Goal: Task Accomplishment & Management: Use online tool/utility

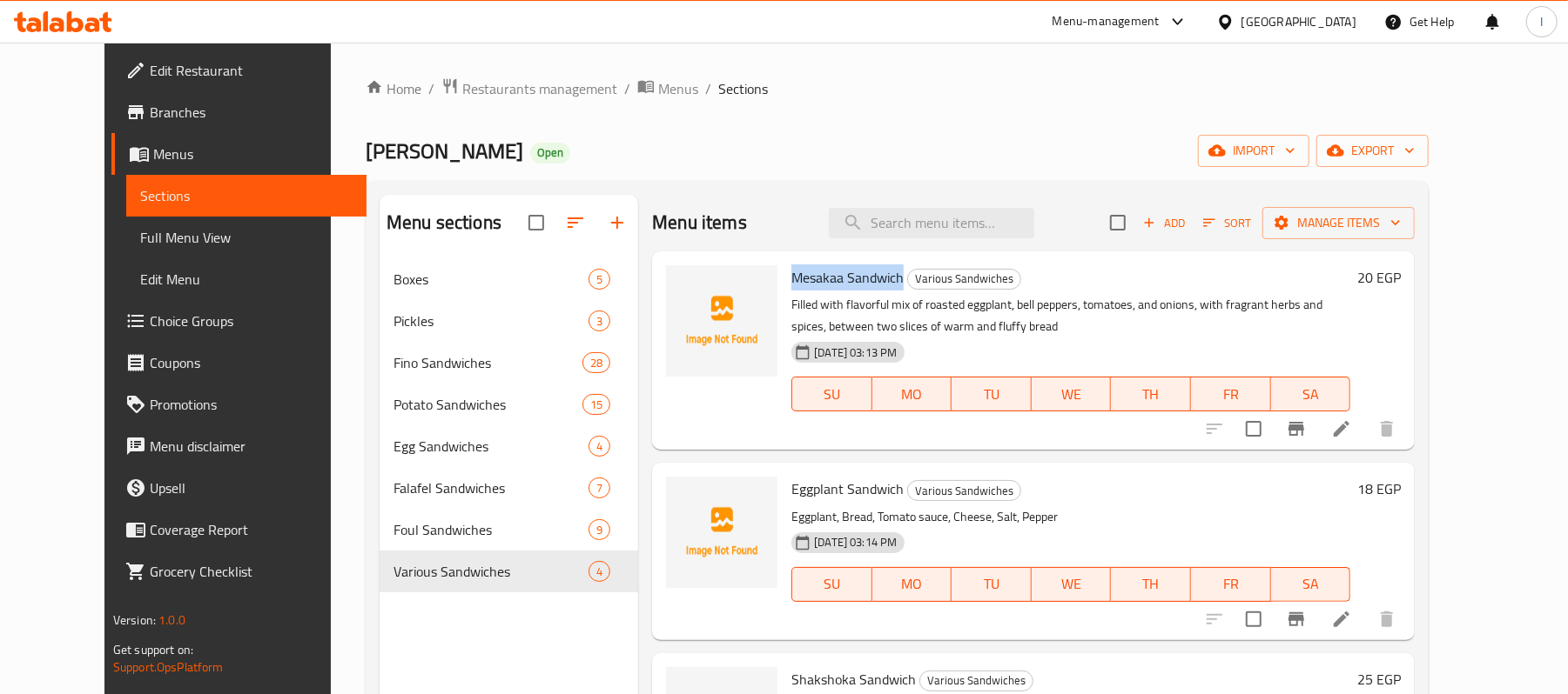
drag, startPoint x: 766, startPoint y: 279, endPoint x: 877, endPoint y: 282, distance: 111.0
click at [877, 282] on h6 "Mesakaa Sandwich Various Sandwiches" at bounding box center [1071, 277] width 559 height 25
copy span "Mesakaa Sandwich"
click at [245, 18] on div "Menu-management Egypt Get Help I" at bounding box center [784, 22] width 1568 height 41
click at [682, 286] on icon "upload picture" at bounding box center [691, 289] width 18 height 16
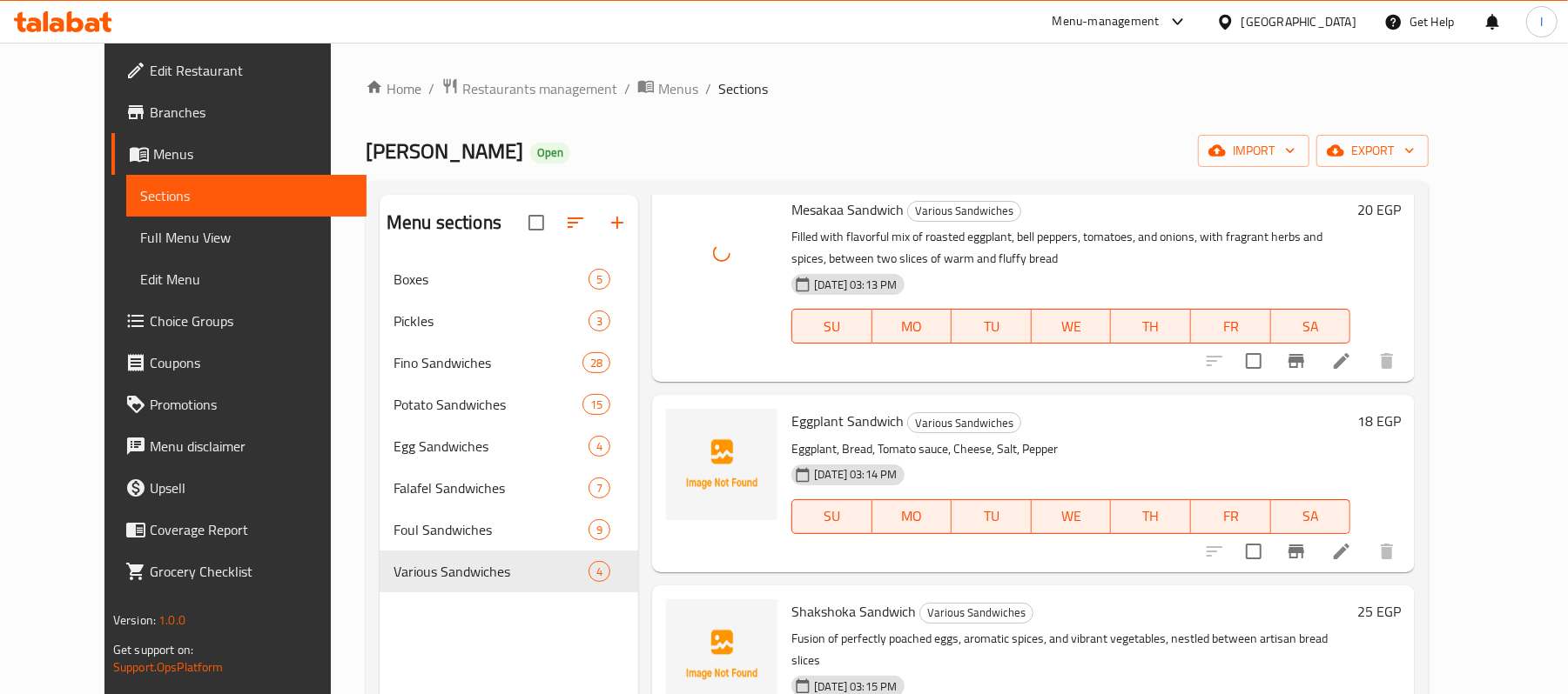
scroll to position [130, 0]
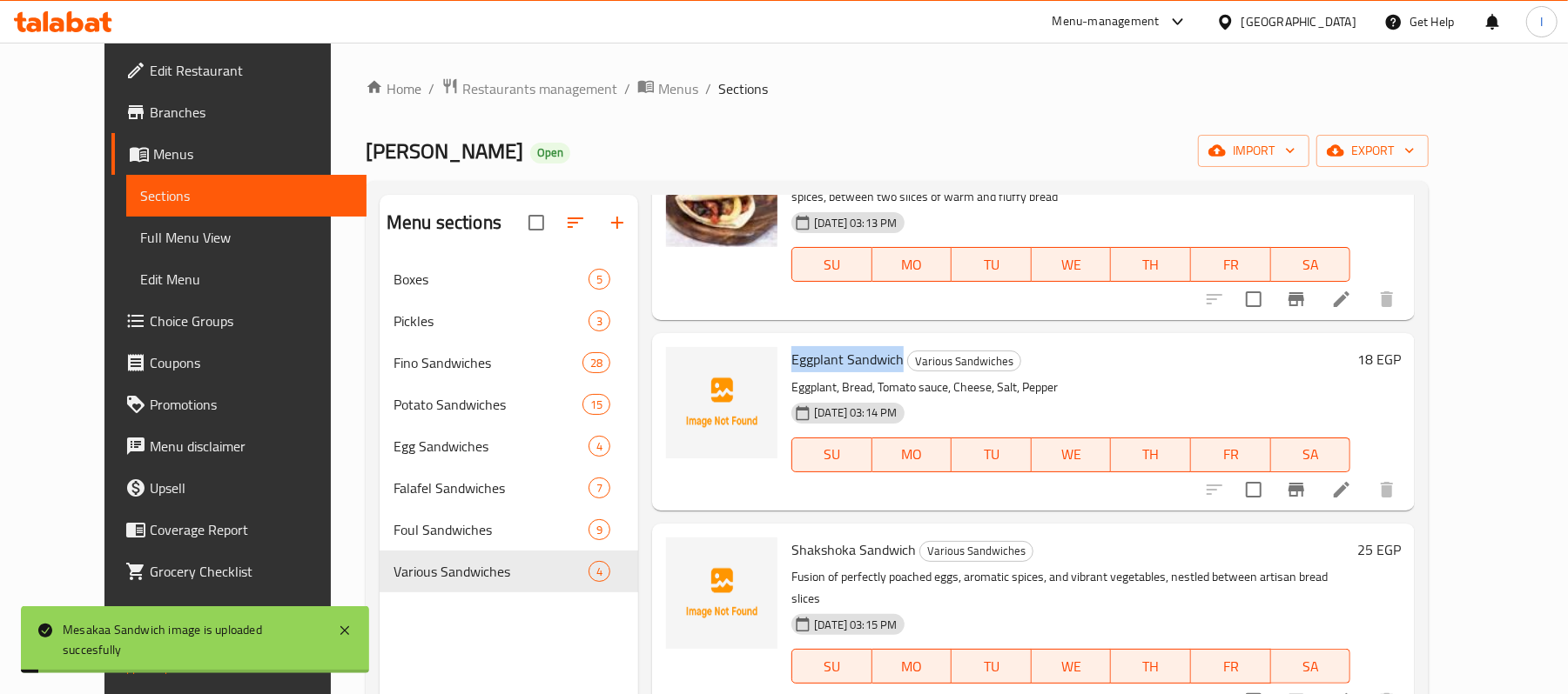
drag, startPoint x: 764, startPoint y: 367, endPoint x: 875, endPoint y: 360, distance: 111.2
click at [875, 360] on span "Eggplant Sandwich" at bounding box center [848, 359] width 112 height 27
copy span "Eggplant Sandwich"
click at [682, 376] on icon "upload picture" at bounding box center [691, 371] width 18 height 16
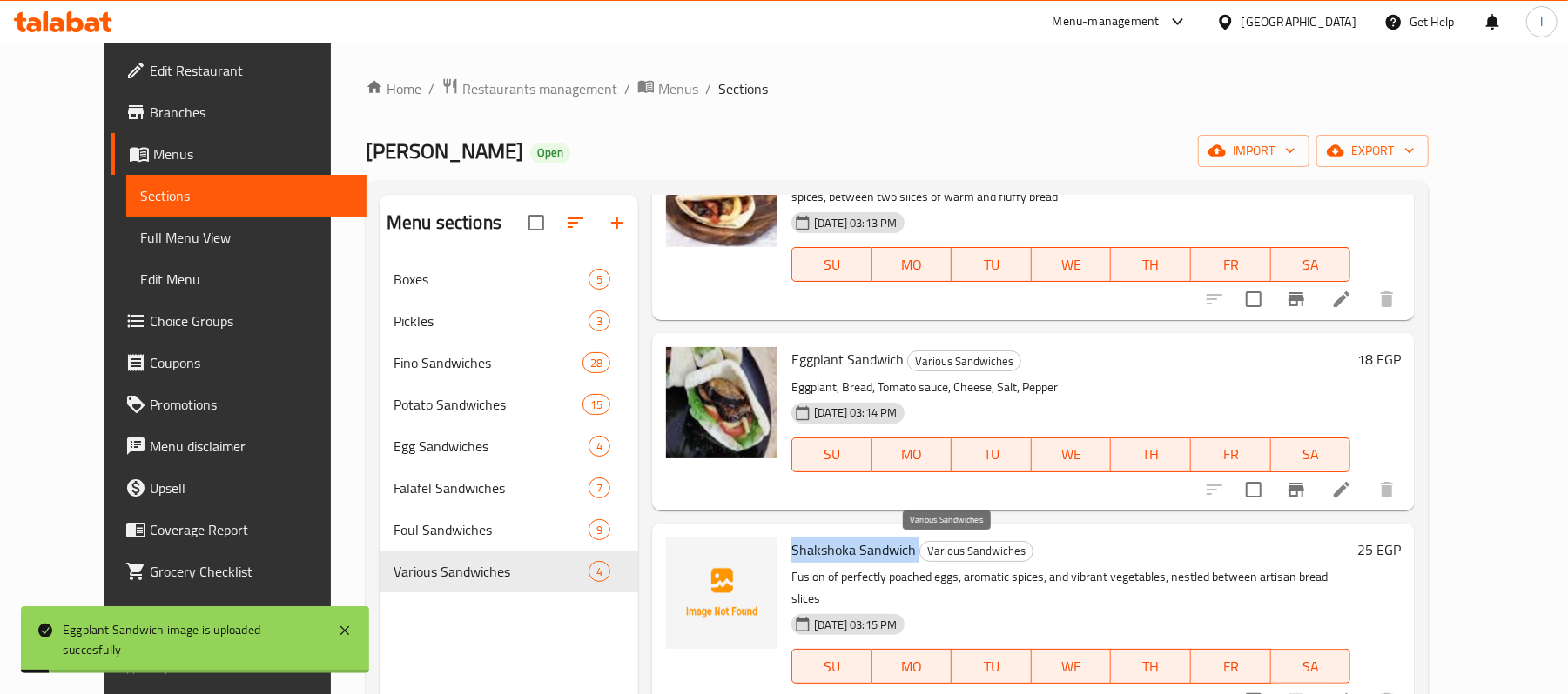
drag, startPoint x: 762, startPoint y: 554, endPoint x: 892, endPoint y: 549, distance: 130.1
click at [892, 549] on div "Shakshoka Sandwich Various Sandwiches Fusion of perfectly poached eggs, aromati…" at bounding box center [1071, 623] width 573 height 185
copy h6 "Shakshoka Sandwich"
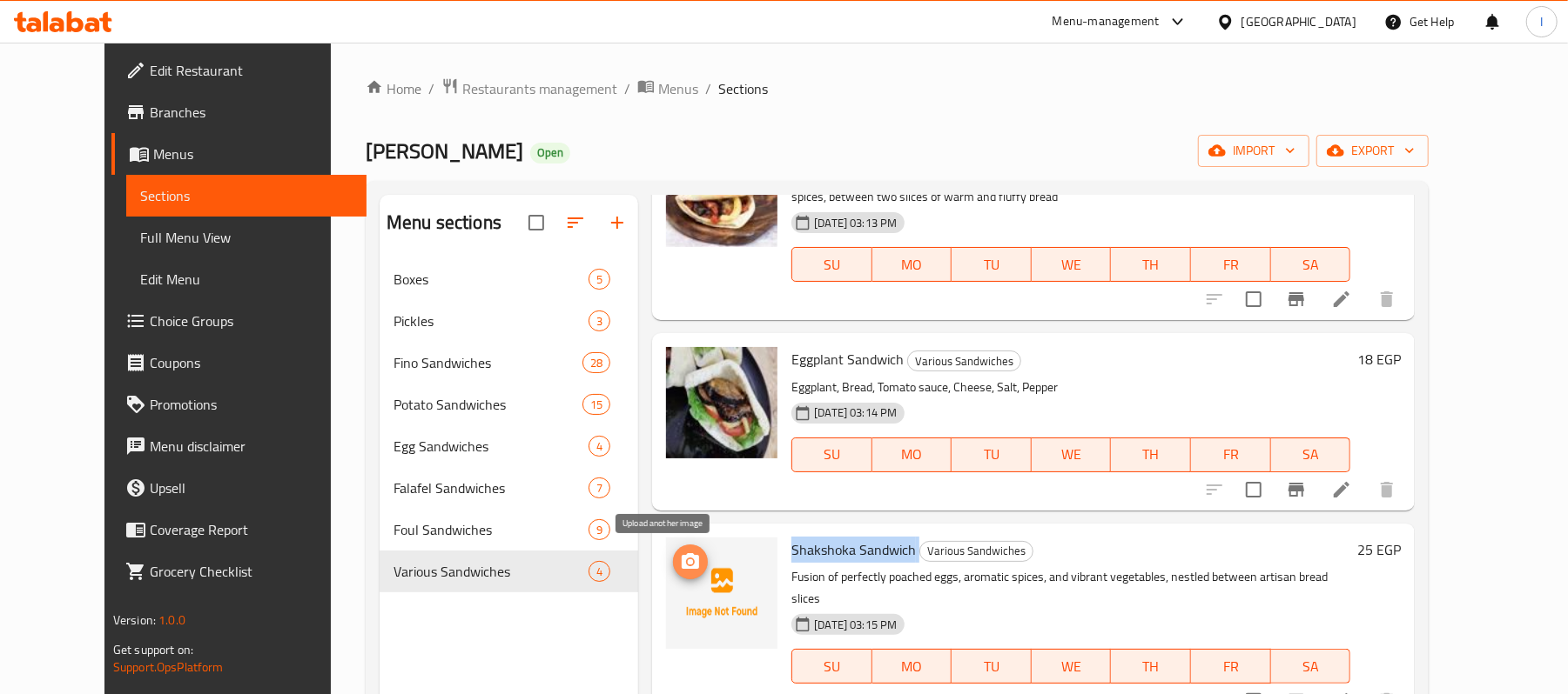
click at [680, 571] on icon "upload picture" at bounding box center [690, 561] width 21 height 21
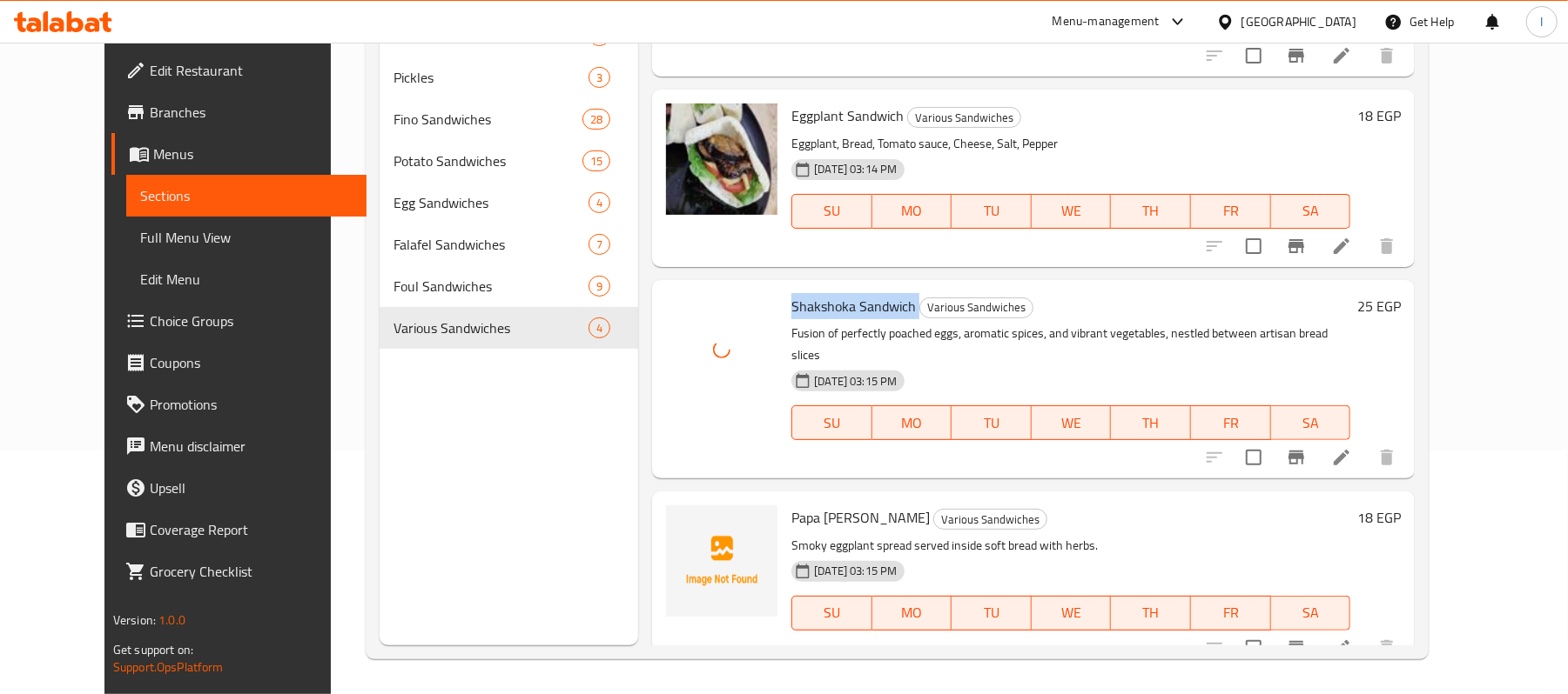
scroll to position [245, 0]
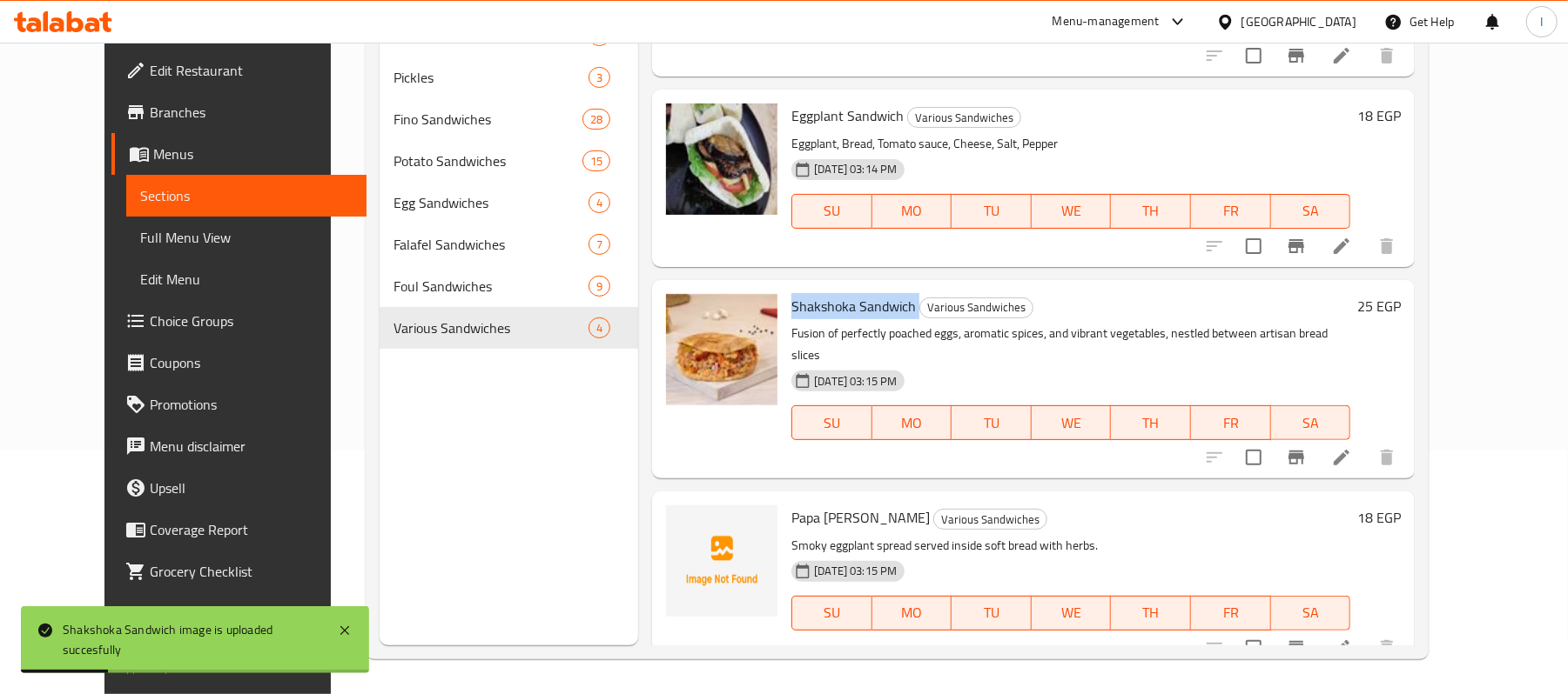
drag, startPoint x: 761, startPoint y: 496, endPoint x: 917, endPoint y: 497, distance: 156.0
click at [917, 498] on div "Papa Ghanoush Sandwich Various Sandwiches Smoky eggplant spread served inside s…" at bounding box center [1071, 580] width 573 height 163
copy span "Papa Ghanoush Sandwich"
click at [682, 521] on icon "upload picture" at bounding box center [691, 529] width 18 height 16
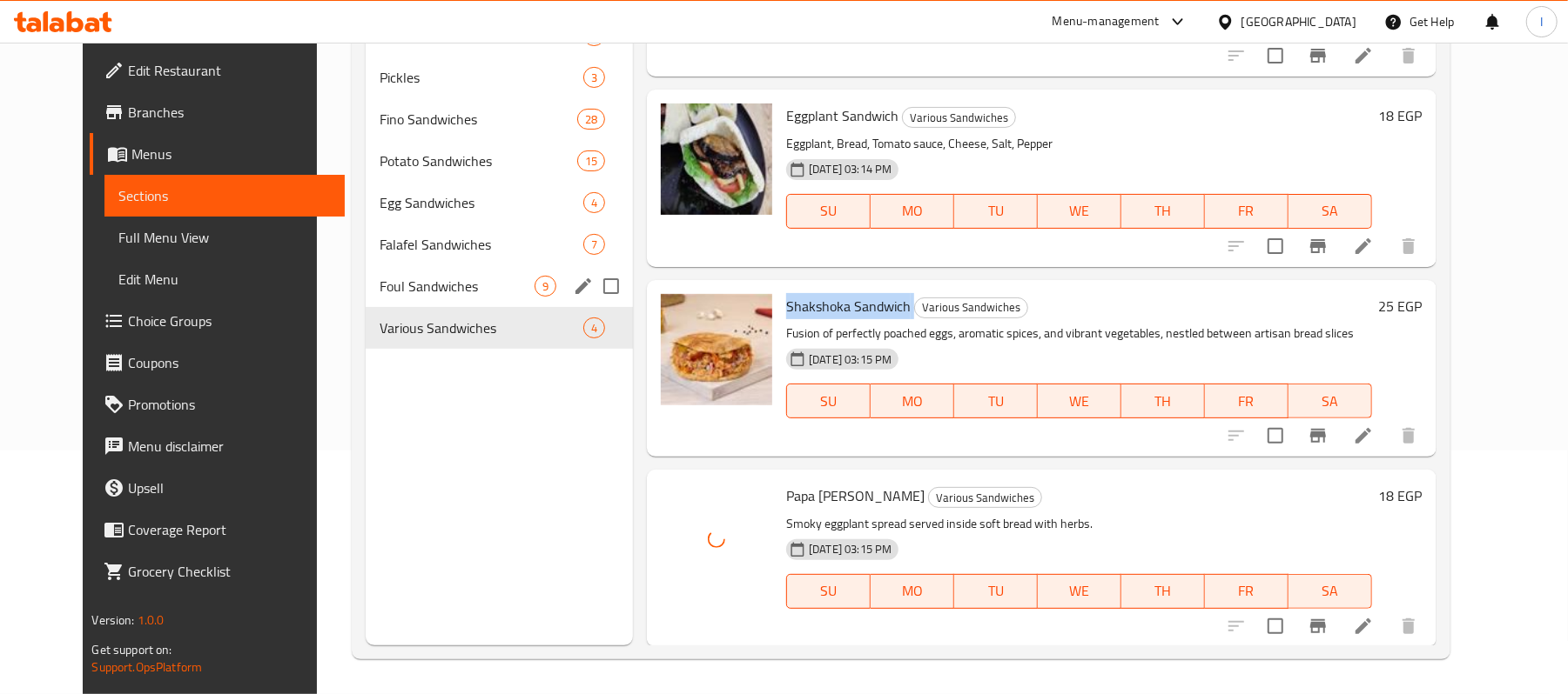
click at [384, 286] on span "Foul Sandwiches" at bounding box center [457, 286] width 155 height 21
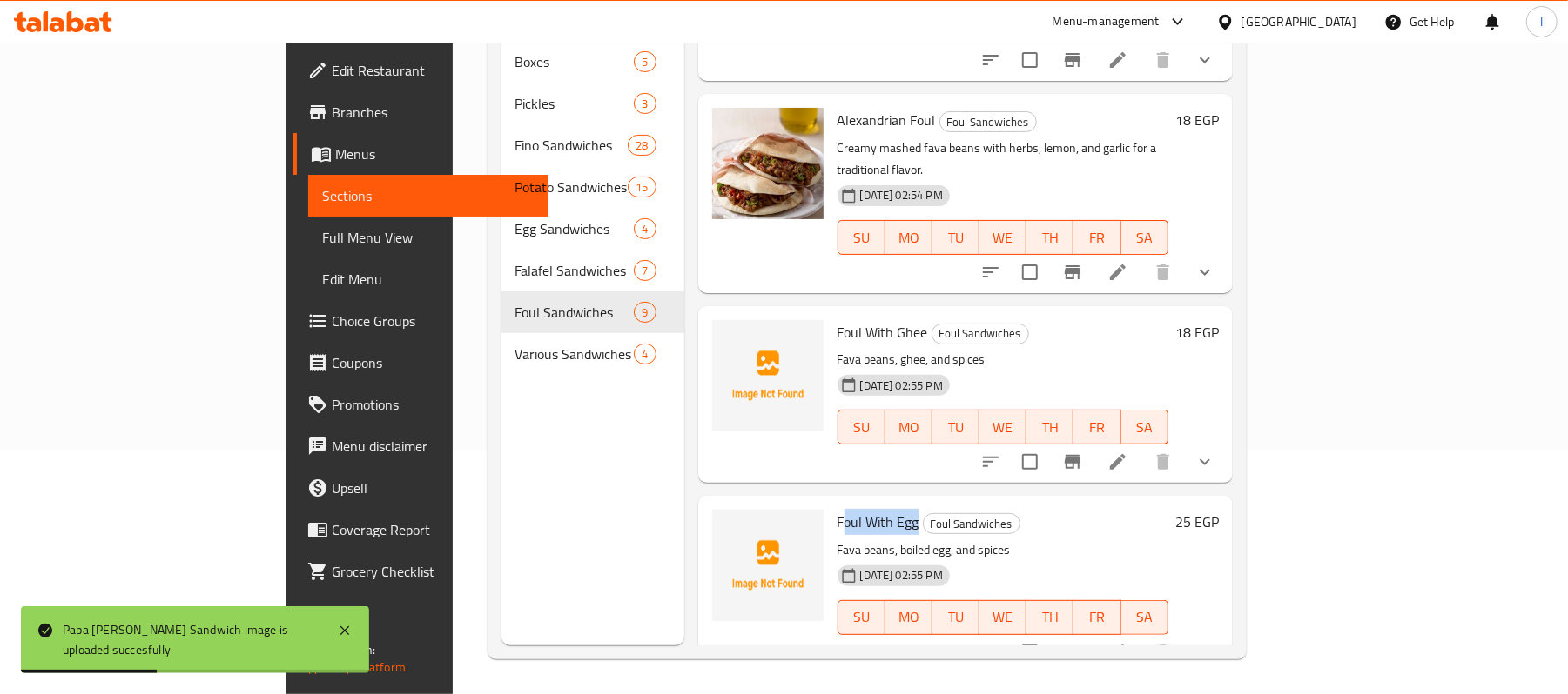
drag, startPoint x: 771, startPoint y: 474, endPoint x: 846, endPoint y: 474, distance: 75.0
click at [846, 510] on h6 "Foul With Egg Foul Sandwiches" at bounding box center [1003, 522] width 331 height 25
click at [838, 509] on span "Foul With Egg" at bounding box center [878, 522] width 82 height 27
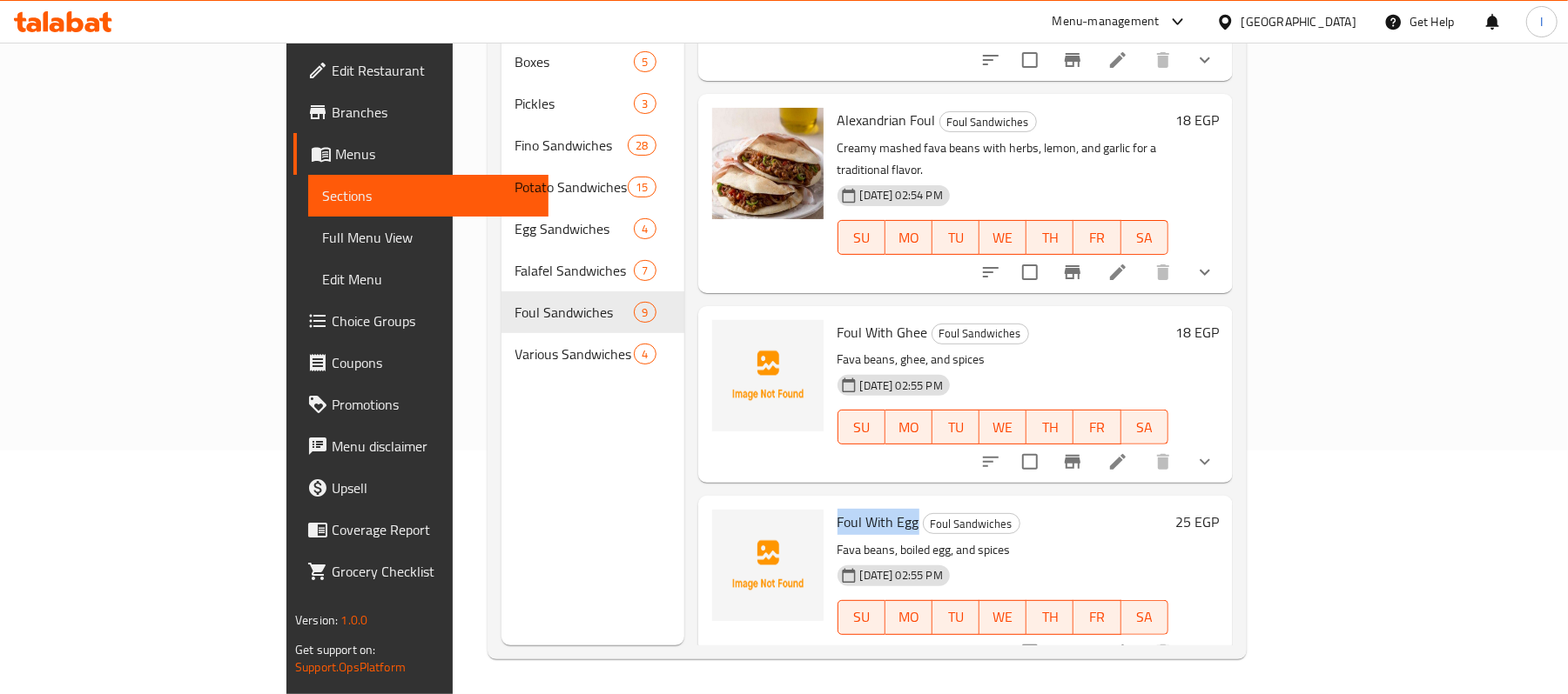
drag, startPoint x: 767, startPoint y: 475, endPoint x: 846, endPoint y: 477, distance: 79.0
click at [846, 503] on div "Foul With Egg Foul Sandwiches Fava beans, boiled egg, and spices 06-06-2025 02:…" at bounding box center [1003, 585] width 345 height 163
copy span "Foul With Egg"
click at [733, 532] on circle "upload picture" at bounding box center [735, 534] width 5 height 5
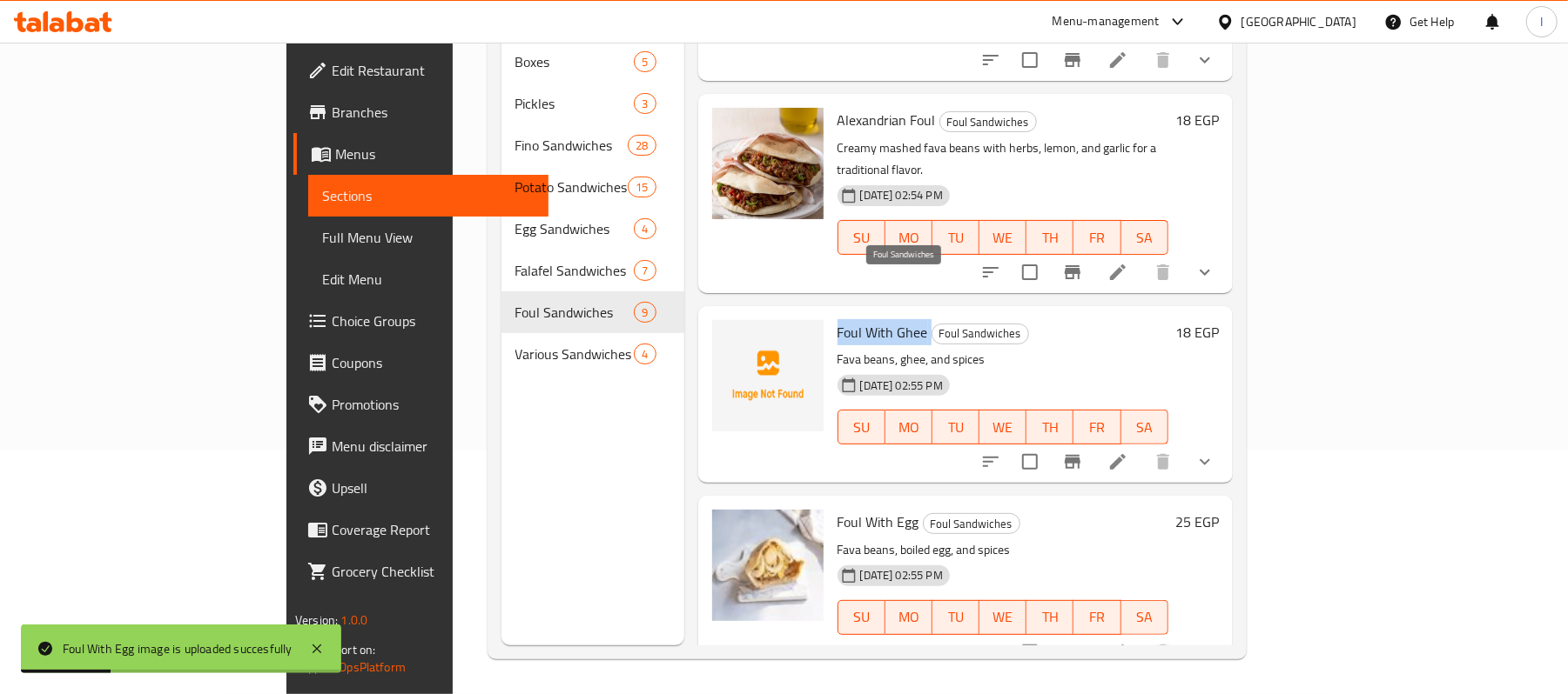
drag, startPoint x: 767, startPoint y: 276, endPoint x: 859, endPoint y: 276, distance: 92.0
click at [859, 320] on h6 "Foul With Ghee Foul Sandwiches" at bounding box center [1003, 332] width 331 height 25
copy h6 "Foul With Ghee"
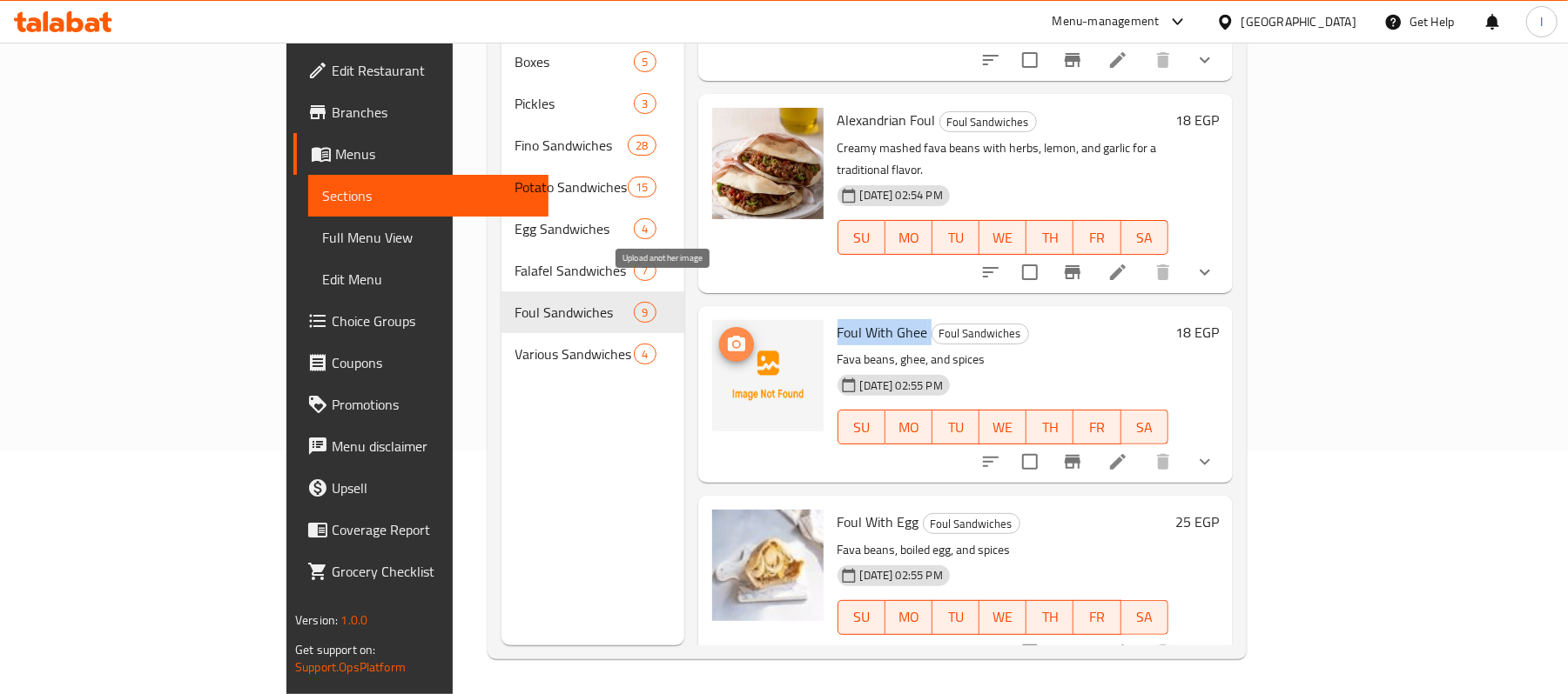
click at [719, 334] on span "upload picture" at bounding box center [736, 344] width 34 height 21
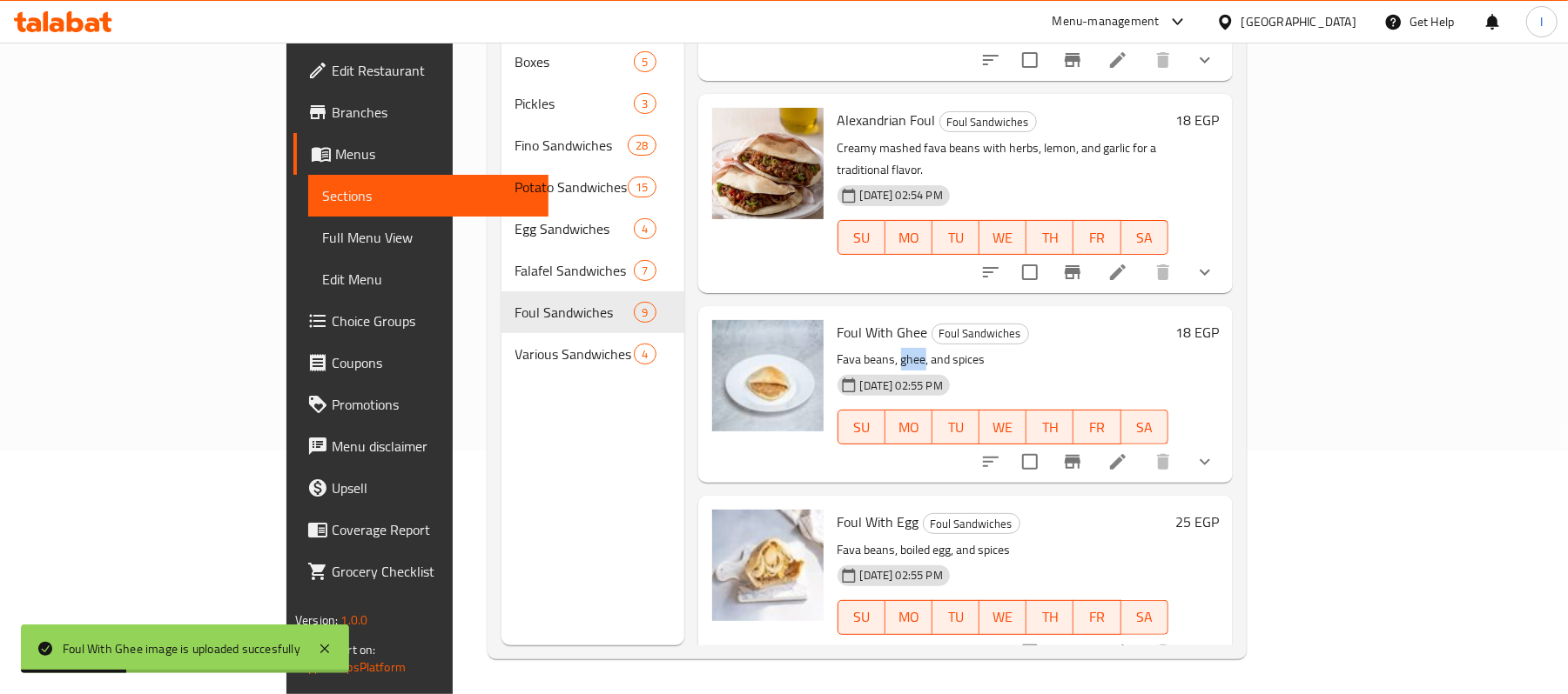
drag, startPoint x: 830, startPoint y: 310, endPoint x: 851, endPoint y: 315, distance: 21.6
click at [851, 349] on p "Fava beans, ghee, and spices" at bounding box center [1003, 360] width 331 height 22
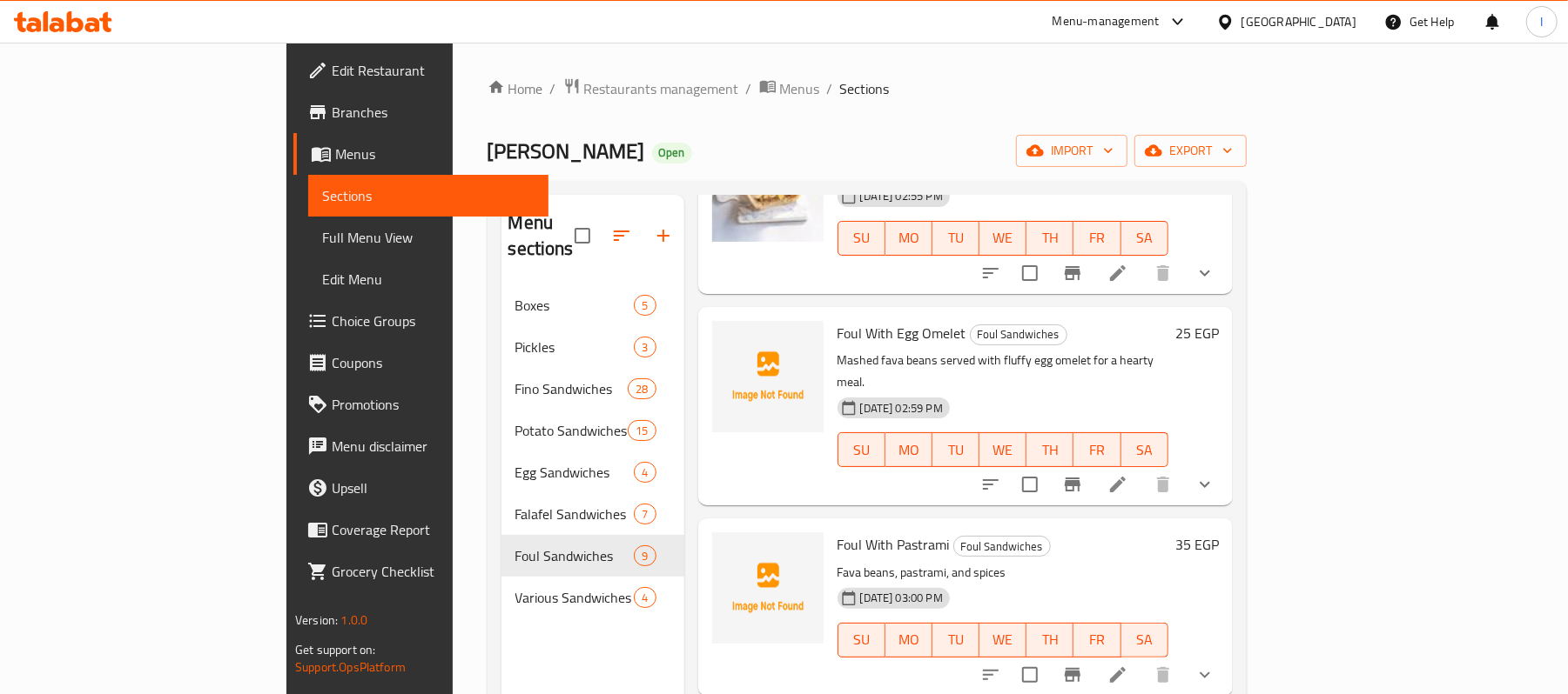
scroll to position [812, 0]
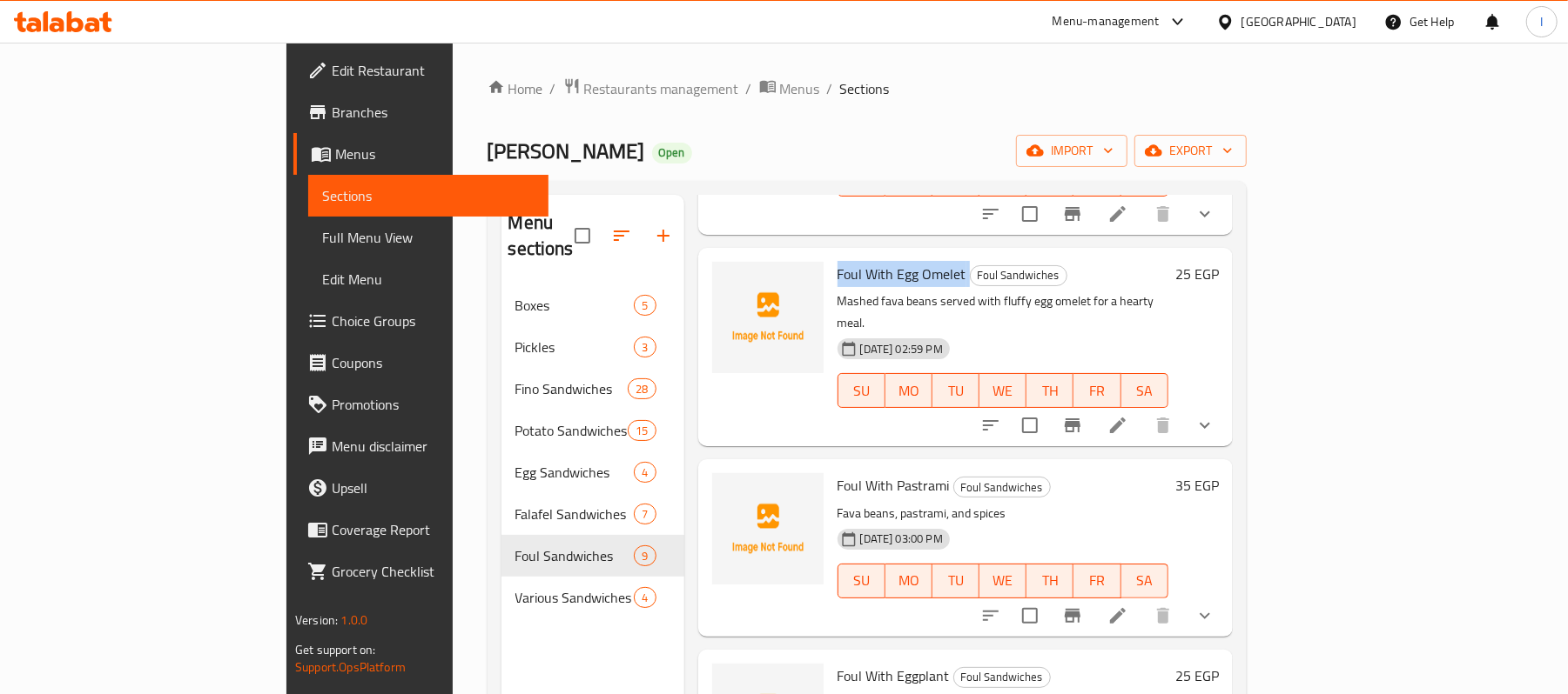
drag, startPoint x: 767, startPoint y: 228, endPoint x: 893, endPoint y: 231, distance: 126.0
click at [893, 261] on h6 "Foul With Egg Omelet Foul Sandwiches" at bounding box center [1003, 273] width 331 height 25
copy h6 "Foul With Egg Omelet"
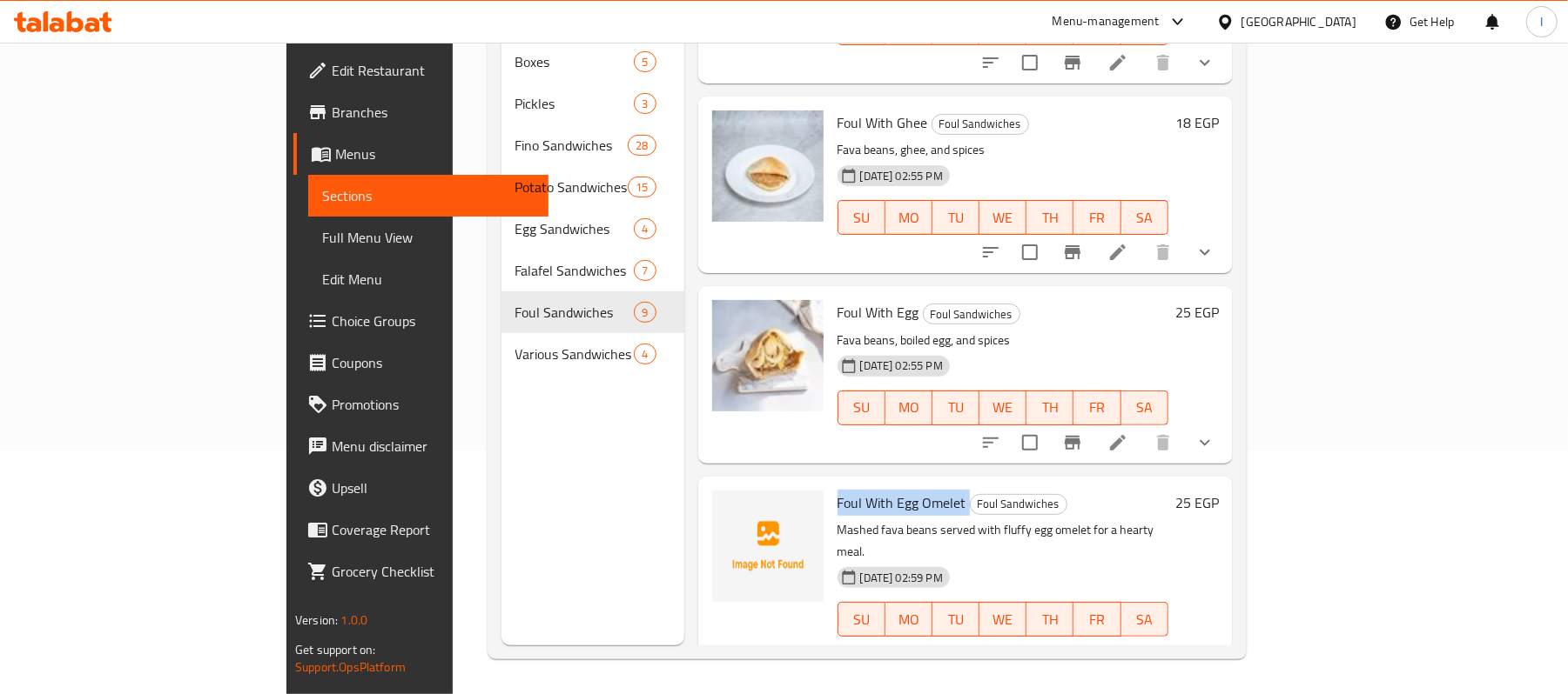
scroll to position [453, 0]
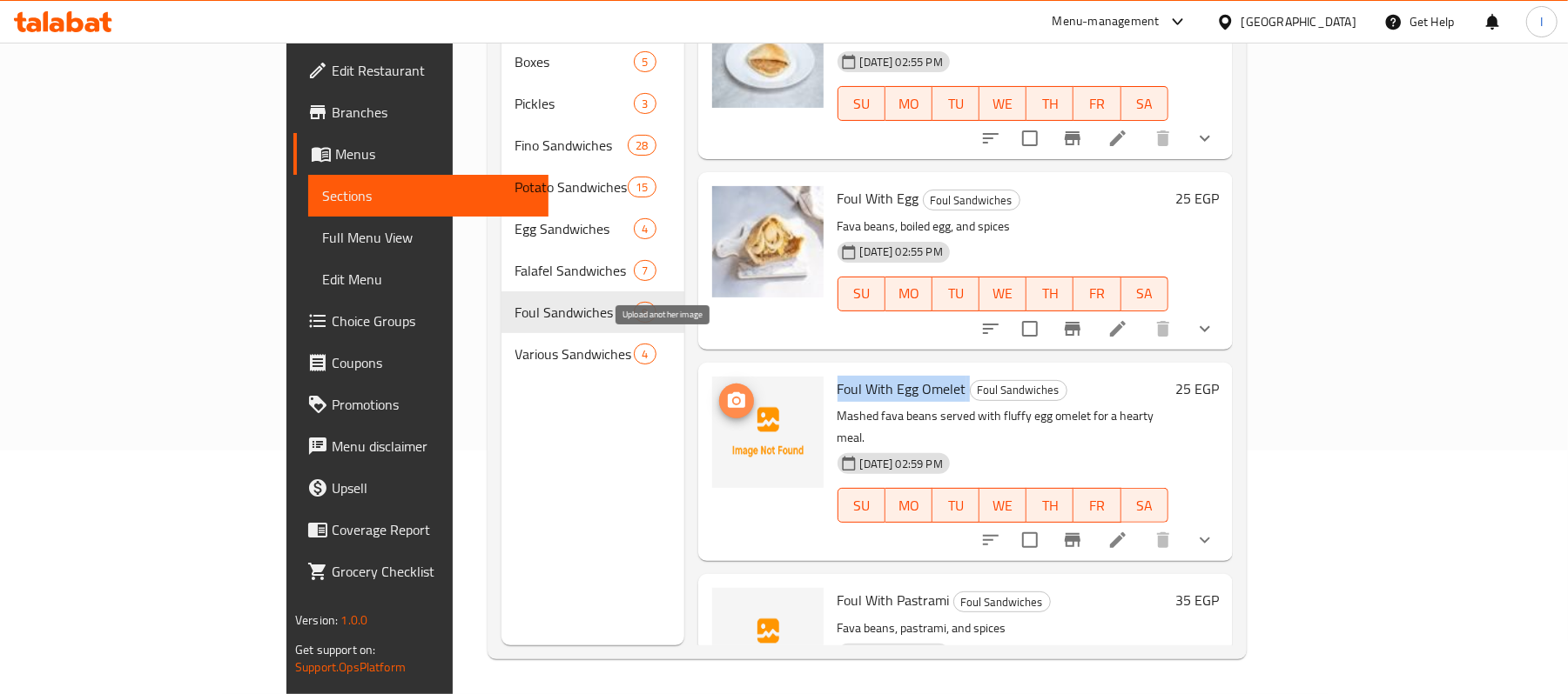
click at [719, 390] on span "upload picture" at bounding box center [736, 400] width 34 height 21
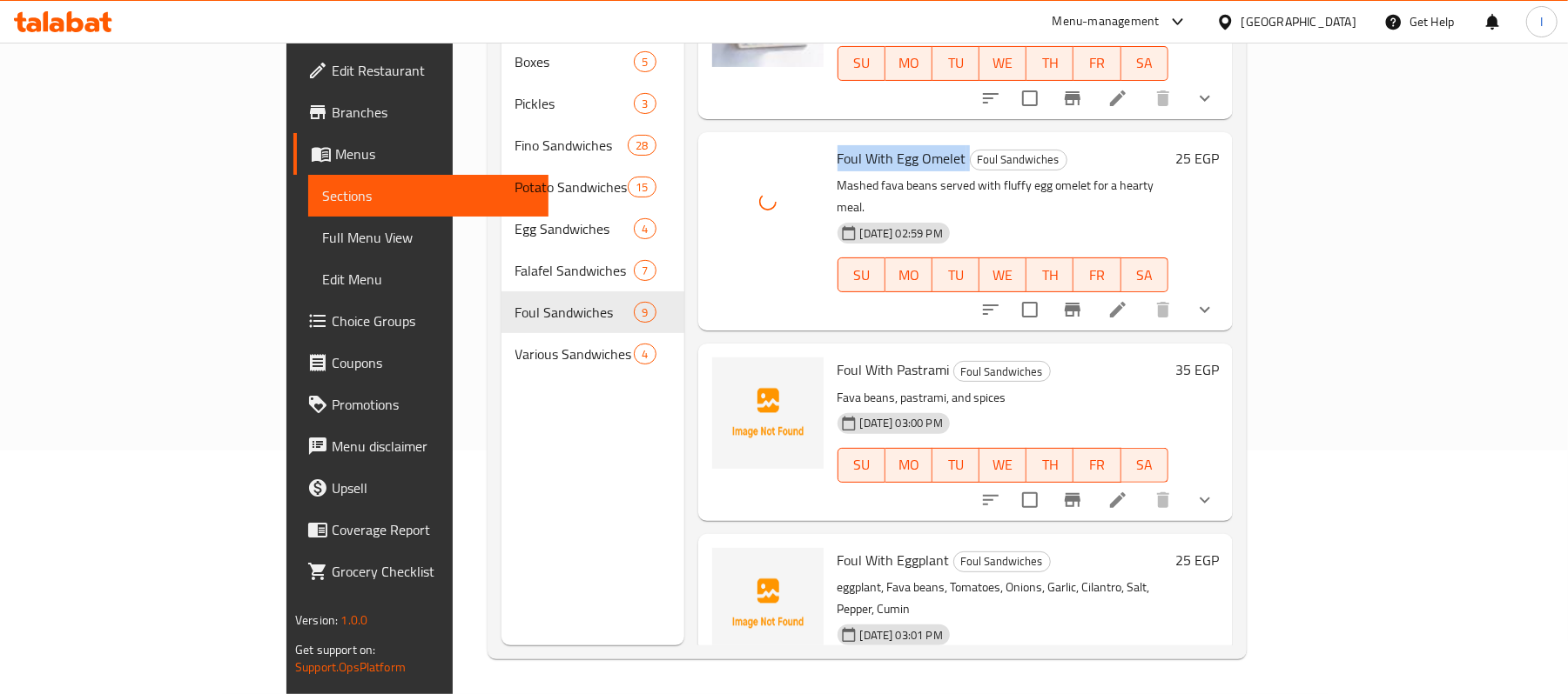
scroll to position [686, 0]
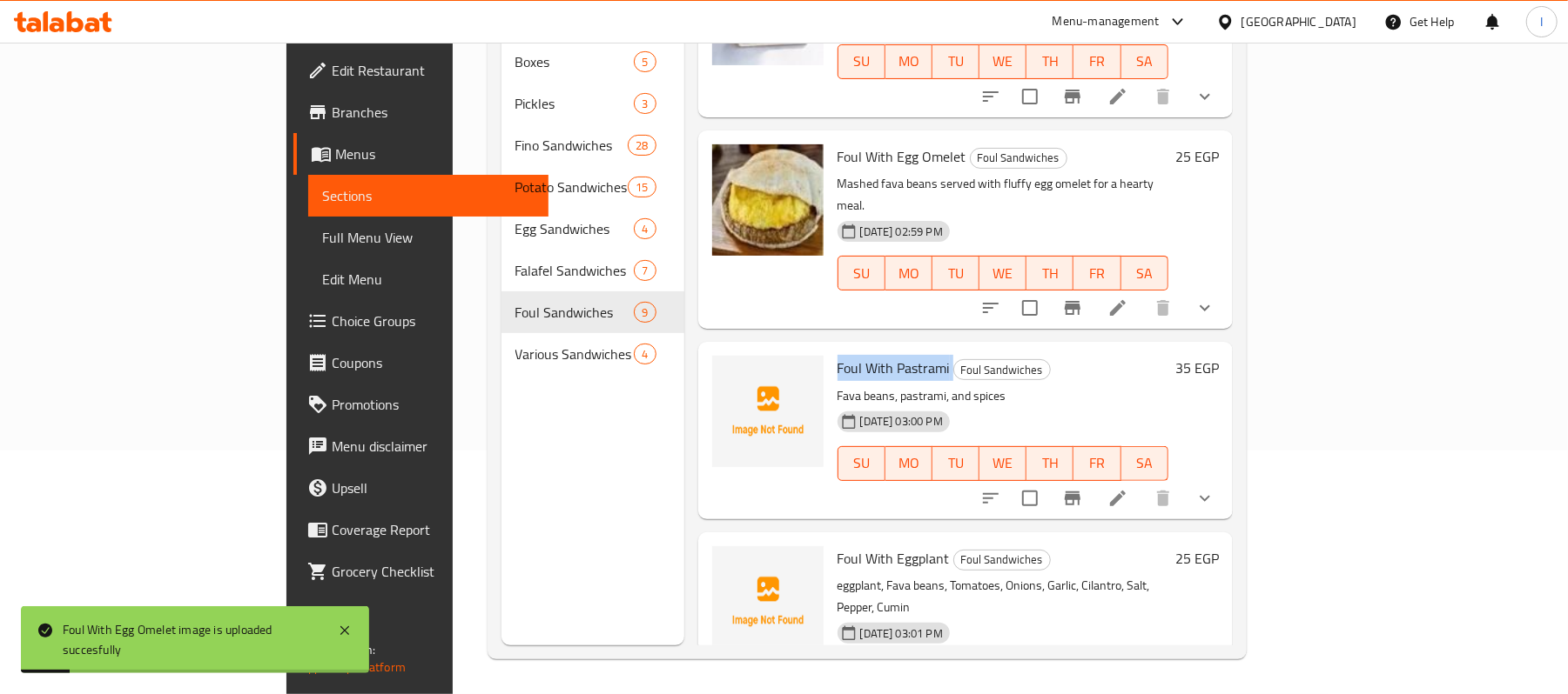
drag, startPoint x: 760, startPoint y: 301, endPoint x: 879, endPoint y: 303, distance: 119.0
click at [879, 349] on div "Foul With Pastrami Foul Sandwiches Fava beans, pastrami, and spices 06-06-2025 …" at bounding box center [1003, 431] width 345 height 163
copy h6 "Foul With Pastrami"
click at [719, 370] on span "upload picture" at bounding box center [736, 379] width 34 height 21
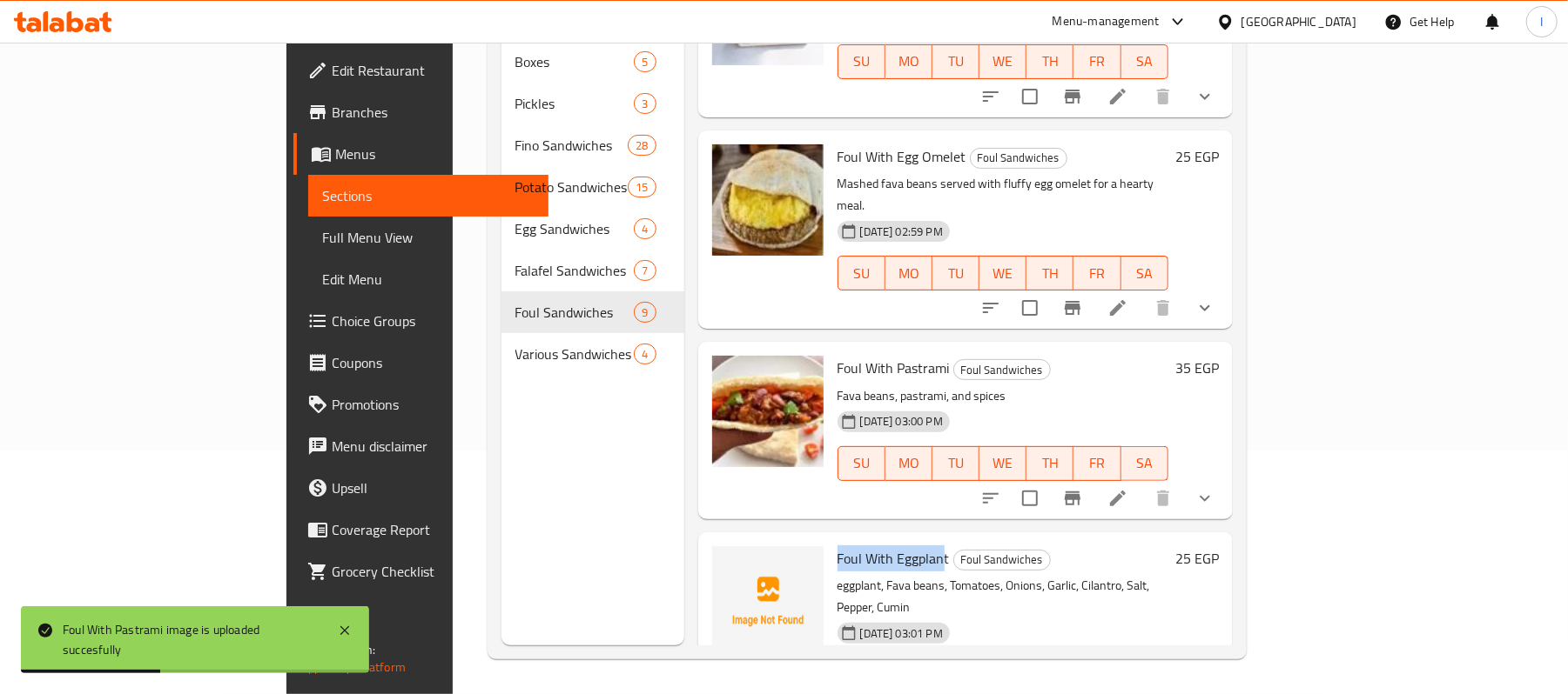
drag, startPoint x: 764, startPoint y: 490, endPoint x: 869, endPoint y: 490, distance: 105.0
click at [869, 546] on span "Foul With Eggplant" at bounding box center [894, 558] width 112 height 27
copy span "Foul With Eggplan"
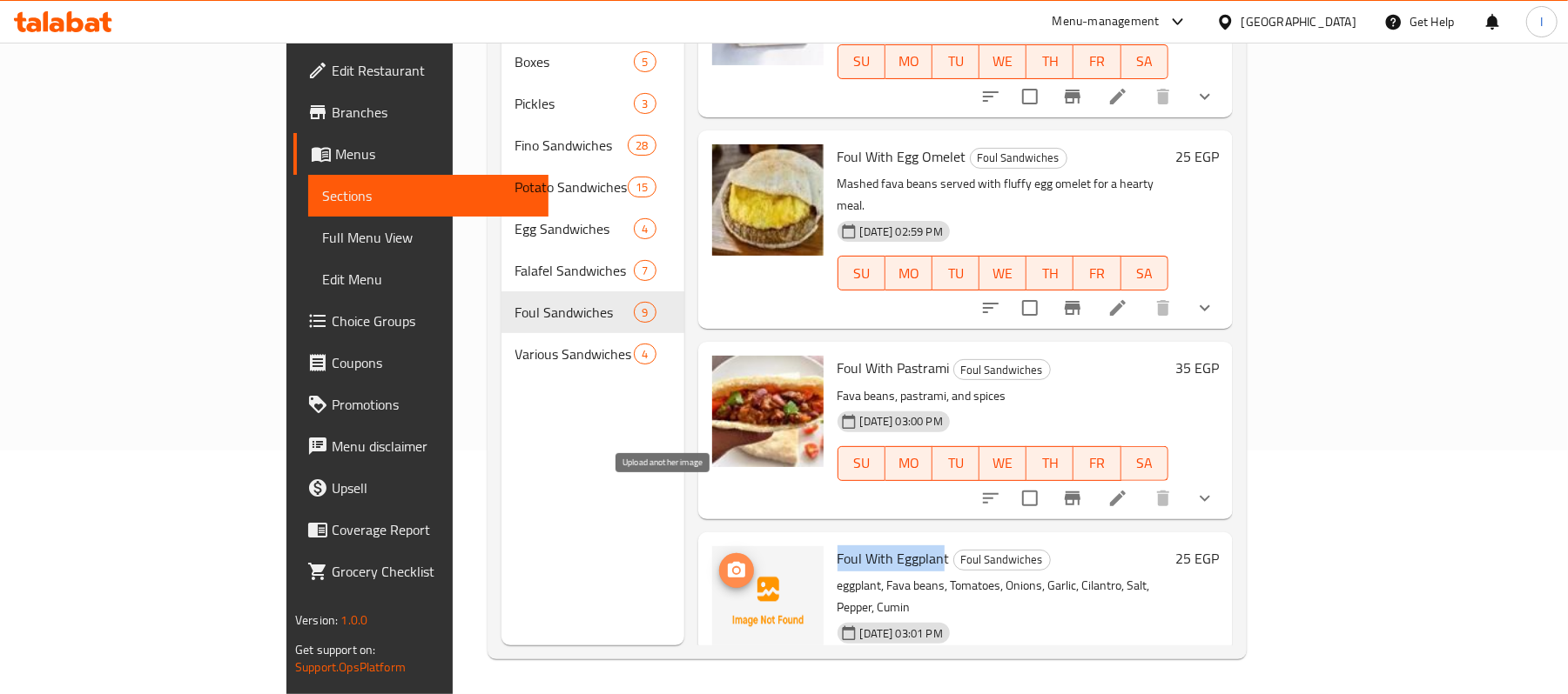
click at [728, 562] on icon "upload picture" at bounding box center [737, 570] width 18 height 16
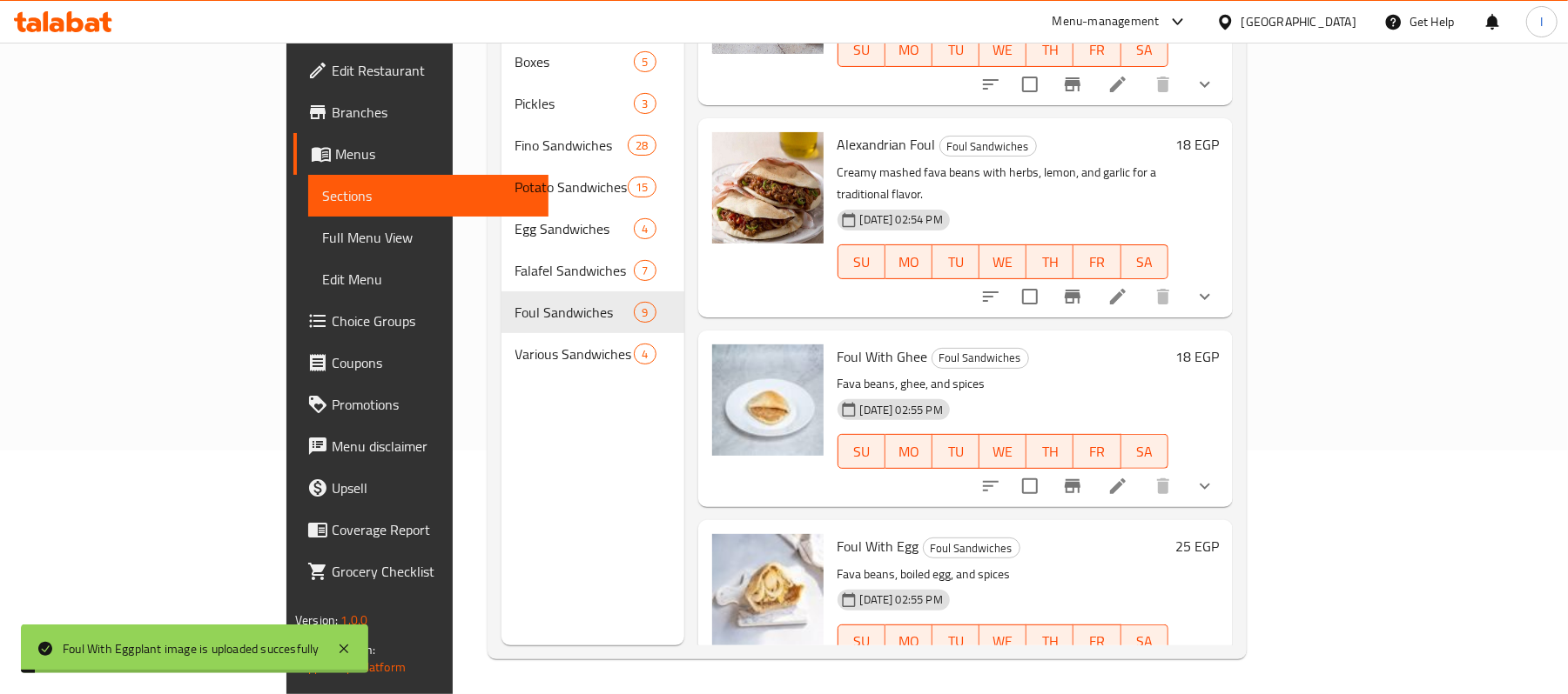
scroll to position [0, 0]
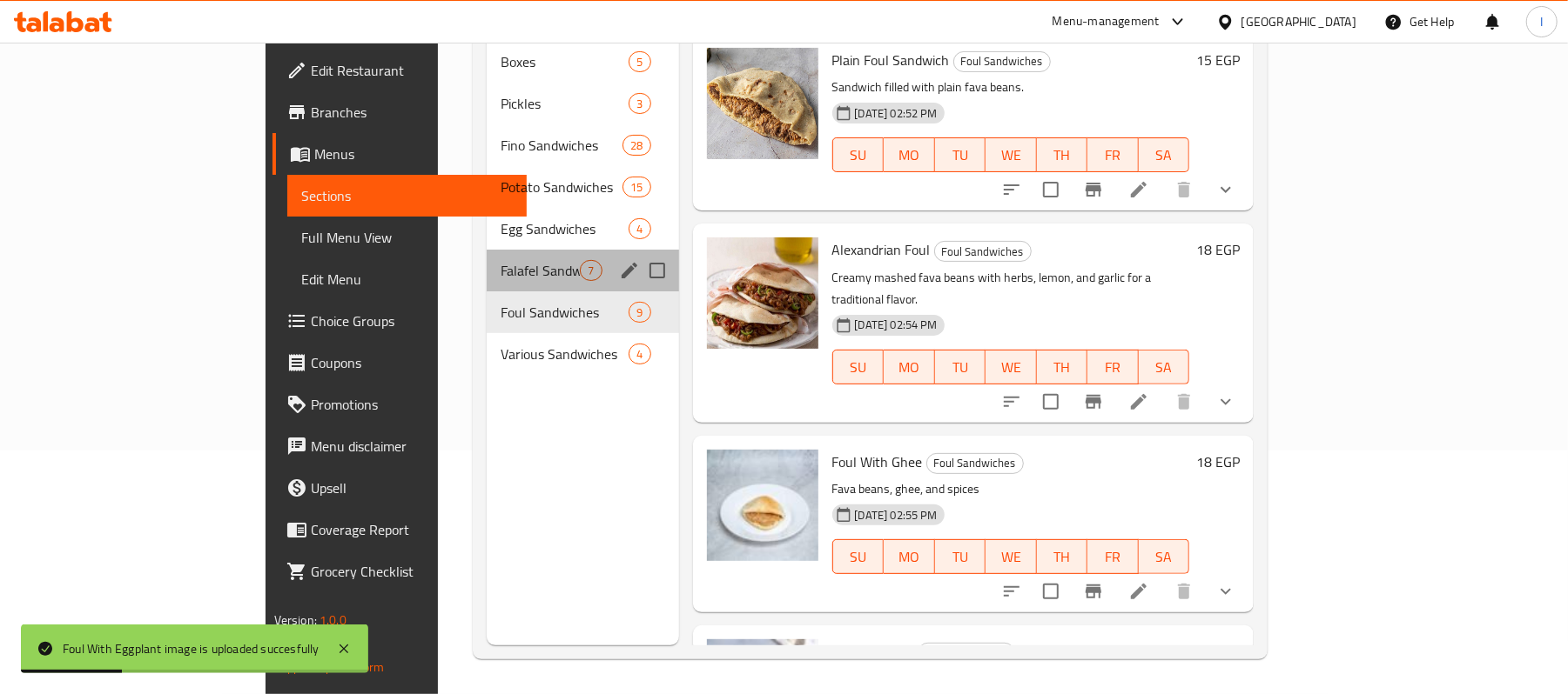
click at [487, 258] on div "Falafel Sandwiches 7" at bounding box center [582, 270] width 192 height 41
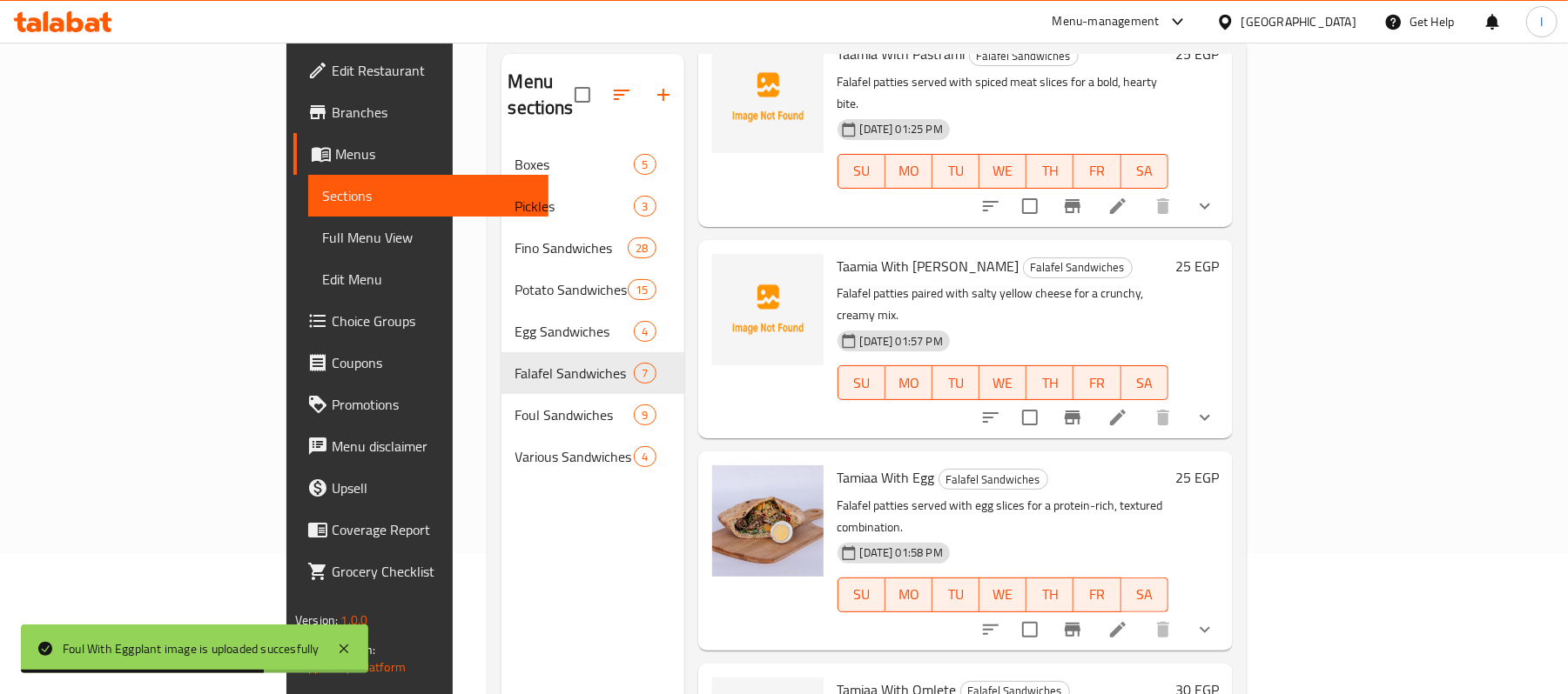
scroll to position [245, 0]
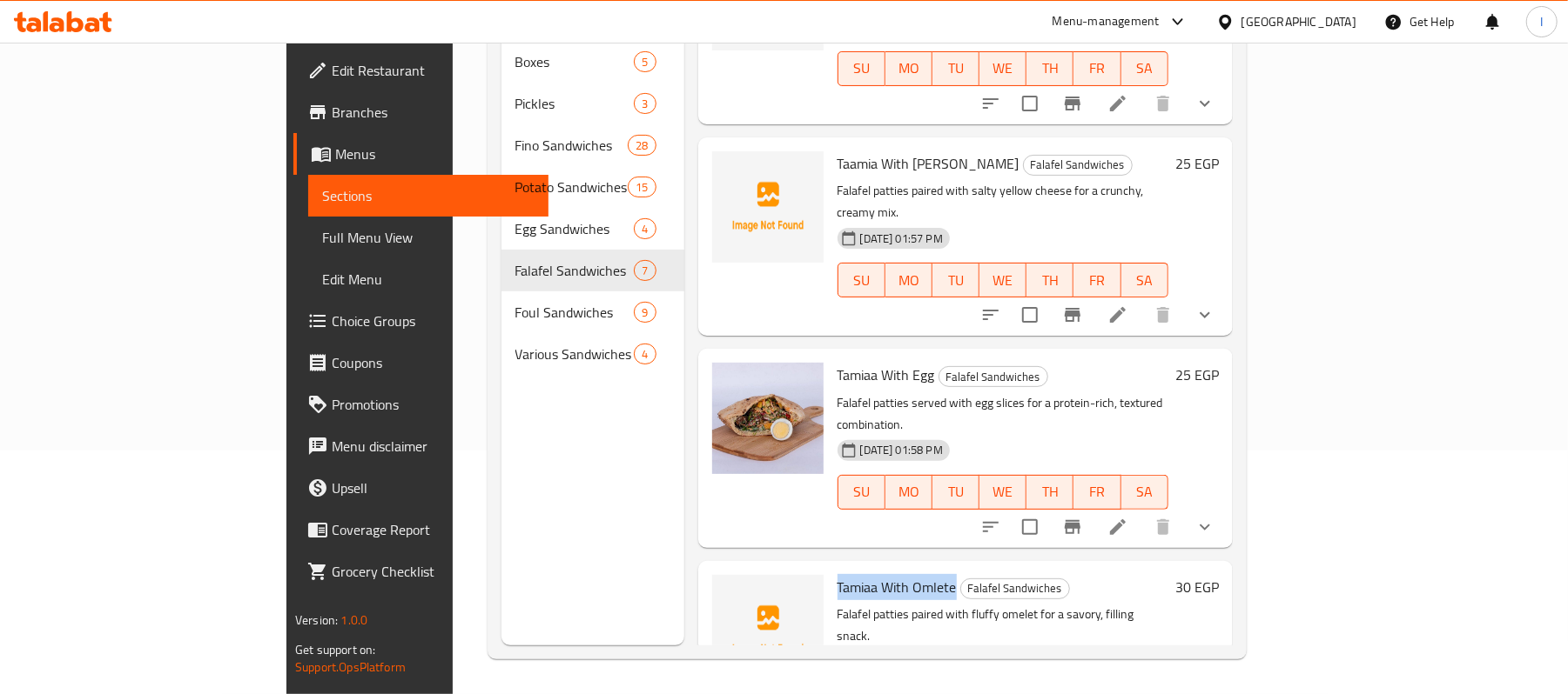
drag, startPoint x: 764, startPoint y: 492, endPoint x: 882, endPoint y: 492, distance: 118.0
click at [882, 574] on span "Tamiaa With Omlete" at bounding box center [897, 587] width 119 height 27
copy span "Tamiaa With Omlete"
click at [728, 591] on icon "upload picture" at bounding box center [737, 599] width 18 height 16
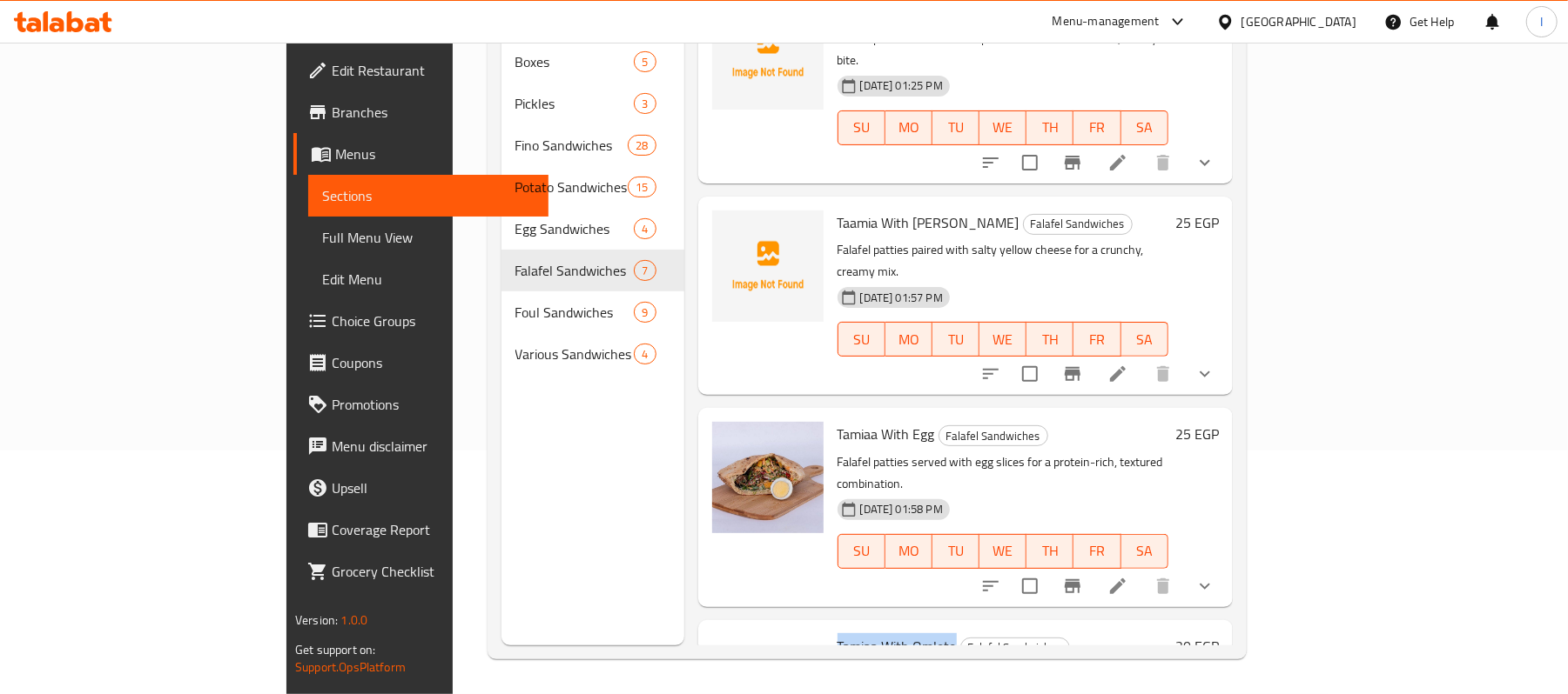
scroll to position [562, 0]
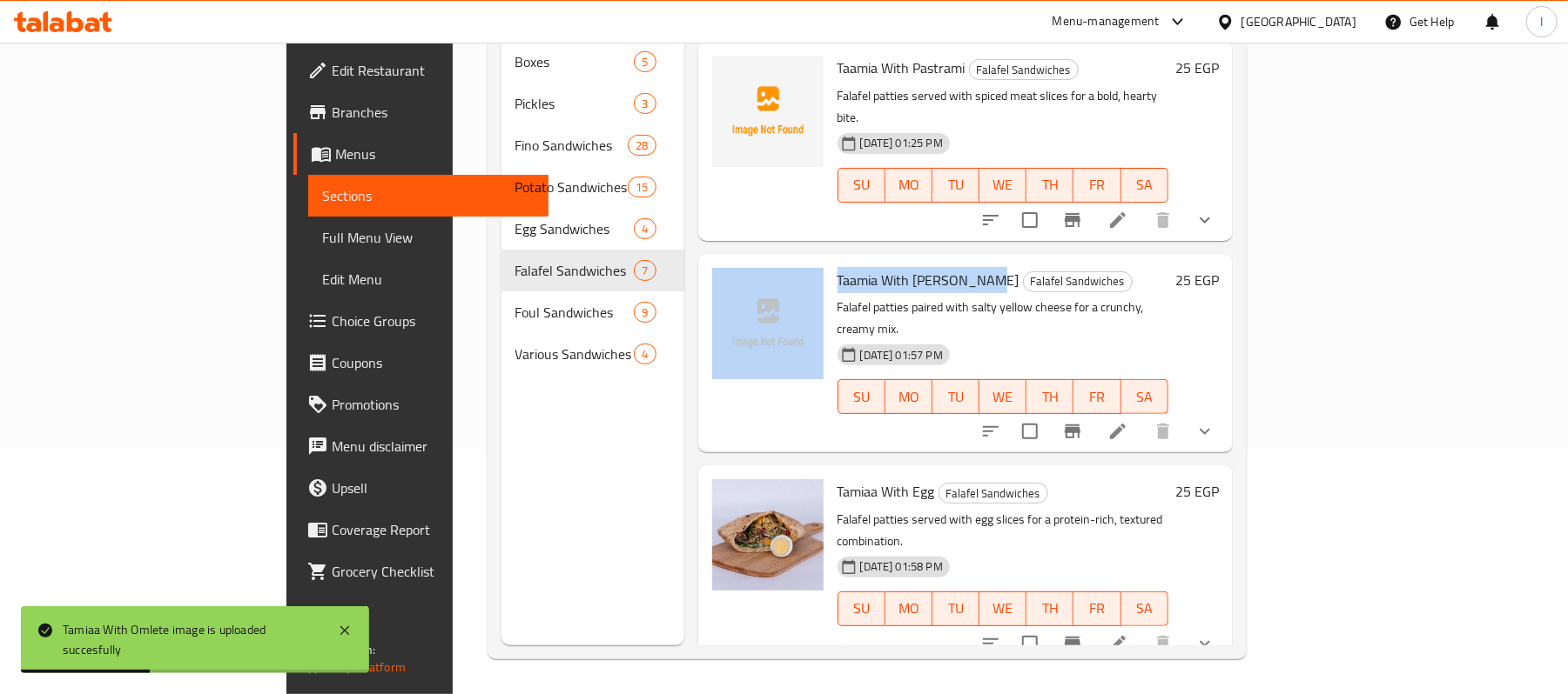
drag, startPoint x: 757, startPoint y: 228, endPoint x: 921, endPoint y: 234, distance: 164.1
click at [921, 261] on div "Taamia With Romy Cheese Falafel Sandwiches Falafel patties paired with salty ye…" at bounding box center [965, 354] width 520 height 185
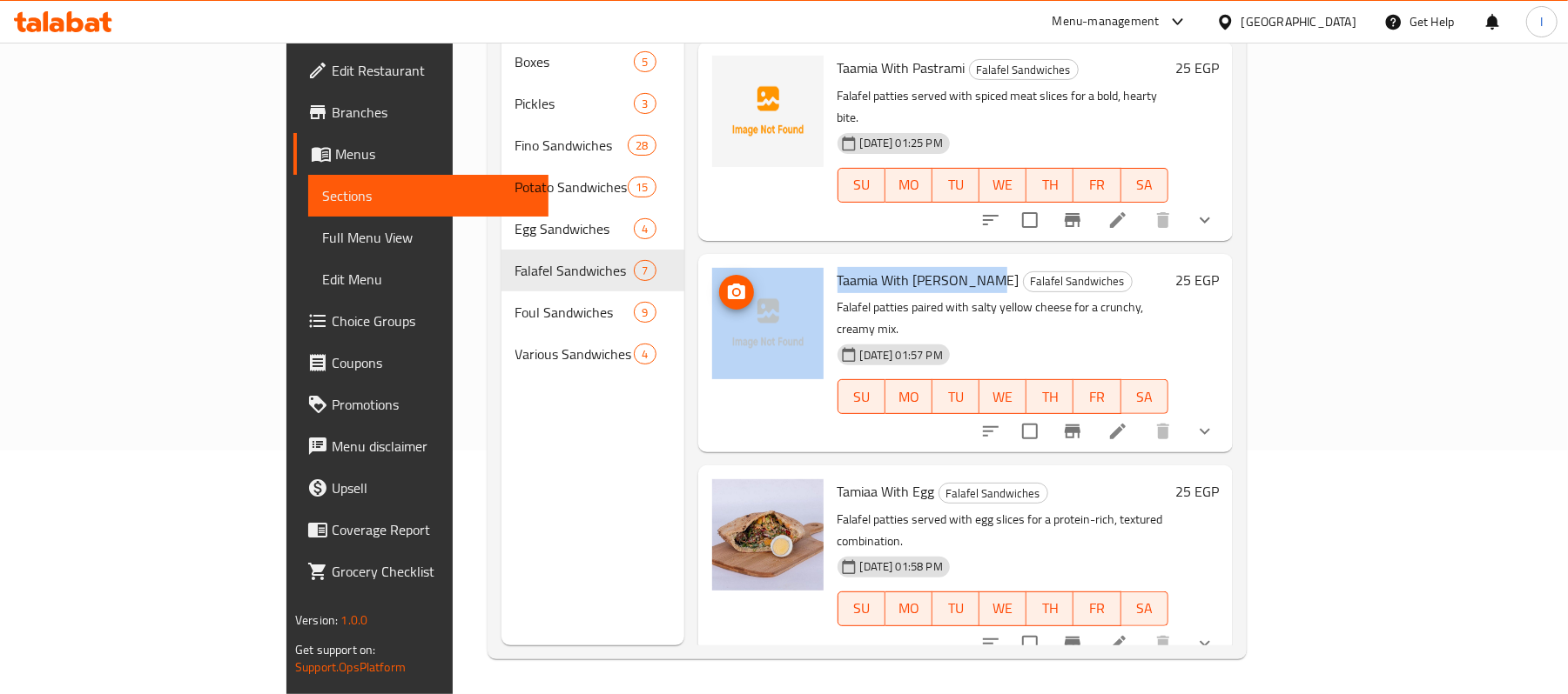
click at [726, 282] on icon "upload picture" at bounding box center [736, 292] width 21 height 21
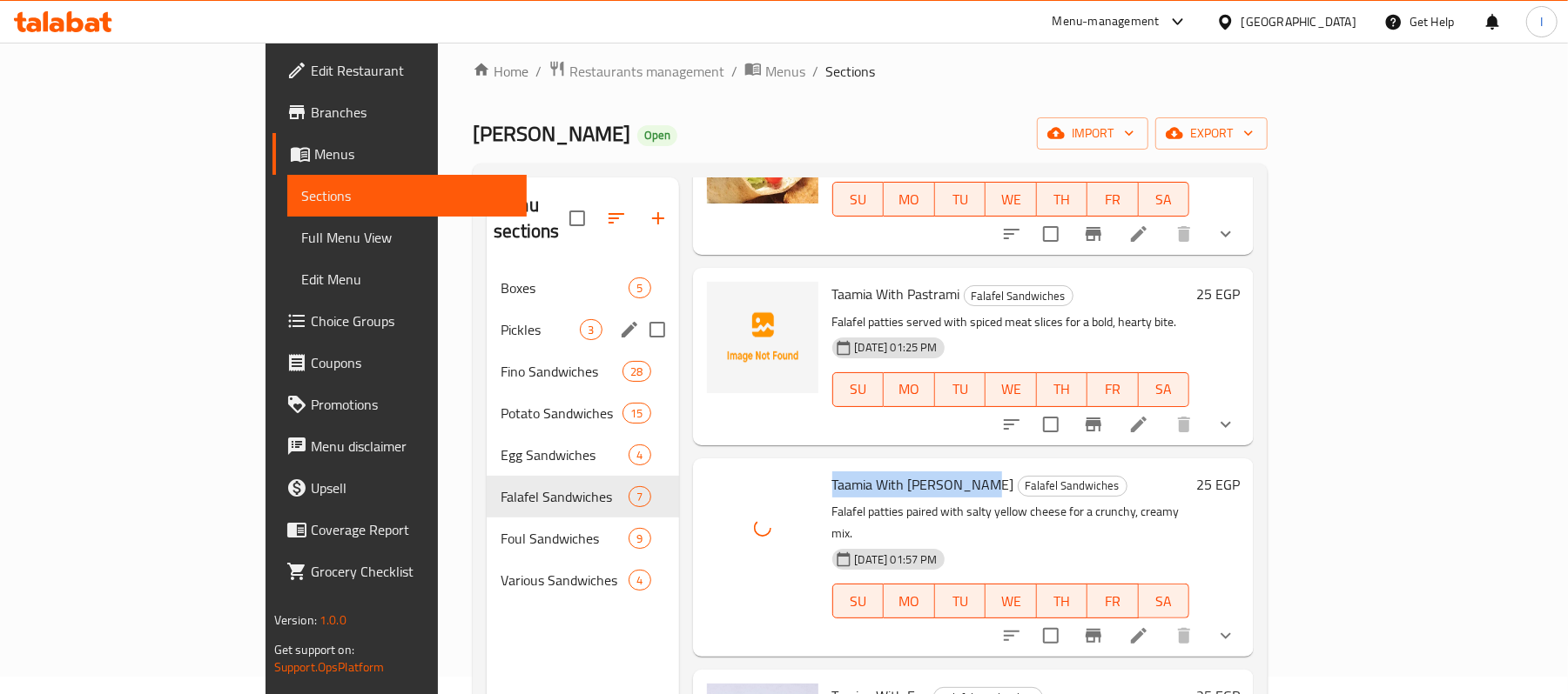
scroll to position [0, 0]
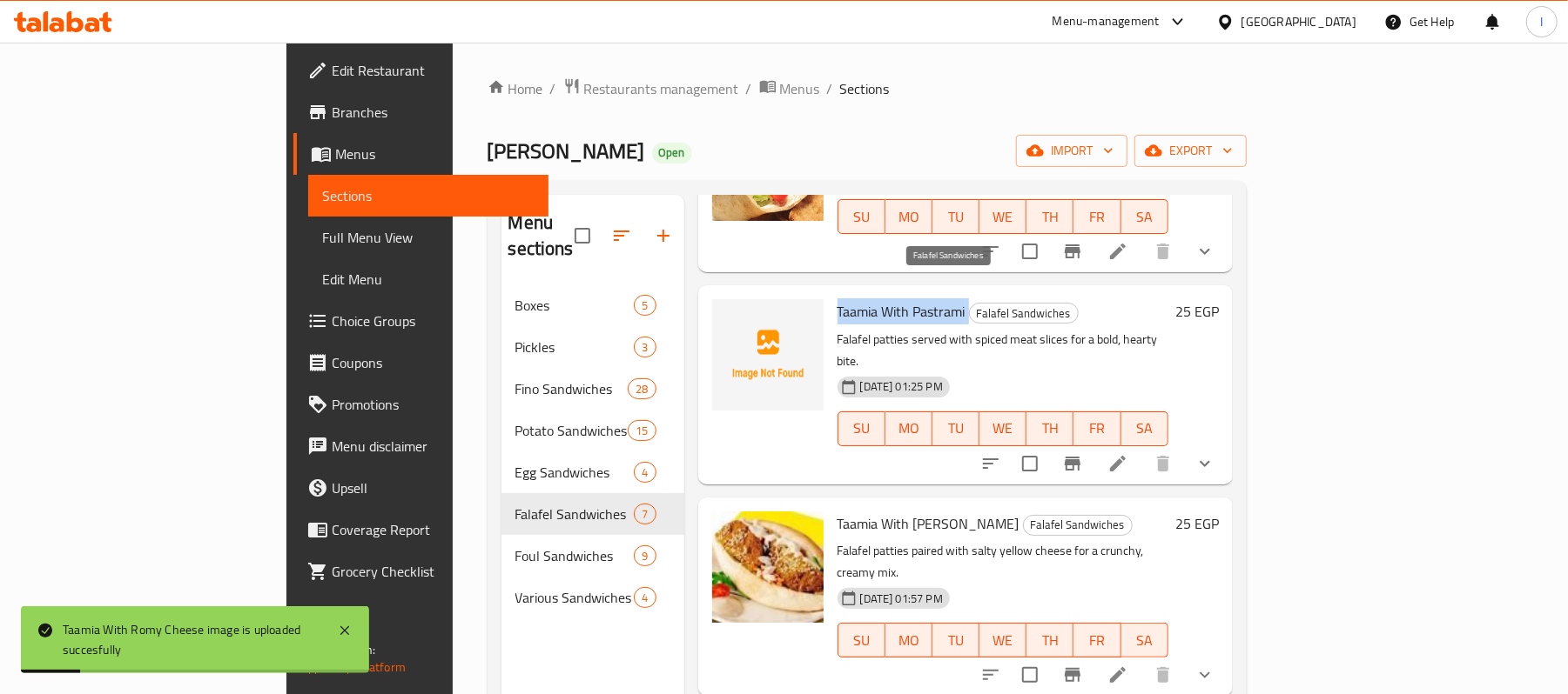
drag, startPoint x: 764, startPoint y: 284, endPoint x: 907, endPoint y: 285, distance: 143.0
click at [907, 300] on h6 "Taamia With Pastrami Falafel Sandwiches" at bounding box center [1003, 312] width 331 height 25
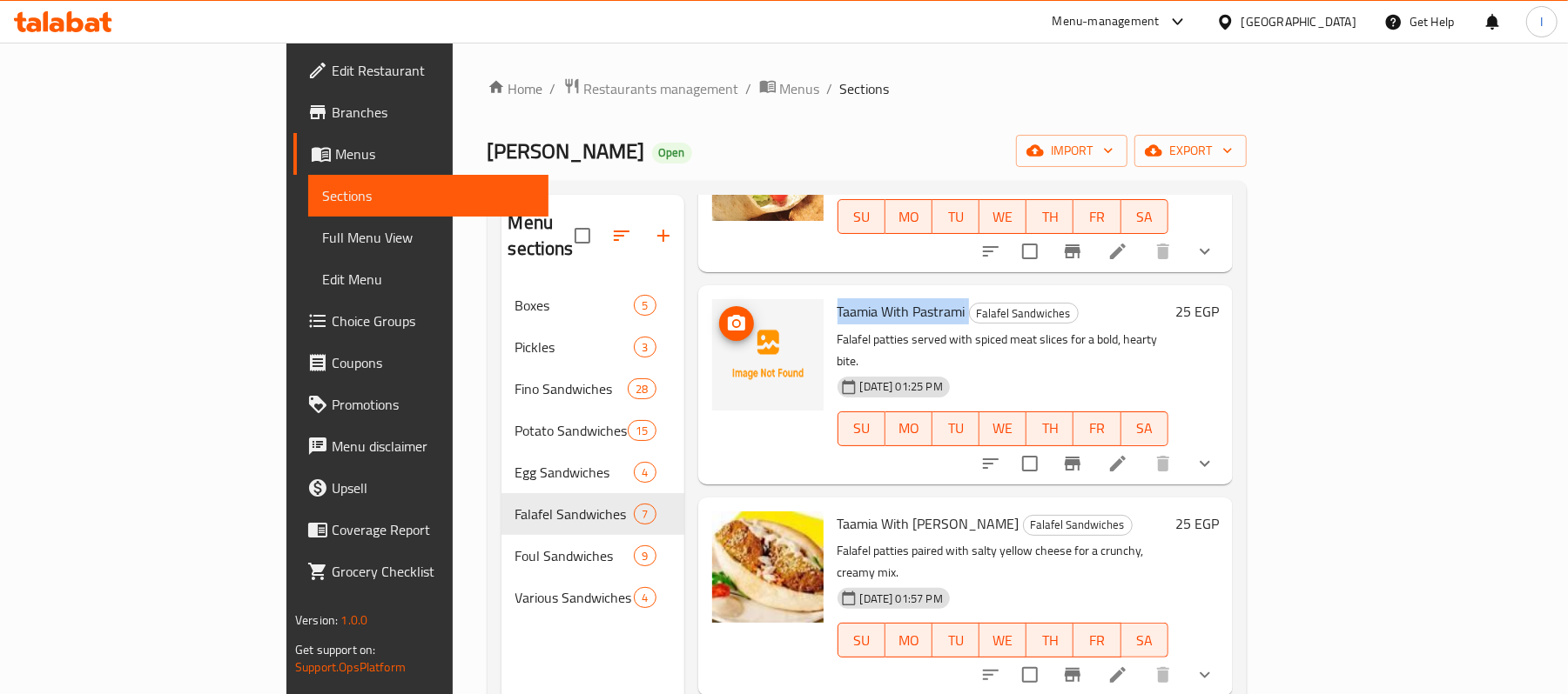
click at [712, 301] on img at bounding box center [767, 355] width 111 height 111
click at [726, 314] on icon "upload picture" at bounding box center [736, 323] width 21 height 21
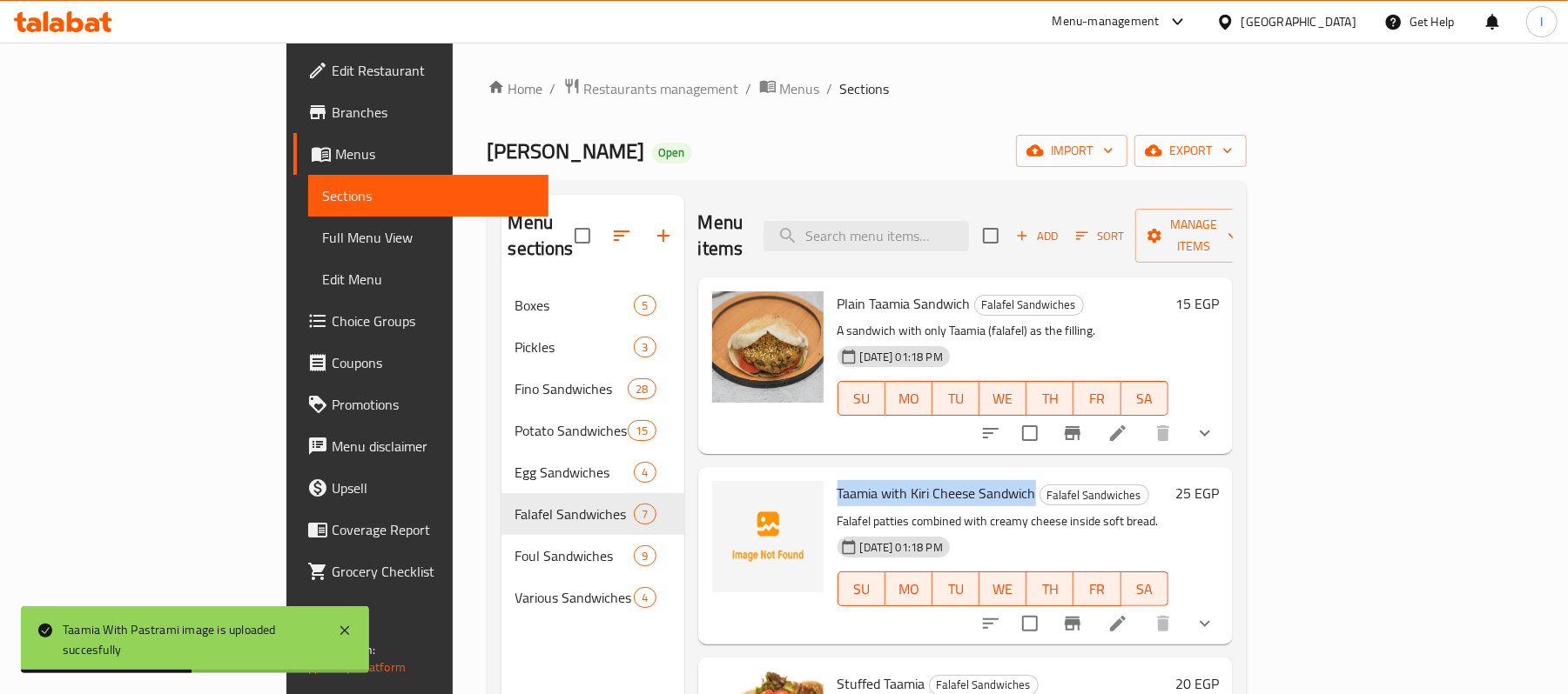
drag, startPoint x: 763, startPoint y: 472, endPoint x: 962, endPoint y: 474, distance: 199.0
click at [962, 474] on div "Taamia with Kiri Cheese Sandwich Falafel Sandwiches Falafel patties combined wi…" at bounding box center [1003, 555] width 345 height 163
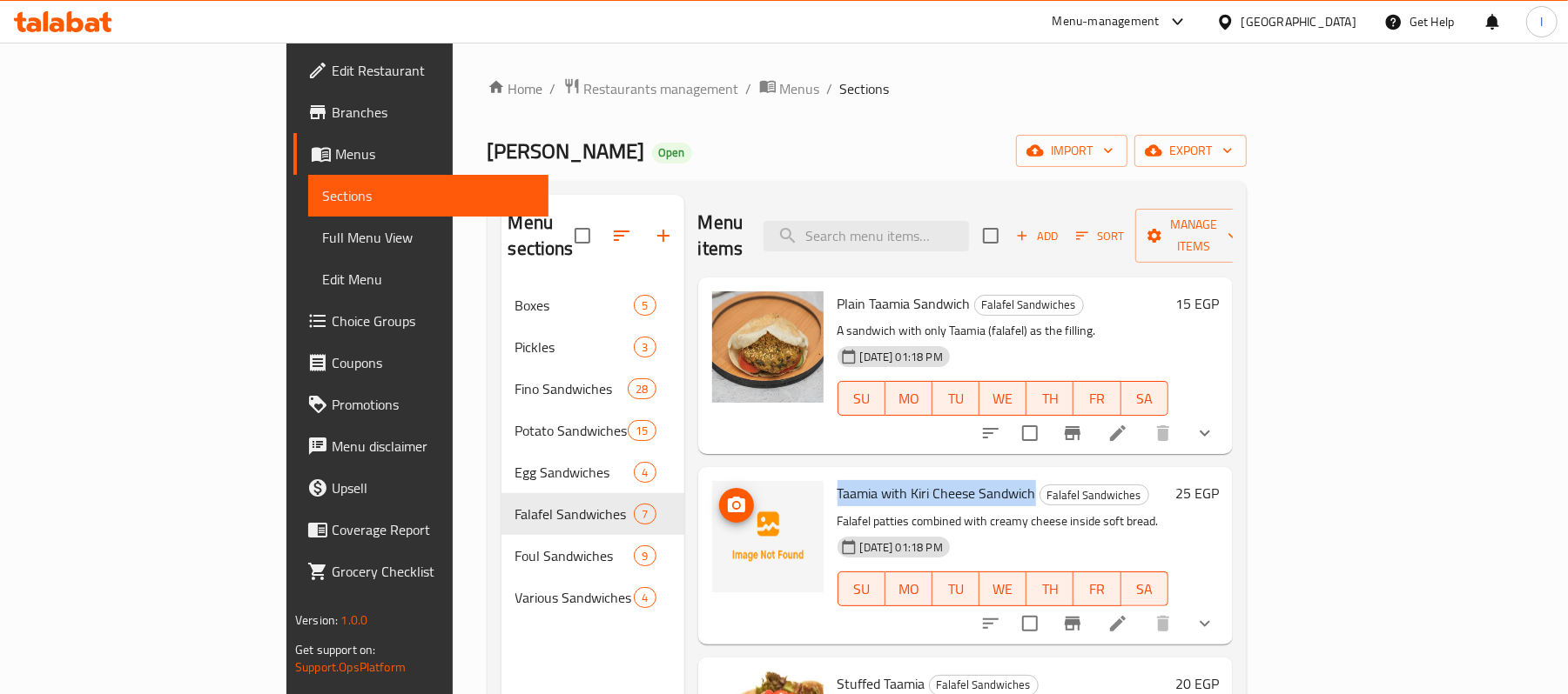
click at [728, 496] on icon "upload picture" at bounding box center [737, 504] width 18 height 16
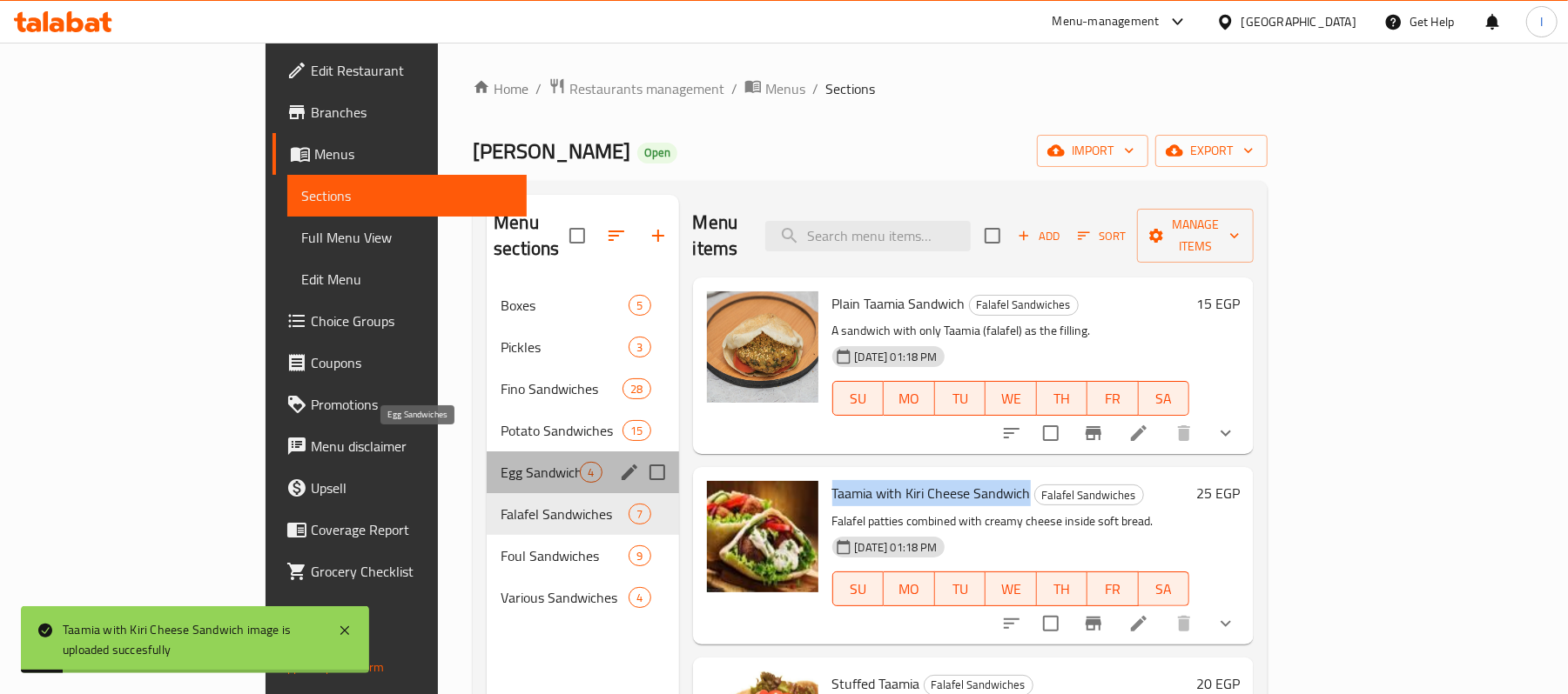
click at [501, 462] on span "Egg Sandwiches" at bounding box center [540, 472] width 80 height 21
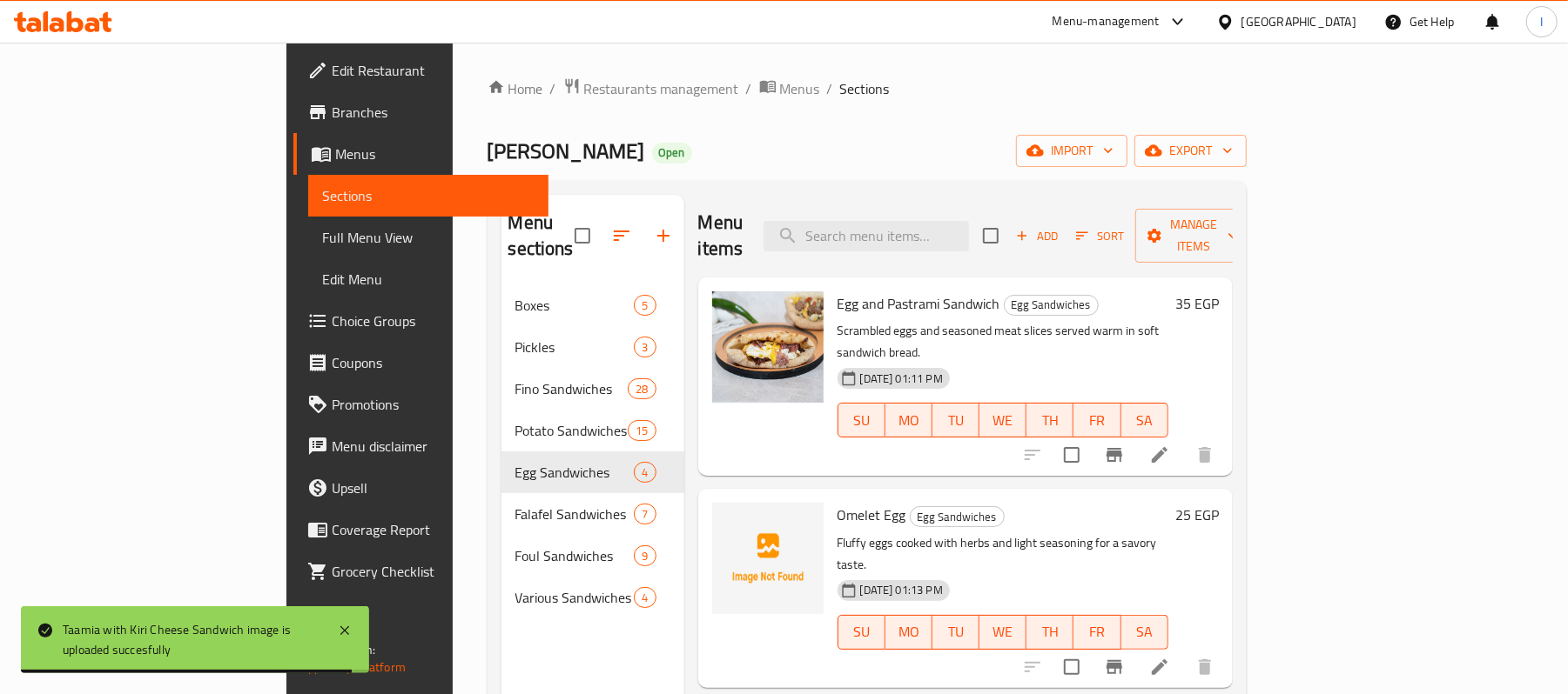
drag, startPoint x: 836, startPoint y: 465, endPoint x: 764, endPoint y: 466, distance: 72.0
click at [838, 502] on span "Omelet Egg" at bounding box center [873, 515] width 69 height 27
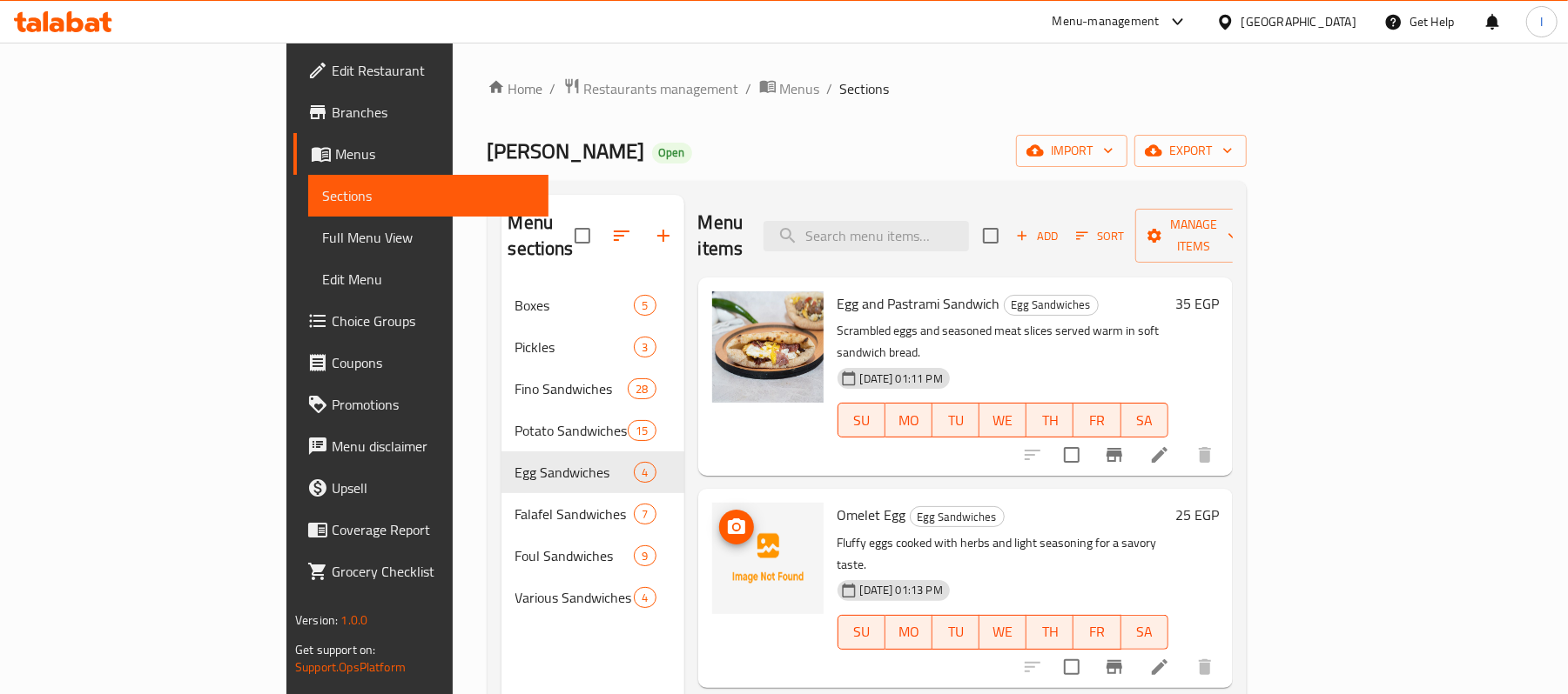
click at [726, 517] on icon "upload picture" at bounding box center [736, 527] width 21 height 21
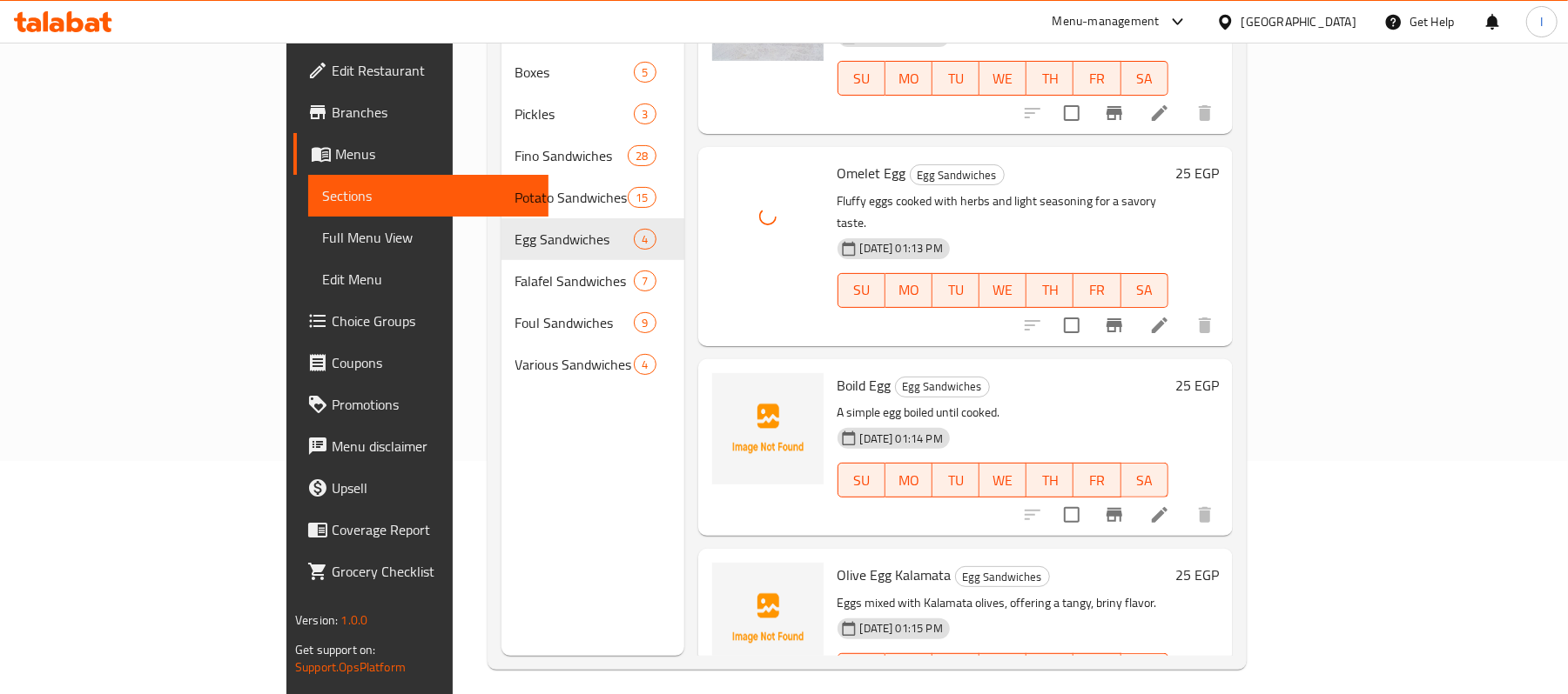
scroll to position [245, 0]
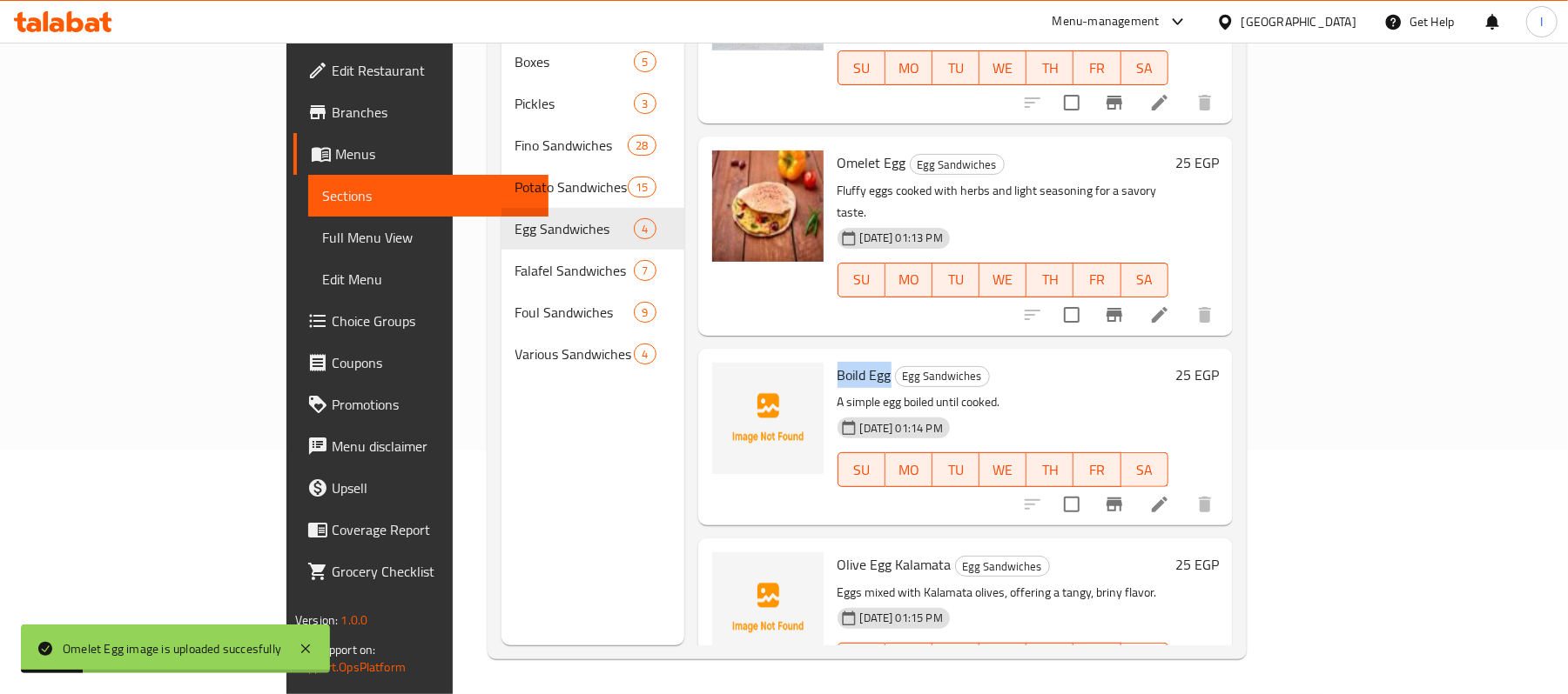
drag, startPoint x: 773, startPoint y: 303, endPoint x: 820, endPoint y: 304, distance: 47.0
click at [831, 356] on div "Boild Egg Egg Sandwiches A simple egg boiled until cooked. 06-06-2025 01:14 PM …" at bounding box center [1003, 437] width 345 height 163
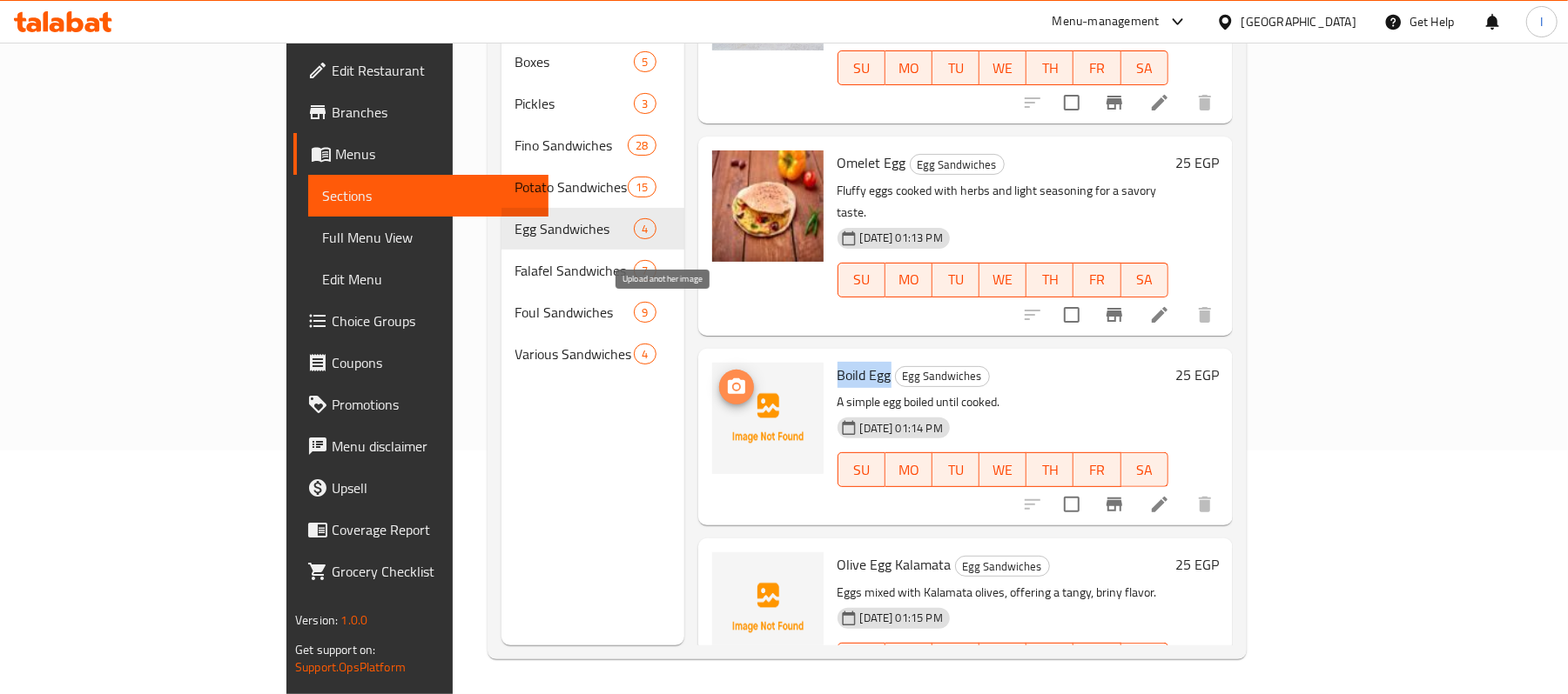
click at [728, 378] on icon "upload picture" at bounding box center [737, 386] width 18 height 16
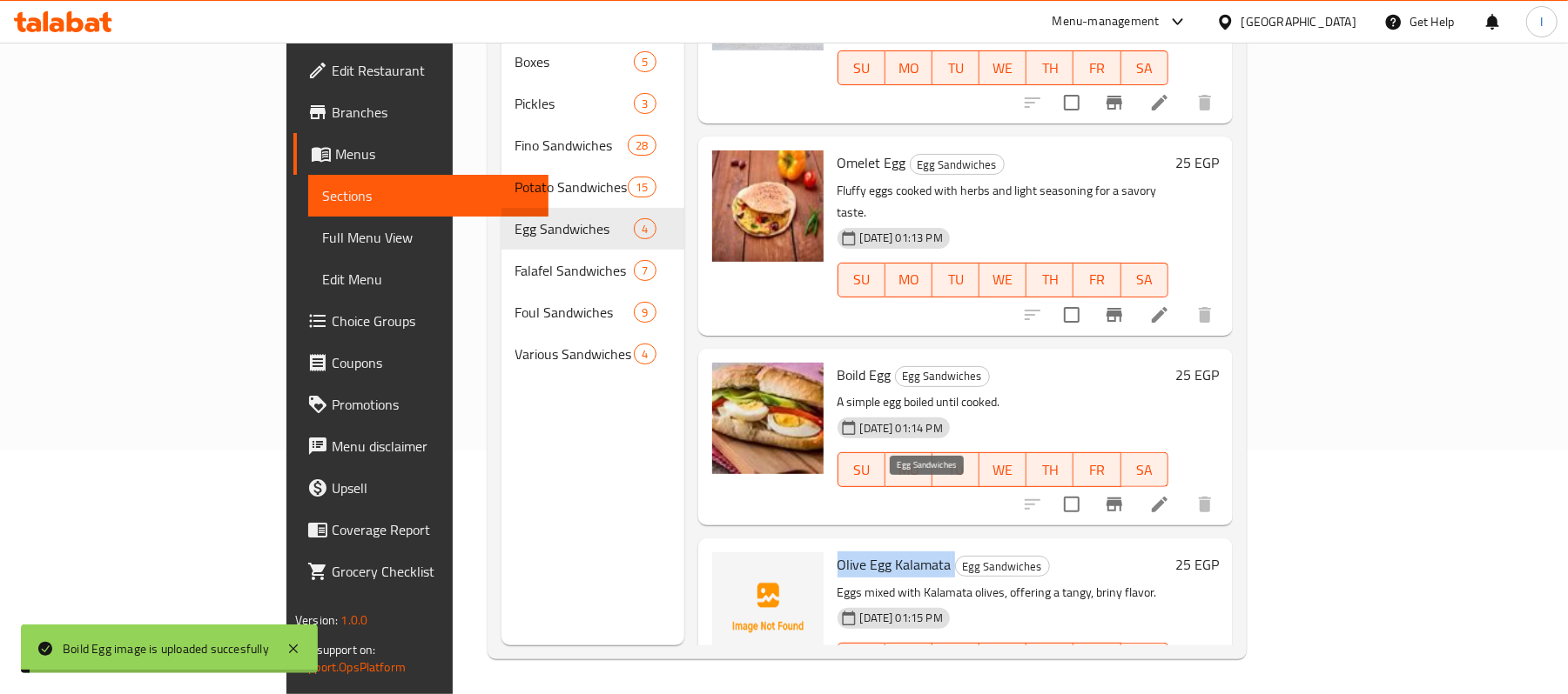
drag, startPoint x: 760, startPoint y: 491, endPoint x: 882, endPoint y: 496, distance: 122.1
click at [882, 546] on div "Olive Egg Kalamata Egg Sandwiches Eggs mixed with Kalamata olives, offering a t…" at bounding box center [1003, 627] width 345 height 163
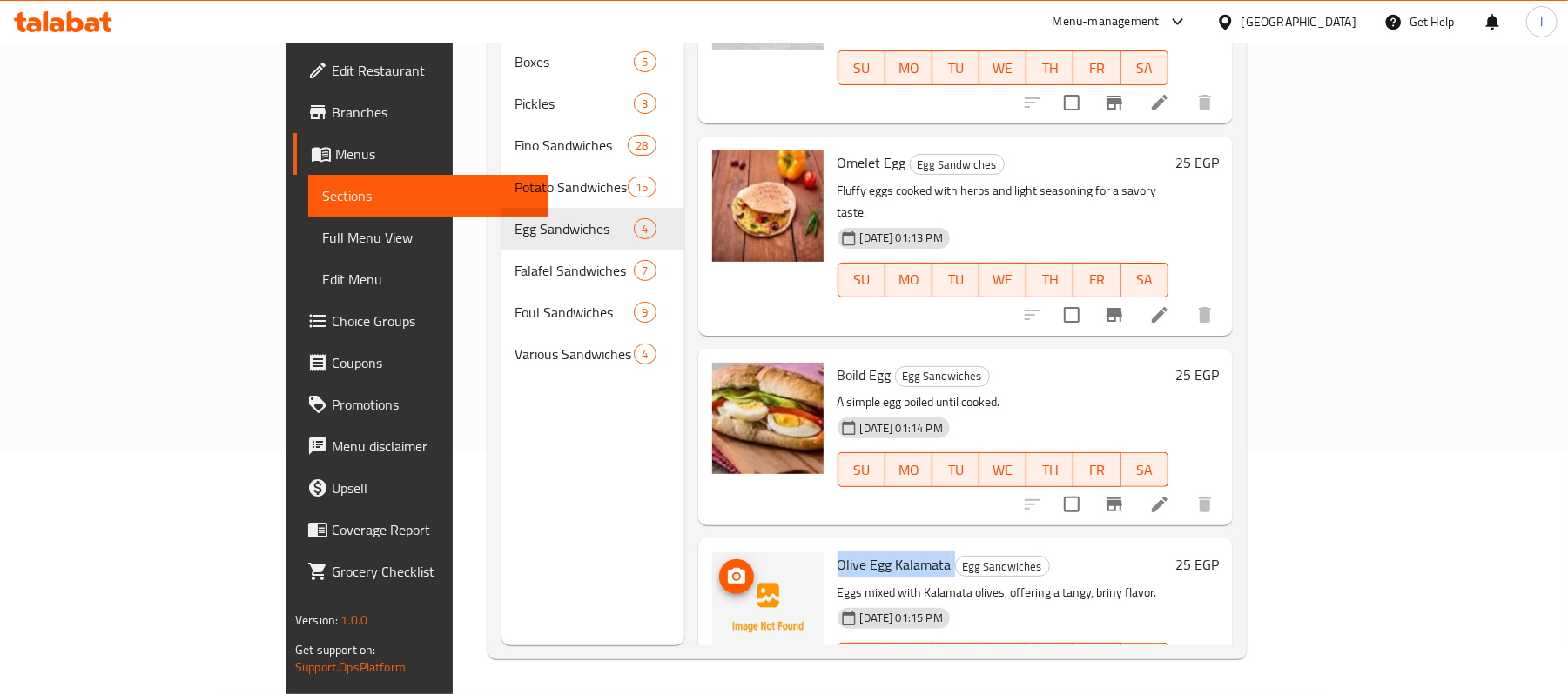
click at [733, 574] on circle "upload picture" at bounding box center [735, 576] width 5 height 5
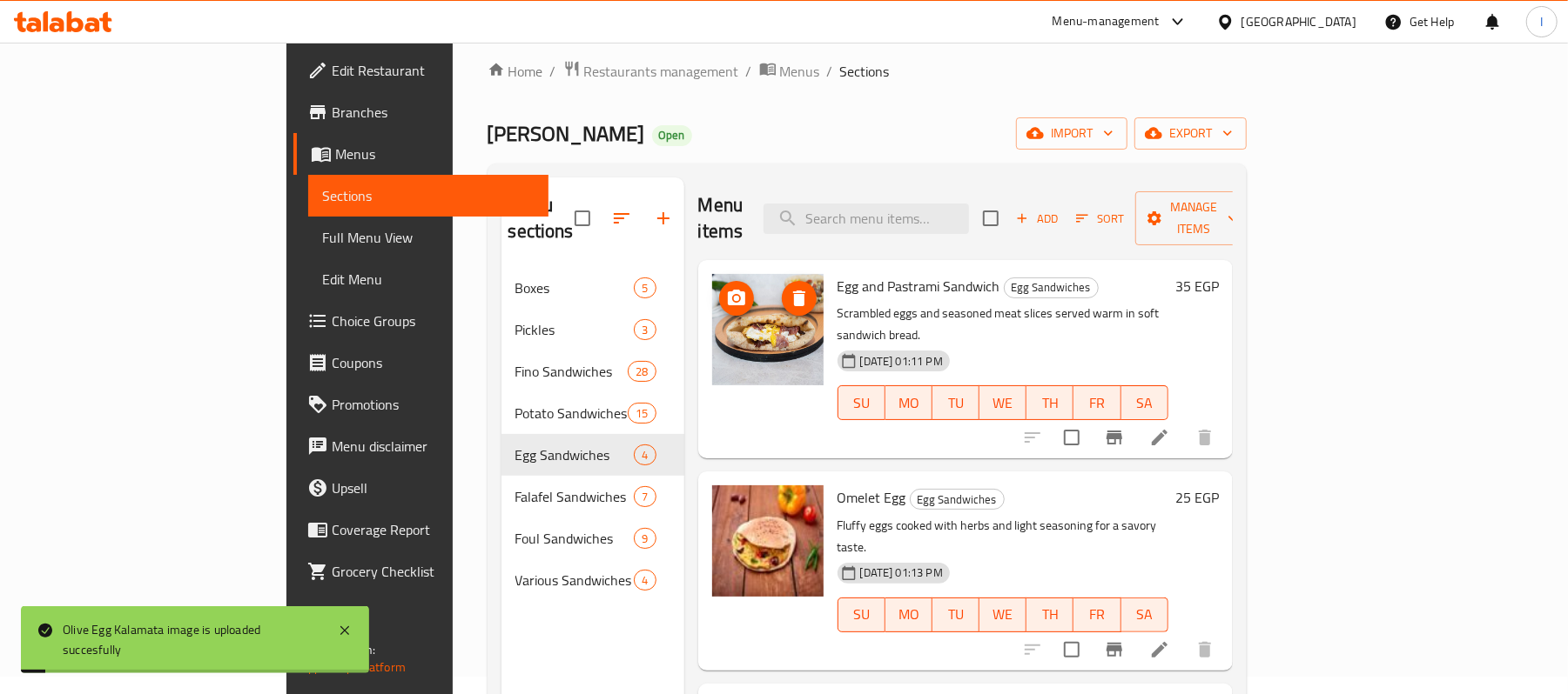
scroll to position [0, 0]
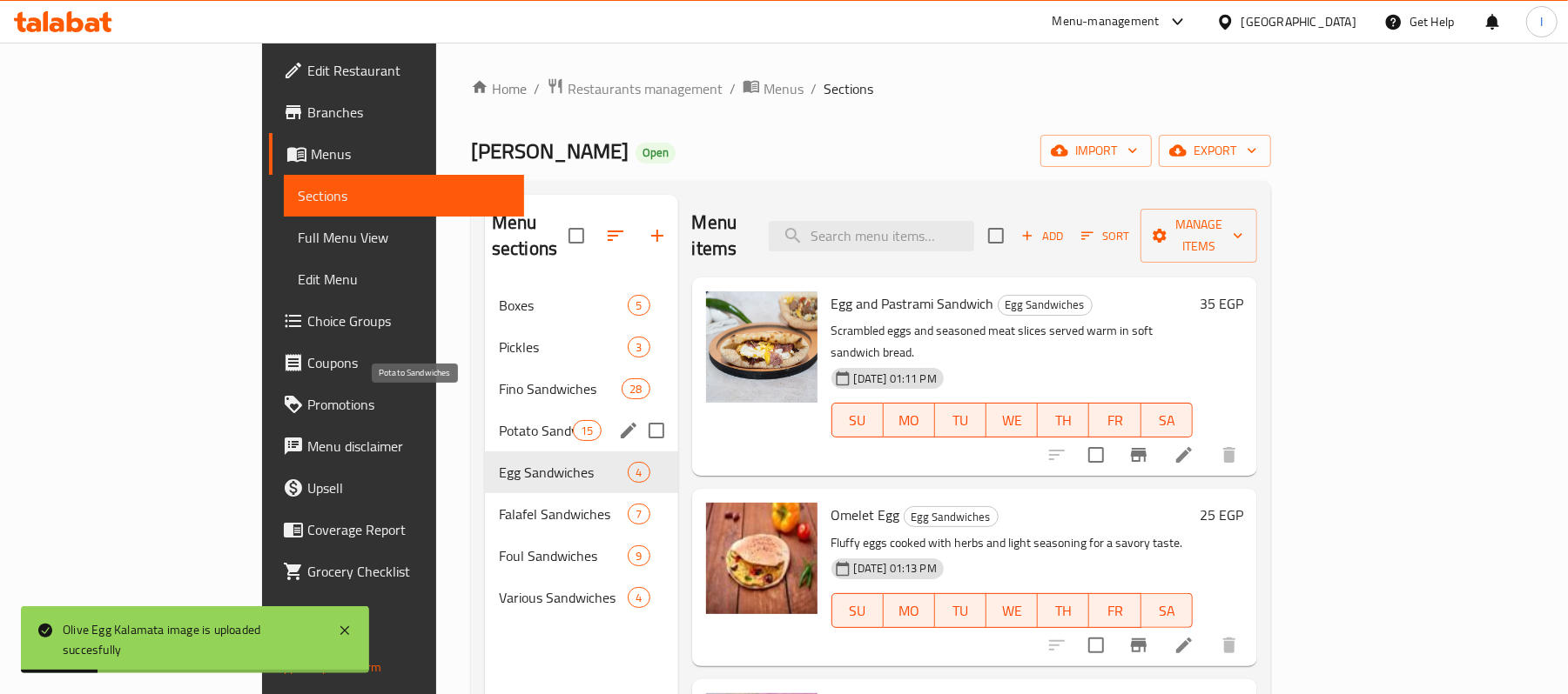
click at [499, 421] on span "Potato Sandwiches" at bounding box center [535, 431] width 74 height 21
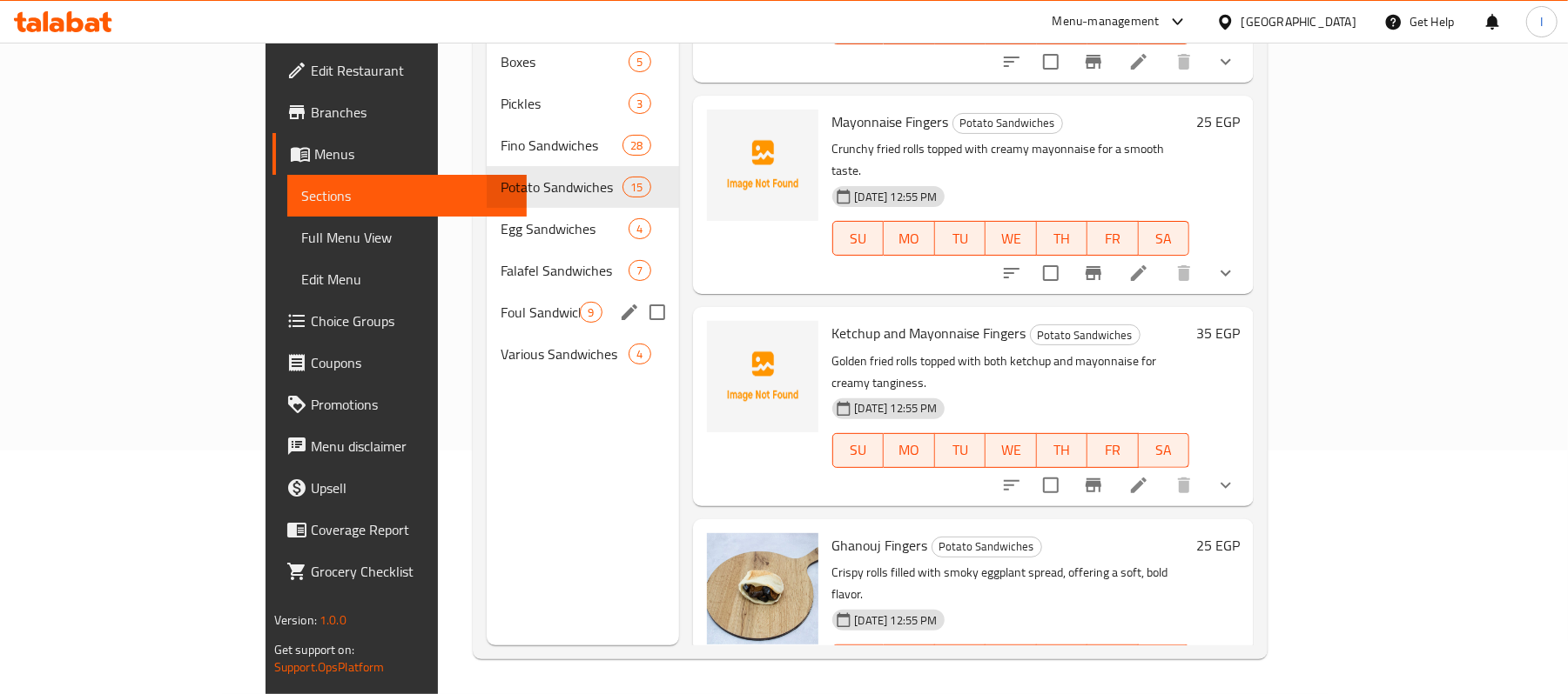
scroll to position [227, 0]
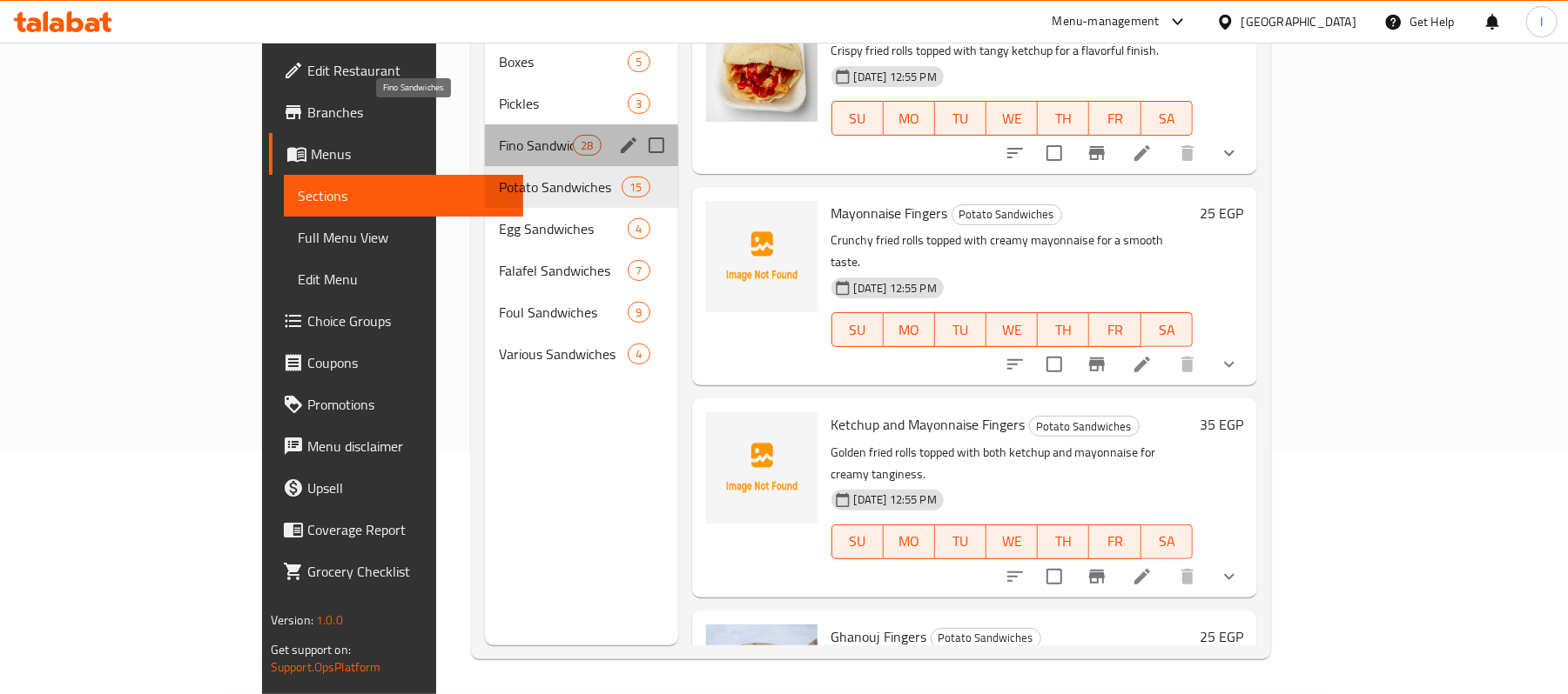
click at [499, 135] on span "Fino Sandwiches" at bounding box center [535, 145] width 74 height 21
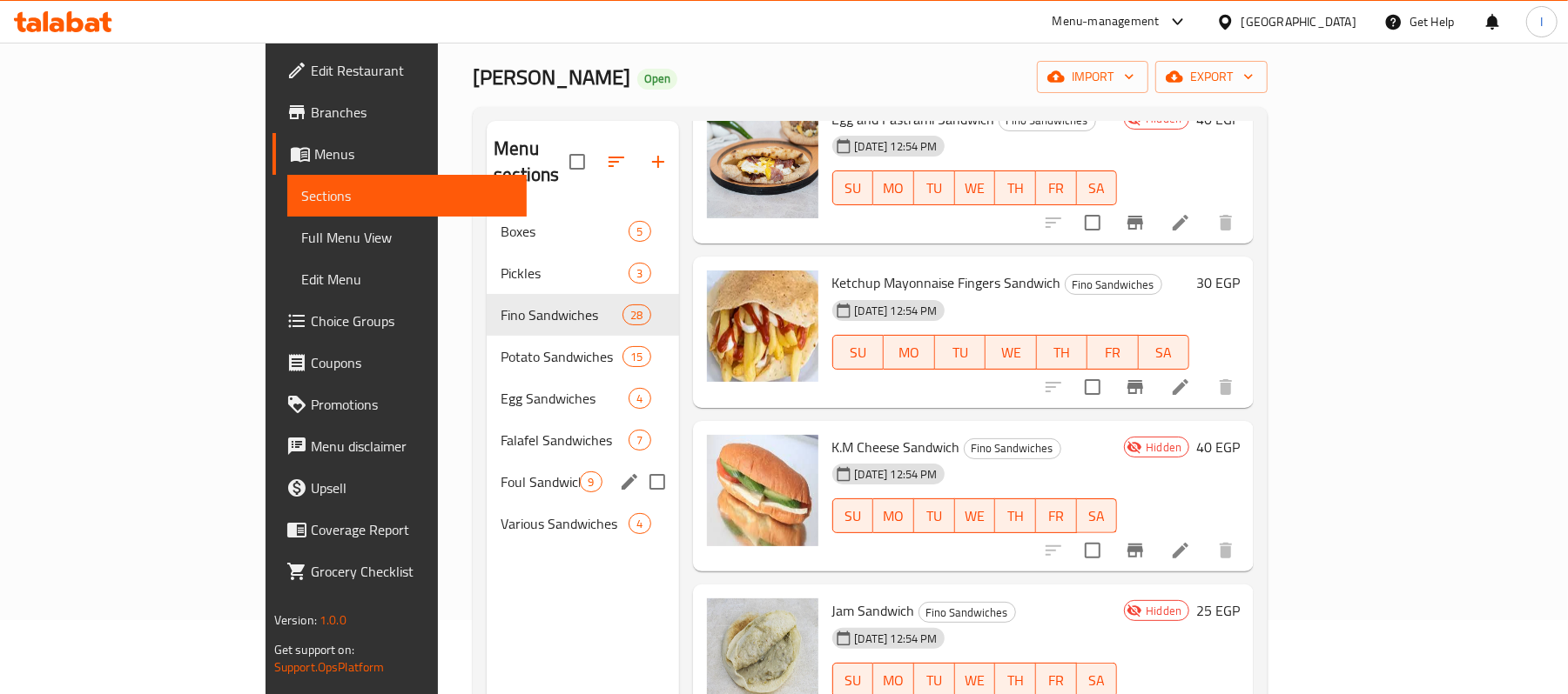
scroll to position [12, 0]
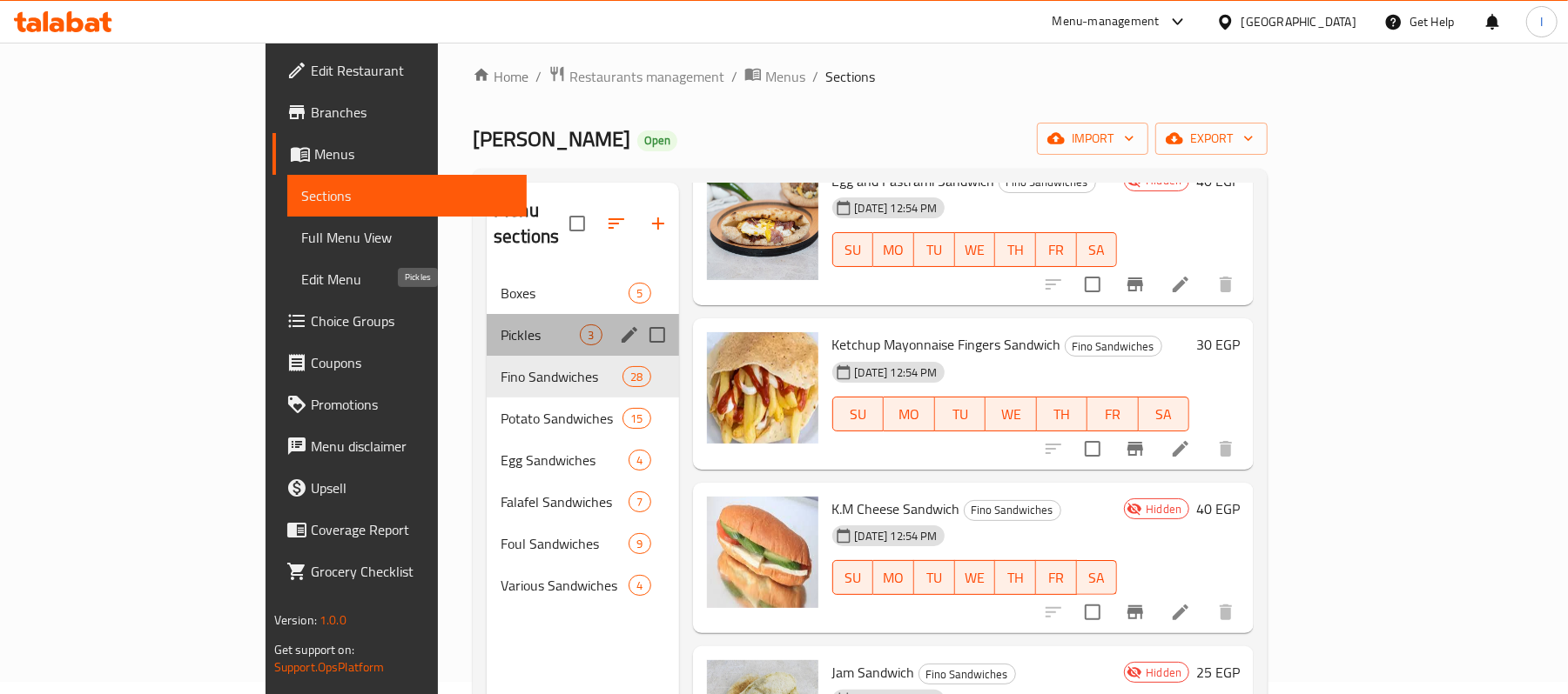
click at [501, 324] on span "Pickles" at bounding box center [540, 334] width 80 height 21
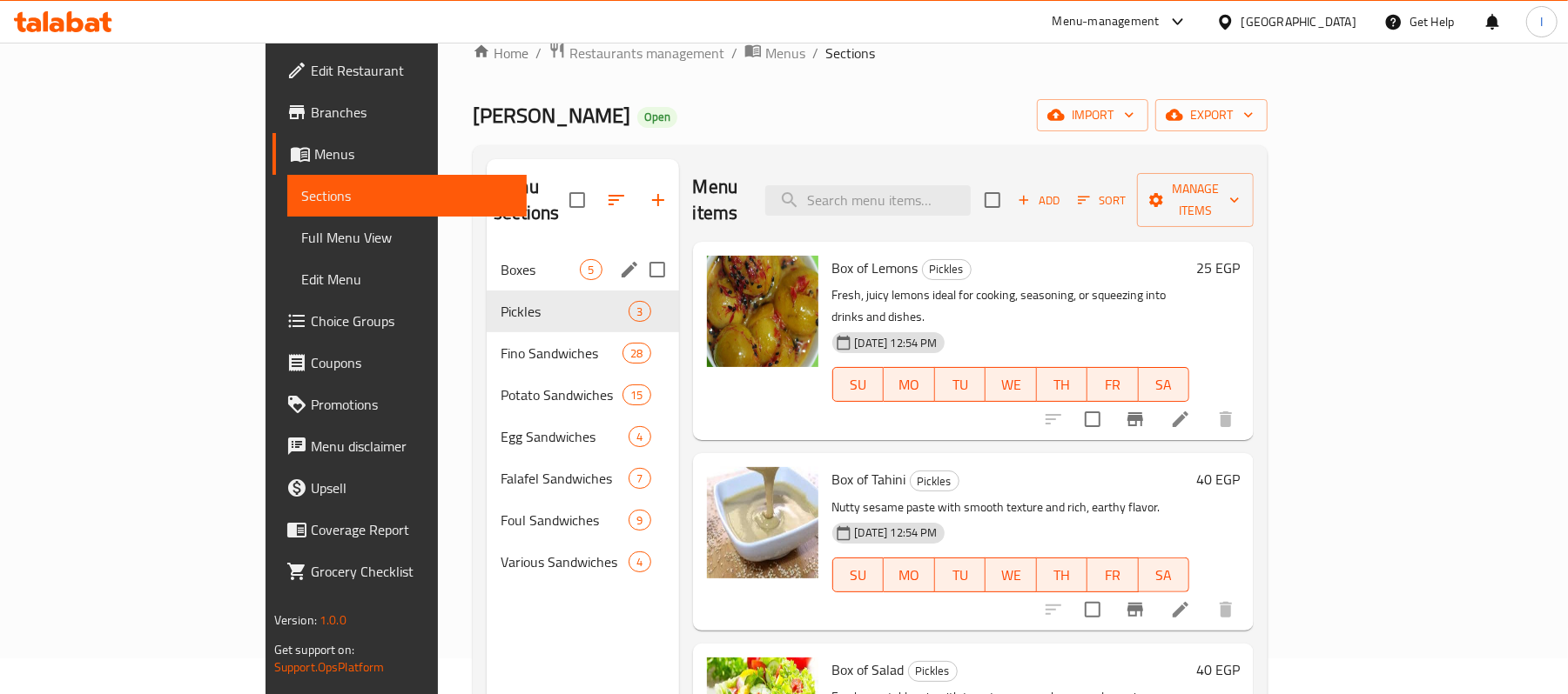
scroll to position [12, 0]
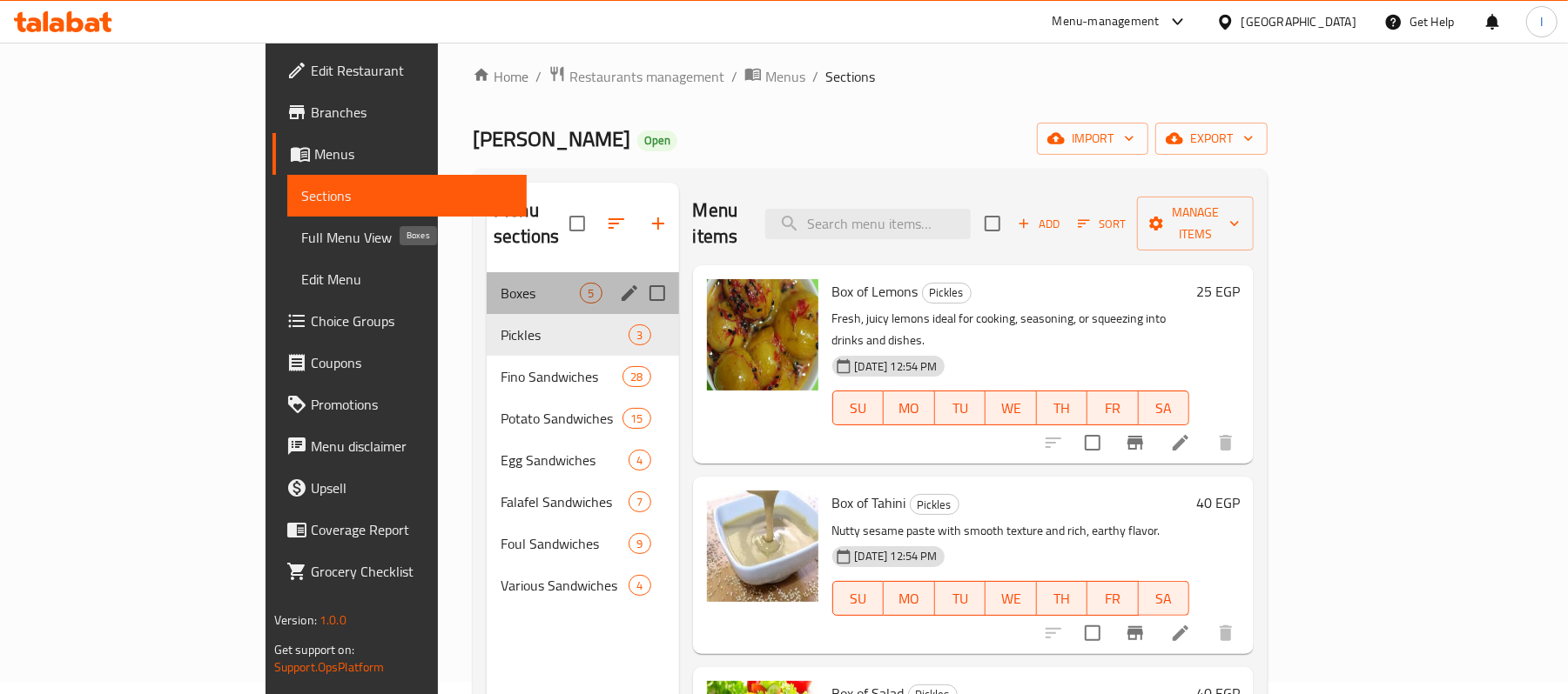
click at [501, 283] on span "Boxes" at bounding box center [540, 293] width 80 height 21
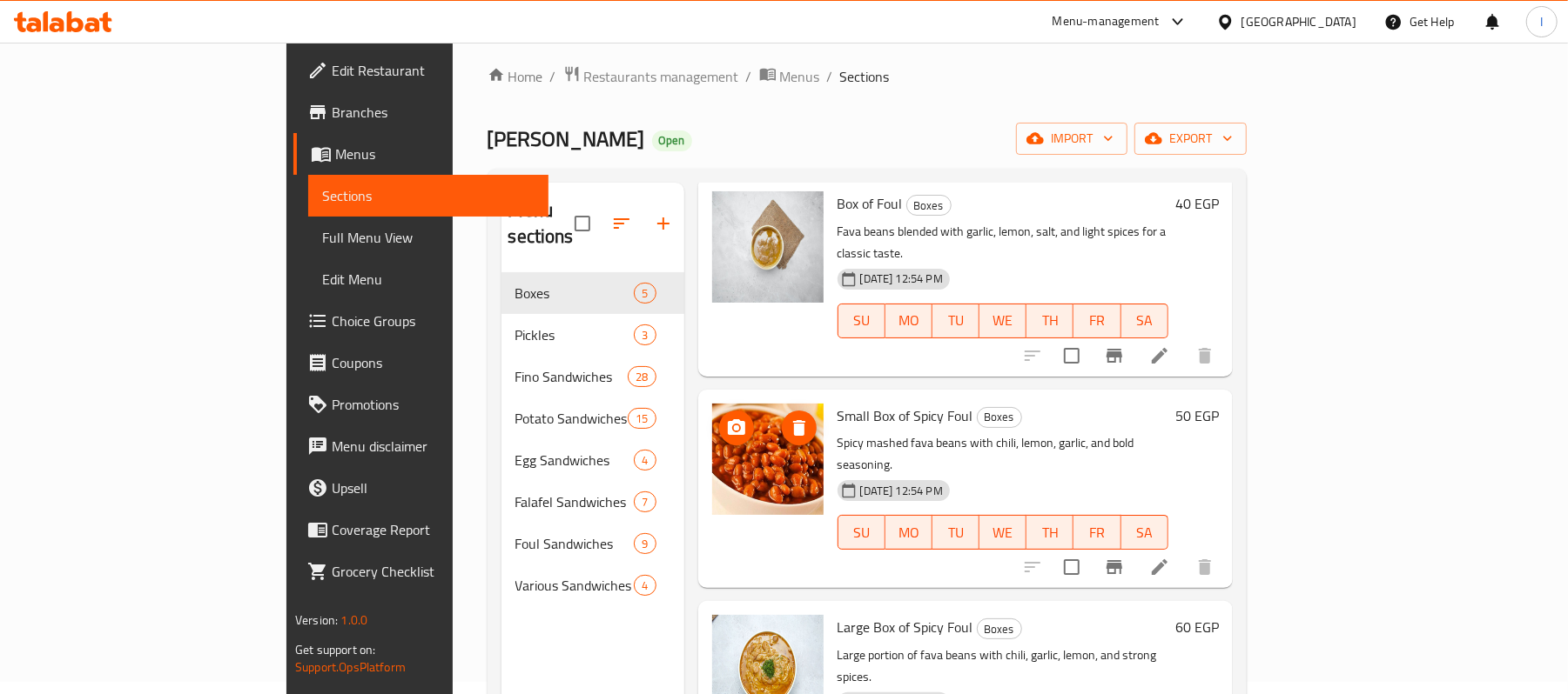
scroll to position [245, 0]
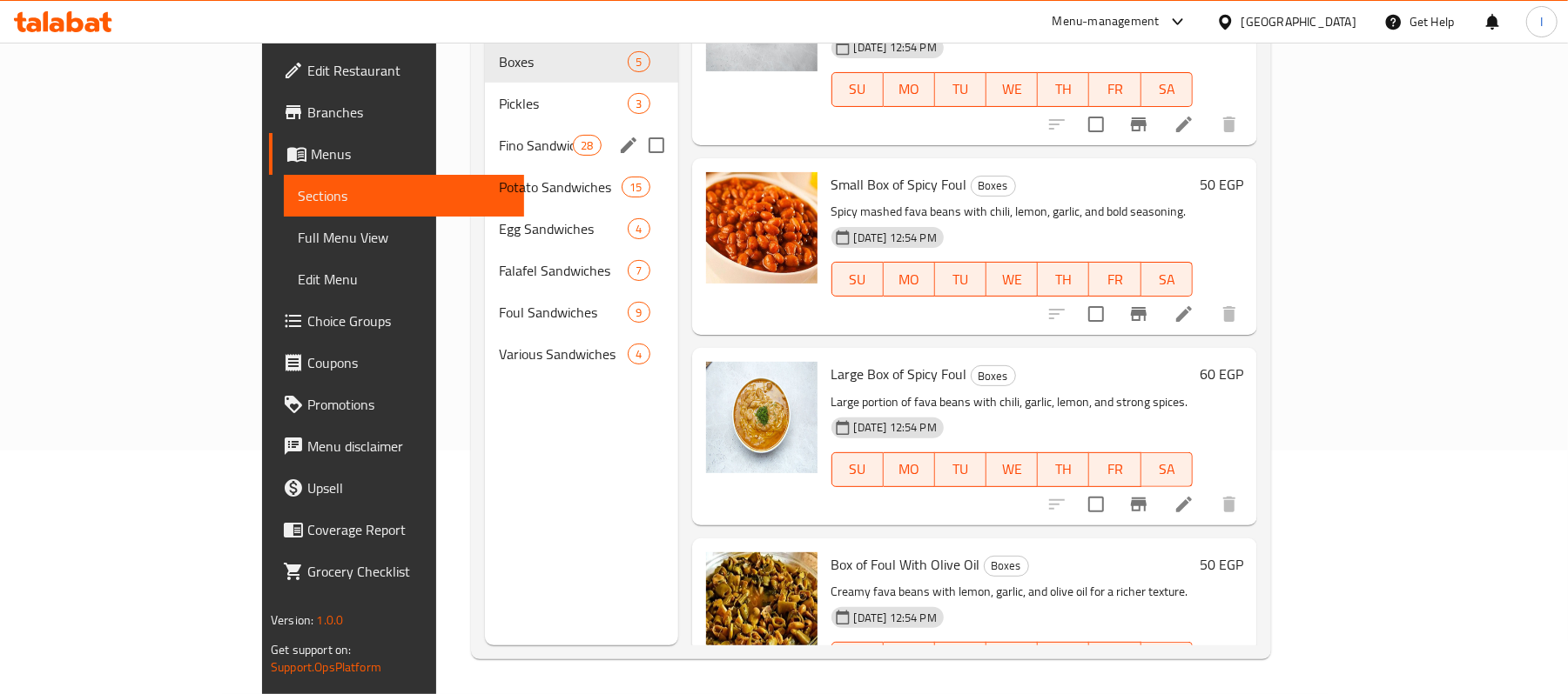
click at [499, 135] on span "Fino Sandwiches" at bounding box center [535, 145] width 74 height 21
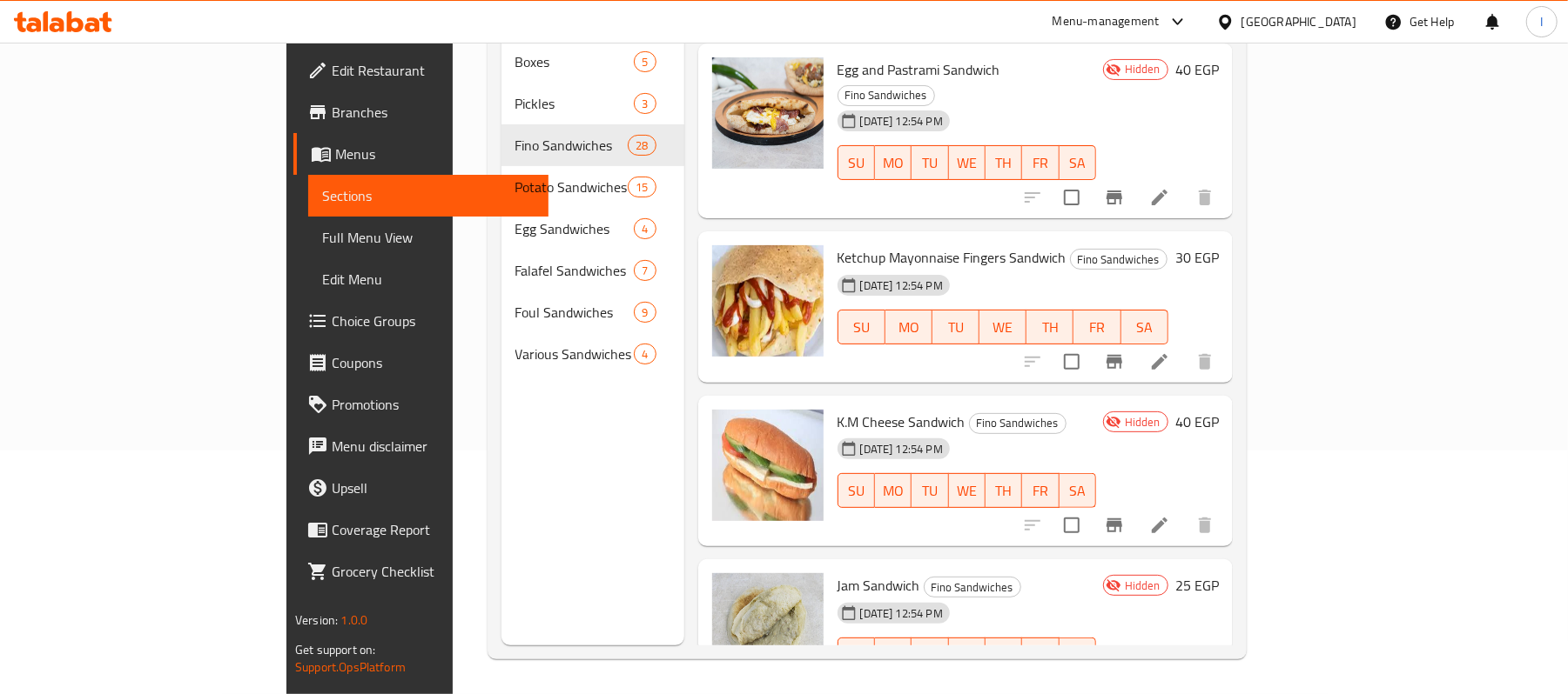
scroll to position [4386, 0]
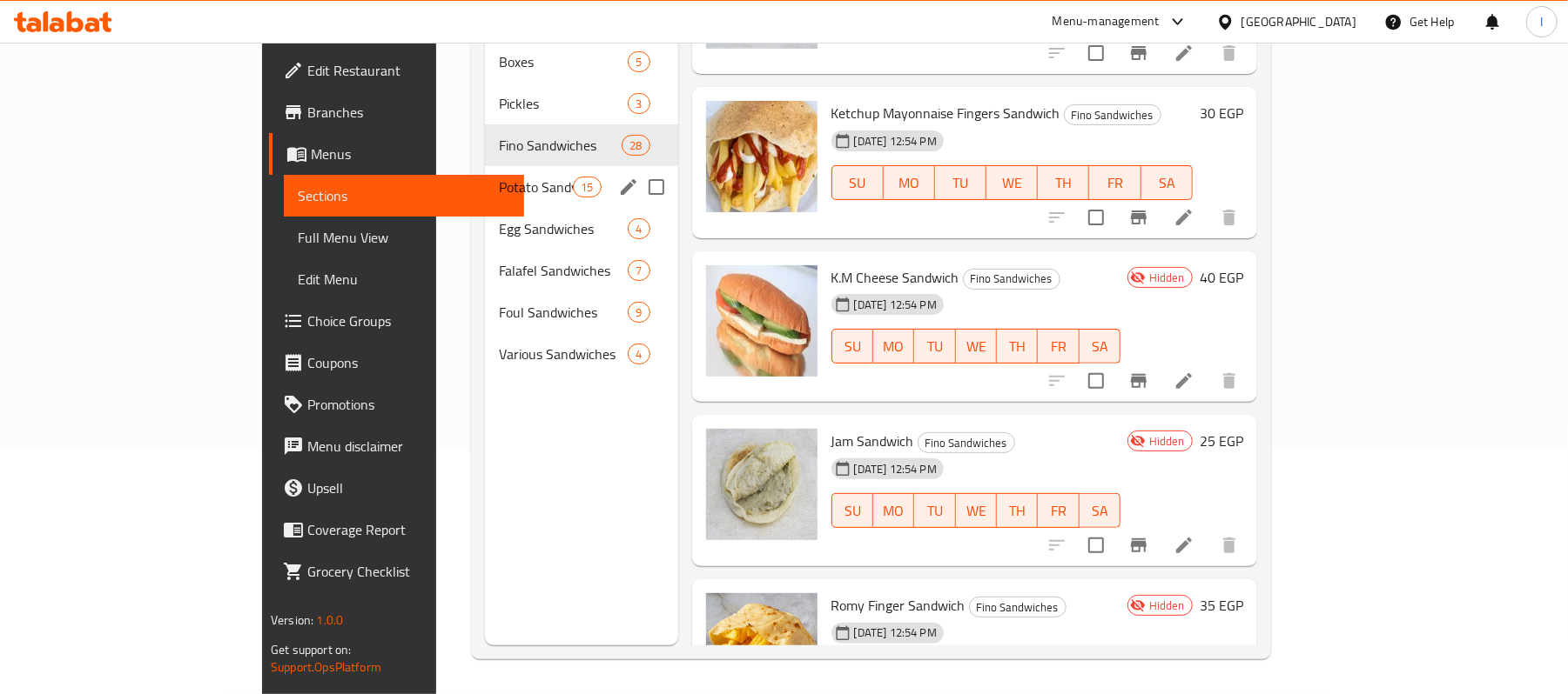
click at [509, 169] on div "Potato Sandwiches 15" at bounding box center [581, 187] width 194 height 41
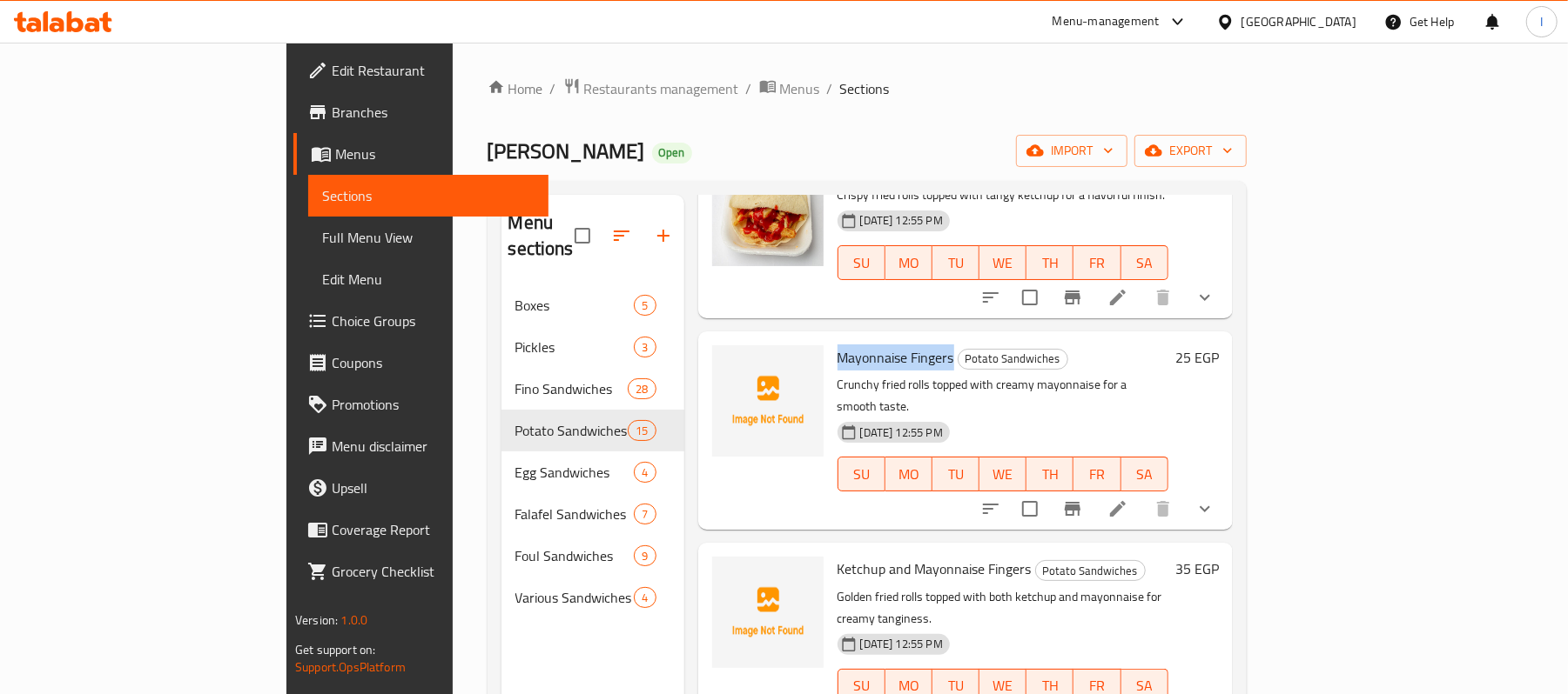
drag, startPoint x: 766, startPoint y: 308, endPoint x: 881, endPoint y: 308, distance: 115.0
click at [881, 345] on span "Mayonnaise Fingers" at bounding box center [896, 358] width 117 height 27
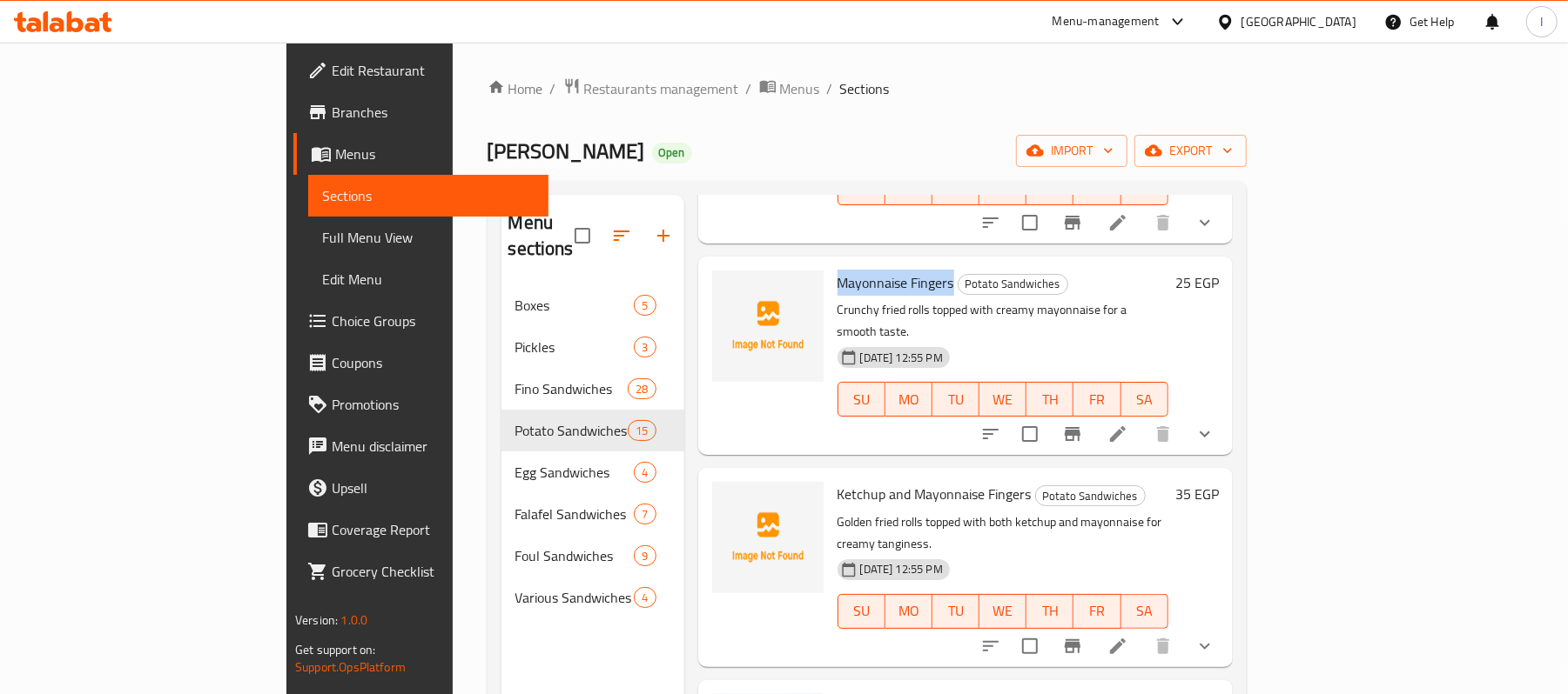
scroll to position [464, 0]
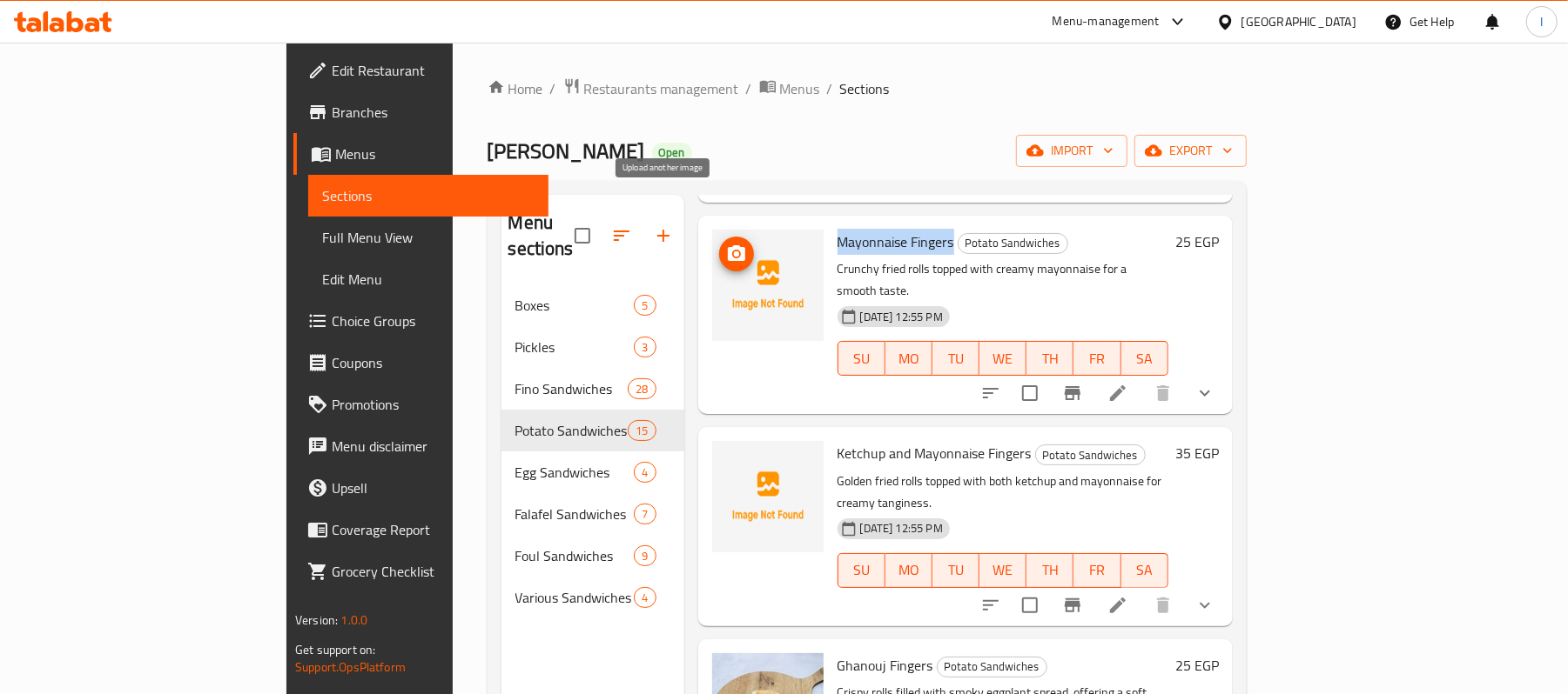
click at [733, 252] on circle "upload picture" at bounding box center [735, 254] width 5 height 5
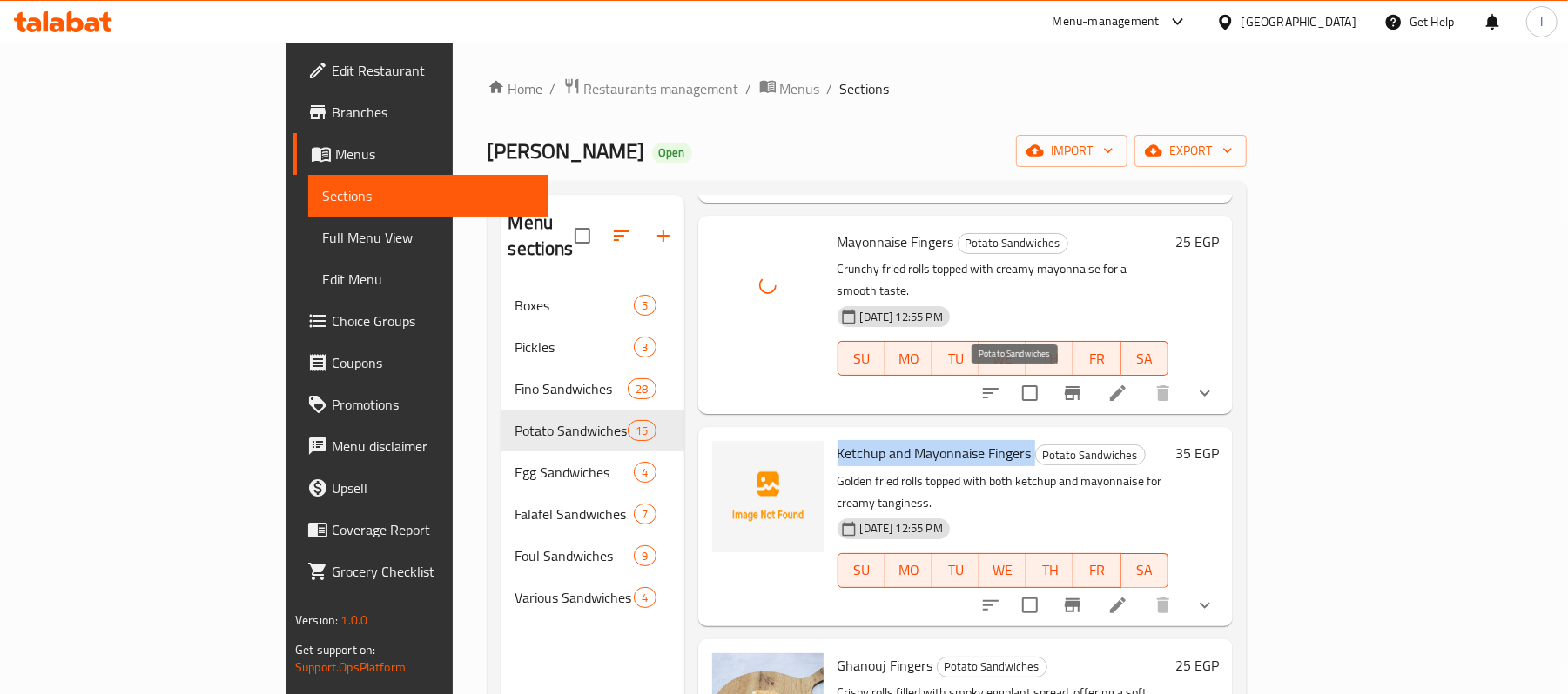
drag, startPoint x: 764, startPoint y: 377, endPoint x: 966, endPoint y: 386, distance: 202.2
click at [966, 441] on h6 "Ketchup and Mayonnaise Fingers Potato Sandwiches" at bounding box center [1003, 453] width 331 height 25
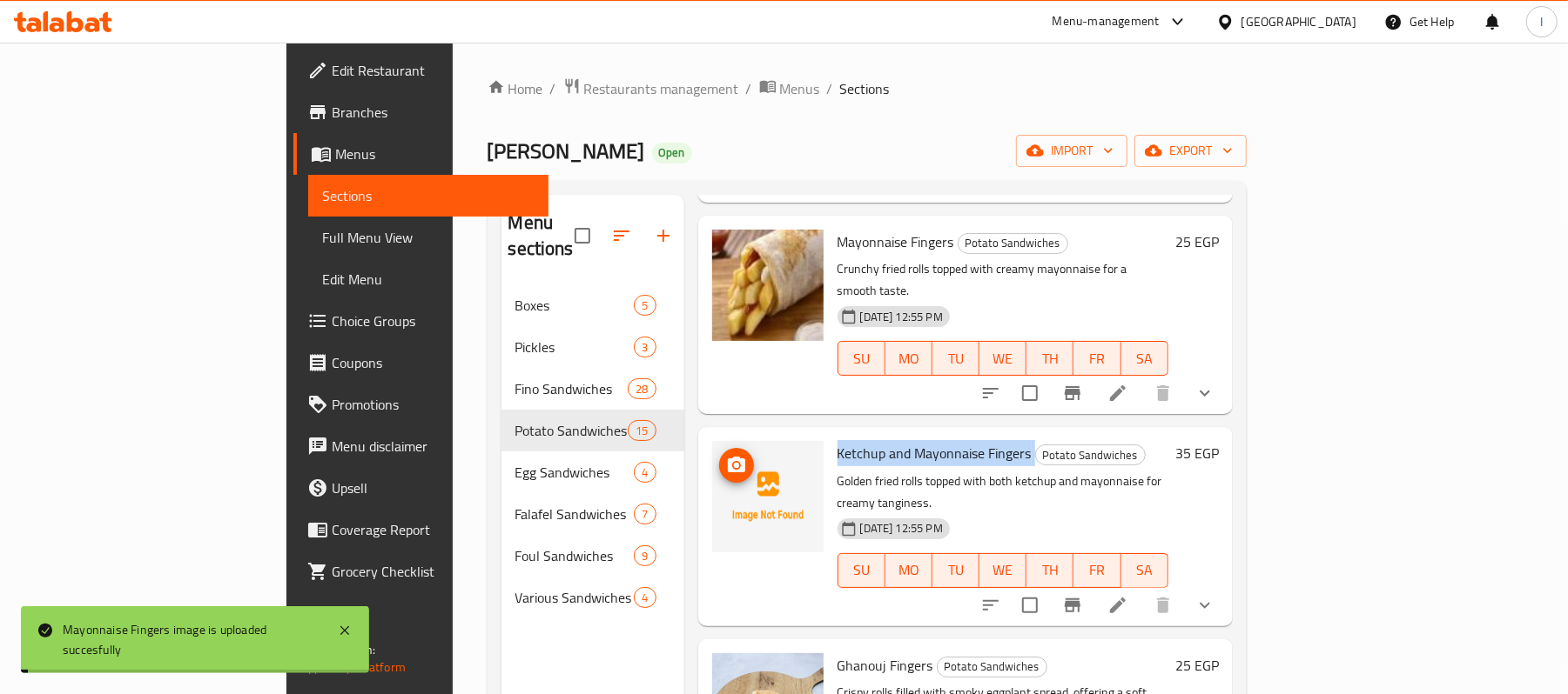
click at [728, 457] on icon "upload picture" at bounding box center [737, 465] width 18 height 16
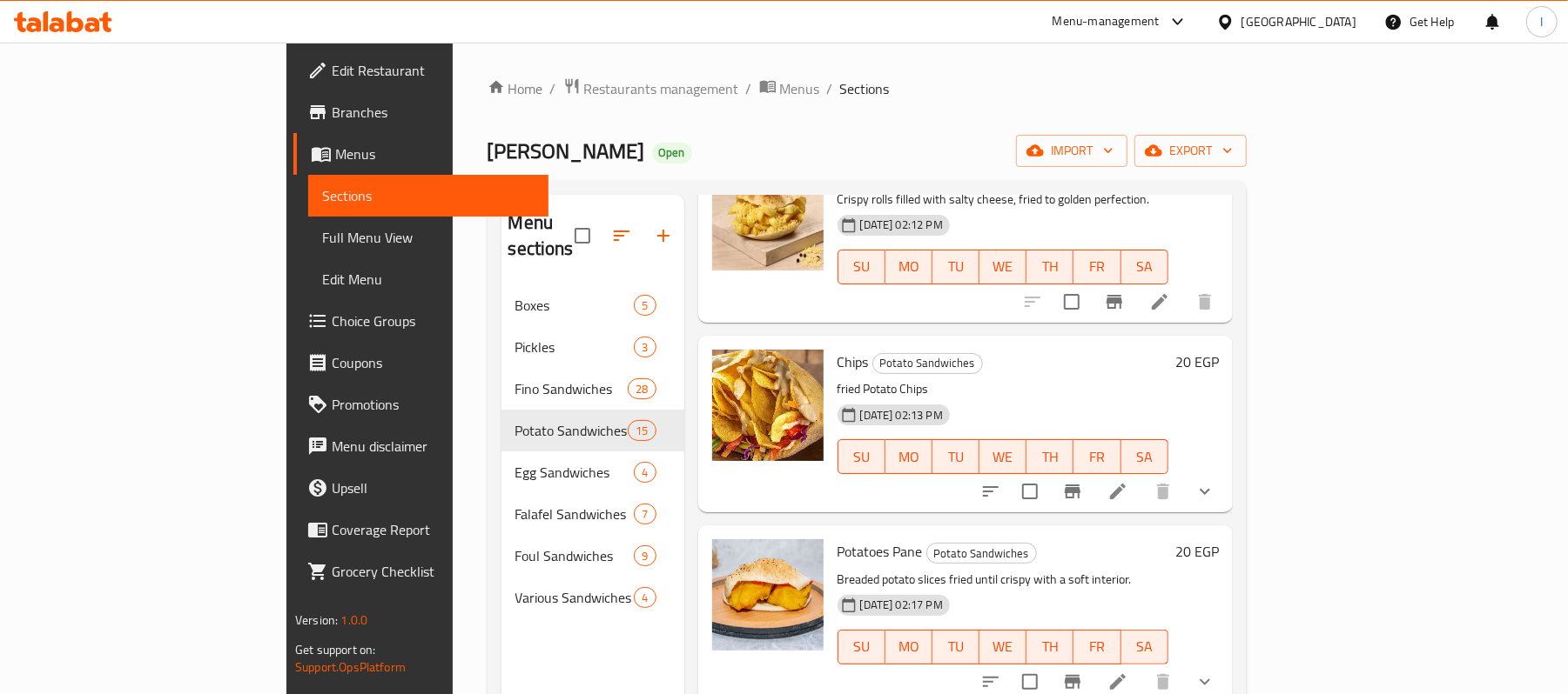
scroll to position [1392, 0]
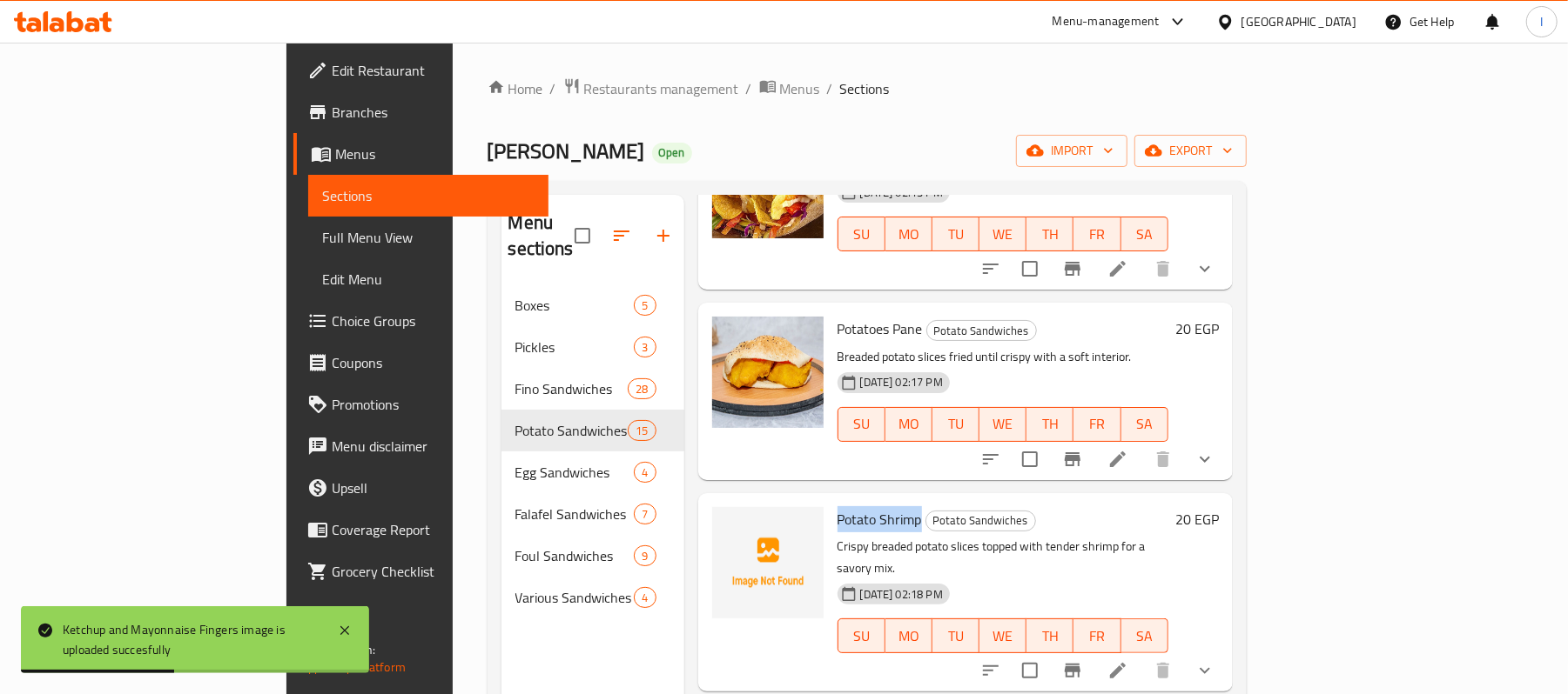
drag, startPoint x: 762, startPoint y: 407, endPoint x: 848, endPoint y: 409, distance: 86.0
click at [848, 500] on div "Potato Shrimp Potato Sandwiches Crispy breaded potato slices topped with tender…" at bounding box center [1003, 593] width 345 height 185
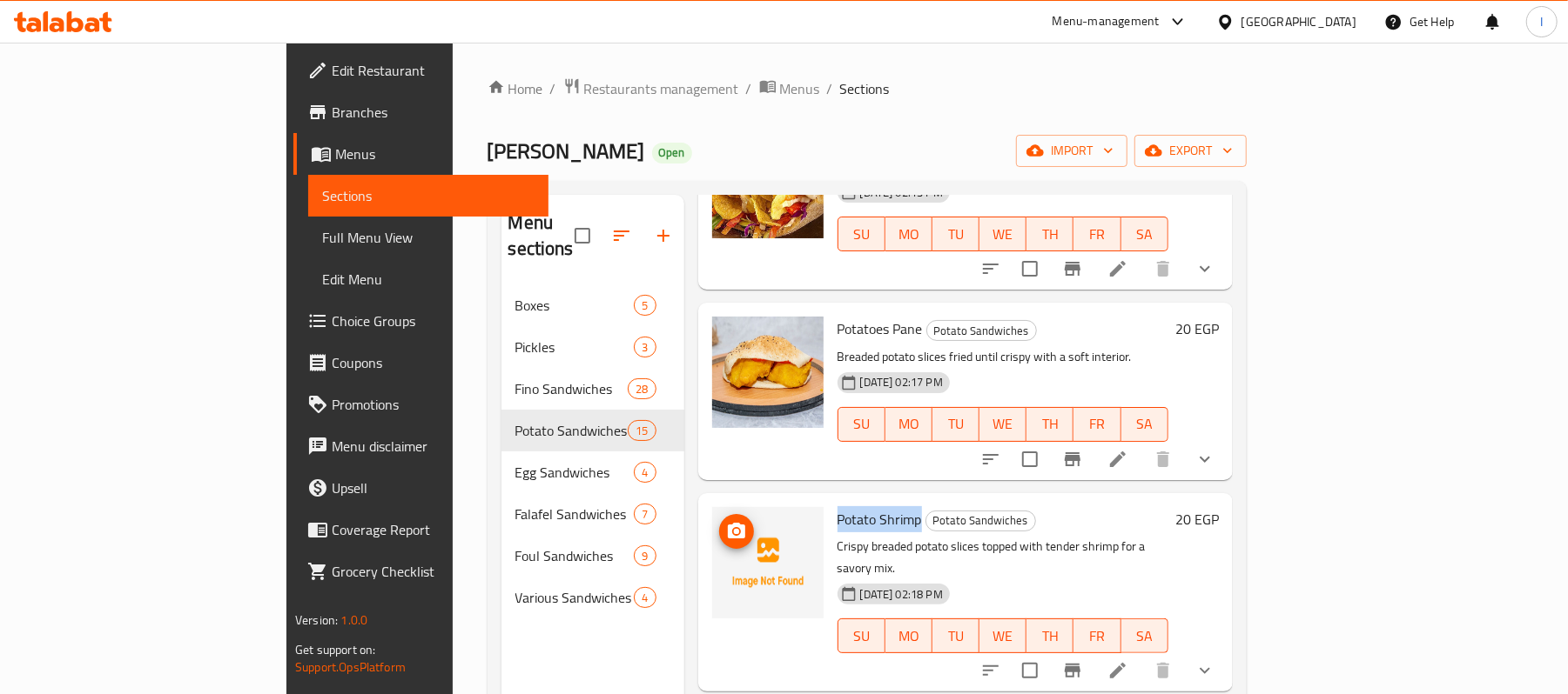
click at [726, 521] on icon "upload picture" at bounding box center [736, 531] width 21 height 21
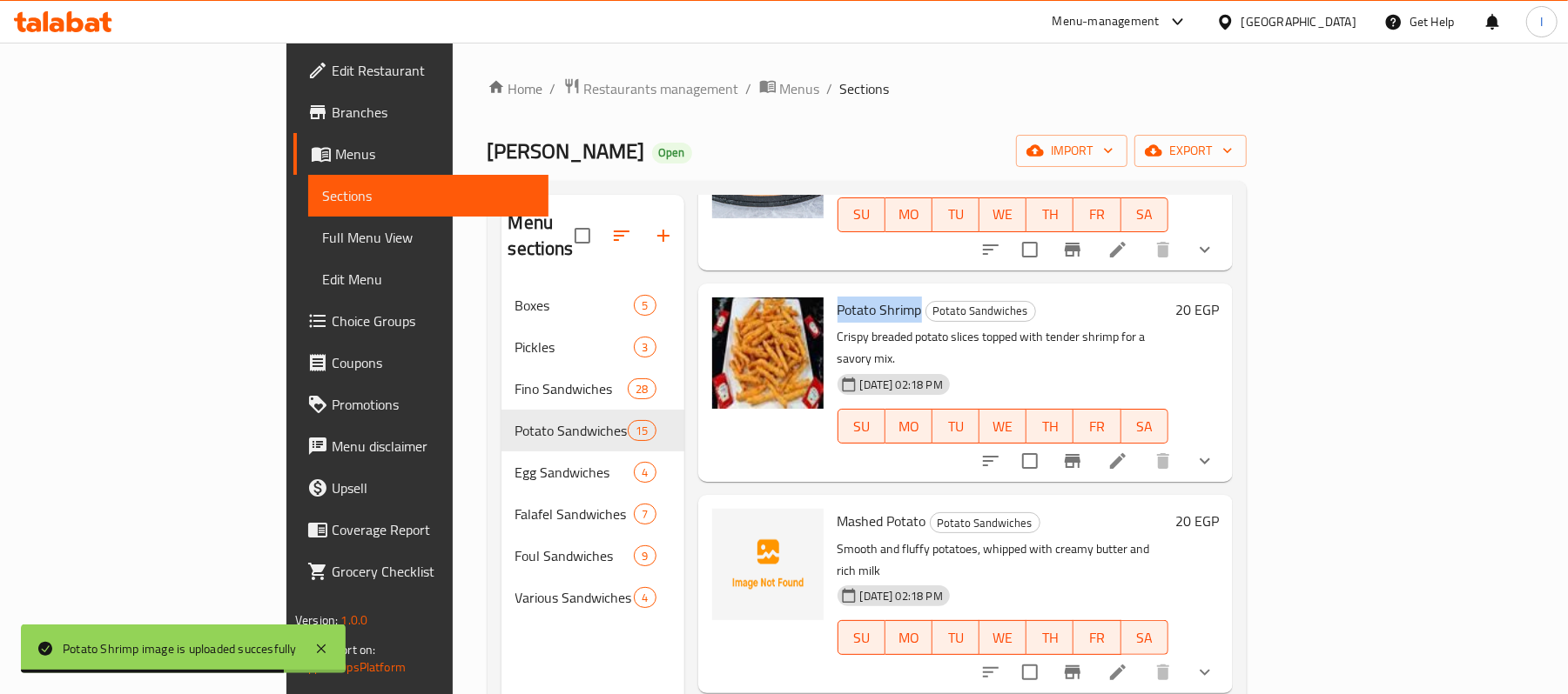
scroll to position [1741, 0]
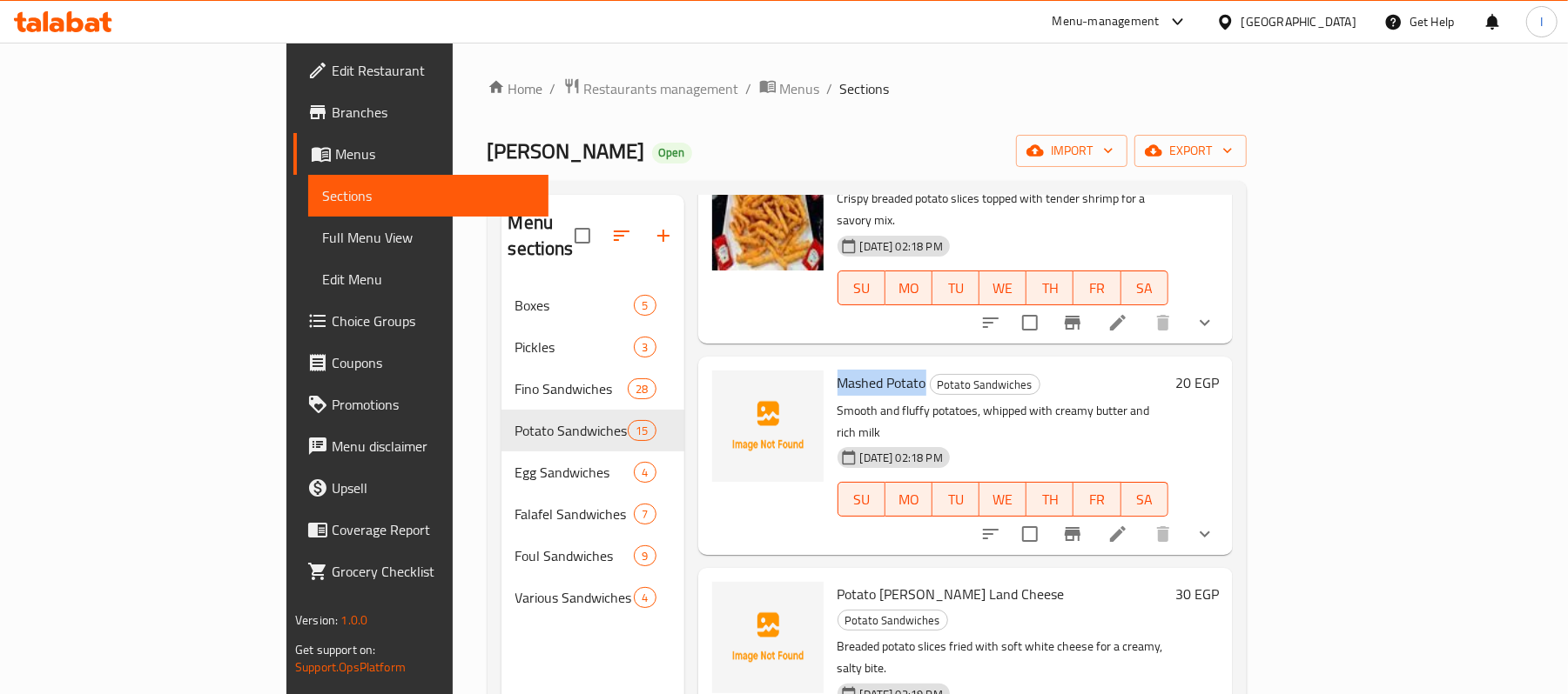
drag, startPoint x: 770, startPoint y: 246, endPoint x: 854, endPoint y: 248, distance: 84.0
click at [854, 370] on span "Mashed Potato" at bounding box center [882, 382] width 89 height 27
click at [726, 384] on icon "upload picture" at bounding box center [736, 394] width 21 height 21
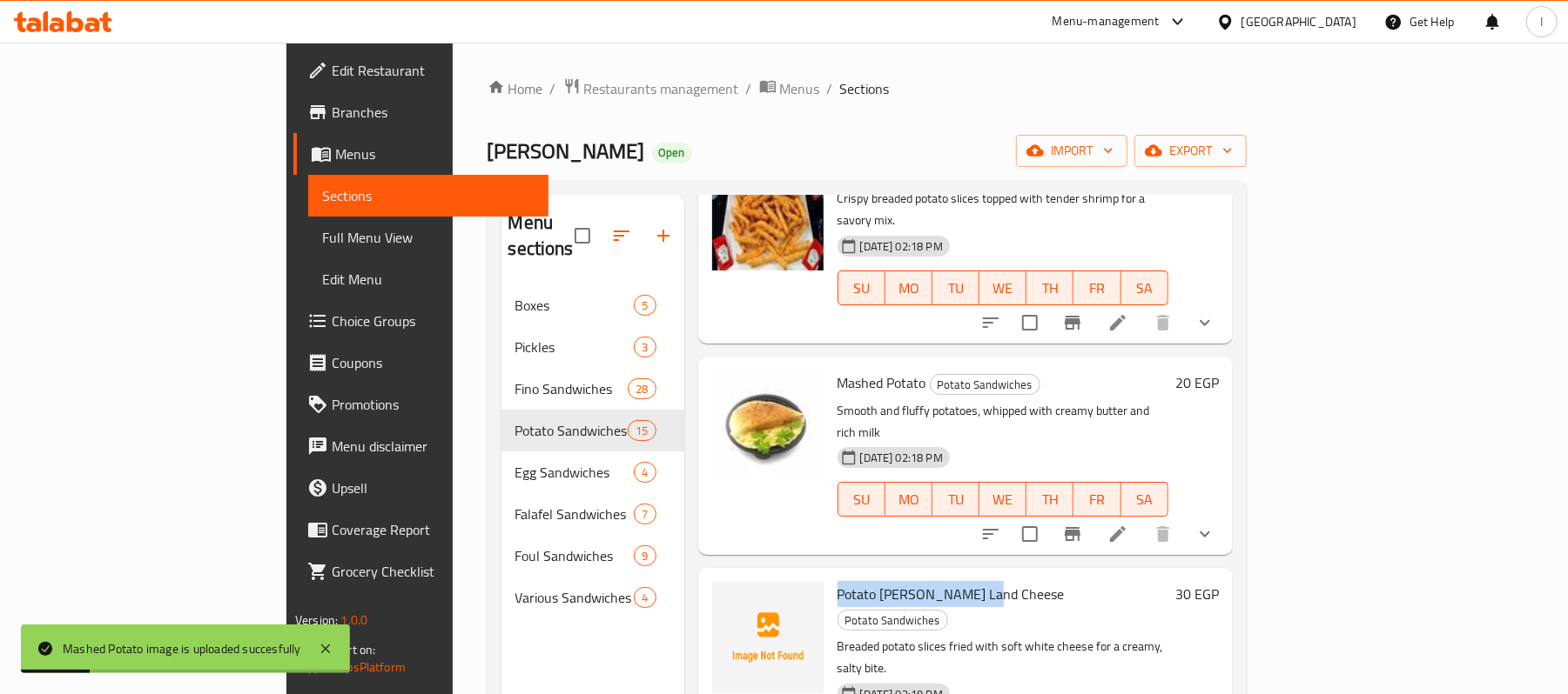
drag, startPoint x: 766, startPoint y: 442, endPoint x: 913, endPoint y: 436, distance: 147.1
click at [913, 581] on span "Potato Obar Land Cheese" at bounding box center [951, 594] width 227 height 27
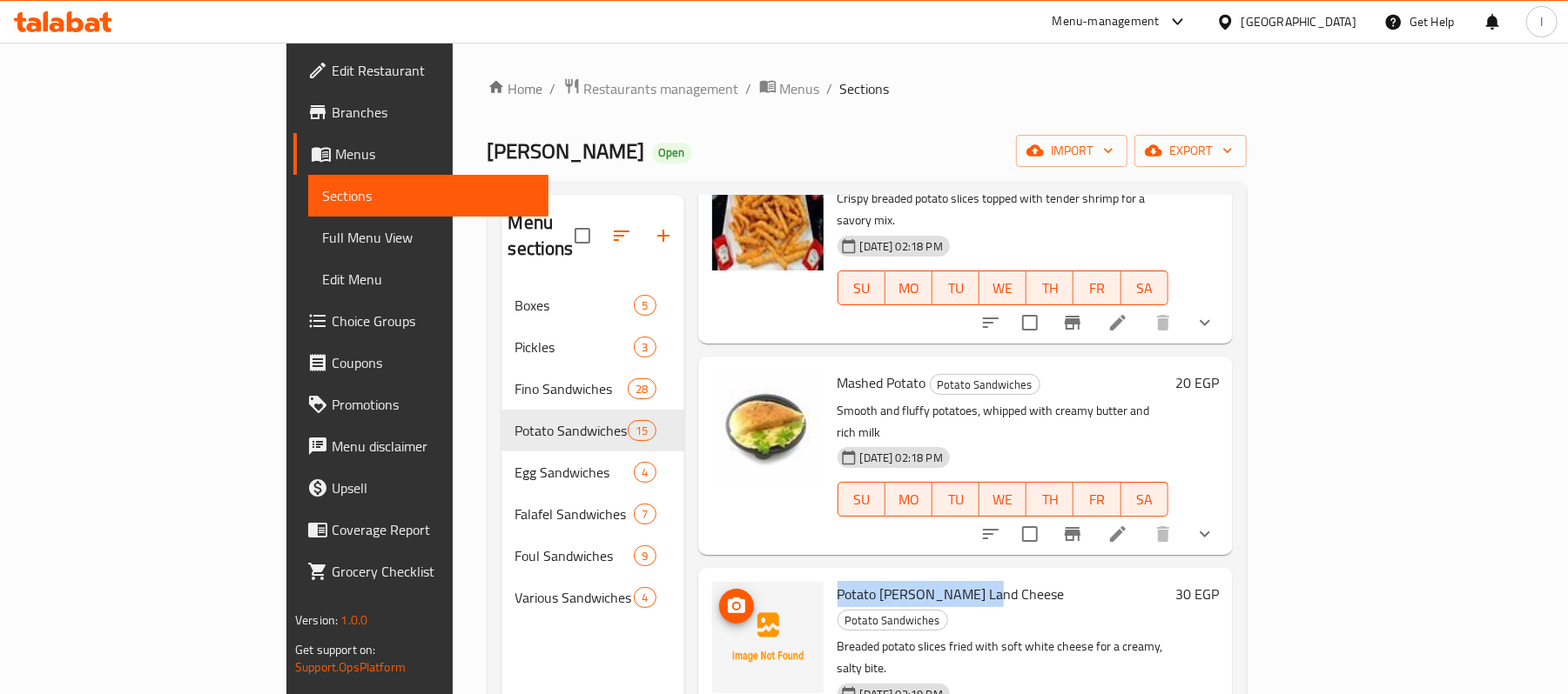
click at [728, 598] on icon "upload picture" at bounding box center [737, 606] width 18 height 16
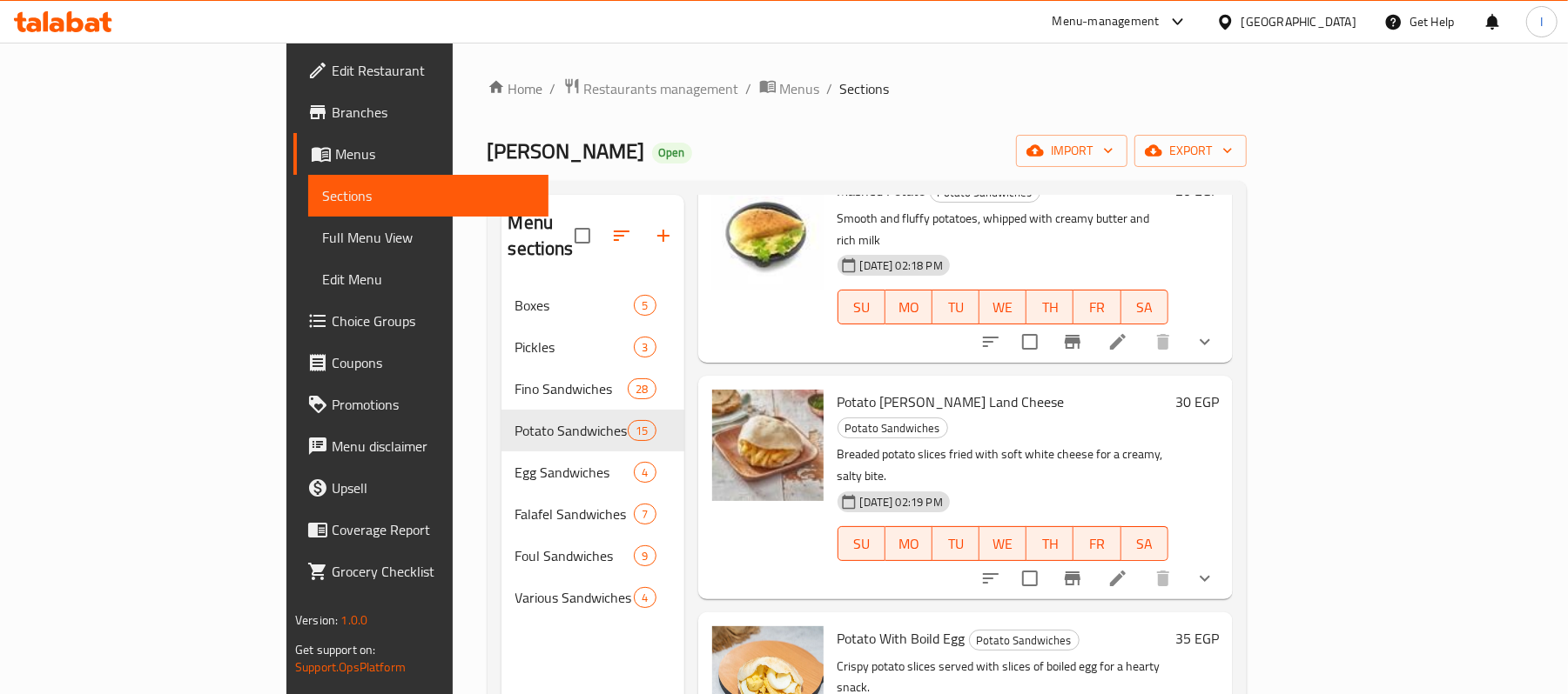
scroll to position [2200, 0]
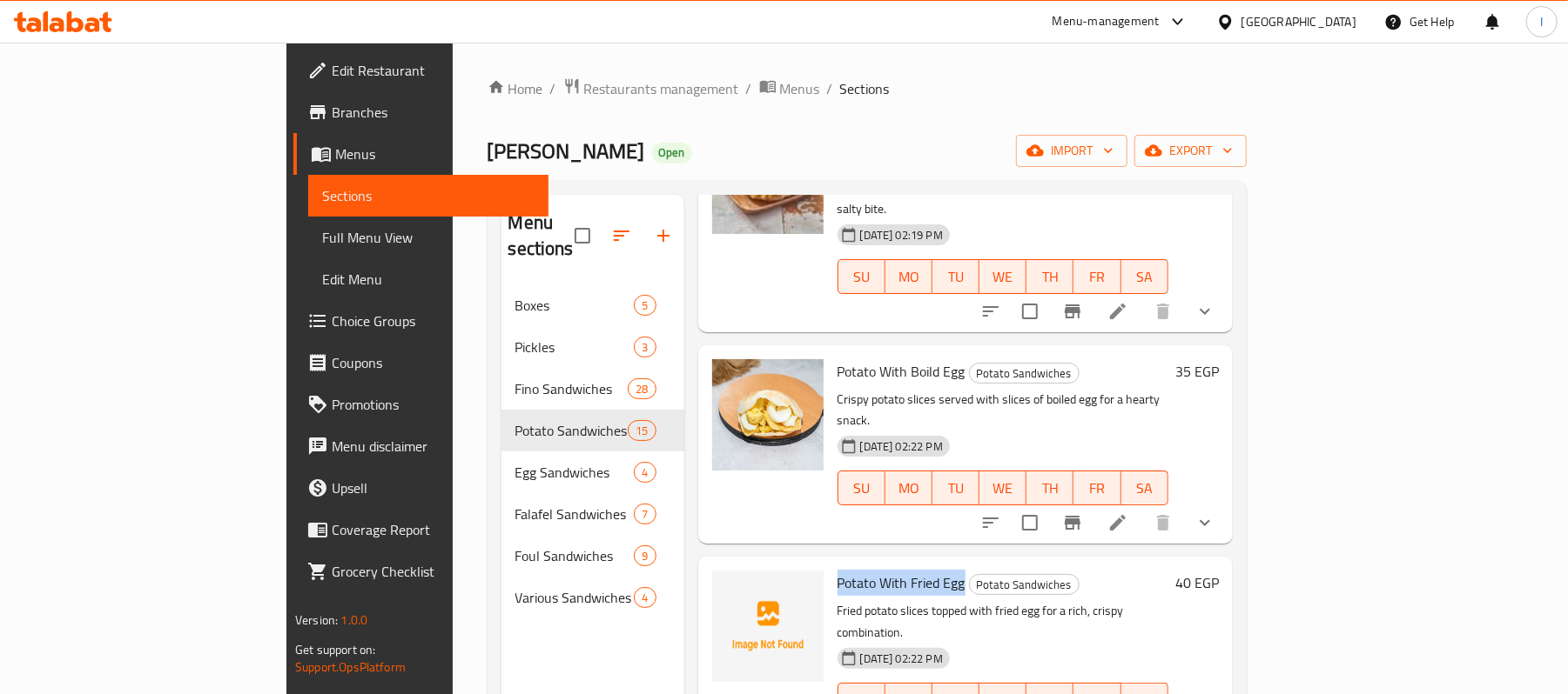
drag, startPoint x: 767, startPoint y: 356, endPoint x: 892, endPoint y: 356, distance: 125.0
click at [892, 571] on h6 "Potato With Fried Egg Potato Sandwiches" at bounding box center [1003, 583] width 331 height 25
click at [728, 587] on icon "upload picture" at bounding box center [737, 595] width 18 height 16
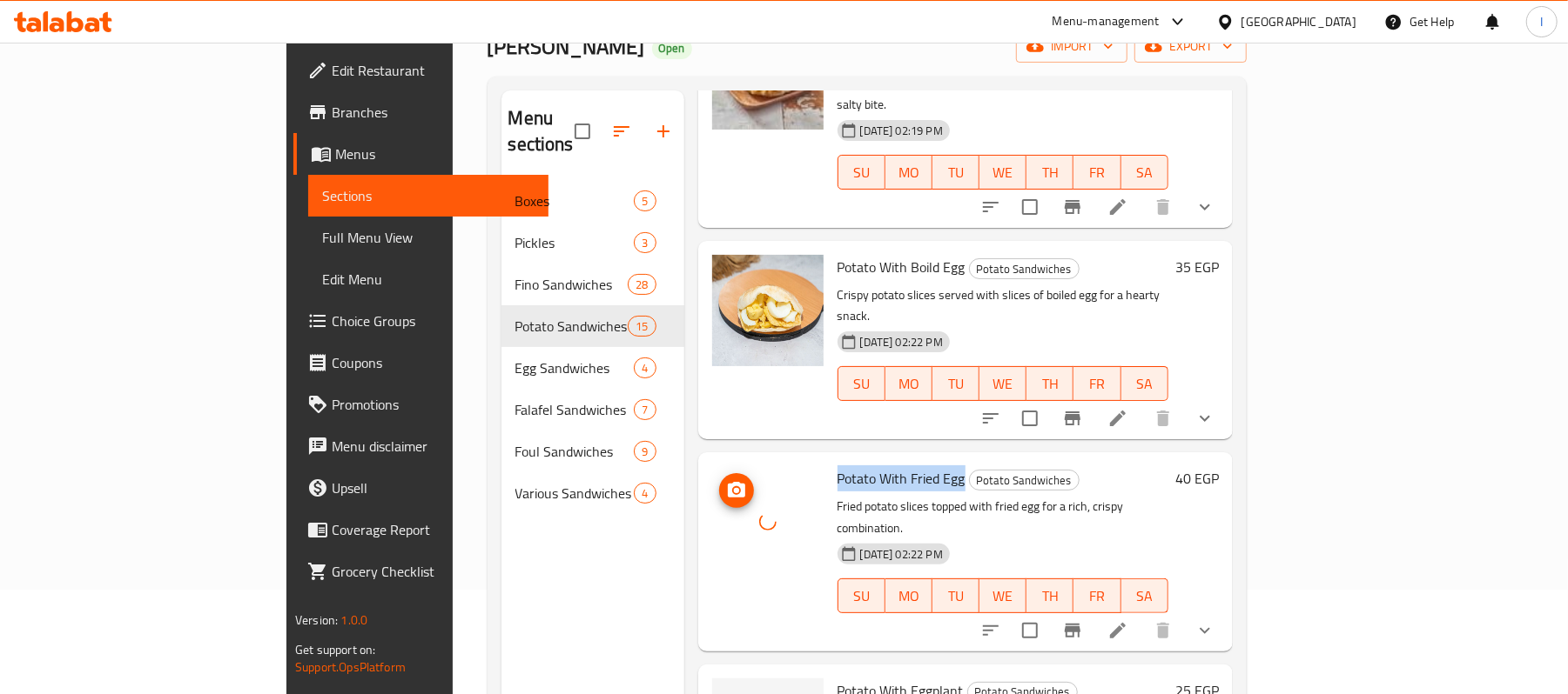
scroll to position [231, 0]
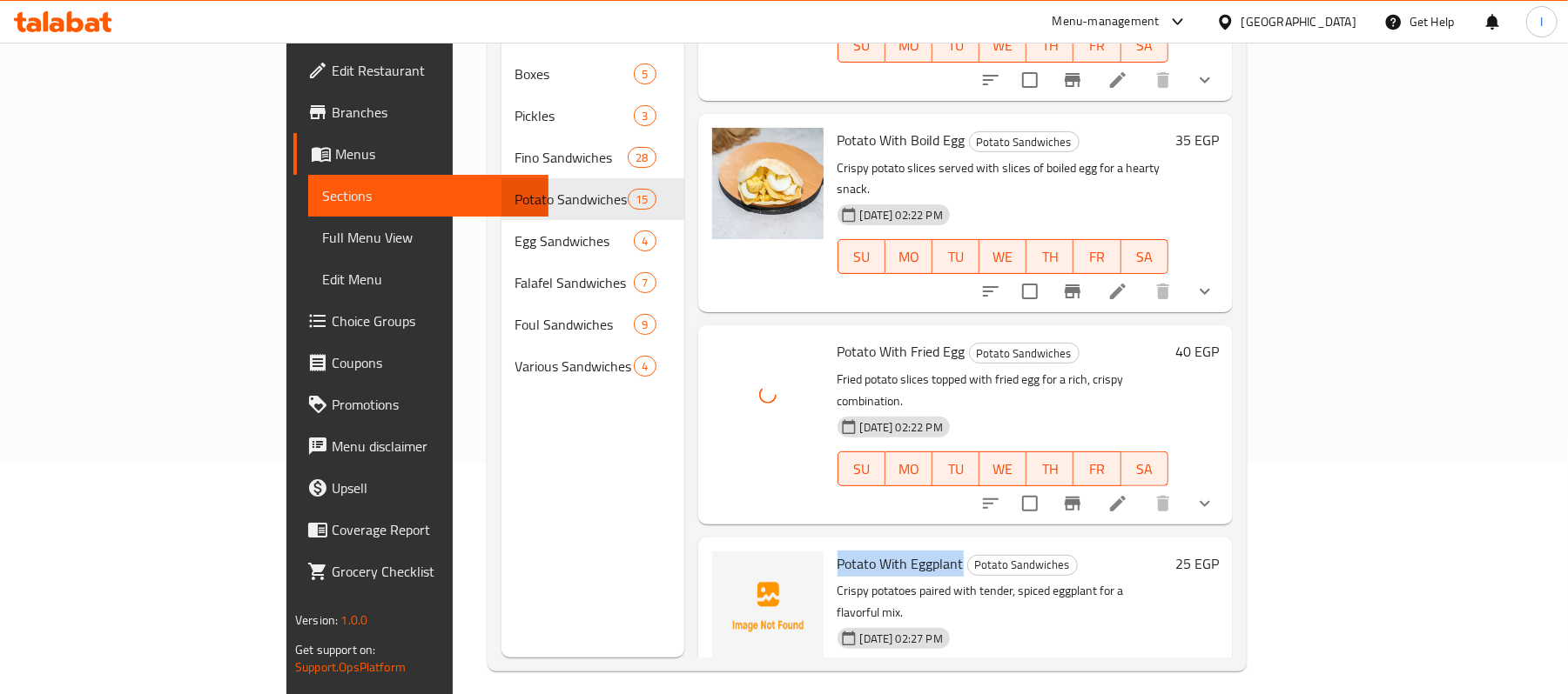
drag, startPoint x: 767, startPoint y: 322, endPoint x: 892, endPoint y: 320, distance: 125.0
click at [892, 551] on h6 "Potato With Eggplant Potato Sandwiches" at bounding box center [1003, 563] width 331 height 25
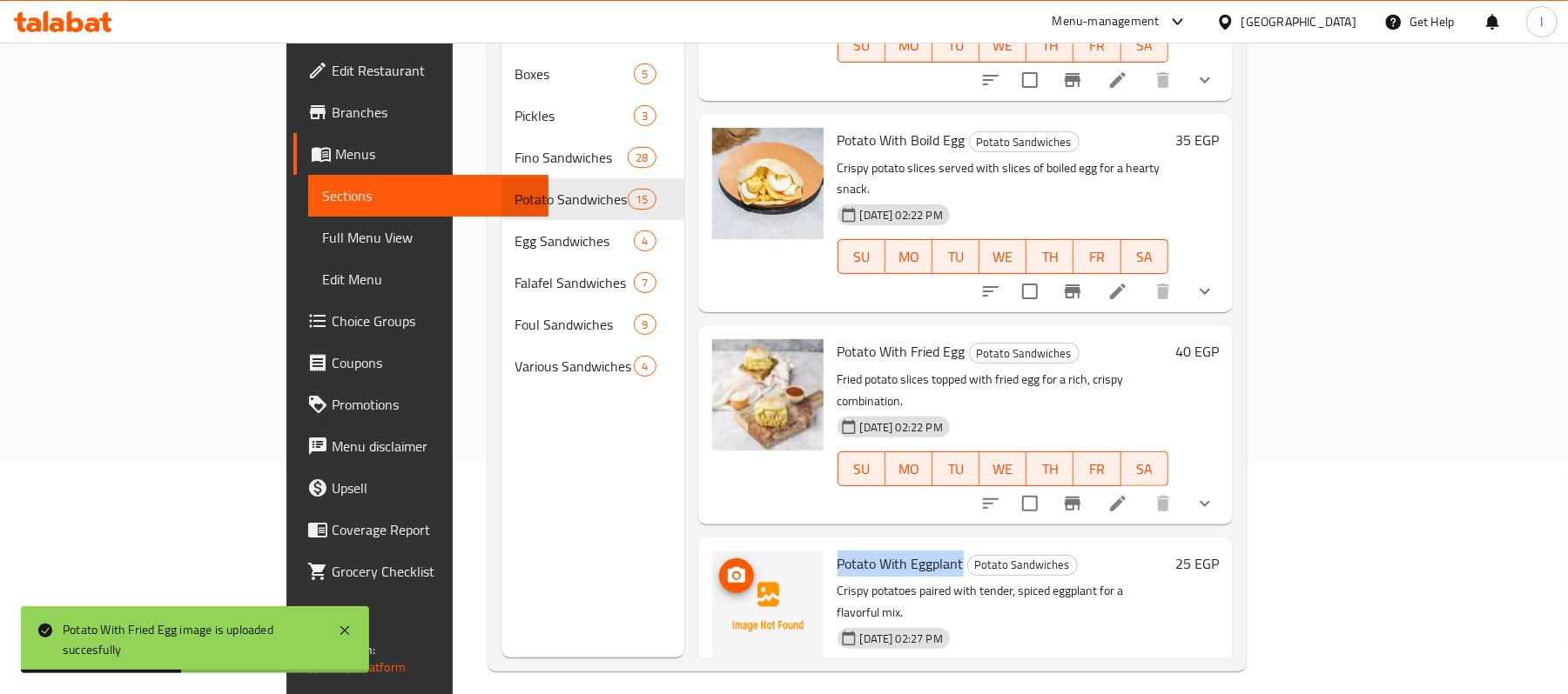
click at [728, 567] on icon "upload picture" at bounding box center [737, 575] width 18 height 16
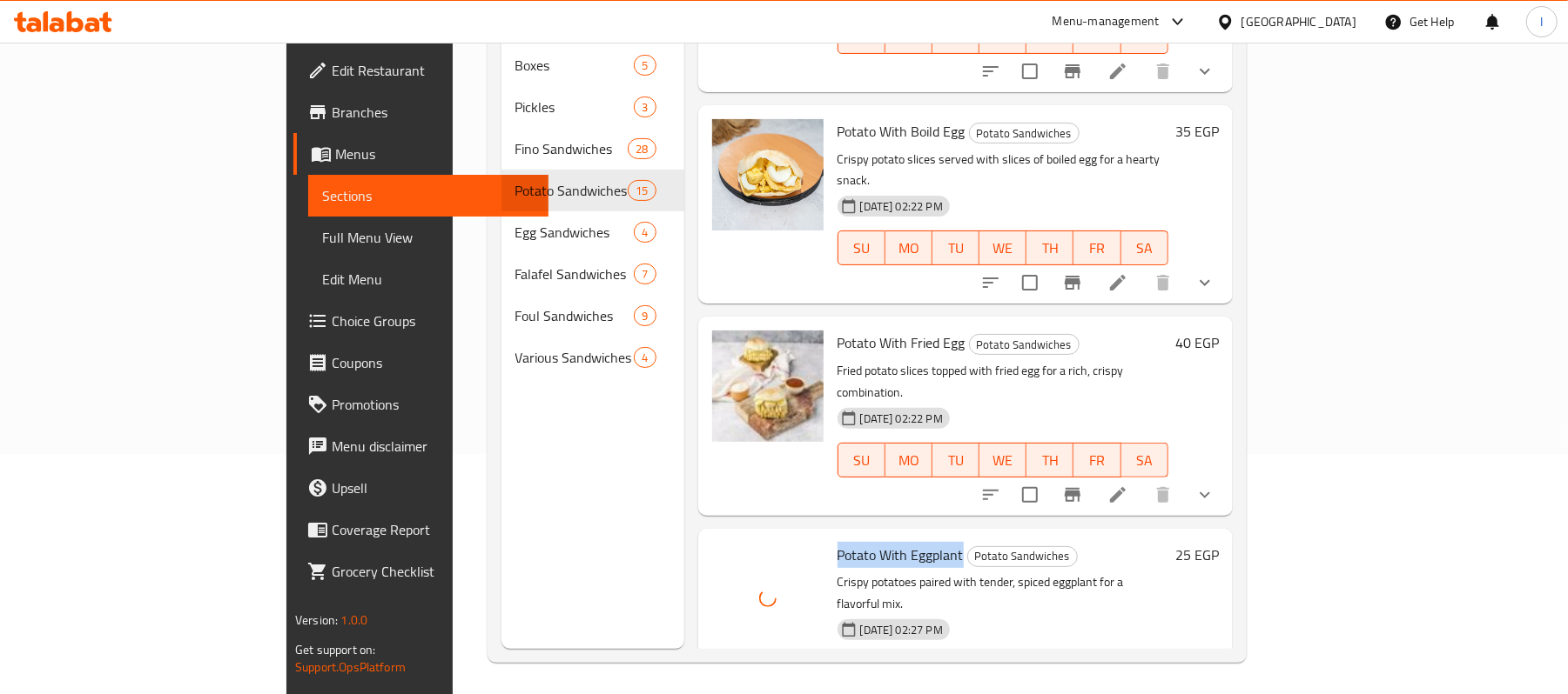
scroll to position [245, 0]
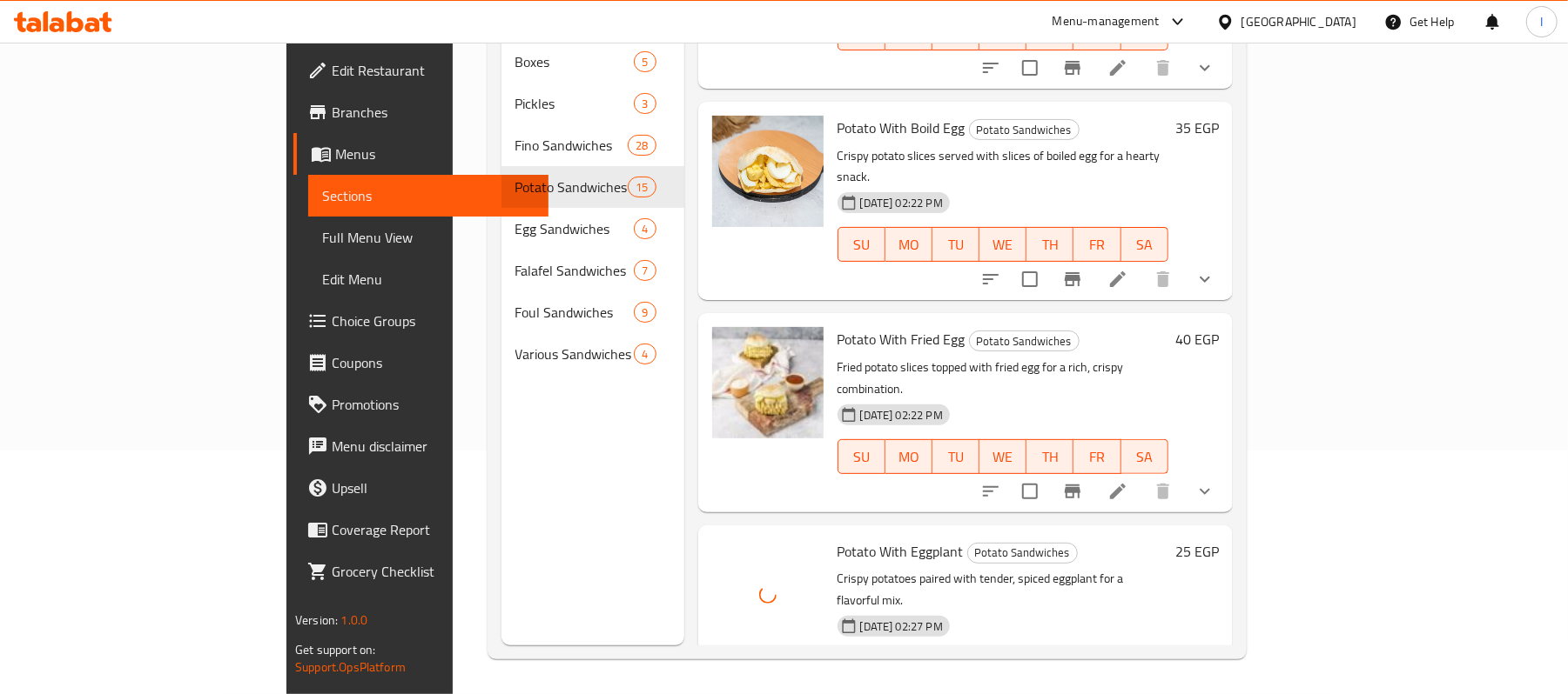
drag, startPoint x: 764, startPoint y: 494, endPoint x: 935, endPoint y: 498, distance: 171.0
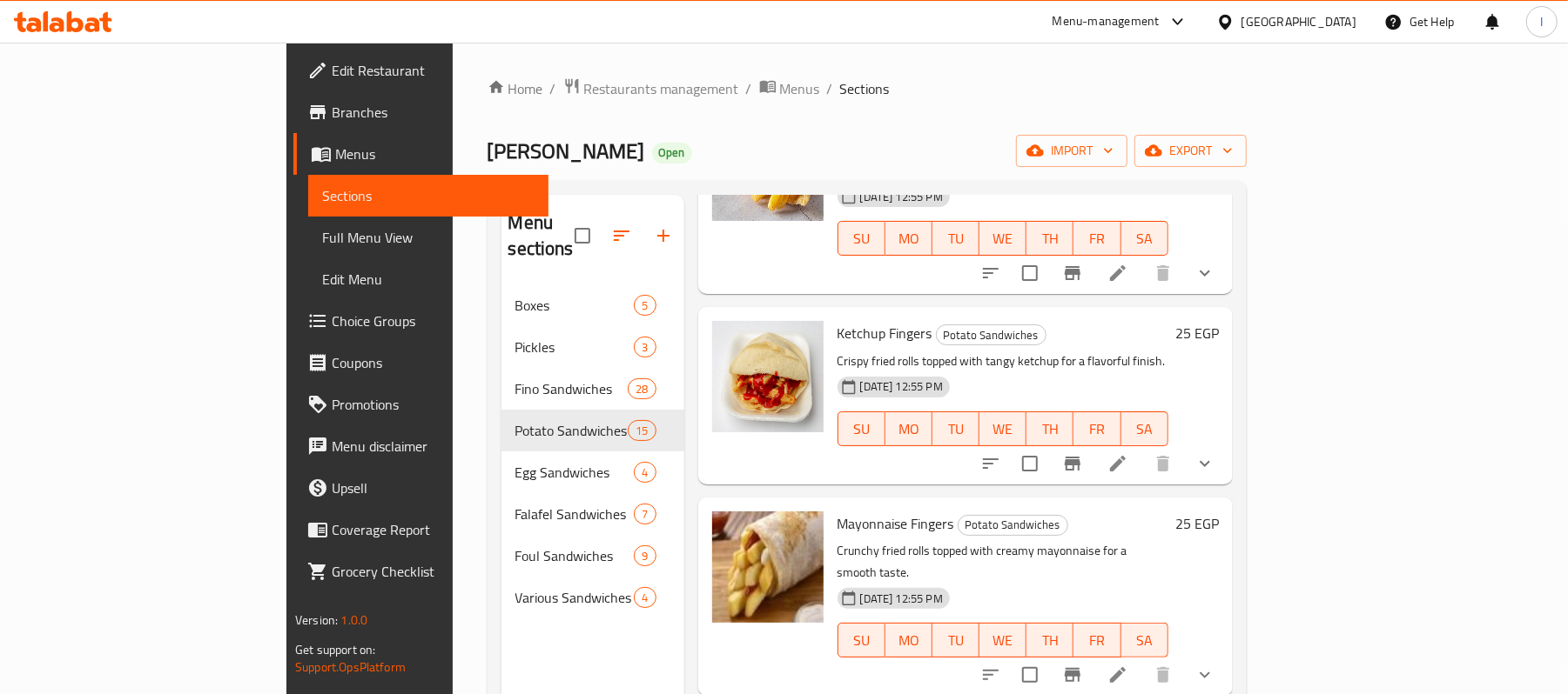
scroll to position [0, 0]
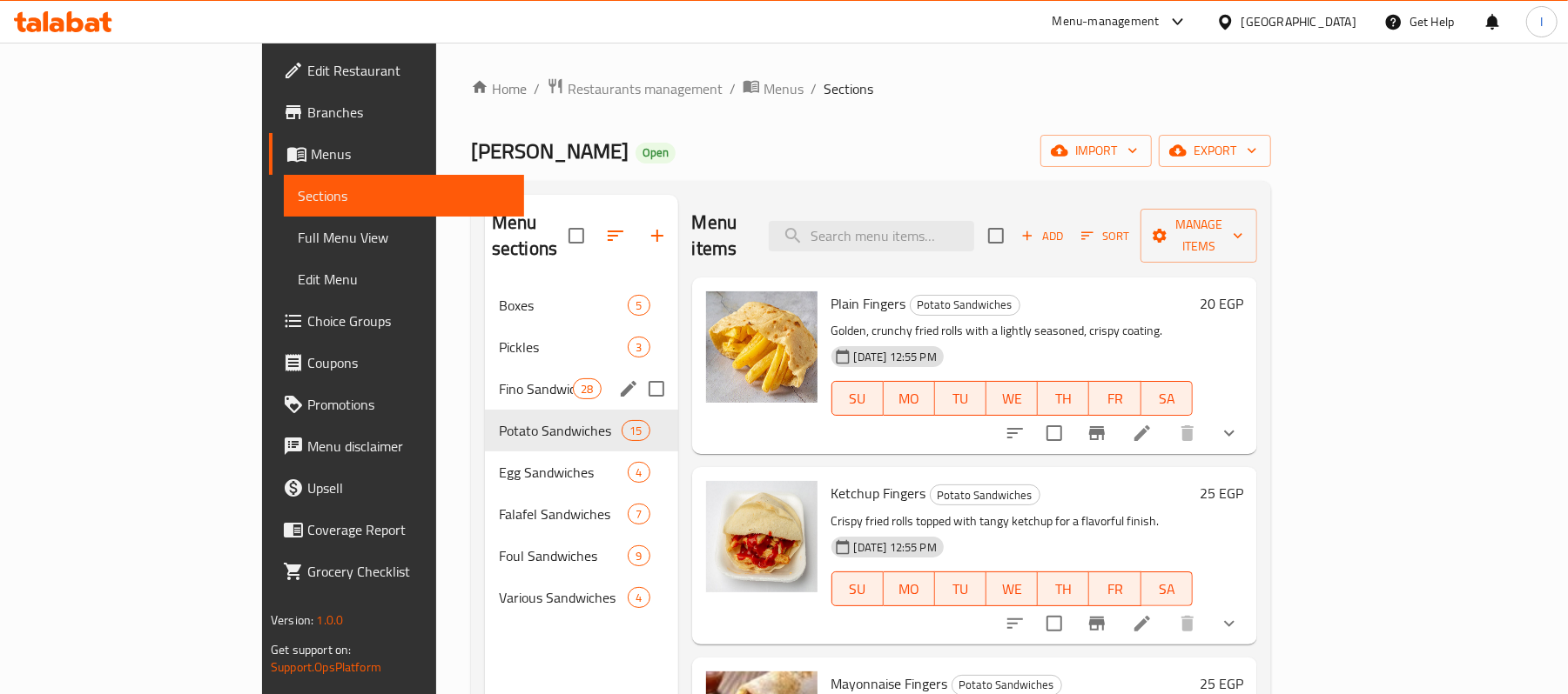
click at [499, 378] on span "Fino Sandwiches" at bounding box center [535, 388] width 74 height 21
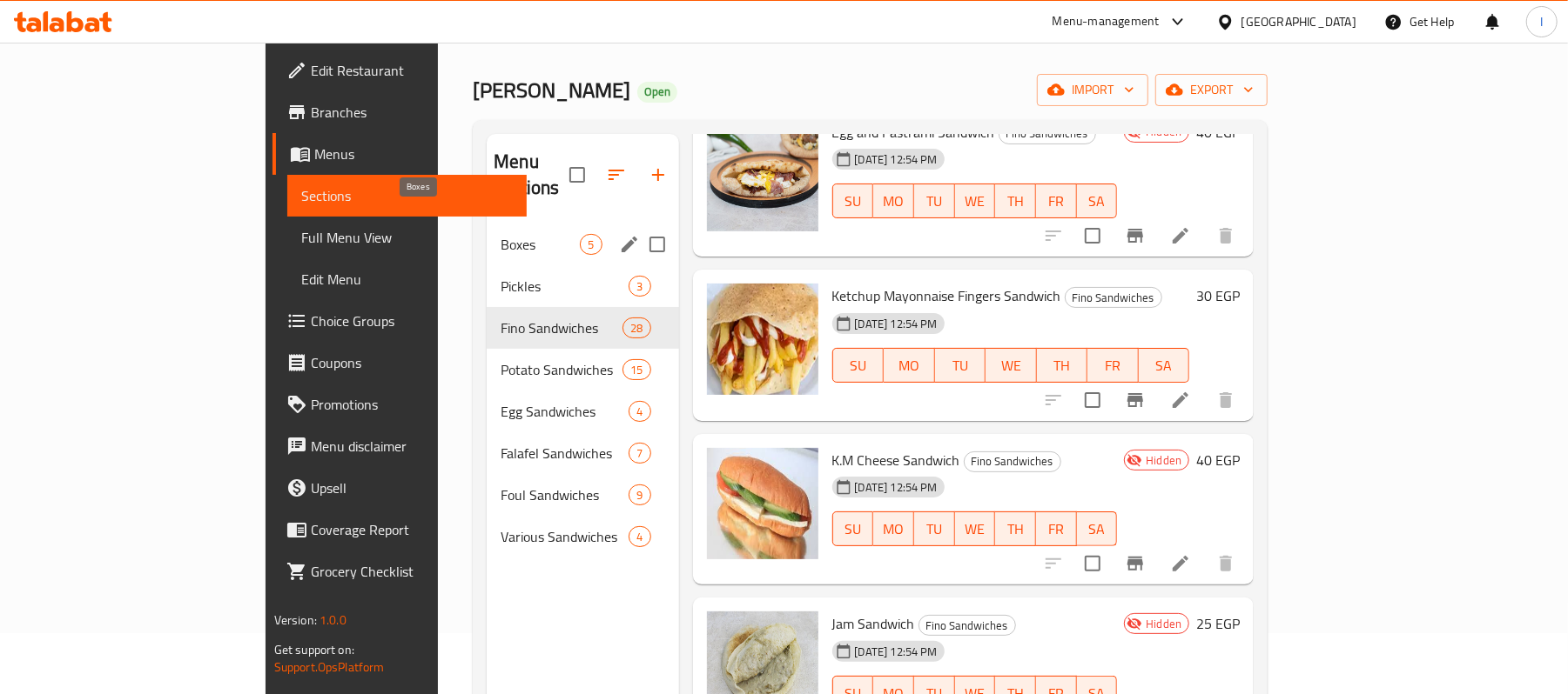
scroll to position [12, 0]
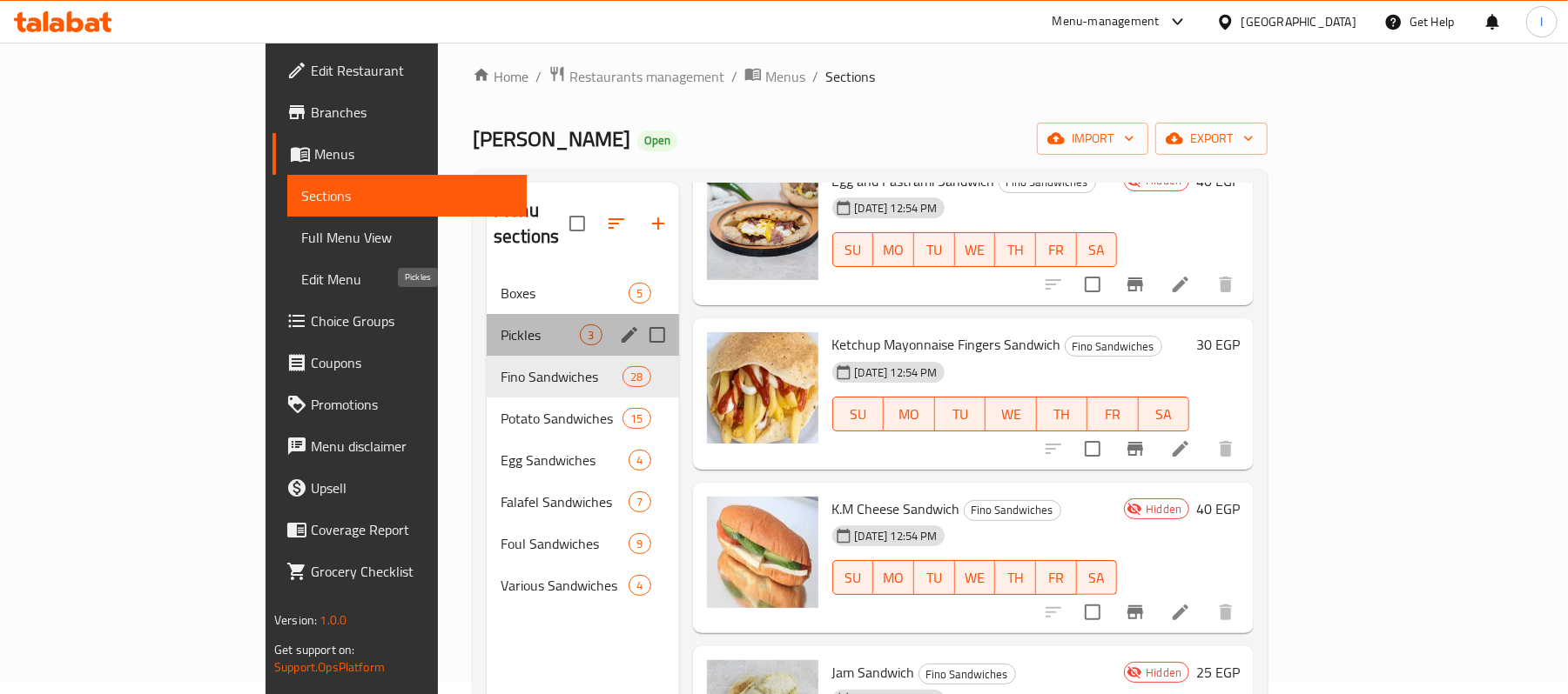
click at [501, 324] on span "Pickles" at bounding box center [540, 334] width 80 height 21
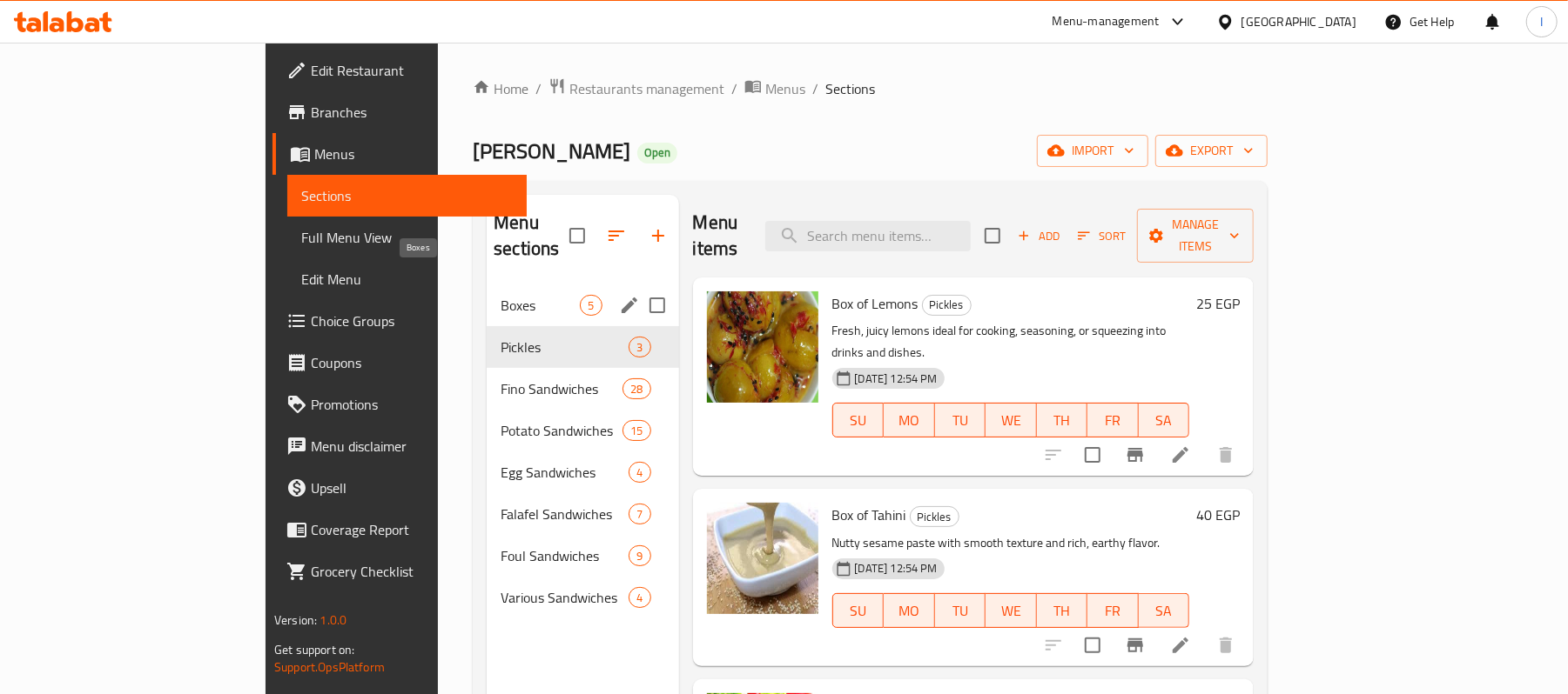
click at [501, 295] on span "Boxes" at bounding box center [540, 305] width 80 height 21
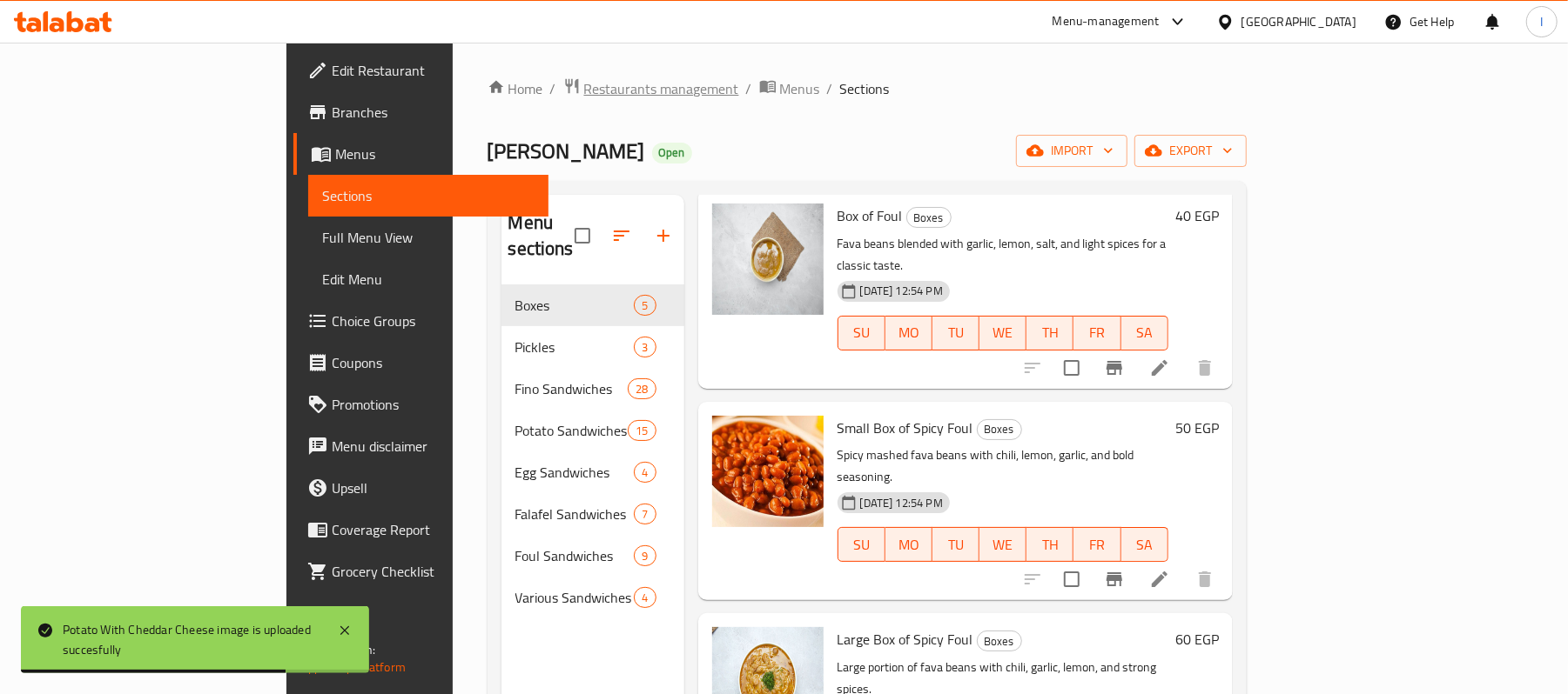
click at [584, 91] on span "Restaurants management" at bounding box center [662, 88] width 155 height 21
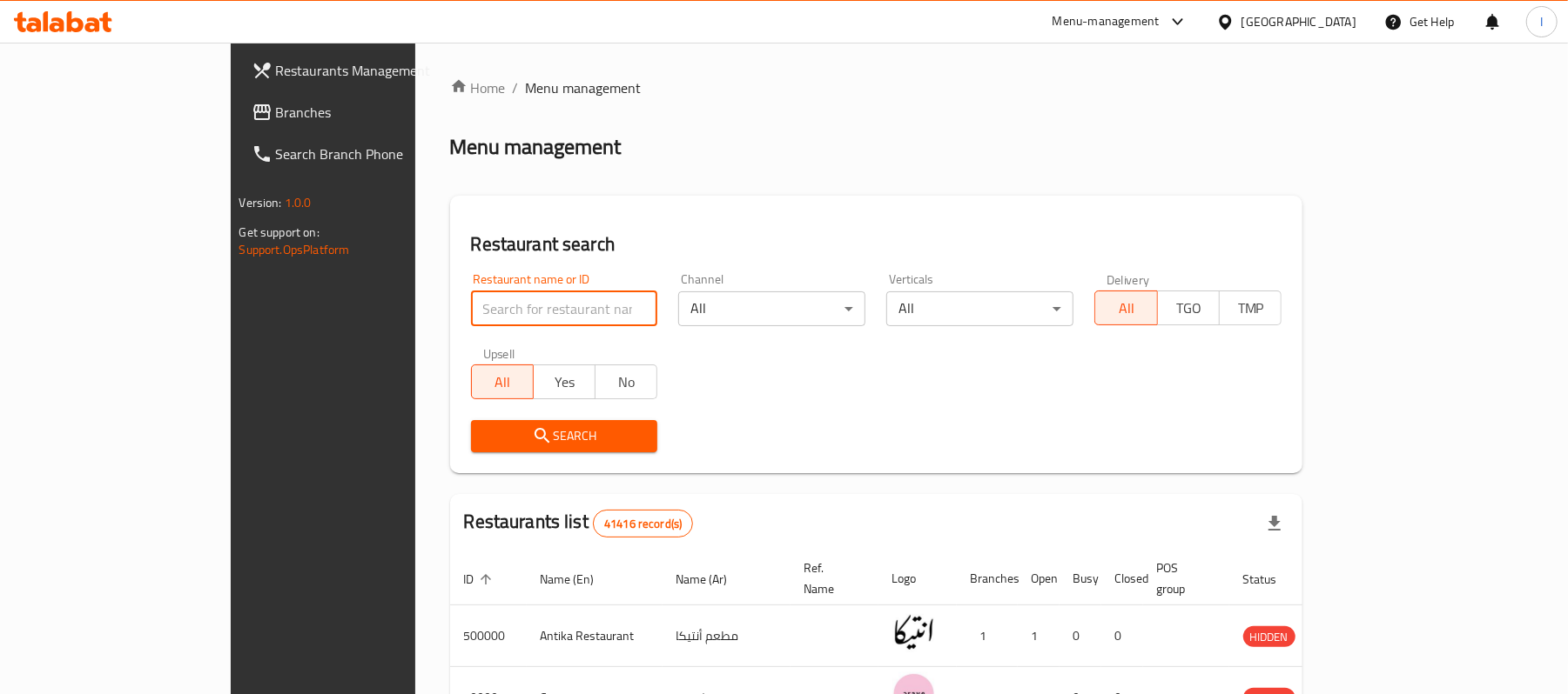
click at [471, 315] on input "search" at bounding box center [565, 309] width 187 height 34
paste input "669872"
type input "669872"
click button "Search" at bounding box center [565, 436] width 187 height 32
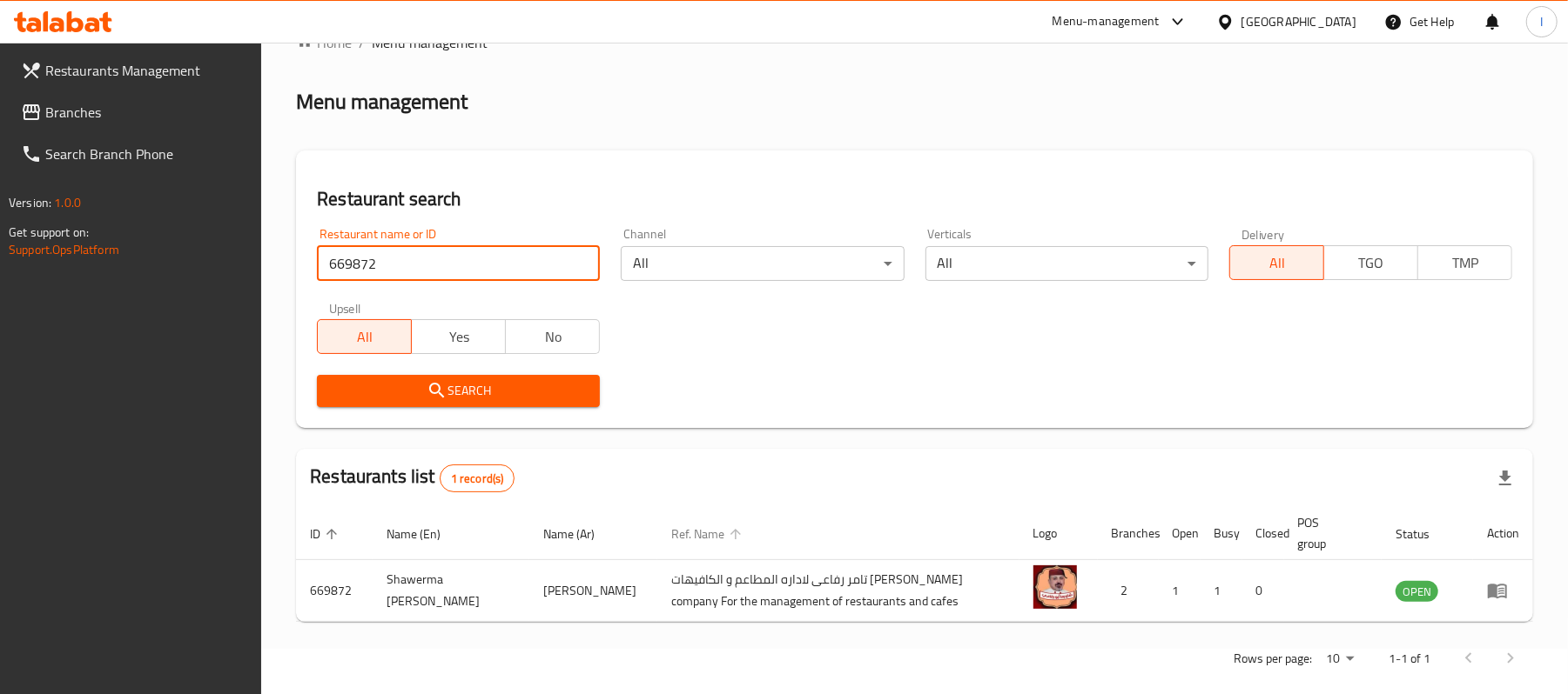
scroll to position [67, 0]
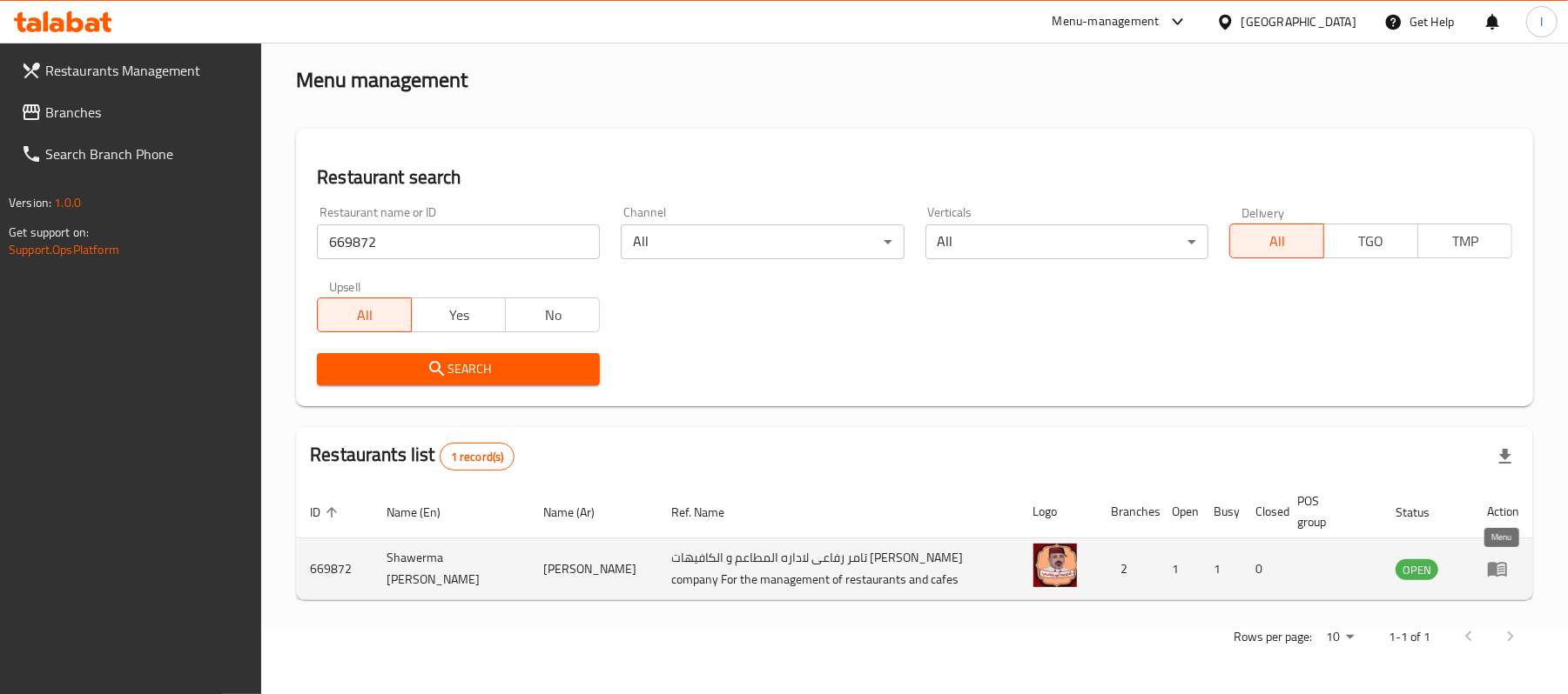
click at [1499, 567] on icon "enhanced table" at bounding box center [1497, 568] width 21 height 21
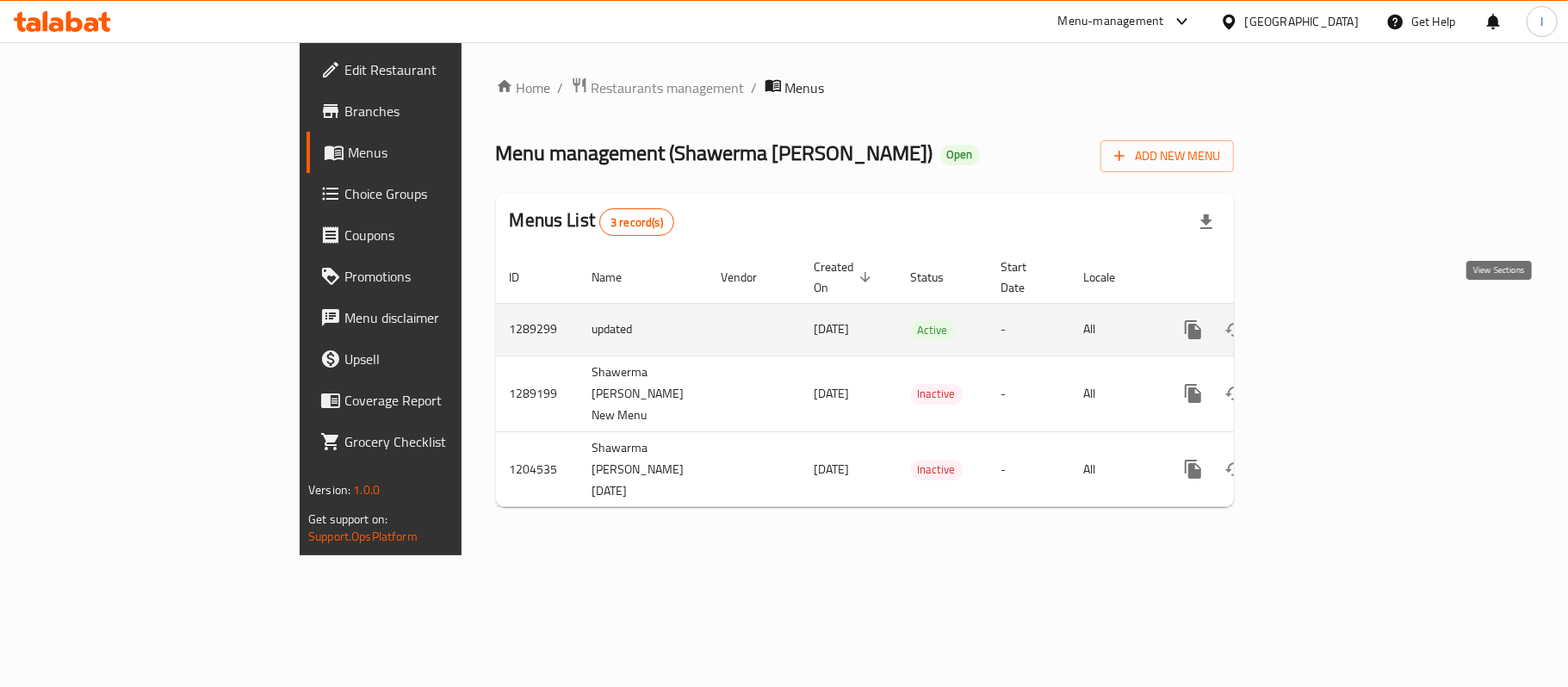
click at [1328, 319] on icon "enhanced table" at bounding box center [1317, 329] width 20 height 20
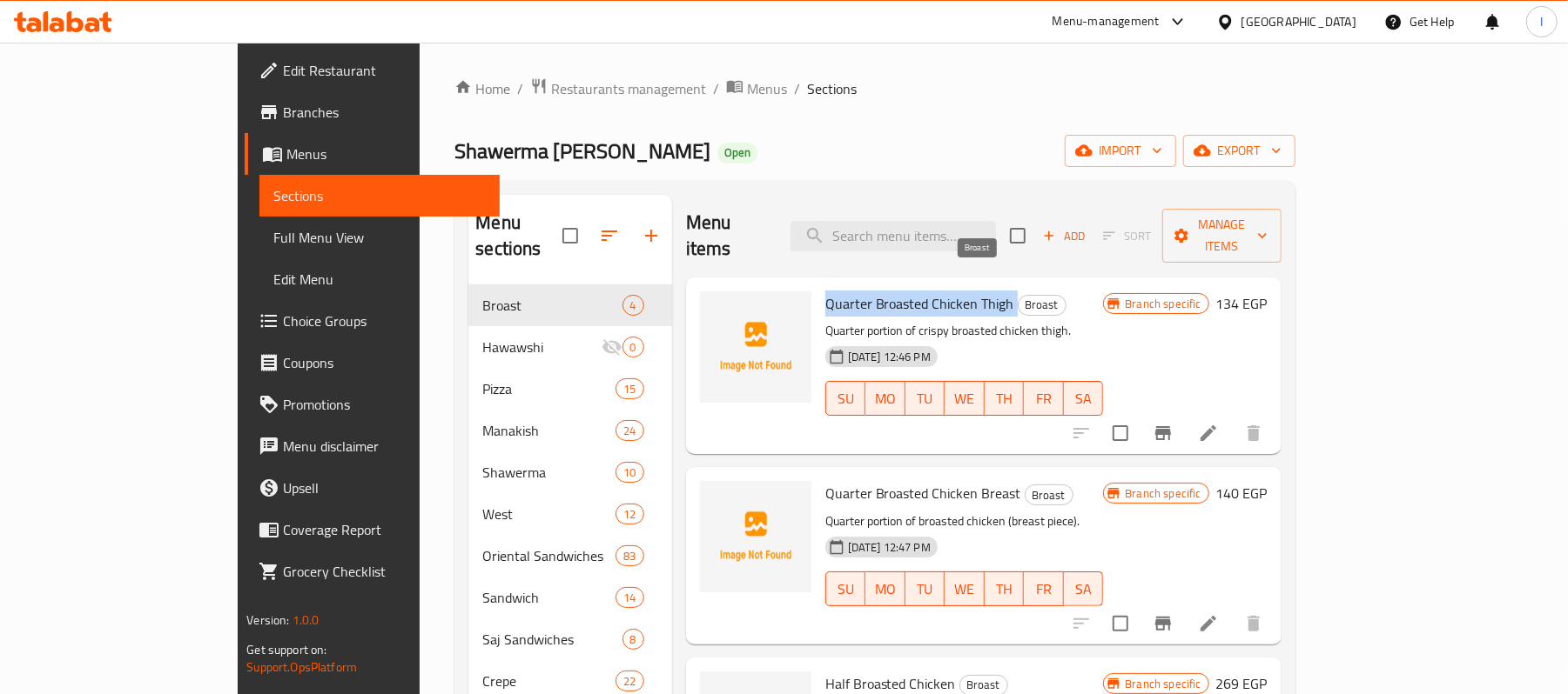
drag, startPoint x: 774, startPoint y: 279, endPoint x: 958, endPoint y: 272, distance: 184.1
click at [958, 292] on h6 "Quarter Broasted Chicken Thigh Broast" at bounding box center [964, 304] width 278 height 25
click at [707, 299] on button "upload picture" at bounding box center [724, 316] width 34 height 34
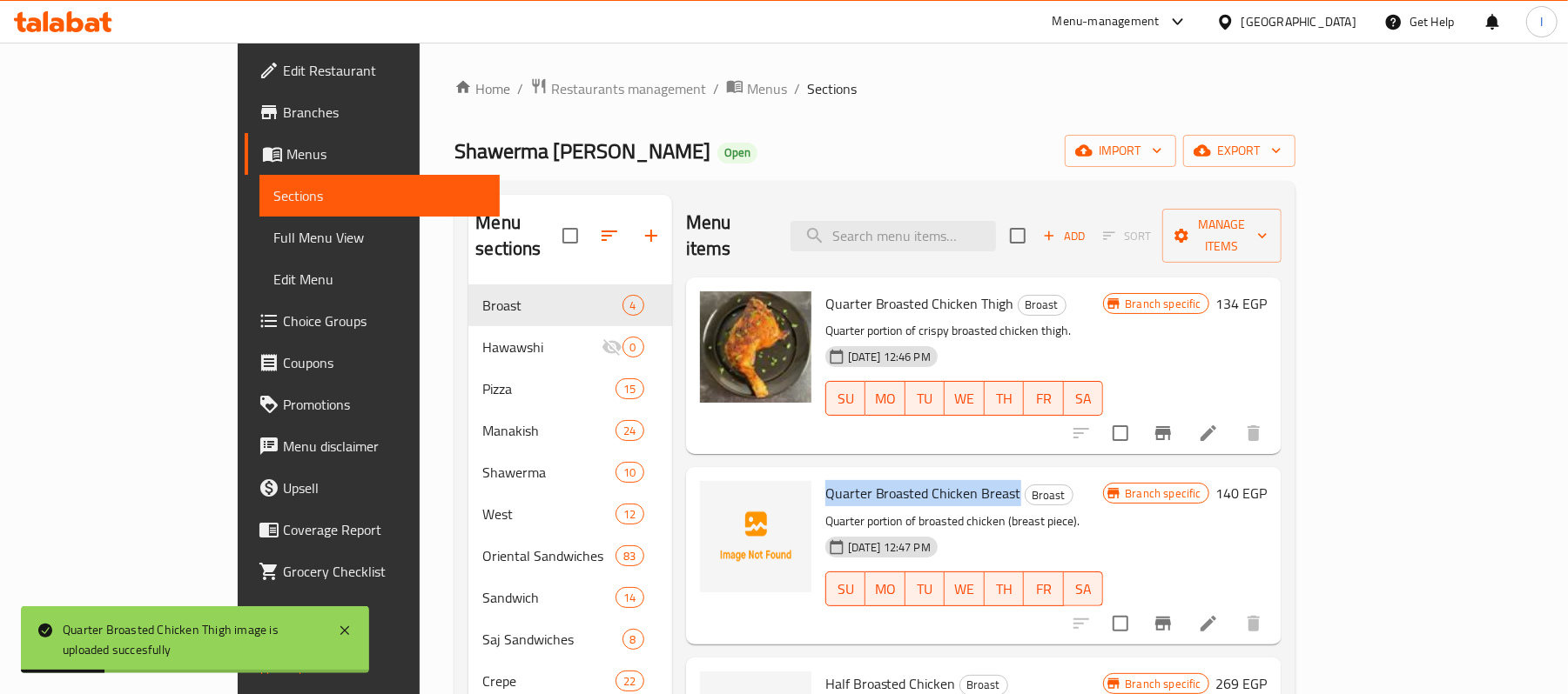
drag, startPoint x: 763, startPoint y: 465, endPoint x: 958, endPoint y: 464, distance: 195.0
click at [958, 474] on div "Quarter Broasted Chicken Breast Broast Quarter portion of broasted chicken (bre…" at bounding box center [964, 555] width 292 height 163
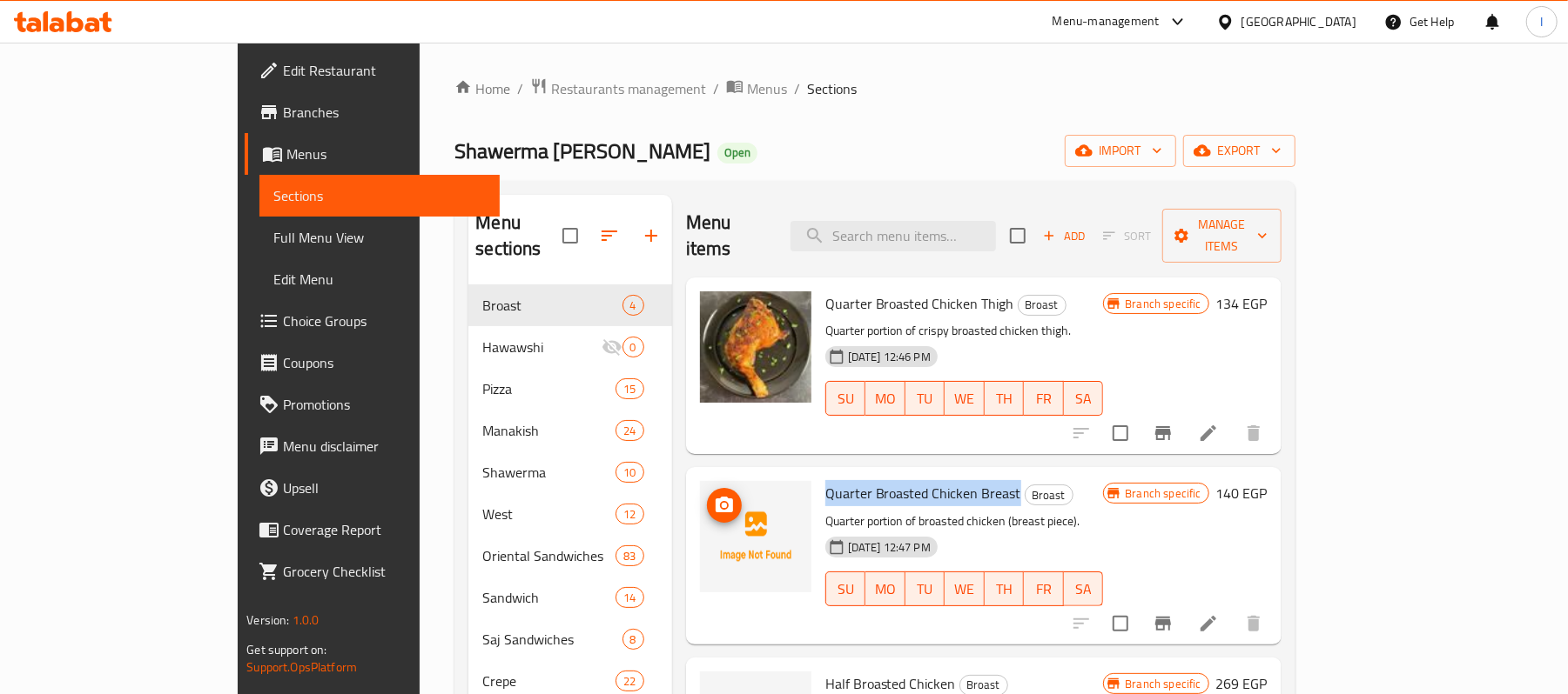
drag, startPoint x: 673, startPoint y: 482, endPoint x: 667, endPoint y: 474, distance: 10.0
click at [716, 496] on icon "upload picture" at bounding box center [725, 504] width 18 height 16
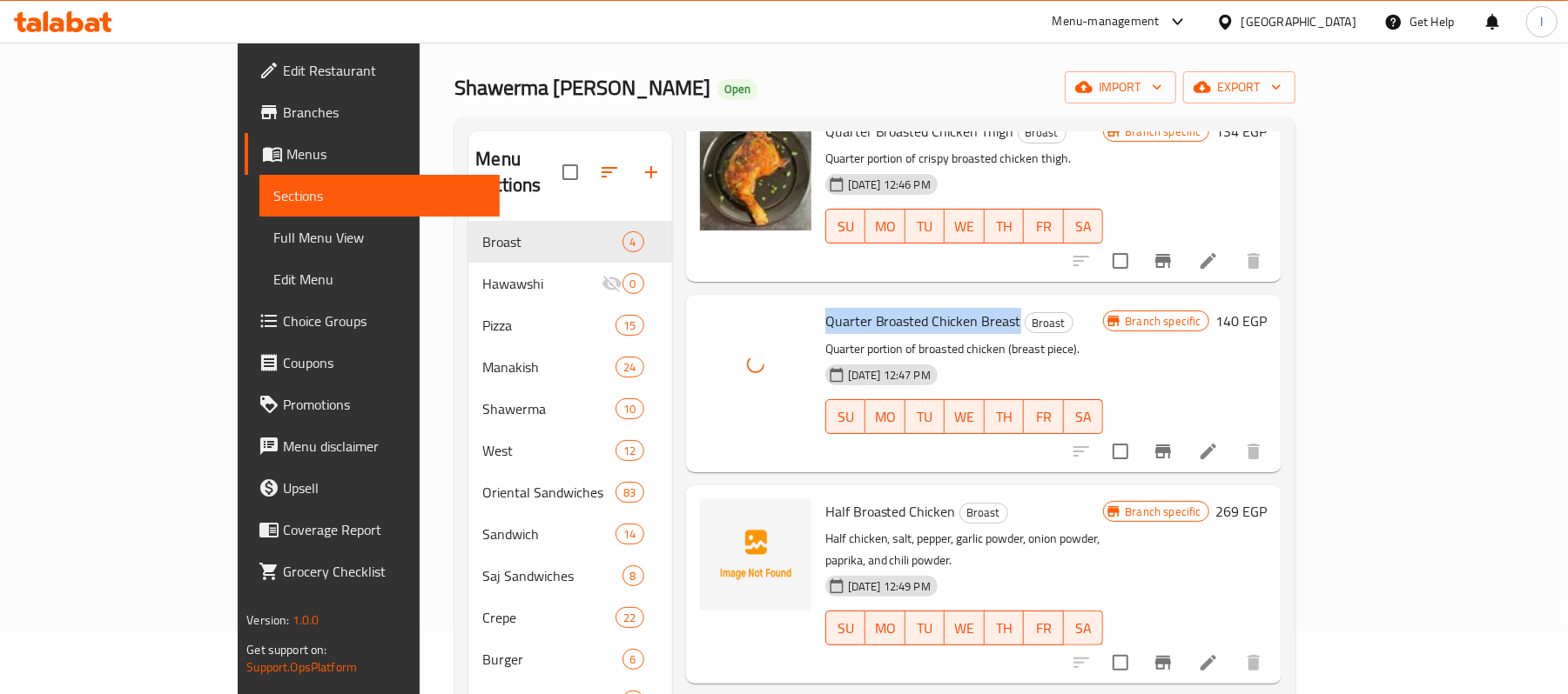
scroll to position [116, 0]
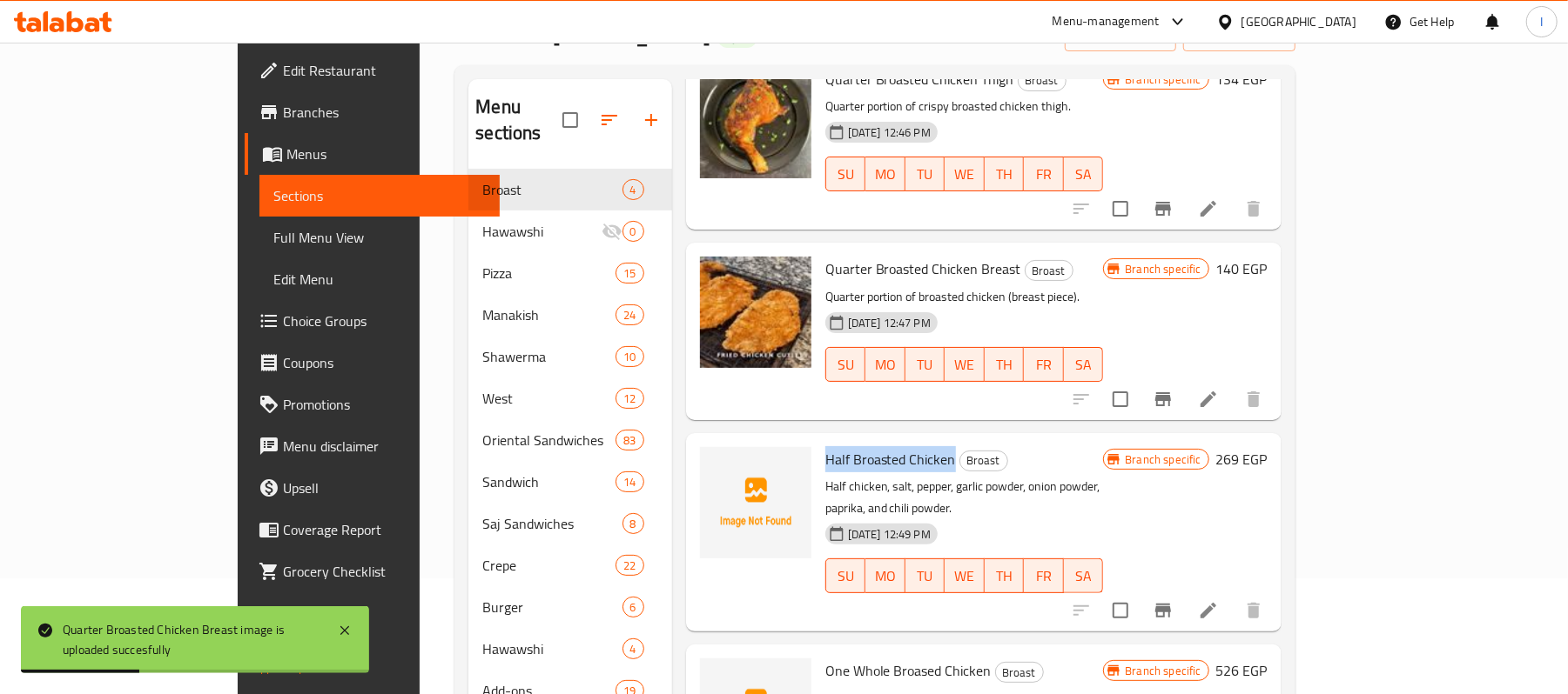
drag, startPoint x: 763, startPoint y: 438, endPoint x: 892, endPoint y: 436, distance: 129.0
click at [892, 440] on div "Half Broasted Chicken Broast Half chicken, salt, pepper, garlic powder, onion p…" at bounding box center [964, 533] width 292 height 185
click at [716, 463] on icon "upload picture" at bounding box center [725, 471] width 18 height 16
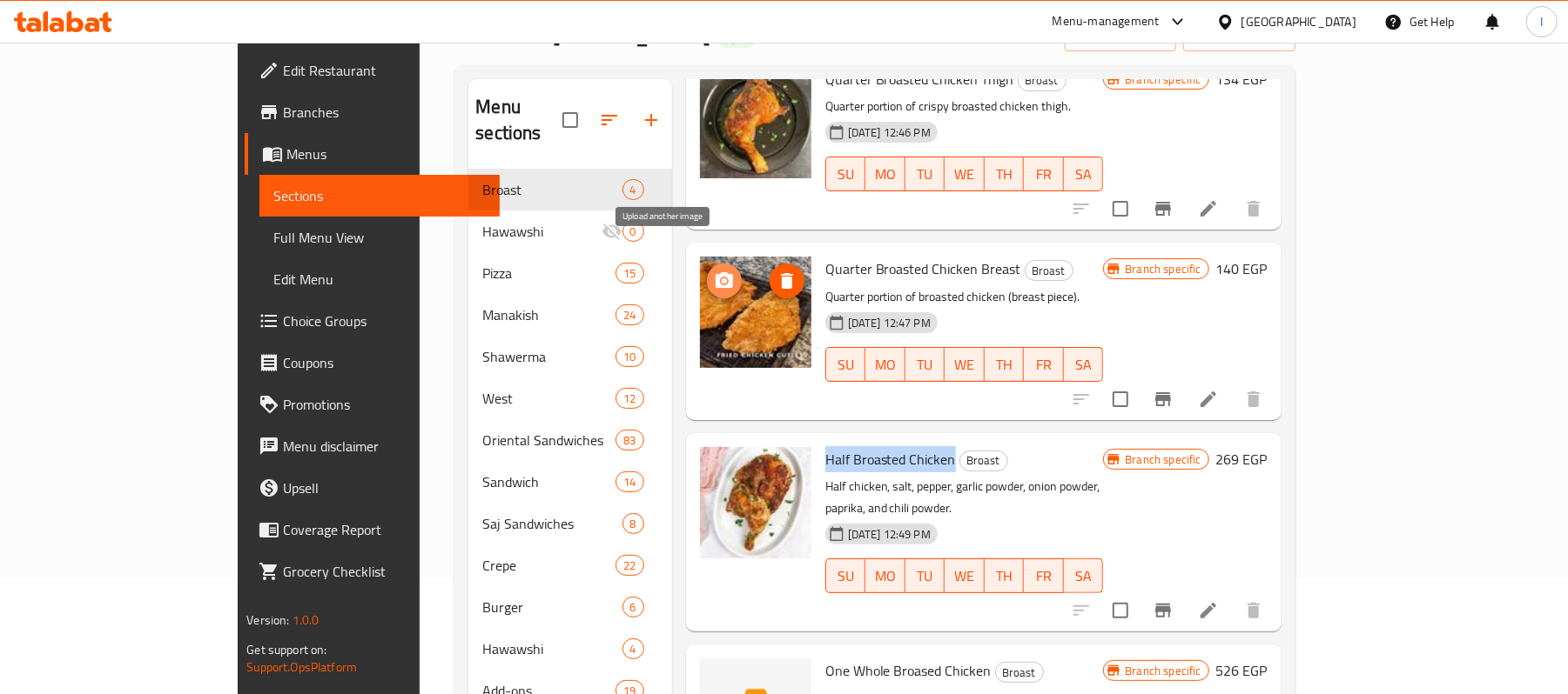
click at [714, 270] on icon "upload picture" at bounding box center [724, 280] width 21 height 21
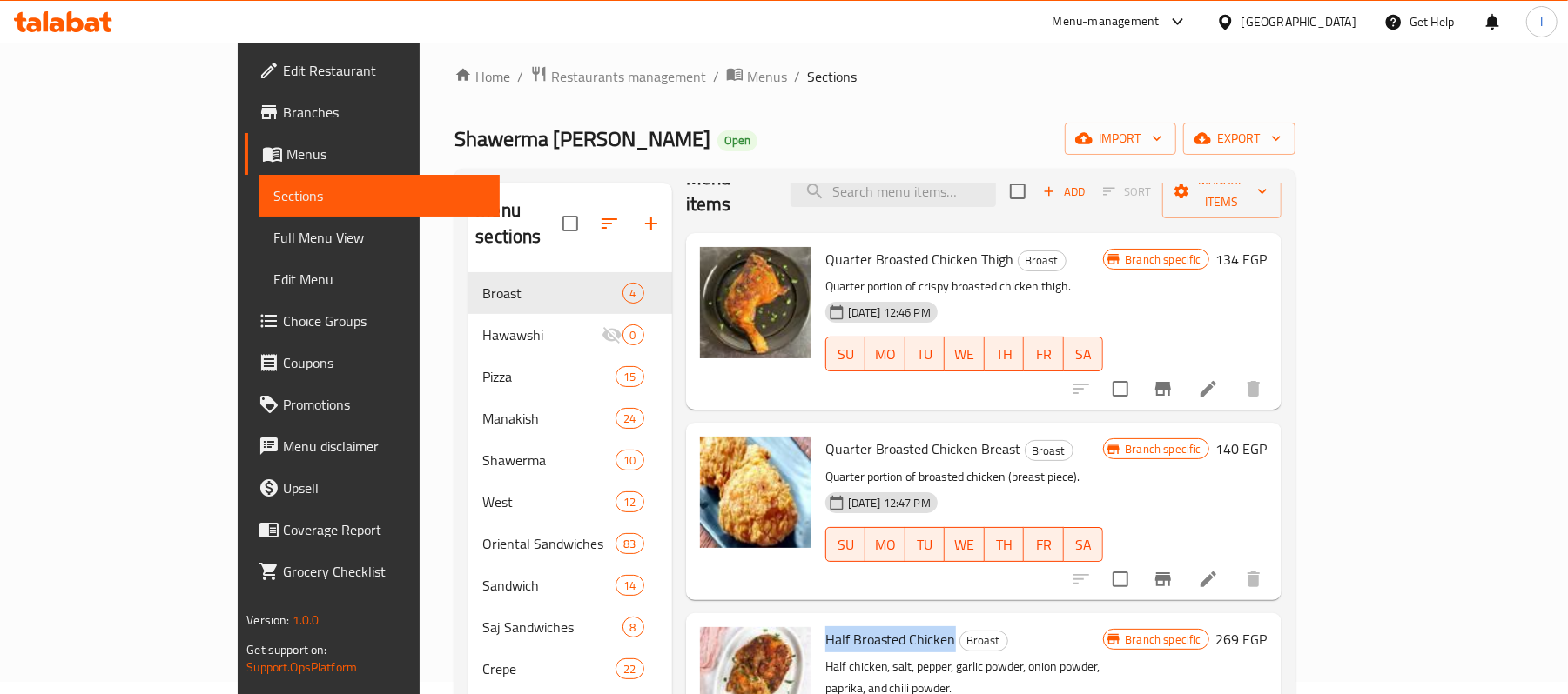
scroll to position [0, 0]
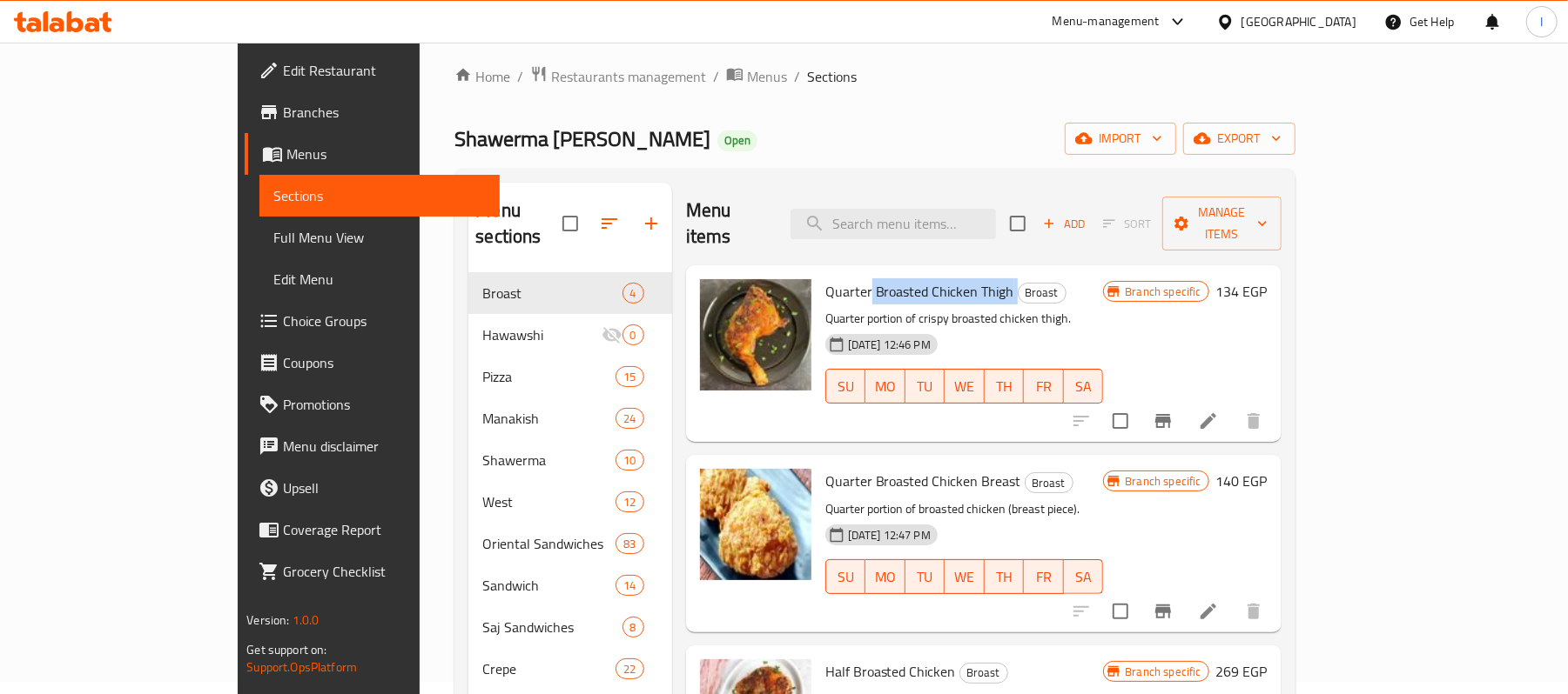
drag, startPoint x: 812, startPoint y: 264, endPoint x: 958, endPoint y: 256, distance: 146.2
click at [958, 279] on h6 "Quarter Broasted Chicken Thigh Broast" at bounding box center [964, 291] width 278 height 25
click at [714, 293] on icon "upload picture" at bounding box center [724, 303] width 21 height 21
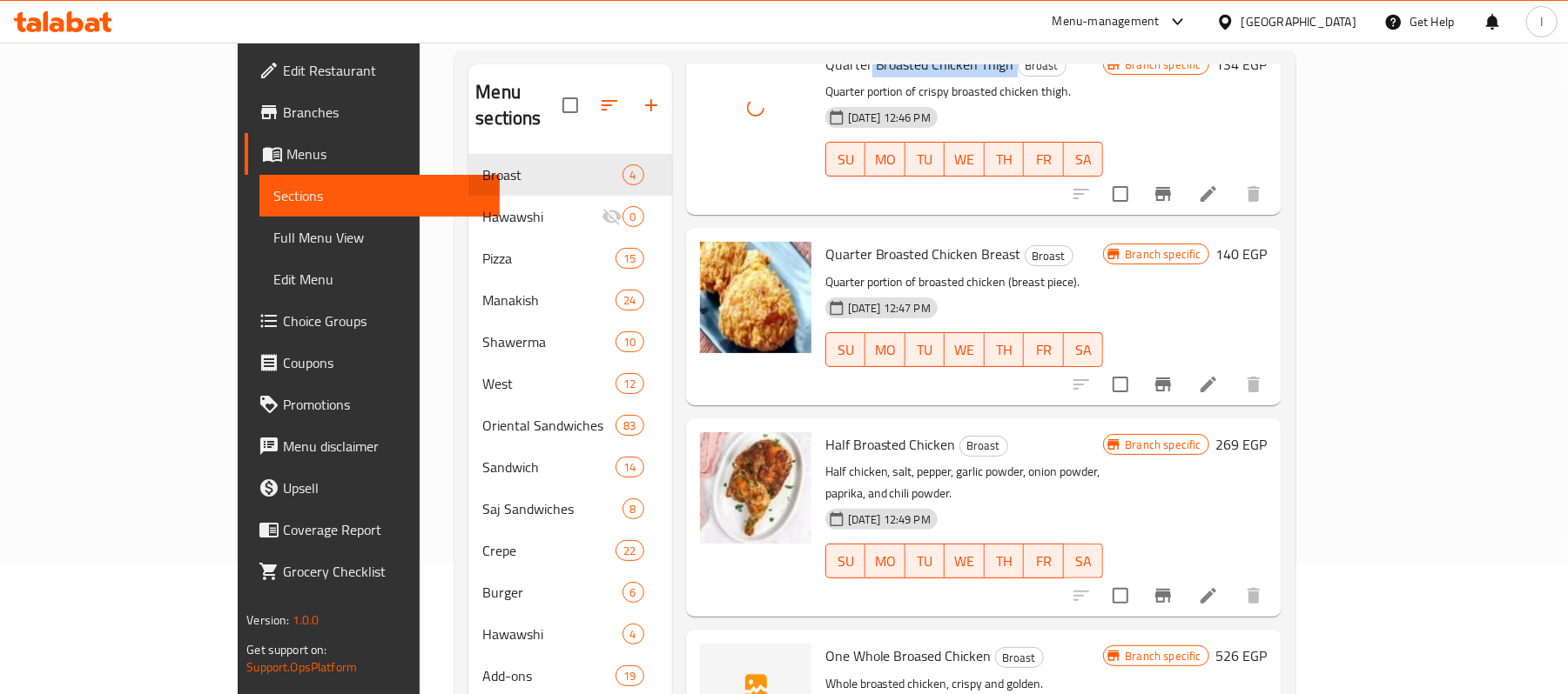
scroll to position [245, 0]
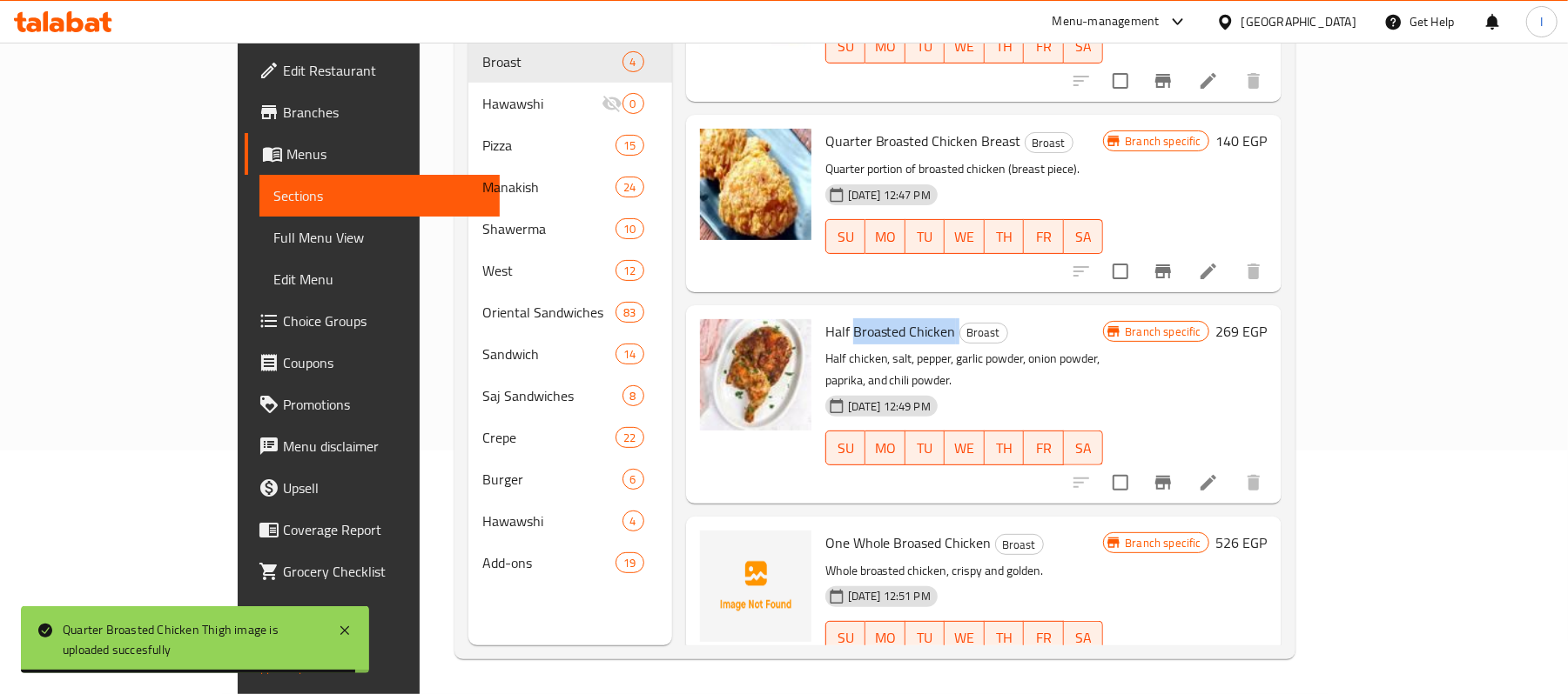
drag, startPoint x: 793, startPoint y: 300, endPoint x: 896, endPoint y: 304, distance: 103.1
click at [896, 319] on h6 "Half Broasted Chicken Broast" at bounding box center [964, 331] width 278 height 25
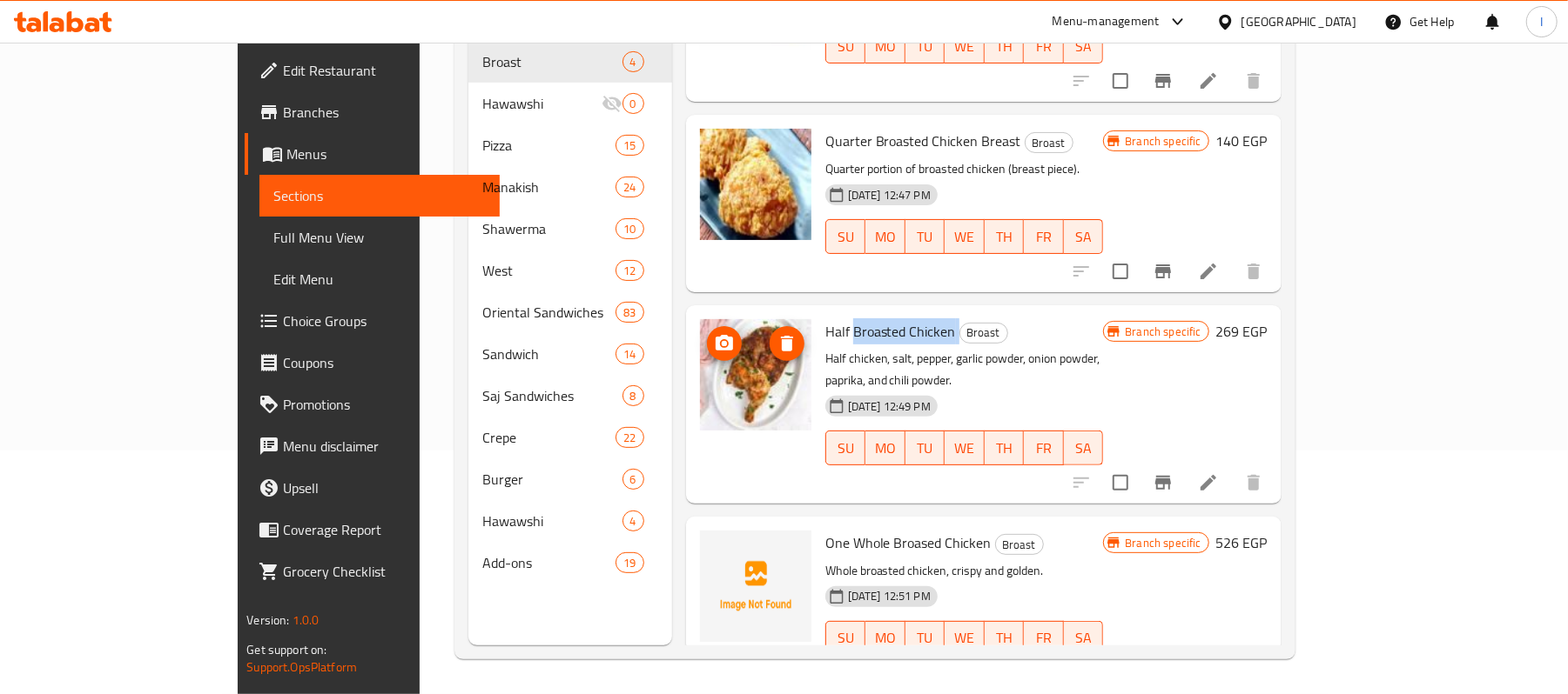
click at [721, 341] on circle "upload picture" at bounding box center [723, 343] width 5 height 5
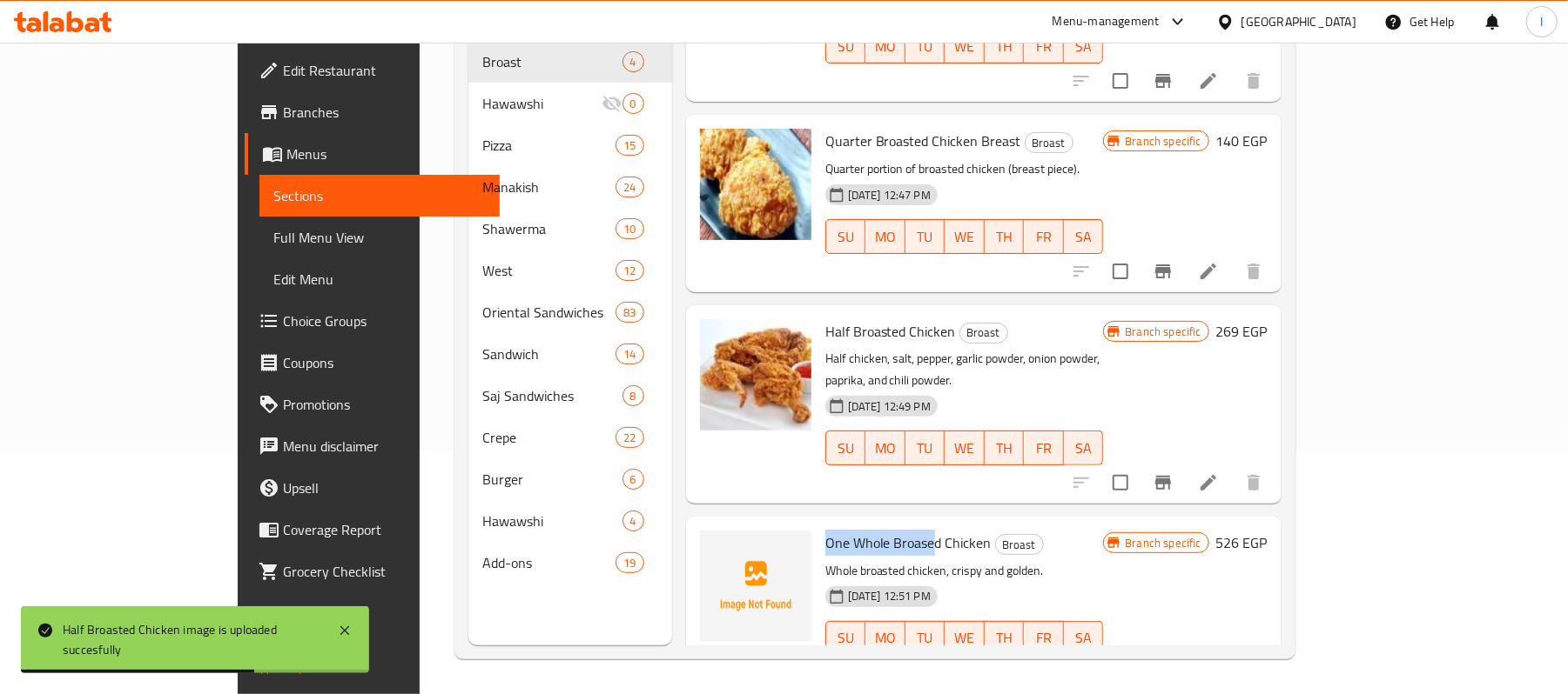
drag, startPoint x: 766, startPoint y: 498, endPoint x: 874, endPoint y: 489, distance: 108.4
click at [874, 530] on span "One Whole Broased Chicken" at bounding box center [908, 543] width 166 height 27
click at [716, 547] on icon "upload picture" at bounding box center [725, 554] width 18 height 16
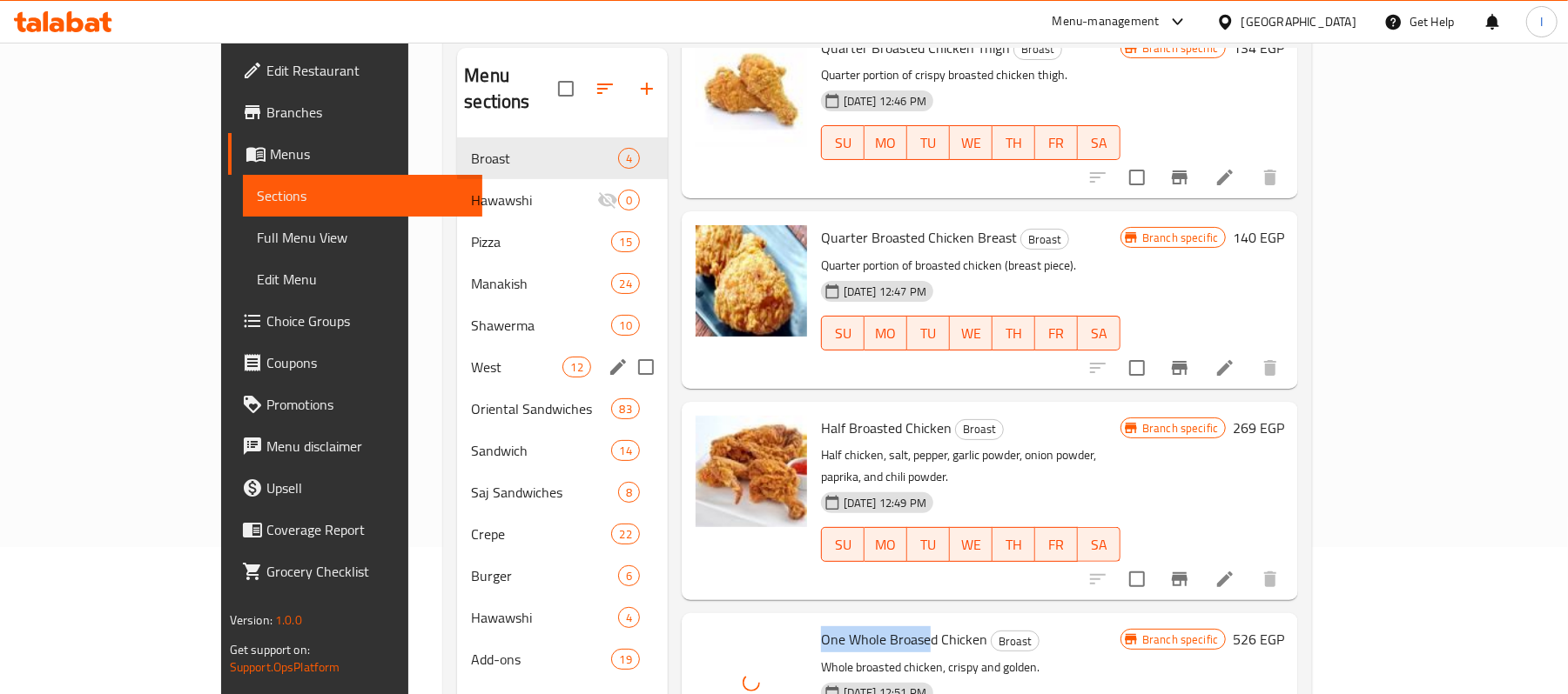
scroll to position [0, 0]
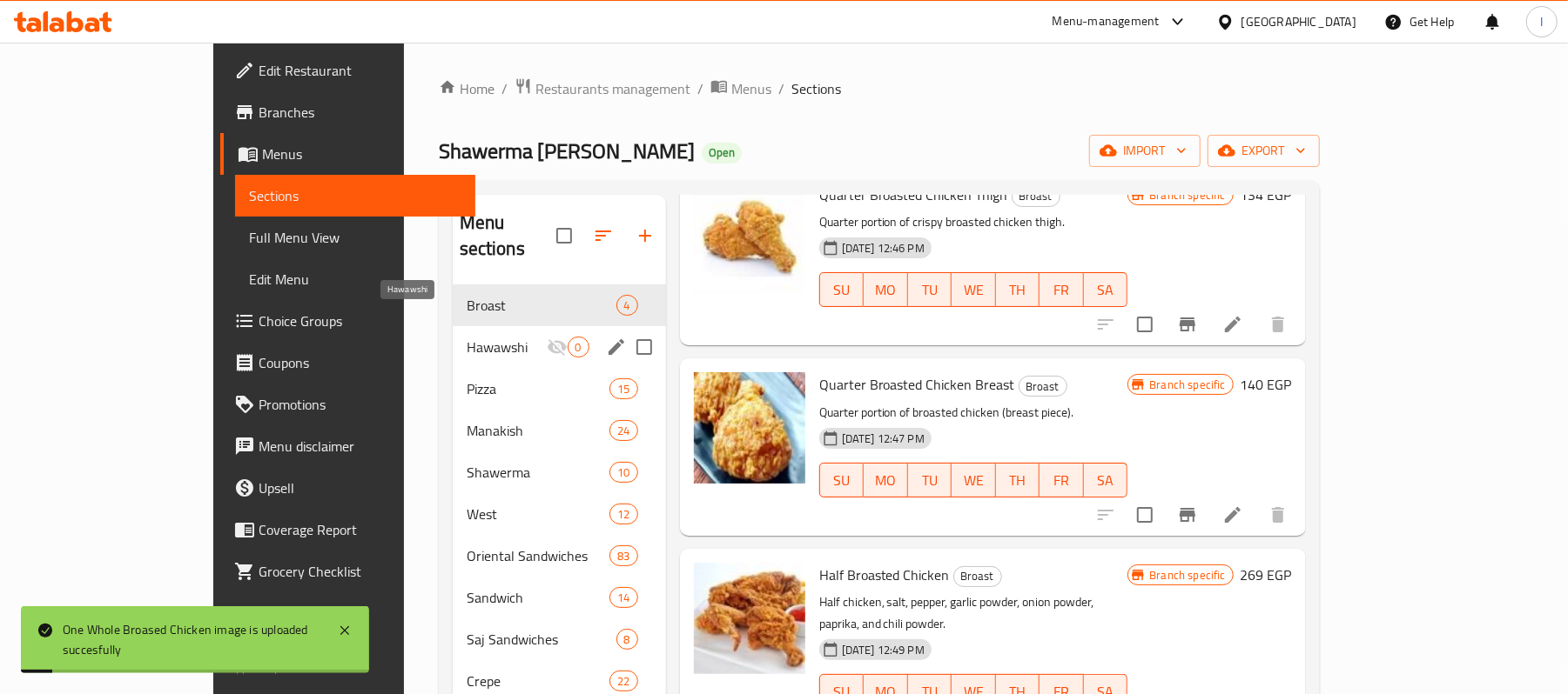
click at [466, 337] on span "Hawawshi" at bounding box center [506, 347] width 80 height 21
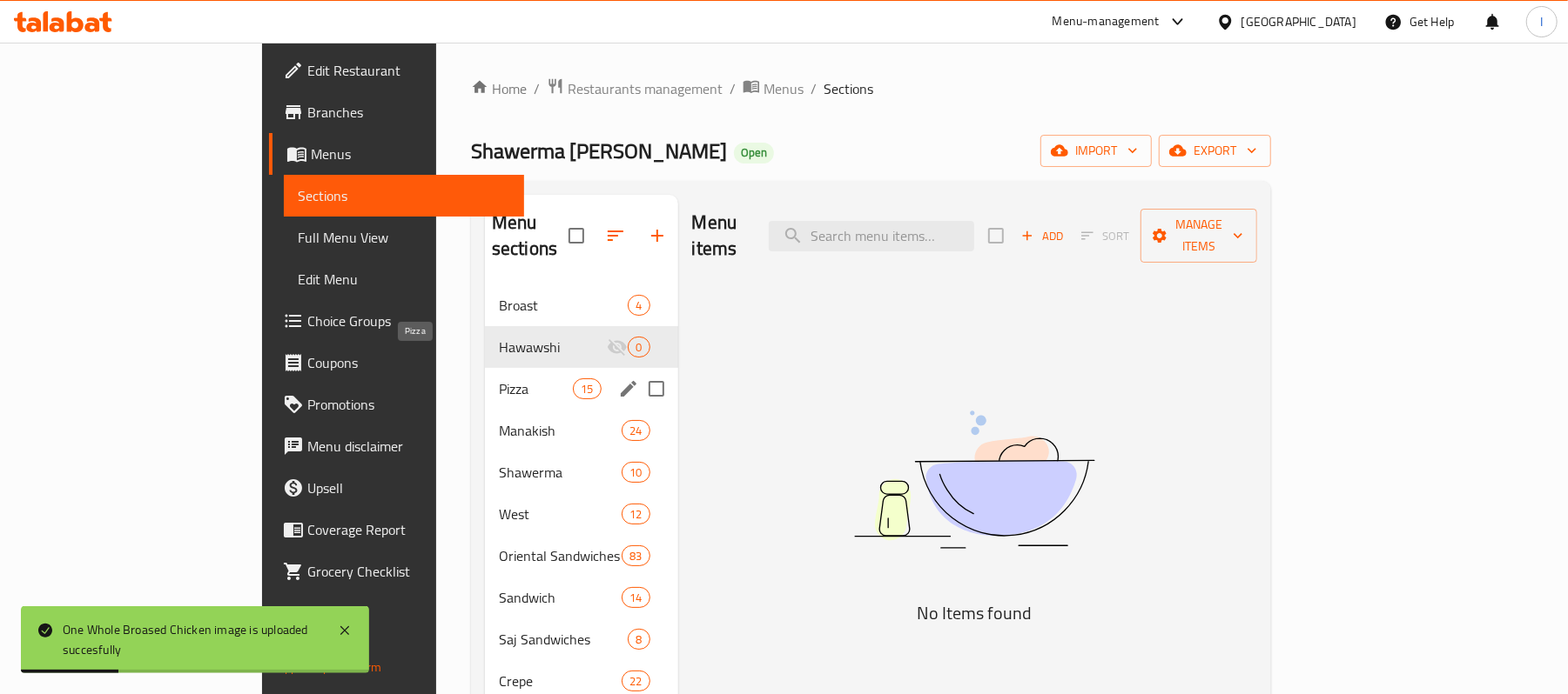
click at [499, 378] on span "Pizza" at bounding box center [535, 388] width 74 height 21
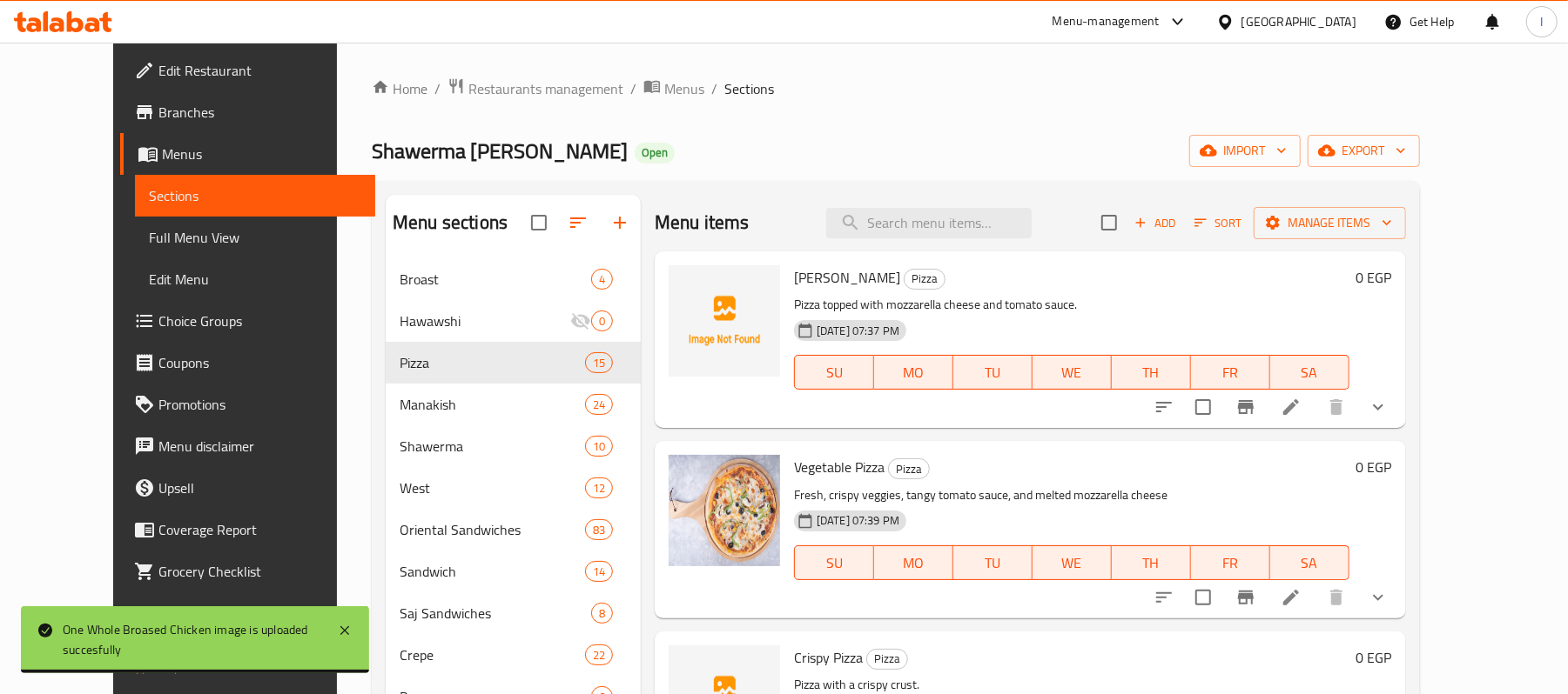
drag, startPoint x: 764, startPoint y: 279, endPoint x: 864, endPoint y: 268, distance: 100.6
click at [864, 268] on span "Margherita Pizza" at bounding box center [847, 277] width 106 height 27
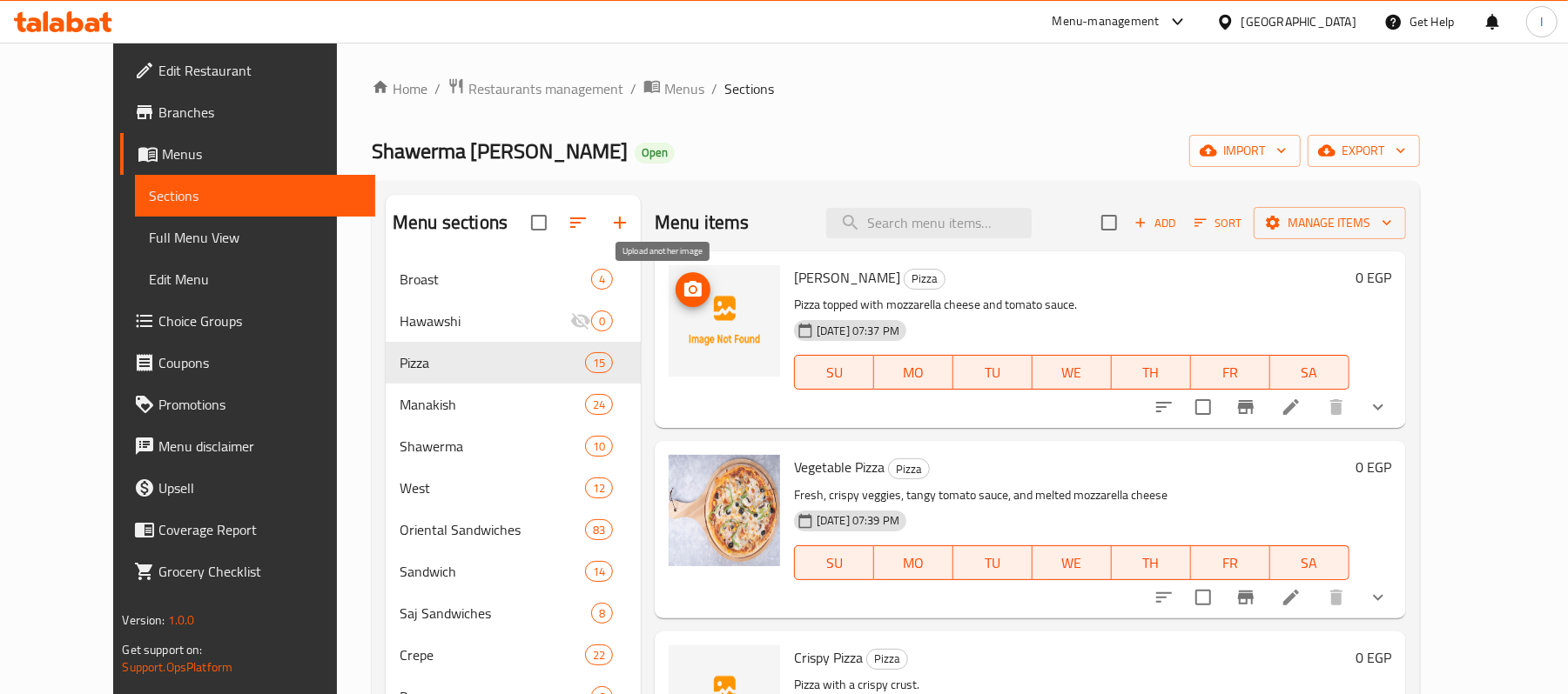
click at [683, 291] on icon "upload picture" at bounding box center [693, 289] width 21 height 21
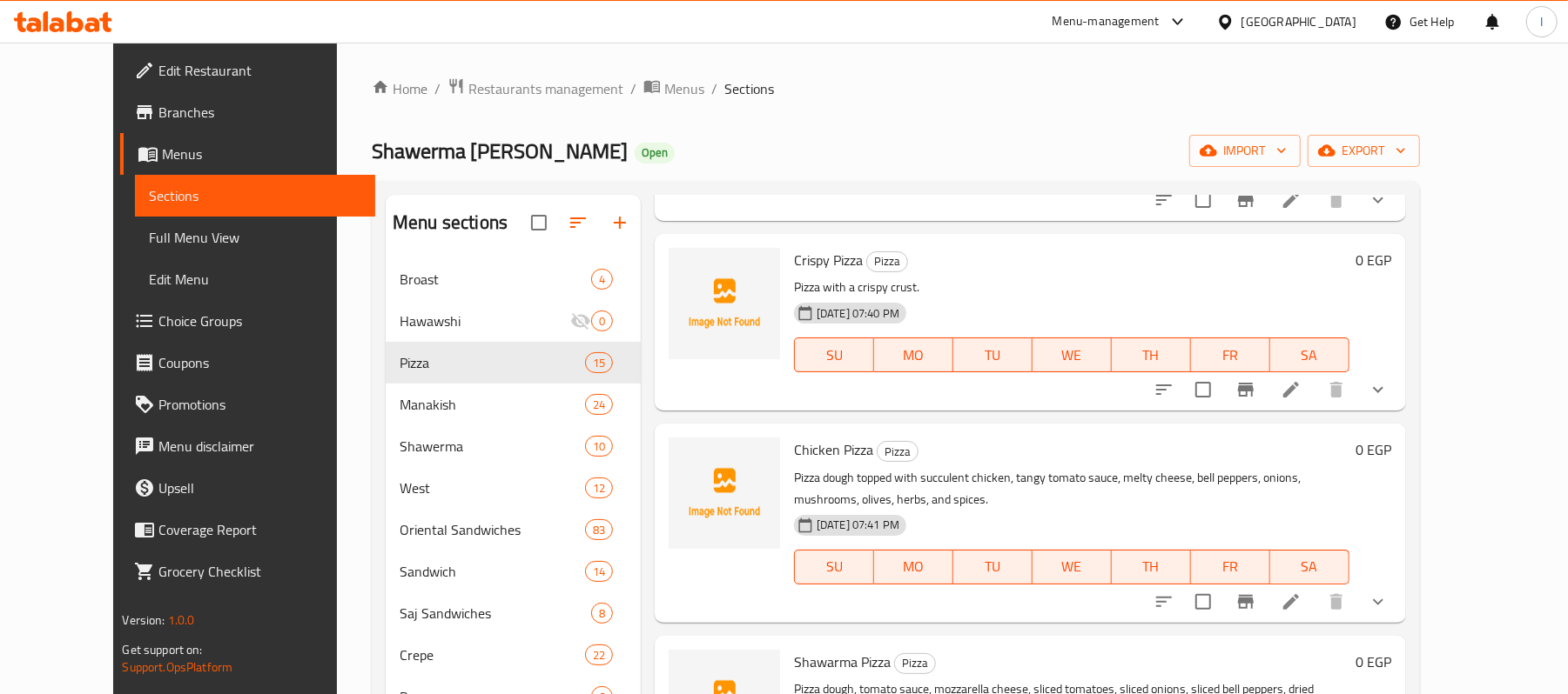
scroll to position [348, 0]
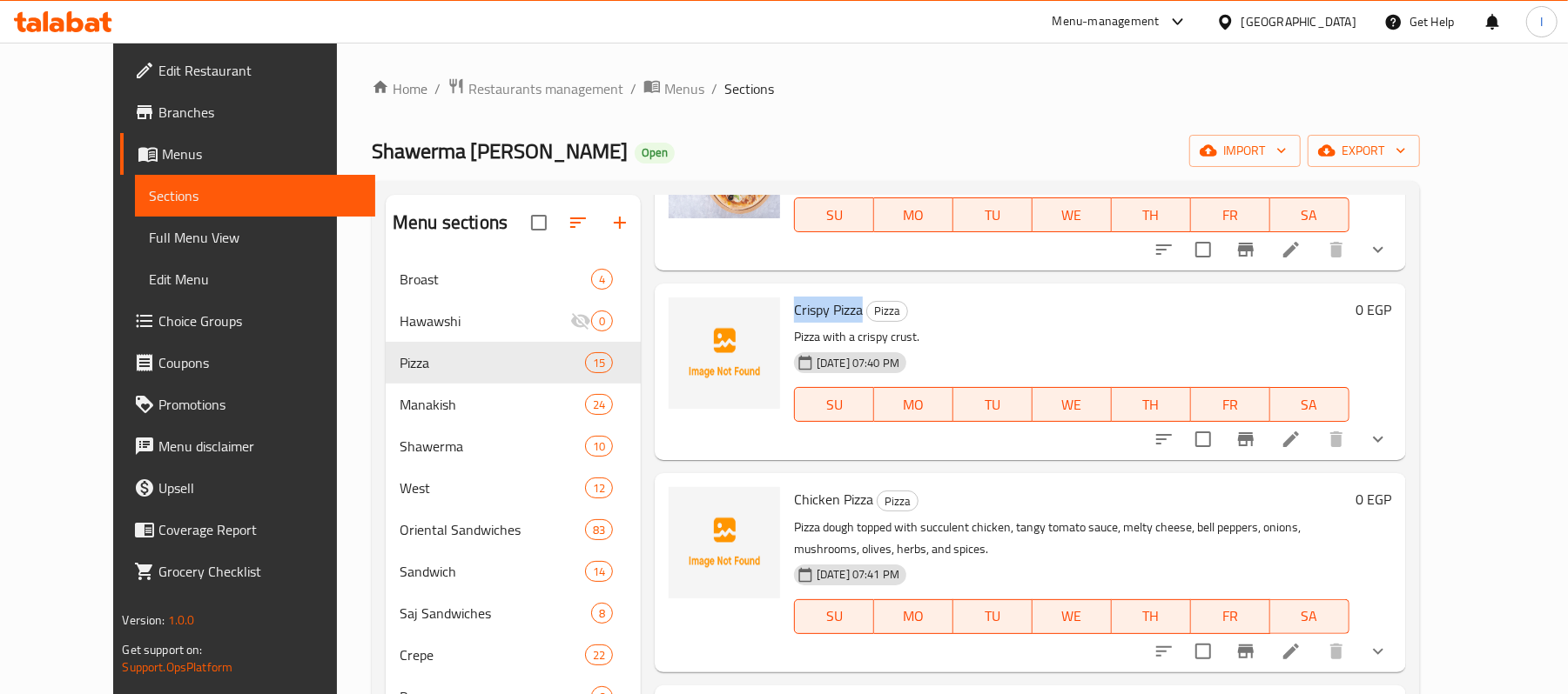
drag, startPoint x: 764, startPoint y: 312, endPoint x: 832, endPoint y: 307, distance: 68.2
click at [832, 307] on span "Crispy Pizza" at bounding box center [828, 310] width 69 height 27
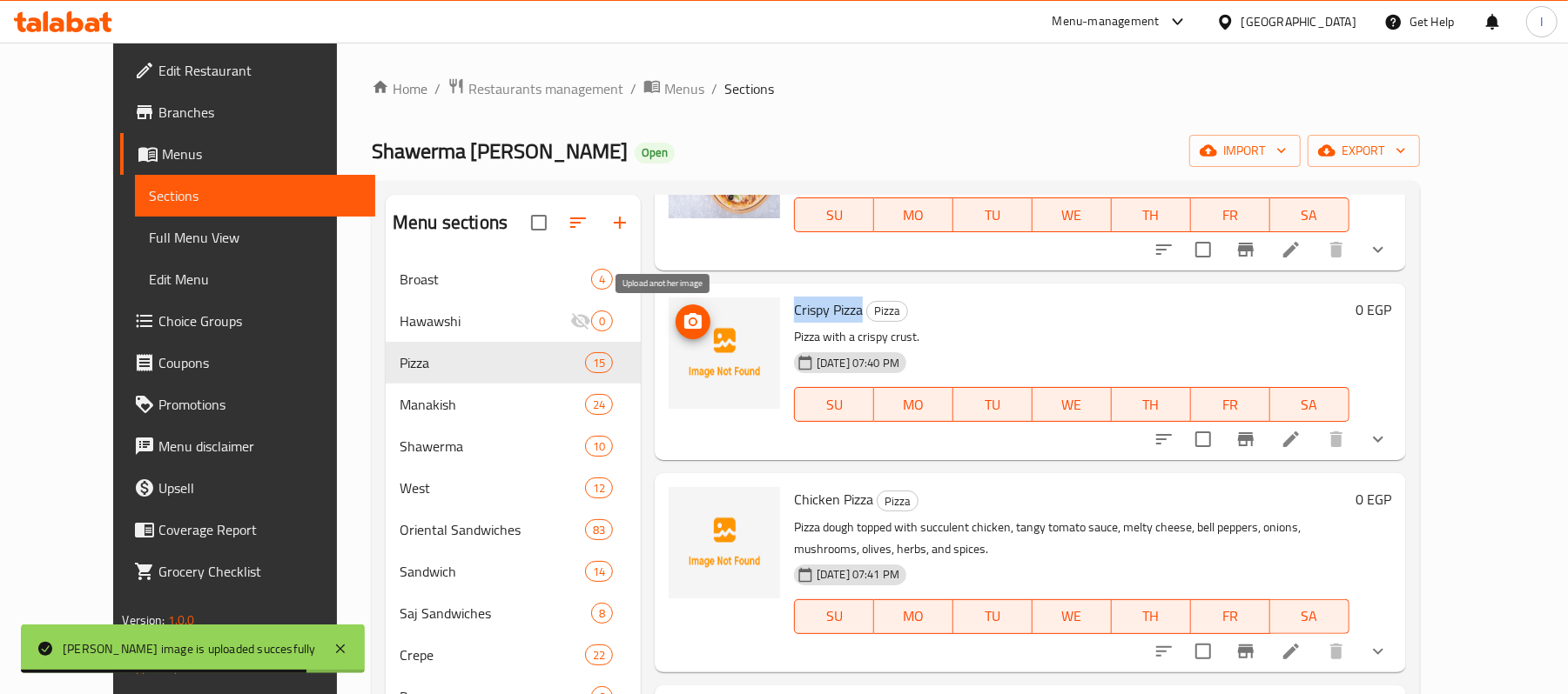
click at [683, 314] on icon "upload picture" at bounding box center [693, 321] width 21 height 21
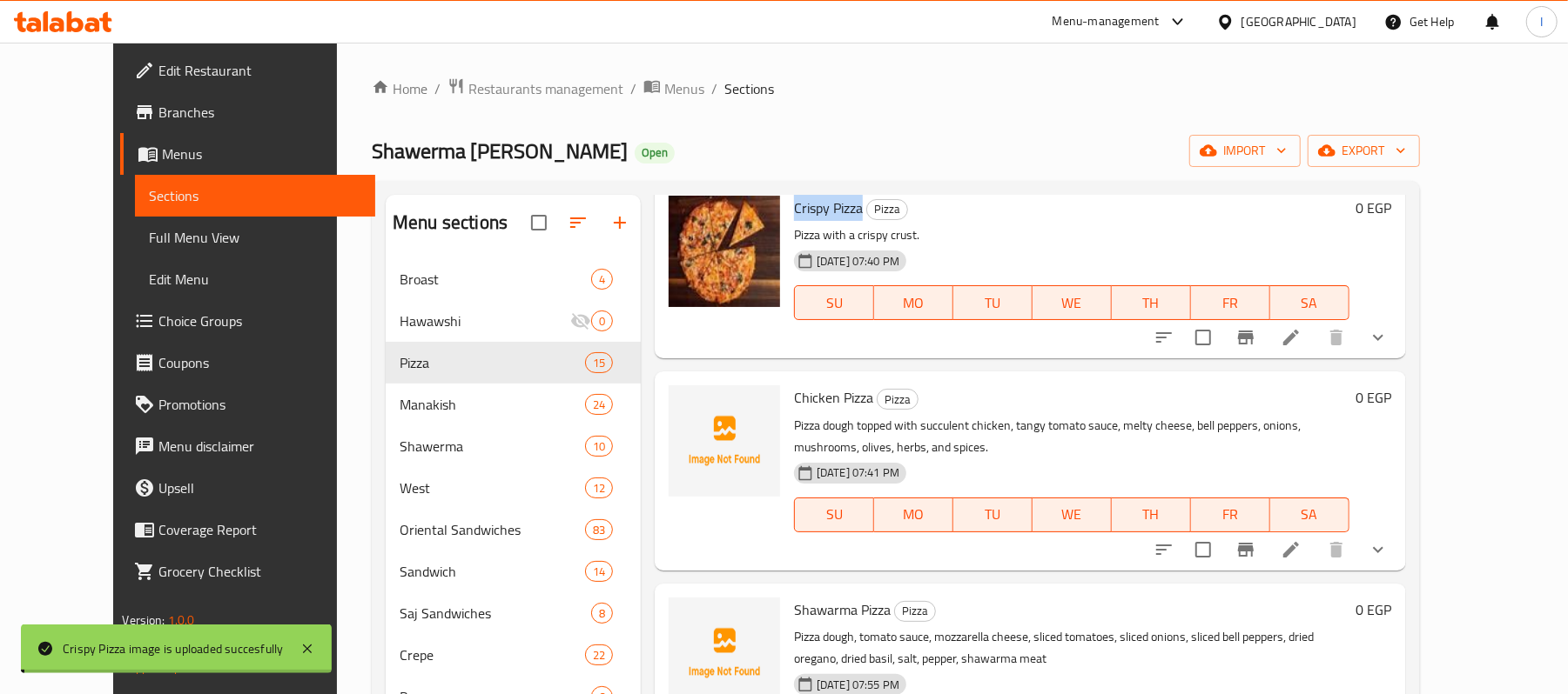
scroll to position [464, 0]
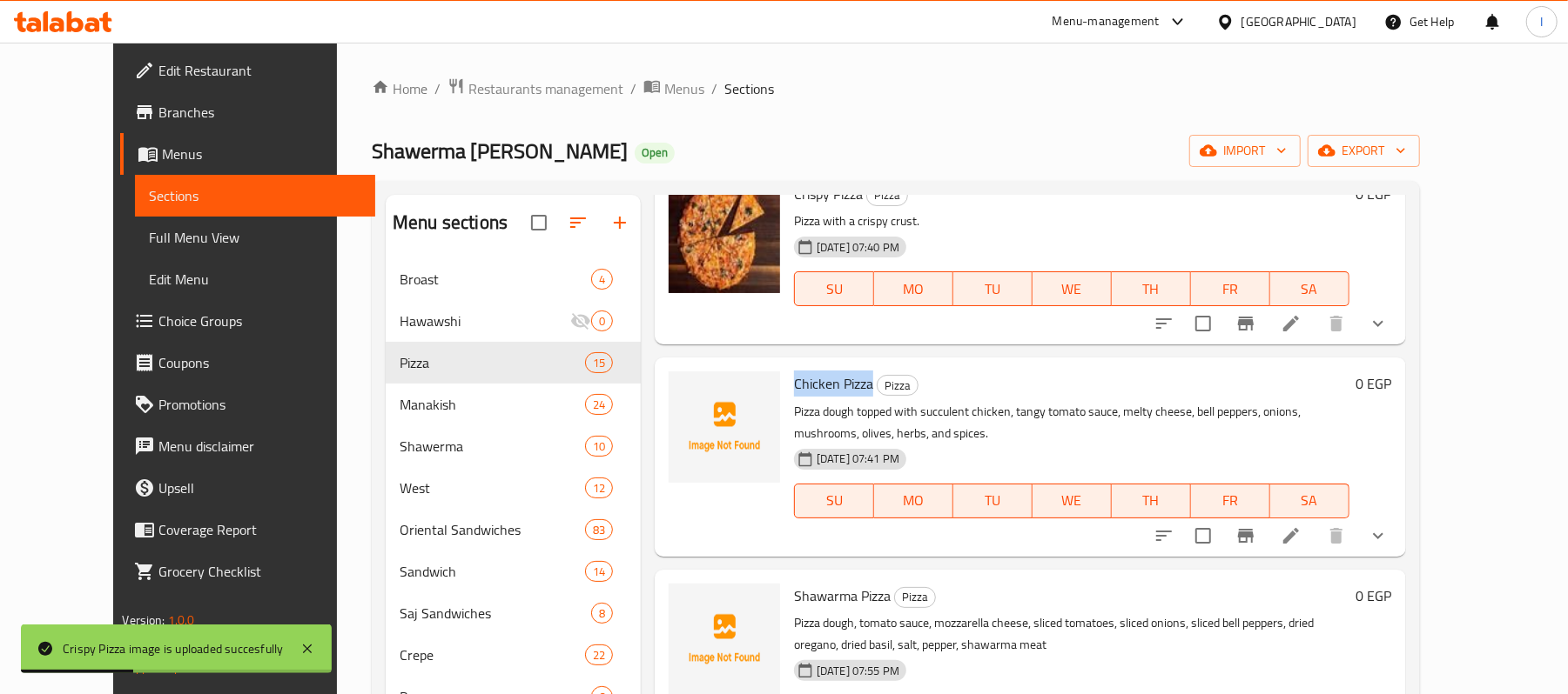
drag, startPoint x: 767, startPoint y: 379, endPoint x: 841, endPoint y: 379, distance: 74.0
click at [841, 379] on span "Chicken Pizza" at bounding box center [833, 383] width 80 height 27
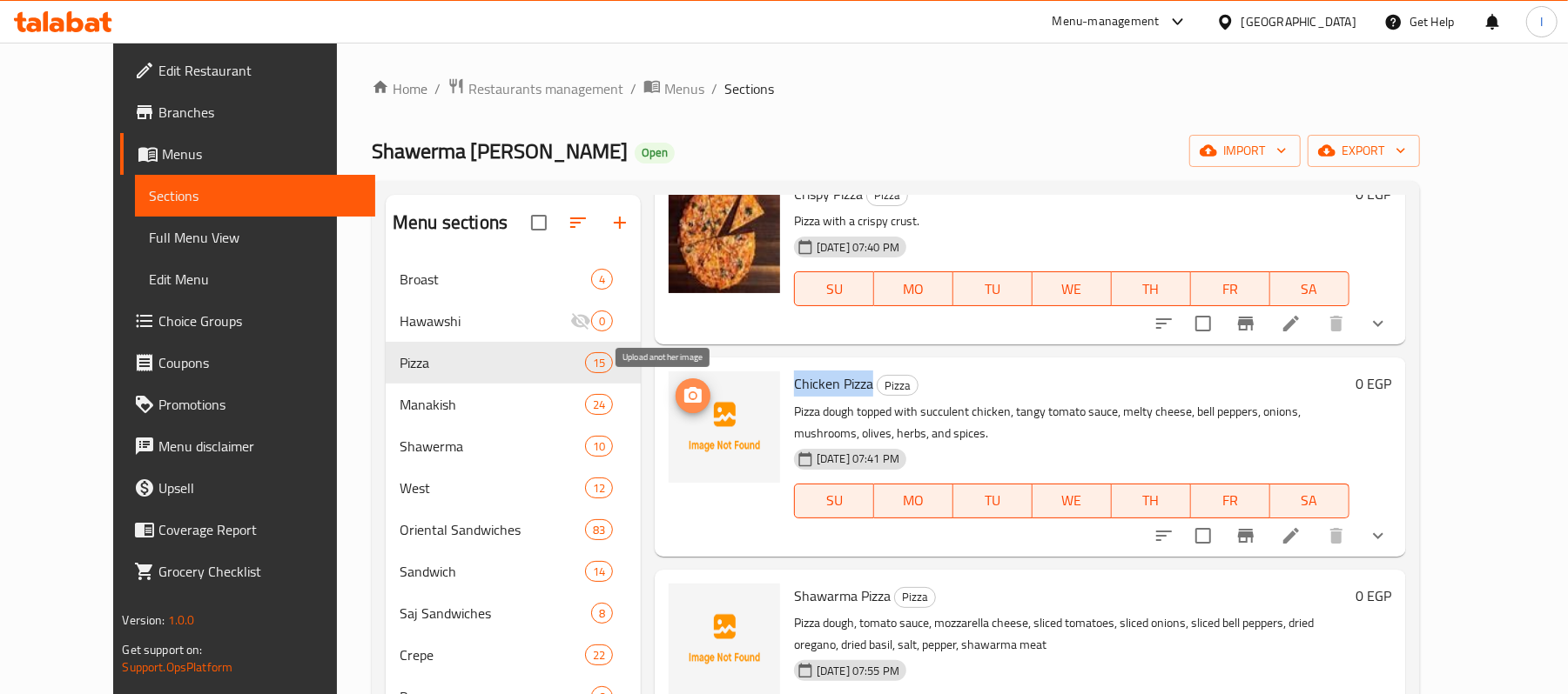
click at [680, 404] on span "upload picture" at bounding box center [693, 395] width 34 height 21
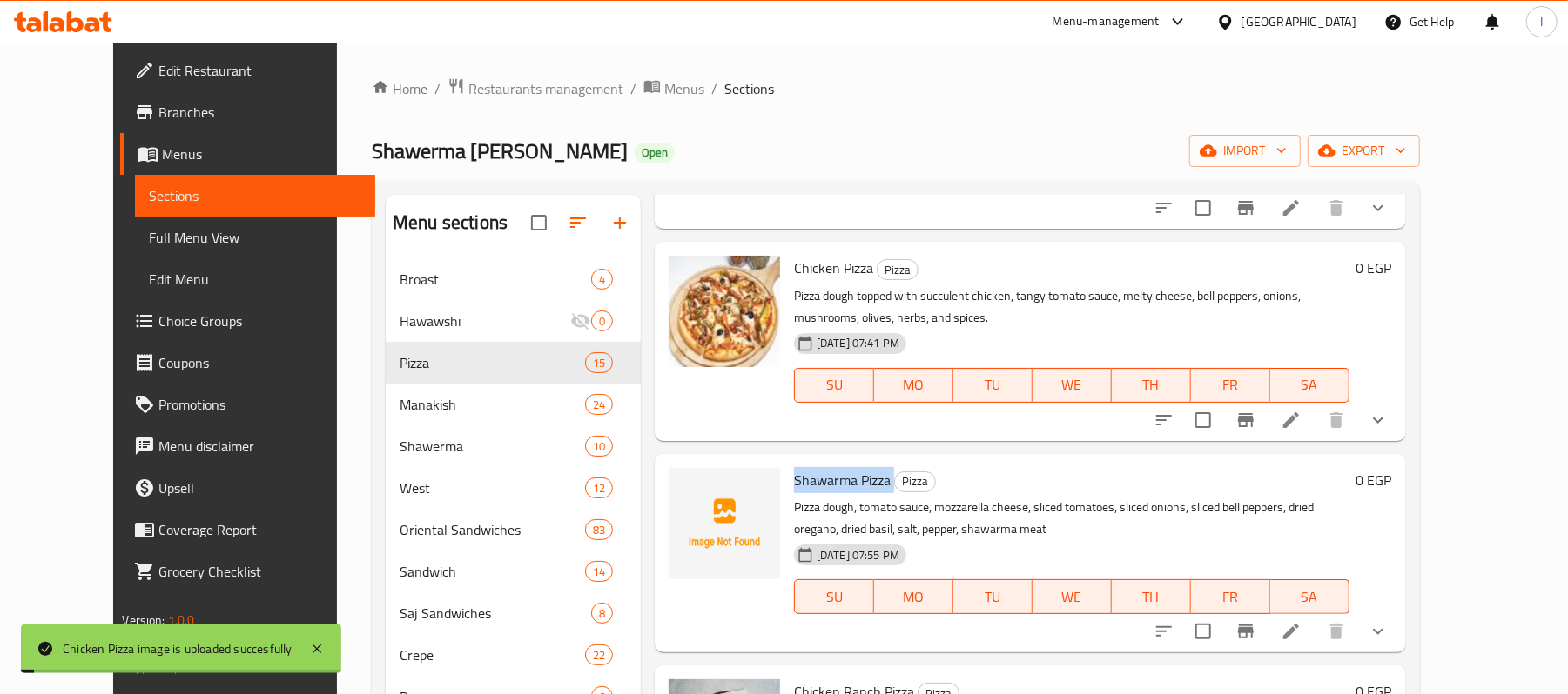
drag, startPoint x: 768, startPoint y: 478, endPoint x: 869, endPoint y: 471, distance: 101.2
click at [869, 471] on h6 "Shawarma Pizza Pizza" at bounding box center [1071, 480] width 556 height 25
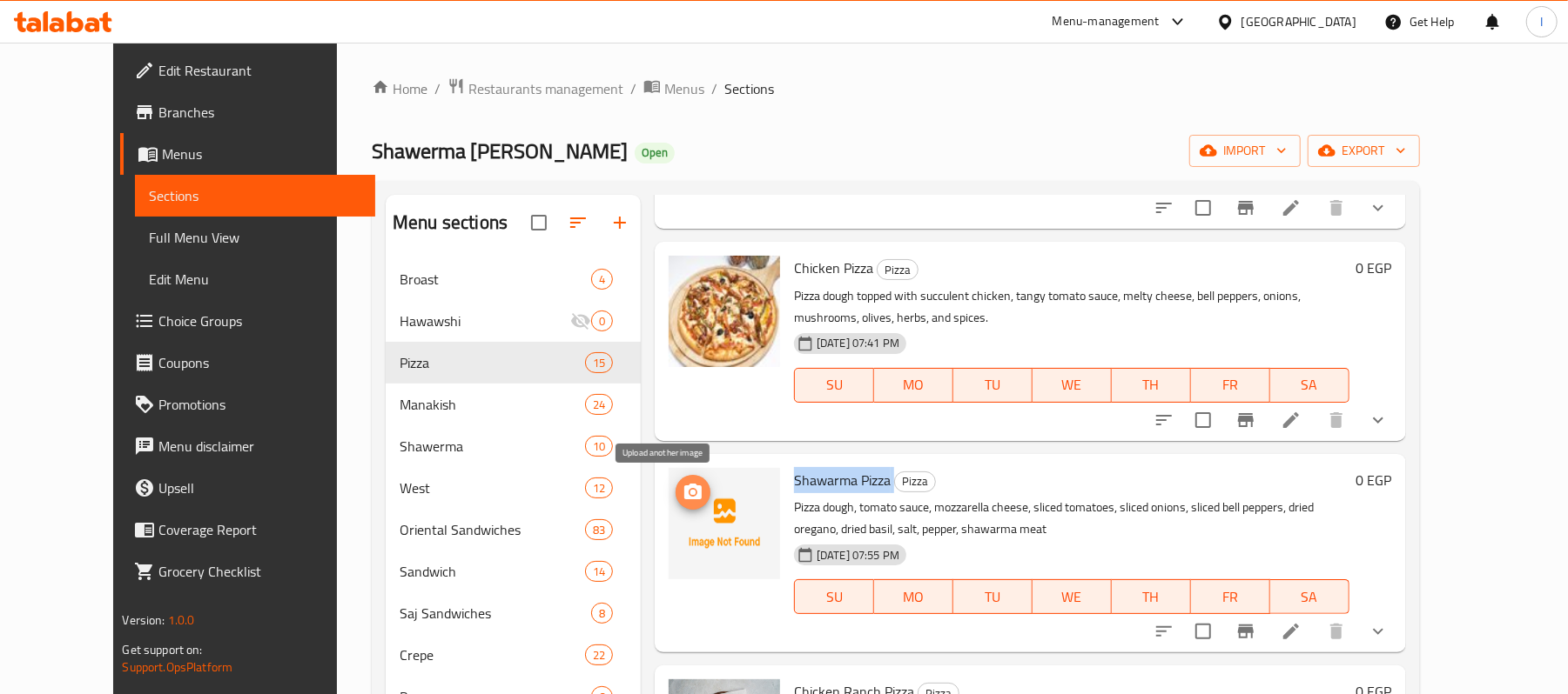
click at [676, 503] on button "upload picture" at bounding box center [693, 492] width 34 height 34
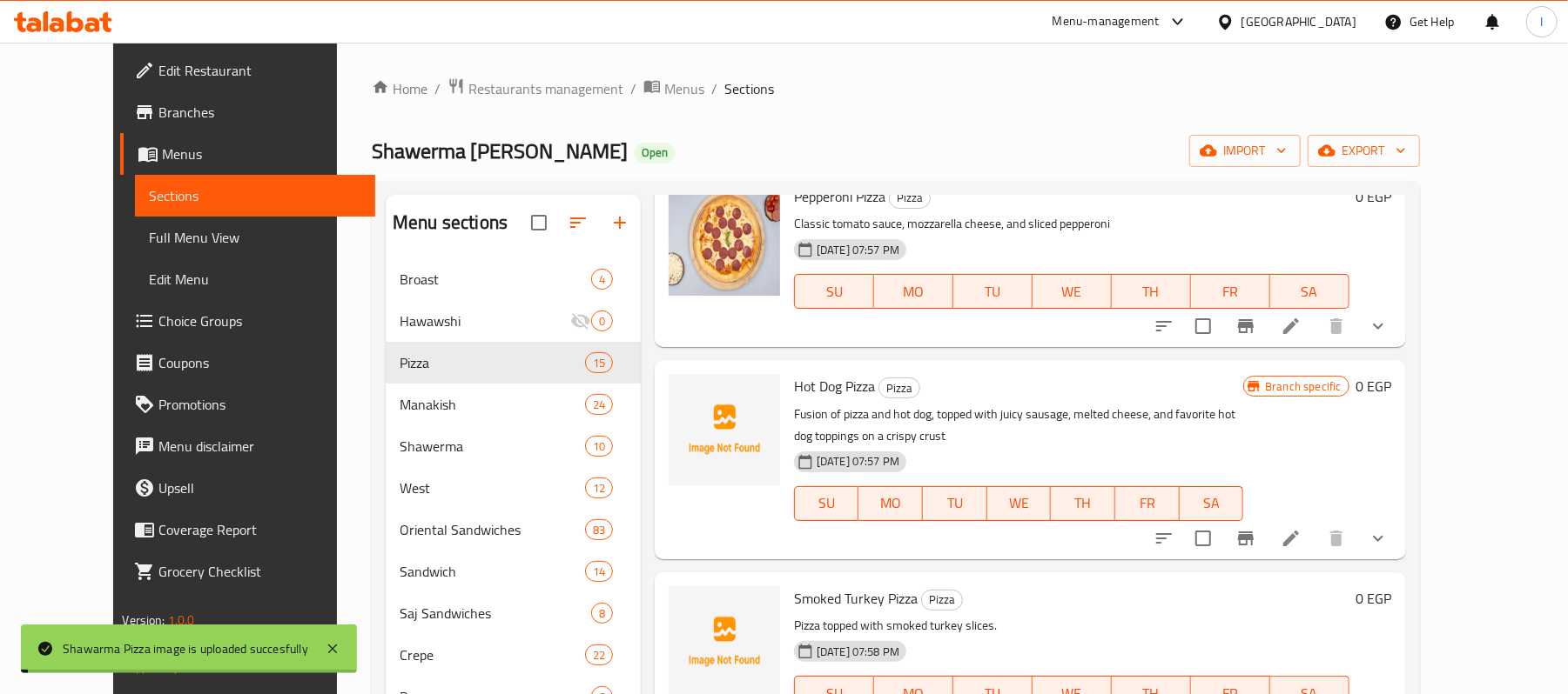
scroll to position [1276, 0]
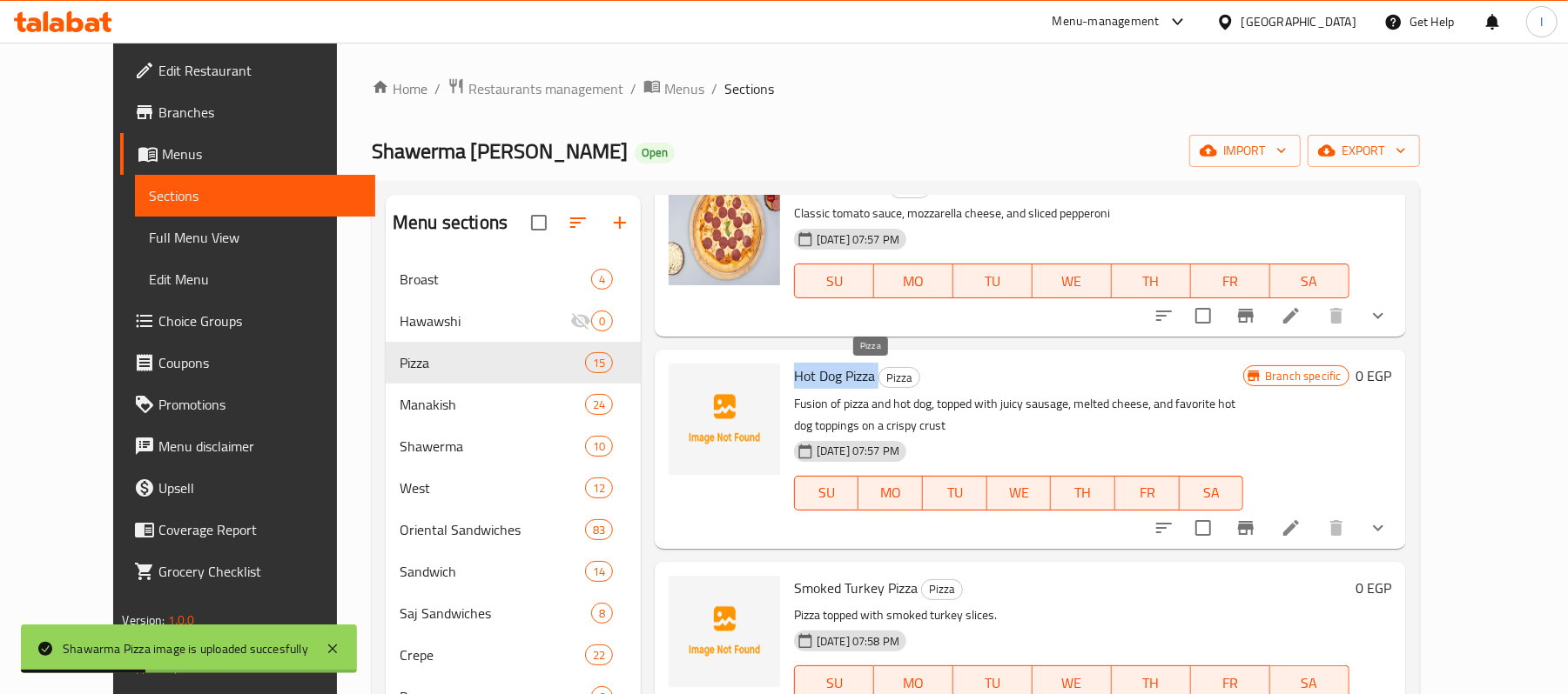
drag, startPoint x: 767, startPoint y: 374, endPoint x: 851, endPoint y: 368, distance: 84.2
click at [851, 368] on h6 "Hot Dog Pizza Pizza" at bounding box center [1018, 376] width 450 height 25
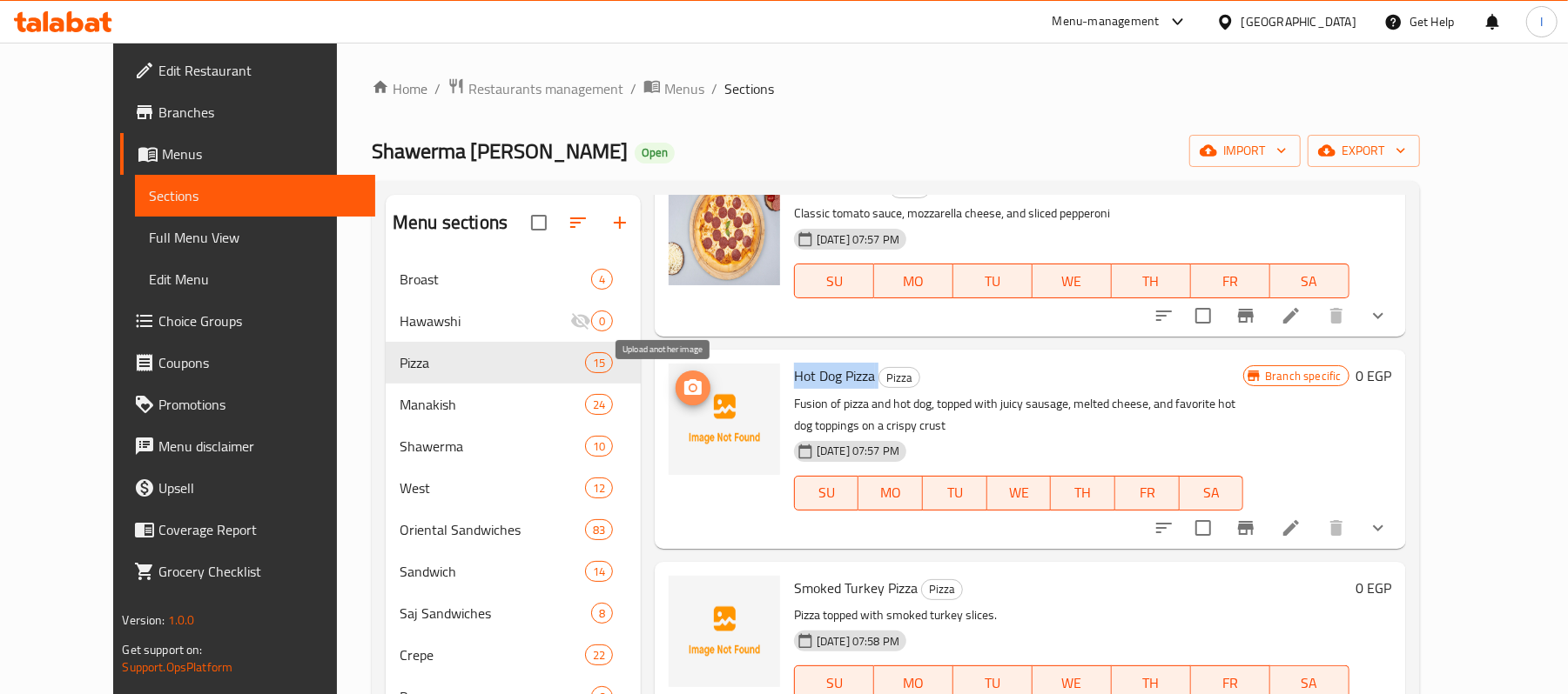
click at [676, 383] on span "upload picture" at bounding box center [693, 387] width 34 height 21
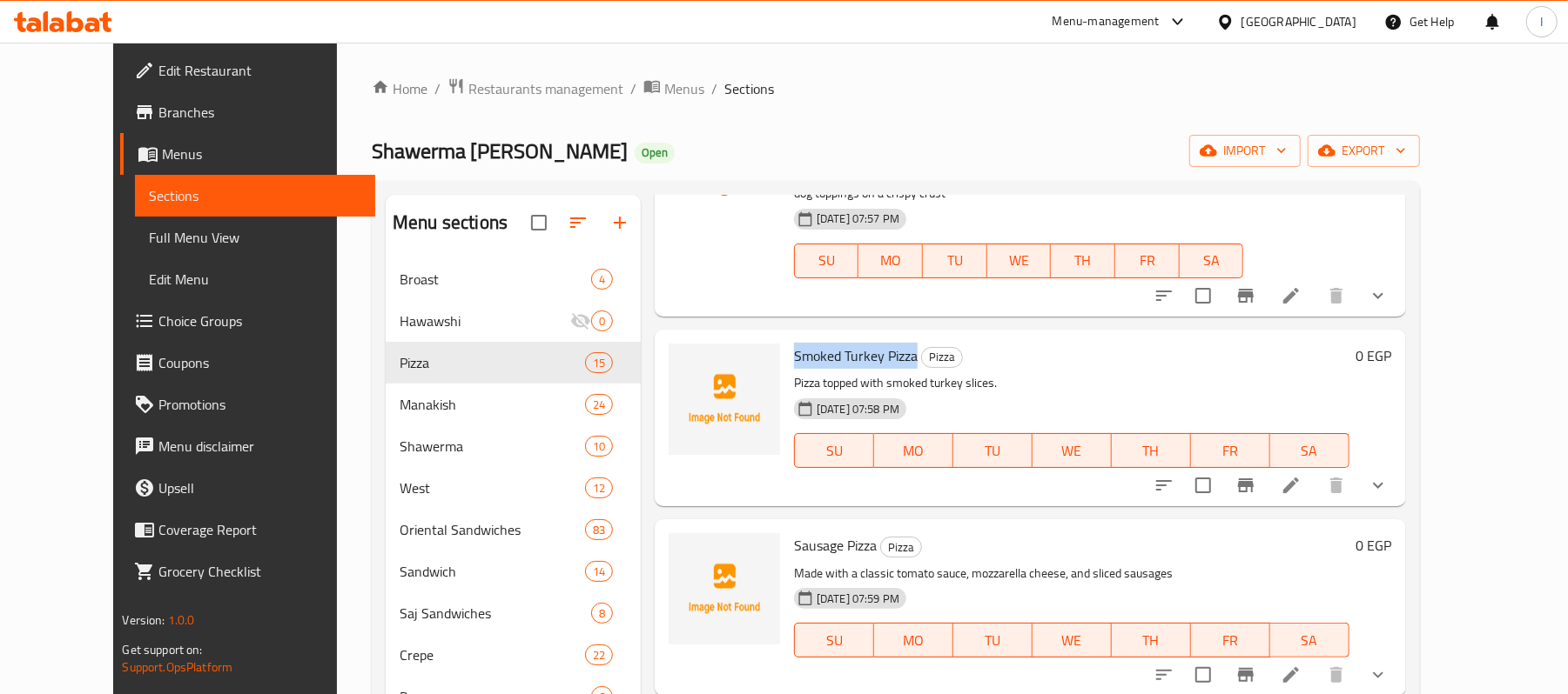
drag, startPoint x: 767, startPoint y: 360, endPoint x: 886, endPoint y: 357, distance: 119.0
click at [886, 357] on div "Smoked Turkey Pizza Pizza Pizza topped with smoked turkey slices. 03-07-2025 07…" at bounding box center [1071, 419] width 570 height 163
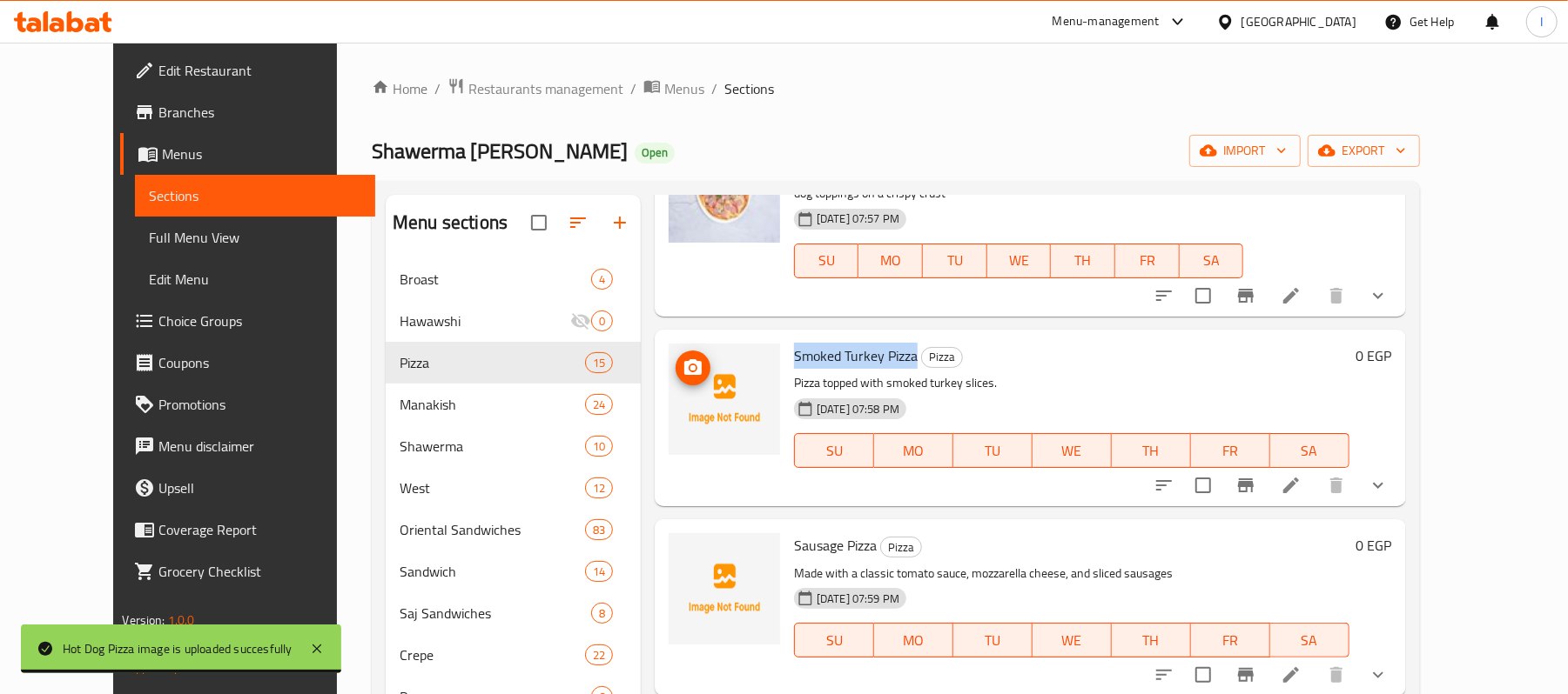
click at [685, 375] on icon "upload picture" at bounding box center [694, 368] width 18 height 16
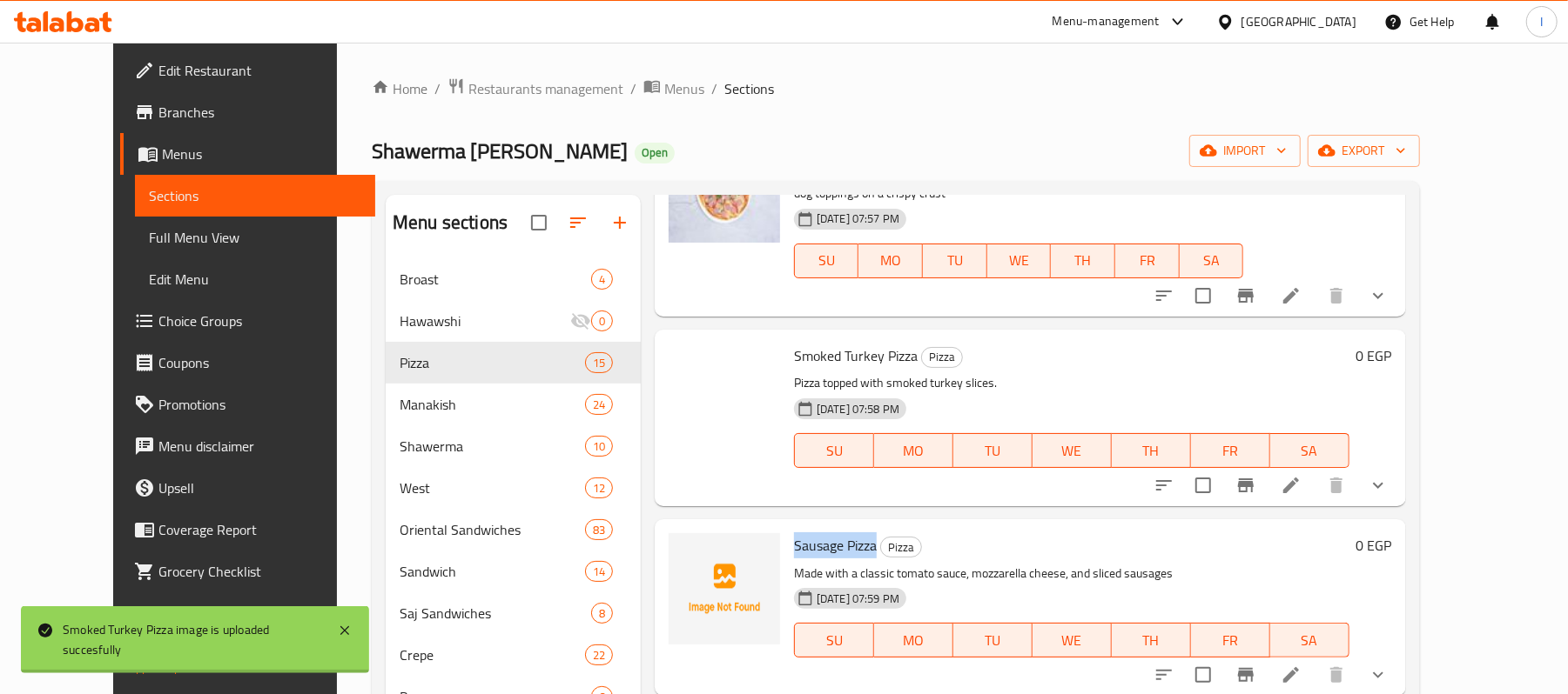
drag, startPoint x: 766, startPoint y: 545, endPoint x: 851, endPoint y: 540, distance: 85.1
click at [851, 540] on h6 "Sausage Pizza Pizza" at bounding box center [1071, 546] width 556 height 25
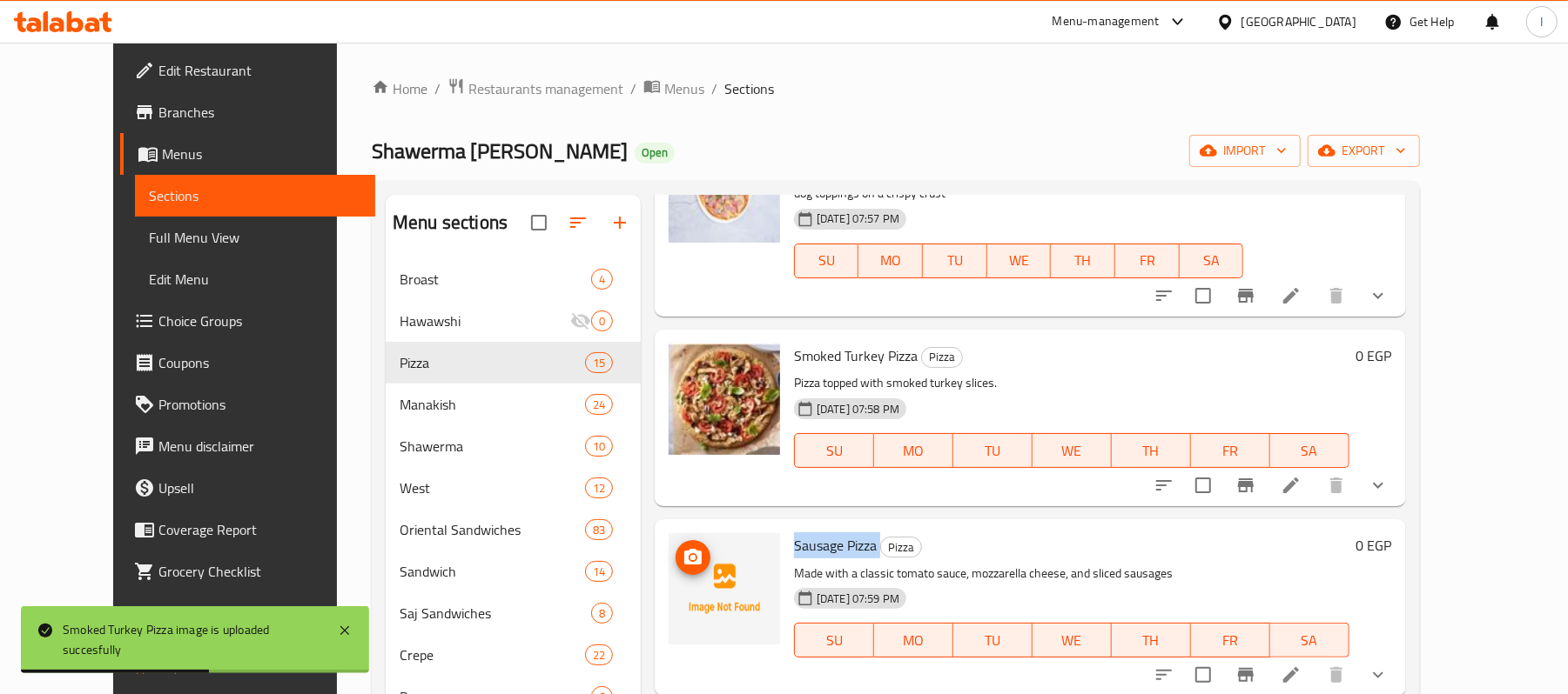
click at [683, 555] on icon "upload picture" at bounding box center [693, 557] width 21 height 21
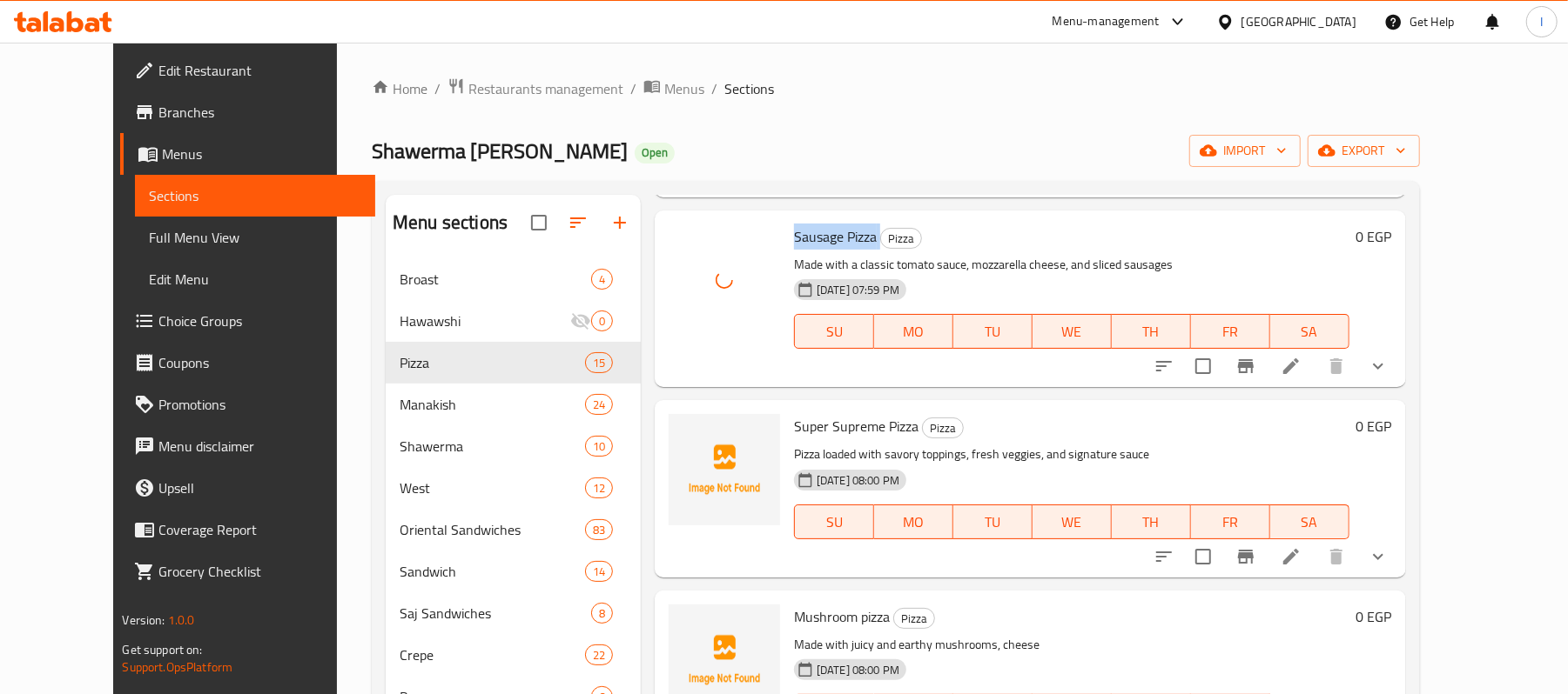
scroll to position [1856, 0]
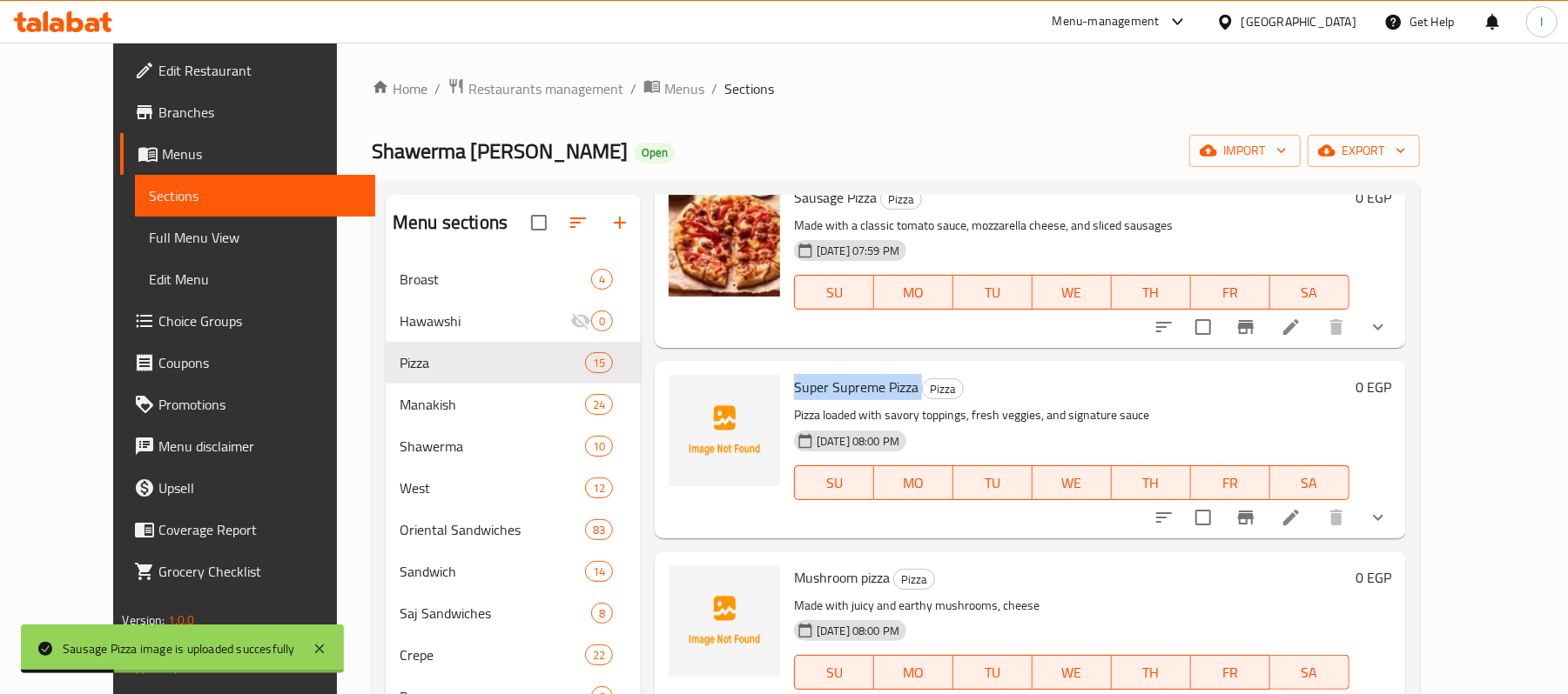
drag, startPoint x: 764, startPoint y: 384, endPoint x: 892, endPoint y: 381, distance: 128.0
click at [892, 381] on div "Super Supreme Pizza Pizza Pizza loaded with savory toppings, fresh veggies, and…" at bounding box center [1071, 449] width 570 height 163
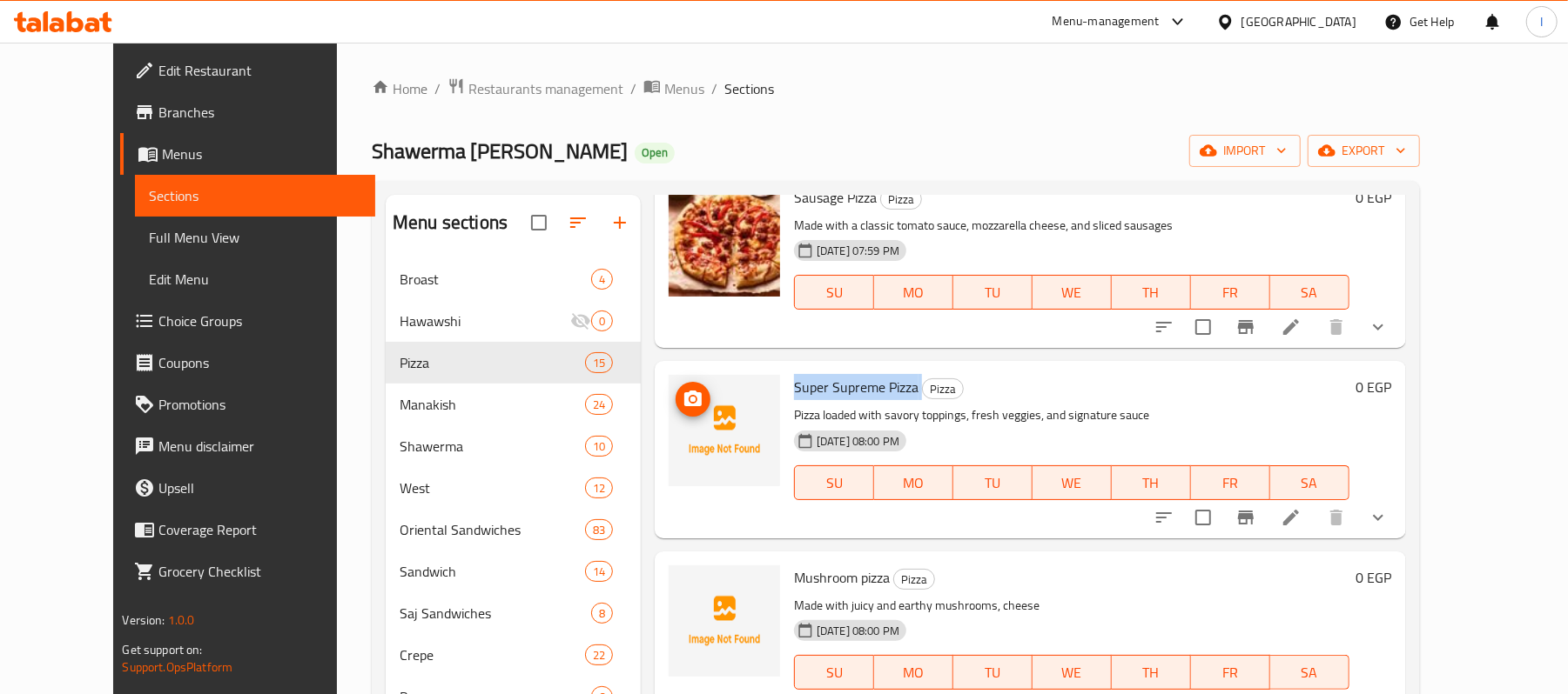
click at [683, 390] on icon "upload picture" at bounding box center [693, 399] width 21 height 21
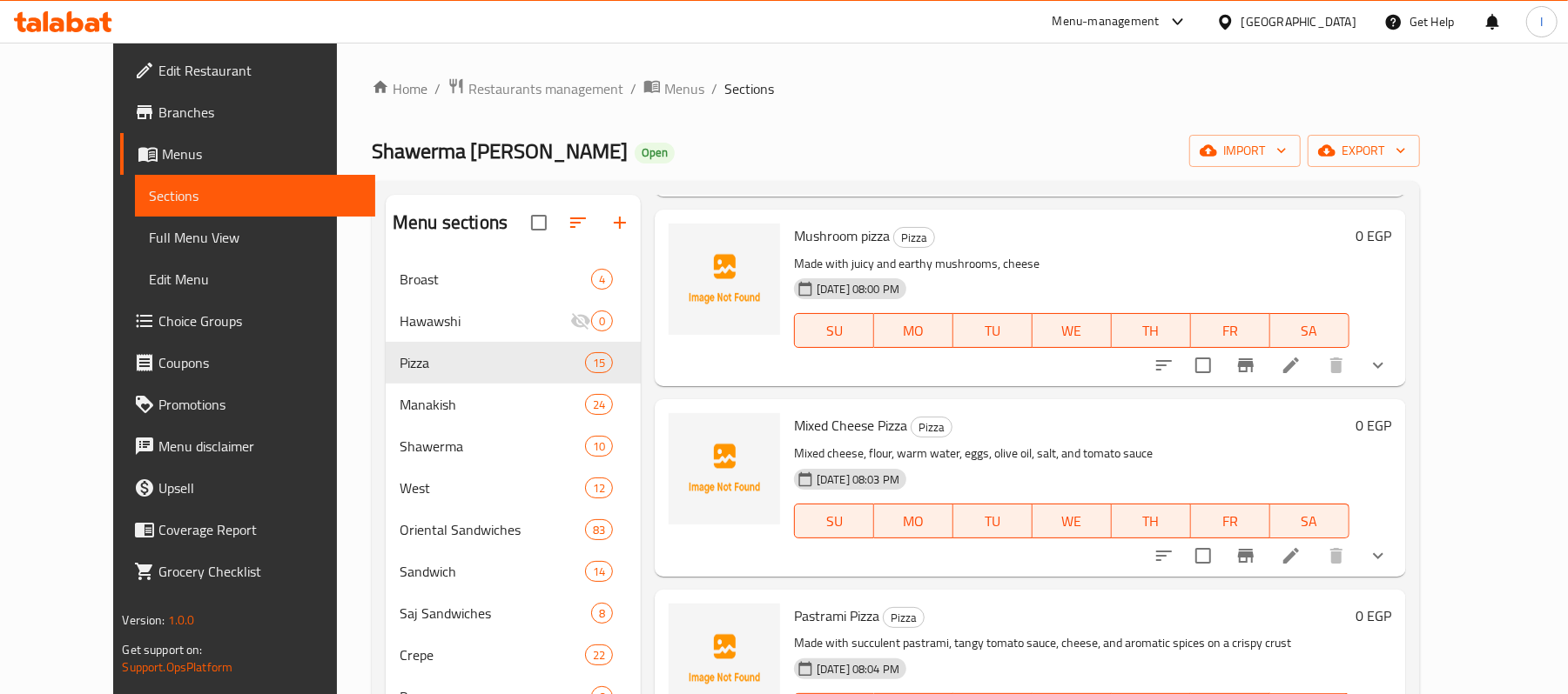
scroll to position [2204, 0]
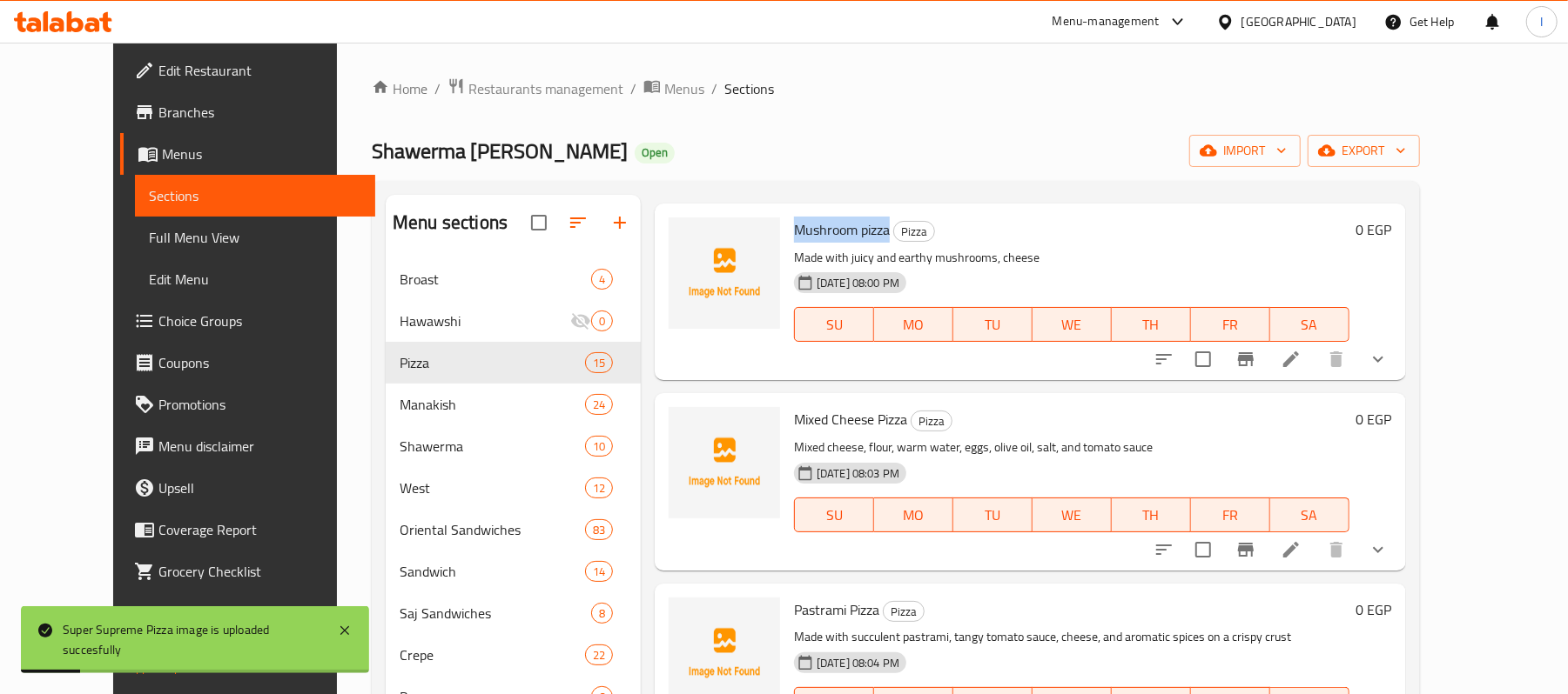
drag, startPoint x: 767, startPoint y: 230, endPoint x: 861, endPoint y: 224, distance: 94.2
click at [861, 224] on span "Mushroom pizza" at bounding box center [841, 229] width 95 height 27
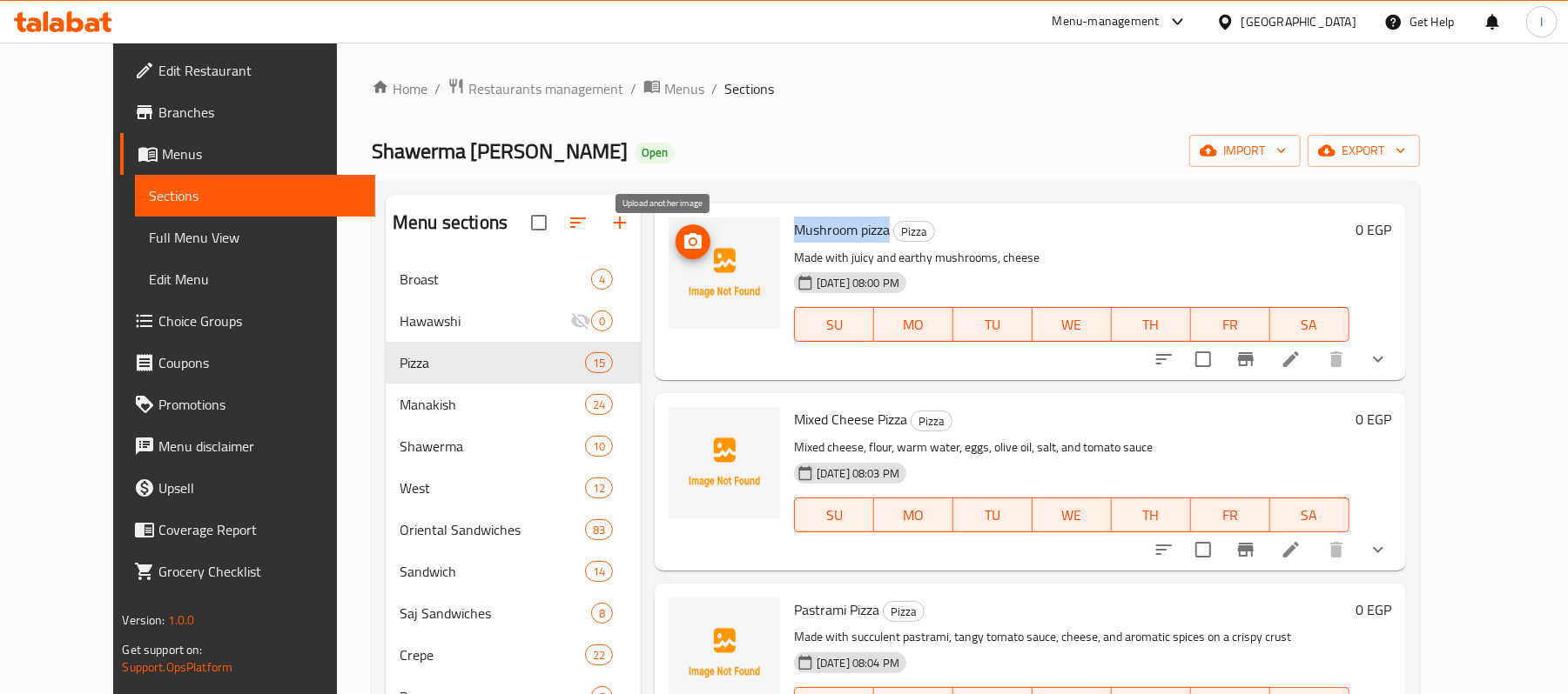
click at [685, 242] on icon "upload picture" at bounding box center [694, 241] width 18 height 16
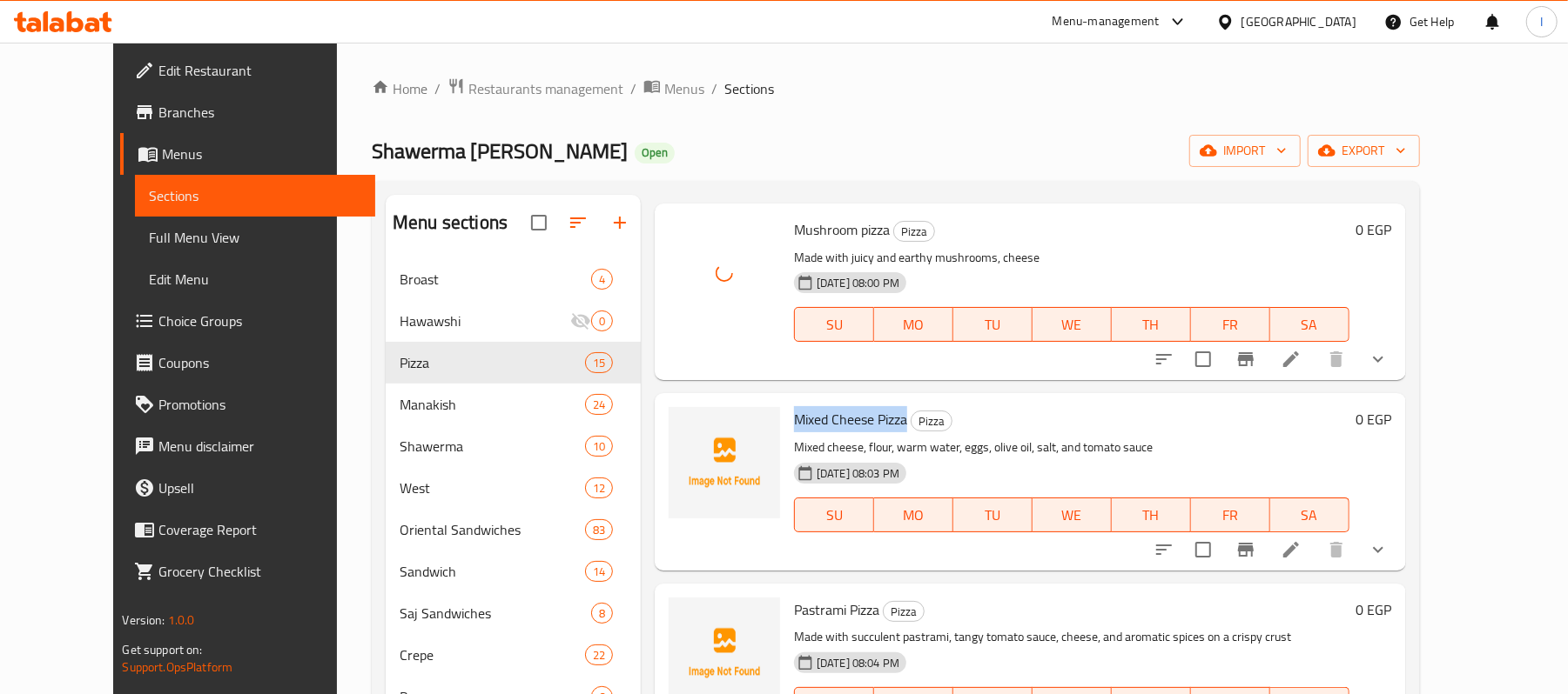
drag, startPoint x: 768, startPoint y: 416, endPoint x: 881, endPoint y: 412, distance: 113.1
click at [881, 412] on h6 "Mixed Cheese Pizza Pizza" at bounding box center [1071, 419] width 556 height 25
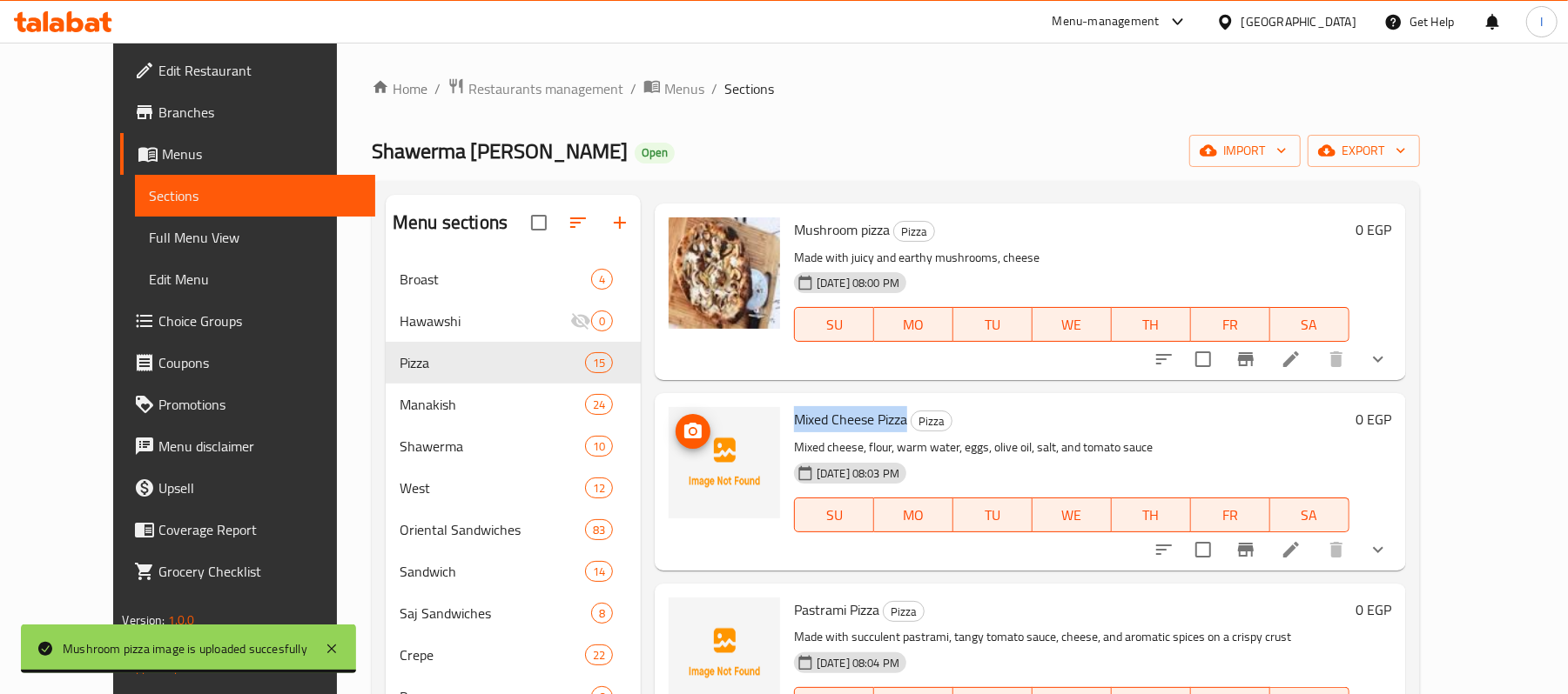
click at [669, 426] on div at bounding box center [724, 462] width 111 height 111
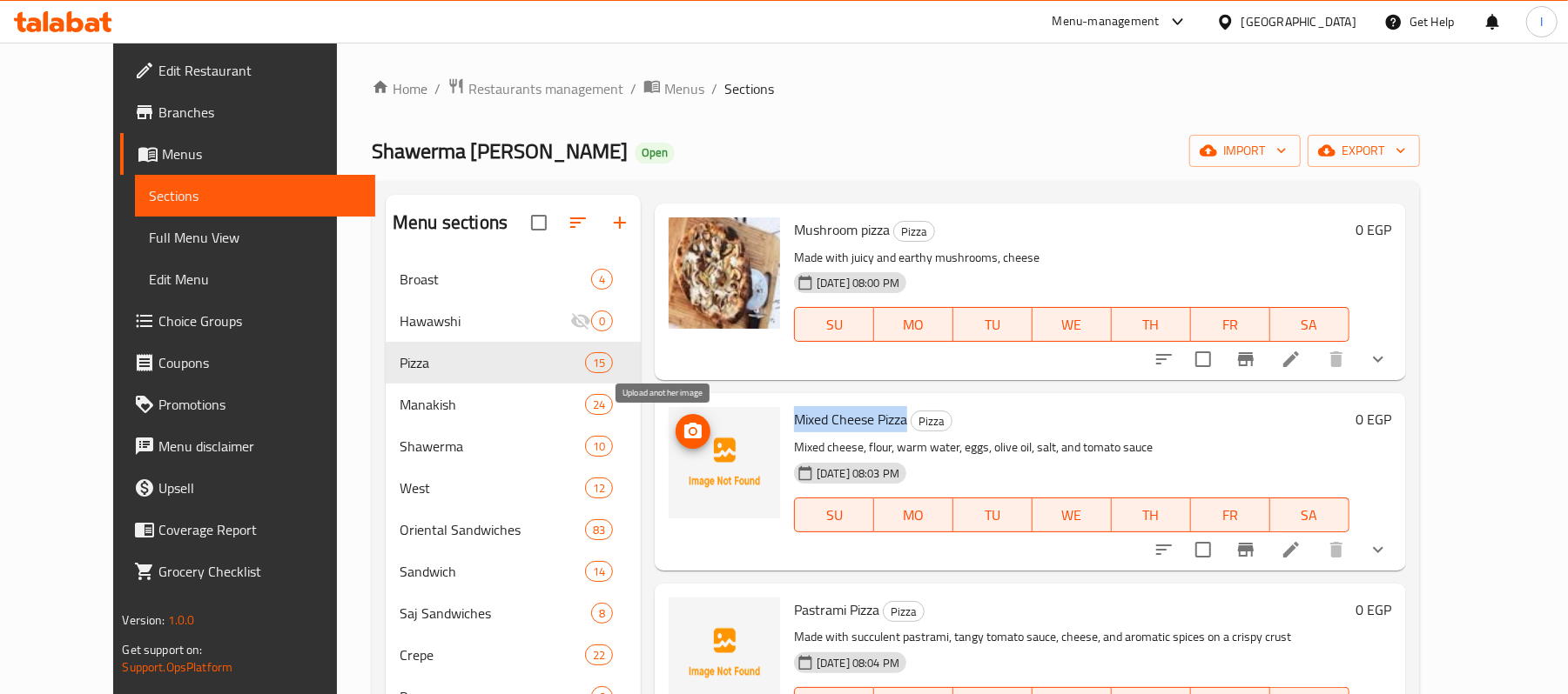
click at [676, 427] on span "upload picture" at bounding box center [693, 431] width 34 height 21
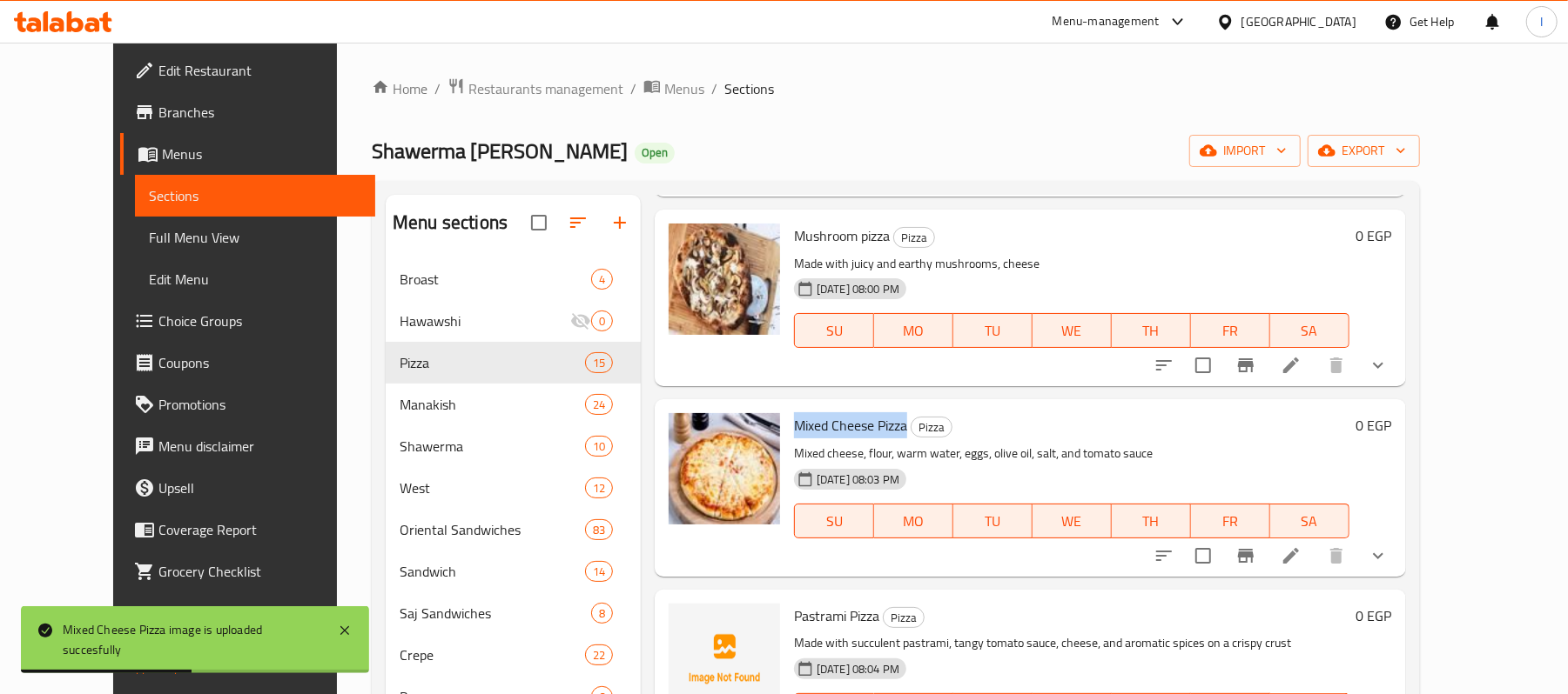
scroll to position [2264, 0]
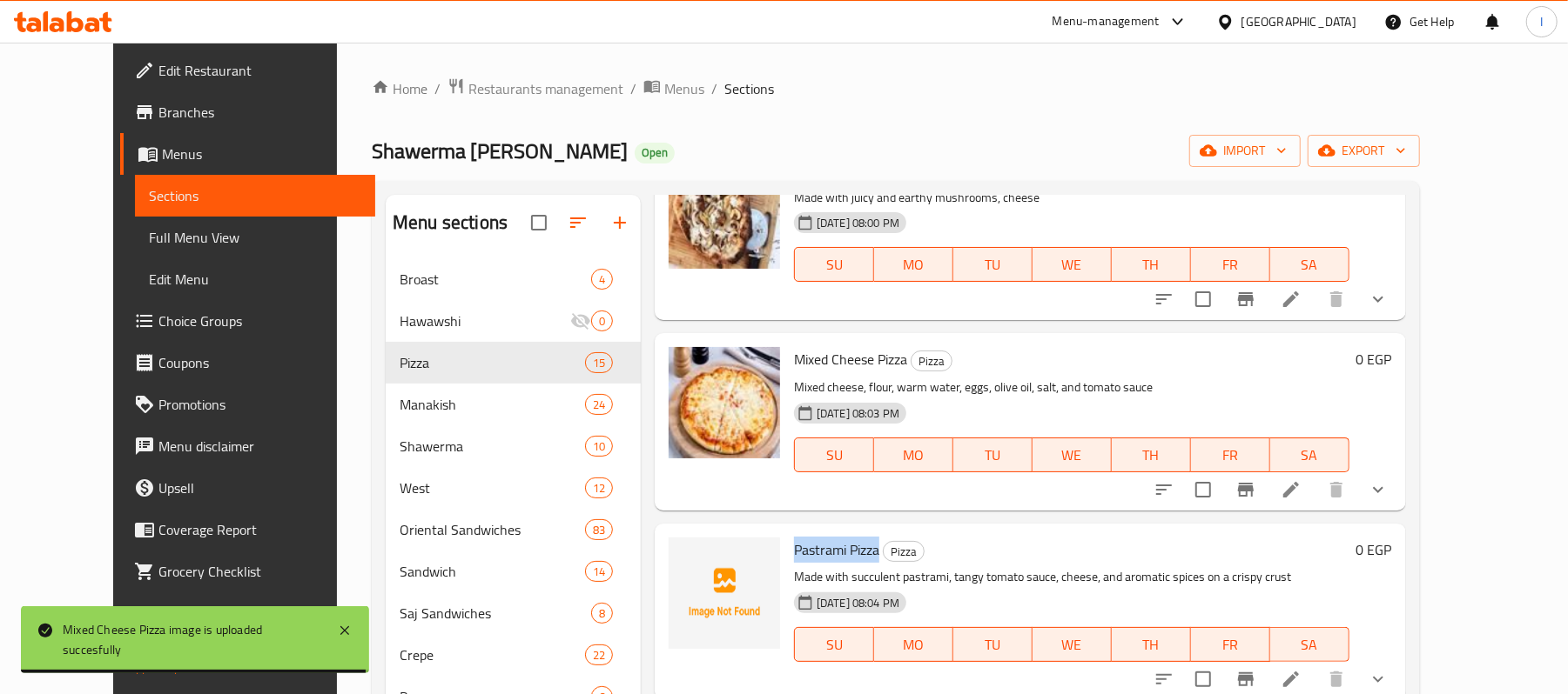
drag, startPoint x: 767, startPoint y: 548, endPoint x: 854, endPoint y: 545, distance: 87.1
click at [854, 545] on h6 "Pastrami Pizza Pizza" at bounding box center [1071, 549] width 556 height 25
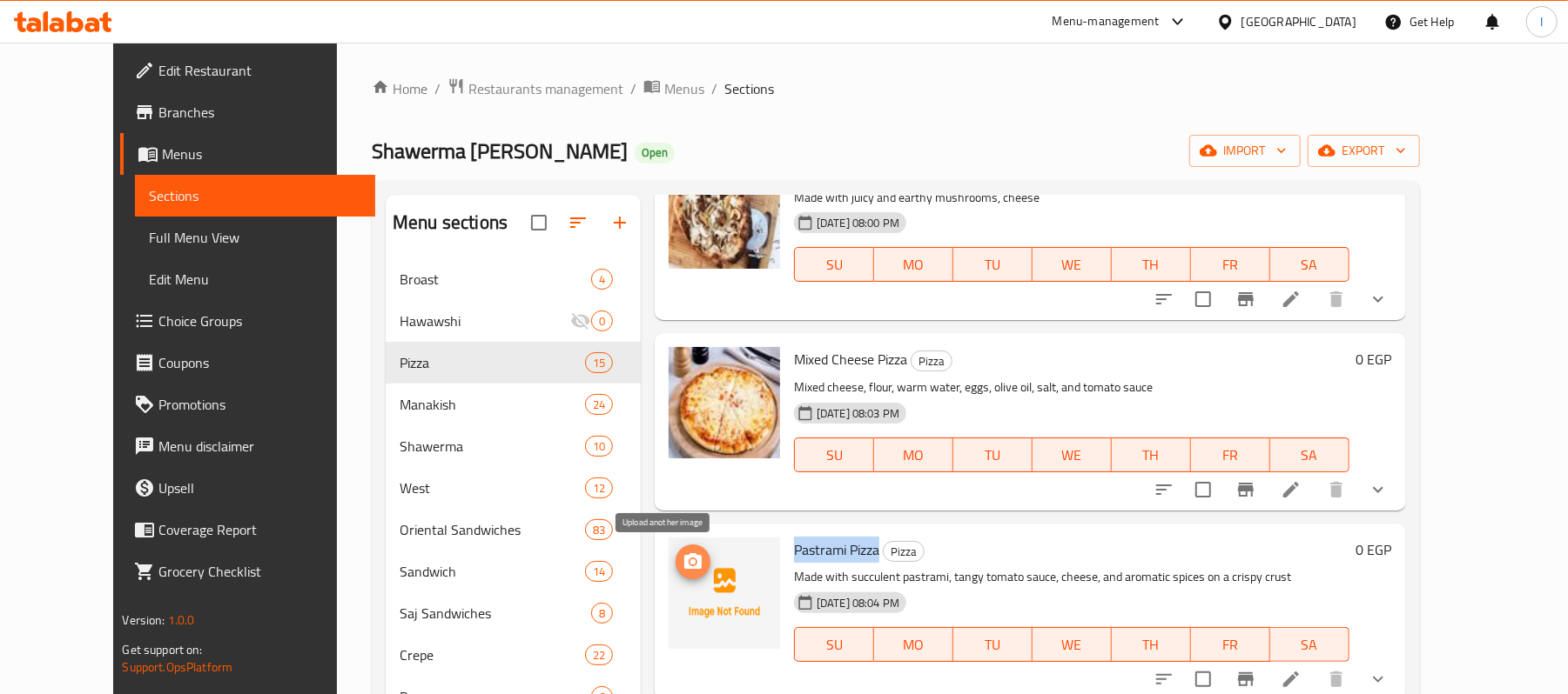
click at [676, 565] on span "upload picture" at bounding box center [693, 561] width 34 height 21
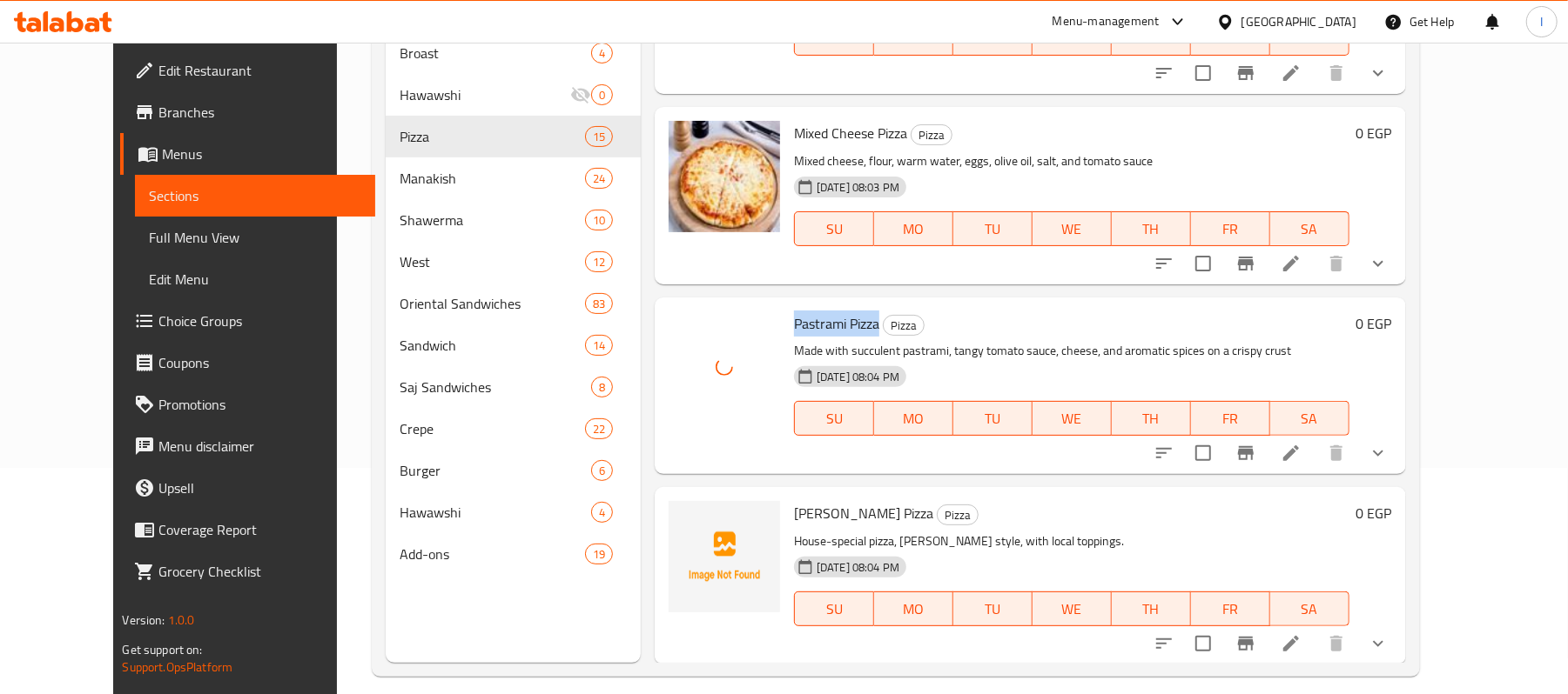
scroll to position [245, 0]
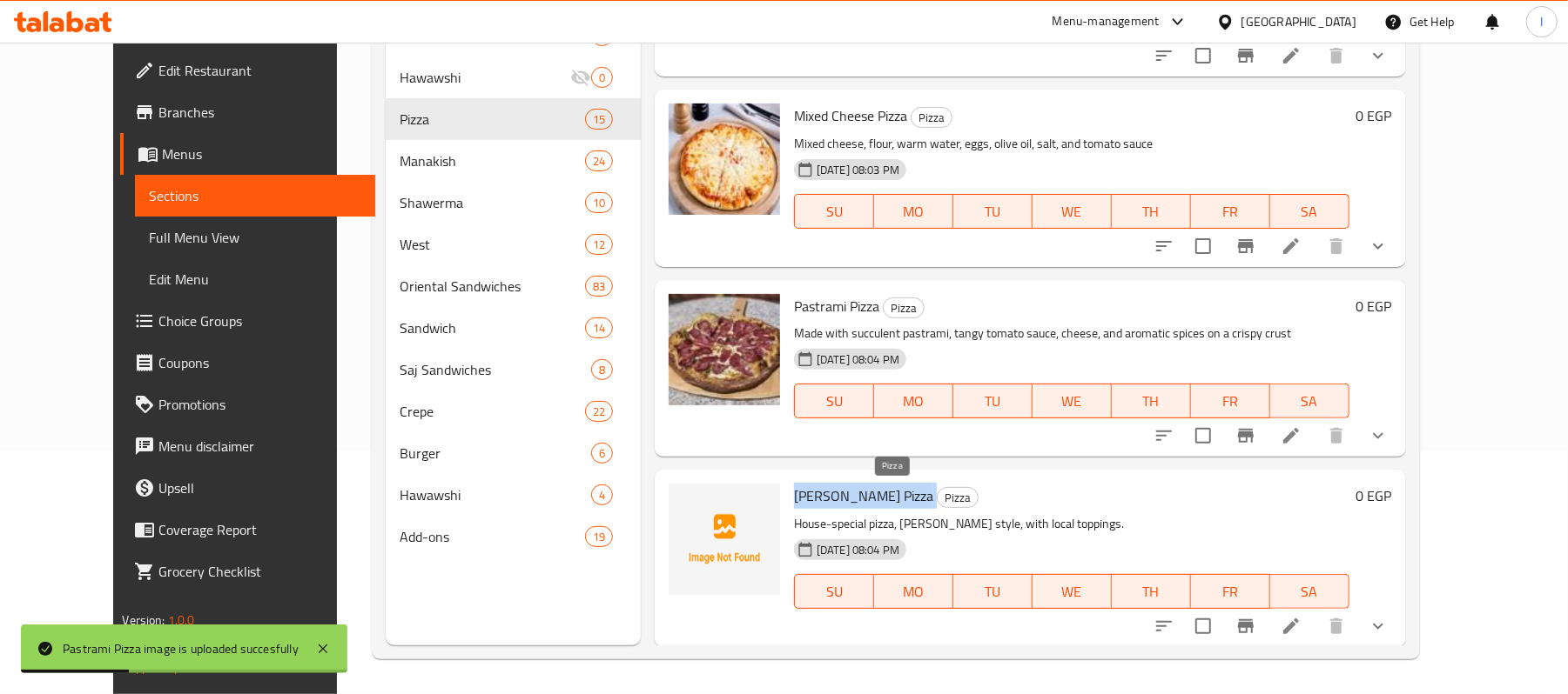
drag, startPoint x: 763, startPoint y: 492, endPoint x: 873, endPoint y: 492, distance: 110.0
click at [873, 492] on div "Abu Al-Rifai Pizza Pizza House-special pizza, Abu Al-Rifai style, with local to…" at bounding box center [1071, 558] width 570 height 163
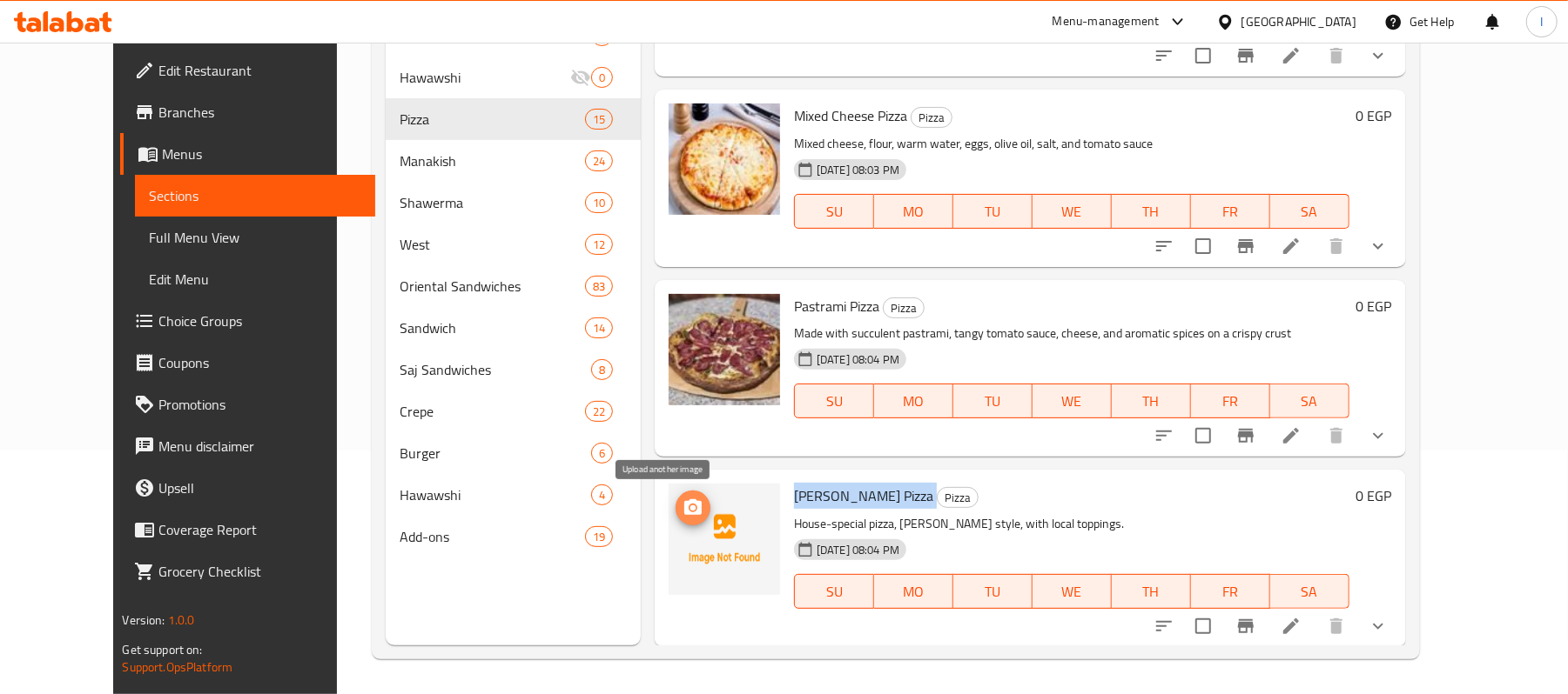
click at [676, 512] on span "upload picture" at bounding box center [693, 507] width 34 height 21
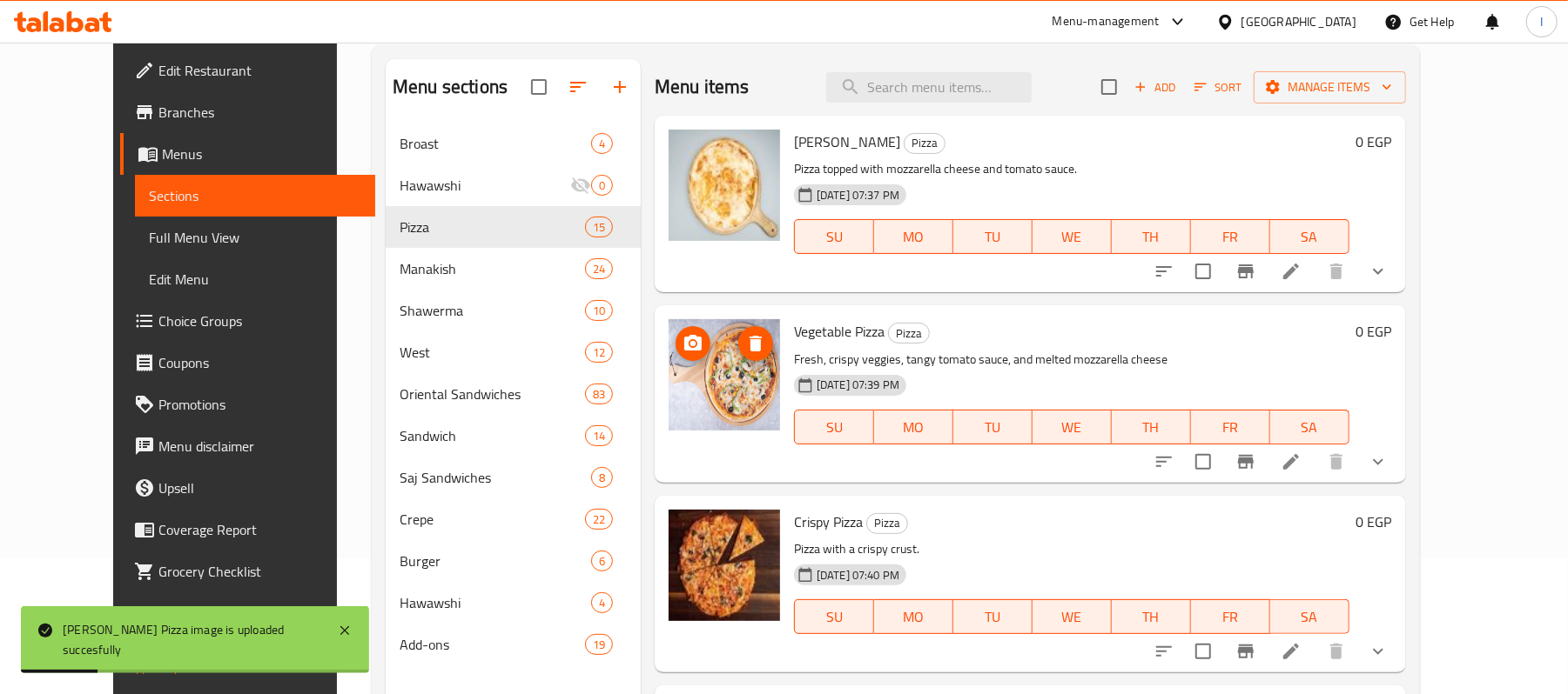
scroll to position [0, 0]
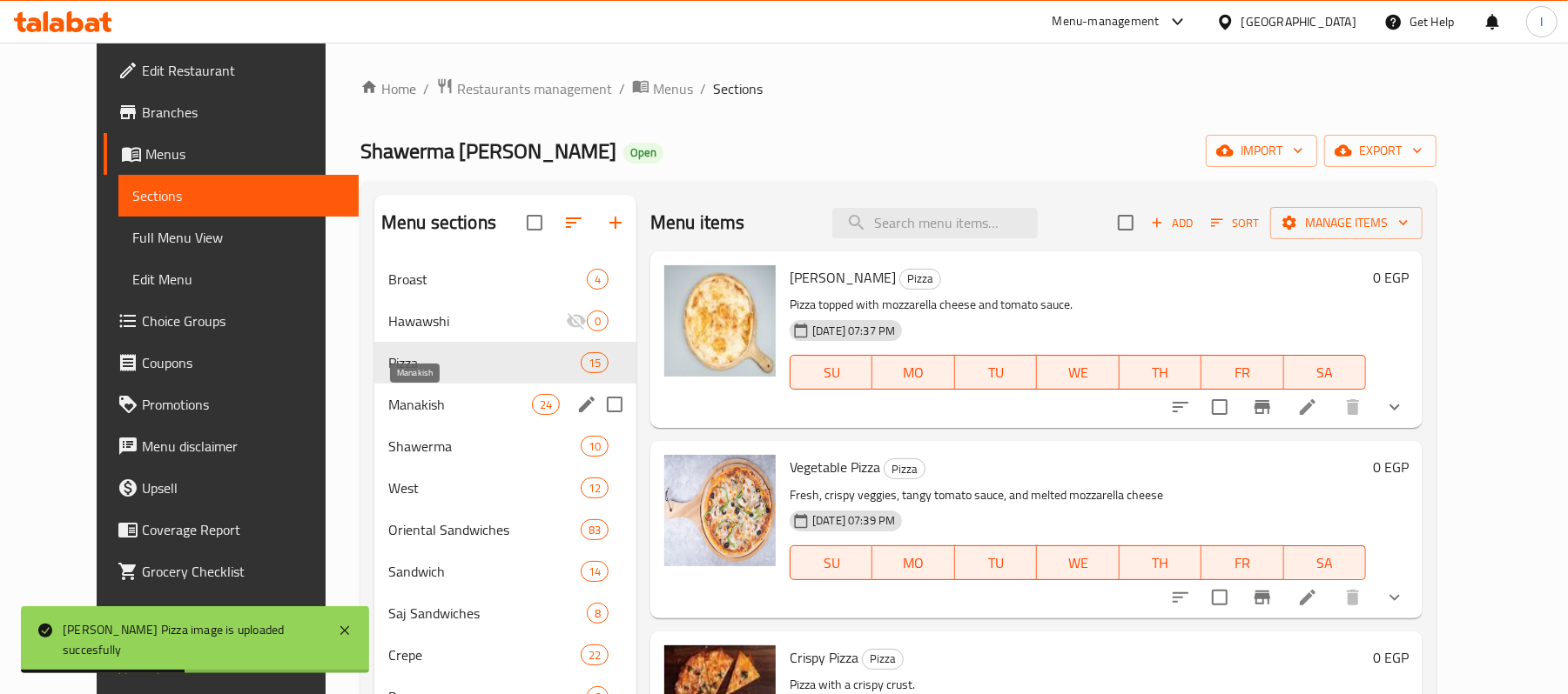
click at [443, 402] on span "Manakish" at bounding box center [460, 404] width 144 height 21
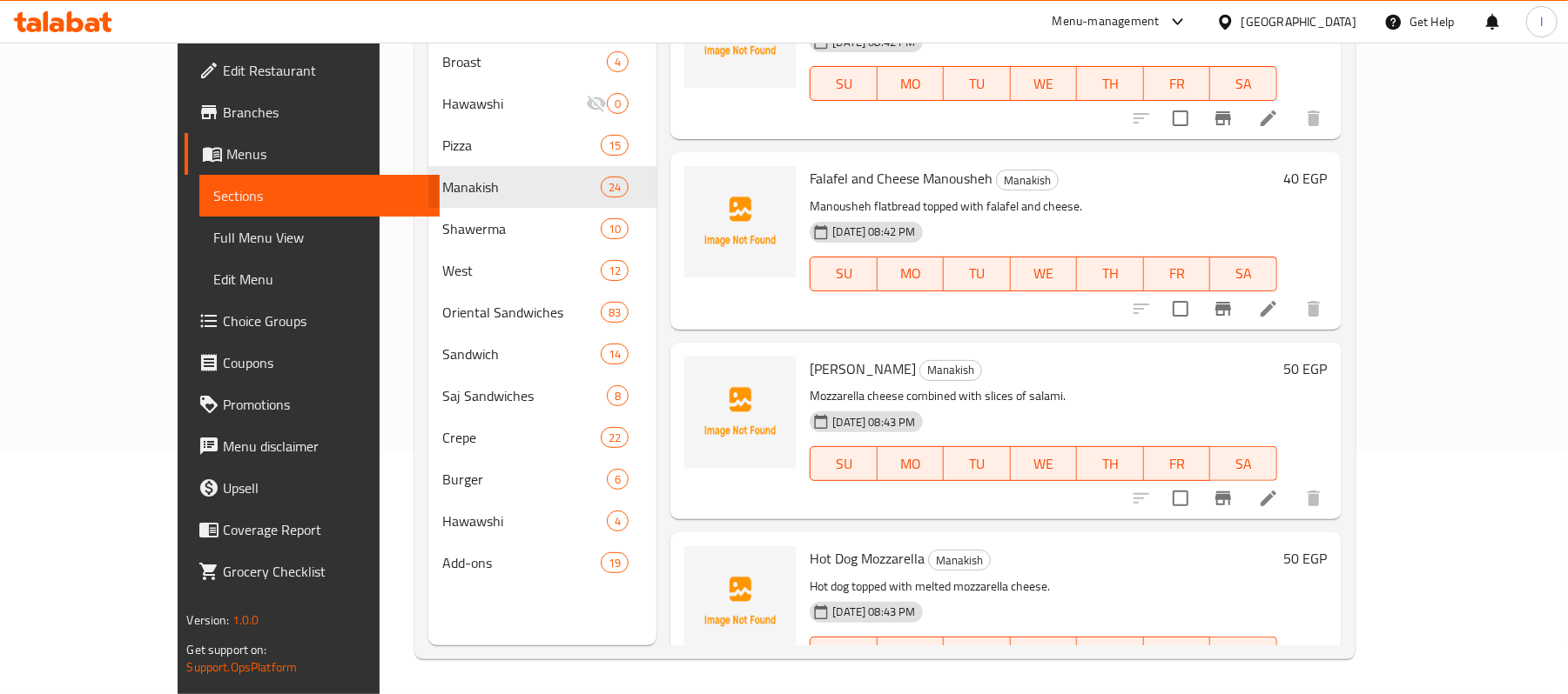
scroll to position [3331, 0]
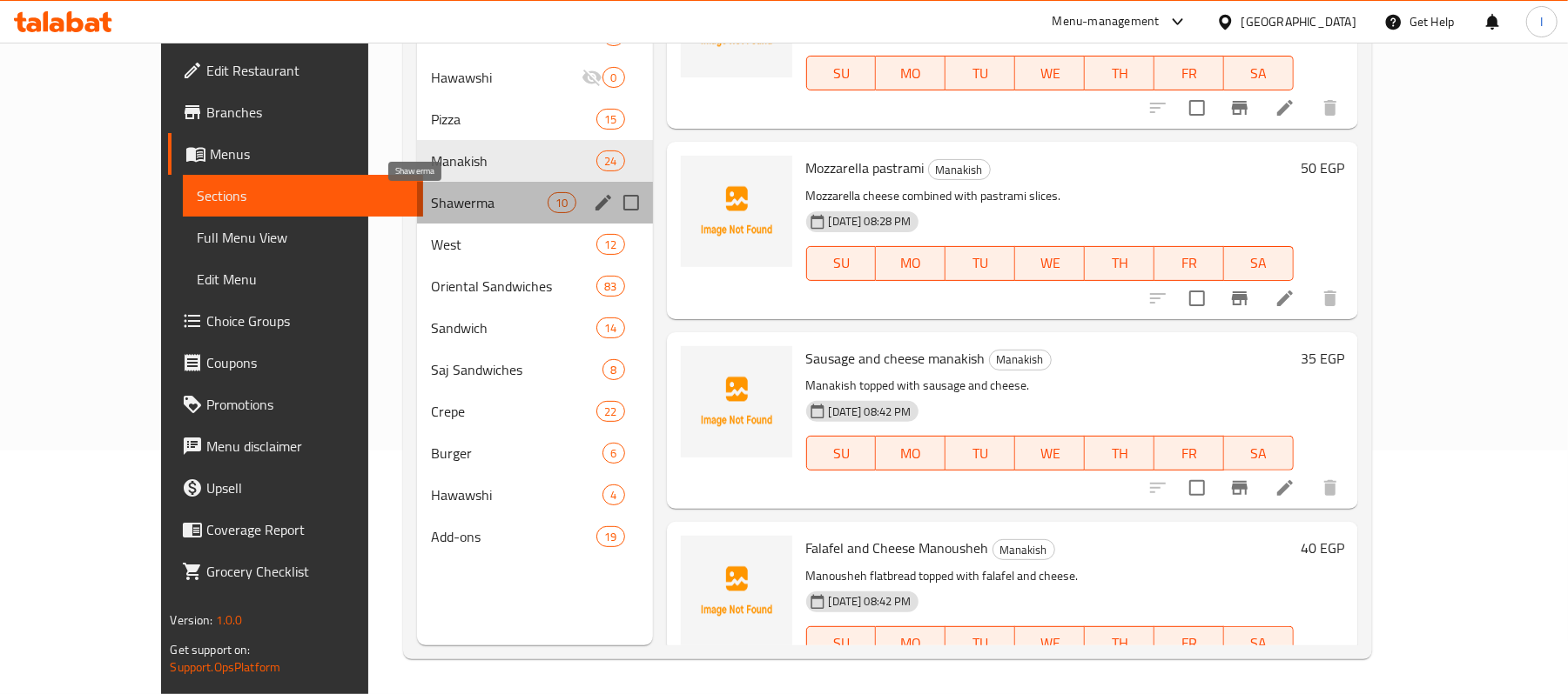
click at [434, 209] on span "Shawerma" at bounding box center [489, 202] width 117 height 21
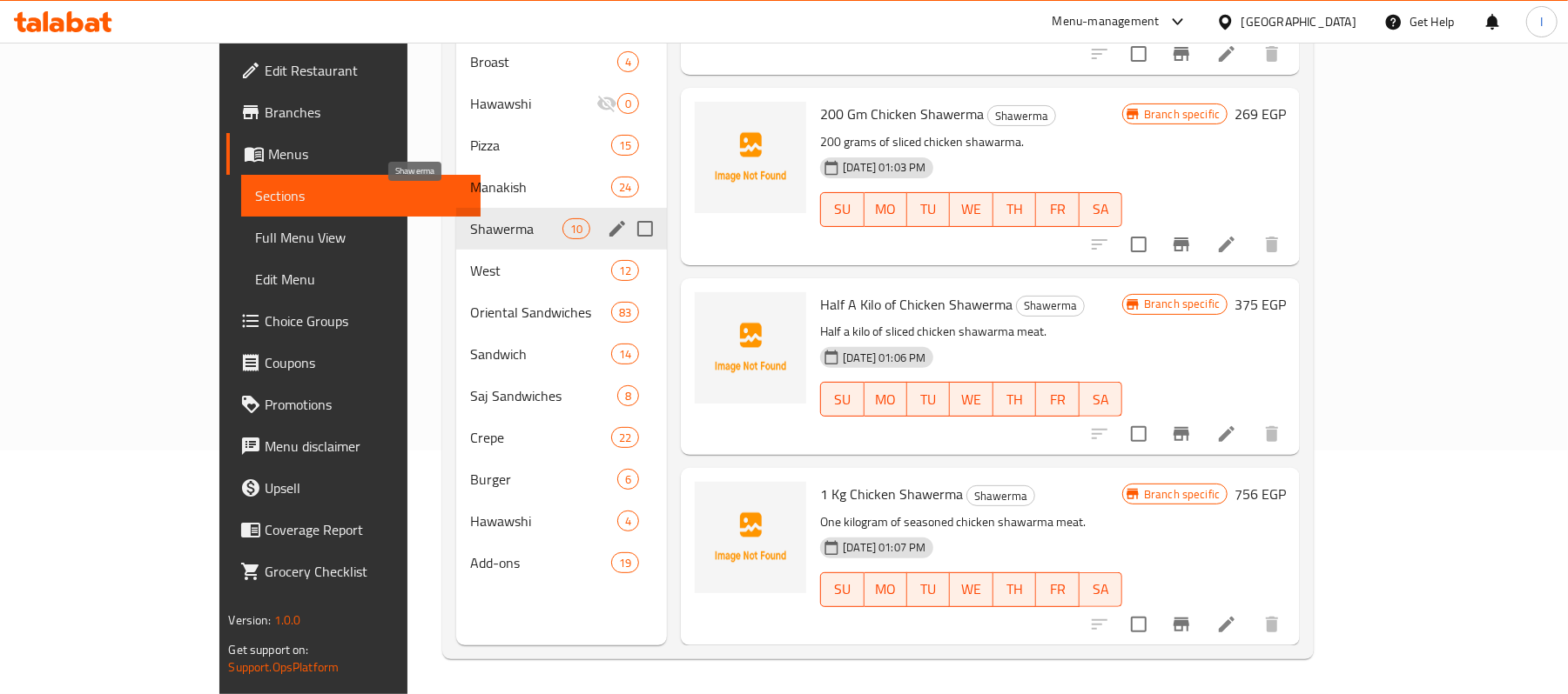
scroll to position [1249, 0]
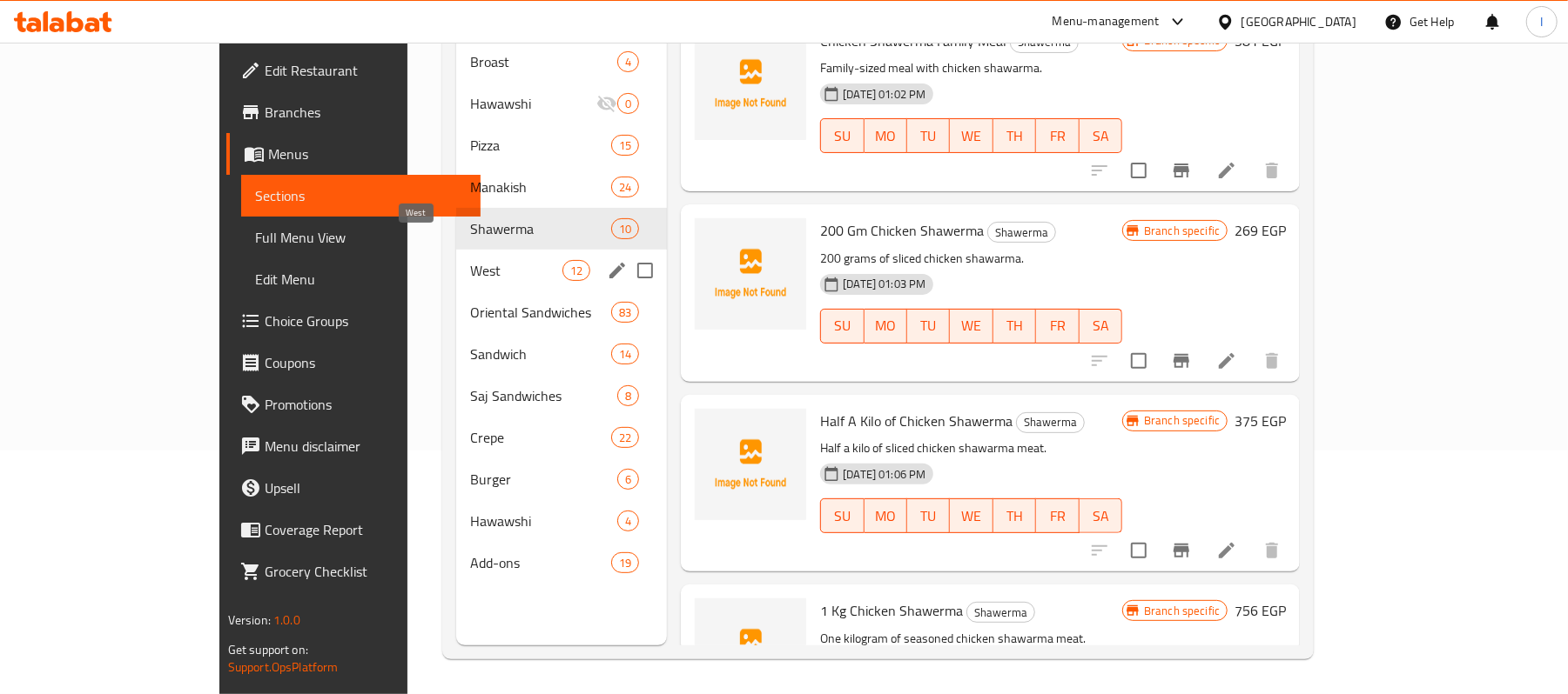
click at [470, 260] on span "West" at bounding box center [516, 270] width 92 height 21
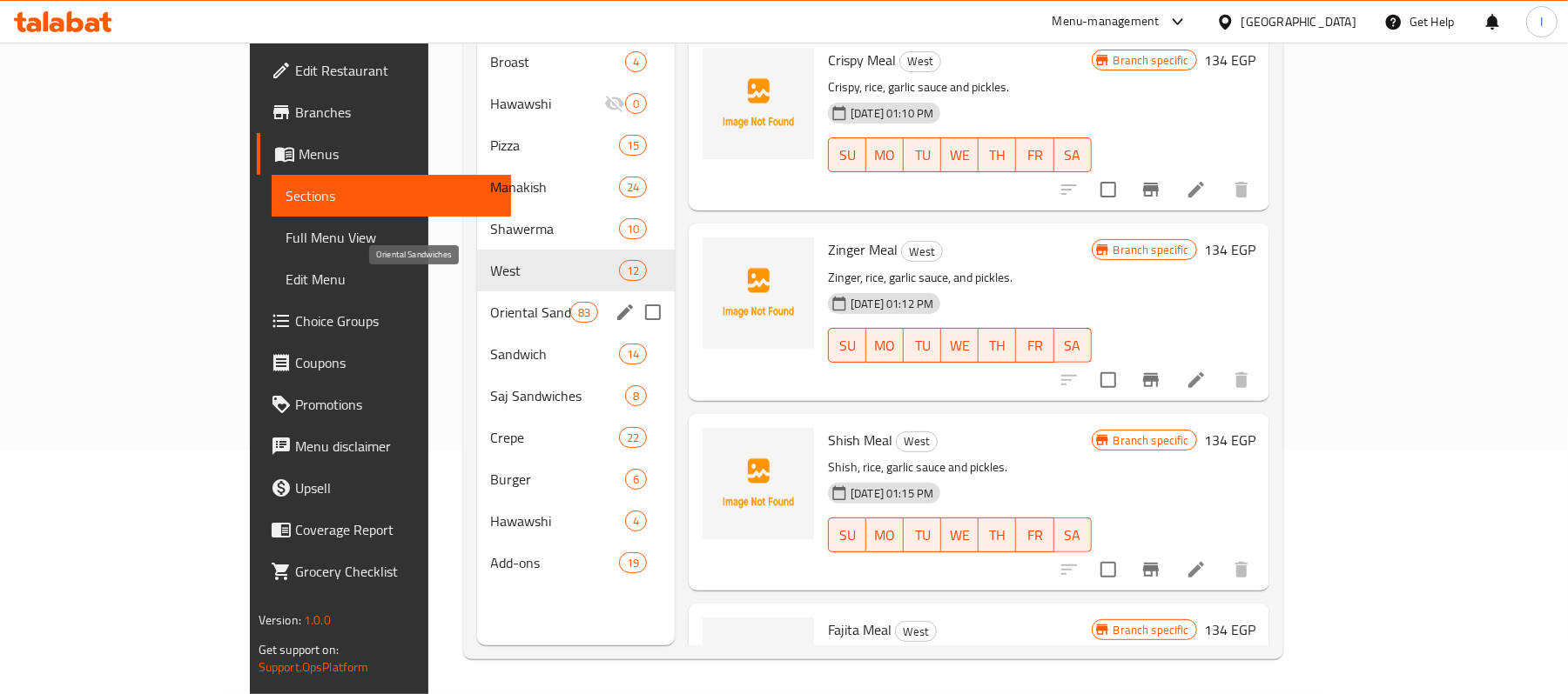
click at [491, 302] on span "Oriental Sandwiches" at bounding box center [530, 312] width 80 height 21
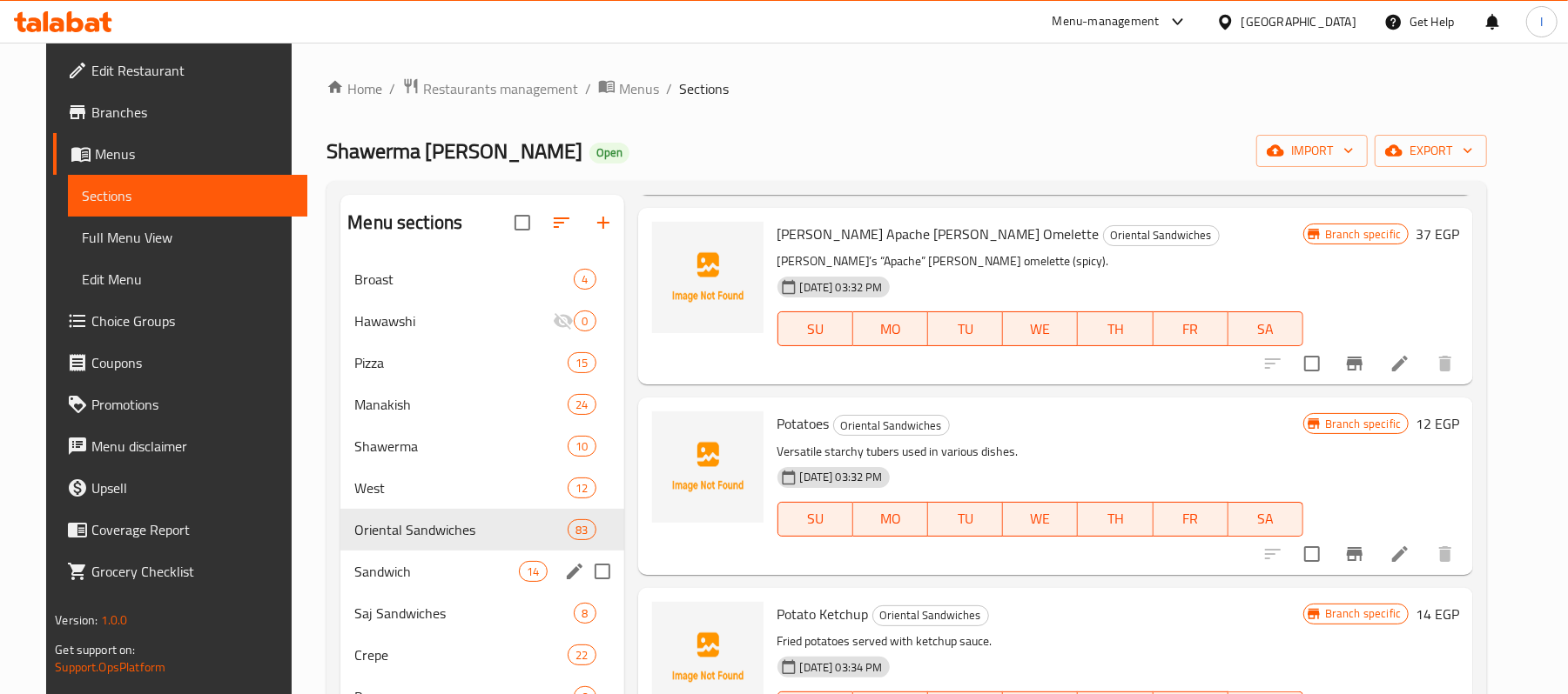
scroll to position [328, 0]
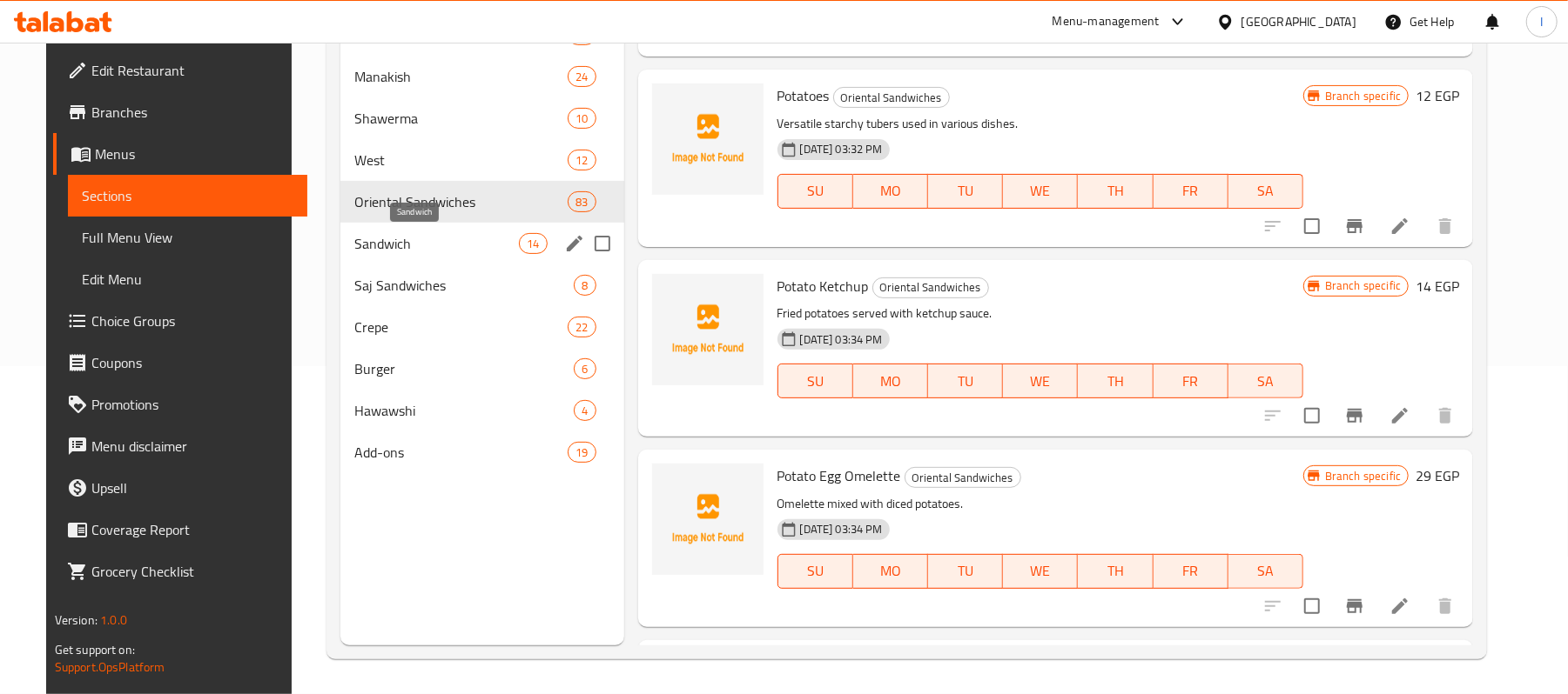
click at [456, 240] on span "Sandwich" at bounding box center [436, 243] width 164 height 21
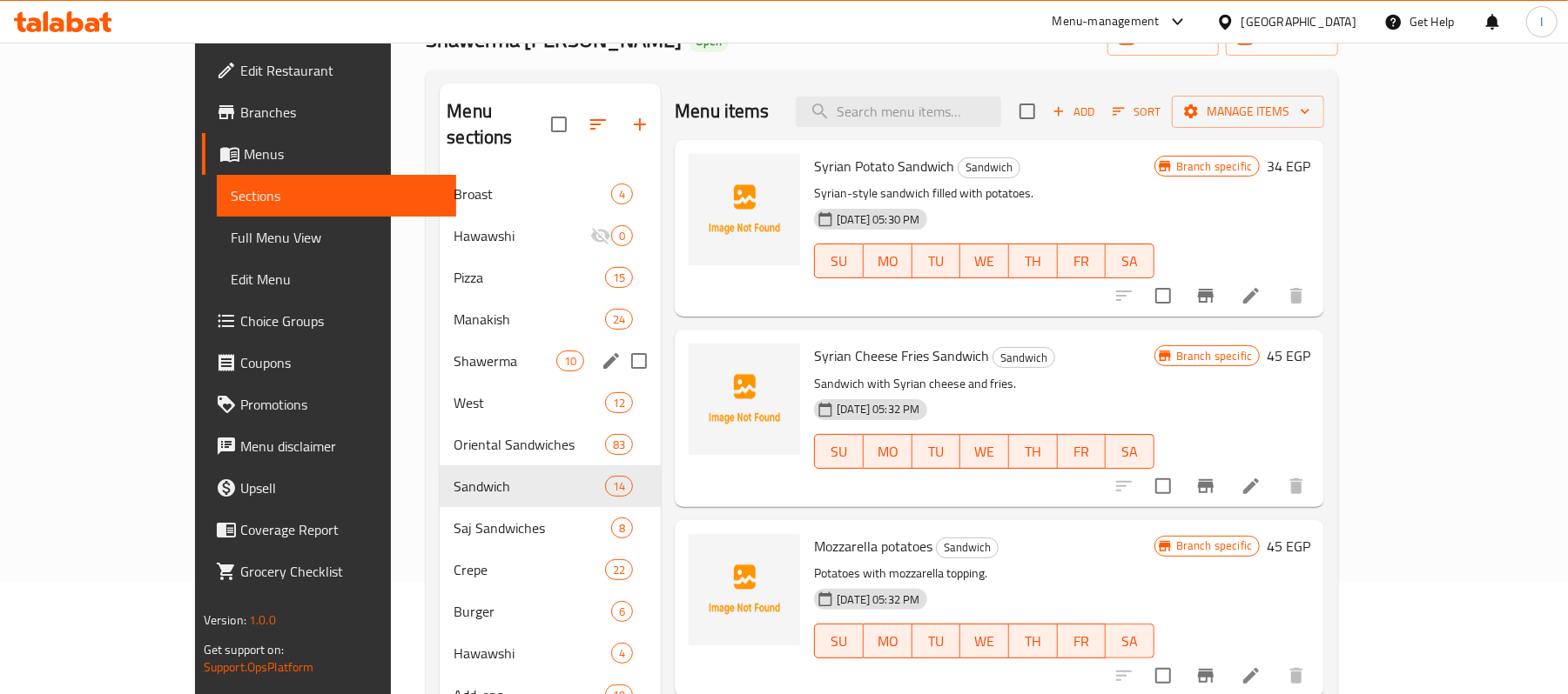
scroll to position [245, 0]
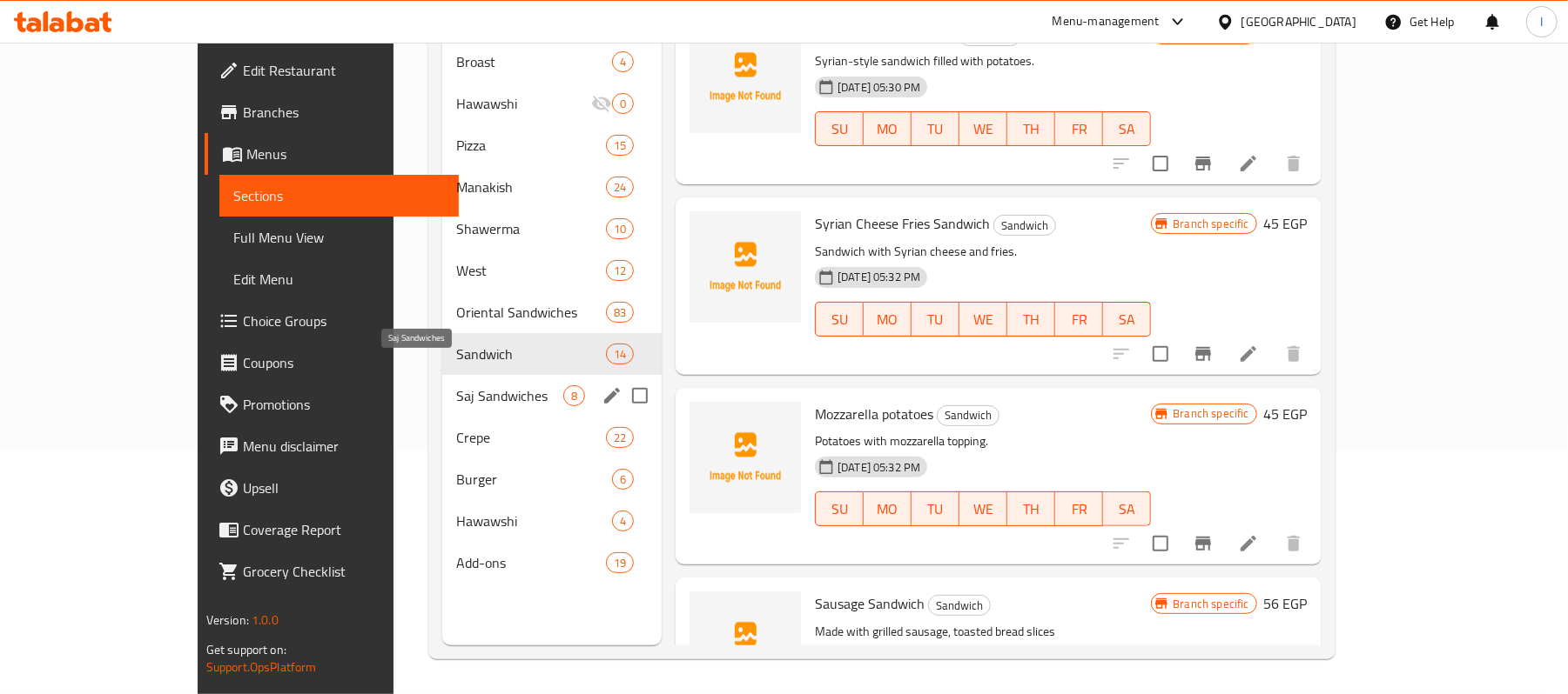
click at [456, 385] on span "Saj Sandwiches" at bounding box center [510, 395] width 107 height 21
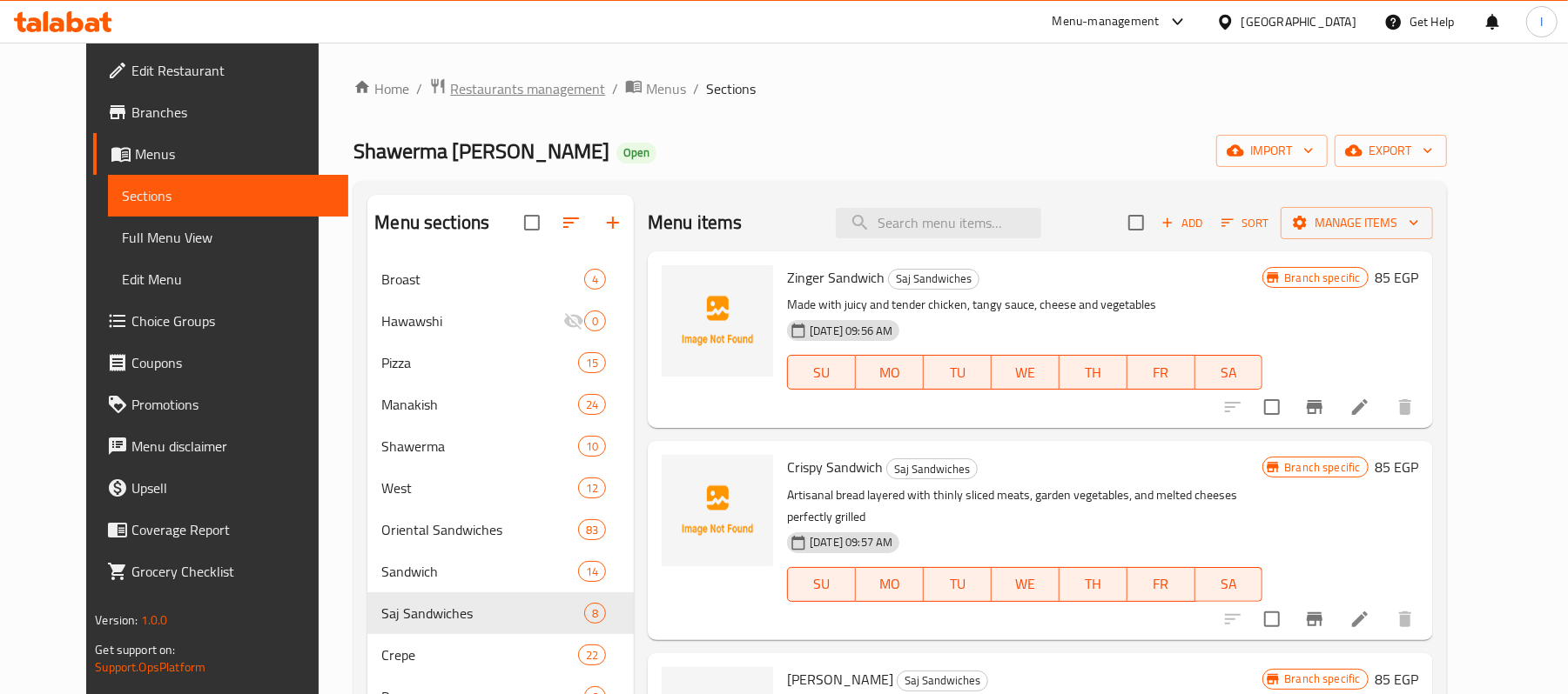
click at [451, 90] on span "Restaurants management" at bounding box center [528, 88] width 155 height 21
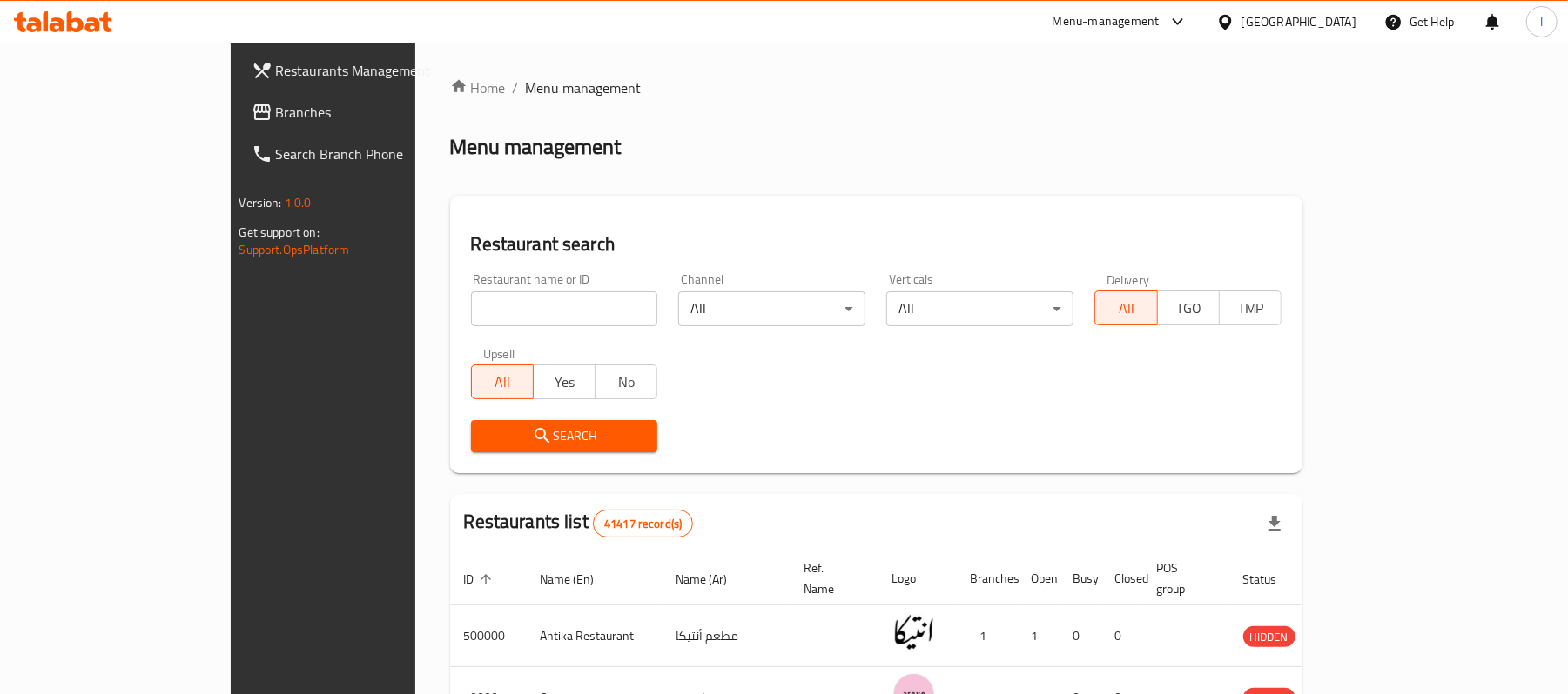
click at [471, 304] on input "search" at bounding box center [565, 309] width 187 height 34
paste input "674778"
type input "674778"
click button "Search" at bounding box center [565, 436] width 187 height 32
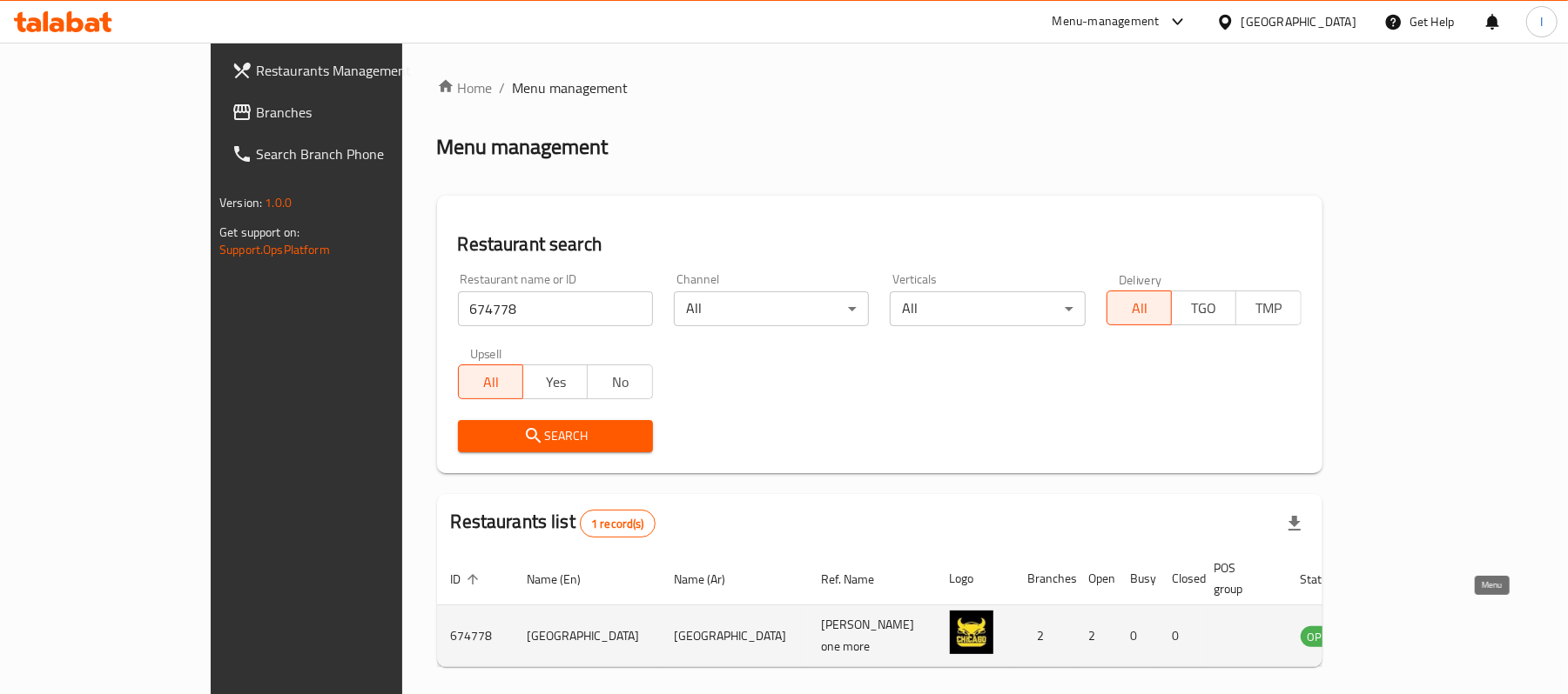
click at [1414, 625] on icon "enhanced table" at bounding box center [1403, 635] width 21 height 21
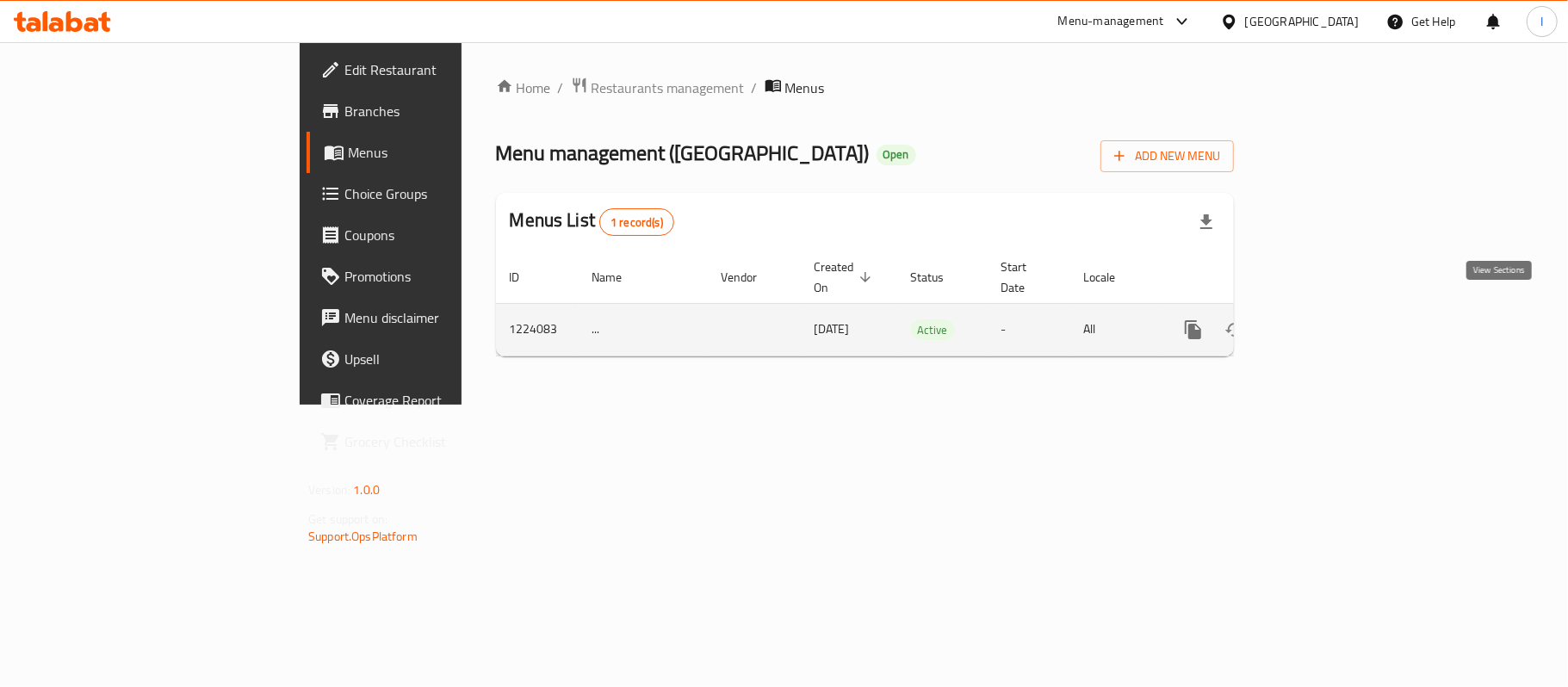
click at [1328, 319] on icon "enhanced table" at bounding box center [1317, 329] width 20 height 20
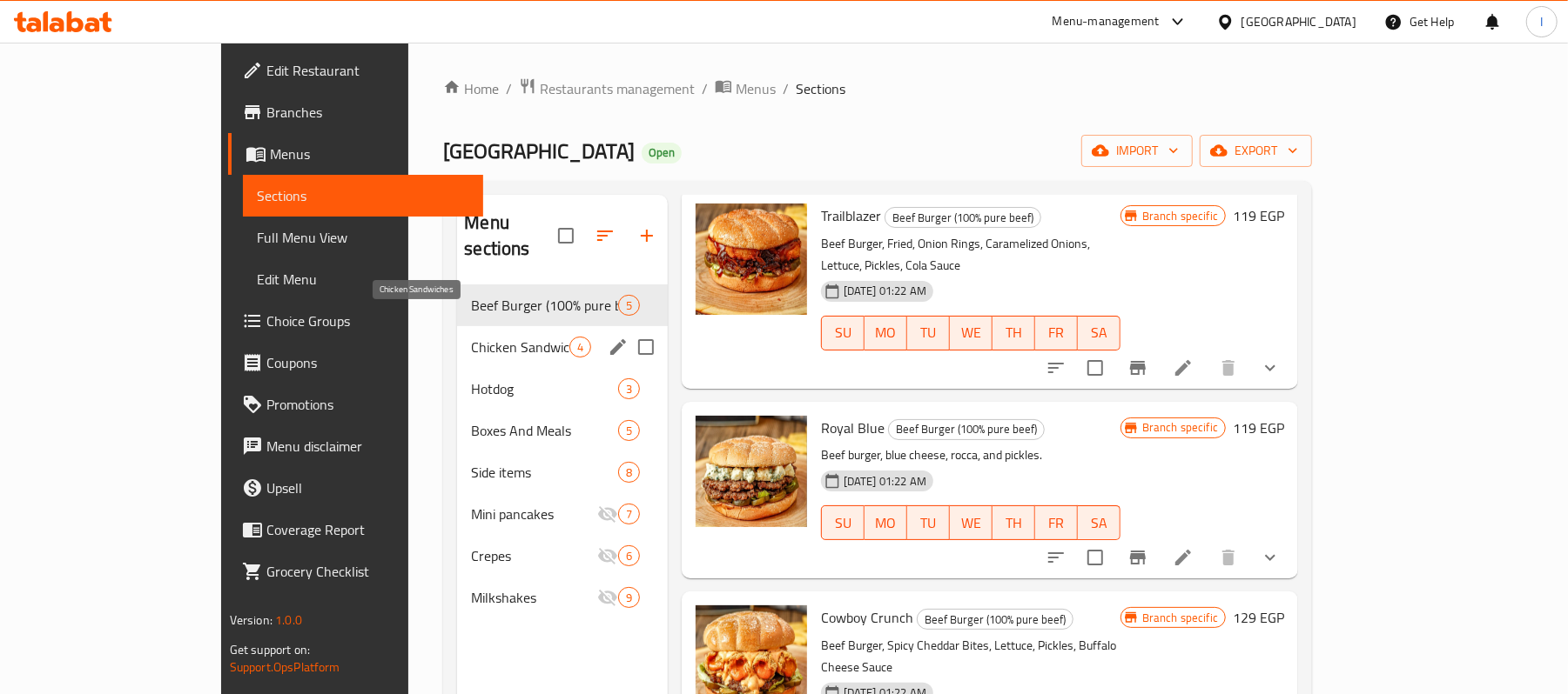
click at [471, 337] on span "Chicken Sandwiches" at bounding box center [519, 347] width 97 height 21
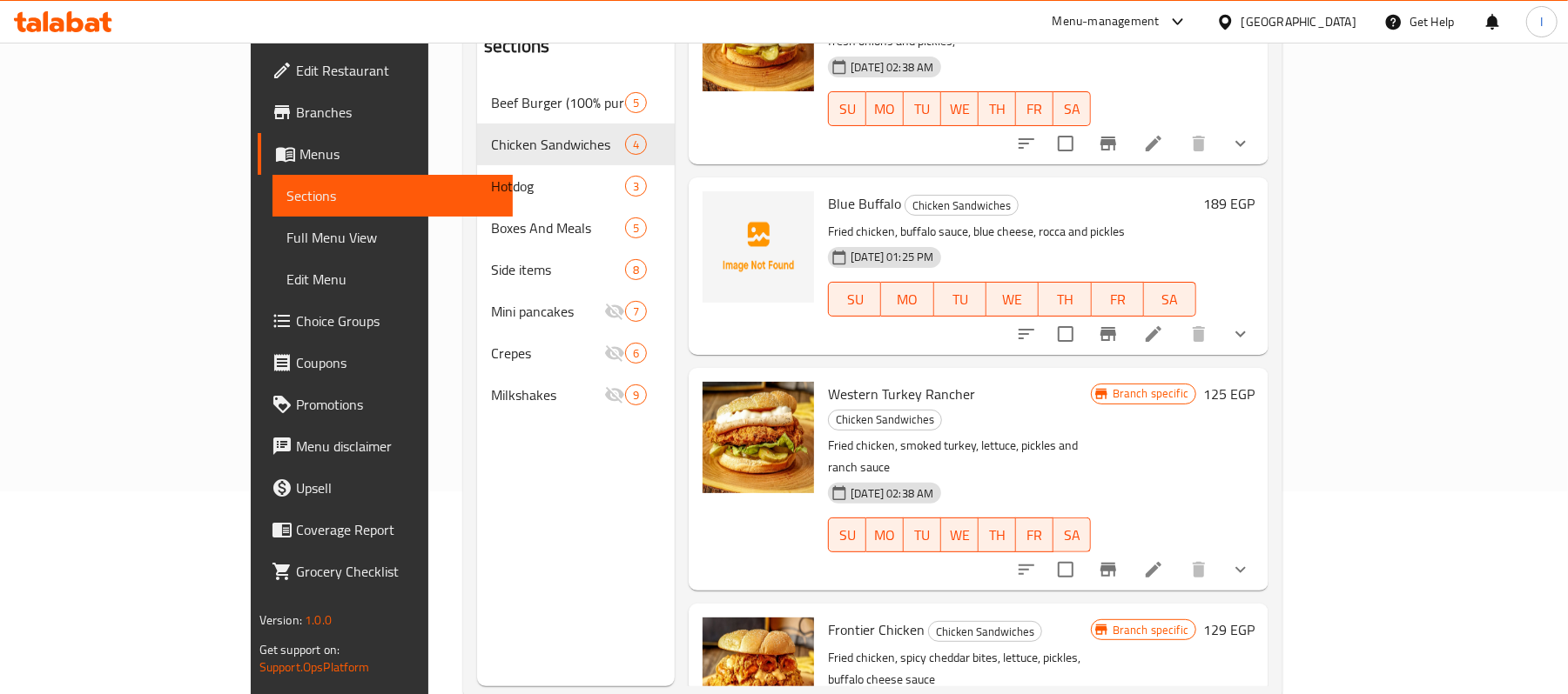
scroll to position [245, 0]
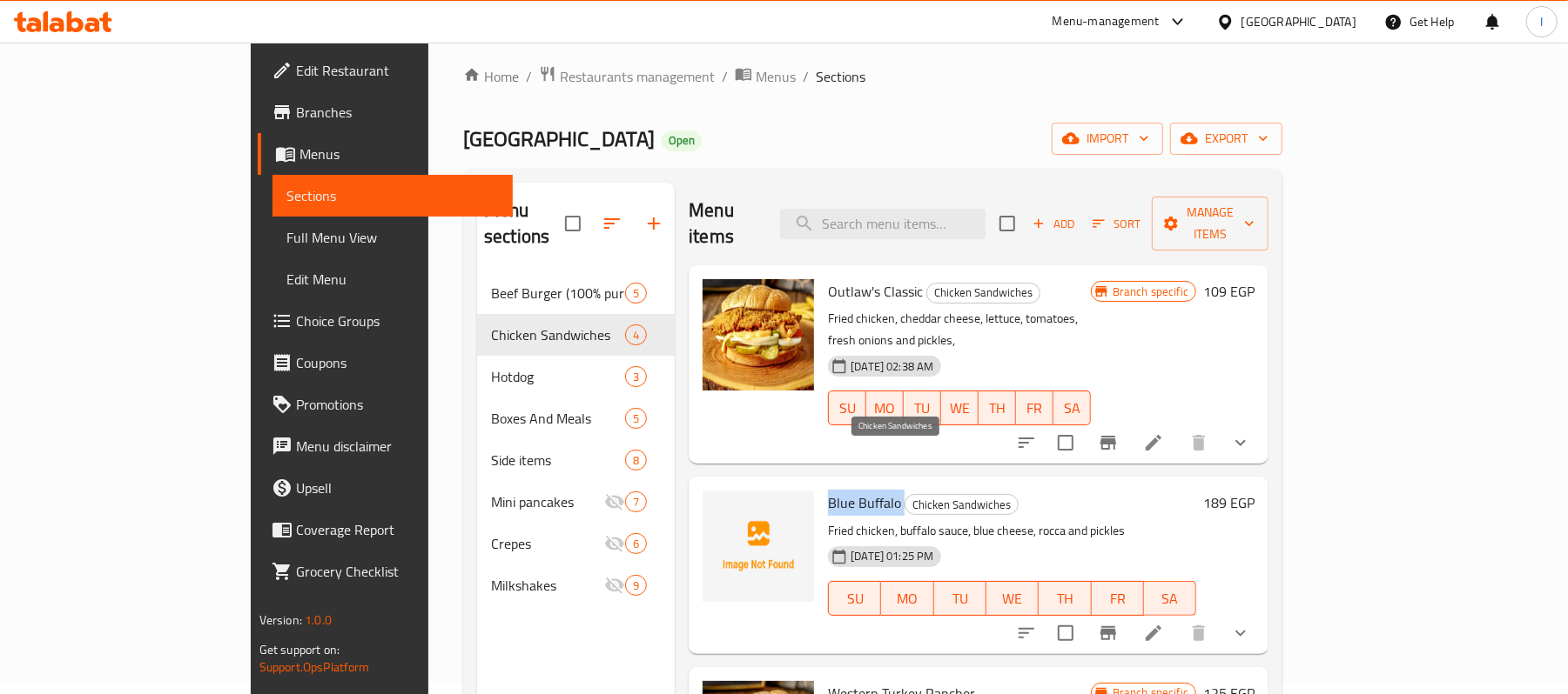
drag, startPoint x: 767, startPoint y: 457, endPoint x: 841, endPoint y: 457, distance: 74.0
click at [841, 491] on h6 "Blue Buffalo Chicken Sandwiches" at bounding box center [1012, 502] width 368 height 25
click at [932, 520] on p "Fried chicken, buffalo sauce, blue cheese, rocca and pickles" at bounding box center [1012, 531] width 368 height 22
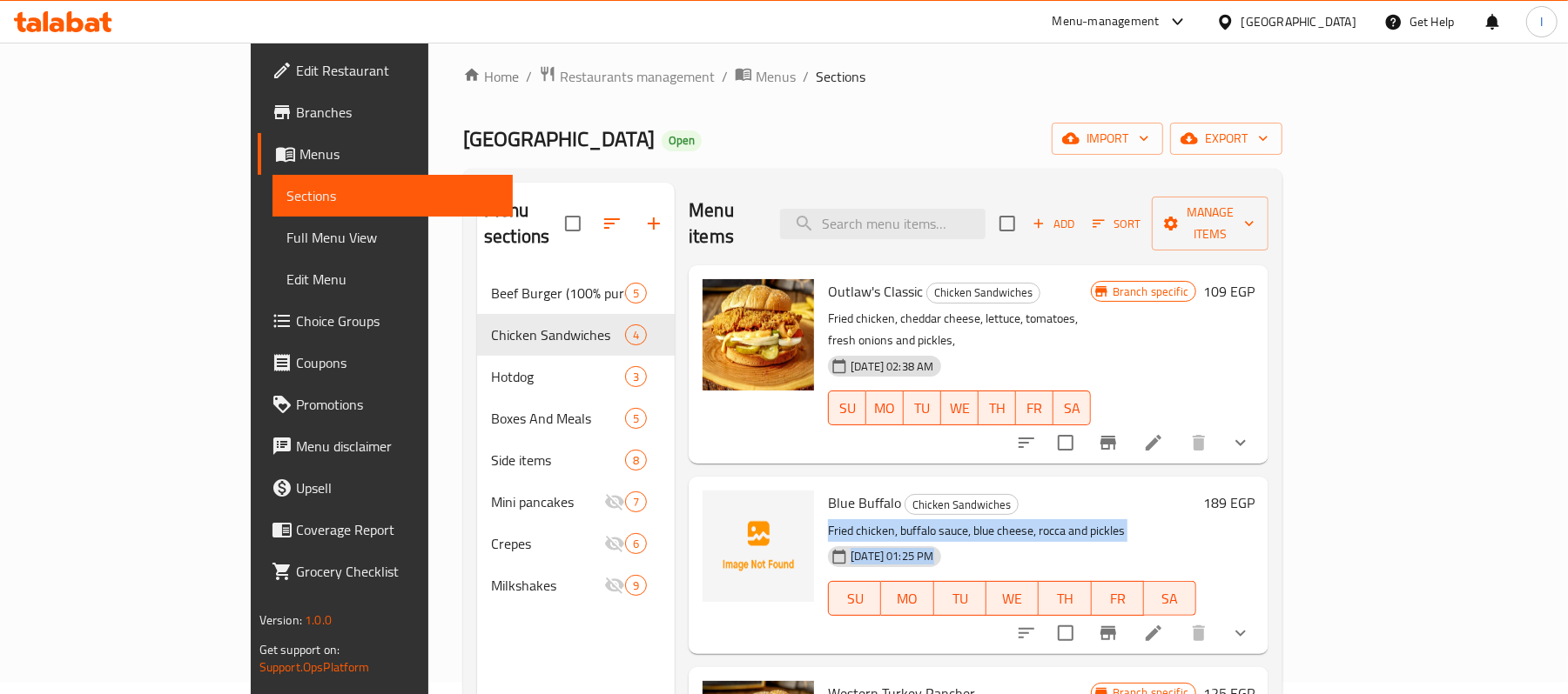
drag, startPoint x: 764, startPoint y: 482, endPoint x: 1067, endPoint y: 492, distance: 303.2
click at [1067, 492] on div "Blue Buffalo Chicken Sandwiches Fried chicken, buffalo sauce, blue cheese, rocc…" at bounding box center [1012, 565] width 383 height 163
click at [1057, 520] on p "Fried chicken, buffalo sauce, blue cheese, rocca and pickles" at bounding box center [1012, 531] width 368 height 22
drag, startPoint x: 764, startPoint y: 481, endPoint x: 1060, endPoint y: 491, distance: 296.2
click at [1060, 520] on p "Fried chicken, buffalo sauce, blue cheese, rocca and pickles" at bounding box center [1012, 531] width 368 height 22
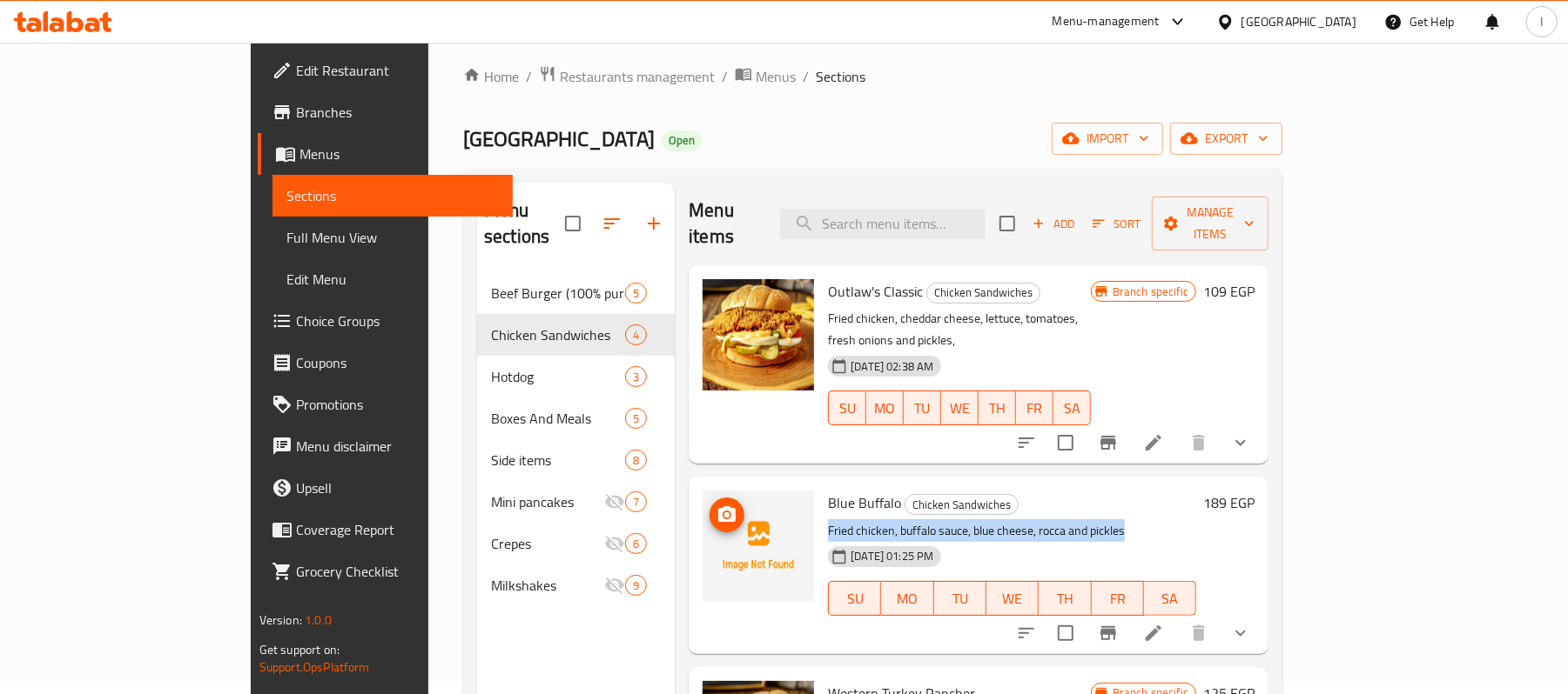
click at [709, 504] on span "upload picture" at bounding box center [726, 514] width 34 height 21
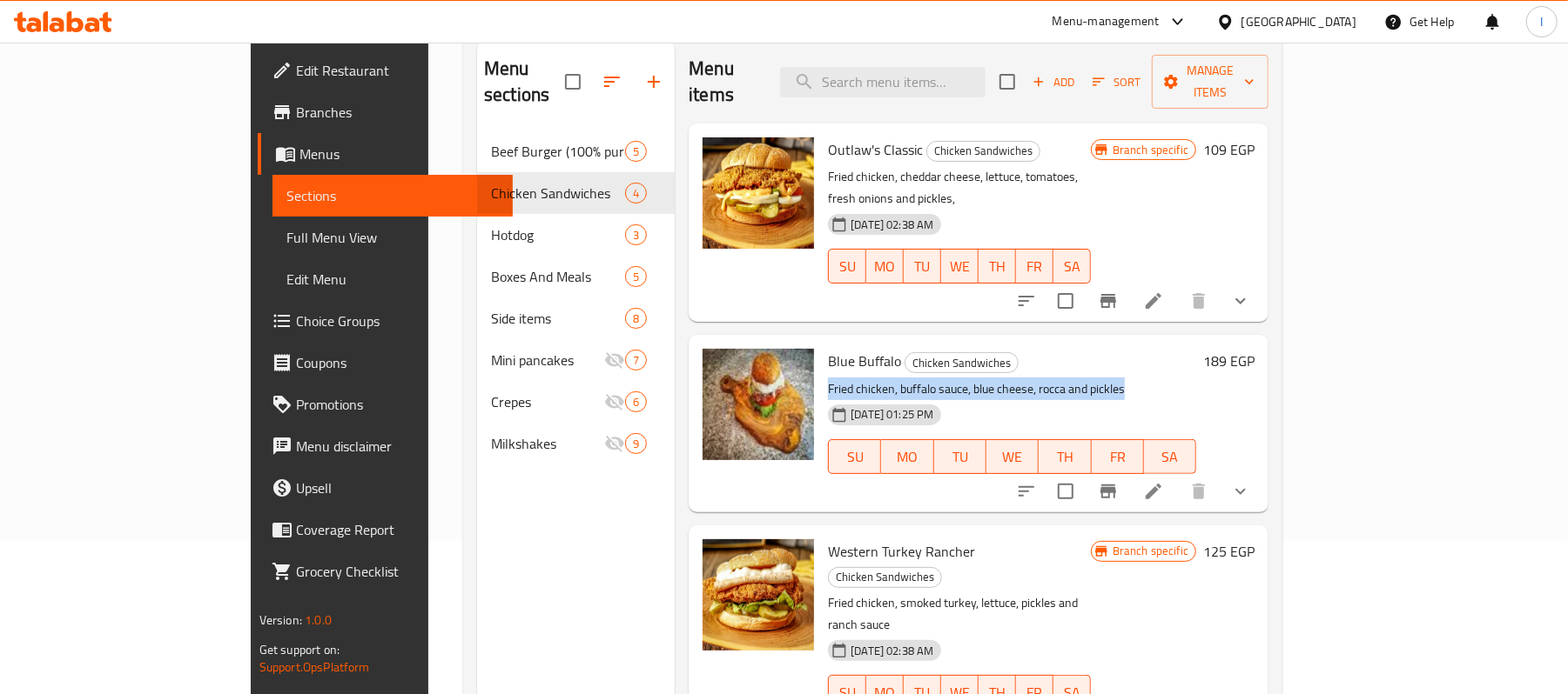
scroll to position [12, 0]
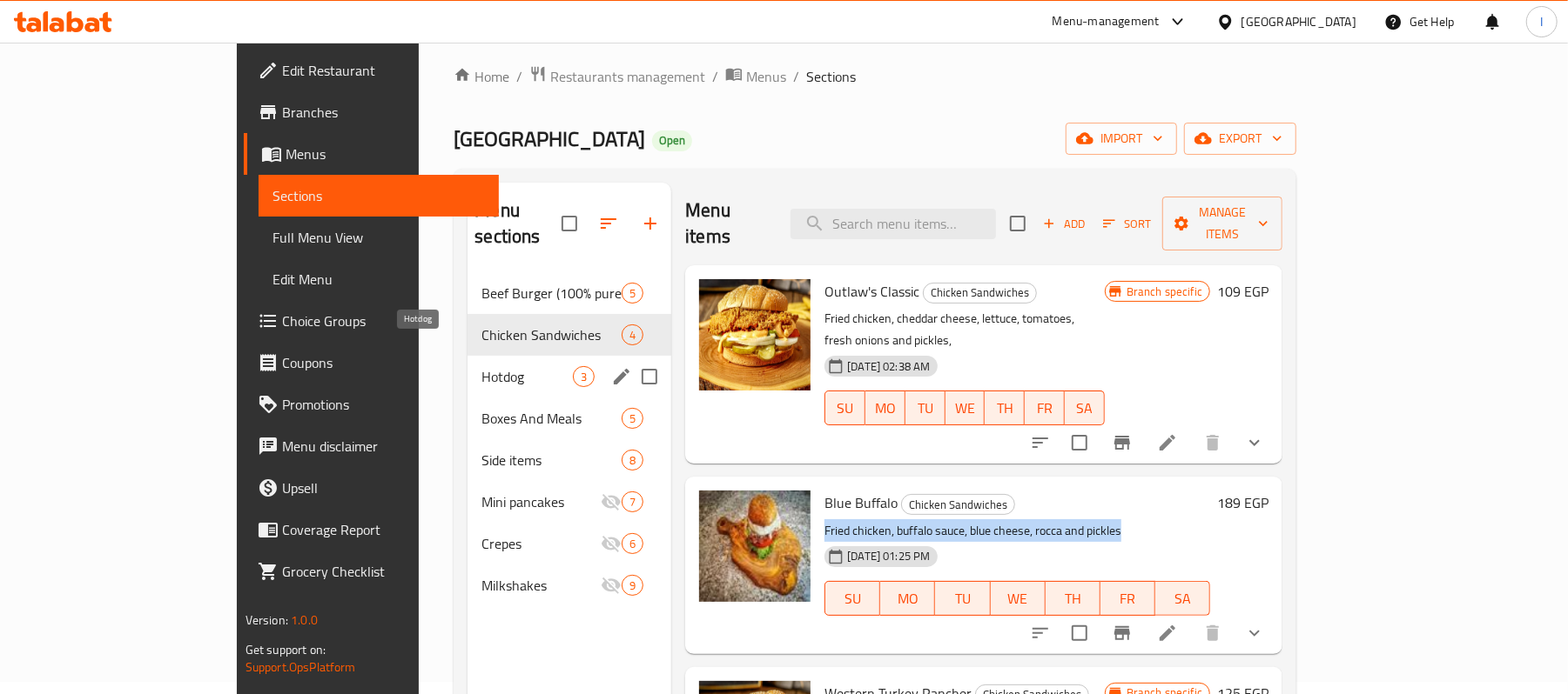
click at [482, 367] on span "Hotdog" at bounding box center [527, 376] width 91 height 21
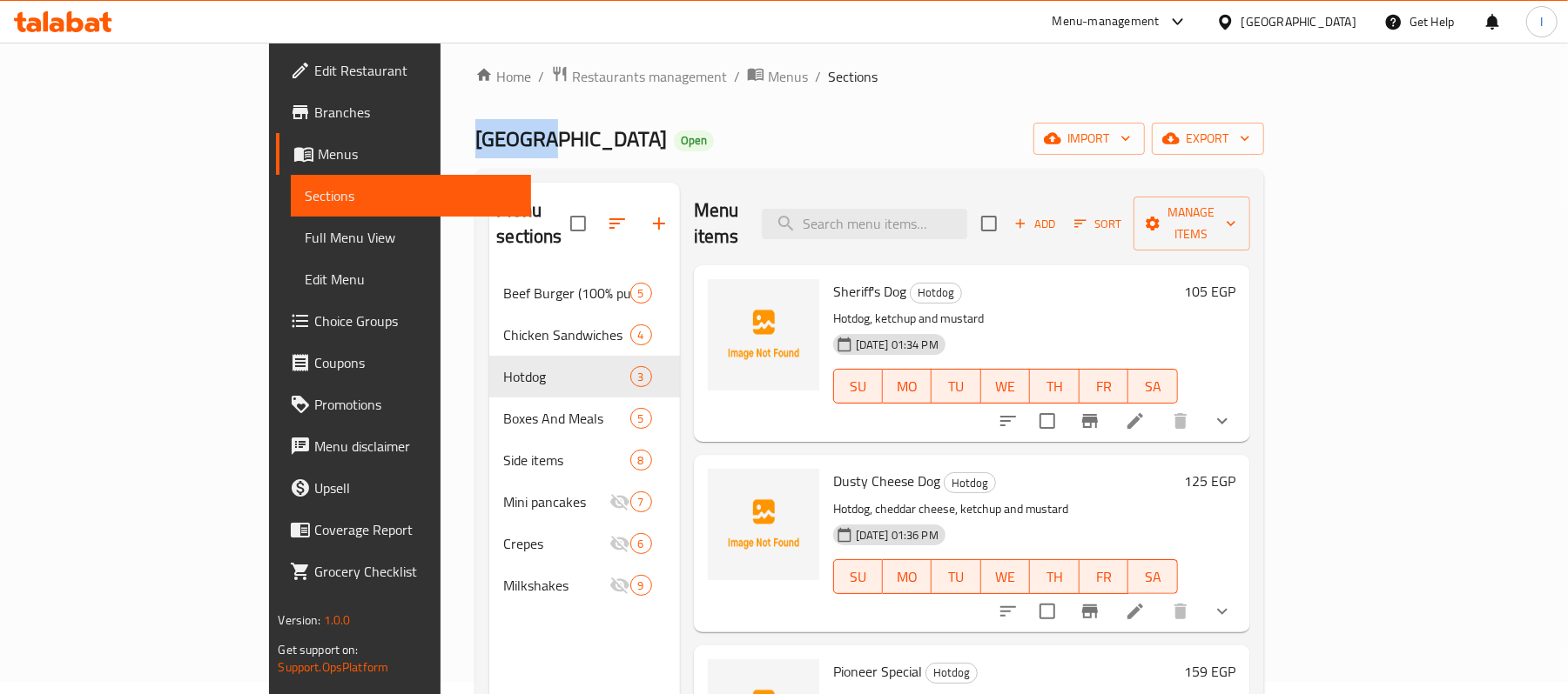
drag, startPoint x: 363, startPoint y: 140, endPoint x: 273, endPoint y: 129, distance: 90.7
click at [441, 129] on div "Home / Restaurants management / Menus / Sections Chicago Open import export Men…" at bounding box center [870, 478] width 858 height 896
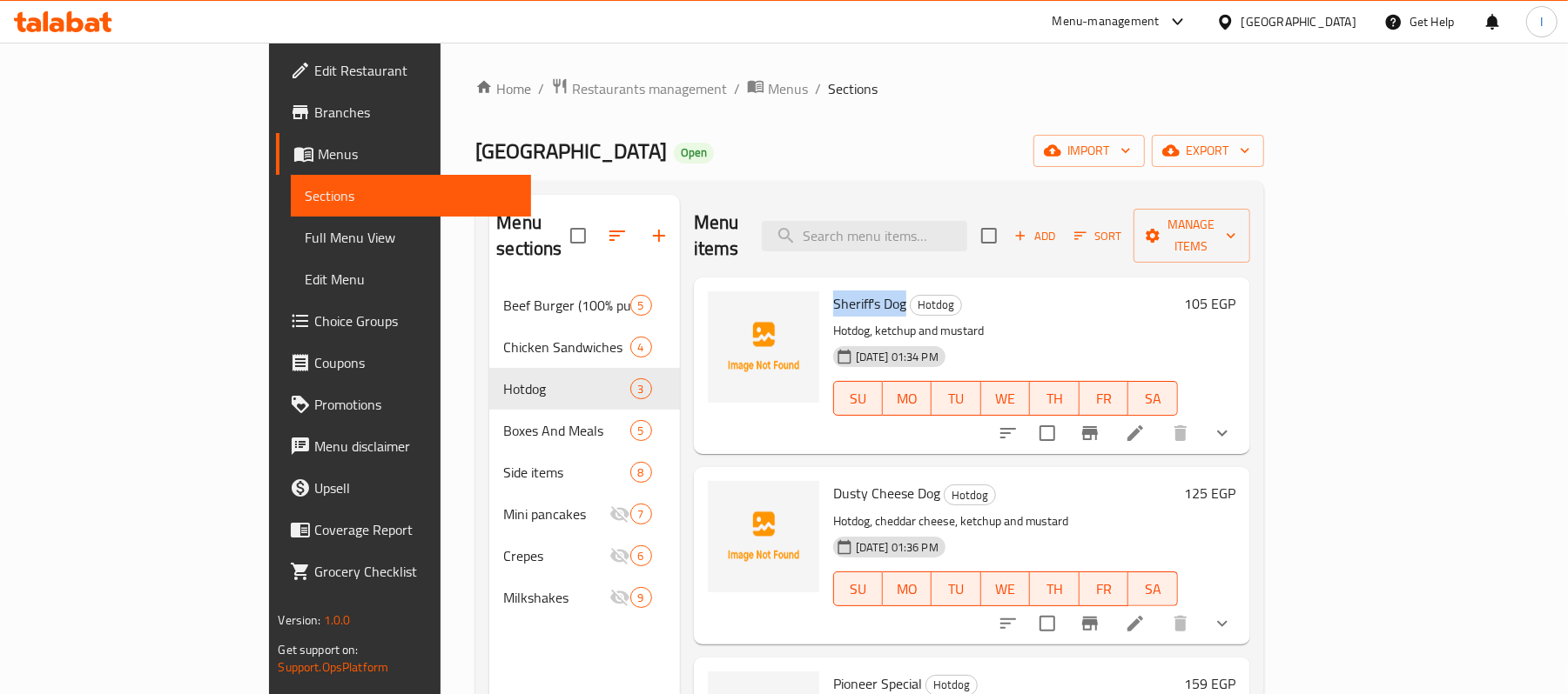
drag, startPoint x: 766, startPoint y: 279, endPoint x: 840, endPoint y: 282, distance: 74.1
click at [840, 291] on span "Sheriff's Dog" at bounding box center [870, 304] width 73 height 27
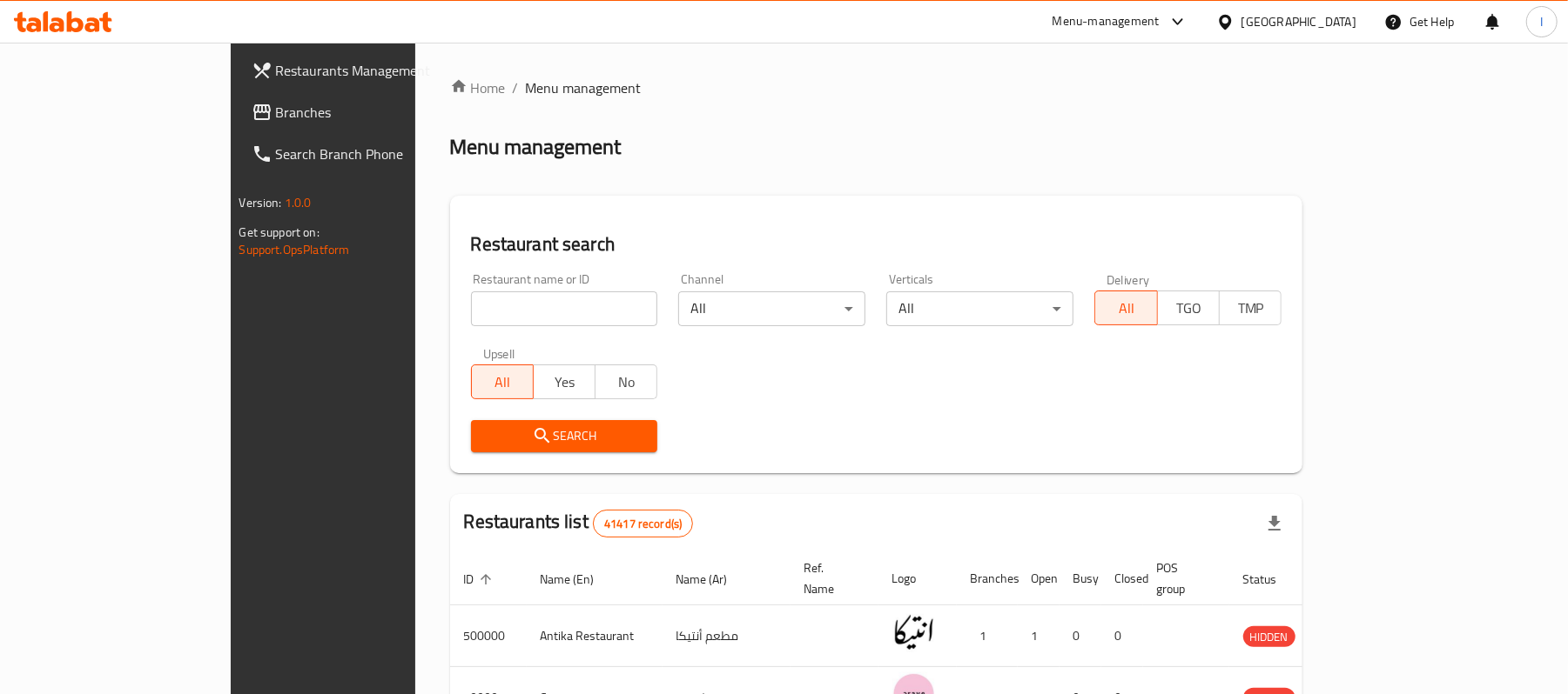
click at [471, 314] on input "search" at bounding box center [565, 309] width 187 height 34
paste input "670219"
type input "670219"
click button "Search" at bounding box center [565, 436] width 187 height 32
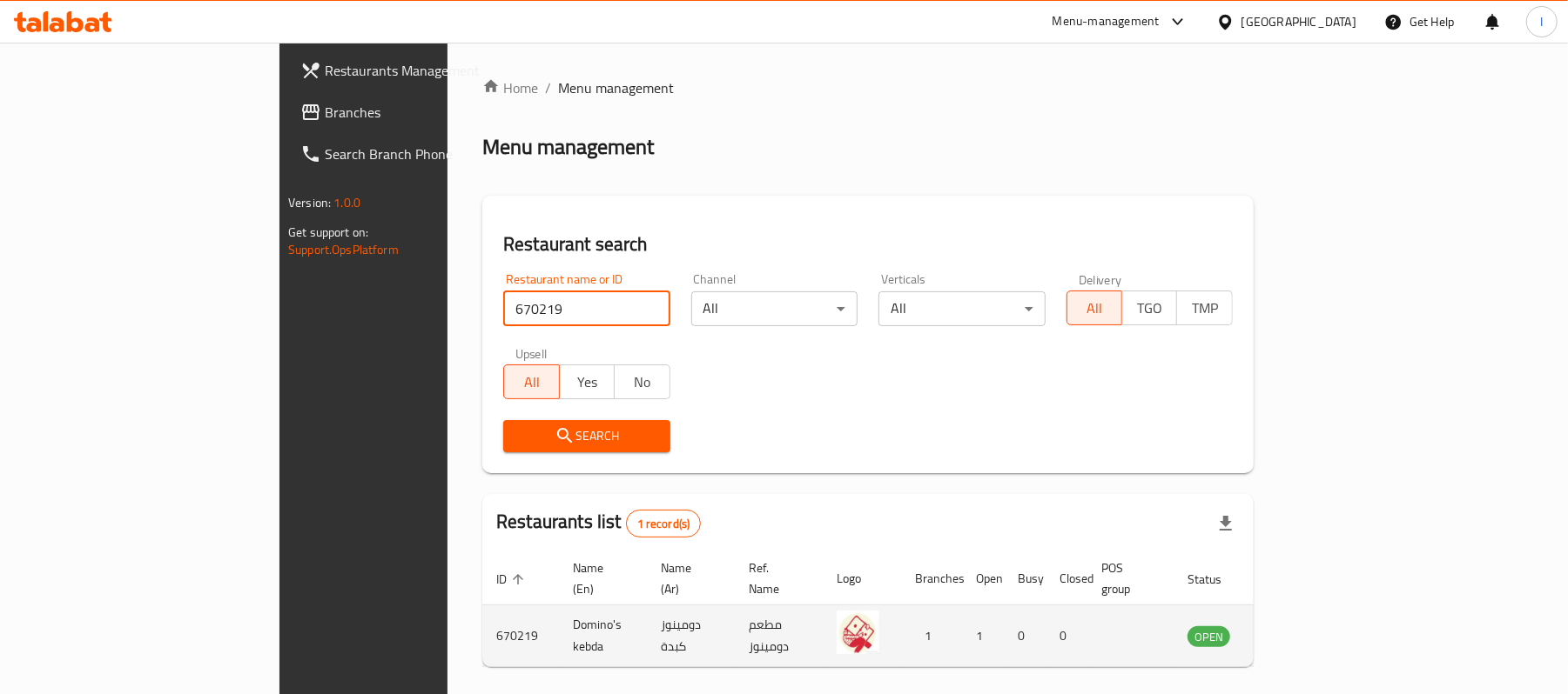
click at [1300, 626] on icon "enhanced table" at bounding box center [1289, 635] width 21 height 21
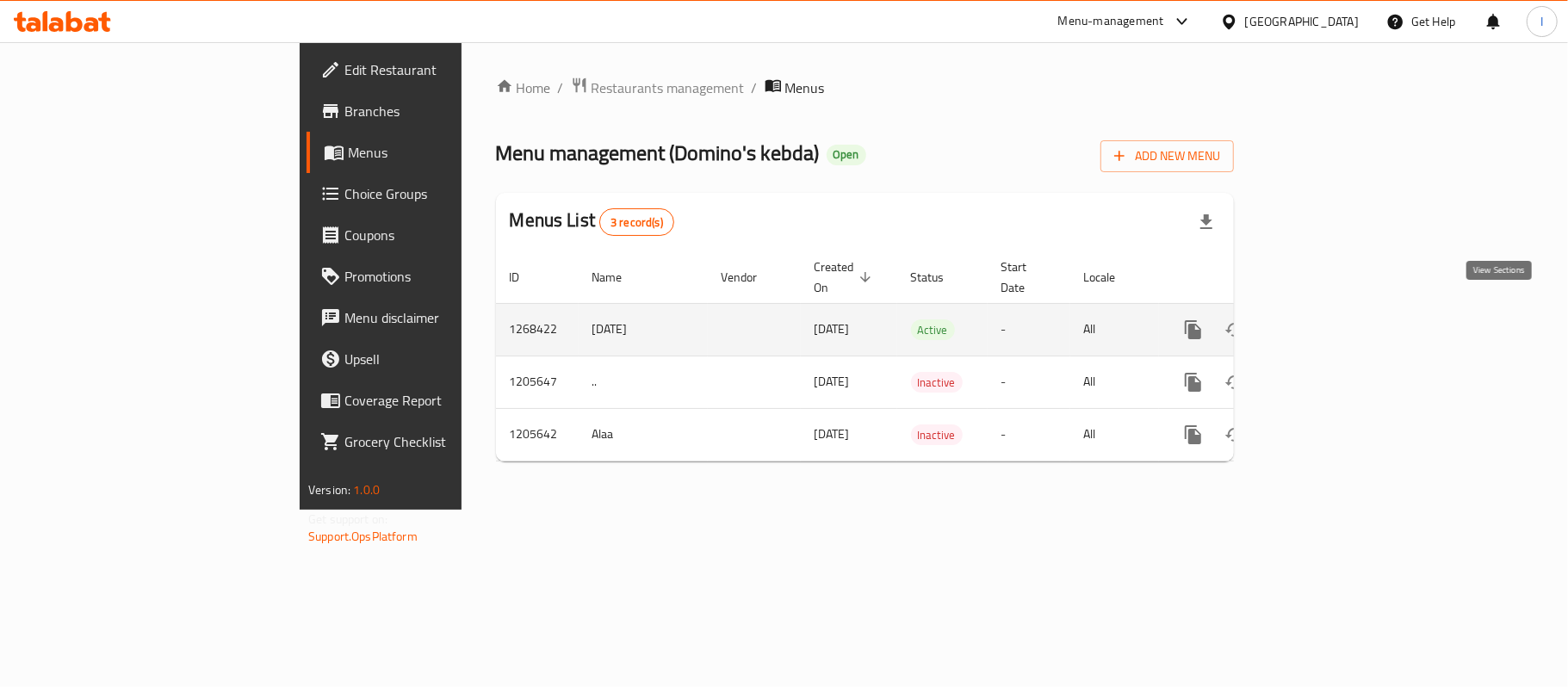
click at [1338, 309] on link "enhanced table" at bounding box center [1317, 330] width 41 height 41
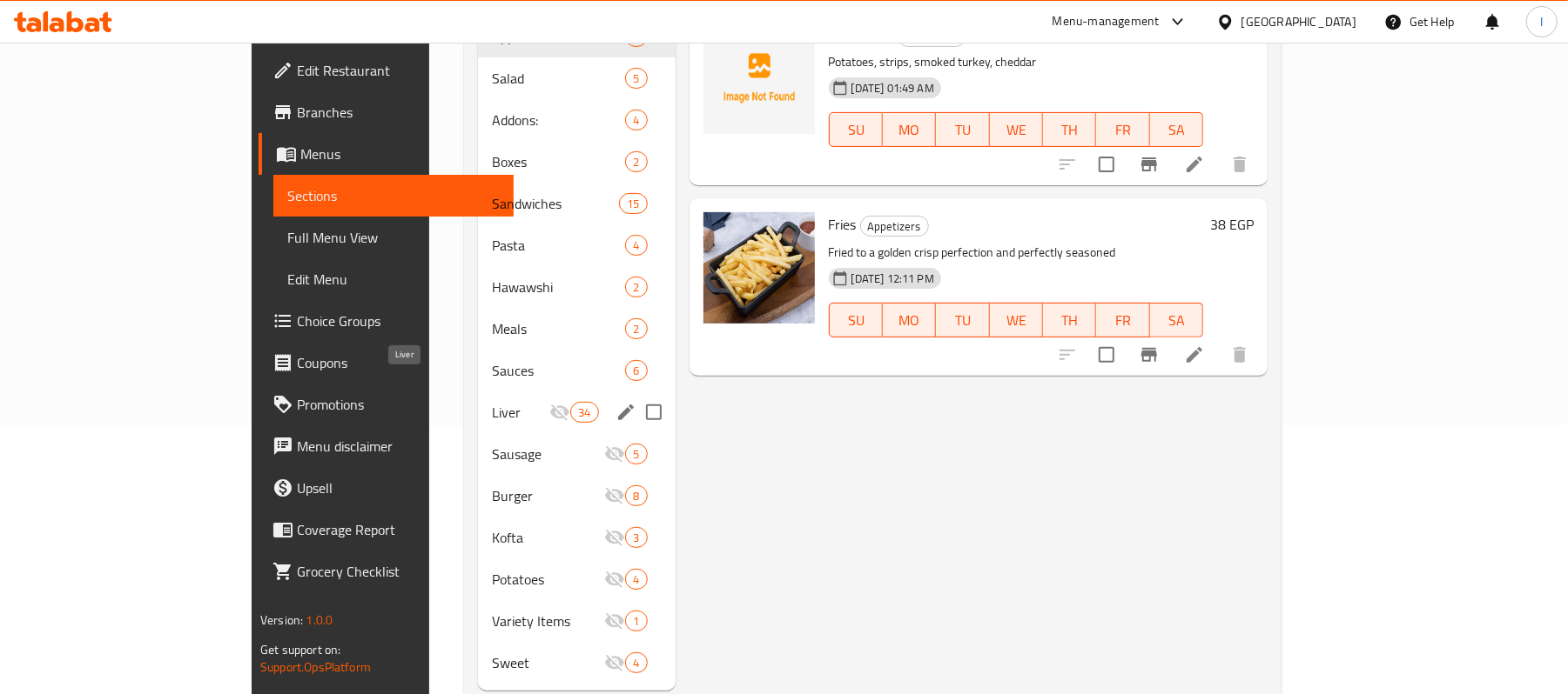
scroll to position [289, 0]
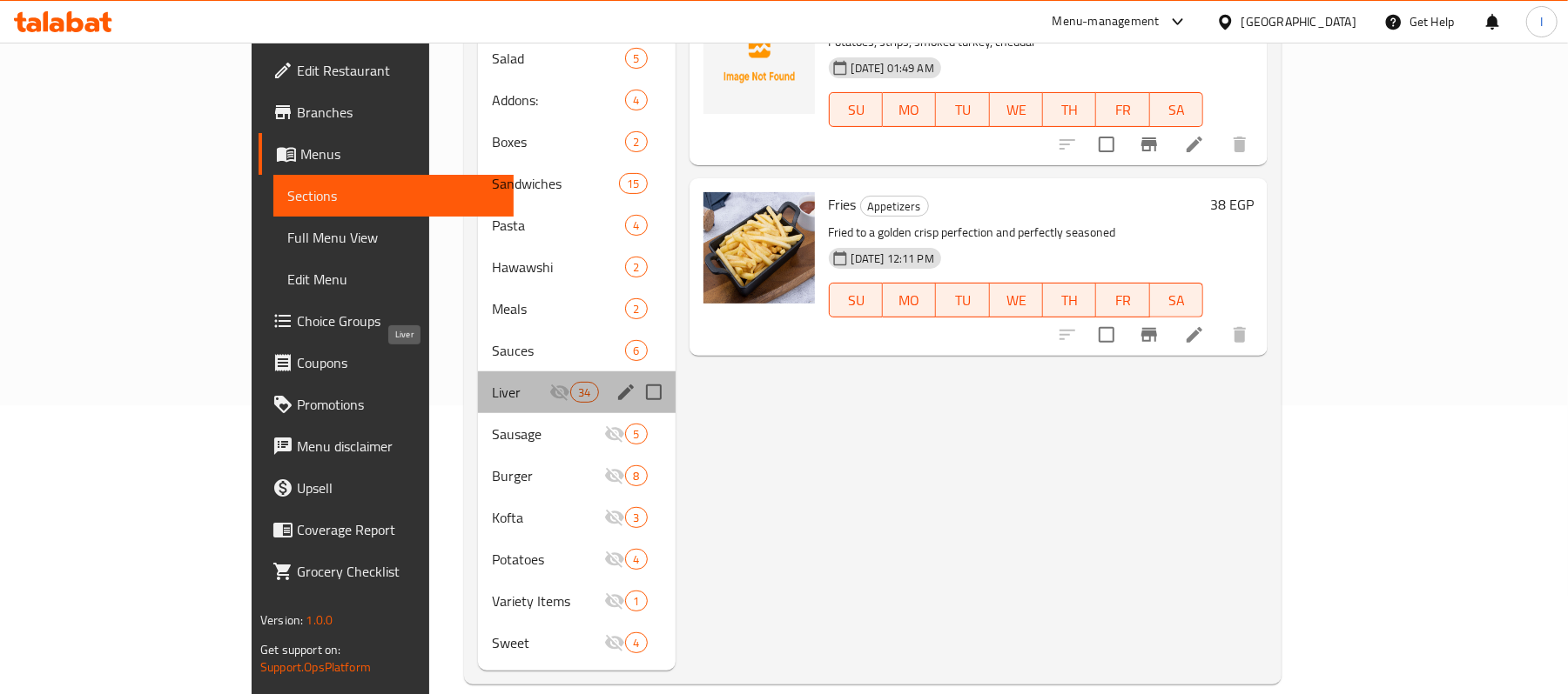
click at [492, 382] on span "Liver" at bounding box center [520, 392] width 57 height 21
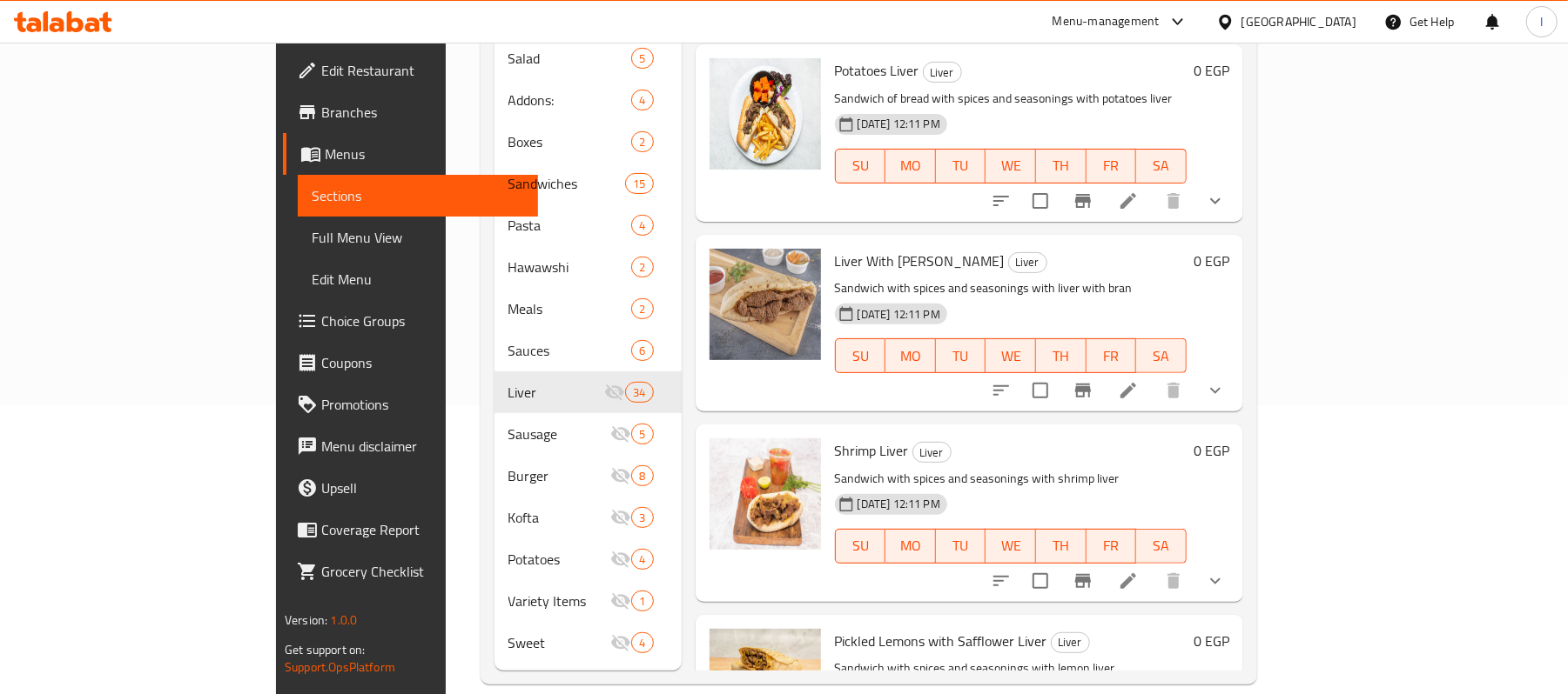
scroll to position [5482, 0]
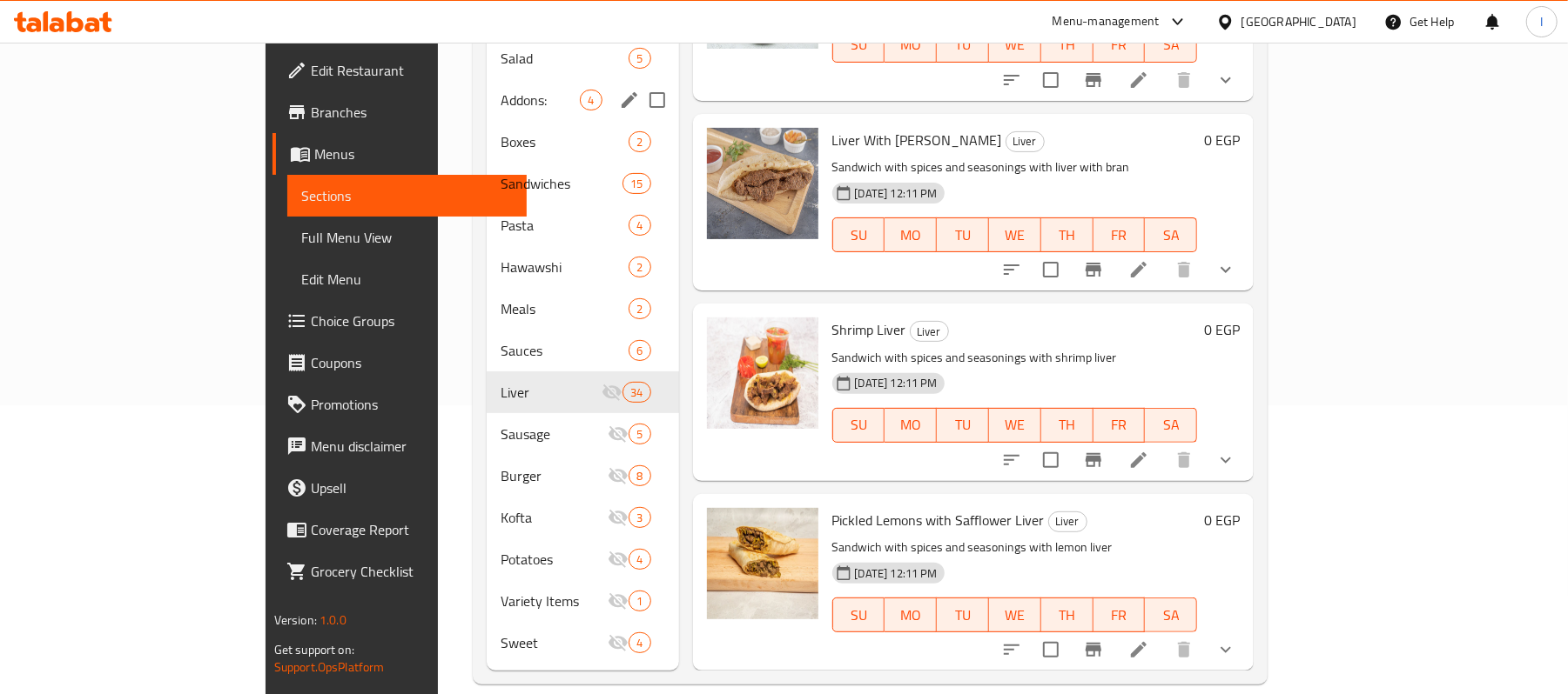
click at [487, 87] on div "Addons: 4" at bounding box center [582, 100] width 192 height 41
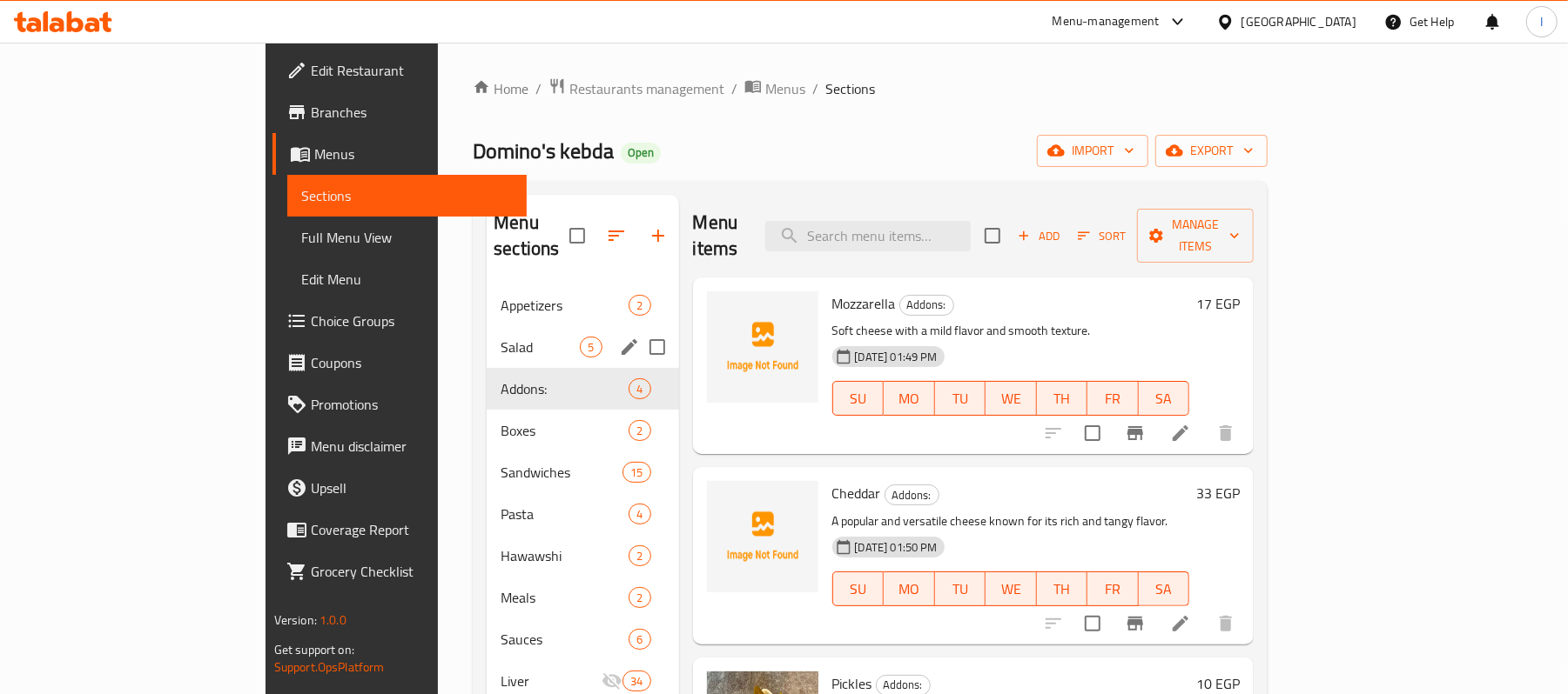
click at [487, 296] on div "Appetizers 2" at bounding box center [582, 305] width 192 height 41
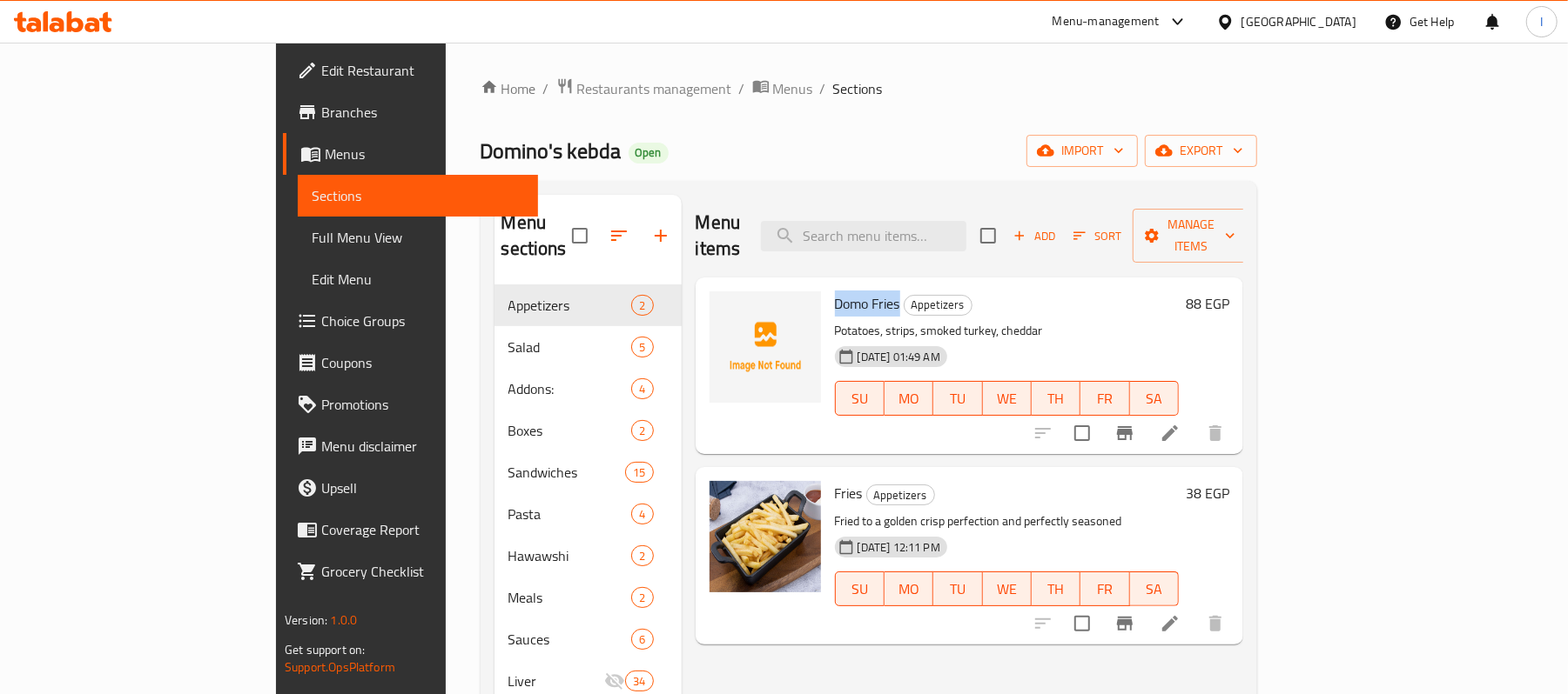
drag, startPoint x: 762, startPoint y: 279, endPoint x: 833, endPoint y: 279, distance: 71.0
click at [833, 284] on div "Domo Fries Appetizers Potatoes, strips, smoked turkey, cheddar 26-06-2025 01:49…" at bounding box center [1007, 366] width 358 height 163
copy span "Domo Fries"
click at [835, 291] on span "Domo Fries" at bounding box center [868, 304] width 65 height 27
drag, startPoint x: 803, startPoint y: 273, endPoint x: 836, endPoint y: 271, distance: 33.1
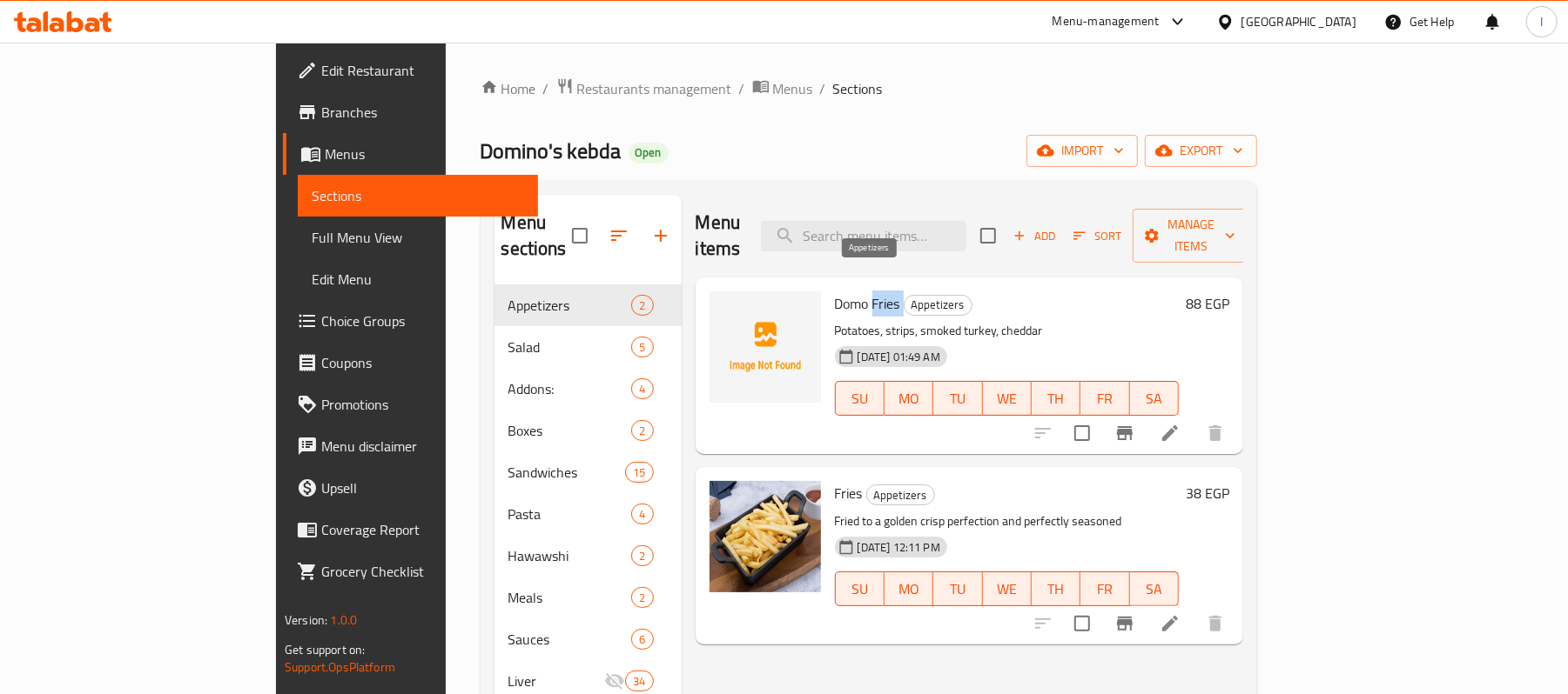
click at [836, 292] on h6 "Domo Fries Appetizers" at bounding box center [1007, 304] width 344 height 25
copy h6 "Fries"
click at [725, 307] on icon "upload picture" at bounding box center [734, 315] width 18 height 16
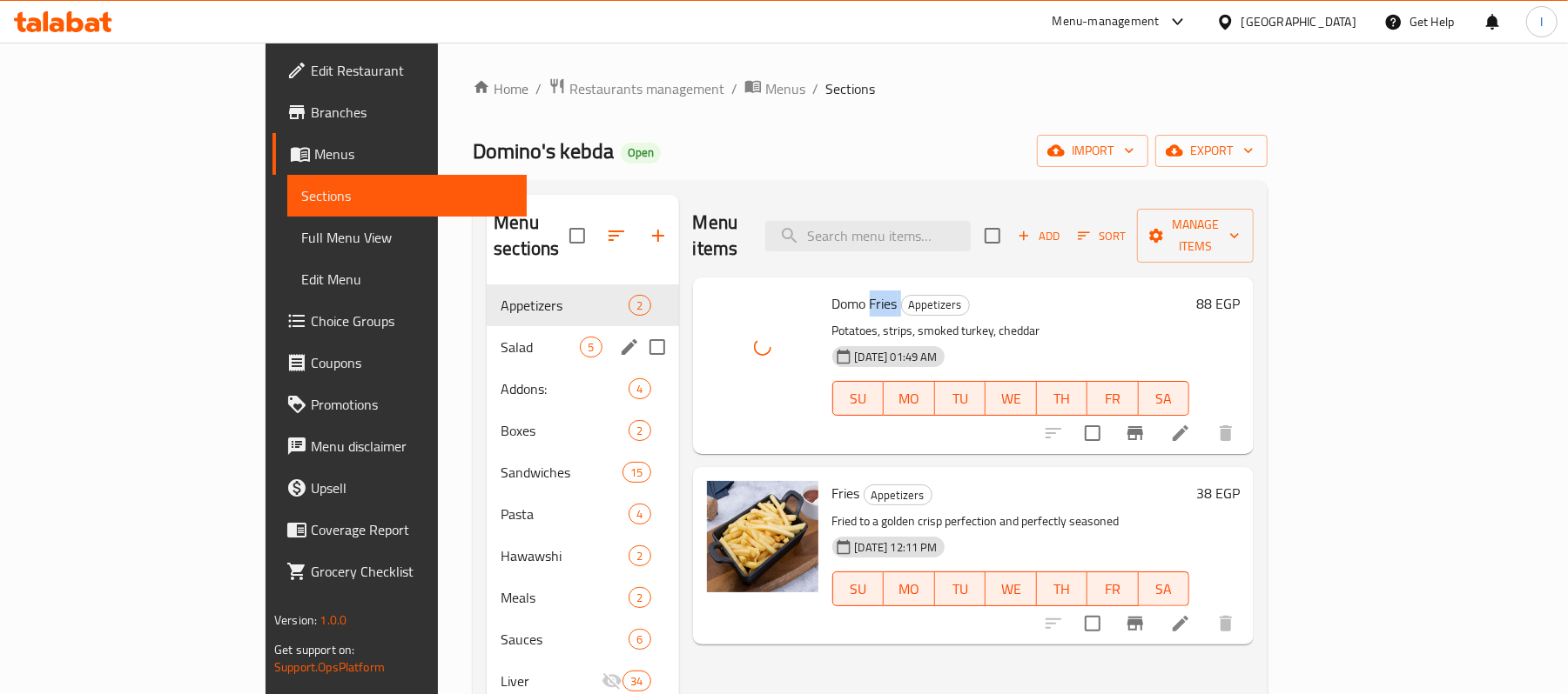
click at [487, 326] on div "Salad 5" at bounding box center [582, 347] width 192 height 41
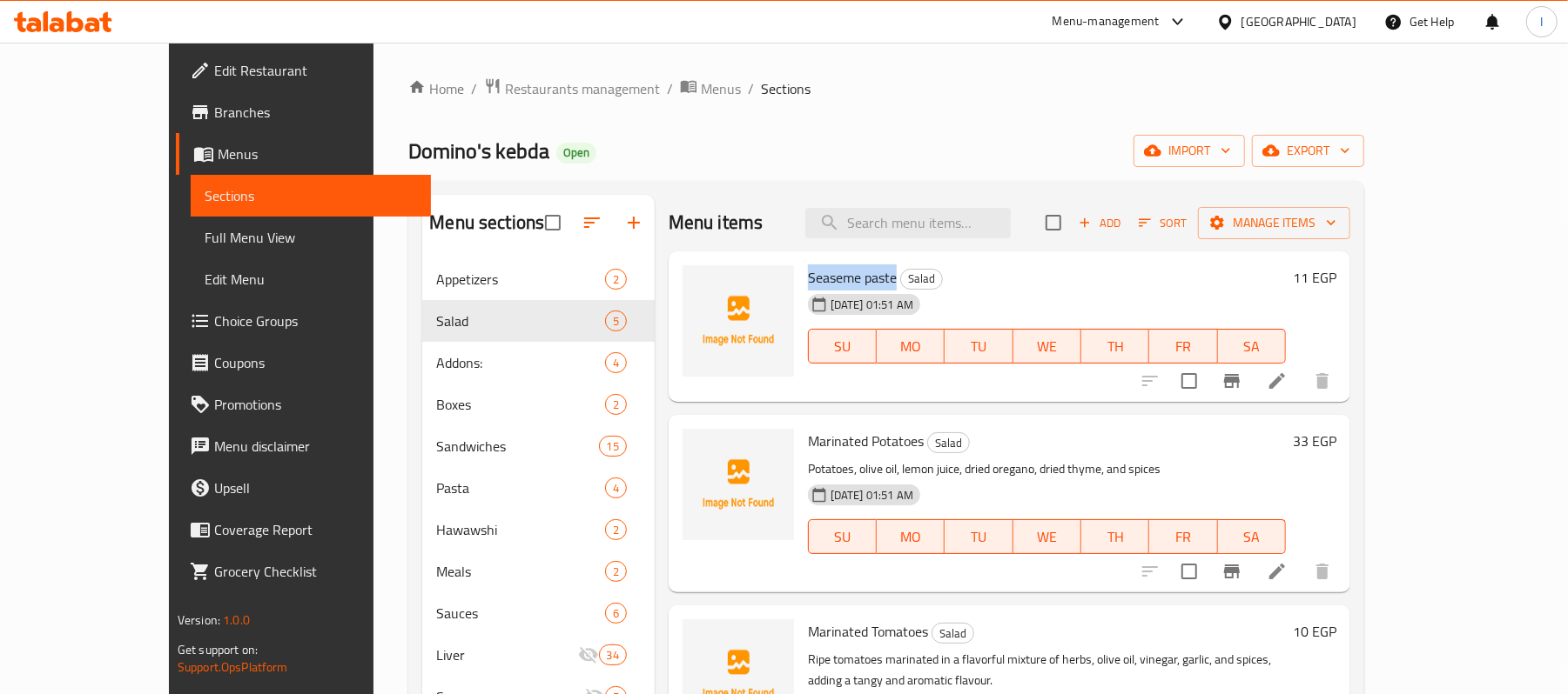
drag, startPoint x: 767, startPoint y: 275, endPoint x: 855, endPoint y: 271, distance: 88.1
click at [855, 271] on h6 "Seaseme paste Salad" at bounding box center [1048, 277] width 478 height 25
click at [850, 280] on span "Seaseme paste" at bounding box center [853, 277] width 89 height 27
click at [801, 272] on div "Seaseme paste Salad 26-06-2025 01:51 AM SU MO TU WE TH FR SA" at bounding box center [1047, 327] width 492 height 138
drag, startPoint x: 766, startPoint y: 276, endPoint x: 854, endPoint y: 275, distance: 88.0
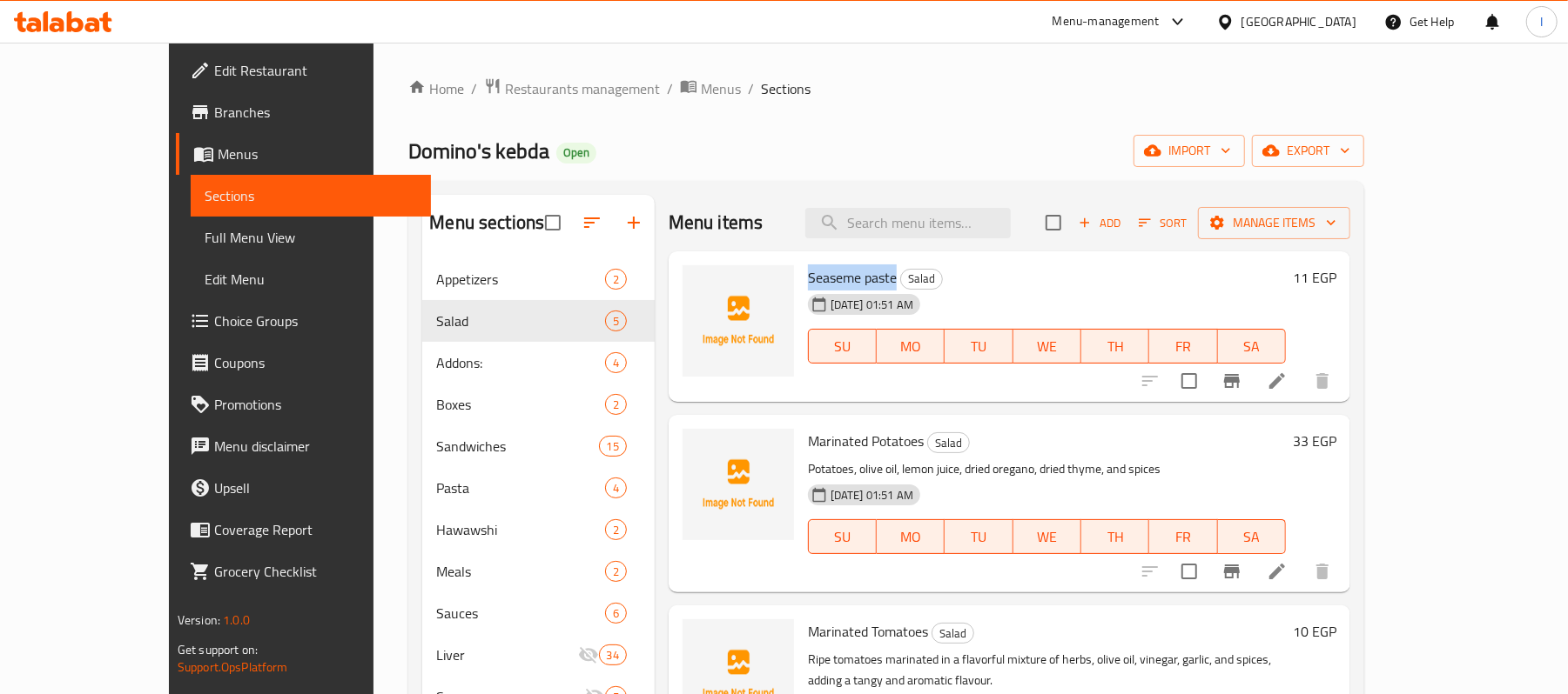
click at [854, 275] on span "Seaseme paste" at bounding box center [853, 277] width 89 height 27
copy span "Seaseme paste"
click at [683, 294] on img at bounding box center [738, 320] width 111 height 111
click at [683, 291] on div at bounding box center [738, 320] width 111 height 111
click at [690, 277] on button "upload picture" at bounding box center [706, 289] width 34 height 34
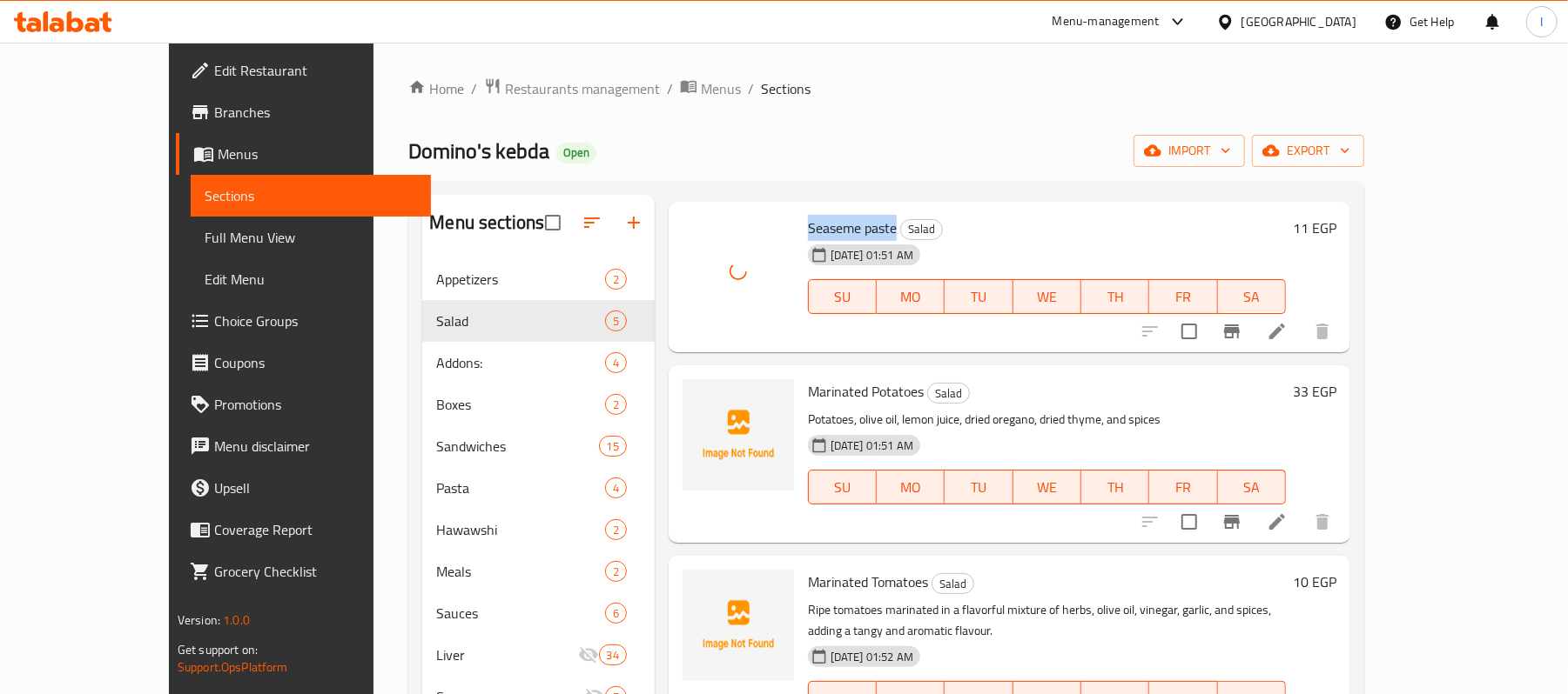
scroll to position [116, 0]
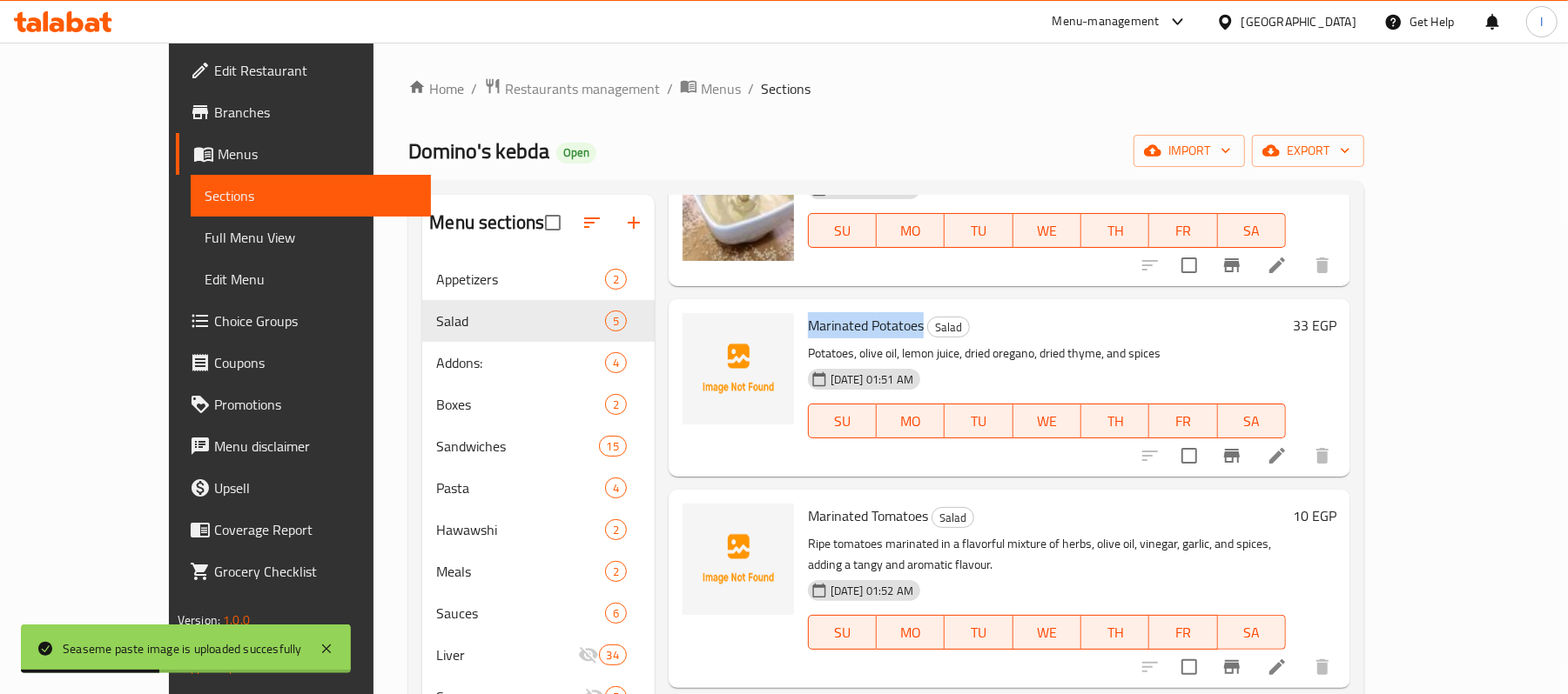
drag, startPoint x: 757, startPoint y: 331, endPoint x: 882, endPoint y: 330, distance: 125.0
click at [882, 330] on div "Marinated Potatoes Salad Potatoes, olive oil, lemon juice, dried oregano, dried…" at bounding box center [1047, 388] width 492 height 163
copy span "Marinated Potatoes"
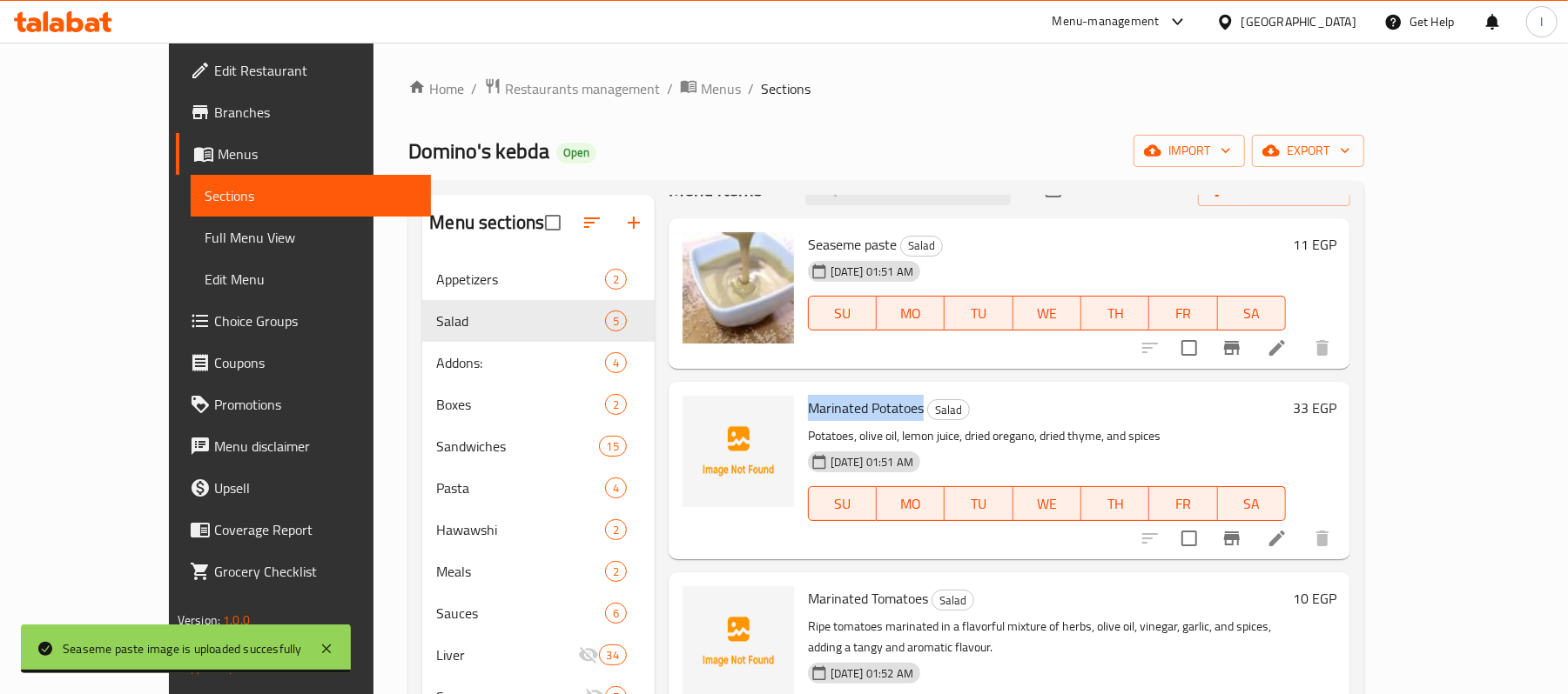
scroll to position [0, 0]
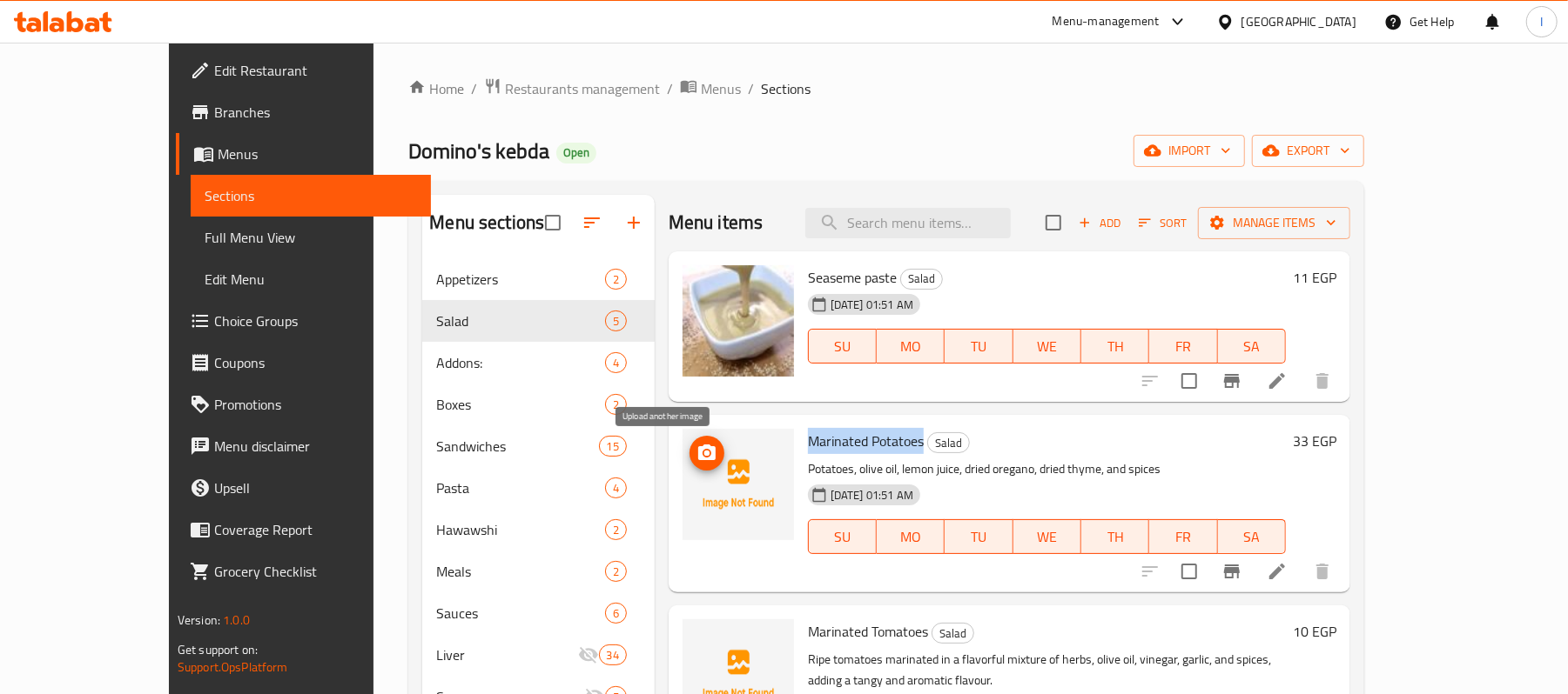
click at [698, 460] on icon "upload picture" at bounding box center [707, 452] width 18 height 16
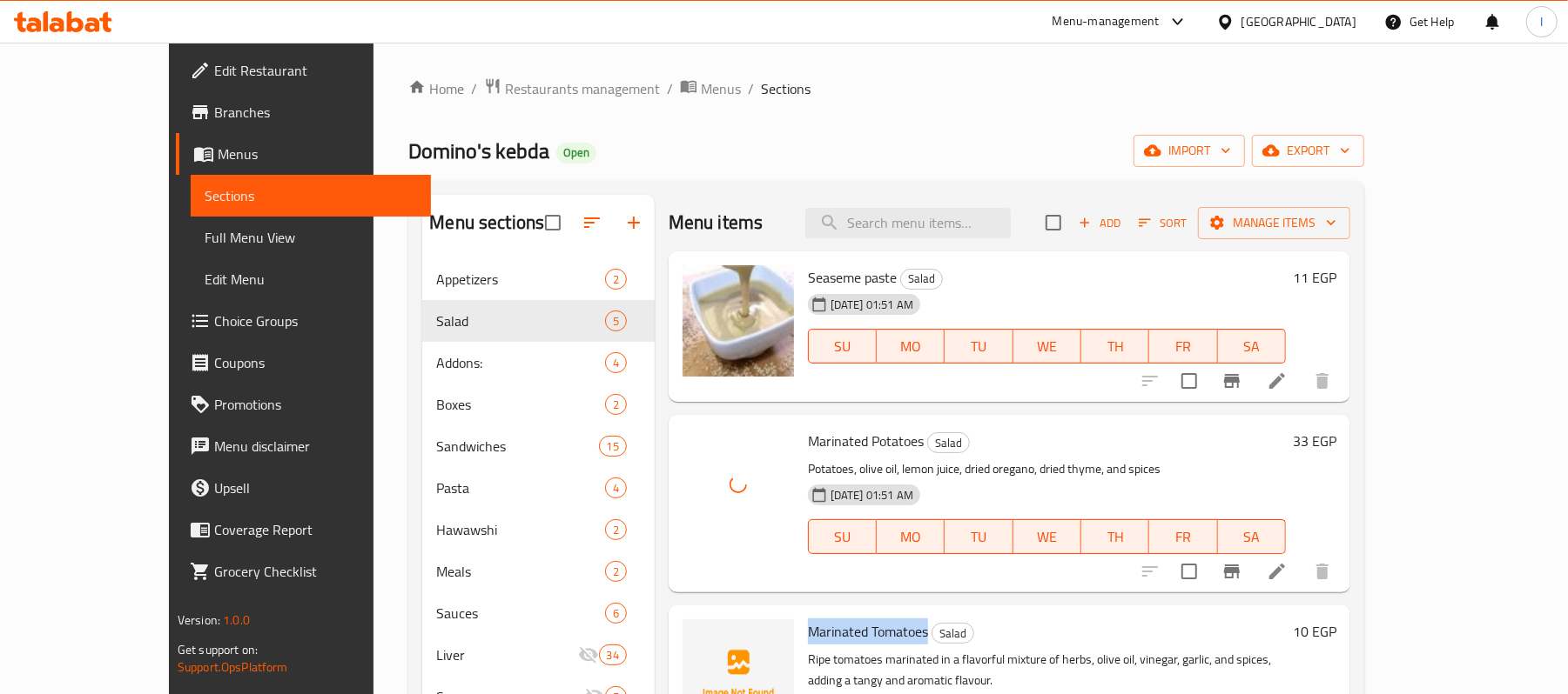
drag, startPoint x: 761, startPoint y: 639, endPoint x: 886, endPoint y: 645, distance: 125.1
click at [886, 645] on div "Marinated Tomatoes Salad Ripe tomatoes marinated in a flavorful mixture of herb…" at bounding box center [1047, 705] width 492 height 185
copy span "Marinated Tomatoes"
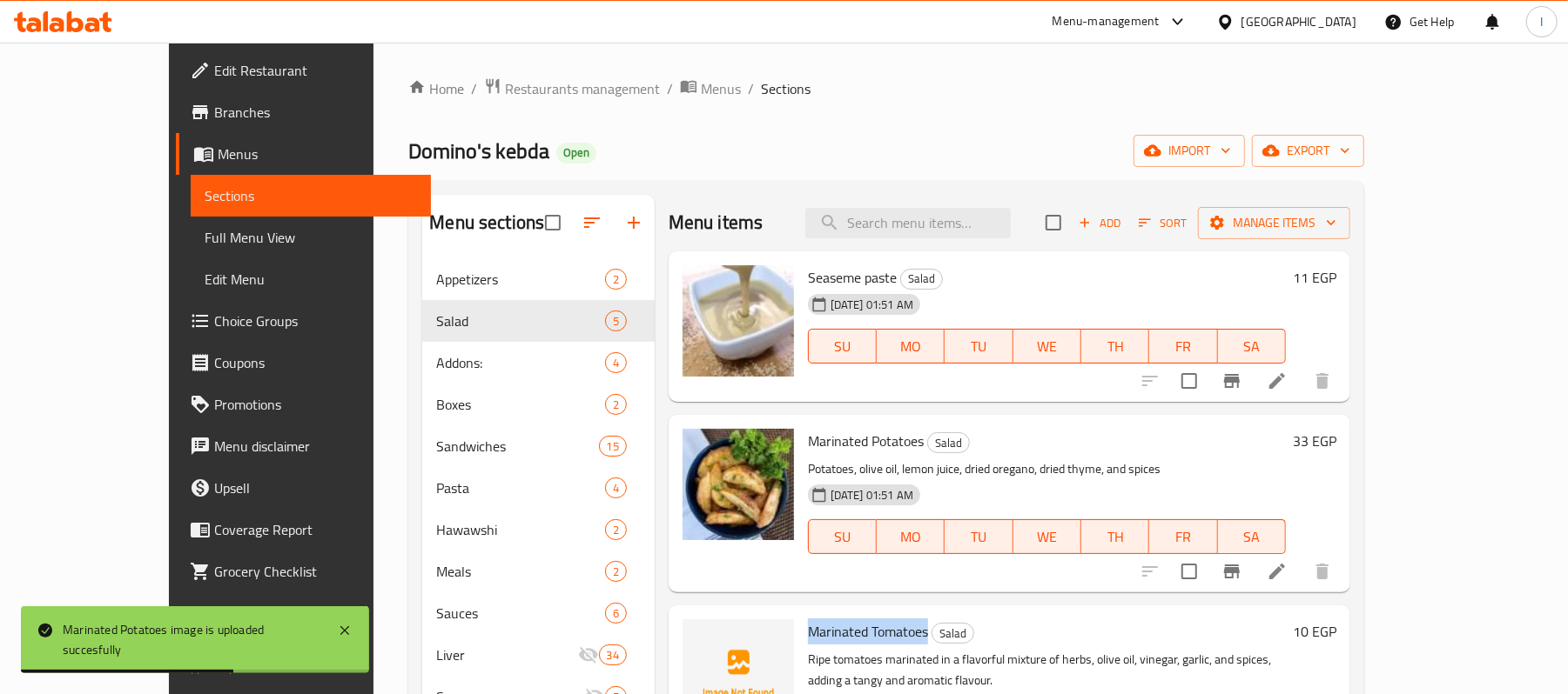
scroll to position [228, 0]
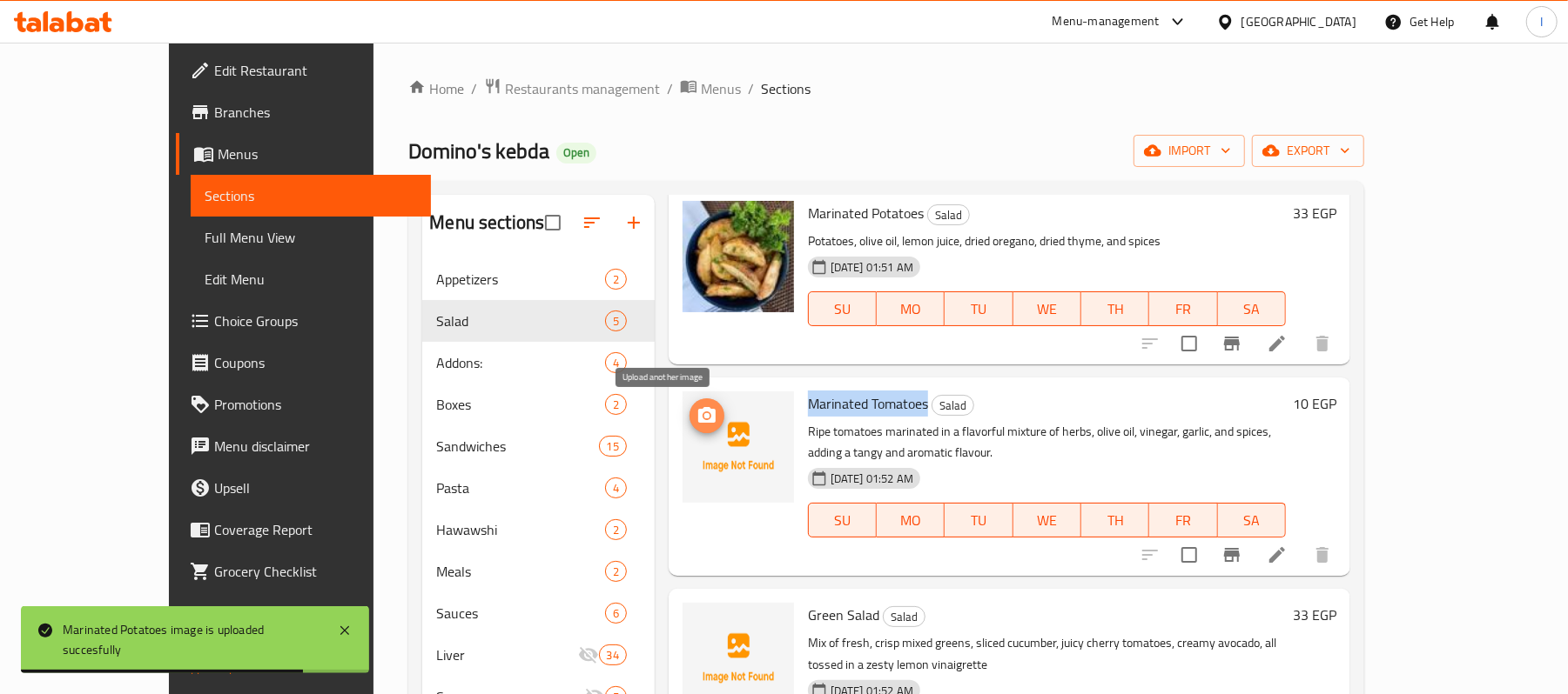
click at [690, 409] on span "upload picture" at bounding box center [706, 416] width 34 height 21
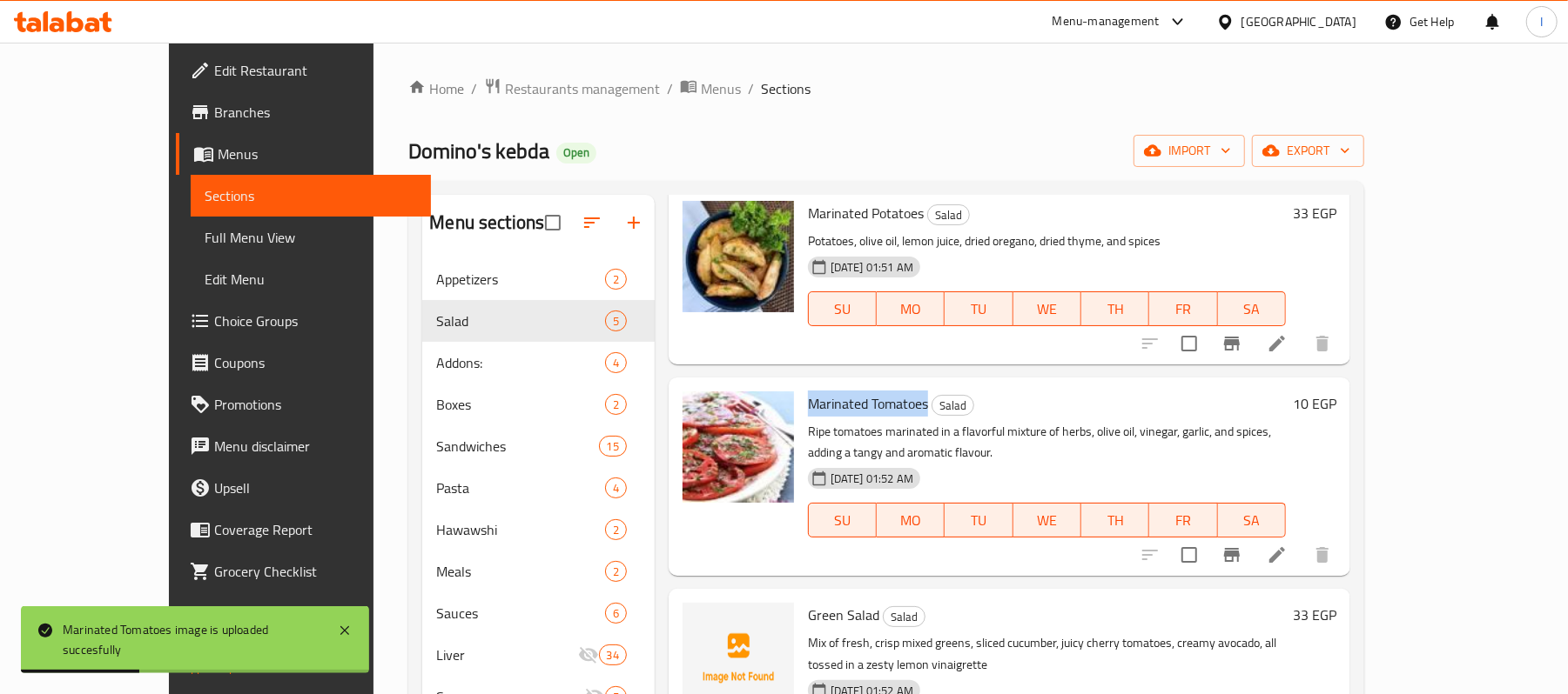
drag, startPoint x: 775, startPoint y: 594, endPoint x: 838, endPoint y: 594, distance: 63.0
click at [838, 603] on span "Green Salad" at bounding box center [844, 615] width 72 height 27
copy span "Green Salad"
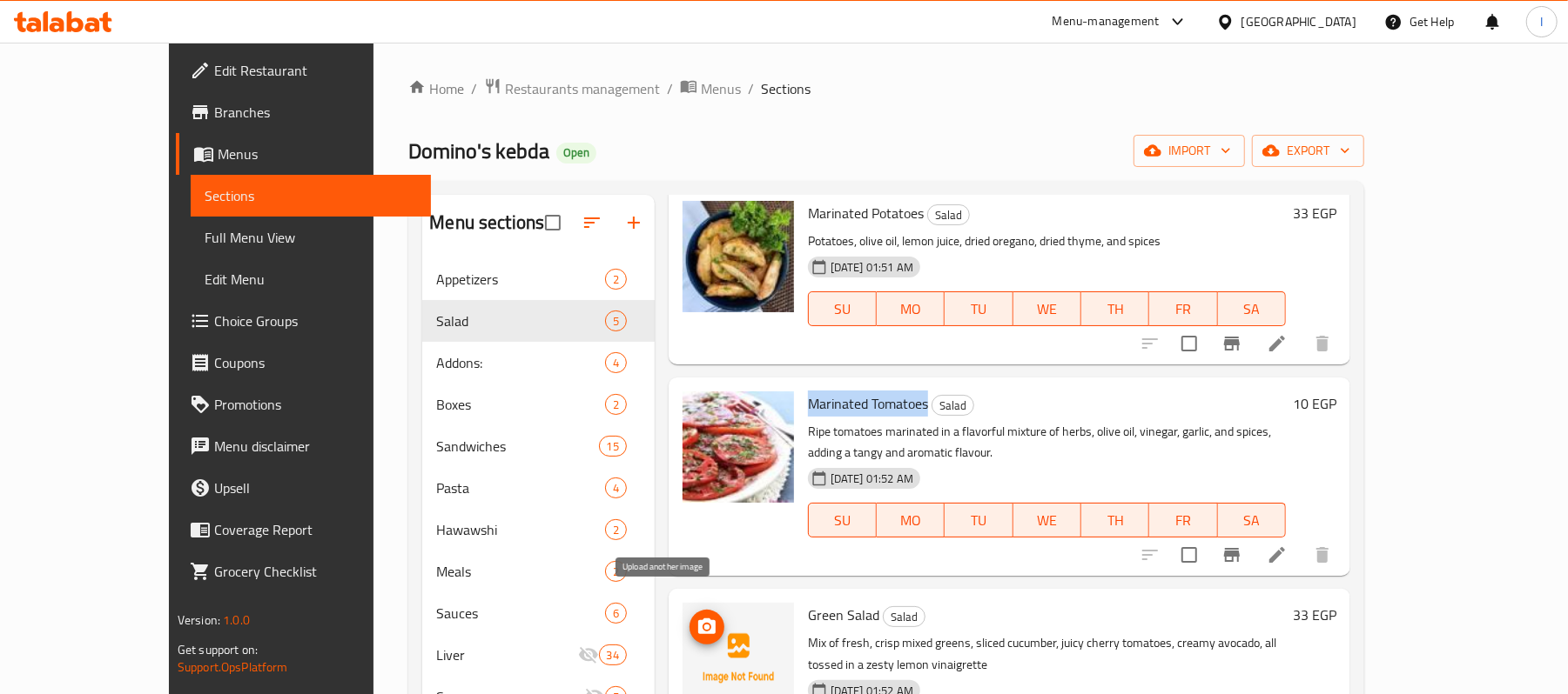
click at [690, 617] on span "upload picture" at bounding box center [706, 627] width 34 height 21
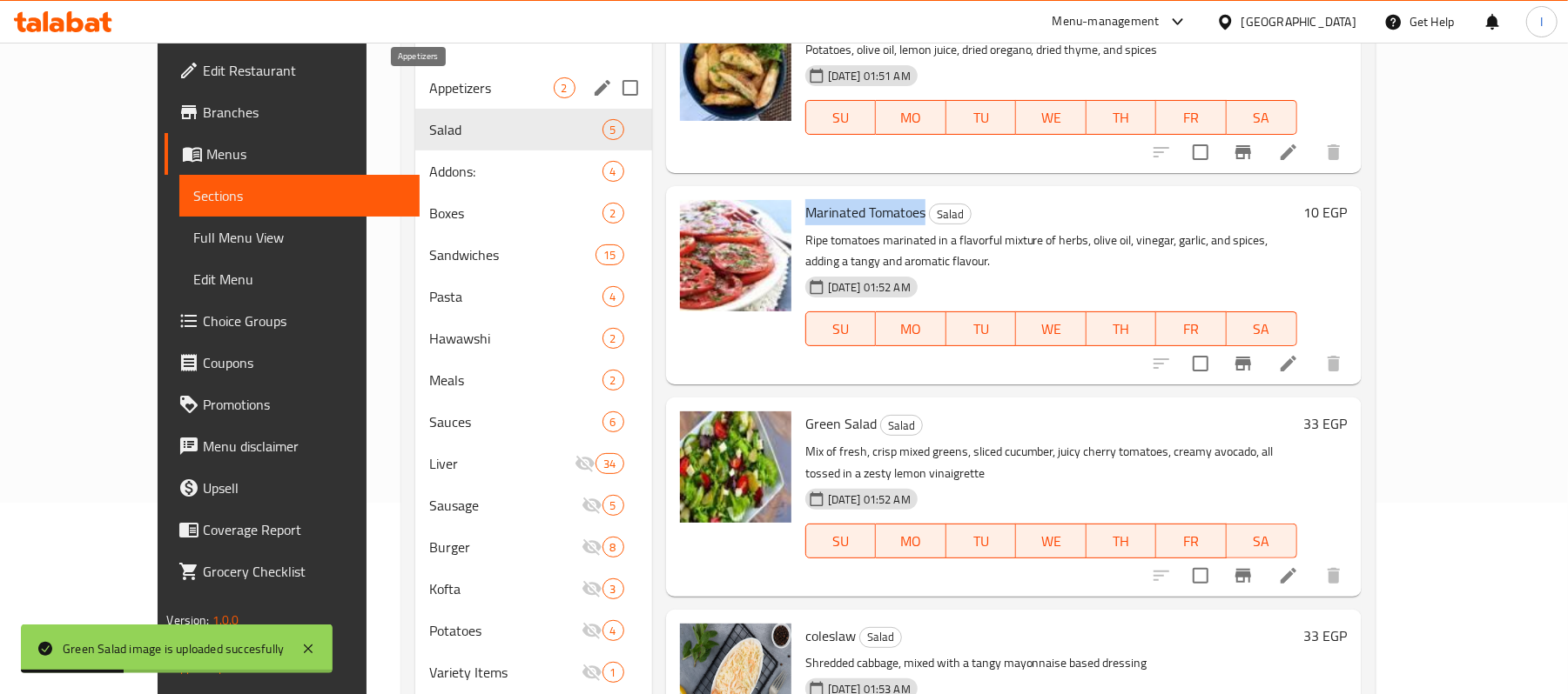
scroll to position [0, 0]
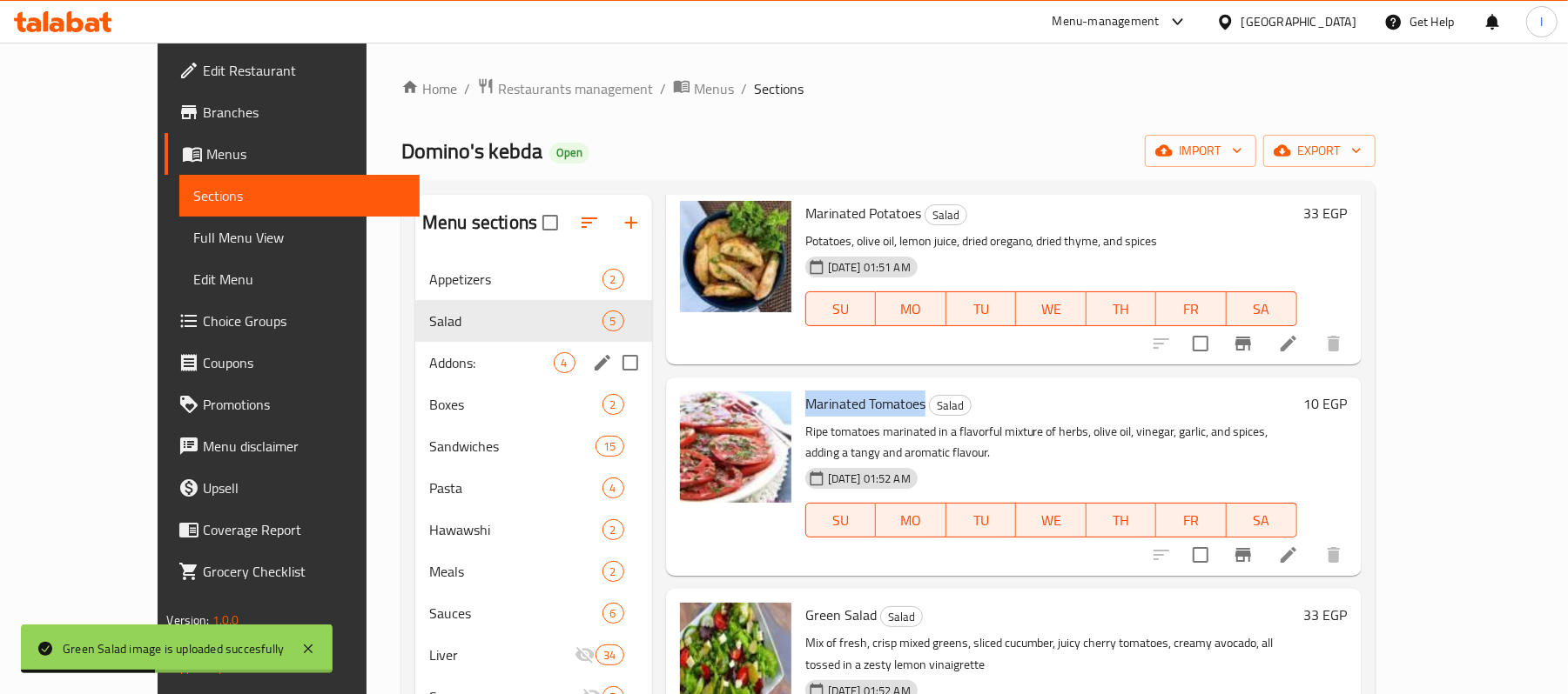
click at [440, 353] on span "Addons:" at bounding box center [491, 363] width 124 height 21
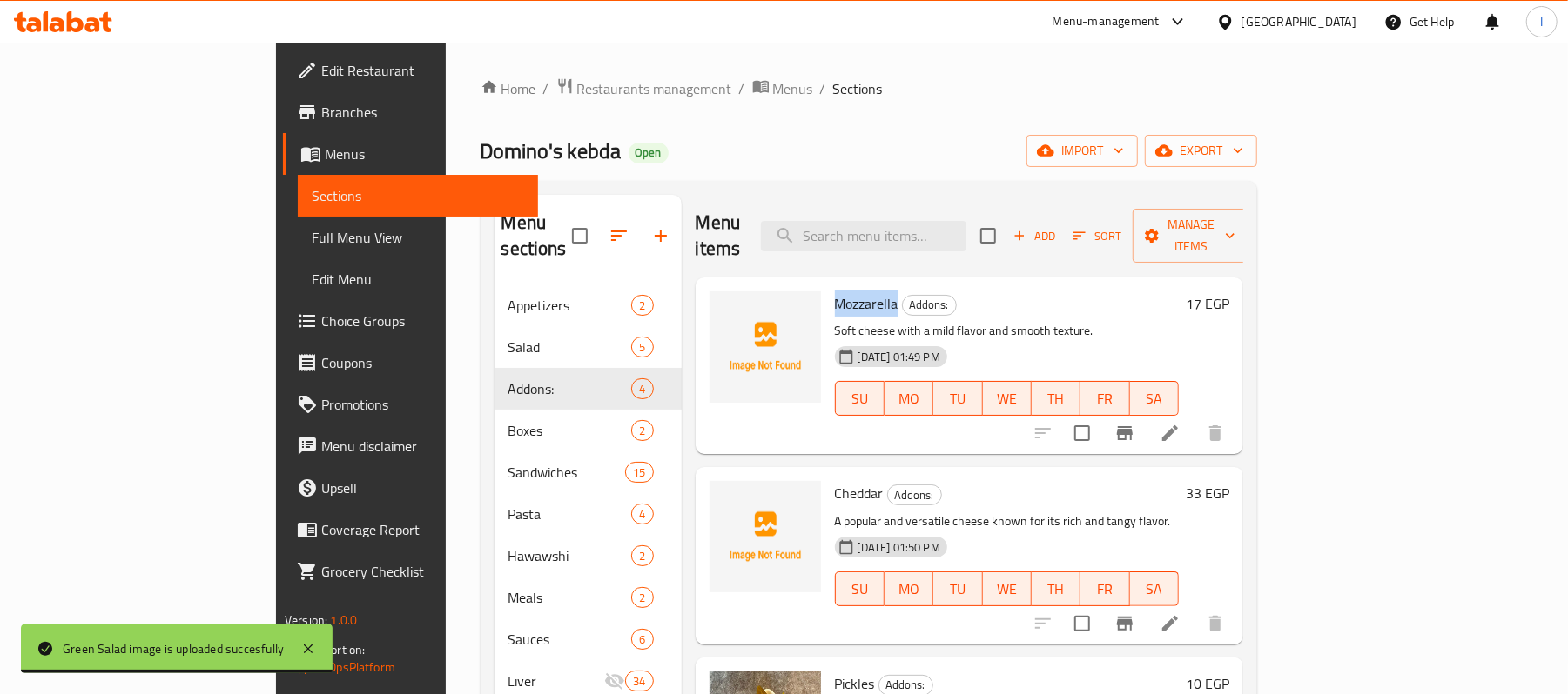
drag, startPoint x: 766, startPoint y: 289, endPoint x: 826, endPoint y: 285, distance: 60.1
click at [835, 291] on span "Mozzarella" at bounding box center [867, 304] width 64 height 27
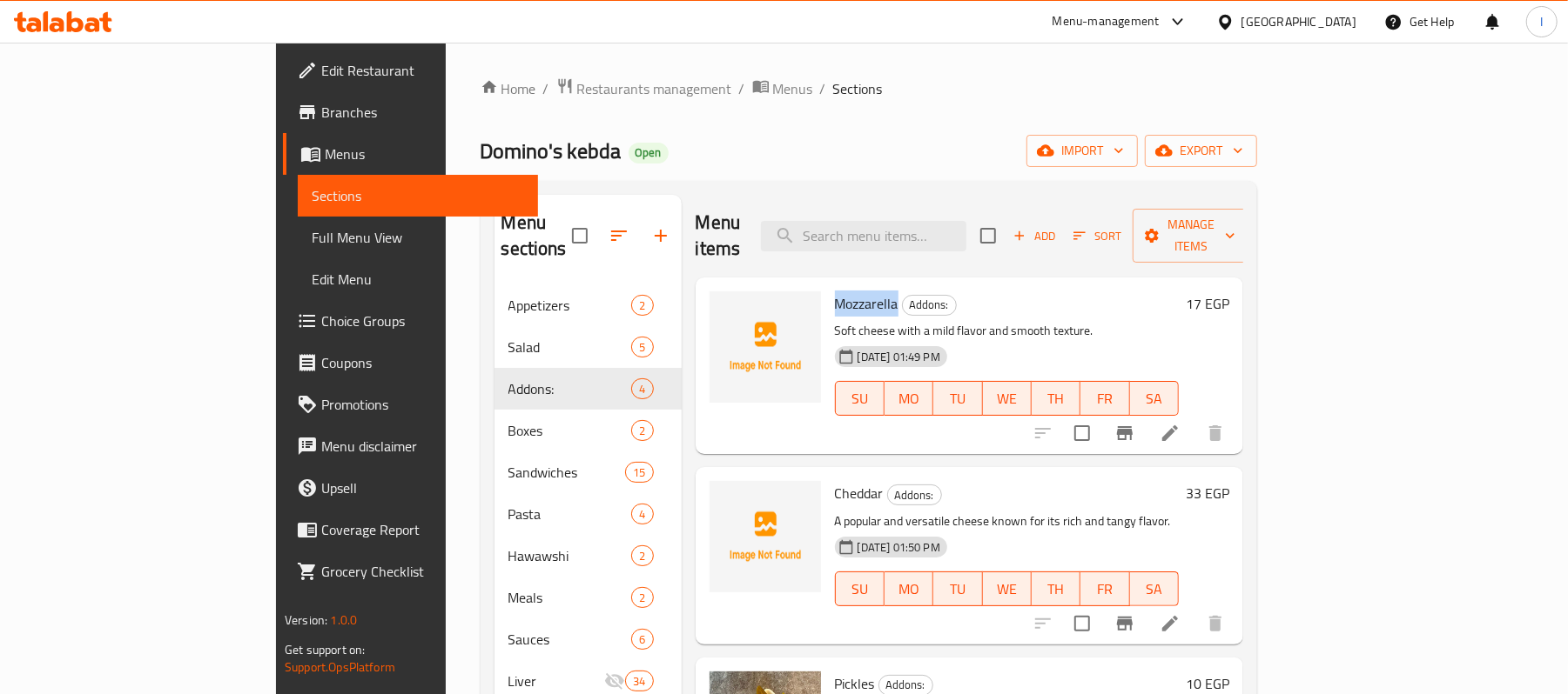
copy span "Mozzarella"
click at [1001, 346] on div "26-06-2025 01:49 PM SU MO TU WE TH FR SA" at bounding box center [1007, 386] width 358 height 94
click at [835, 291] on span "Mozzarella" at bounding box center [867, 304] width 64 height 27
drag, startPoint x: 763, startPoint y: 275, endPoint x: 826, endPoint y: 279, distance: 63.1
click at [828, 284] on div "Mozzarella Addons: Soft cheese with a mild flavor and smooth texture. 26-06-202…" at bounding box center [1007, 366] width 358 height 163
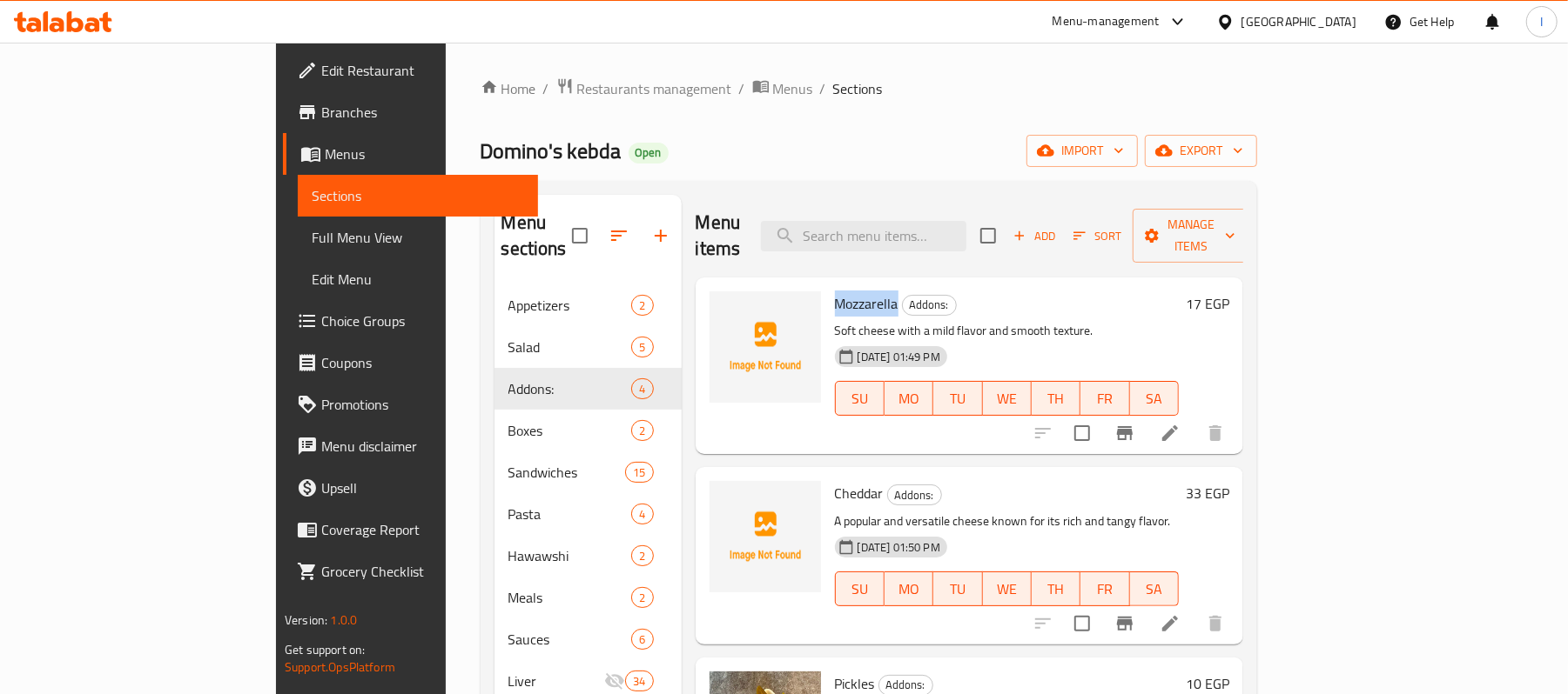
copy span "Mozzarella"
click at [717, 303] on button "upload picture" at bounding box center [734, 316] width 34 height 34
drag, startPoint x: 763, startPoint y: 468, endPoint x: 815, endPoint y: 466, distance: 52.0
click at [828, 474] on div "Cheddar Addons: A popular and versatile cheese known for its rich and tangy fla…" at bounding box center [1007, 555] width 358 height 163
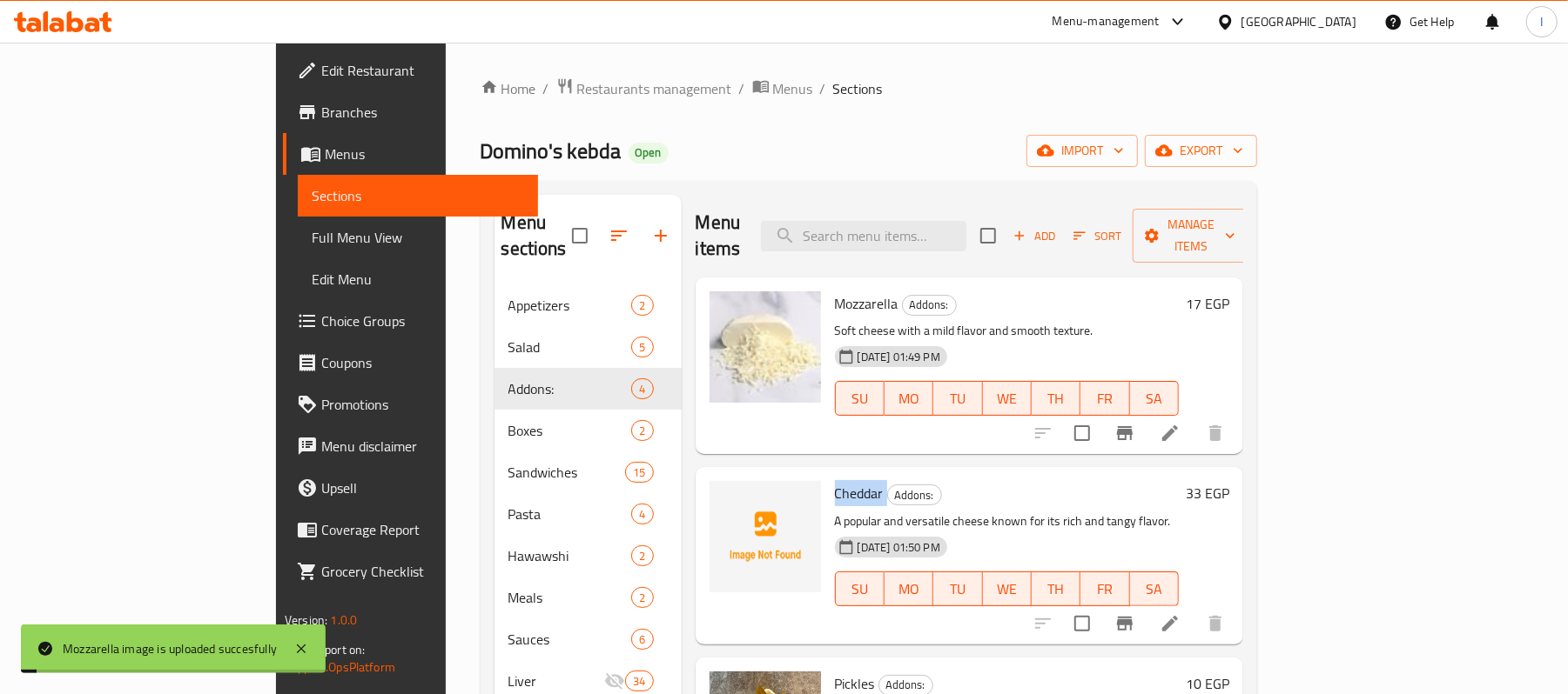
copy h6 "Cheddar"
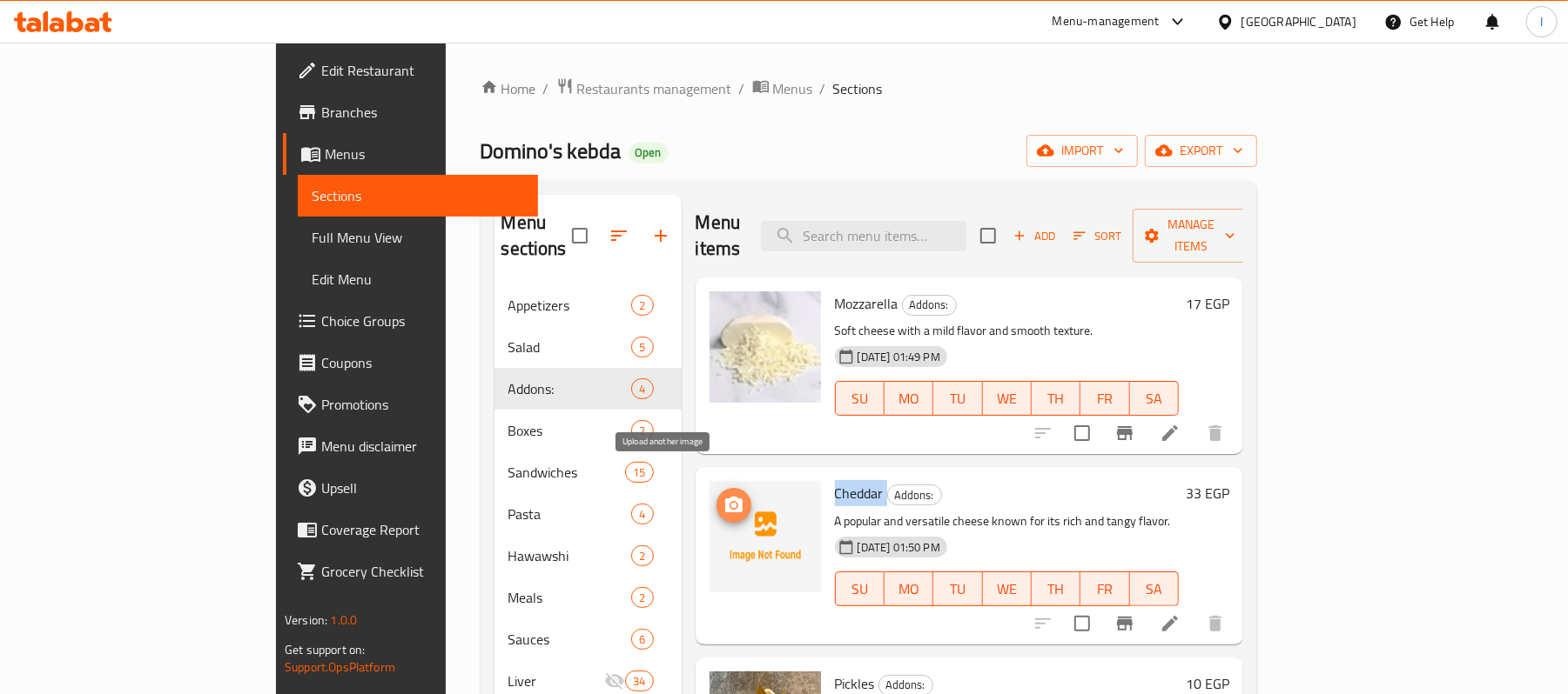
click at [724, 495] on icon "upload picture" at bounding box center [734, 505] width 21 height 21
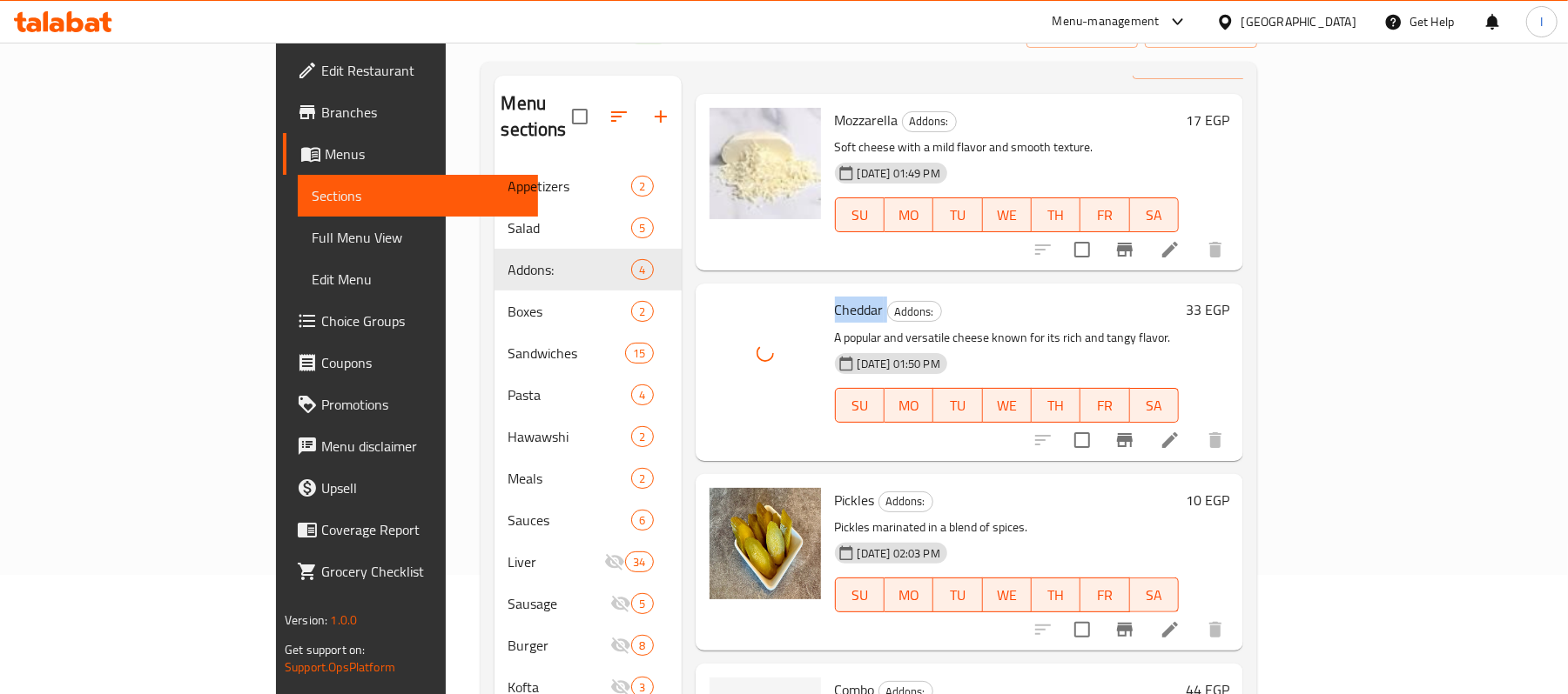
scroll to position [289, 0]
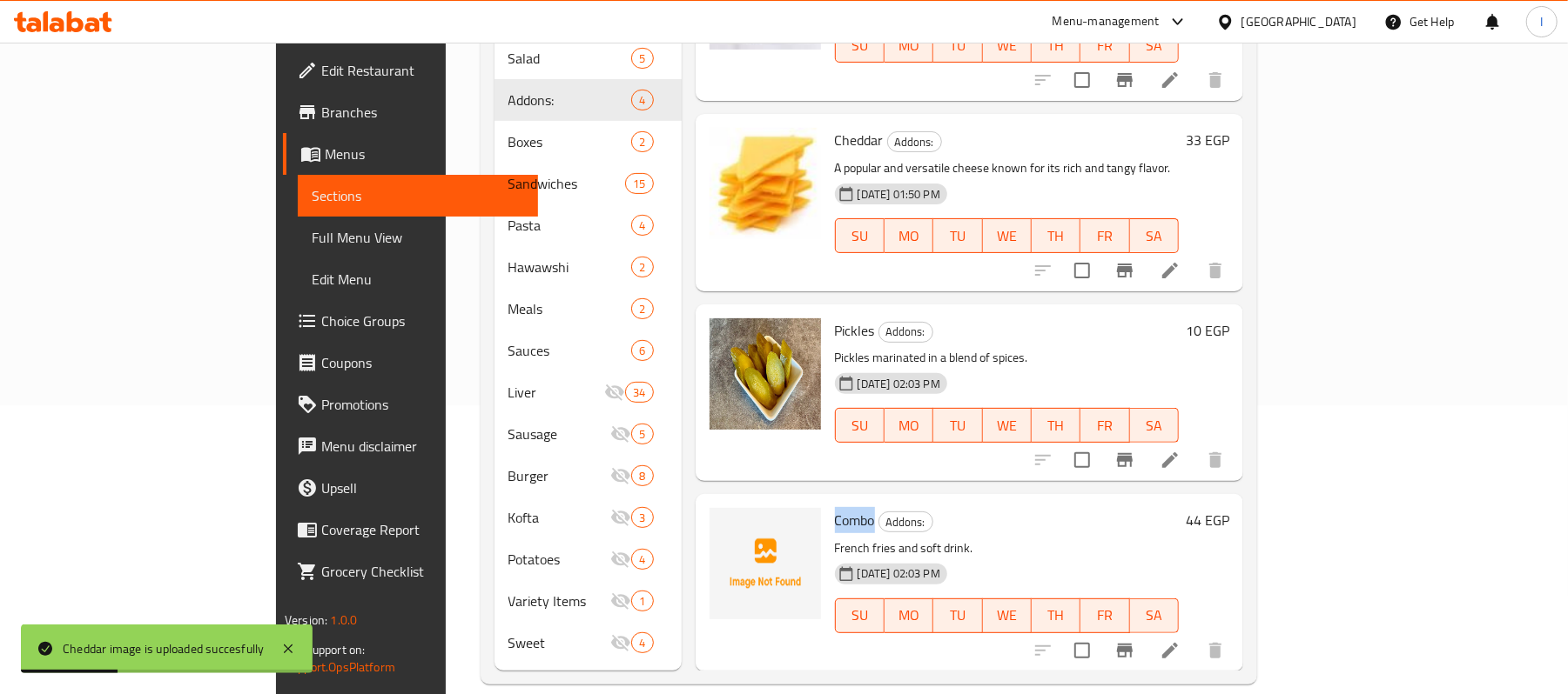
drag, startPoint x: 763, startPoint y: 498, endPoint x: 807, endPoint y: 501, distance: 44.1
click at [828, 501] on div "Combo Addons: French fries and soft drink. 26-06-2025 02:03 PM SU MO TU WE TH F…" at bounding box center [1007, 583] width 358 height 163
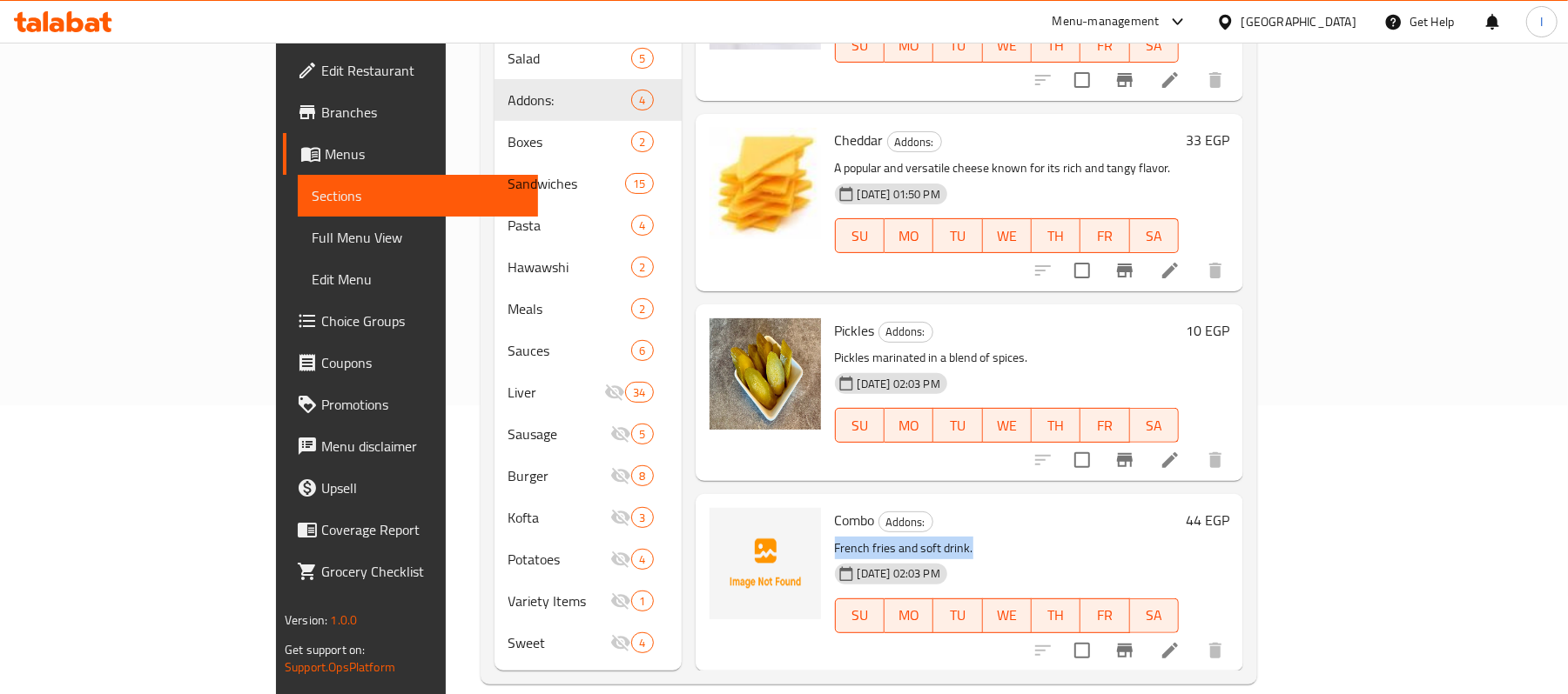
drag, startPoint x: 766, startPoint y: 522, endPoint x: 903, endPoint y: 527, distance: 137.1
click at [903, 538] on p "French fries and soft drink." at bounding box center [1007, 549] width 344 height 22
copy p "French fries and soft drink."
click at [725, 524] on icon "upload picture" at bounding box center [734, 532] width 18 height 16
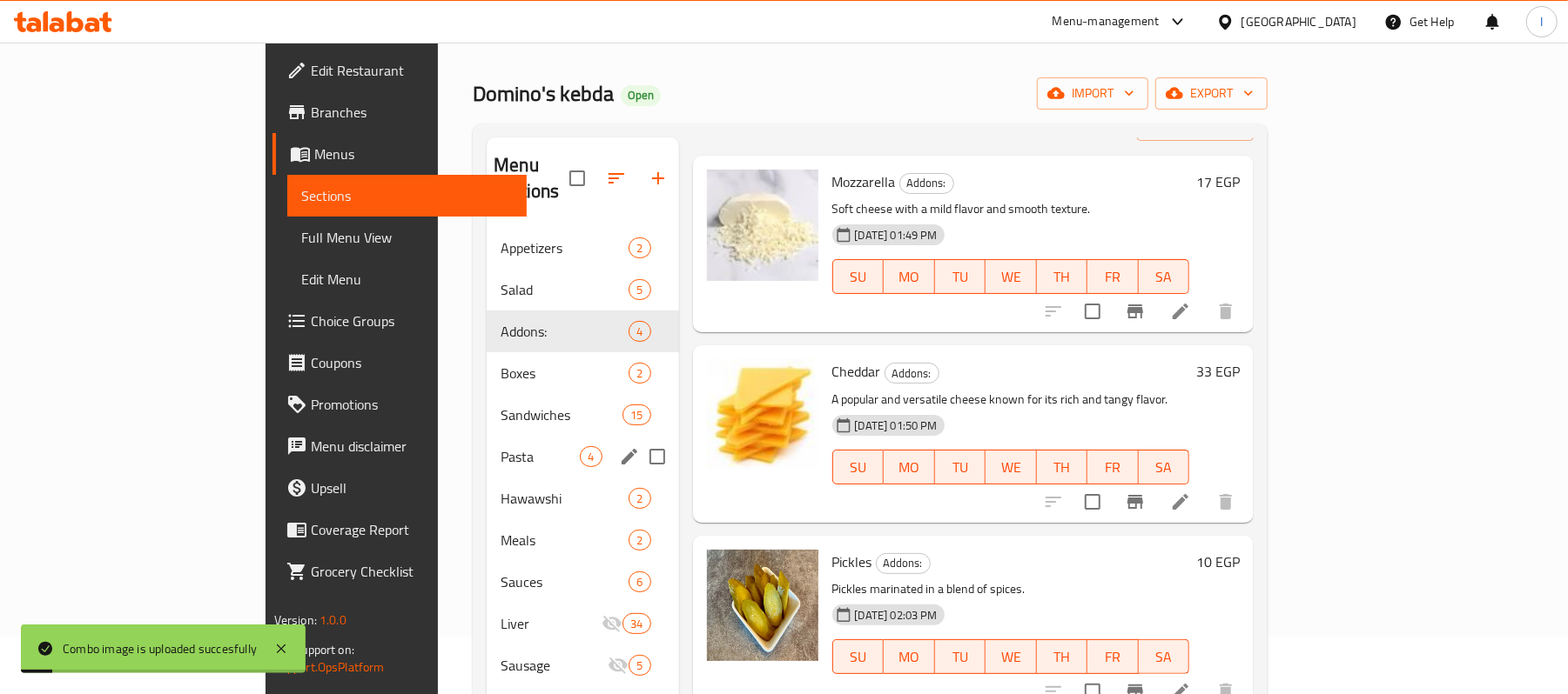
scroll to position [57, 0]
click at [501, 364] on span "Boxes" at bounding box center [540, 374] width 80 height 21
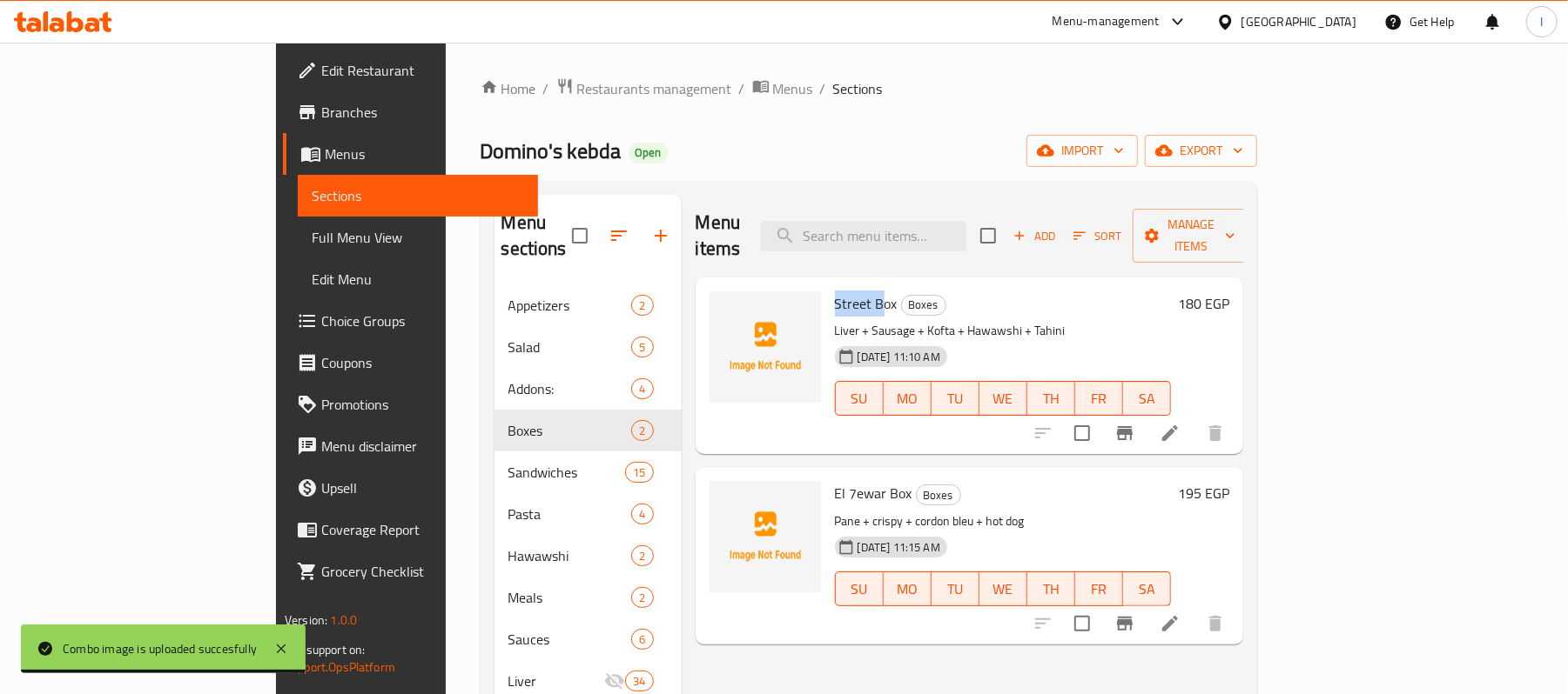
drag, startPoint x: 767, startPoint y: 279, endPoint x: 815, endPoint y: 279, distance: 48.0
click at [835, 291] on span "Street Box" at bounding box center [867, 304] width 63 height 27
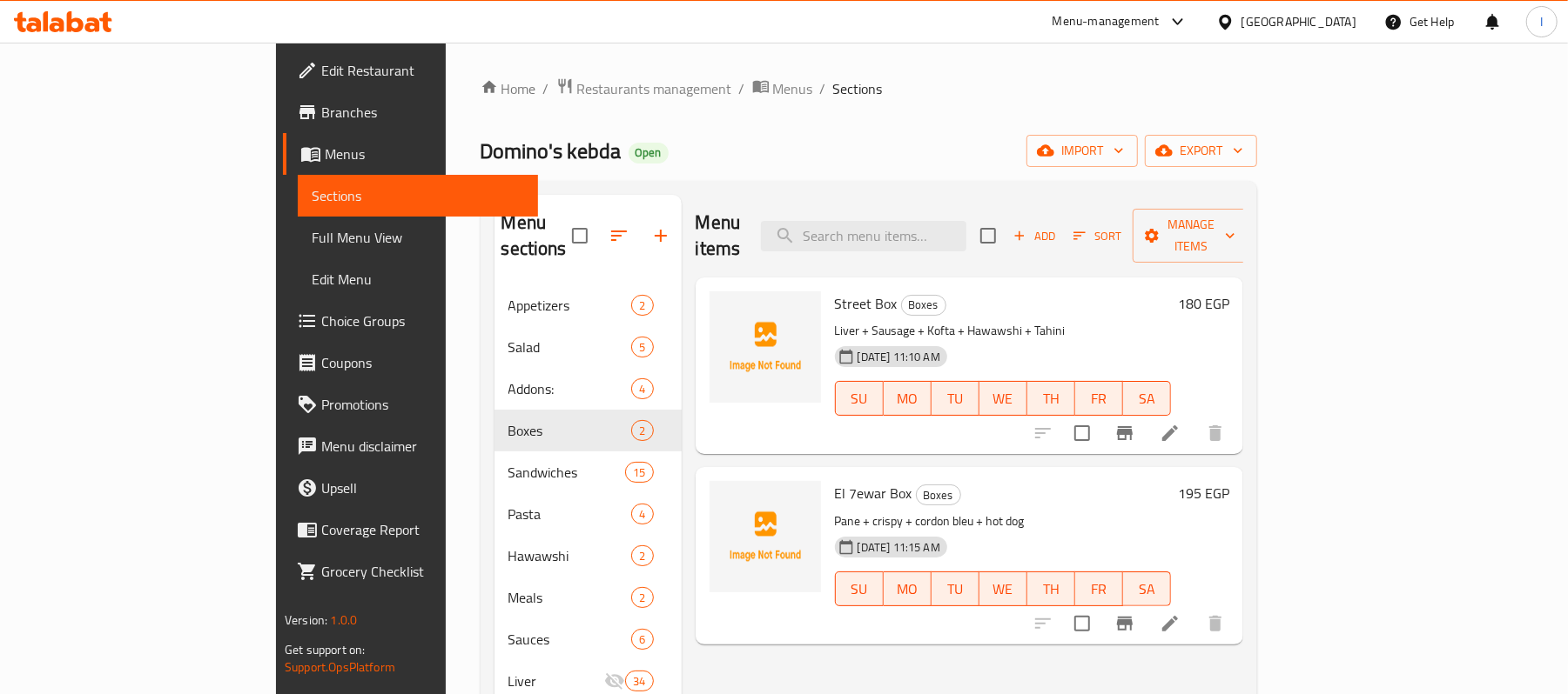
click at [835, 320] on p "Liver + Sausage + Kofta + Hawawshi + Tahini" at bounding box center [1003, 331] width 336 height 22
drag, startPoint x: 764, startPoint y: 304, endPoint x: 991, endPoint y: 303, distance: 227.0
click at [991, 320] on p "Liver + Sausage + Kofta + Hawawshi + Tahini" at bounding box center [1003, 331] width 336 height 22
click at [731, 314] on circle "upload picture" at bounding box center [733, 316] width 5 height 5
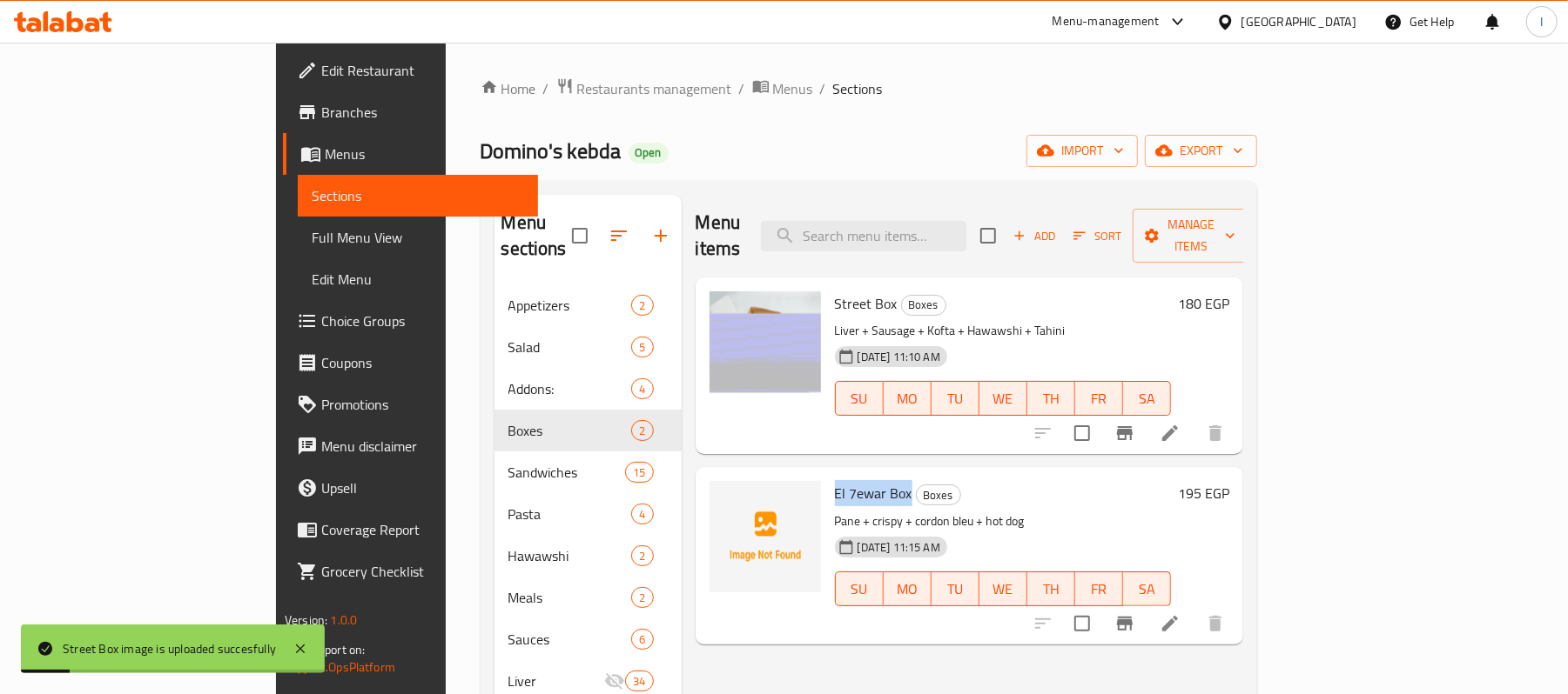
drag, startPoint x: 766, startPoint y: 464, endPoint x: 841, endPoint y: 465, distance: 75.0
click at [841, 482] on h6 "El 7ewar Box Boxes" at bounding box center [1003, 493] width 336 height 25
click at [828, 530] on div "09-07-2025 11:15 AM" at bounding box center [872, 547] width 88 height 34
drag, startPoint x: 766, startPoint y: 496, endPoint x: 962, endPoint y: 489, distance: 196.1
click at [962, 511] on p "Pane + crispy + cordon bleu + hot dog" at bounding box center [1003, 522] width 336 height 22
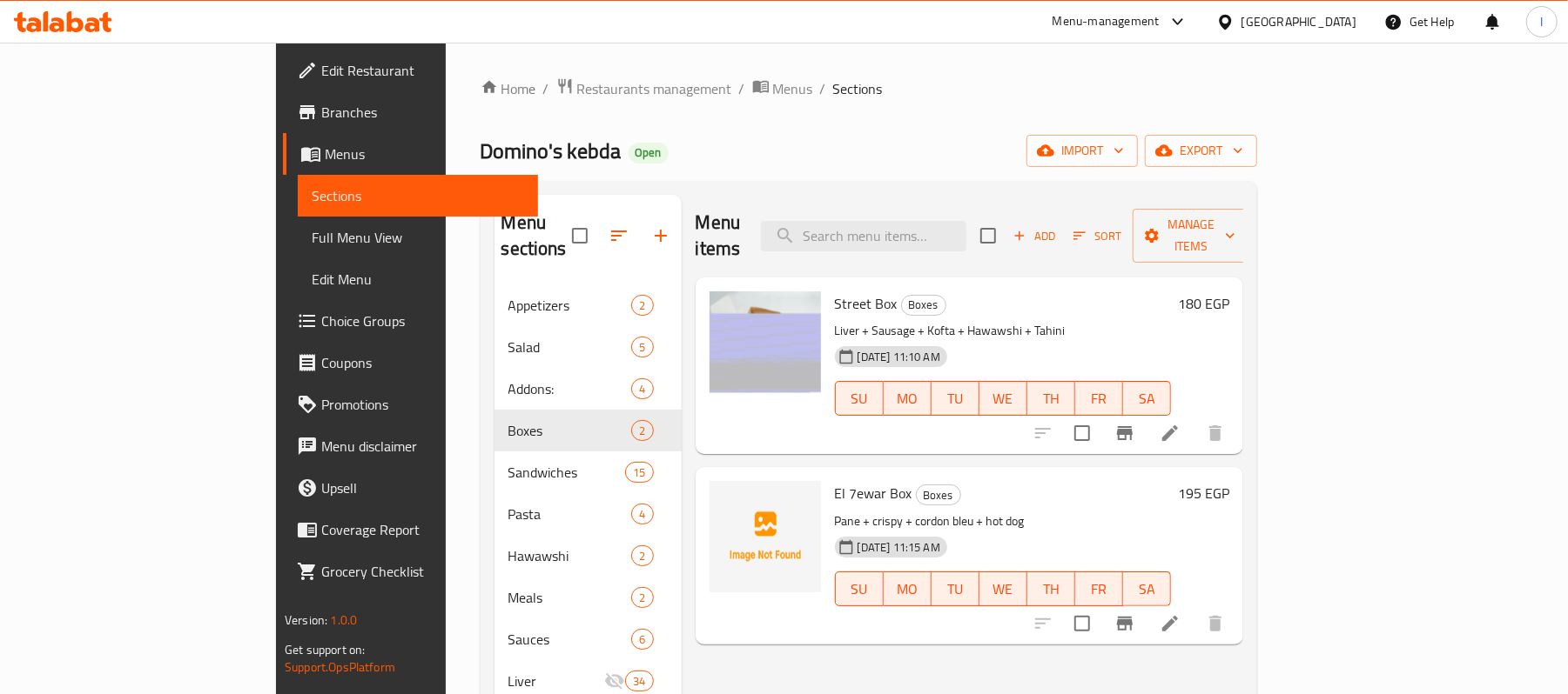
click at [835, 481] on span "El 7ewar Box" at bounding box center [874, 493] width 78 height 27
click at [725, 496] on icon "upload picture" at bounding box center [734, 504] width 18 height 16
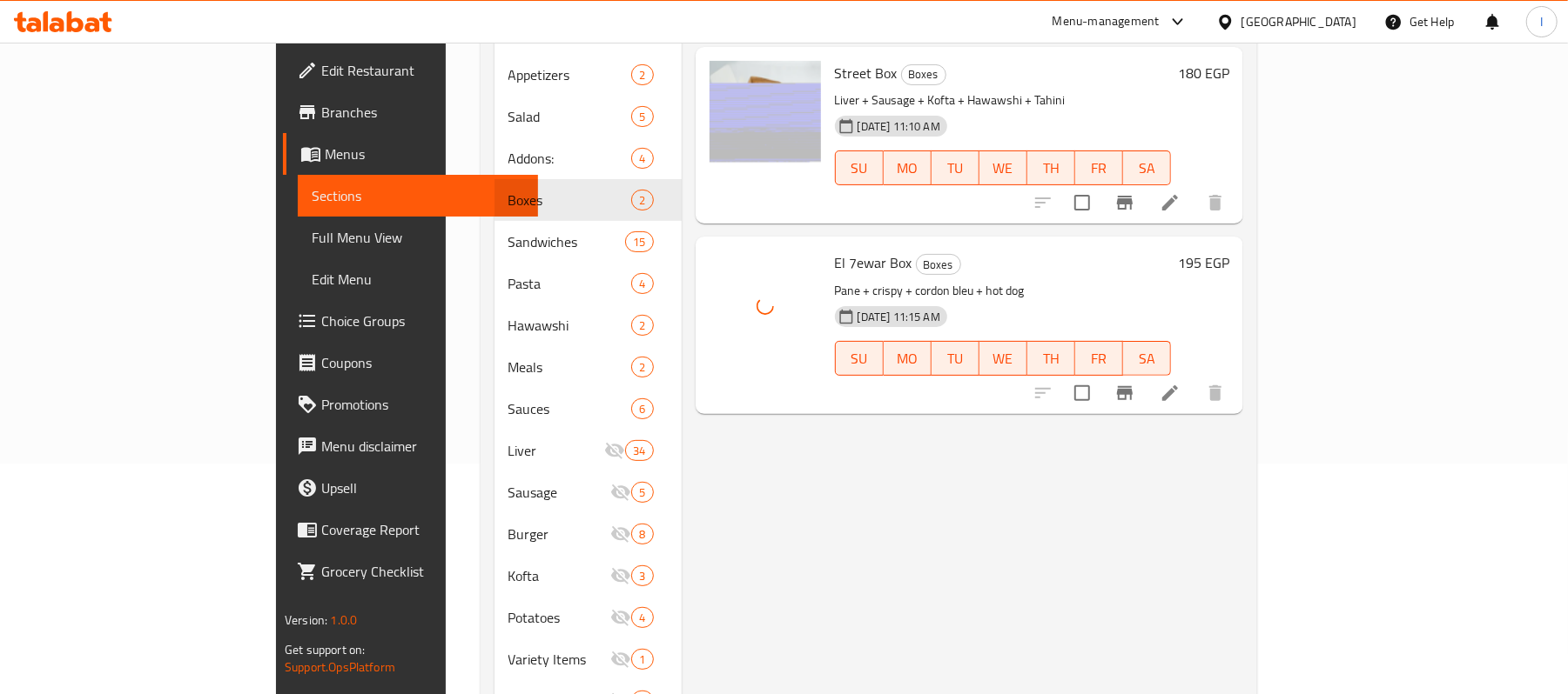
scroll to position [231, 0]
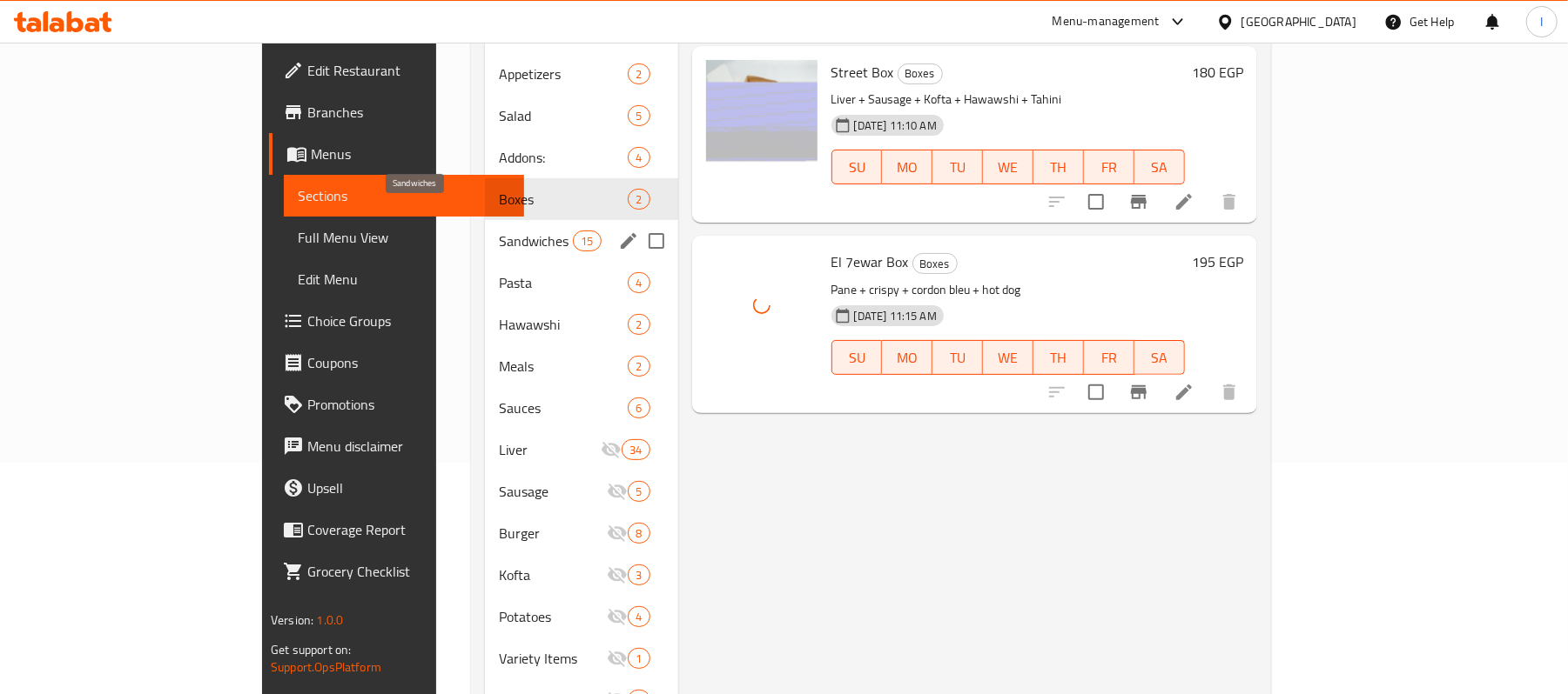
click at [499, 231] on span "Sandwiches" at bounding box center [535, 241] width 74 height 21
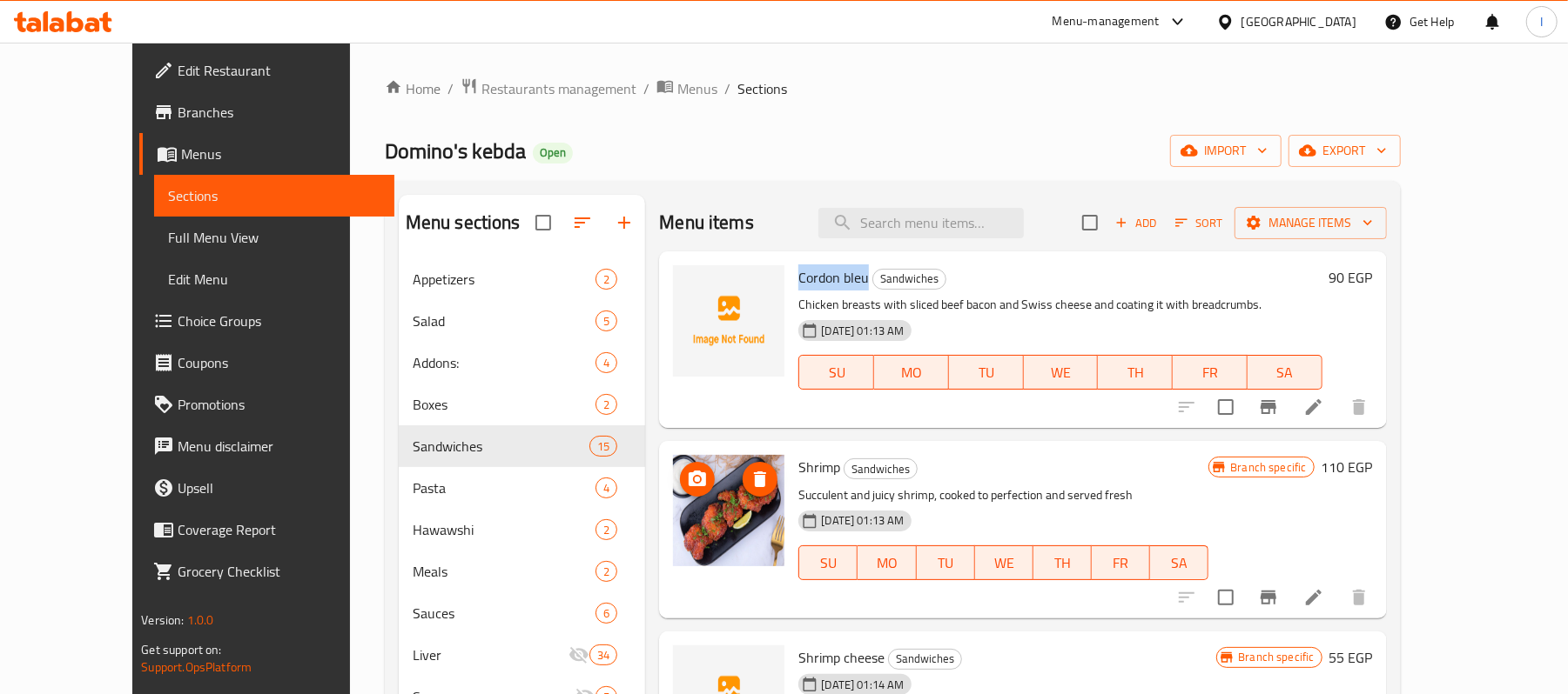
drag, startPoint x: 766, startPoint y: 275, endPoint x: 833, endPoint y: 277, distance: 67.0
click at [833, 277] on span "Cordon bleu" at bounding box center [834, 277] width 71 height 27
click at [687, 298] on icon "upload picture" at bounding box center [696, 289] width 21 height 21
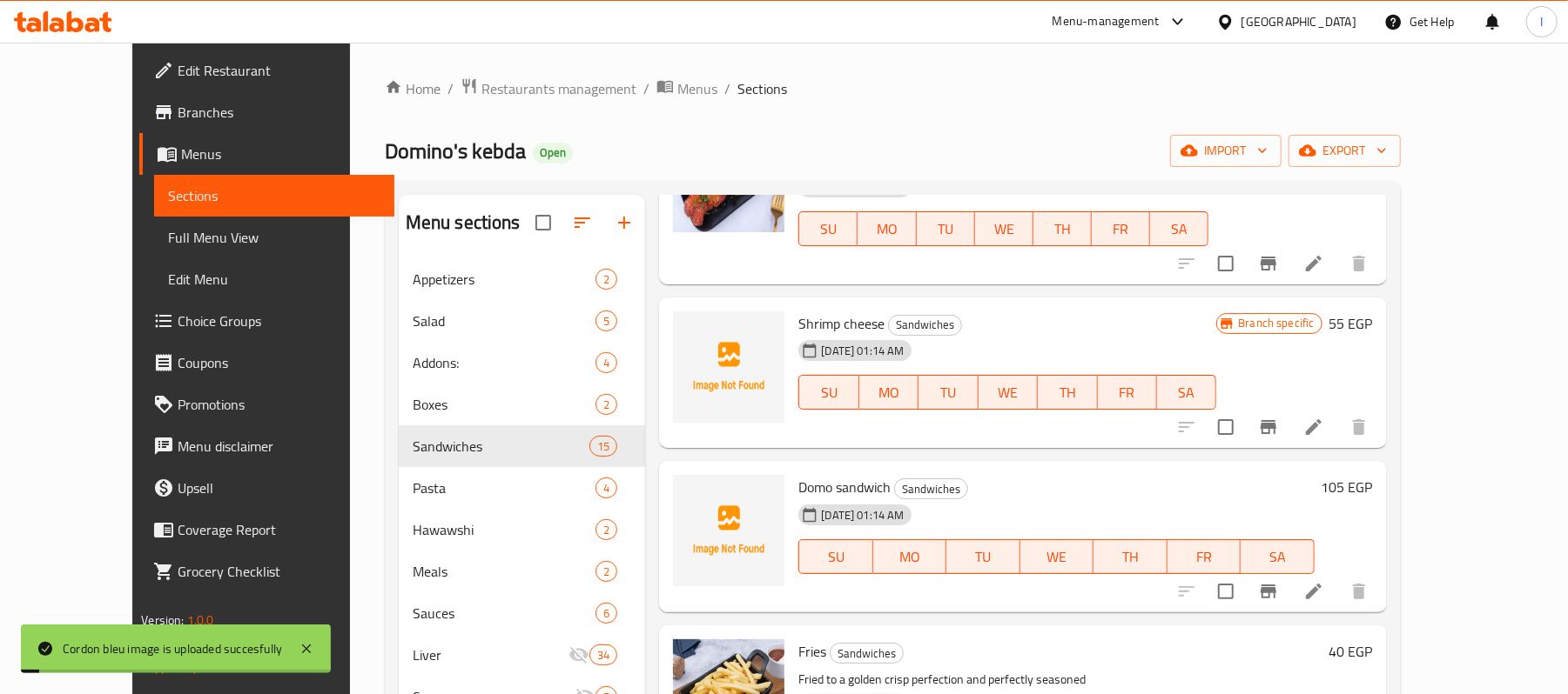
scroll to position [116, 0]
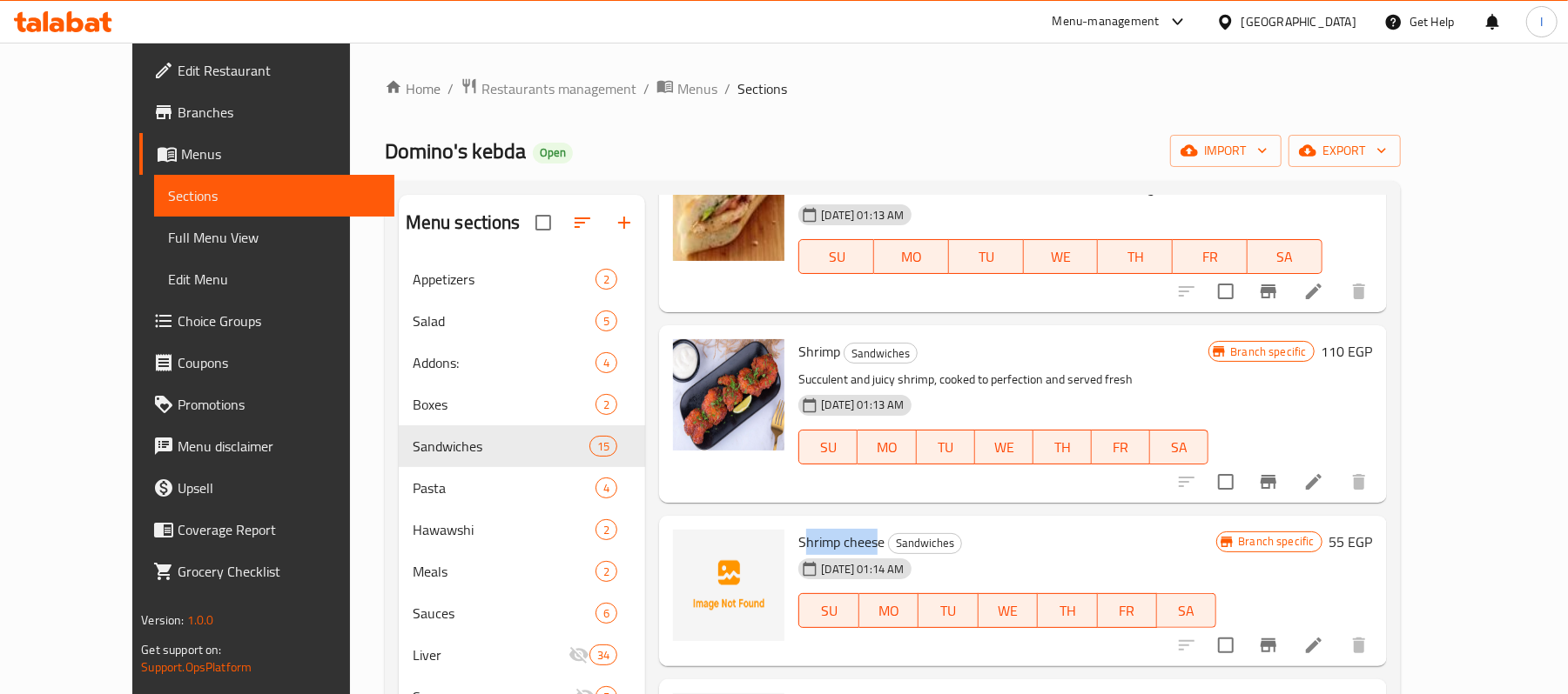
drag, startPoint x: 770, startPoint y: 541, endPoint x: 847, endPoint y: 536, distance: 77.2
click at [847, 536] on span "Shrimp cheese" at bounding box center [842, 542] width 87 height 27
click at [845, 536] on span "Shrimp cheese" at bounding box center [842, 542] width 87 height 27
drag, startPoint x: 763, startPoint y: 537, endPoint x: 854, endPoint y: 538, distance: 91.0
click at [854, 538] on div "Shrimp cheese Sandwiches 26-06-2025 01:14 AM SU MO TU WE TH FR SA" at bounding box center [1007, 592] width 432 height 138
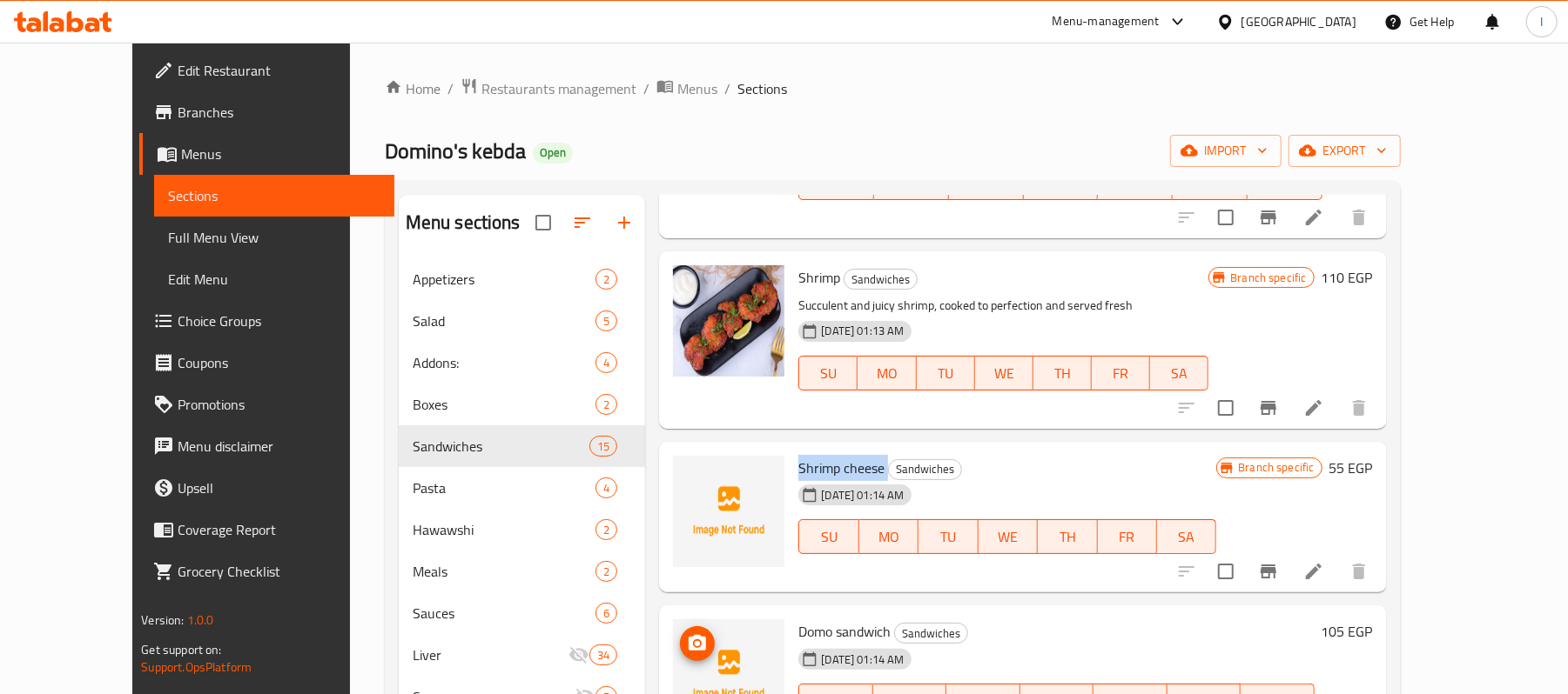
scroll to position [348, 0]
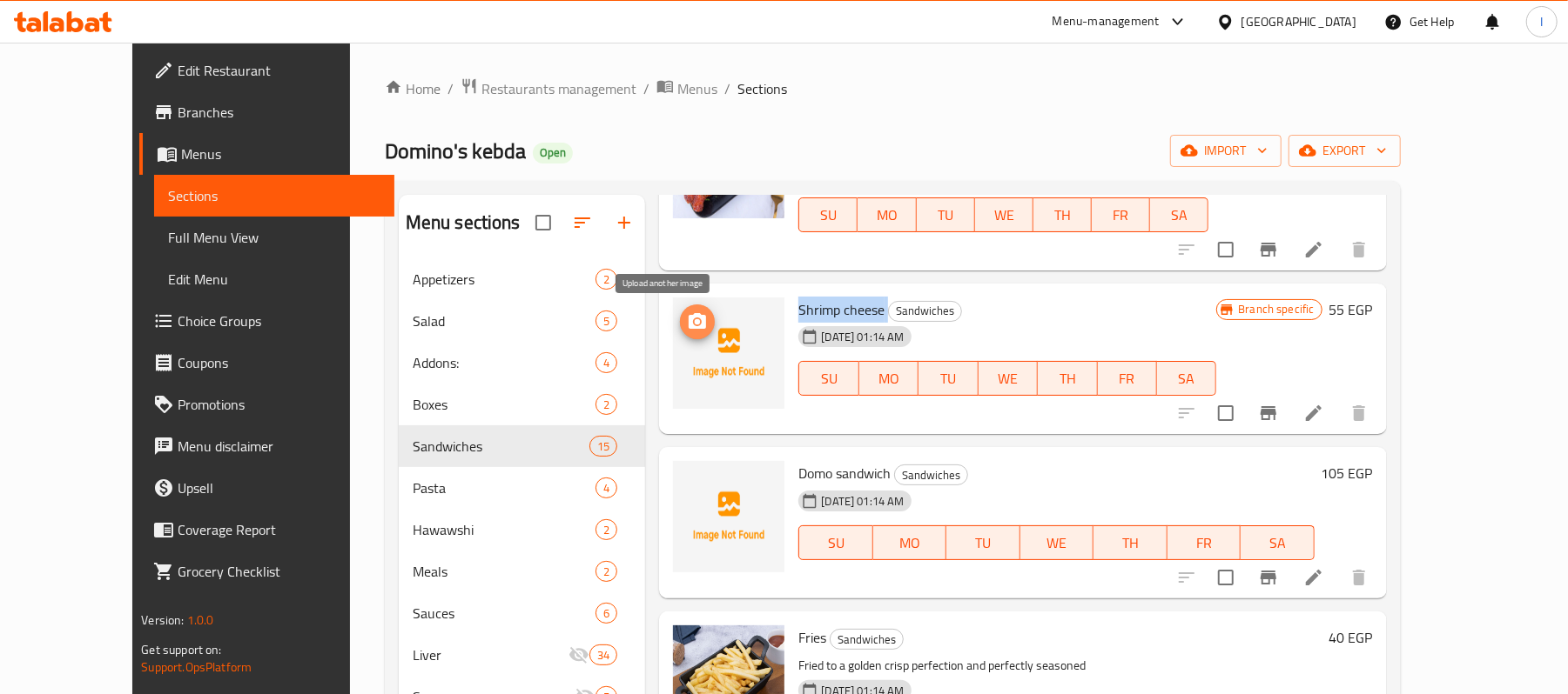
click at [687, 330] on icon "upload picture" at bounding box center [696, 321] width 21 height 21
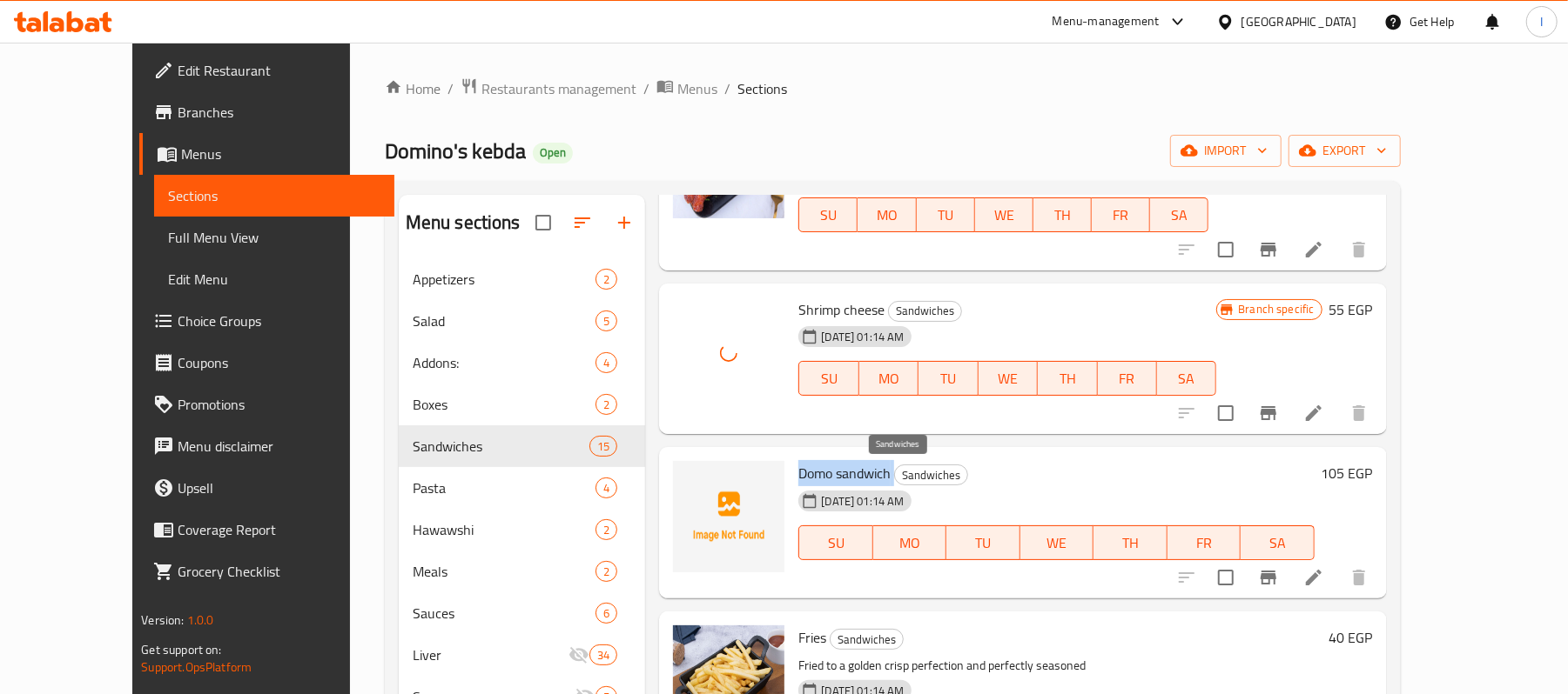
drag, startPoint x: 774, startPoint y: 481, endPoint x: 864, endPoint y: 472, distance: 90.4
click at [864, 472] on div "Domo sandwich Sandwiches 26-06-2025 01:14 AM SU MO TU WE TH FR SA" at bounding box center [1056, 523] width 529 height 138
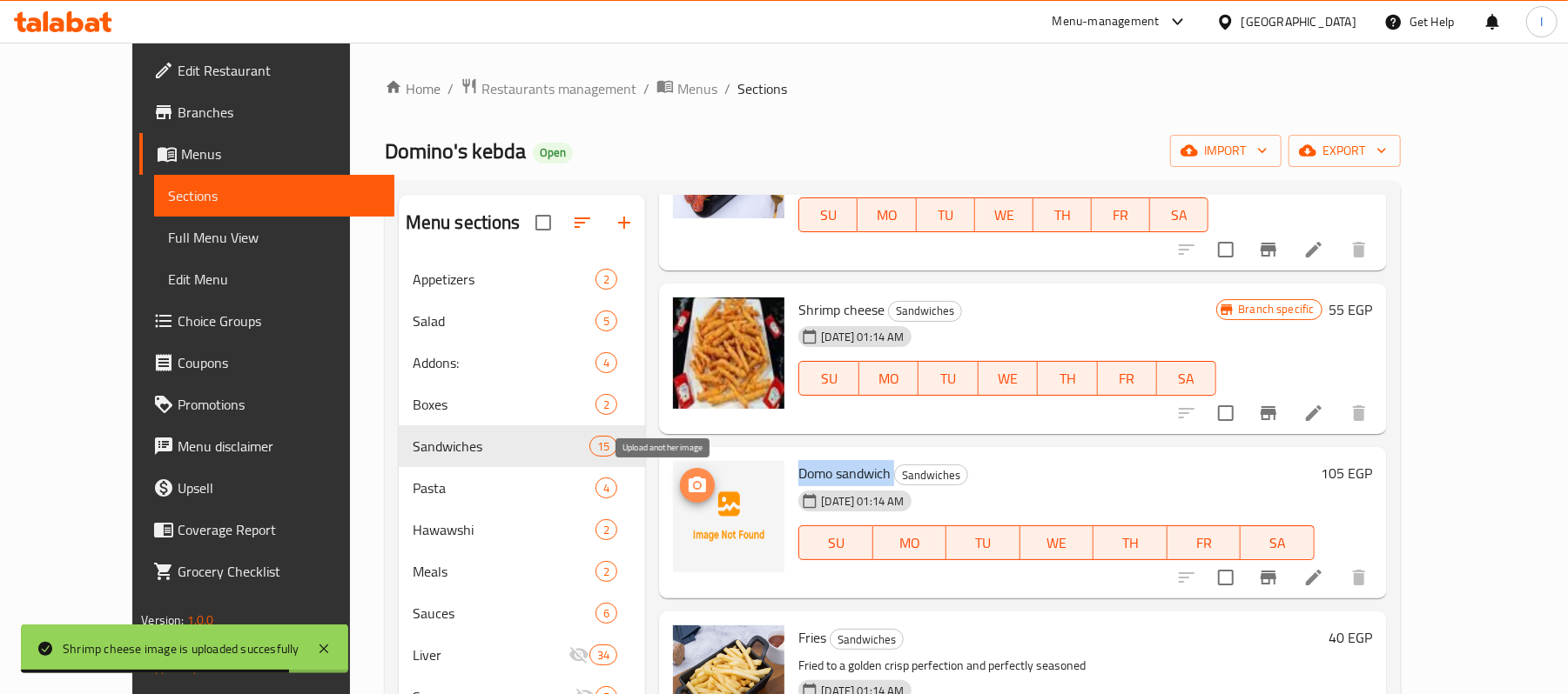
click at [680, 474] on button "upload picture" at bounding box center [696, 485] width 34 height 34
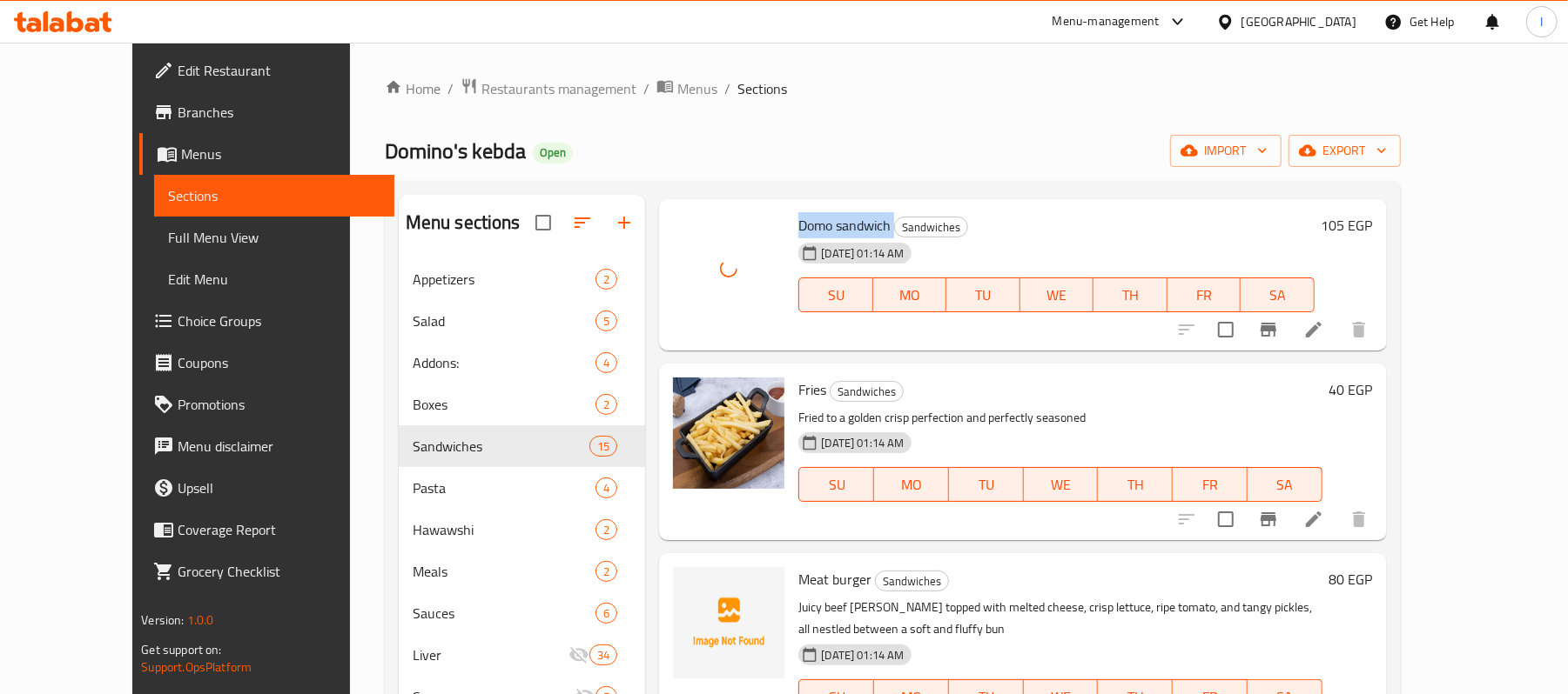
scroll to position [696, 0]
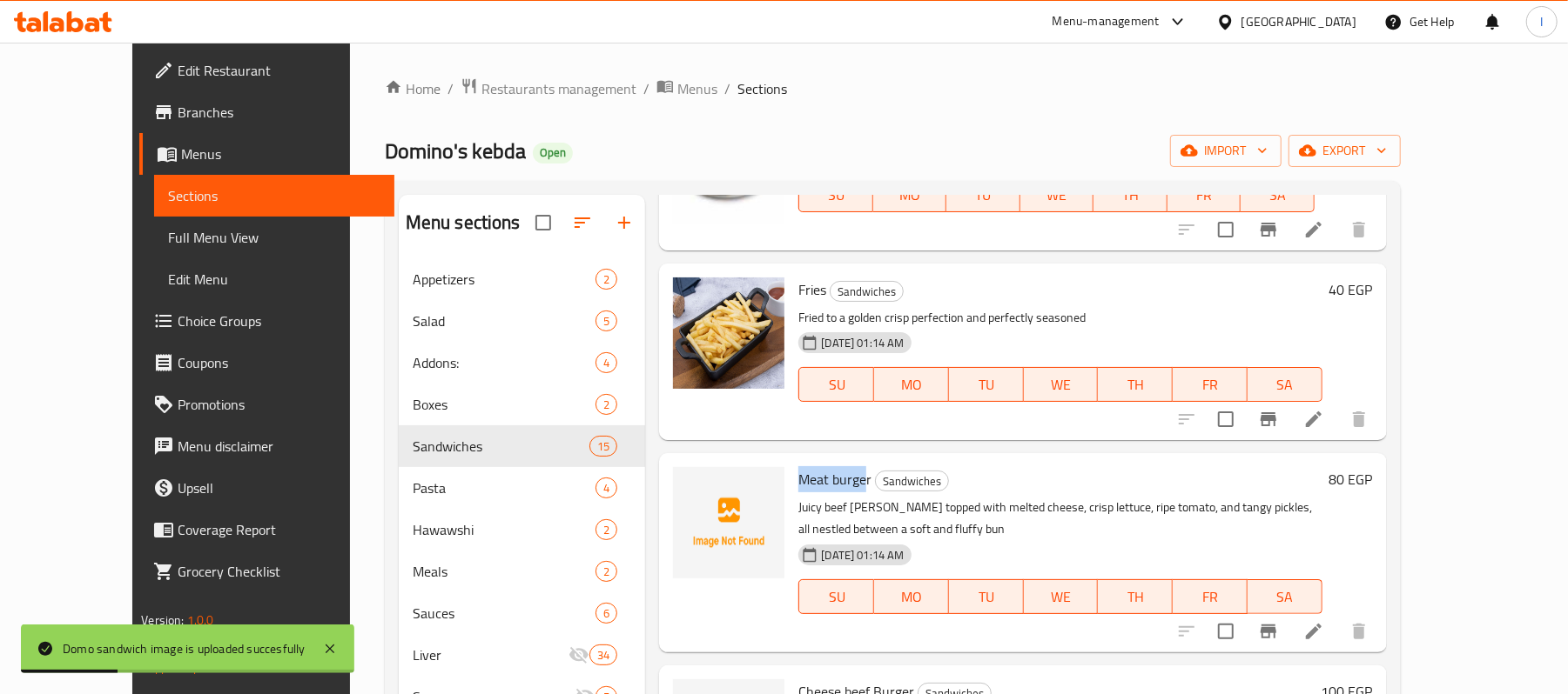
drag, startPoint x: 764, startPoint y: 486, endPoint x: 833, endPoint y: 486, distance: 69.0
click at [833, 486] on span "Meat burger" at bounding box center [835, 479] width 73 height 27
click at [689, 488] on icon "upload picture" at bounding box center [697, 491] width 18 height 16
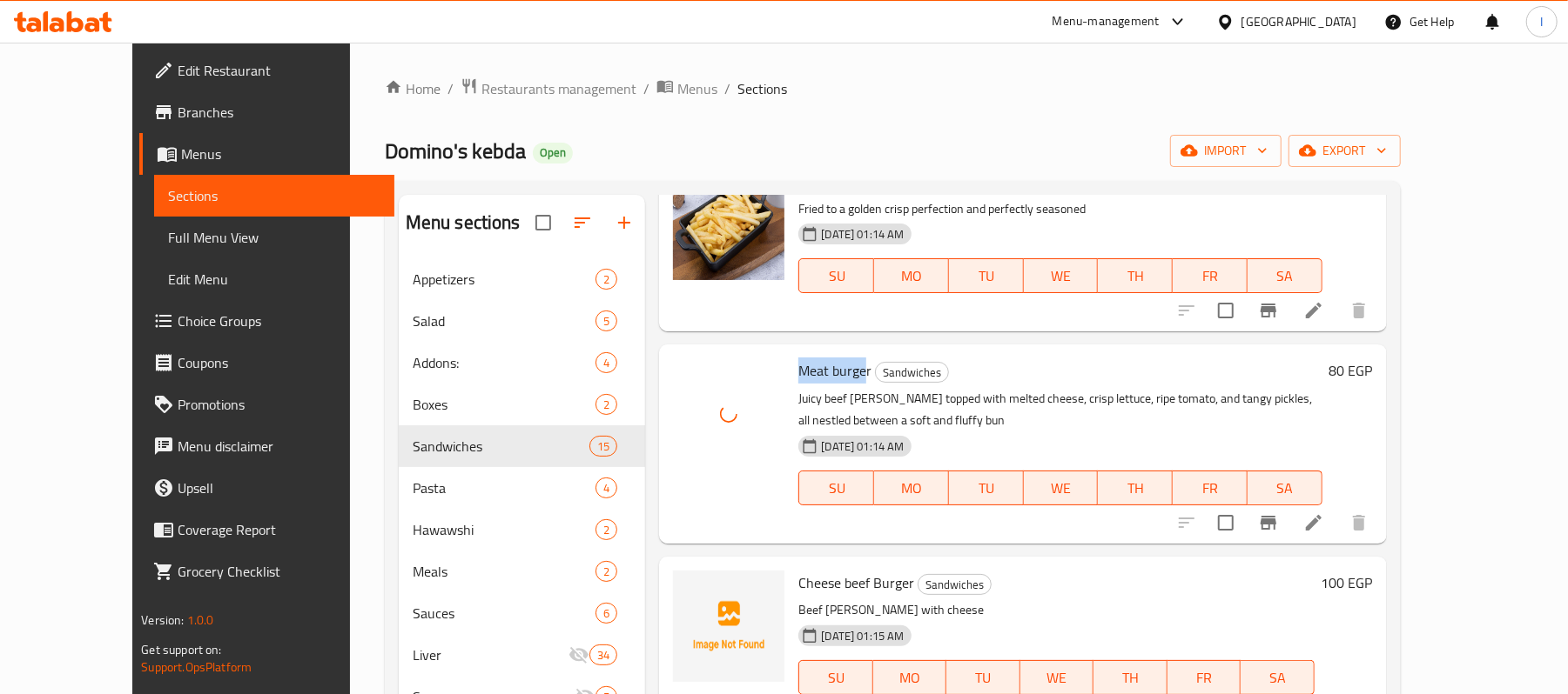
scroll to position [1044, 0]
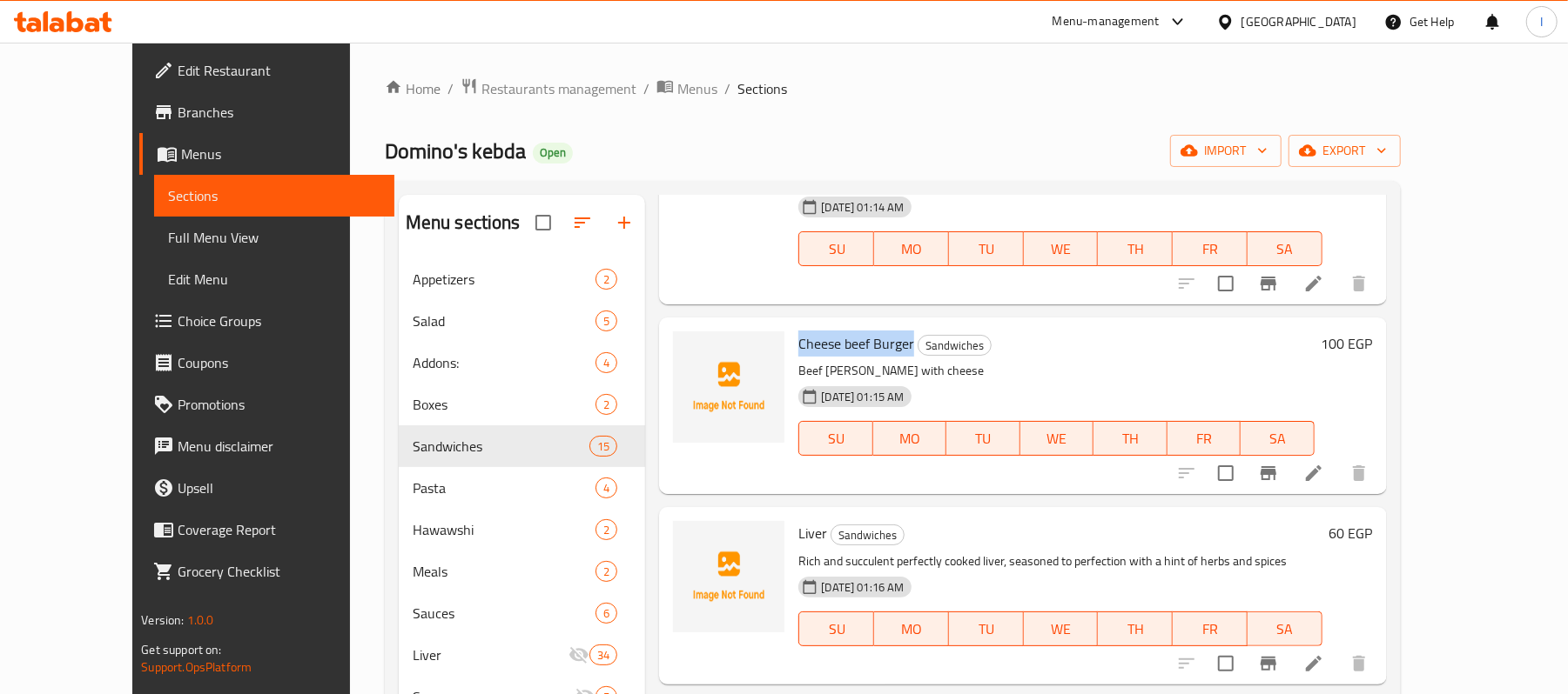
drag, startPoint x: 759, startPoint y: 327, endPoint x: 879, endPoint y: 324, distance: 120.0
click at [879, 324] on div "Cheese beef Burger Sandwiches Beef burger patty with cheese 26-06-2025 01:15 AM…" at bounding box center [1056, 406] width 529 height 163
click at [689, 347] on icon "upload picture" at bounding box center [697, 355] width 18 height 16
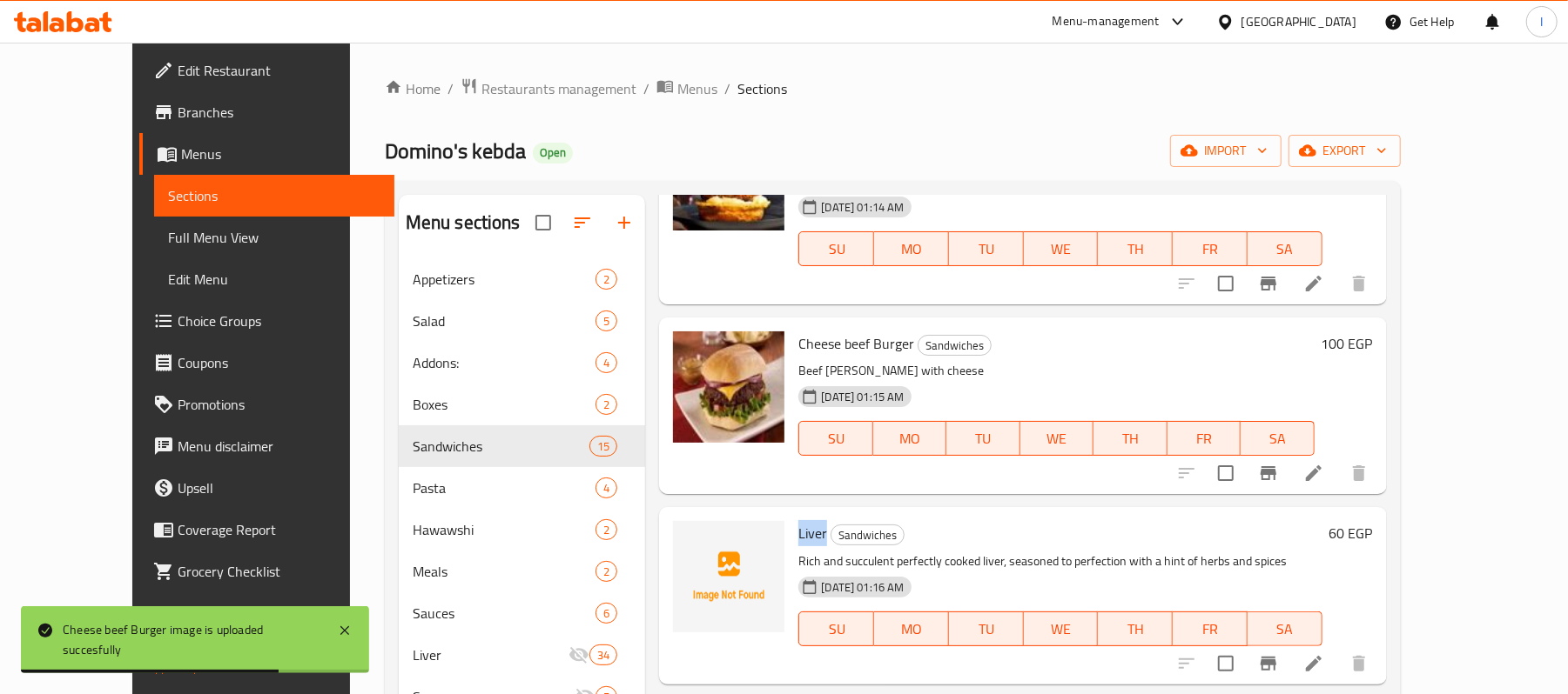
drag, startPoint x: 764, startPoint y: 512, endPoint x: 794, endPoint y: 512, distance: 30.0
click at [799, 521] on h6 "Liver Sandwiches" at bounding box center [1060, 533] width 523 height 25
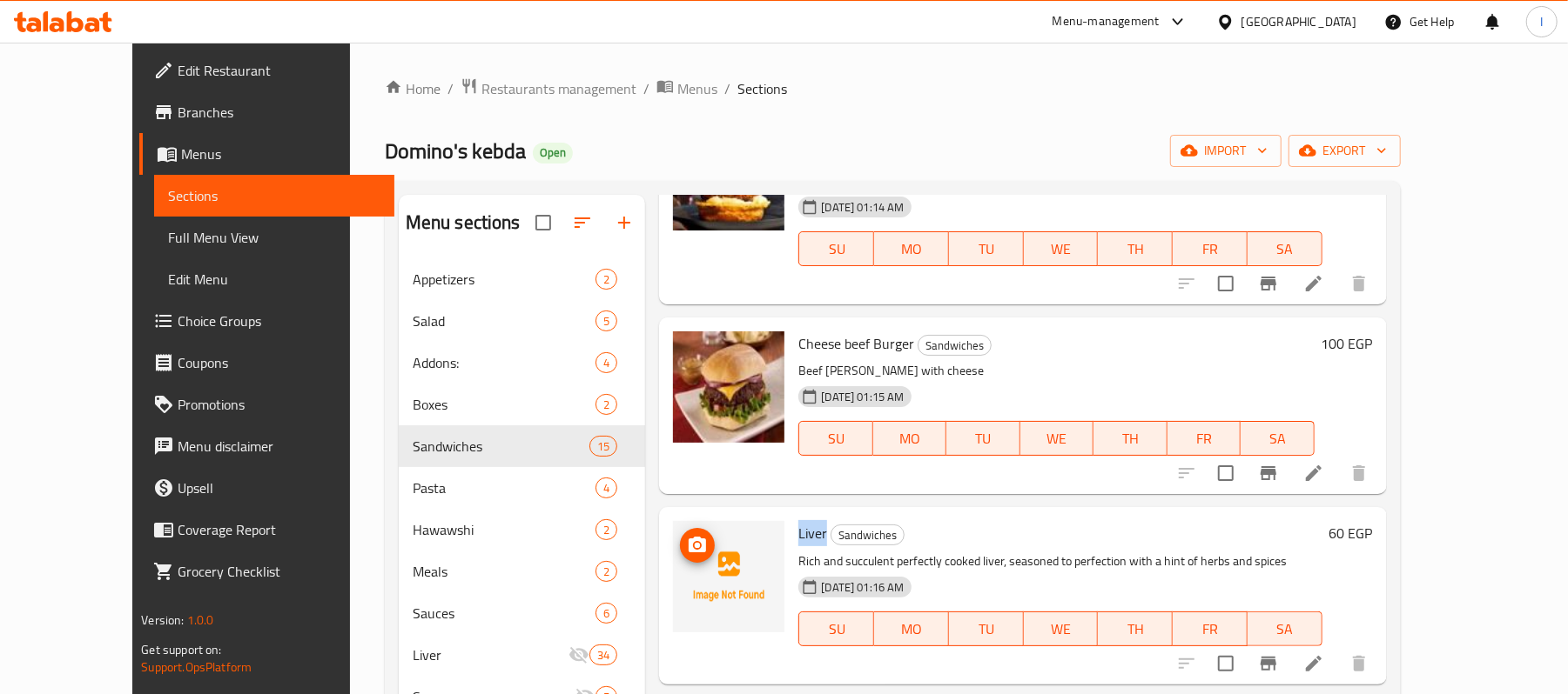
click at [689, 537] on icon "upload picture" at bounding box center [697, 545] width 18 height 16
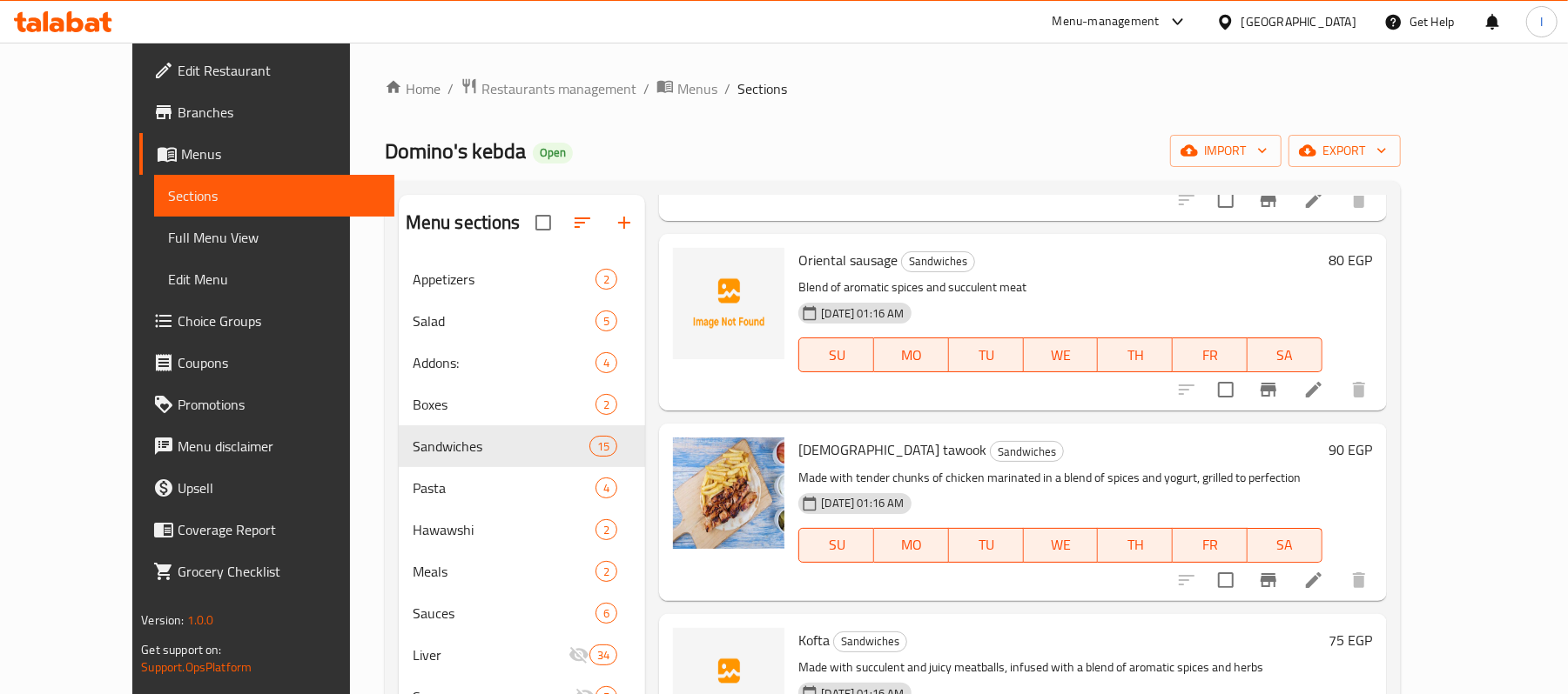
scroll to position [1276, 0]
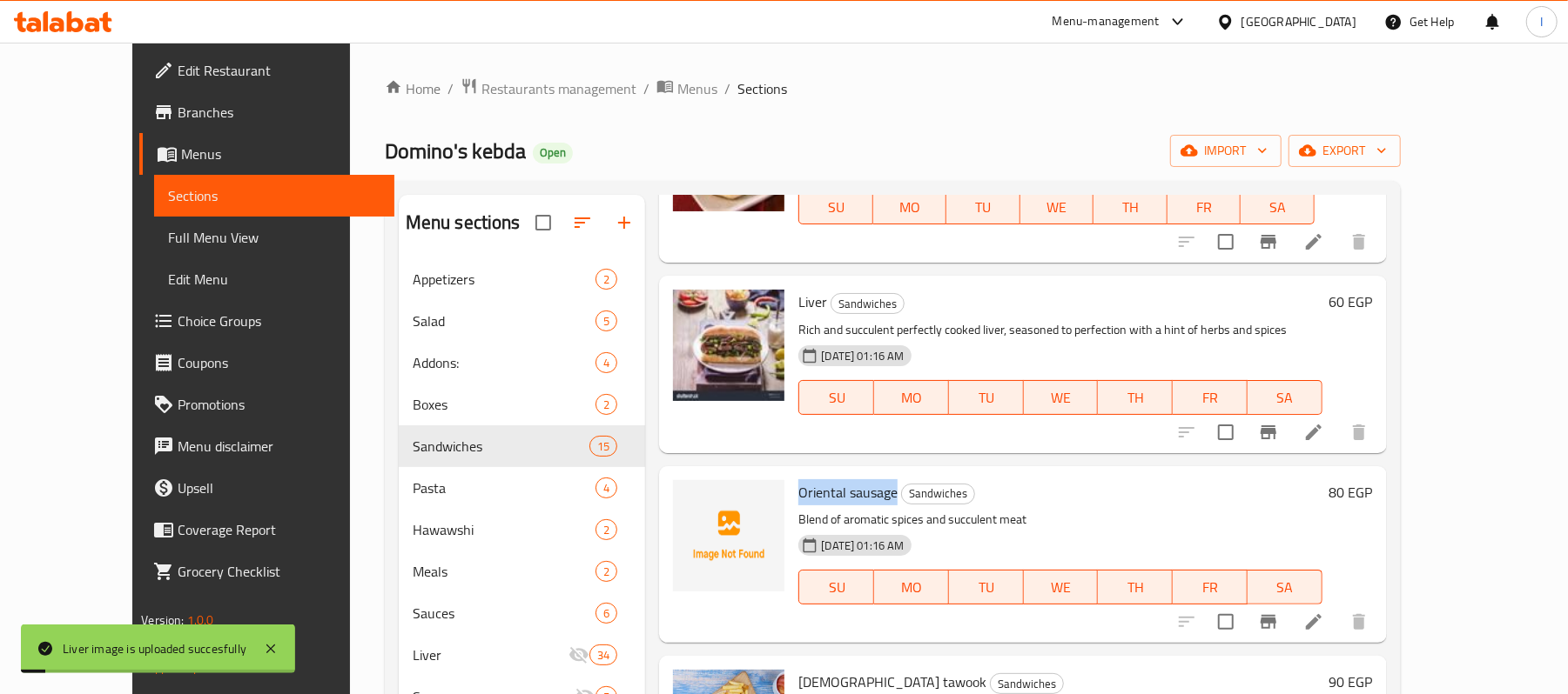
drag, startPoint x: 766, startPoint y: 467, endPoint x: 862, endPoint y: 470, distance: 96.0
click at [862, 480] on span "Oriental sausage" at bounding box center [848, 492] width 99 height 27
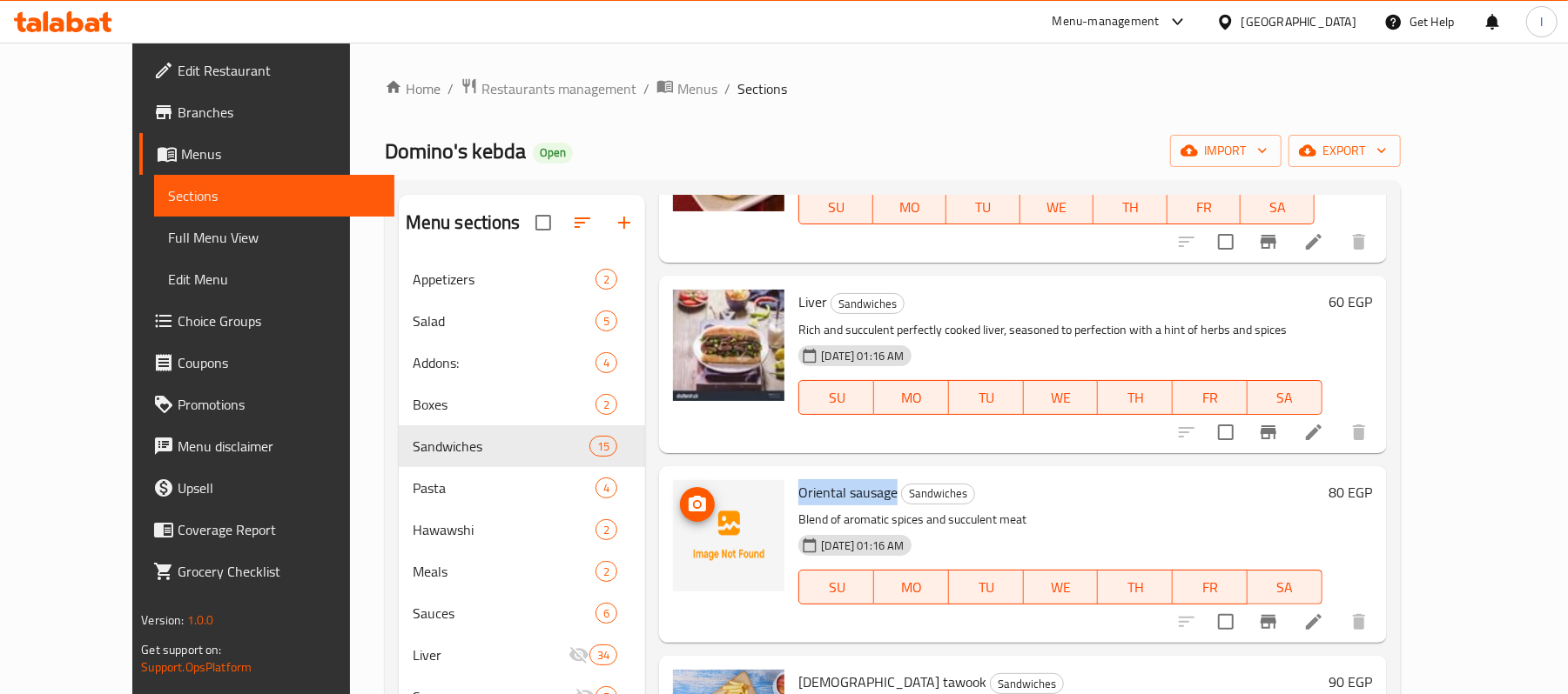
click at [687, 494] on icon "upload picture" at bounding box center [696, 504] width 21 height 21
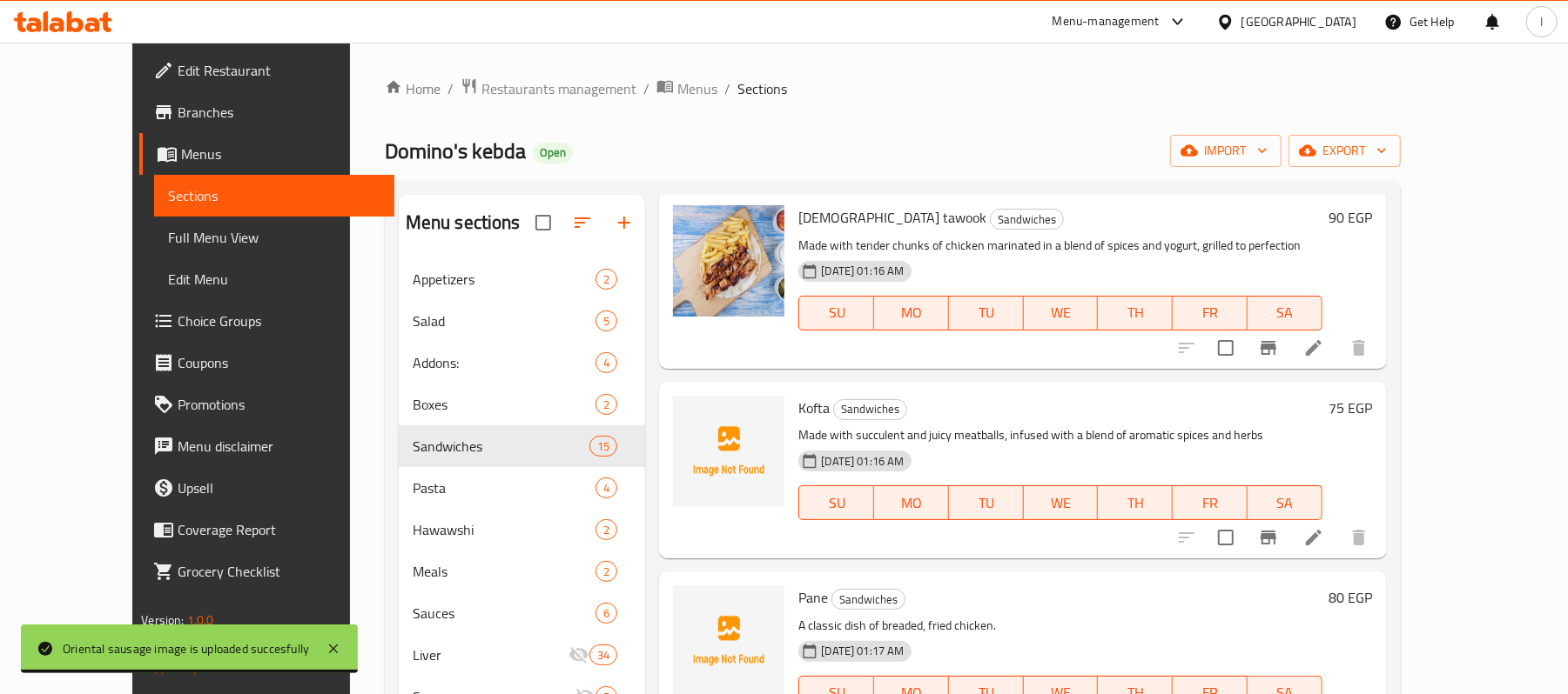
scroll to position [1856, 0]
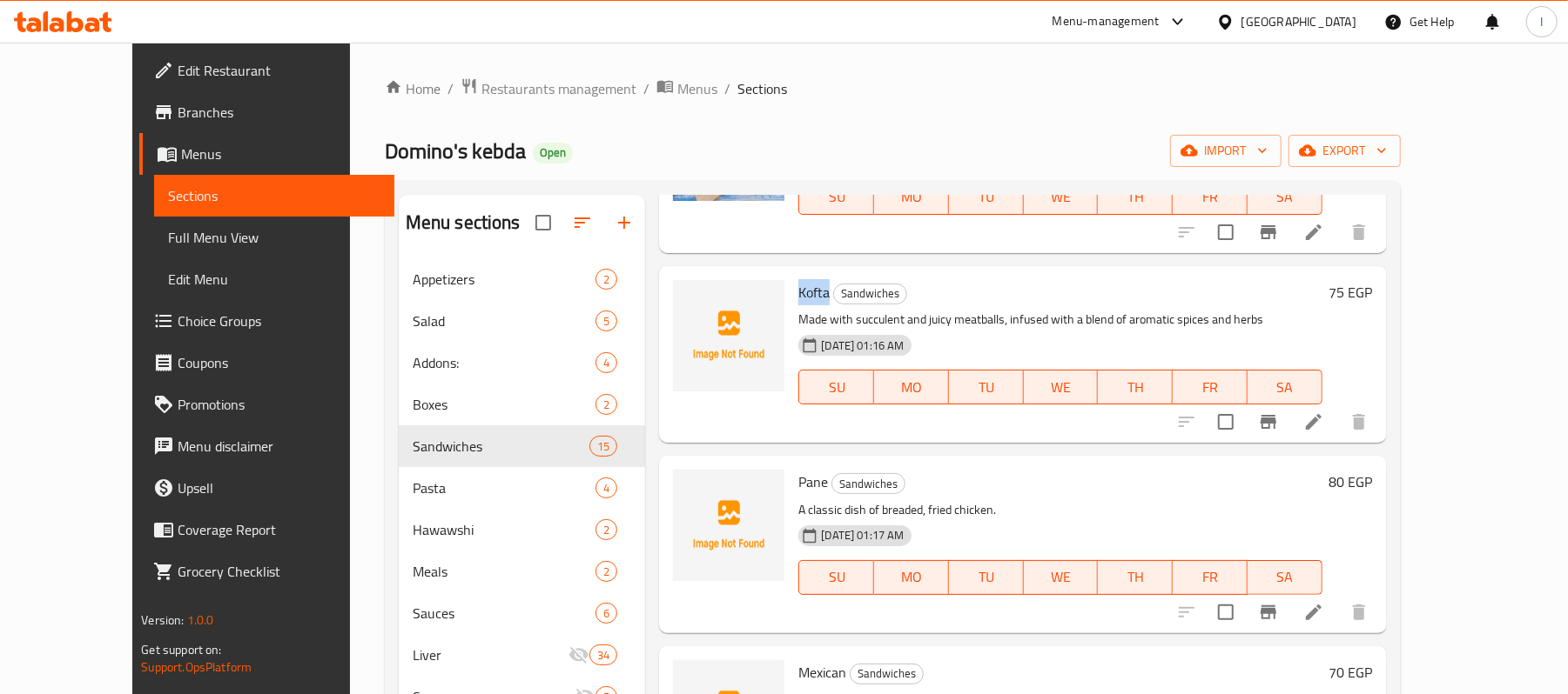
drag, startPoint x: 763, startPoint y: 273, endPoint x: 796, endPoint y: 273, distance: 33.0
click at [796, 273] on div "Kofta Sandwiches Made with succulent and juicy meatballs, infused with a blend …" at bounding box center [1060, 355] width 537 height 163
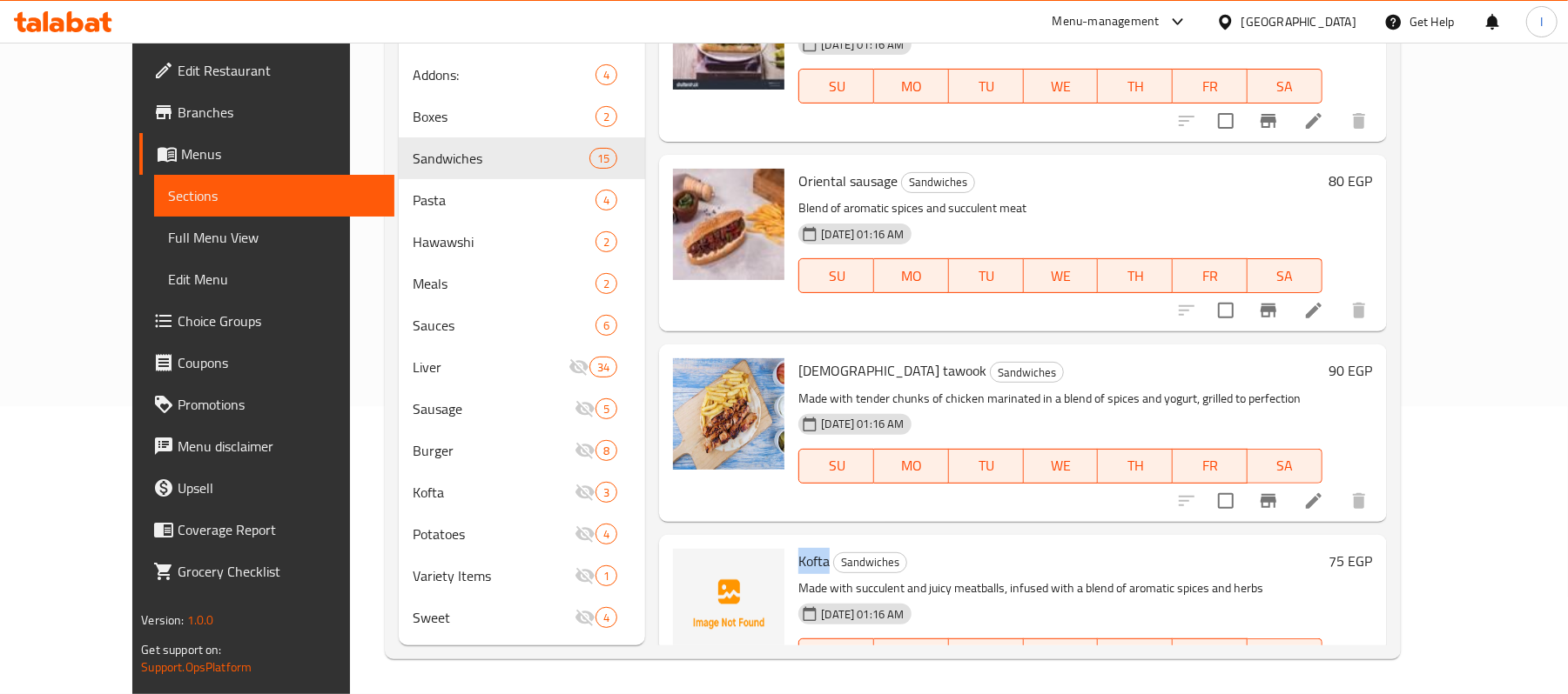
scroll to position [1498, 0]
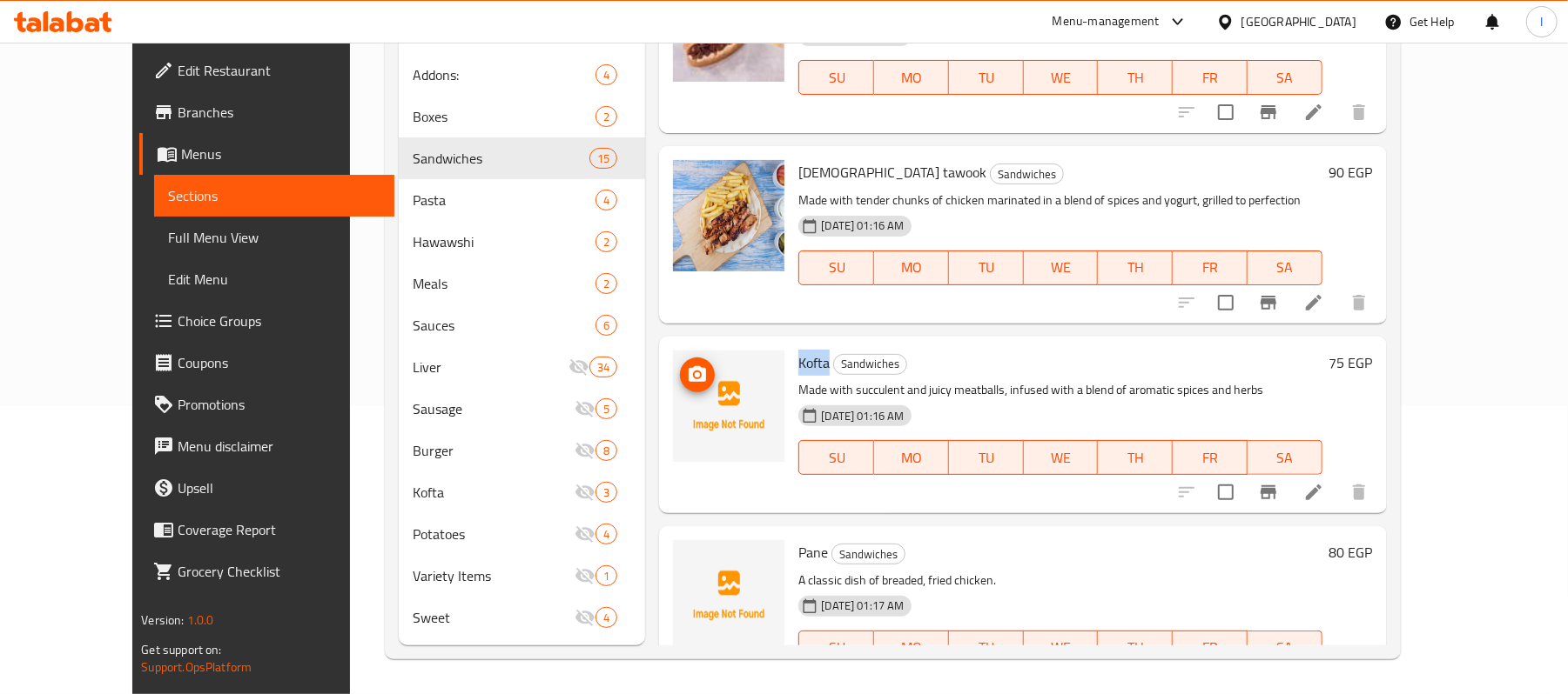
click at [689, 367] on icon "upload picture" at bounding box center [697, 375] width 18 height 16
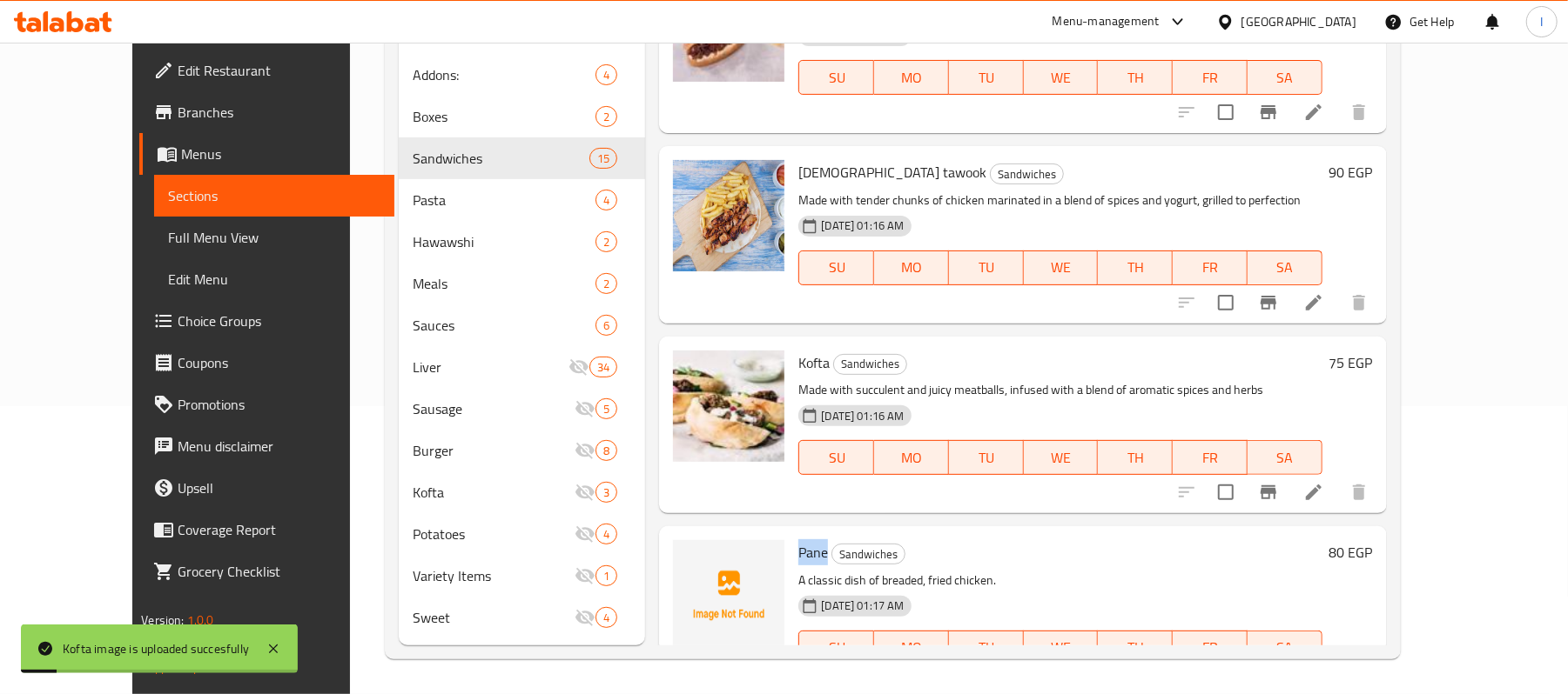
drag, startPoint x: 759, startPoint y: 535, endPoint x: 793, endPoint y: 529, distance: 34.5
click at [793, 534] on div "Pane Sandwiches A classic dish of breaded, fried chicken. 26-06-2025 01:17 AM S…" at bounding box center [1060, 615] width 537 height 163
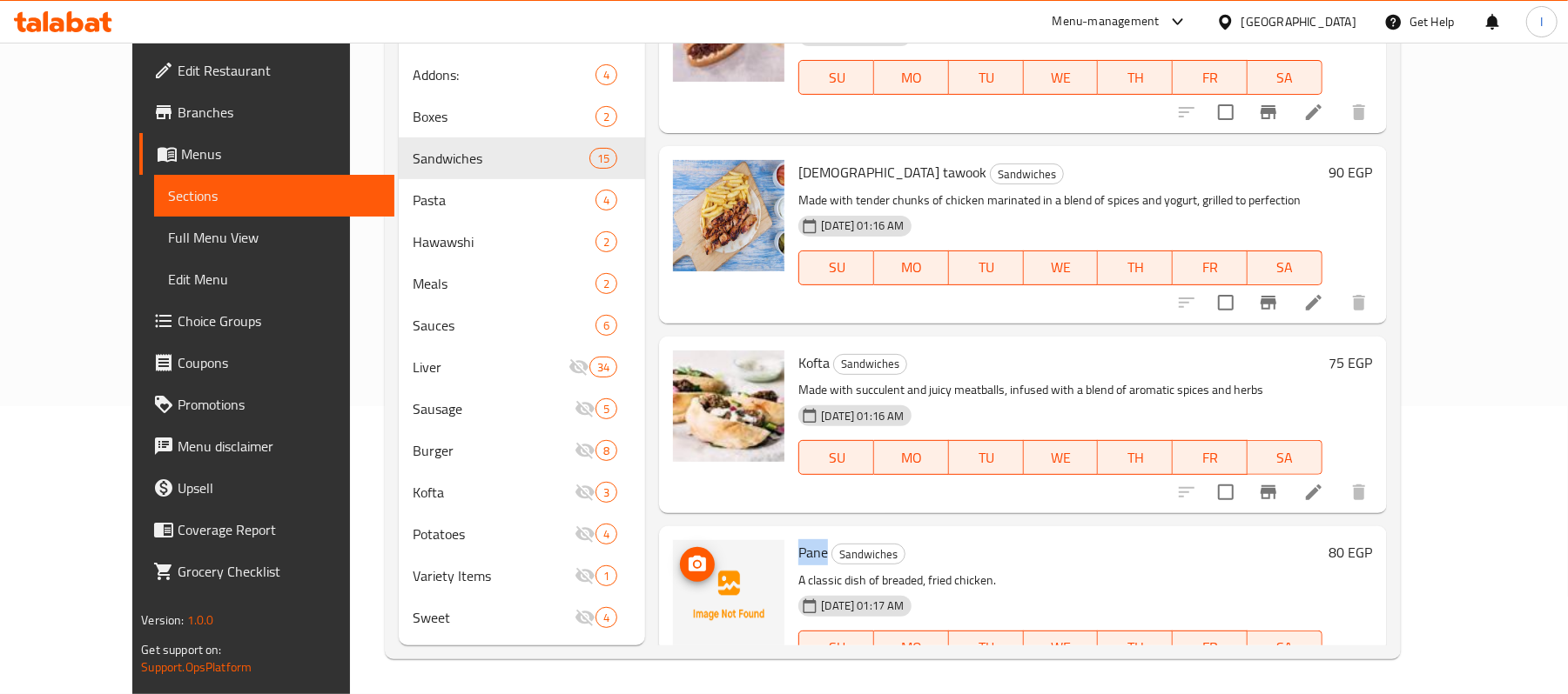
click at [689, 556] on icon "upload picture" at bounding box center [697, 564] width 18 height 16
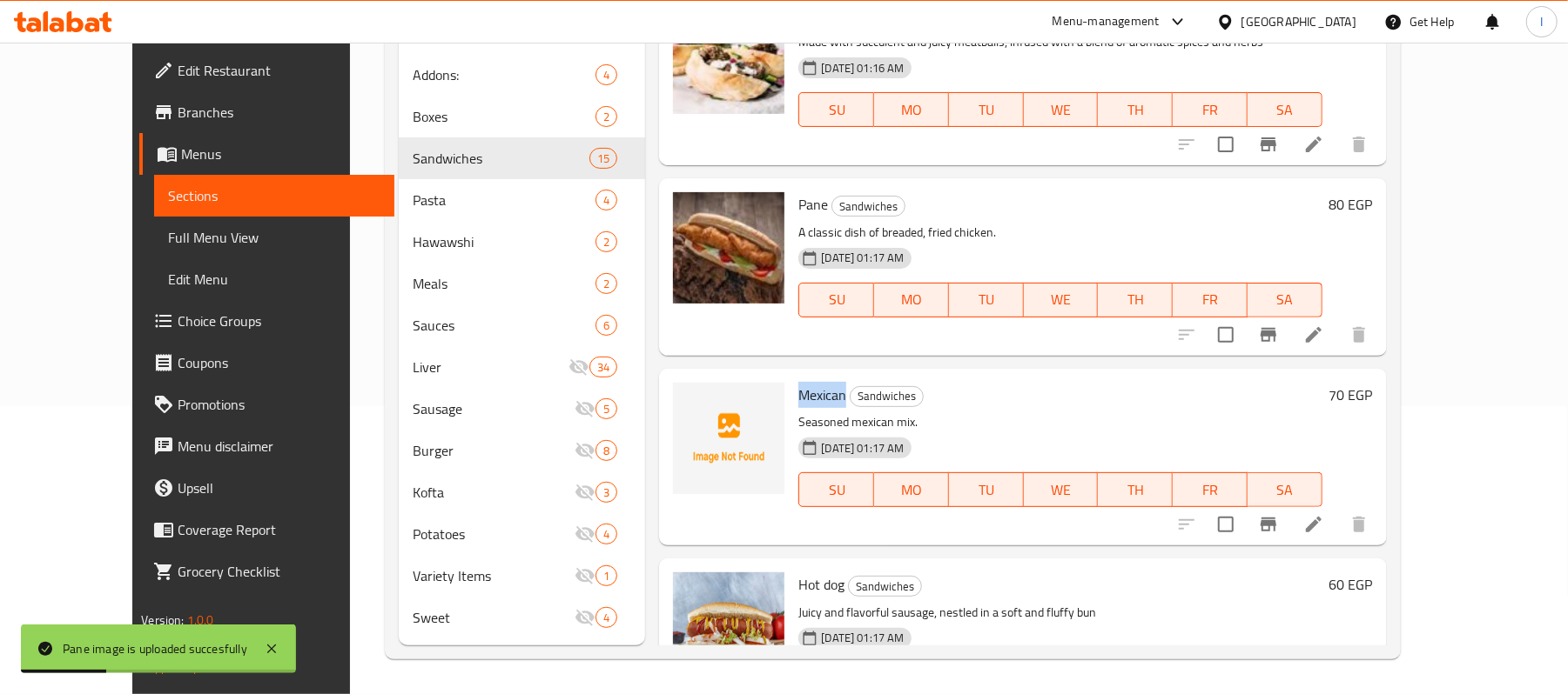
drag, startPoint x: 760, startPoint y: 376, endPoint x: 814, endPoint y: 379, distance: 54.1
click at [814, 379] on div "Mexican Sandwiches Seasoned mexican mix. 26-06-2025 01:17 AM SU MO TU WE TH FR …" at bounding box center [1060, 457] width 537 height 163
click at [937, 412] on p "Seasoned mexican mix." at bounding box center [1060, 423] width 523 height 22
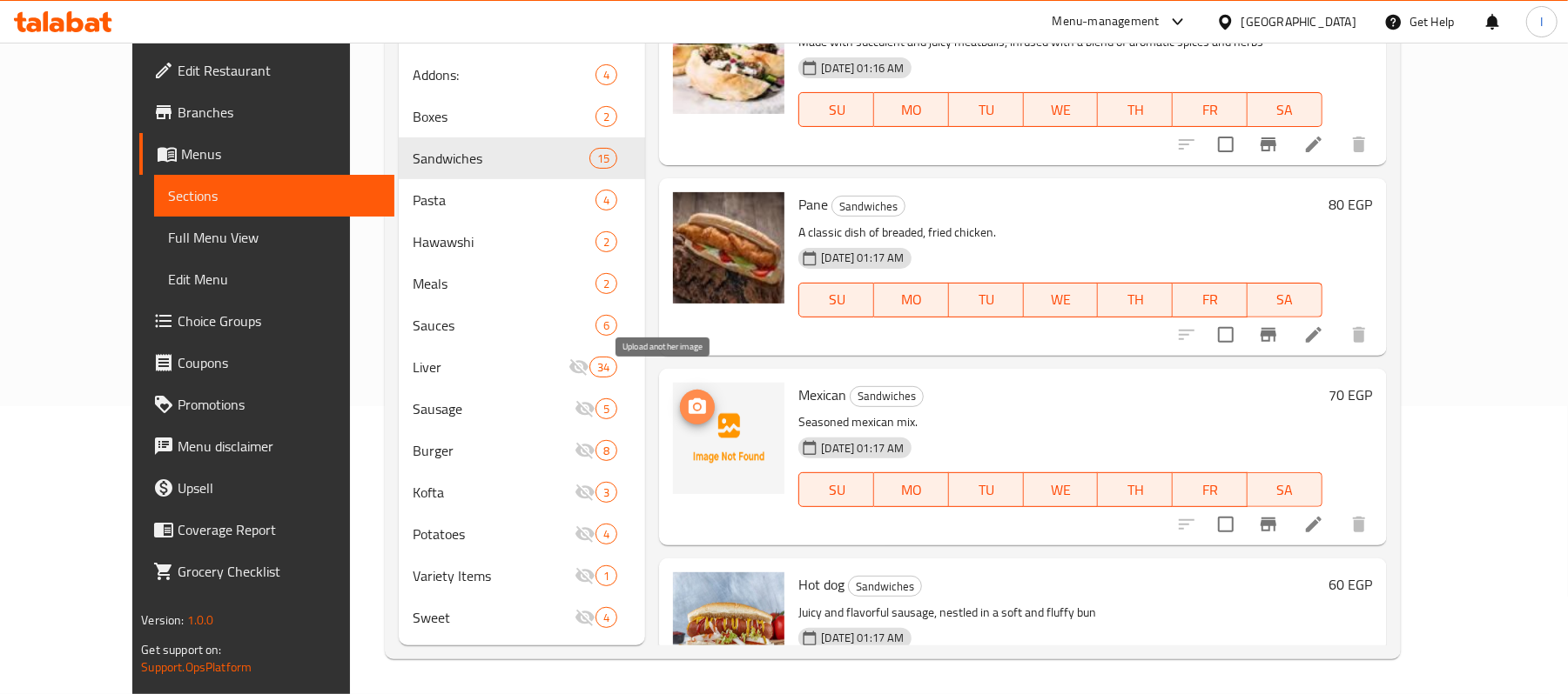
click at [687, 397] on icon "upload picture" at bounding box center [696, 407] width 21 height 21
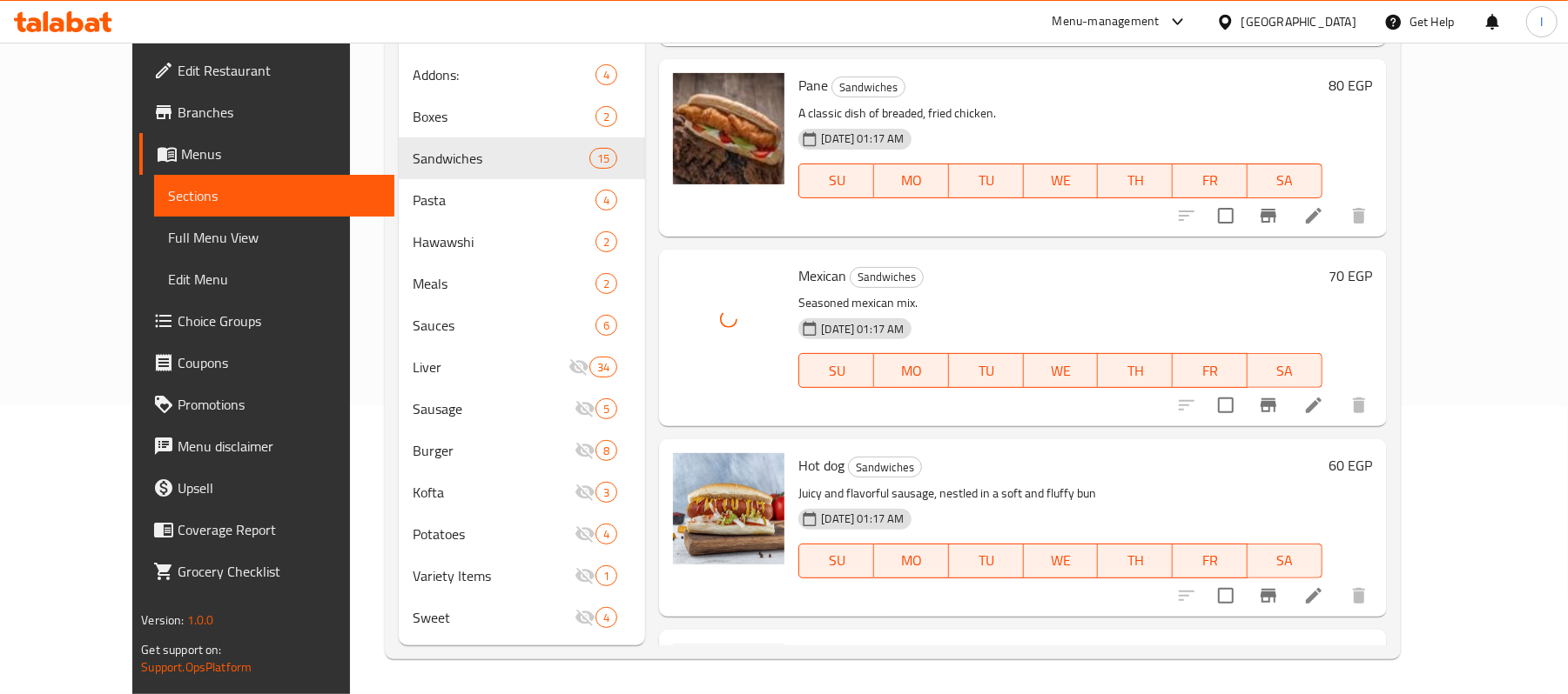
scroll to position [2078, 0]
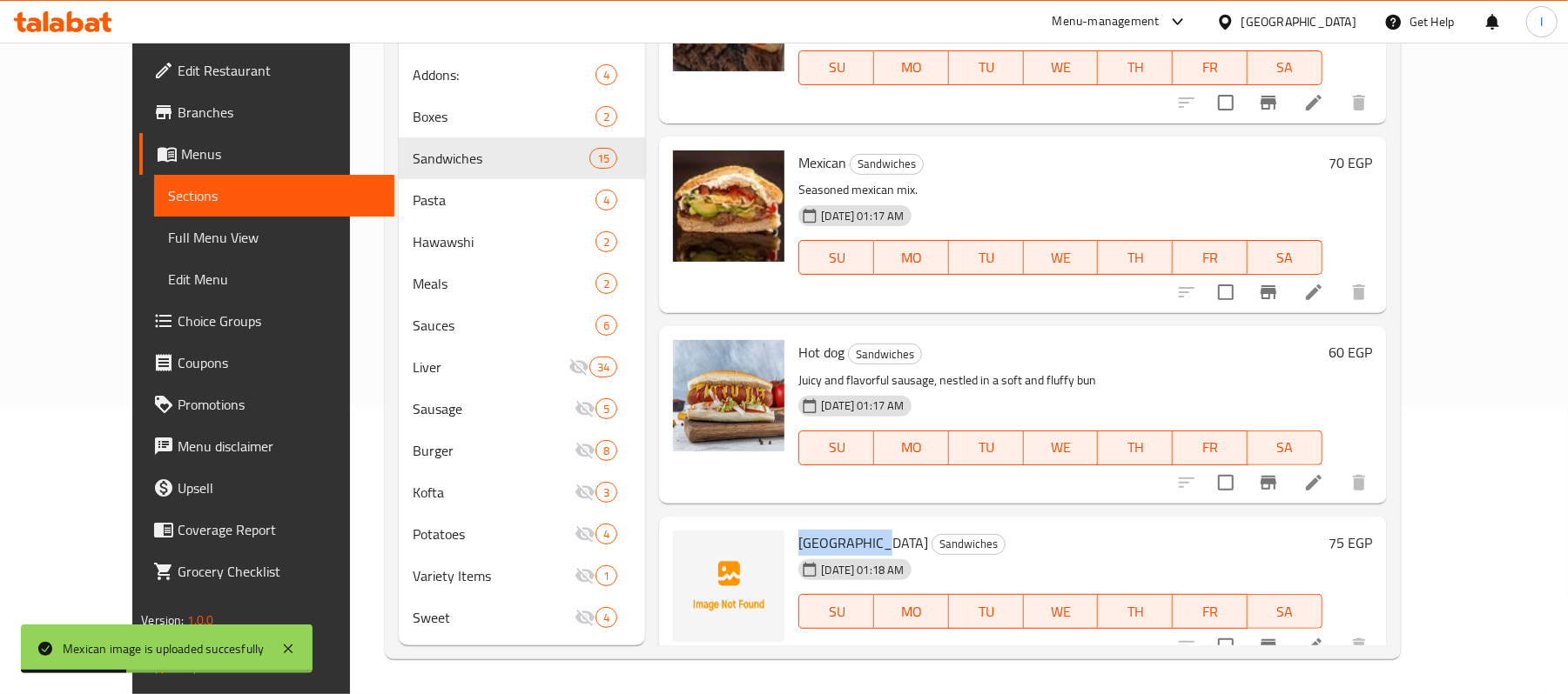
drag, startPoint x: 766, startPoint y: 520, endPoint x: 844, endPoint y: 520, distance: 78.0
click at [844, 530] on span "Crunch Ranch" at bounding box center [864, 543] width 130 height 27
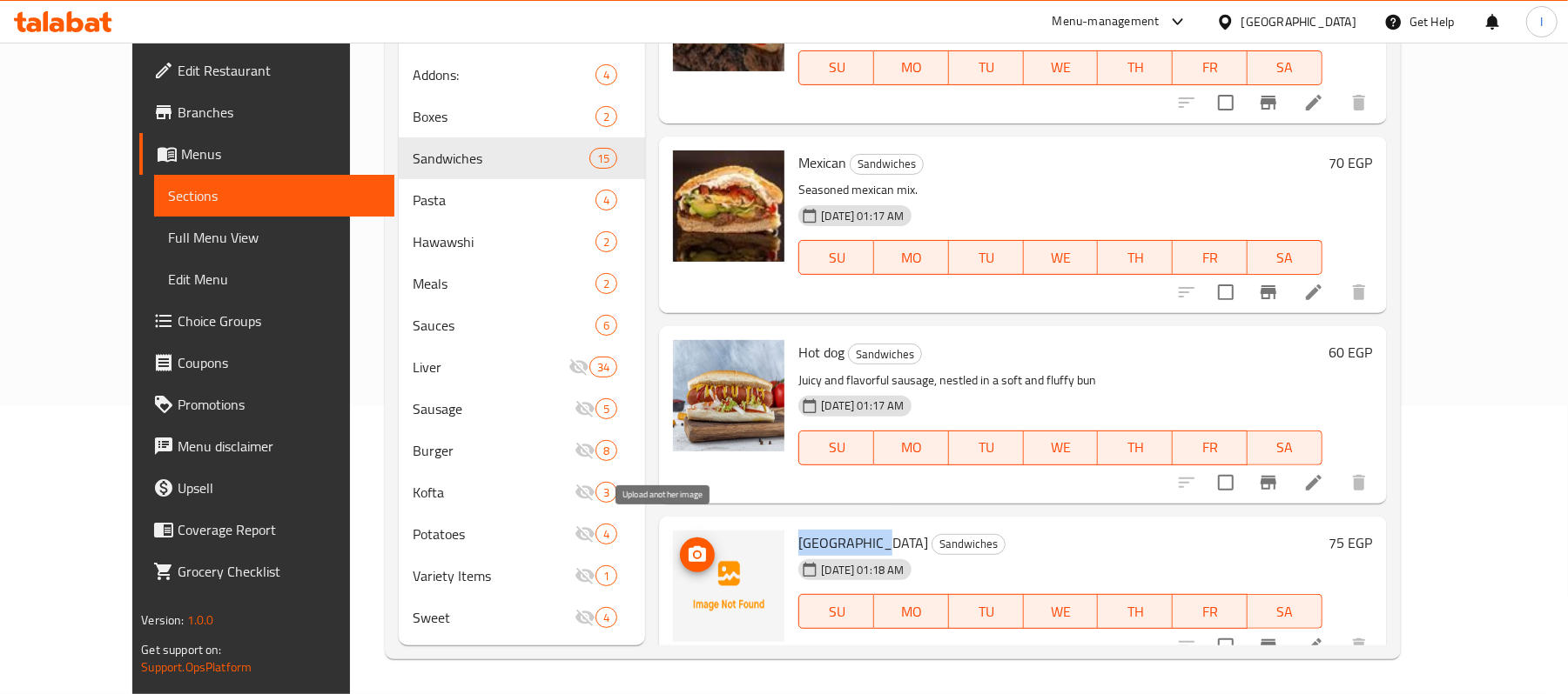
click at [687, 545] on icon "upload picture" at bounding box center [696, 554] width 21 height 21
click at [980, 531] on h6 "Crunch Ranch Sandwiches" at bounding box center [1060, 543] width 523 height 25
click at [694, 544] on img at bounding box center [728, 586] width 111 height 111
click at [680, 545] on span "upload picture" at bounding box center [696, 554] width 34 height 21
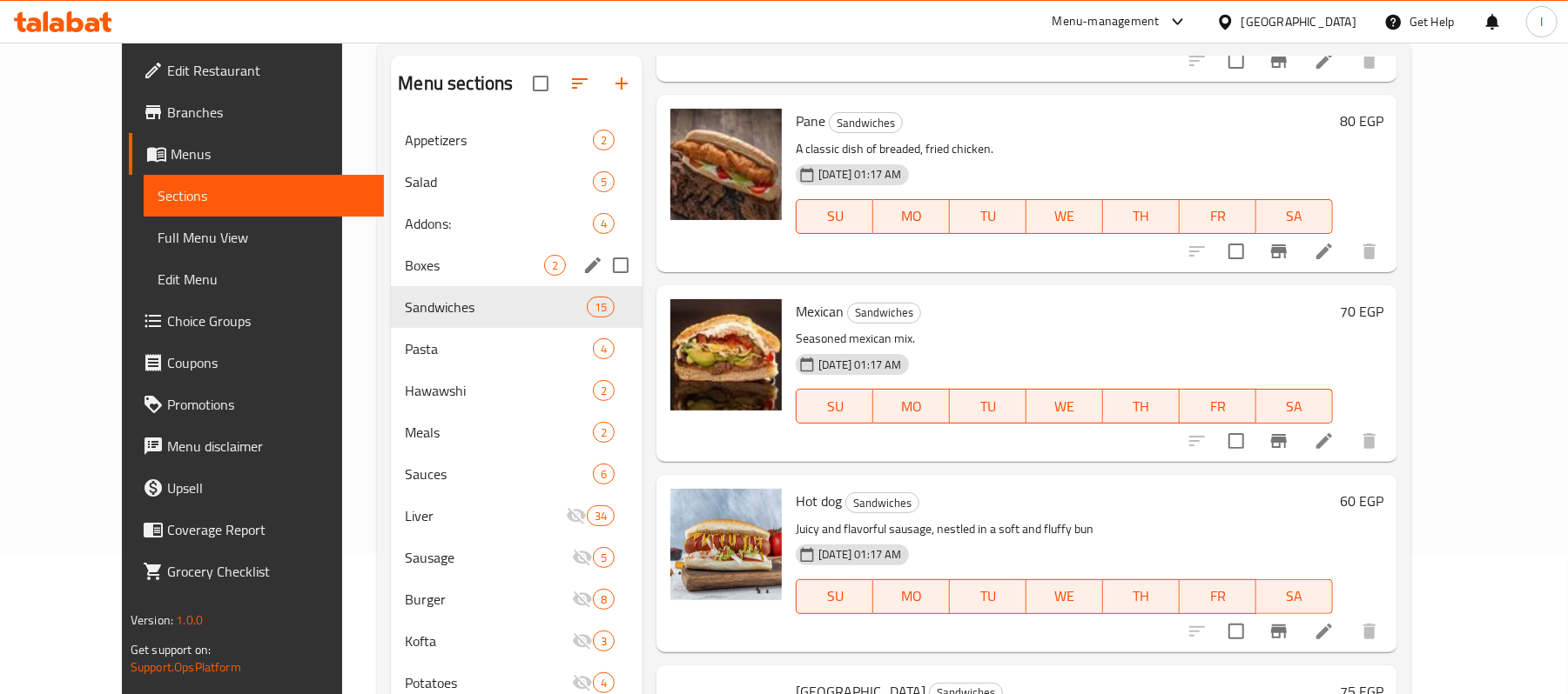
scroll to position [0, 0]
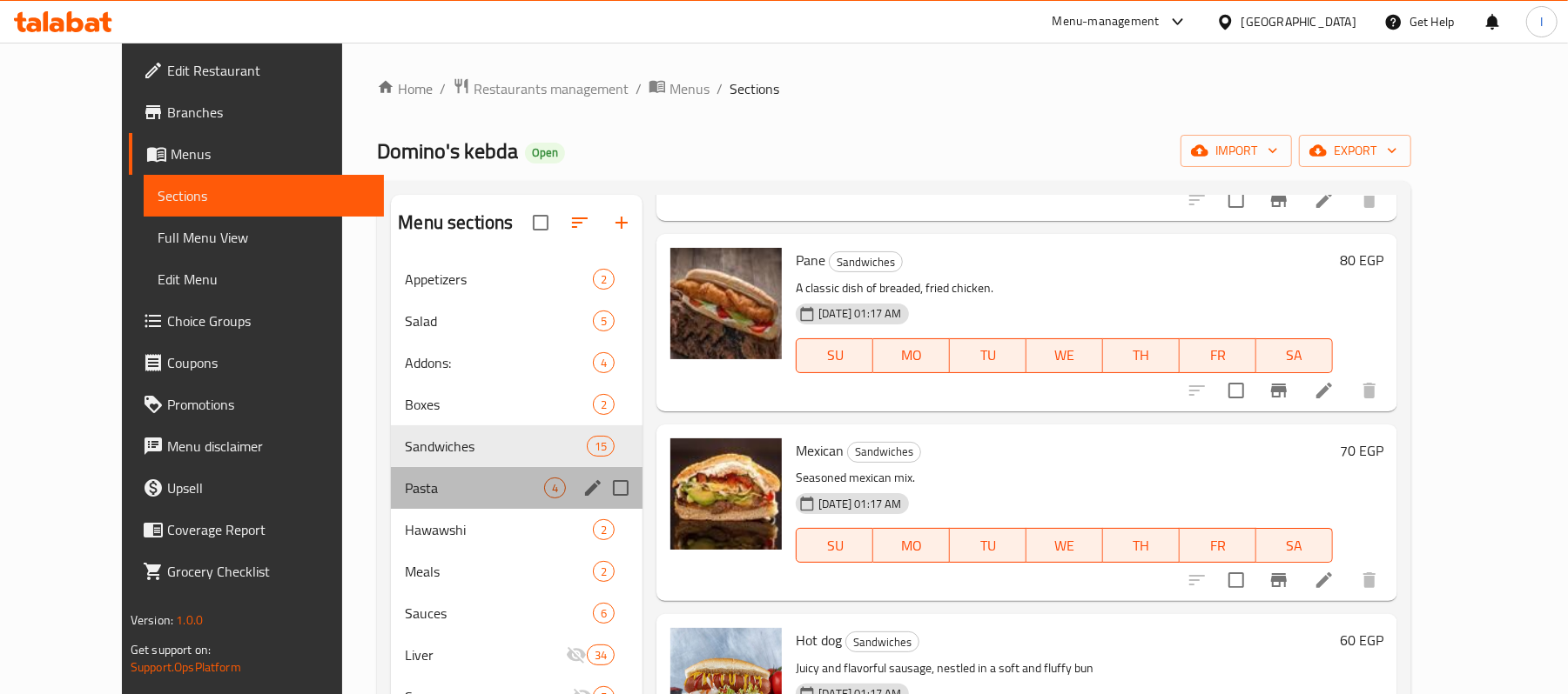
click at [439, 474] on div "Pasta 4" at bounding box center [516, 488] width 252 height 41
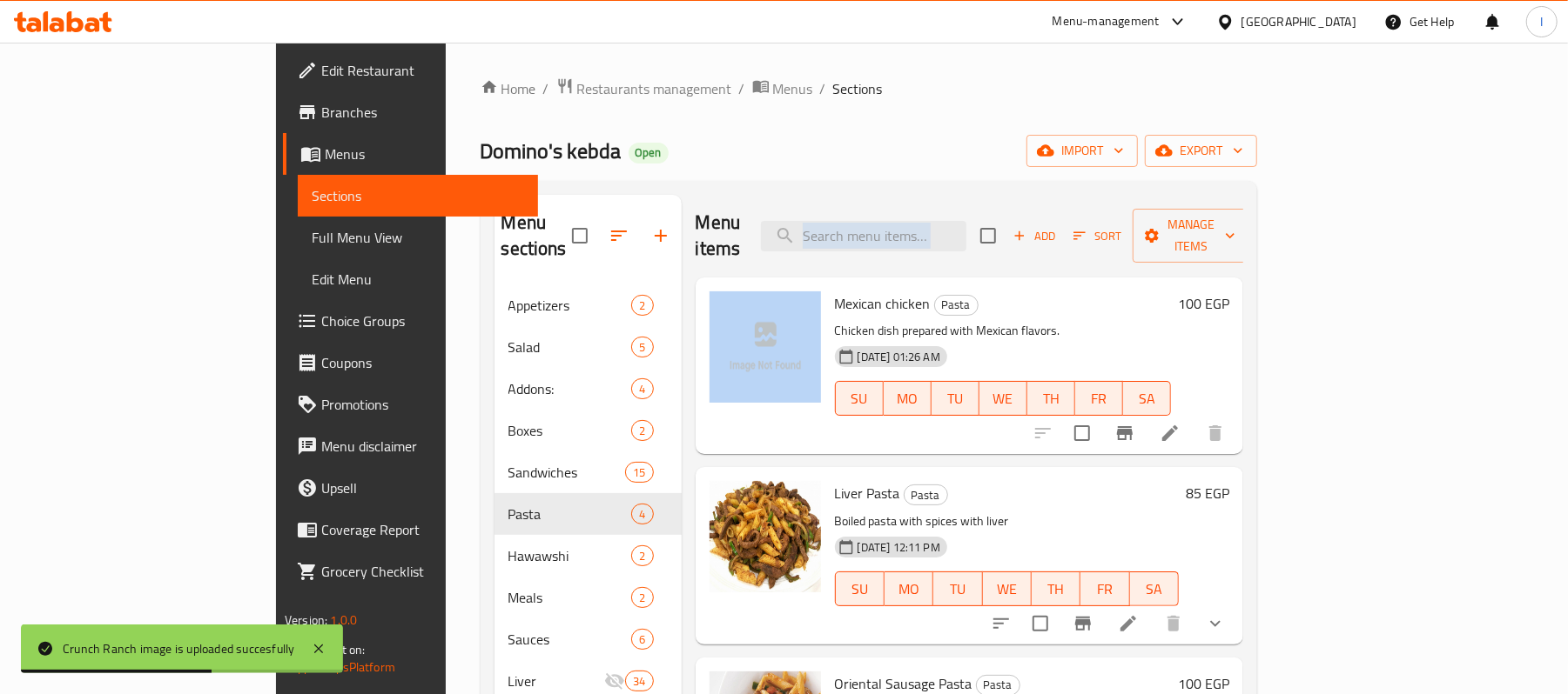
drag, startPoint x: 766, startPoint y: 207, endPoint x: 852, endPoint y: 206, distance: 86.0
click at [852, 206] on div "Menu items Add Sort Manage items Mexican chicken Pasta Chicken dish prepared wi…" at bounding box center [962, 577] width 562 height 765
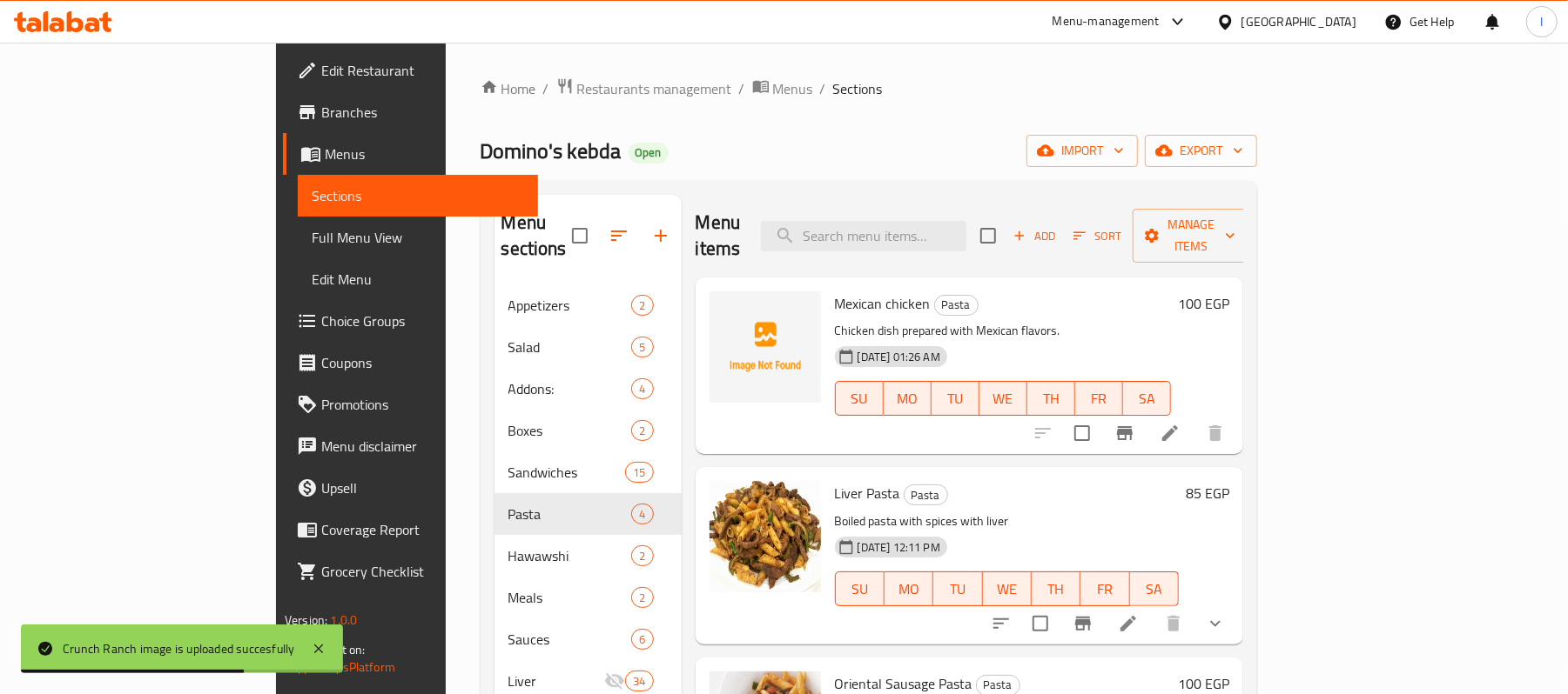
click at [835, 291] on span "Mexican chicken" at bounding box center [882, 304] width 95 height 27
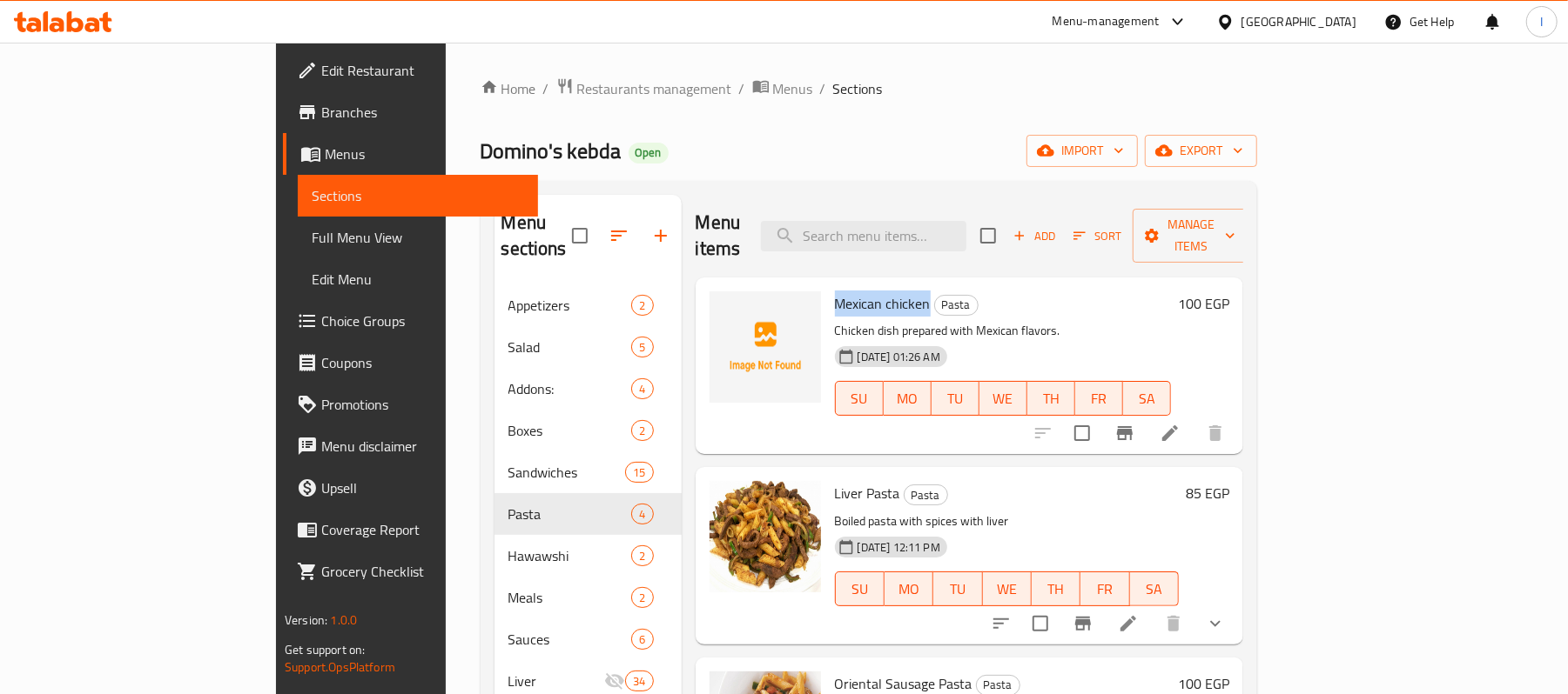
drag, startPoint x: 771, startPoint y: 277, endPoint x: 859, endPoint y: 284, distance: 88.3
click at [859, 291] on span "Mexican chicken" at bounding box center [882, 304] width 95 height 27
drag, startPoint x: 874, startPoint y: 278, endPoint x: 914, endPoint y: 278, distance: 40.0
click at [914, 292] on h6 "Mexican chicken Pasta" at bounding box center [1003, 304] width 336 height 25
click at [731, 314] on circle "upload picture" at bounding box center [733, 316] width 5 height 5
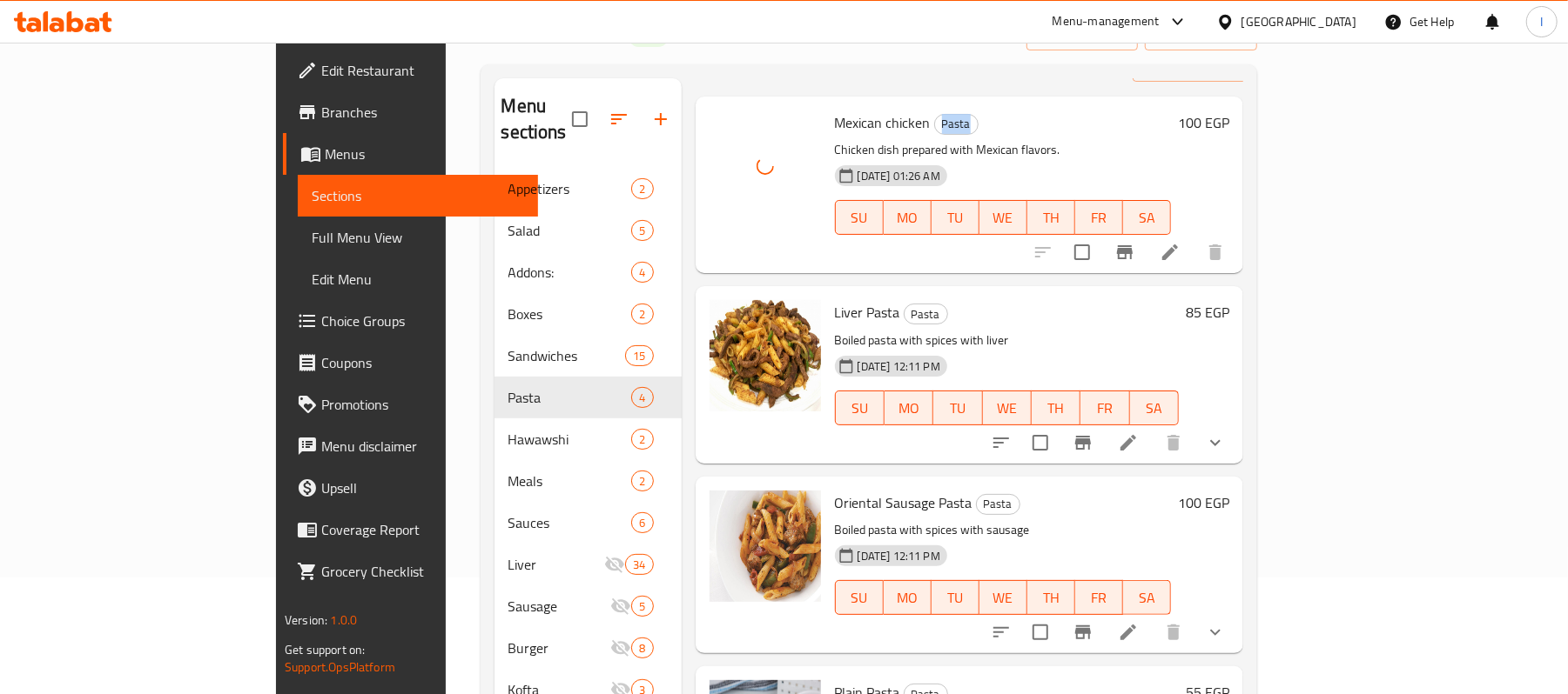
scroll to position [289, 0]
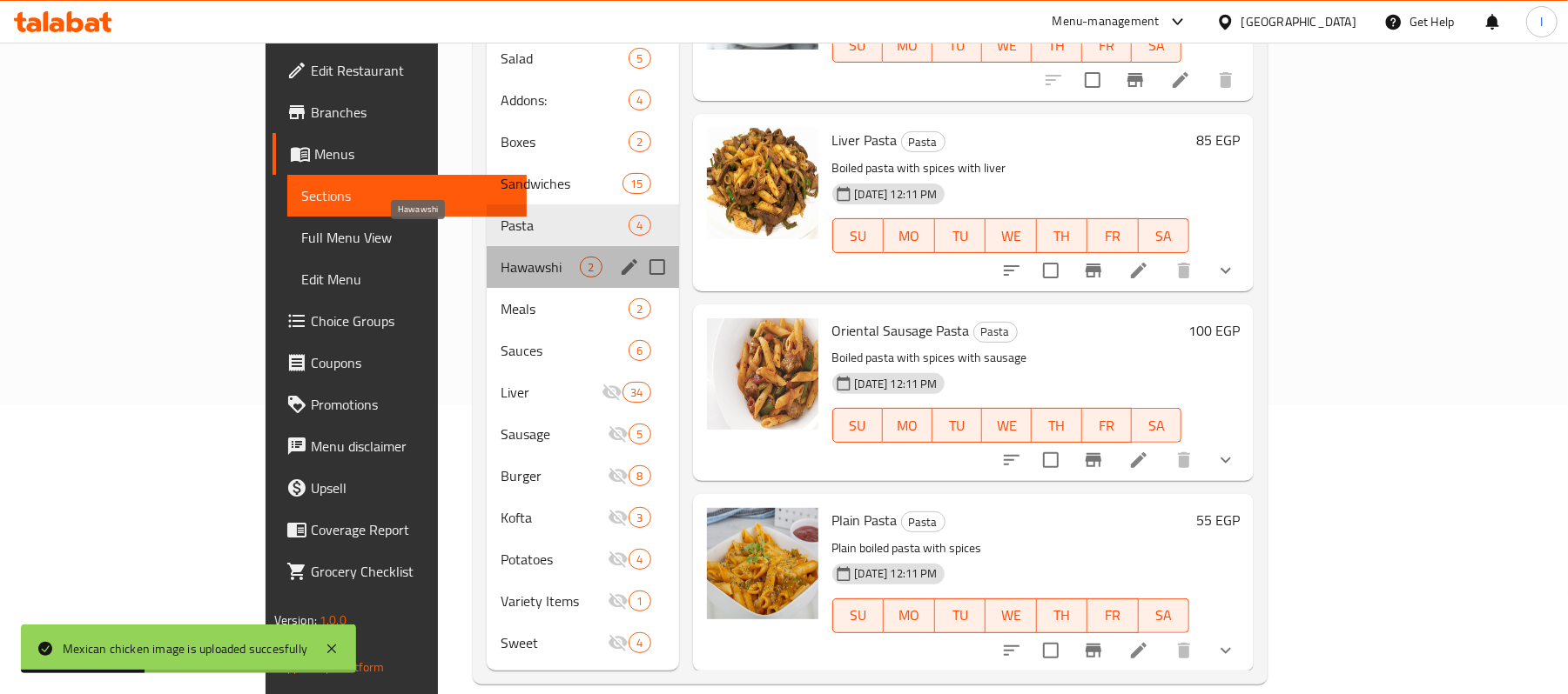
click at [501, 257] on span "Hawawshi" at bounding box center [540, 266] width 80 height 21
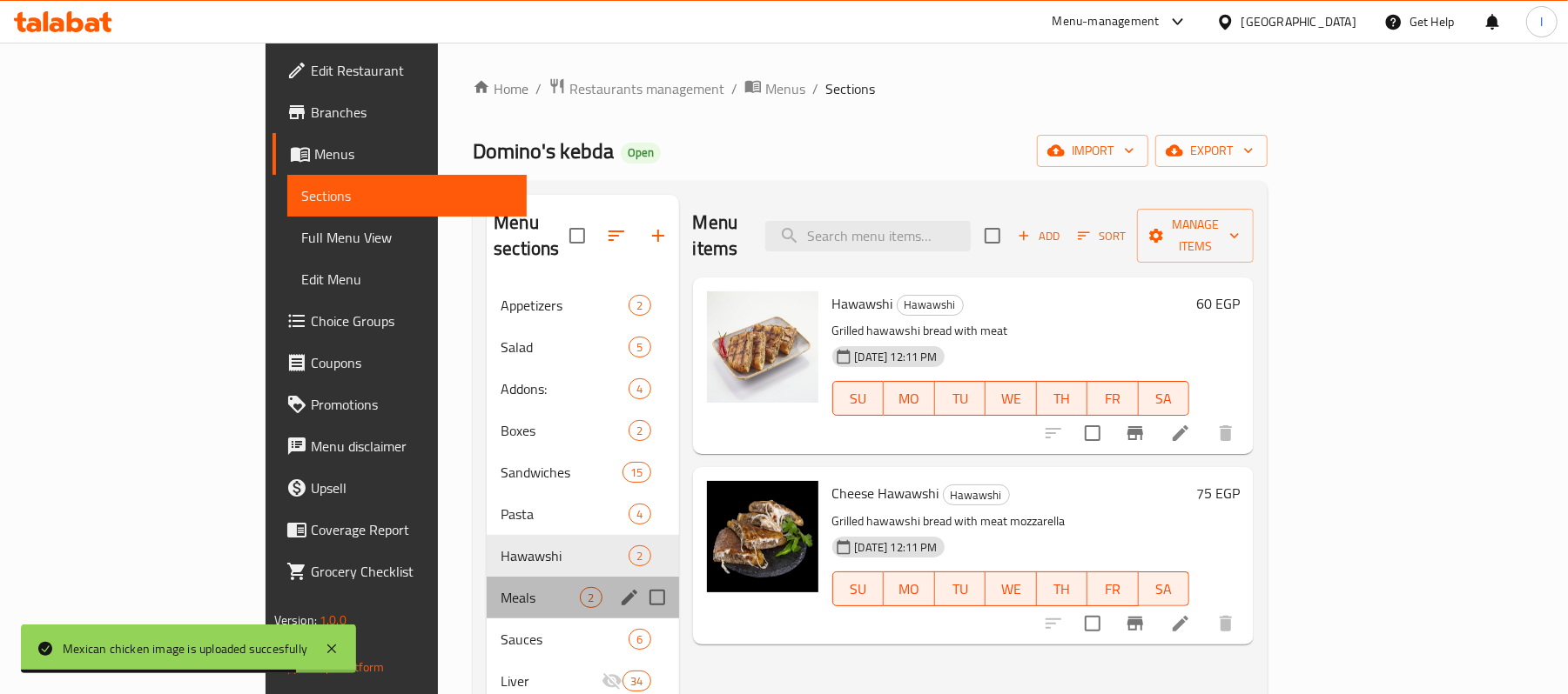
click at [487, 577] on div "Meals 2" at bounding box center [582, 598] width 192 height 41
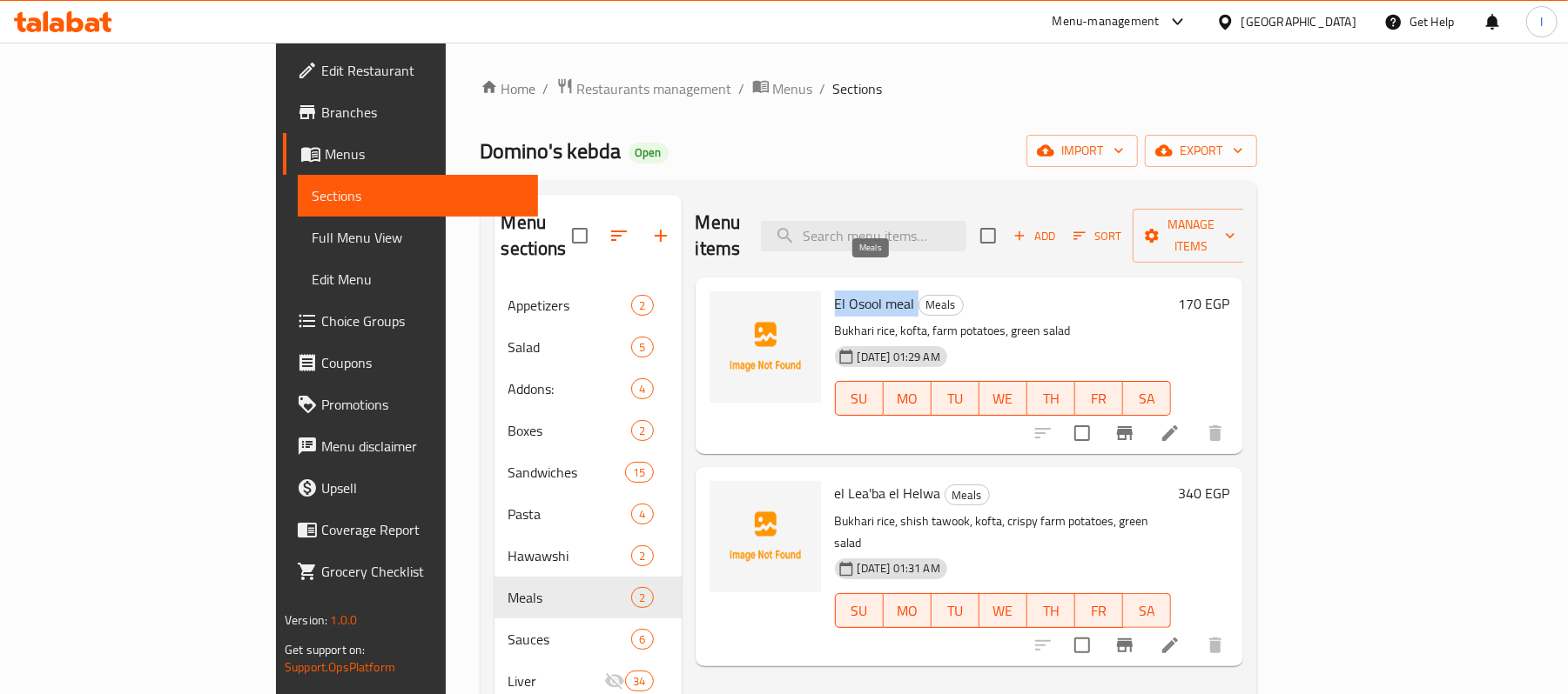
drag, startPoint x: 767, startPoint y: 276, endPoint x: 854, endPoint y: 276, distance: 87.0
click at [854, 292] on h6 "El Osool meal Meals" at bounding box center [1003, 304] width 336 height 25
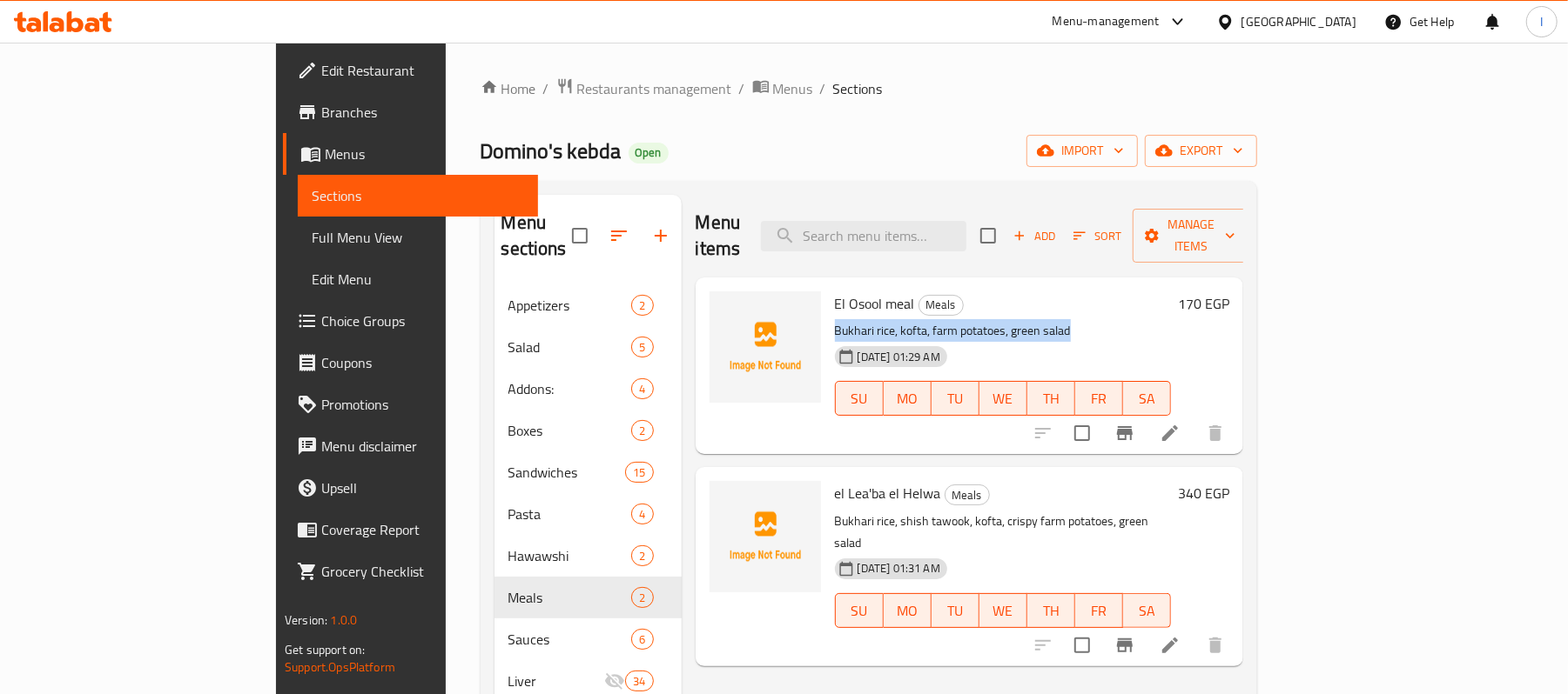
drag, startPoint x: 768, startPoint y: 304, endPoint x: 1028, endPoint y: 307, distance: 260.0
click at [1028, 320] on p "Bukhari rice, kofta, farm potatoes, green salad" at bounding box center [1003, 331] width 336 height 22
click at [835, 320] on p "Bukhari rice, kofta, farm potatoes, green salad" at bounding box center [1003, 331] width 336 height 22
click at [1180, 423] on icon at bounding box center [1170, 433] width 21 height 21
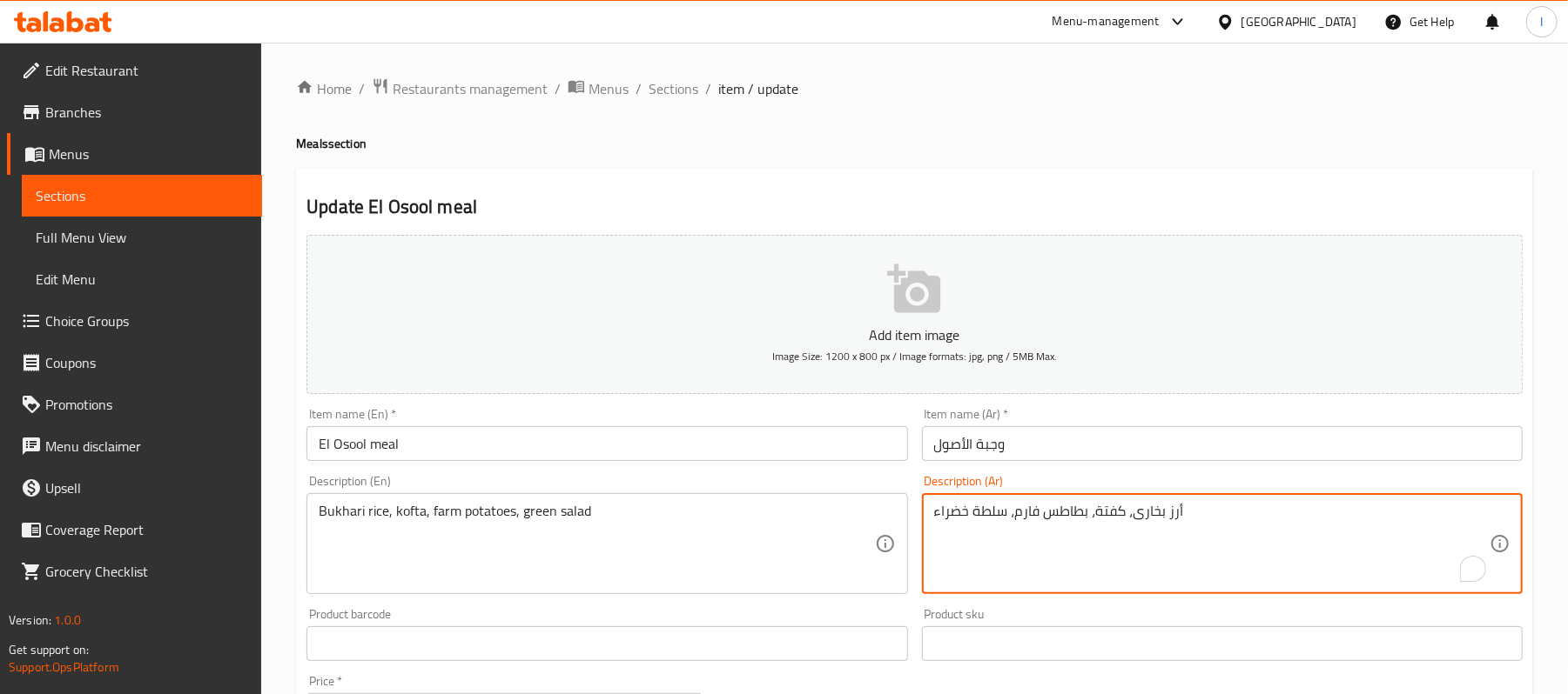
drag, startPoint x: 1191, startPoint y: 522, endPoint x: 932, endPoint y: 515, distance: 259.1
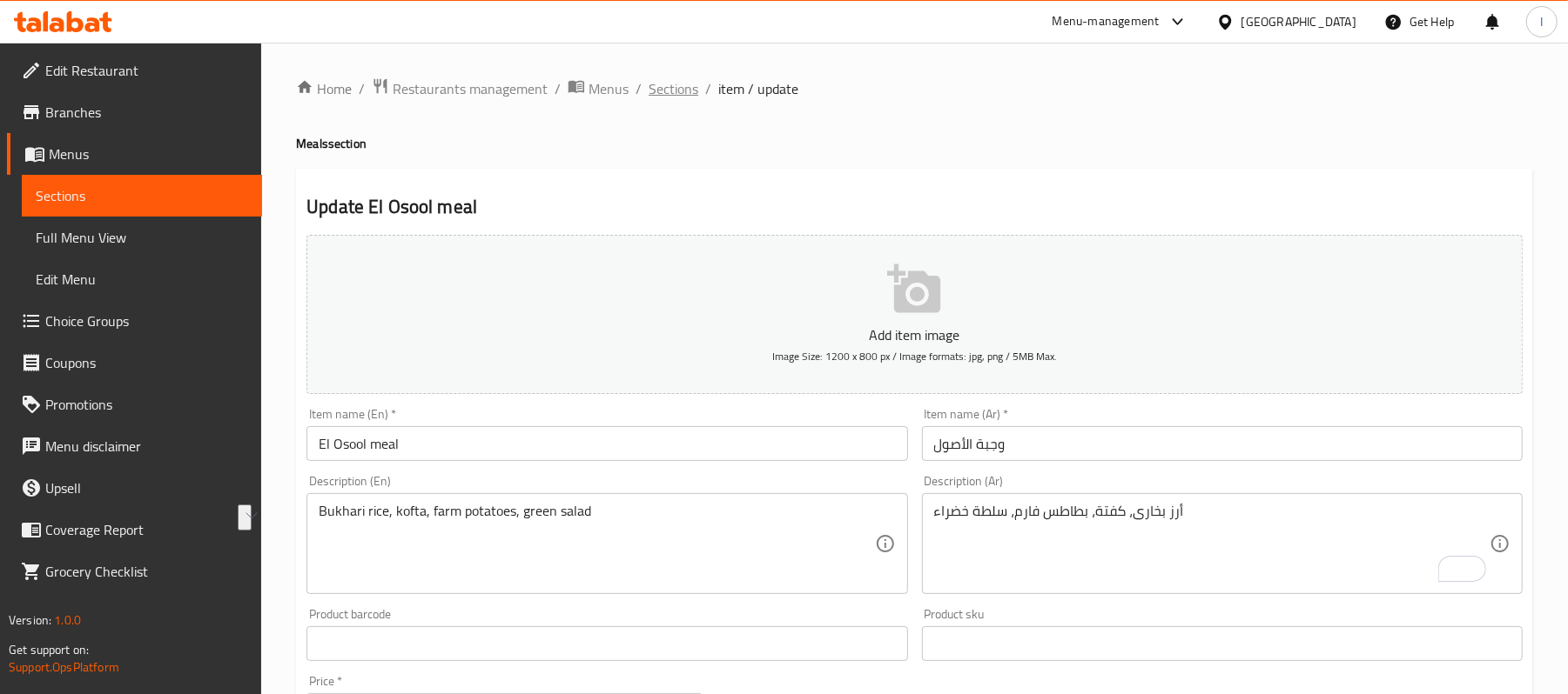
click at [687, 91] on span "Sections" at bounding box center [674, 88] width 49 height 21
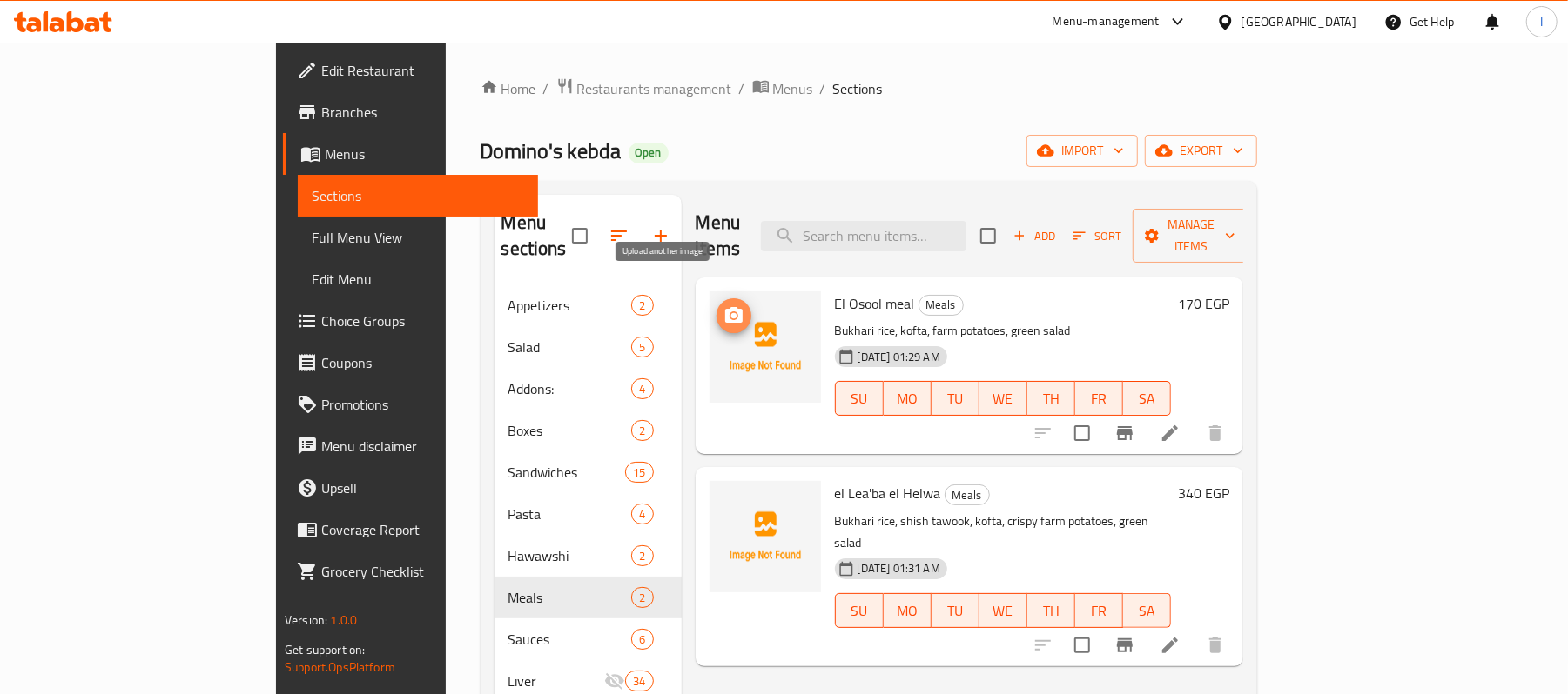
click at [725, 307] on icon "upload picture" at bounding box center [734, 315] width 18 height 16
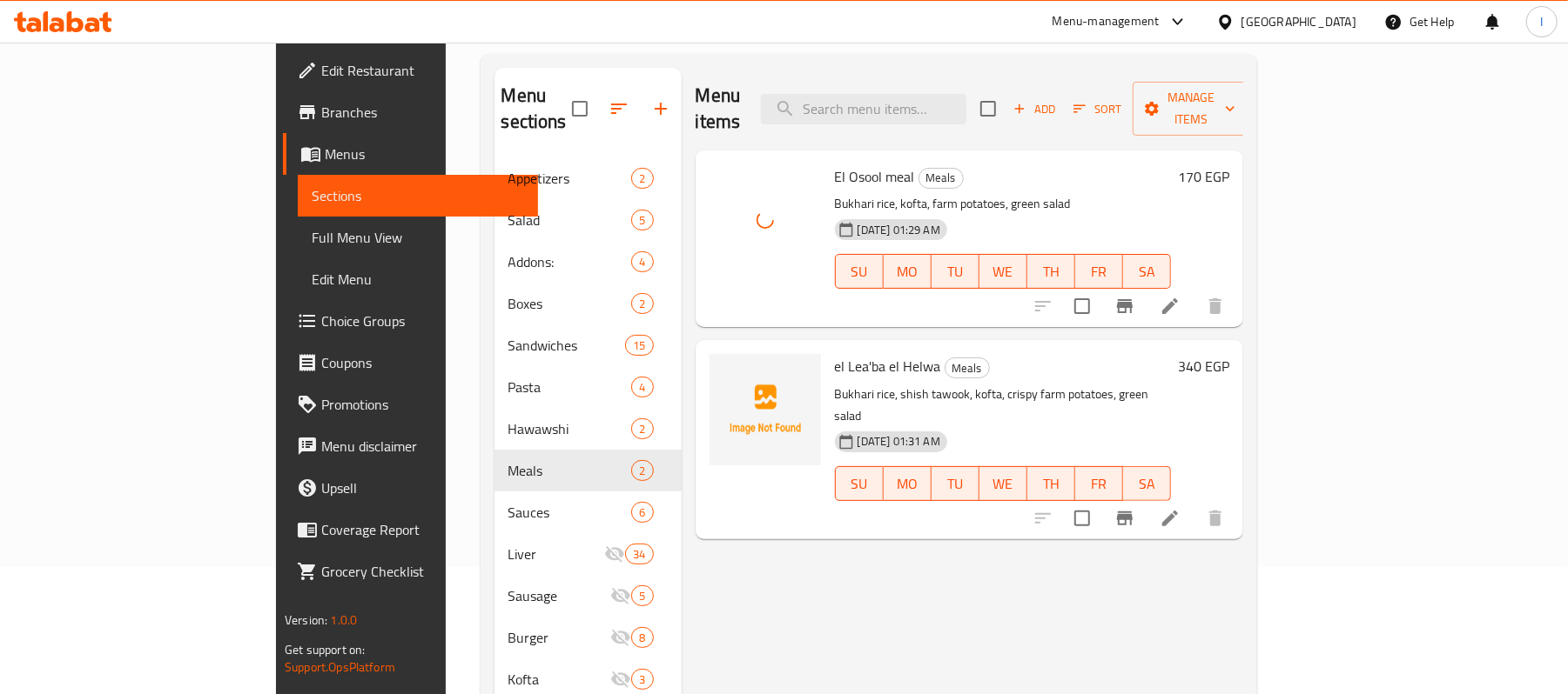
scroll to position [231, 0]
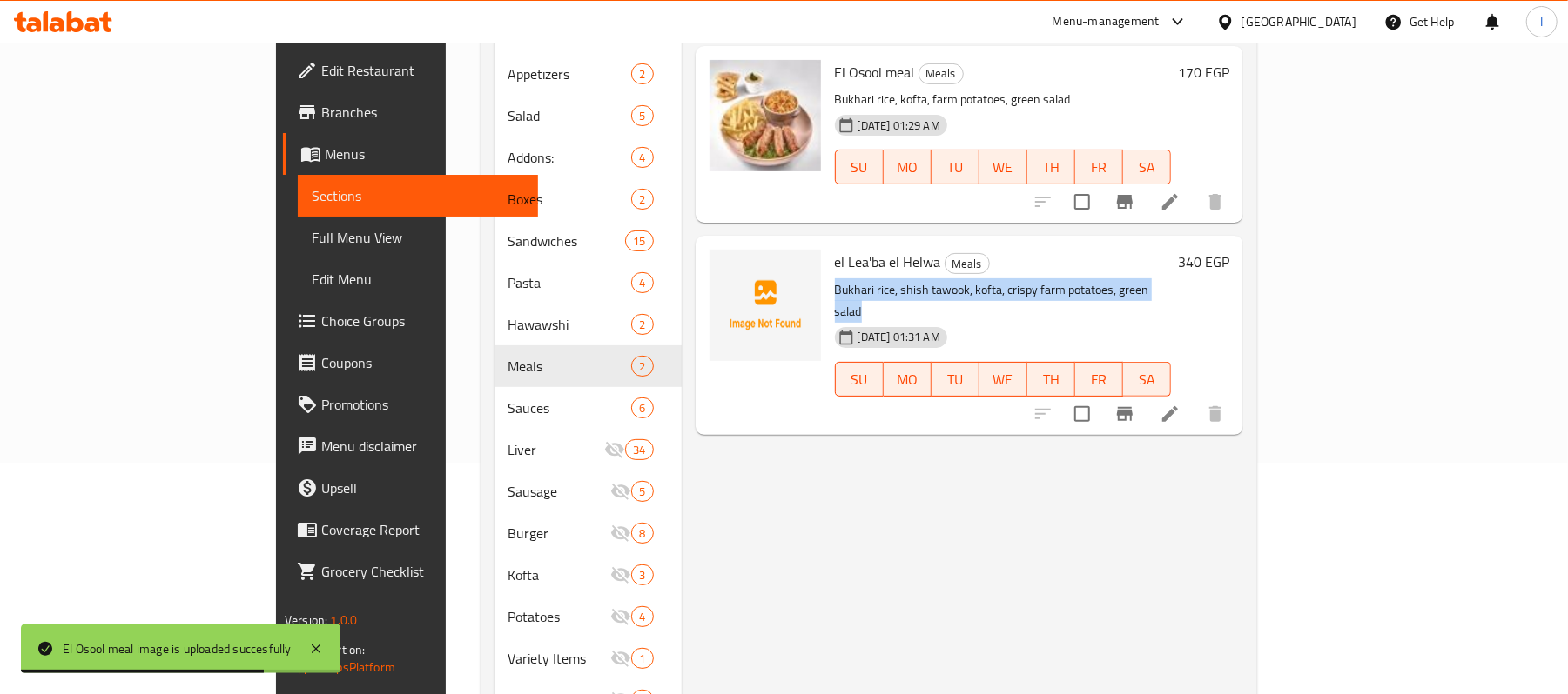
drag, startPoint x: 766, startPoint y: 261, endPoint x: 1191, endPoint y: 261, distance: 425.0
click at [1172, 279] on p "Bukhari rice, shish tawook, kofta, crispy farm potatoes, green salad" at bounding box center [1003, 301] width 336 height 43
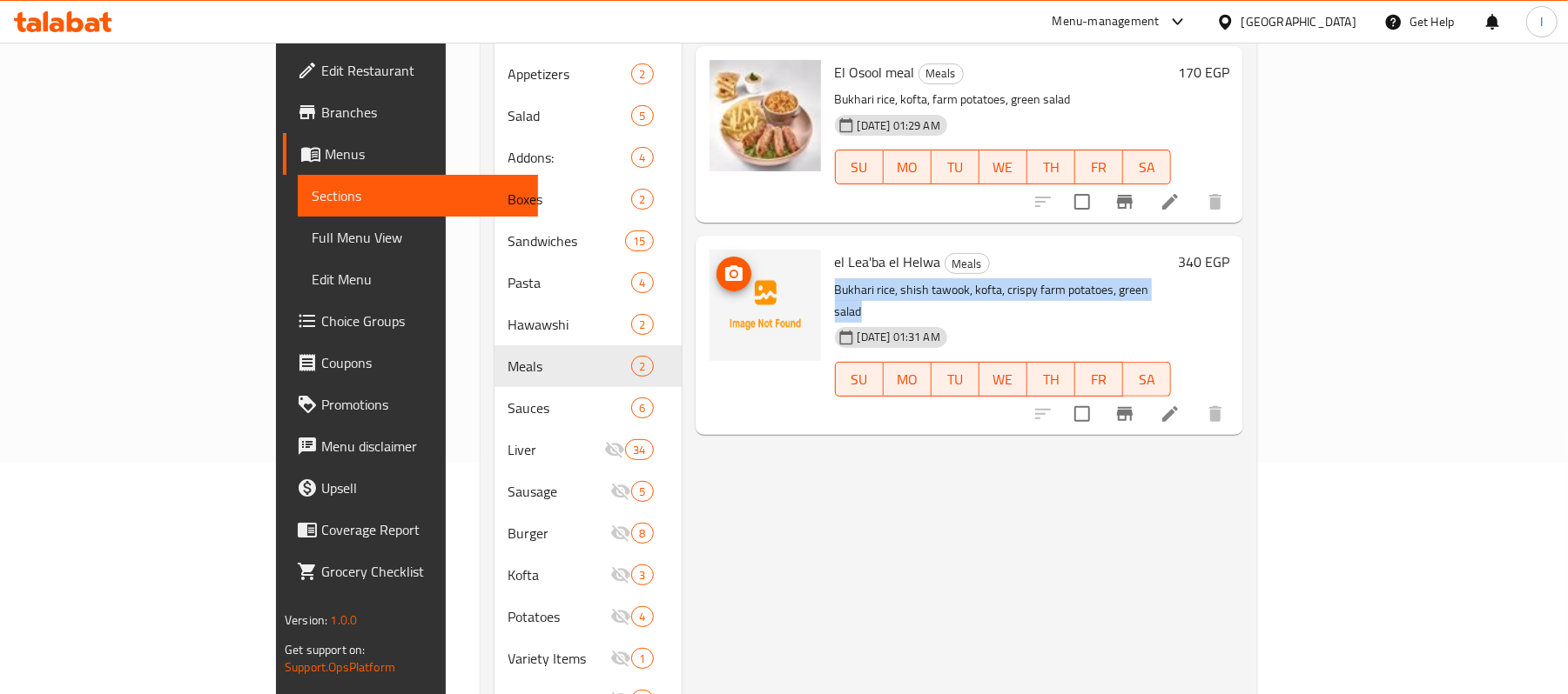
click at [725, 265] on icon "upload picture" at bounding box center [734, 273] width 18 height 16
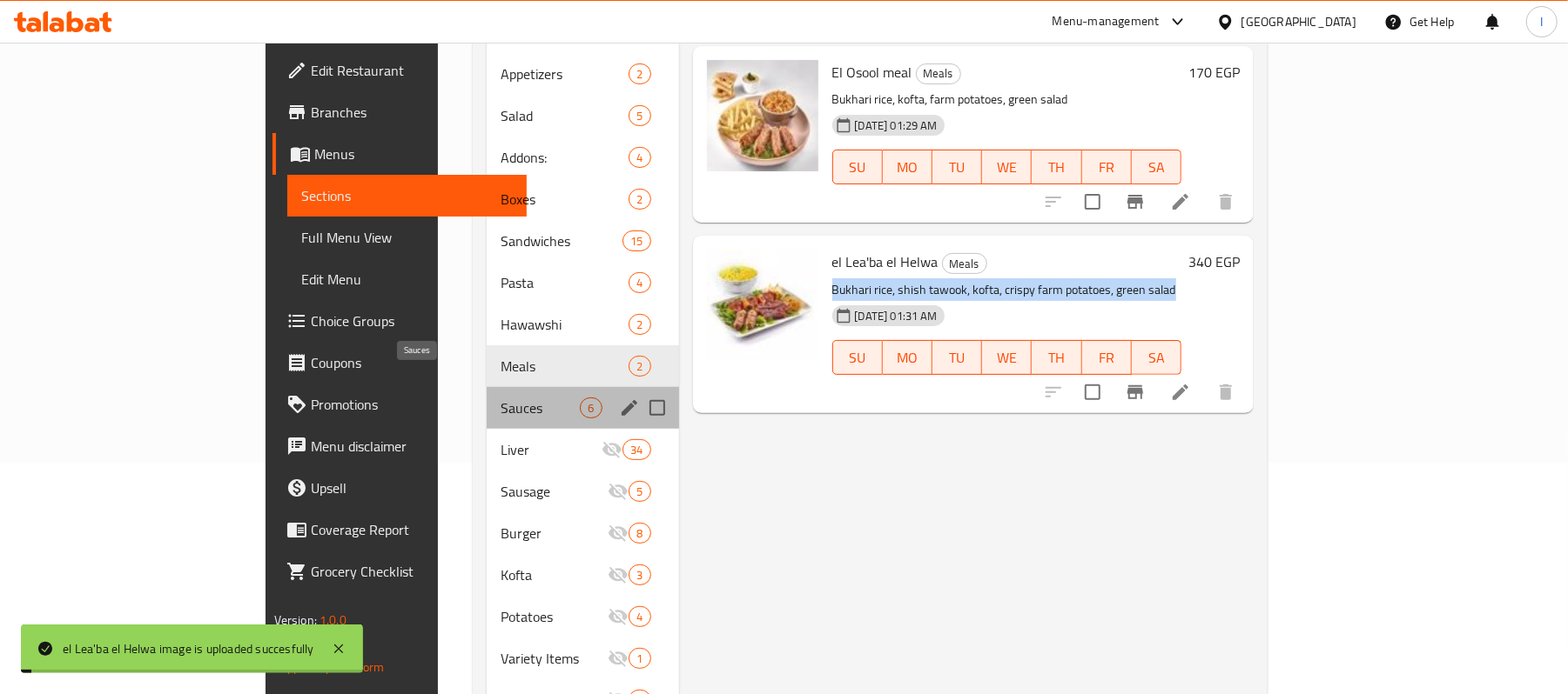
click at [501, 398] on span "Sauces" at bounding box center [540, 408] width 80 height 21
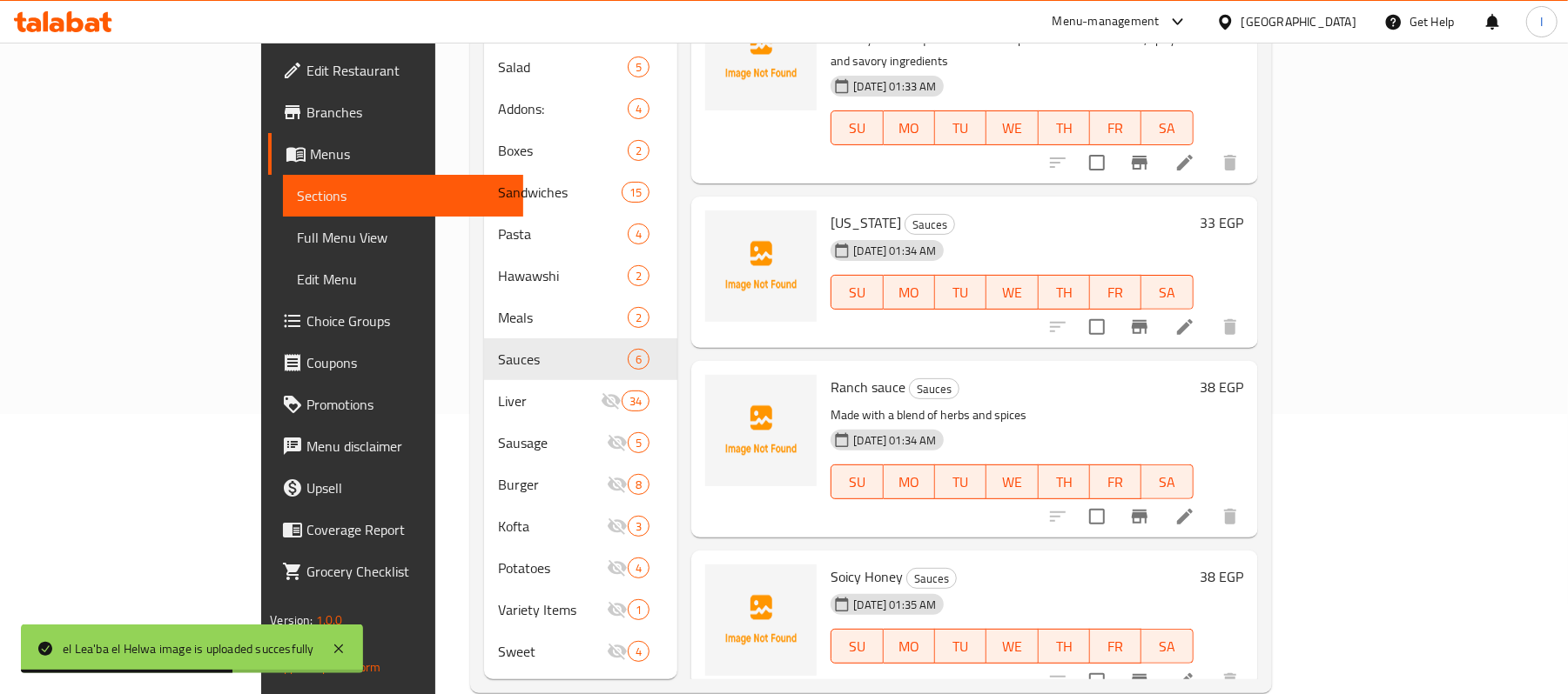
scroll to position [289, 0]
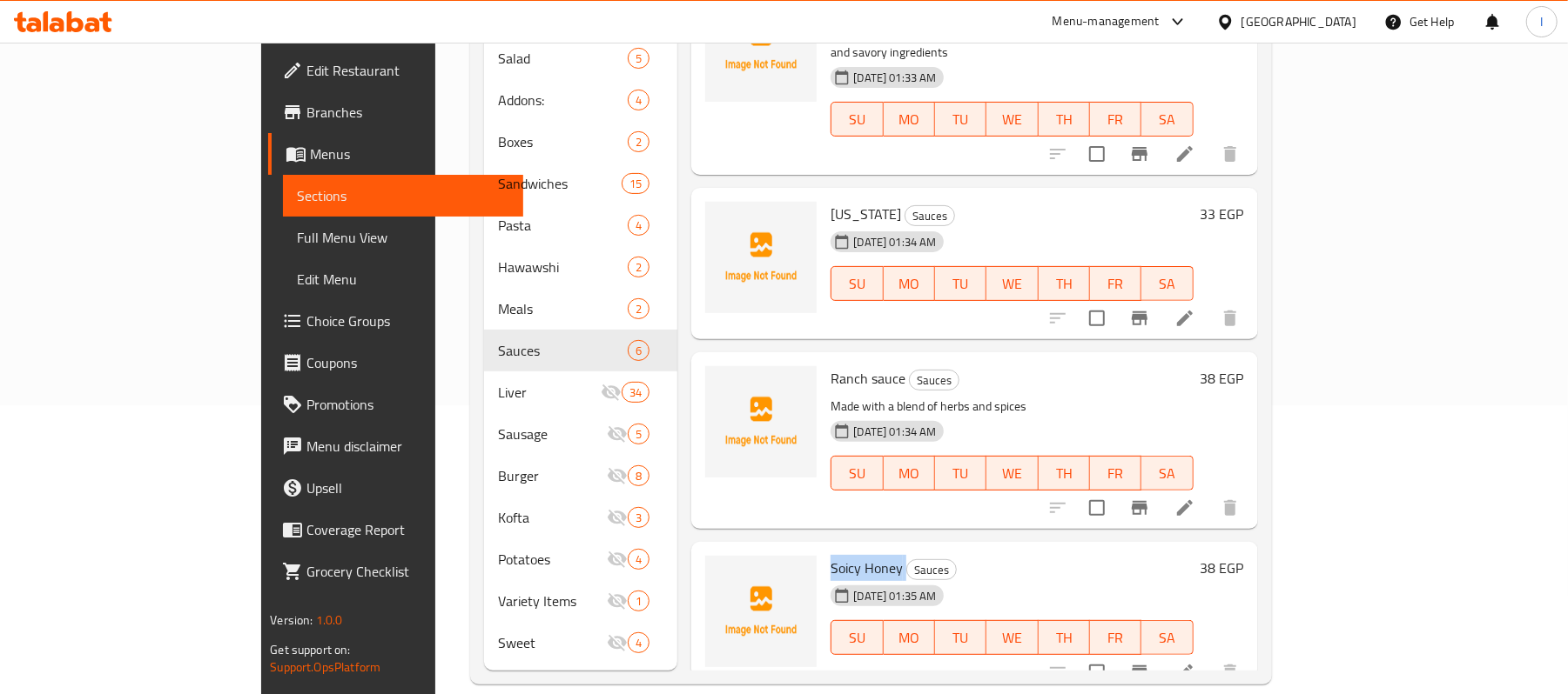
drag, startPoint x: 760, startPoint y: 517, endPoint x: 840, endPoint y: 520, distance: 80.1
click at [840, 549] on div "Soicy Honey Sauces 26-06-2025 01:35 AM SU MO TU WE TH FR SA" at bounding box center [1011, 618] width 376 height 138
click at [719, 570] on icon "upload picture" at bounding box center [729, 580] width 21 height 21
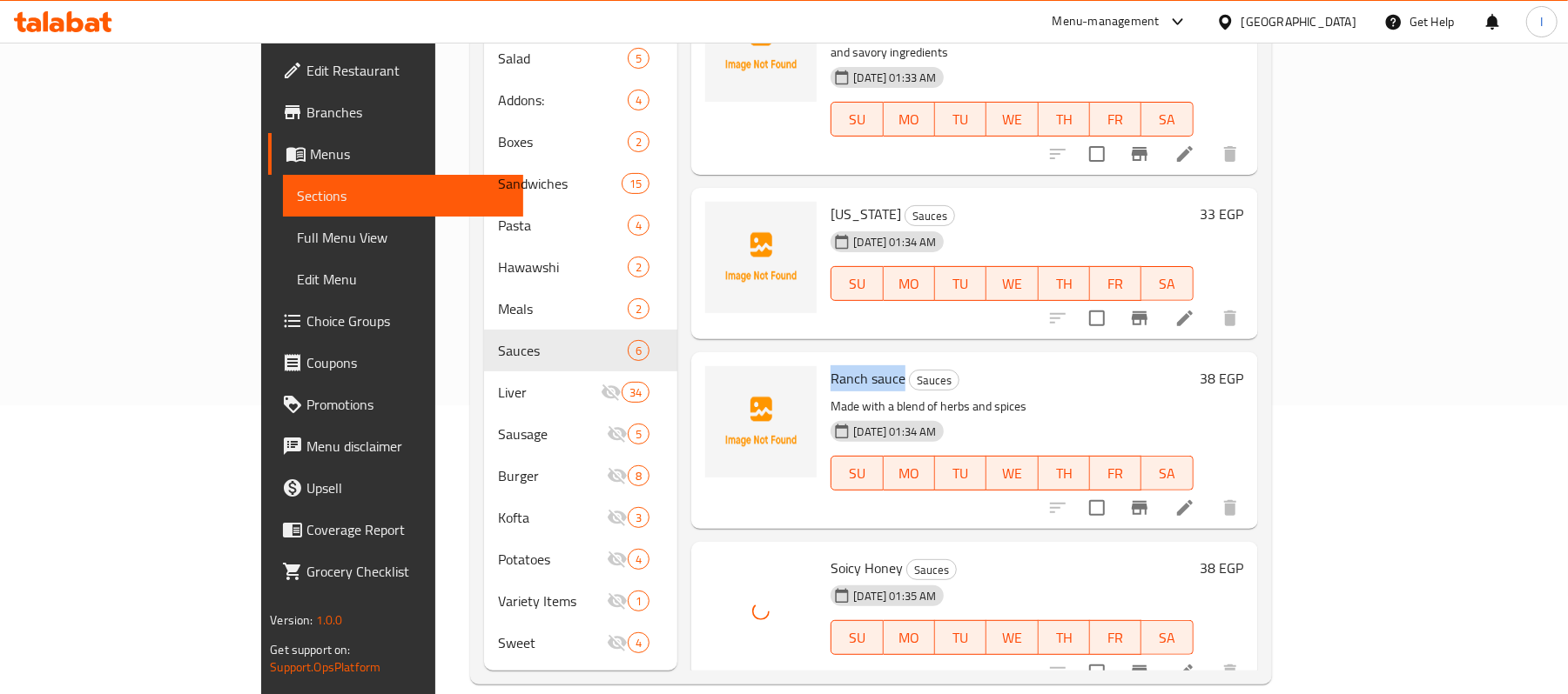
drag, startPoint x: 766, startPoint y: 335, endPoint x: 839, endPoint y: 330, distance: 73.2
click at [839, 367] on h6 "Ranch sauce Sauces" at bounding box center [1012, 378] width 362 height 25
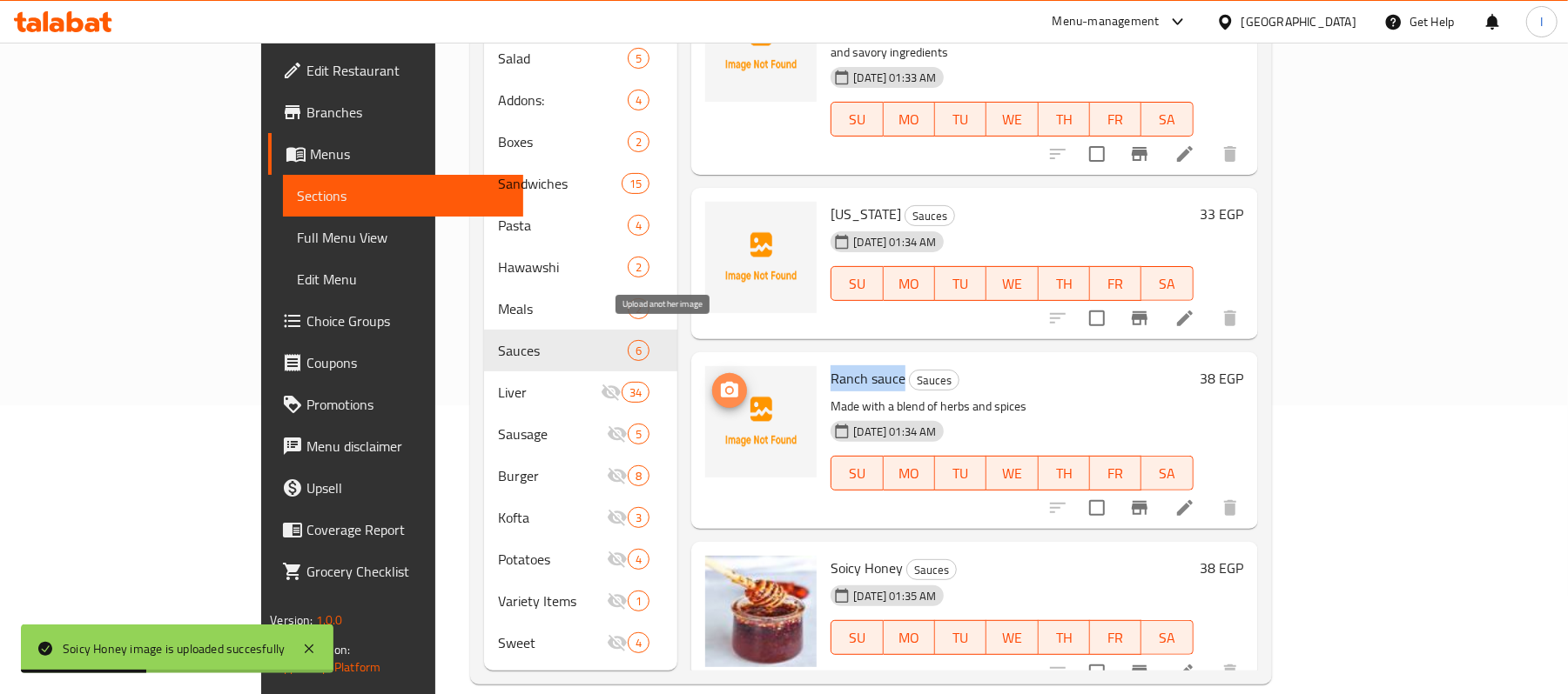
click at [719, 380] on icon "upload picture" at bounding box center [729, 390] width 21 height 21
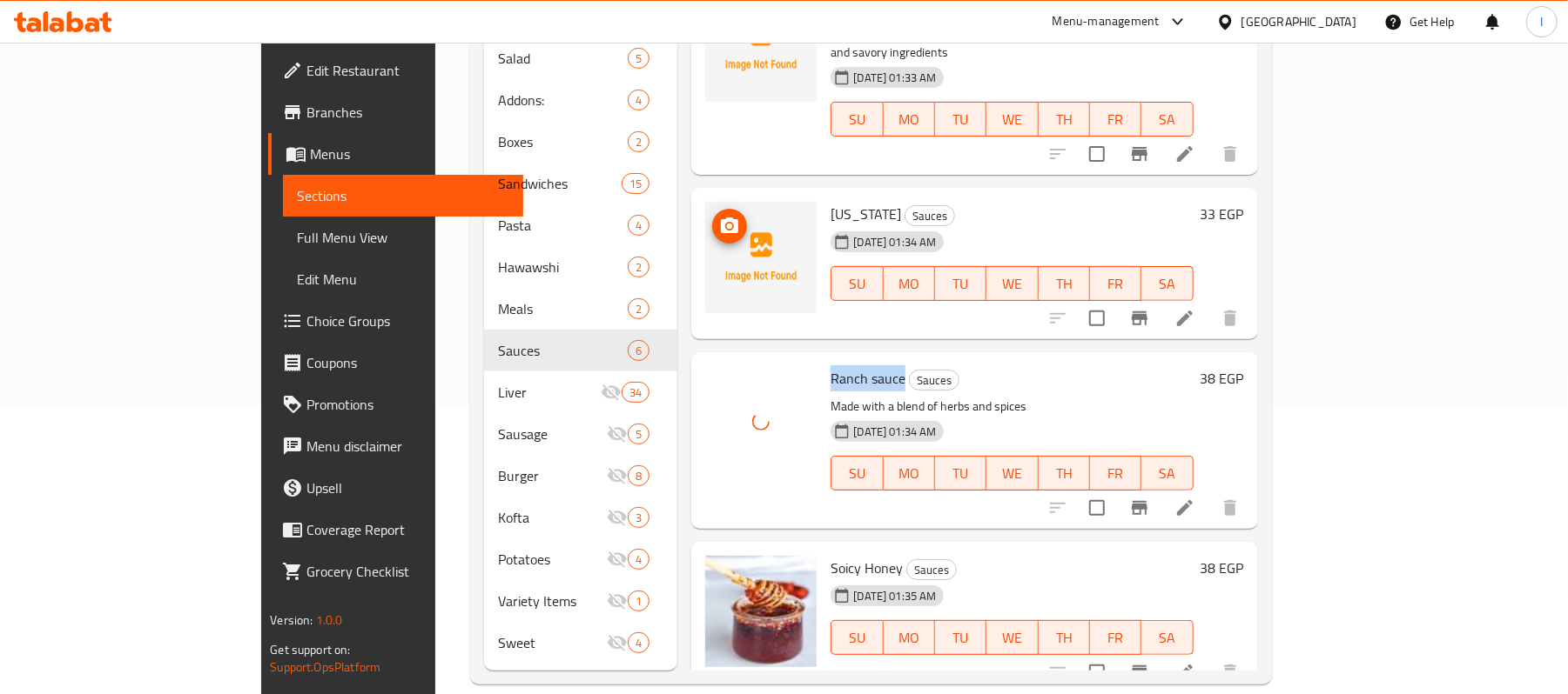
click at [719, 216] on icon "upload picture" at bounding box center [729, 226] width 21 height 21
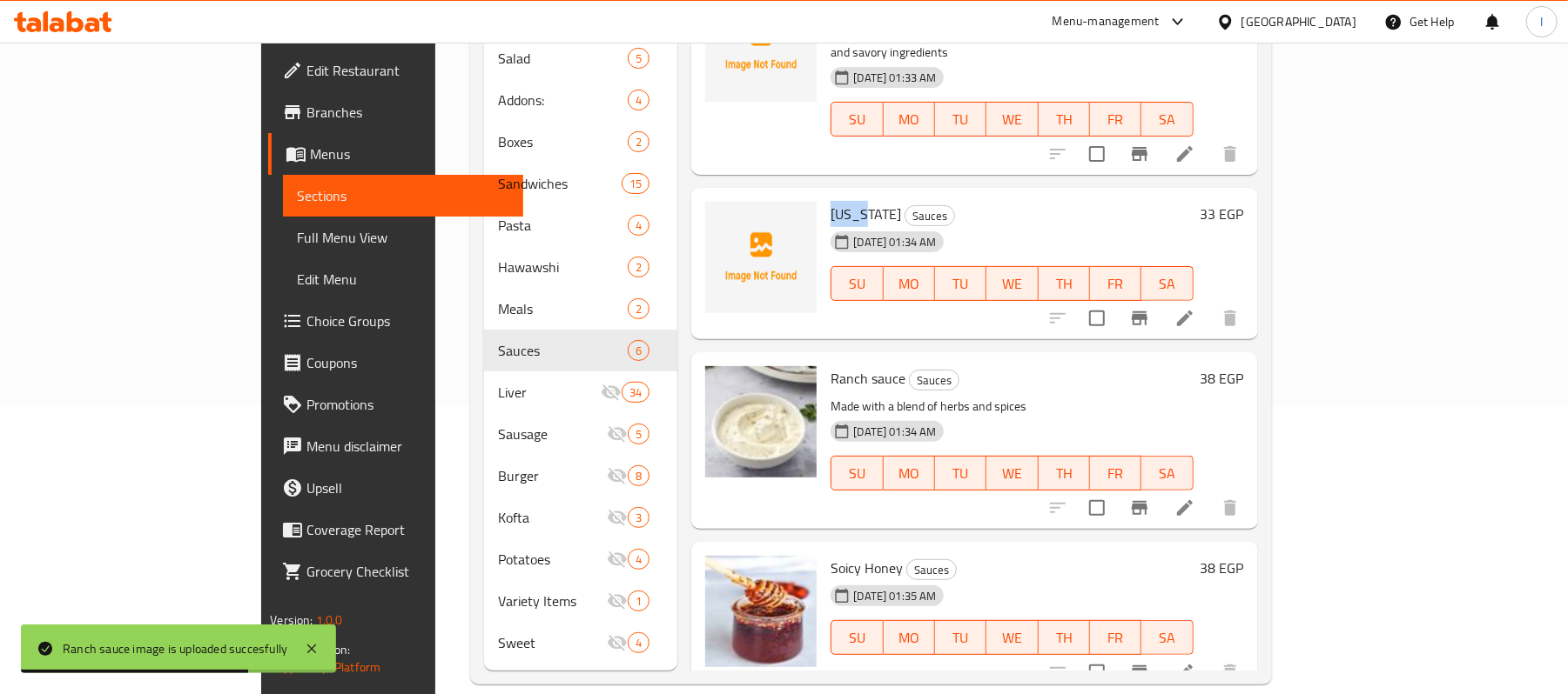
drag, startPoint x: 774, startPoint y: 158, endPoint x: 799, endPoint y: 160, distance: 25.1
click at [831, 201] on span "Texas" at bounding box center [867, 213] width 71 height 27
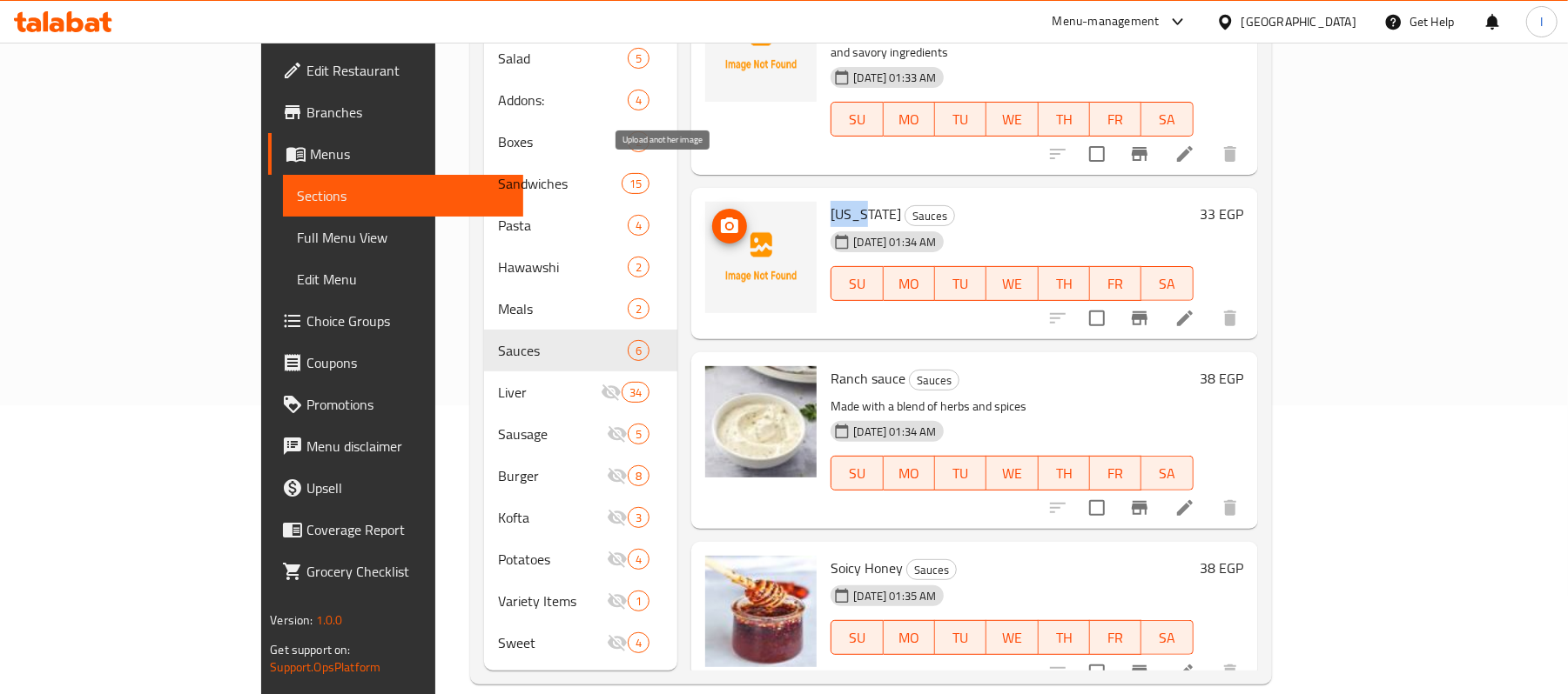
click at [721, 217] on icon "upload picture" at bounding box center [730, 225] width 18 height 16
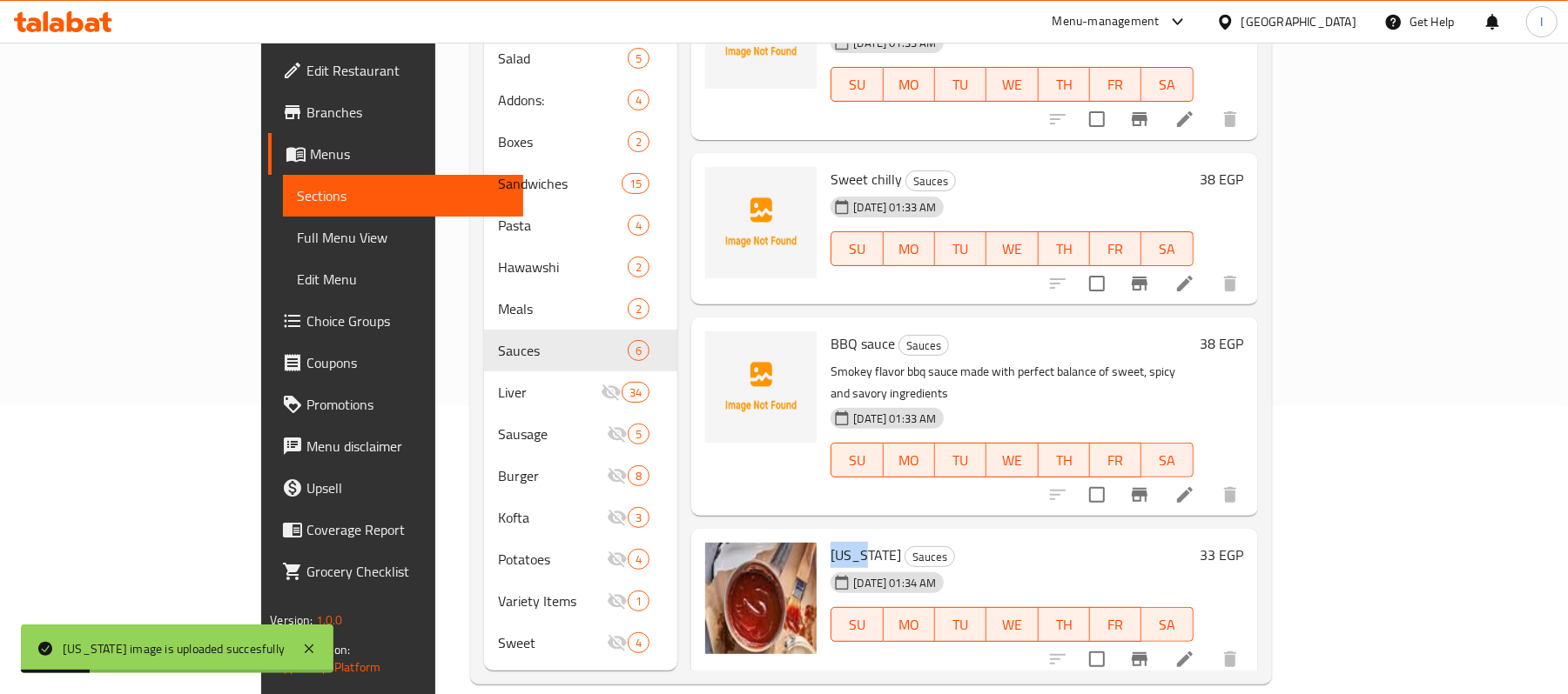
scroll to position [0, 0]
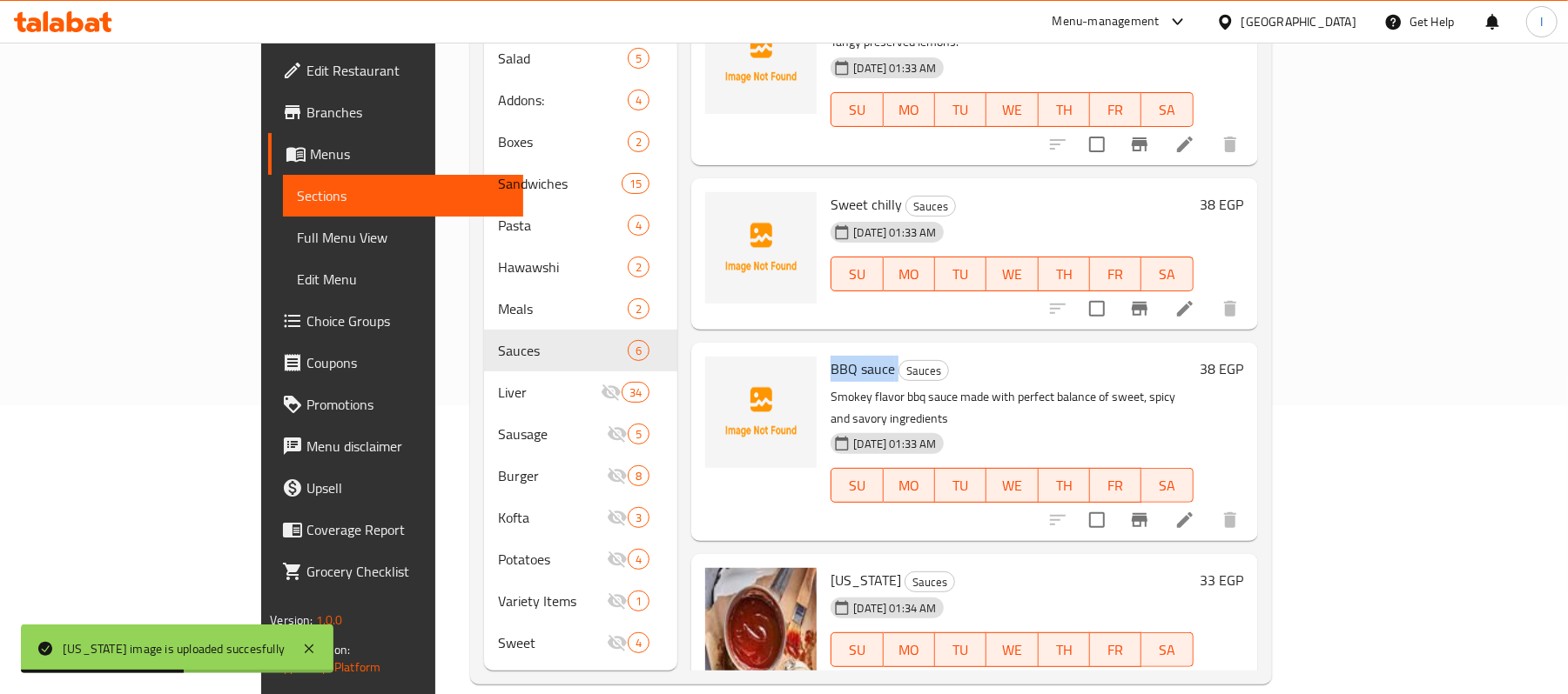
drag, startPoint x: 762, startPoint y: 348, endPoint x: 831, endPoint y: 346, distance: 69.0
click at [831, 350] on div "BBQ sauce Sauces Smokey flavor bbq sauce made with perfect balance of sweet, sp…" at bounding box center [1011, 442] width 376 height 185
click at [721, 373] on icon "upload picture" at bounding box center [730, 380] width 18 height 16
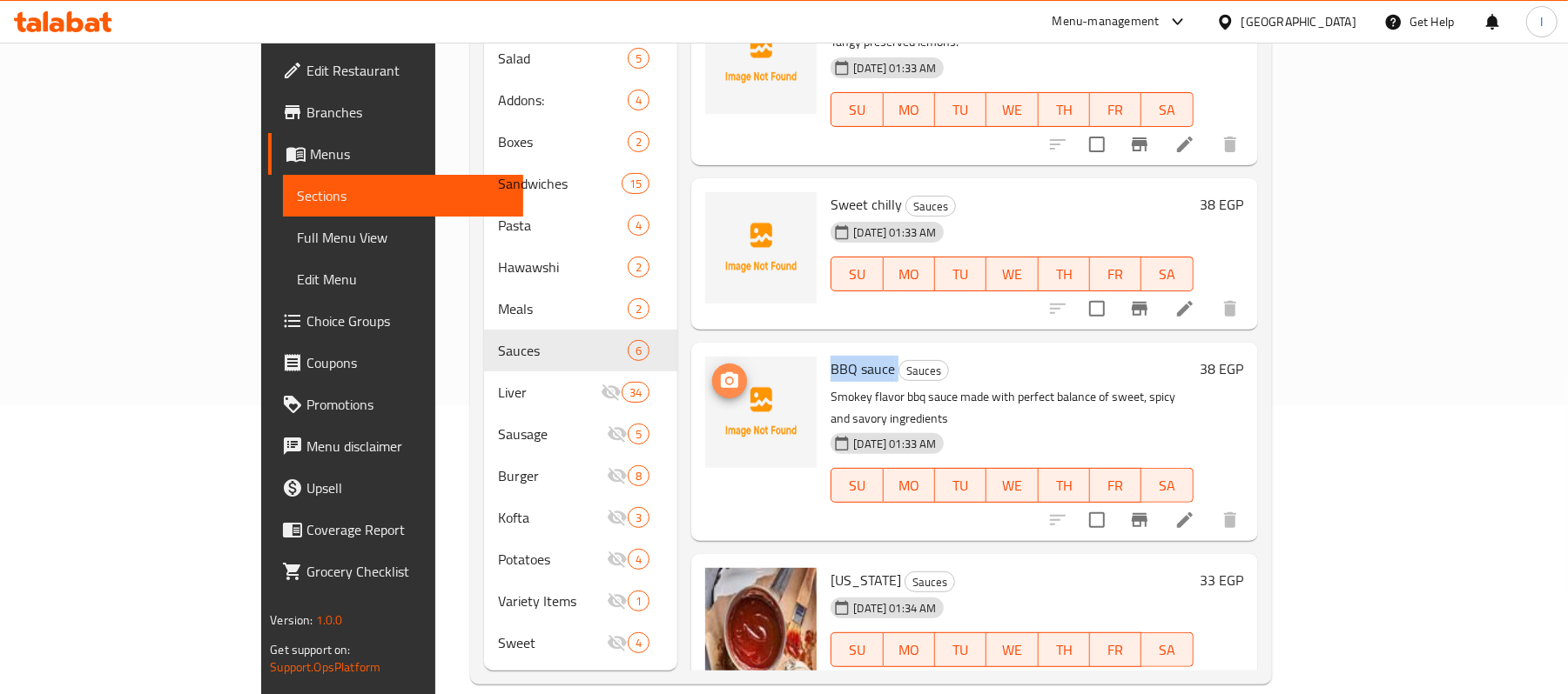
click at [719, 371] on icon "upload picture" at bounding box center [729, 380] width 21 height 21
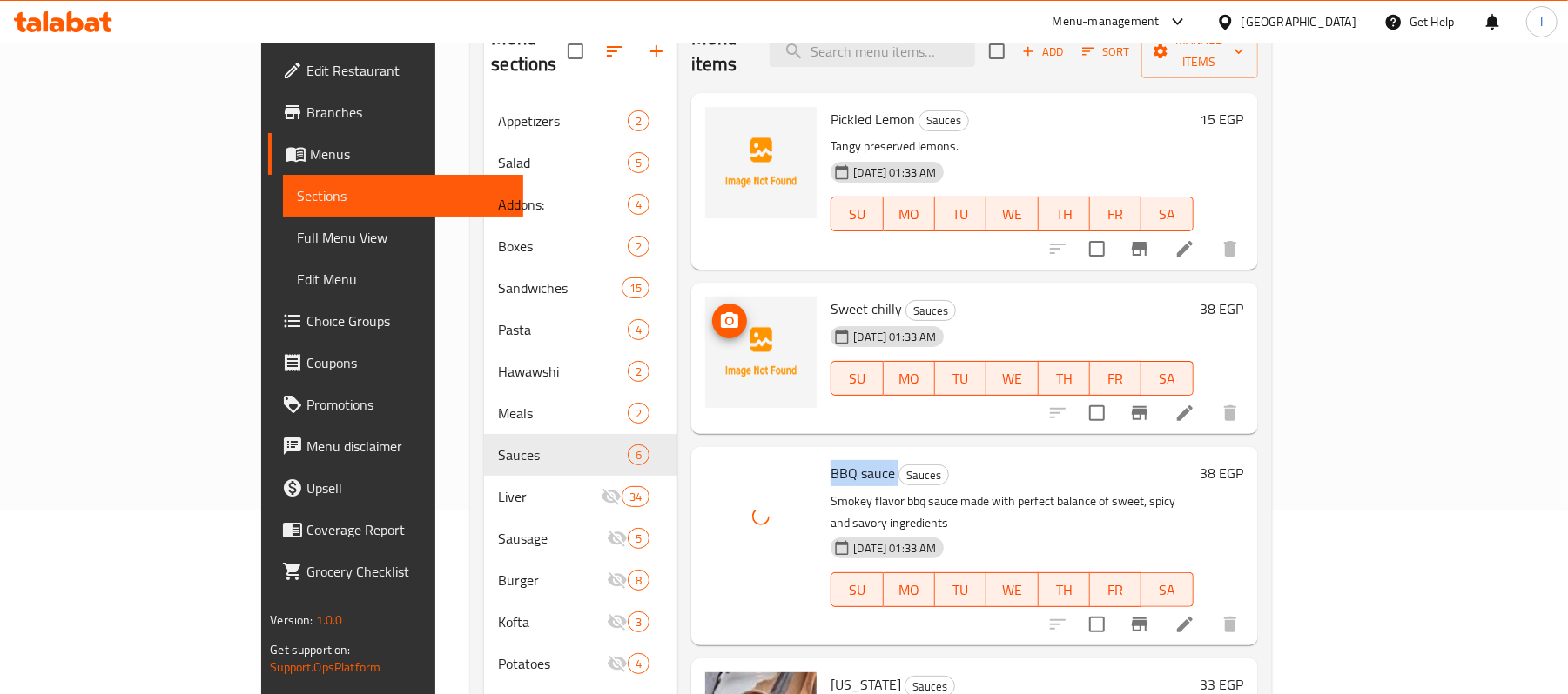
scroll to position [57, 0]
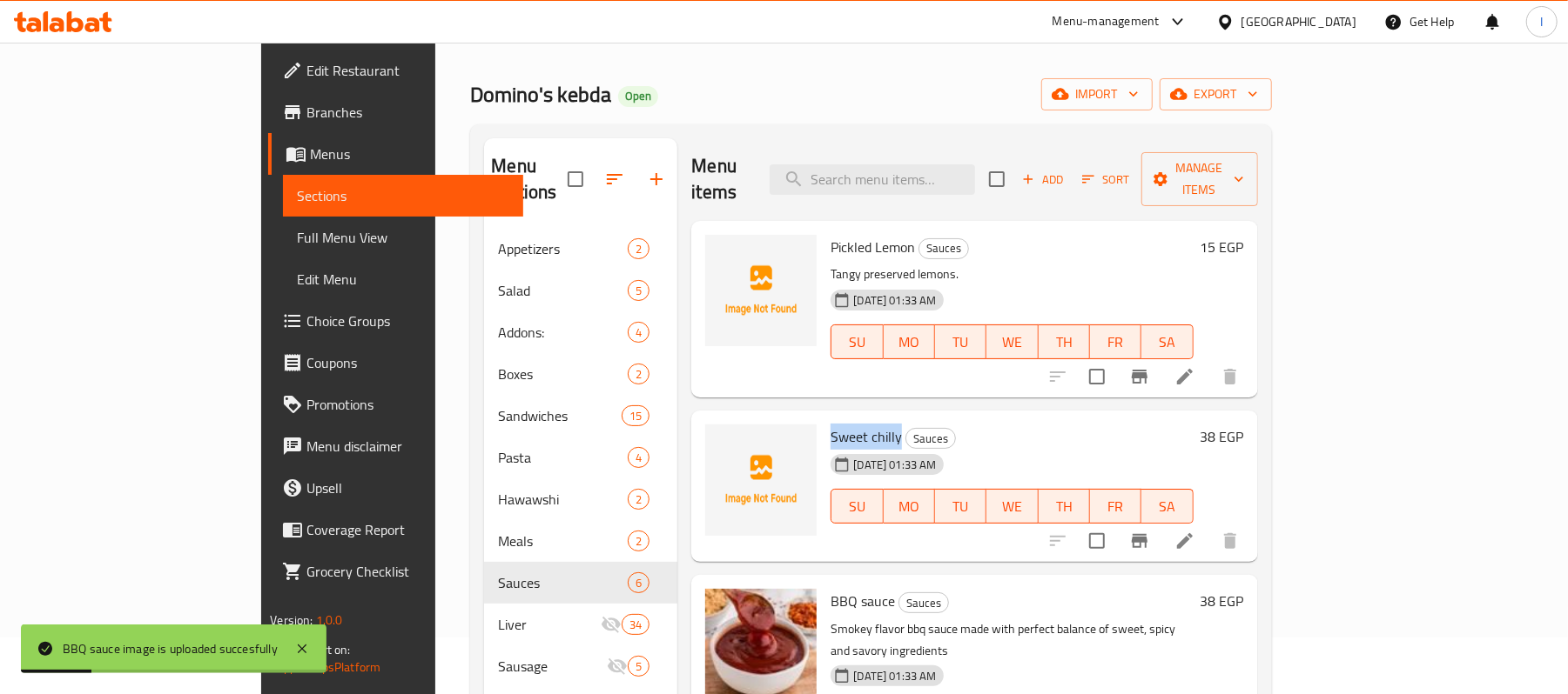
drag, startPoint x: 764, startPoint y: 407, endPoint x: 834, endPoint y: 405, distance: 70.0
click at [834, 418] on div "Sweet chilly Sauces 26-06-2025 01:33 AM SU MO TU WE TH FR SA" at bounding box center [1011, 487] width 376 height 138
click at [721, 440] on icon "upload picture" at bounding box center [730, 448] width 18 height 16
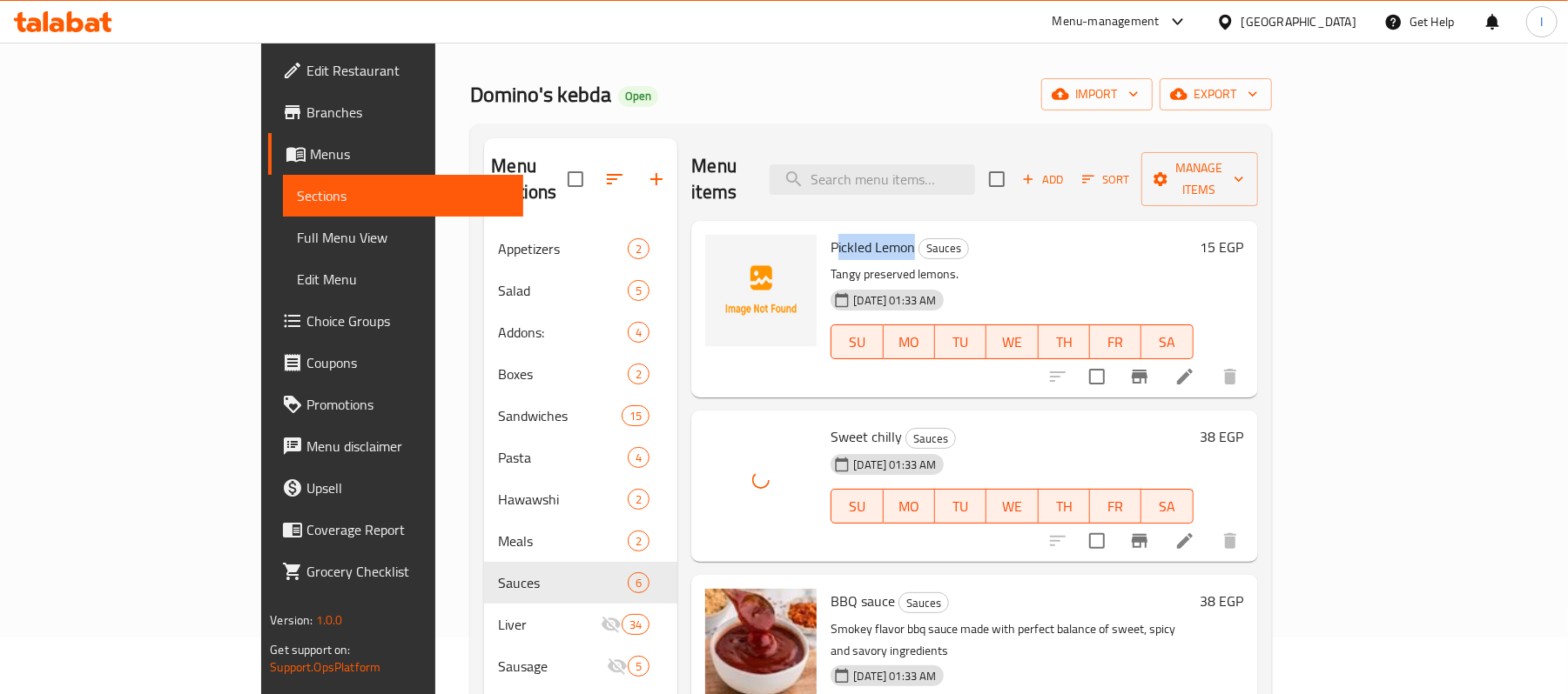
click at [848, 234] on span "Pickled Lemon" at bounding box center [874, 247] width 85 height 27
click at [831, 234] on span "Pickled Lemon" at bounding box center [874, 247] width 85 height 27
drag, startPoint x: 763, startPoint y: 216, endPoint x: 848, endPoint y: 219, distance: 85.1
click at [848, 228] on div "Pickled Lemon Sauces Tangy preserved lemons. 26-06-2025 01:33 AM SU MO TU WE TH…" at bounding box center [1011, 310] width 376 height 163
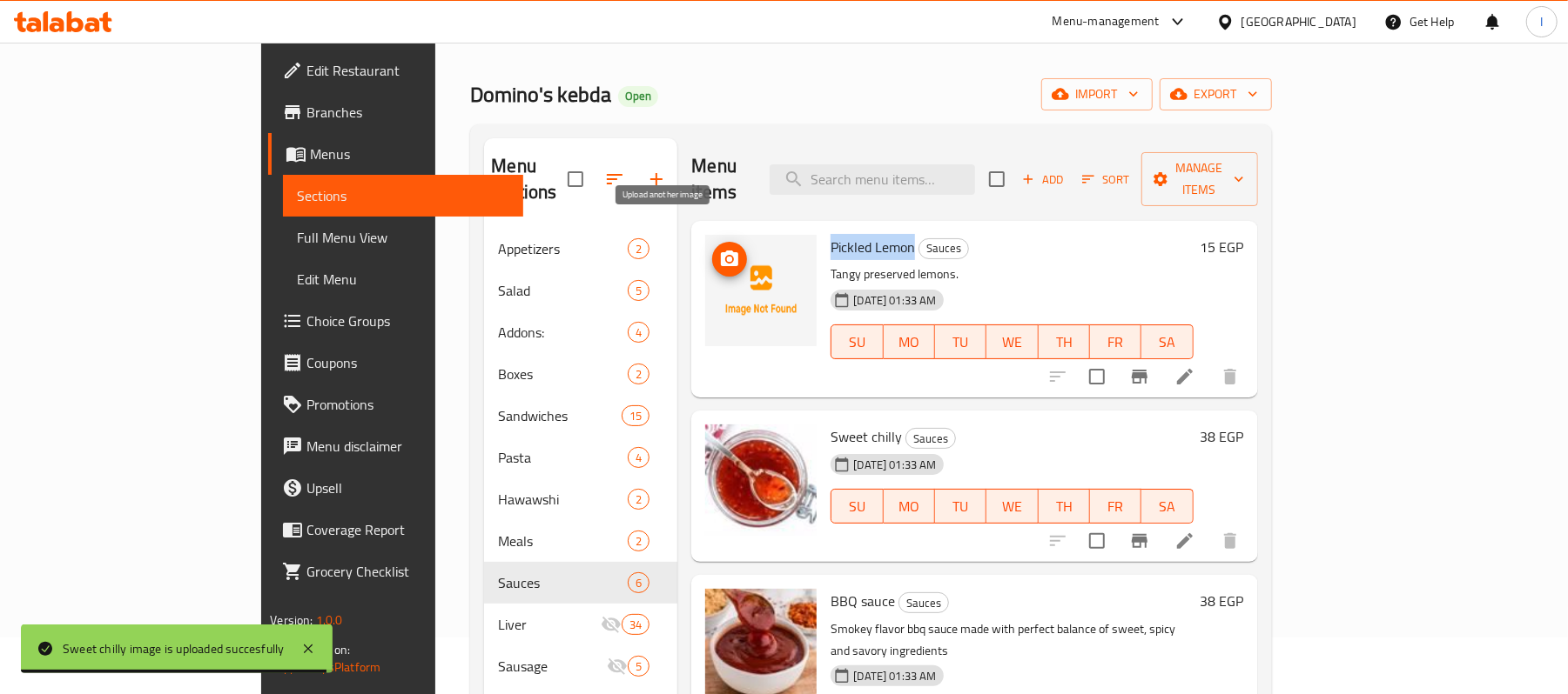
click at [719, 249] on icon "upload picture" at bounding box center [729, 259] width 21 height 21
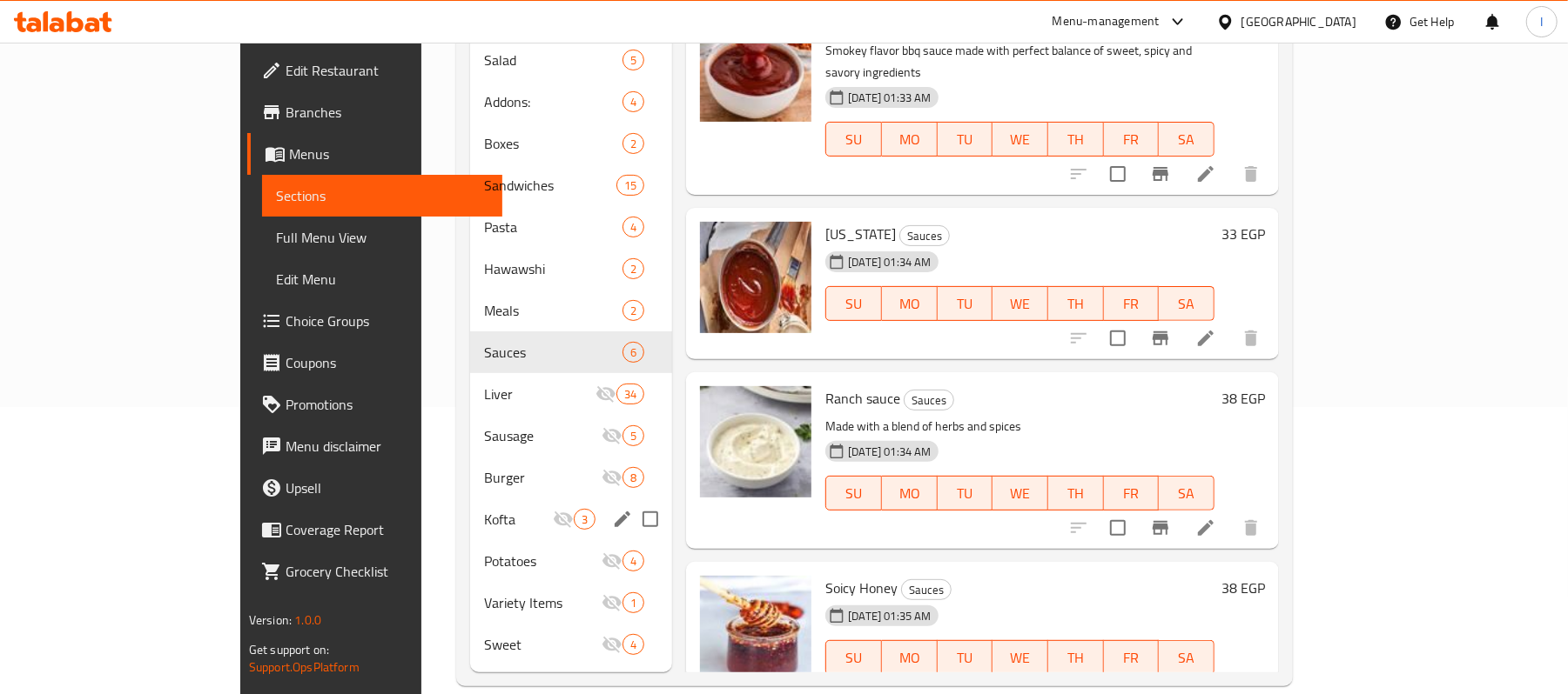
scroll to position [289, 0]
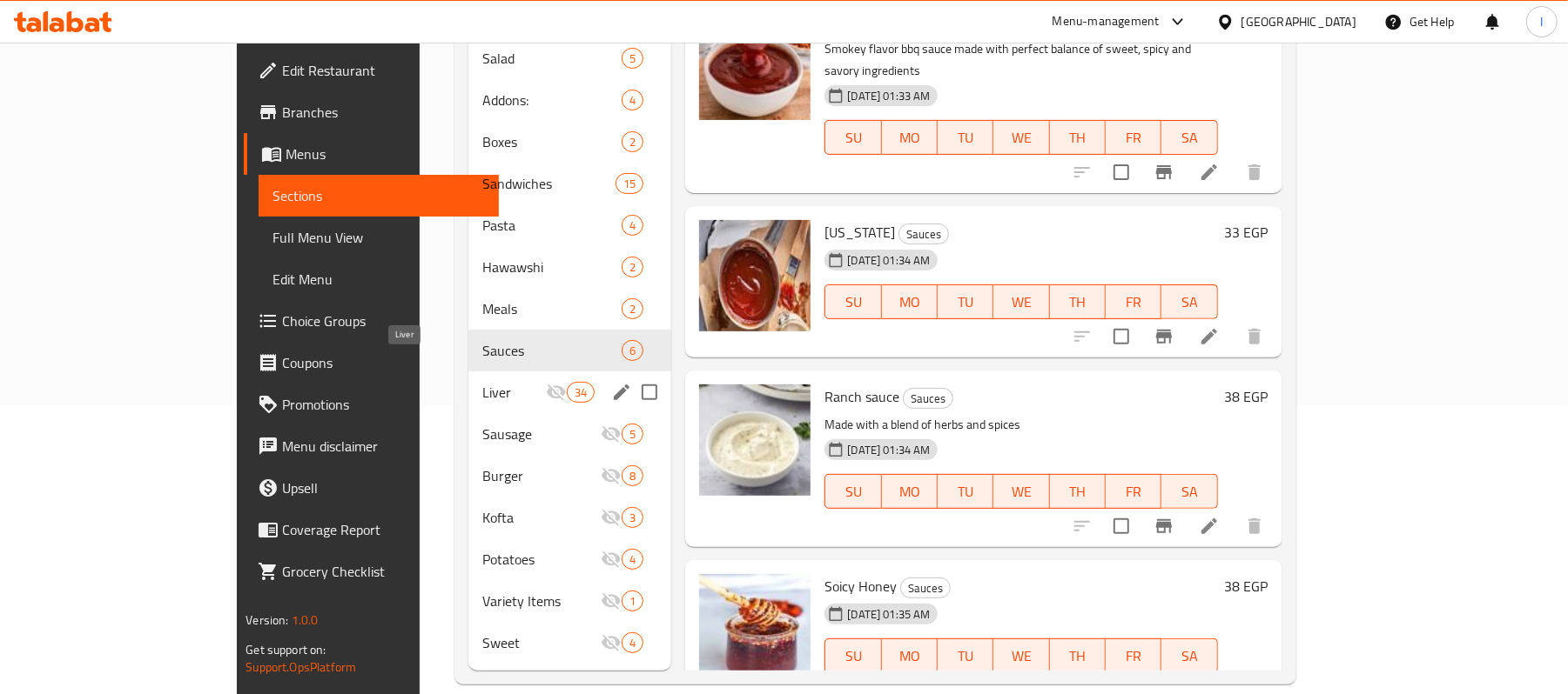
drag, startPoint x: 471, startPoint y: 363, endPoint x: 461, endPoint y: 363, distance: 10.0
click at [482, 382] on span "Liver" at bounding box center [513, 392] width 64 height 21
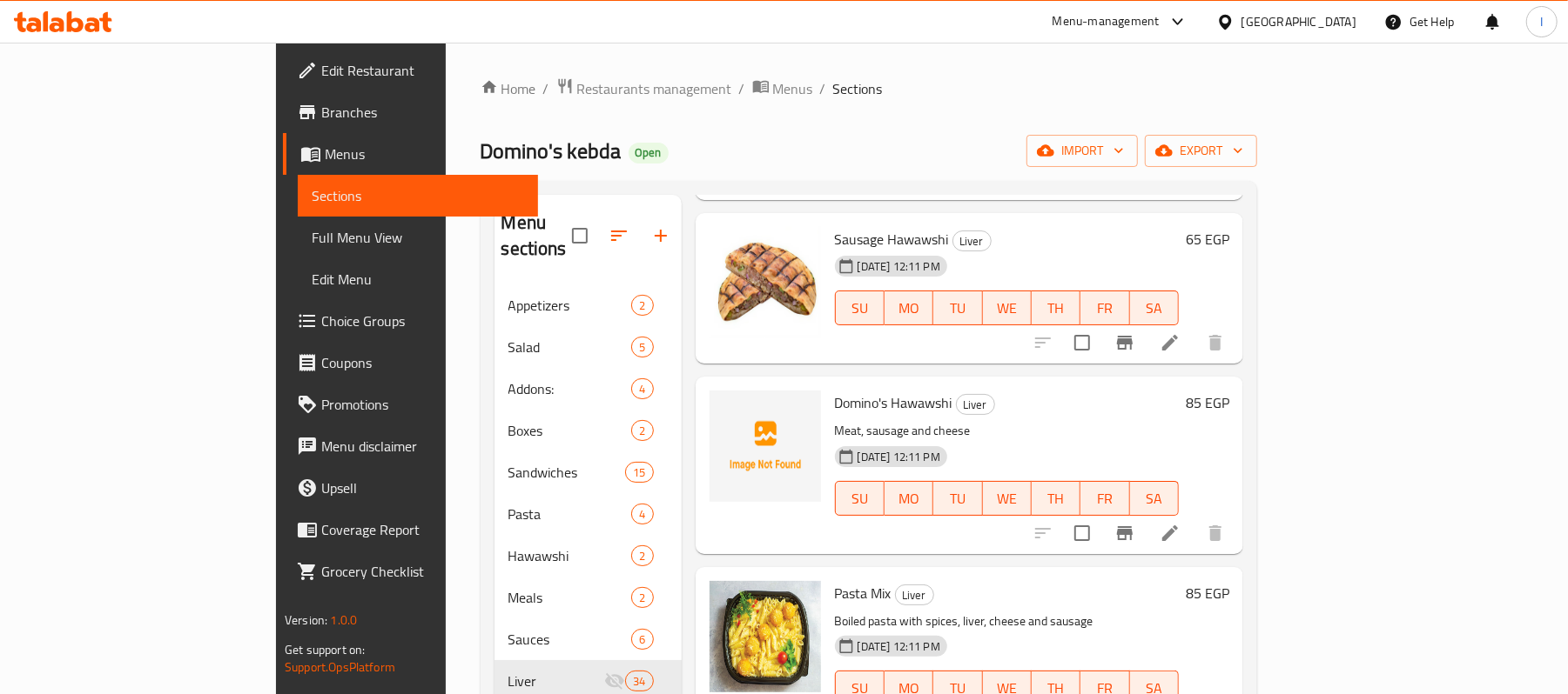
scroll to position [4061, 0]
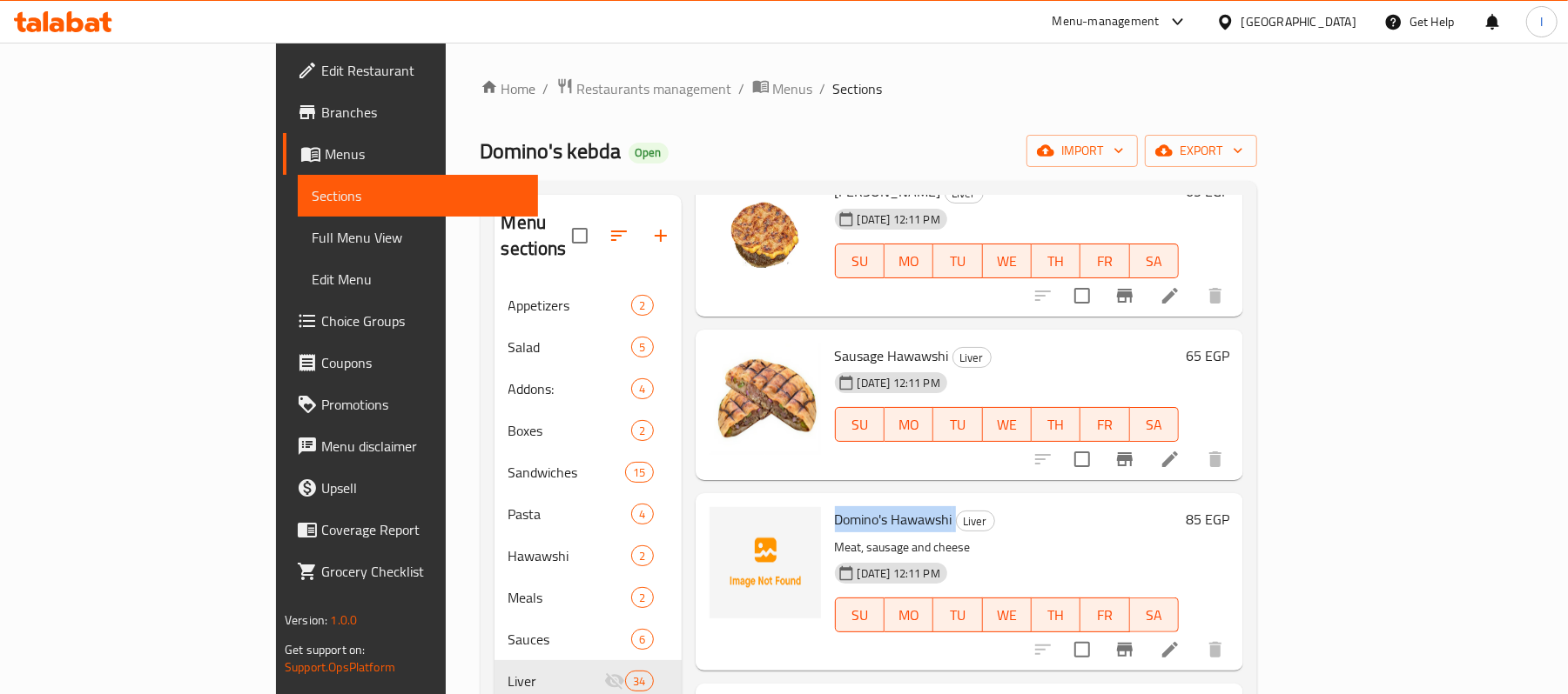
drag, startPoint x: 767, startPoint y: 490, endPoint x: 886, endPoint y: 489, distance: 119.0
click at [886, 507] on h6 "Domino's Hawawshi Liver" at bounding box center [1007, 519] width 344 height 25
click at [725, 523] on icon "upload picture" at bounding box center [734, 531] width 18 height 16
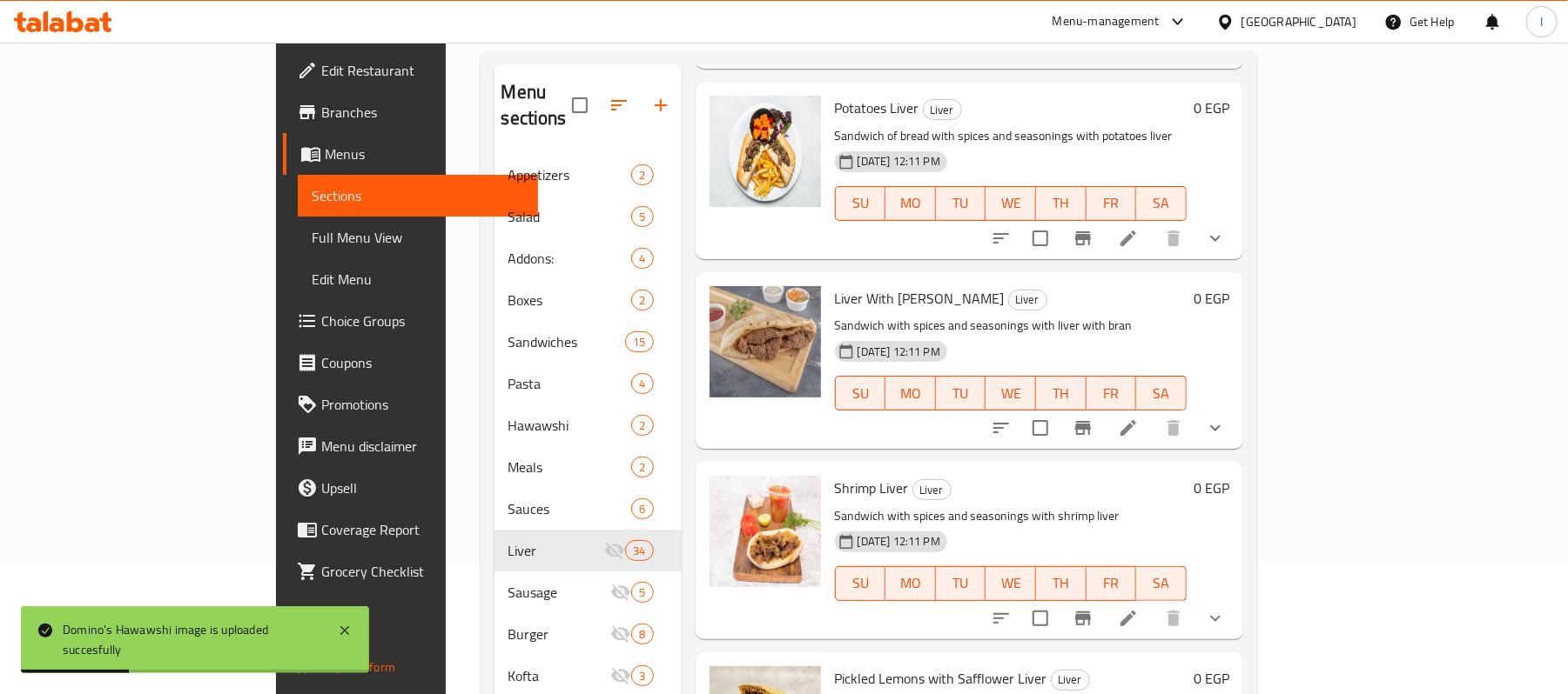
scroll to position [289, 0]
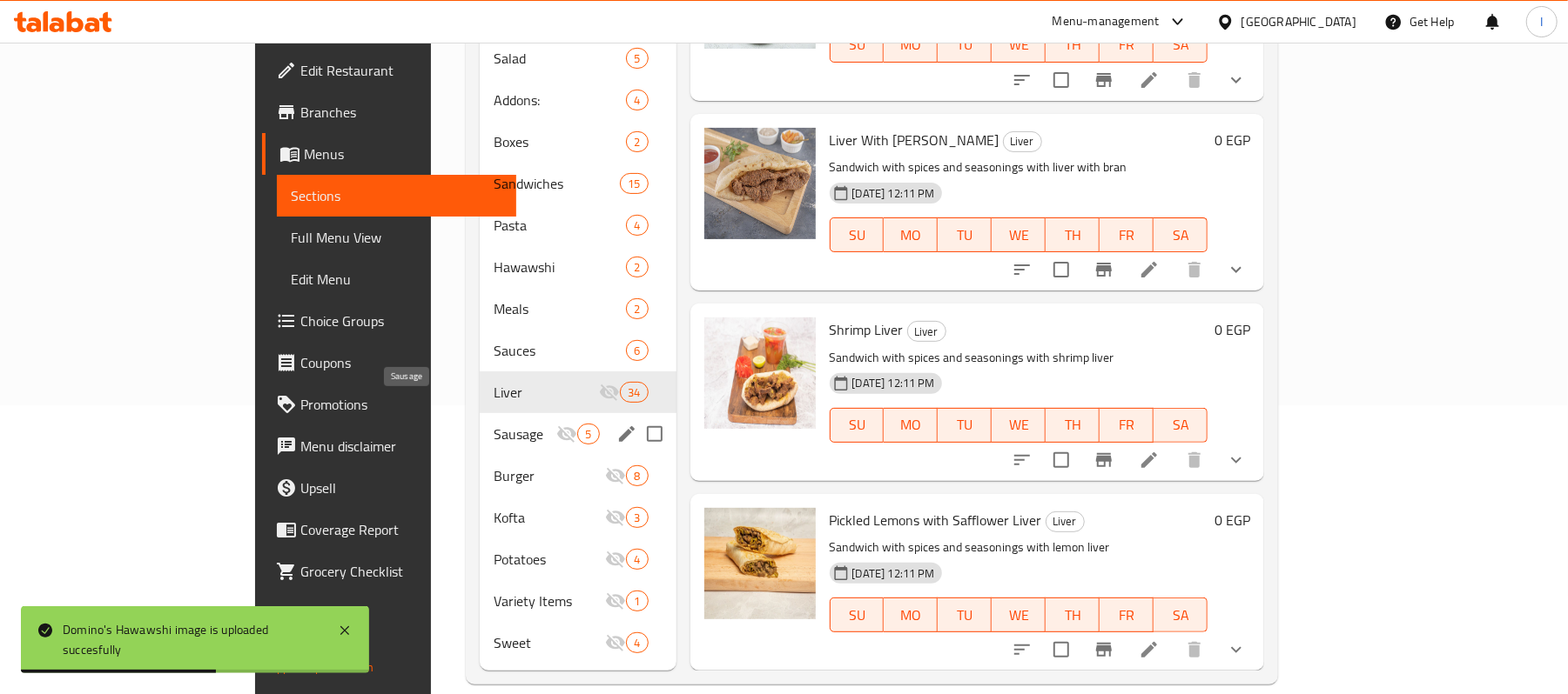
click at [494, 424] on span "Sausage" at bounding box center [525, 434] width 63 height 21
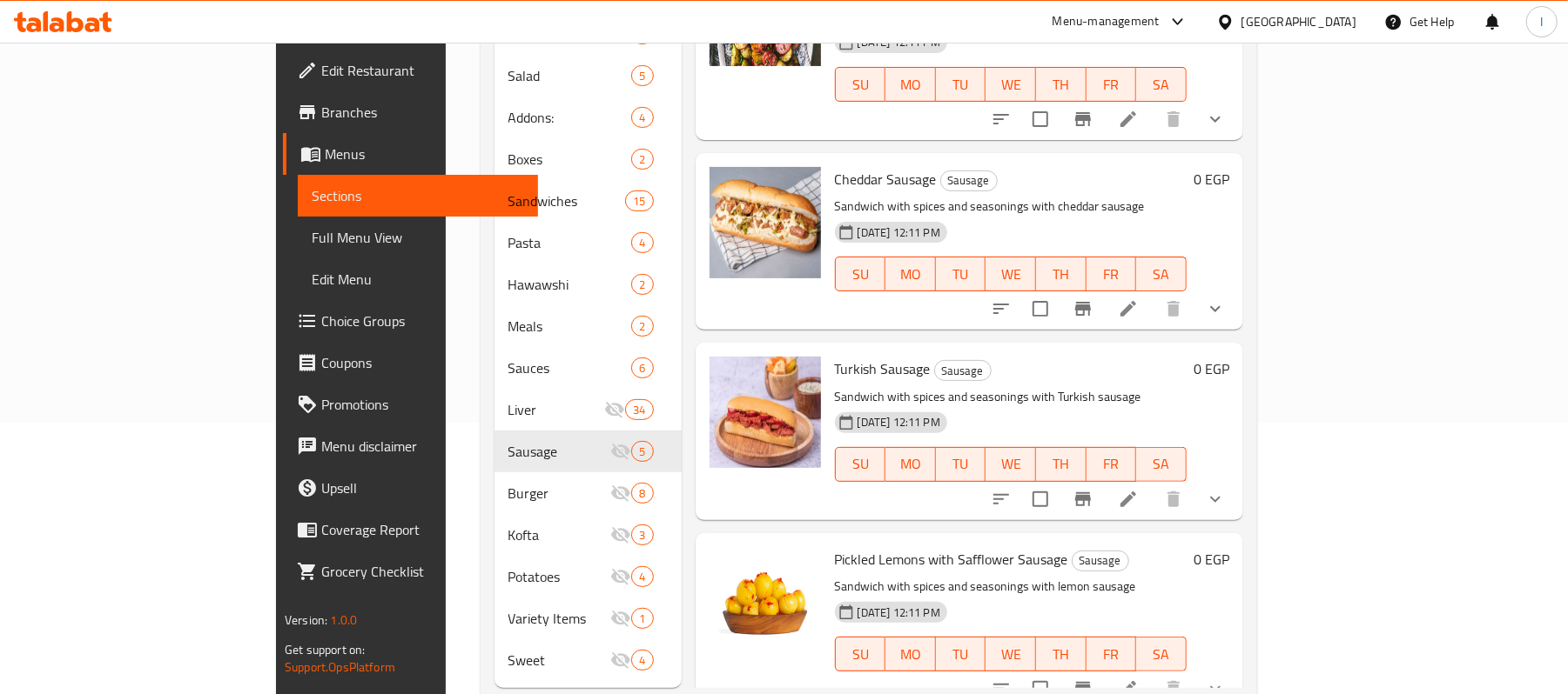
scroll to position [289, 0]
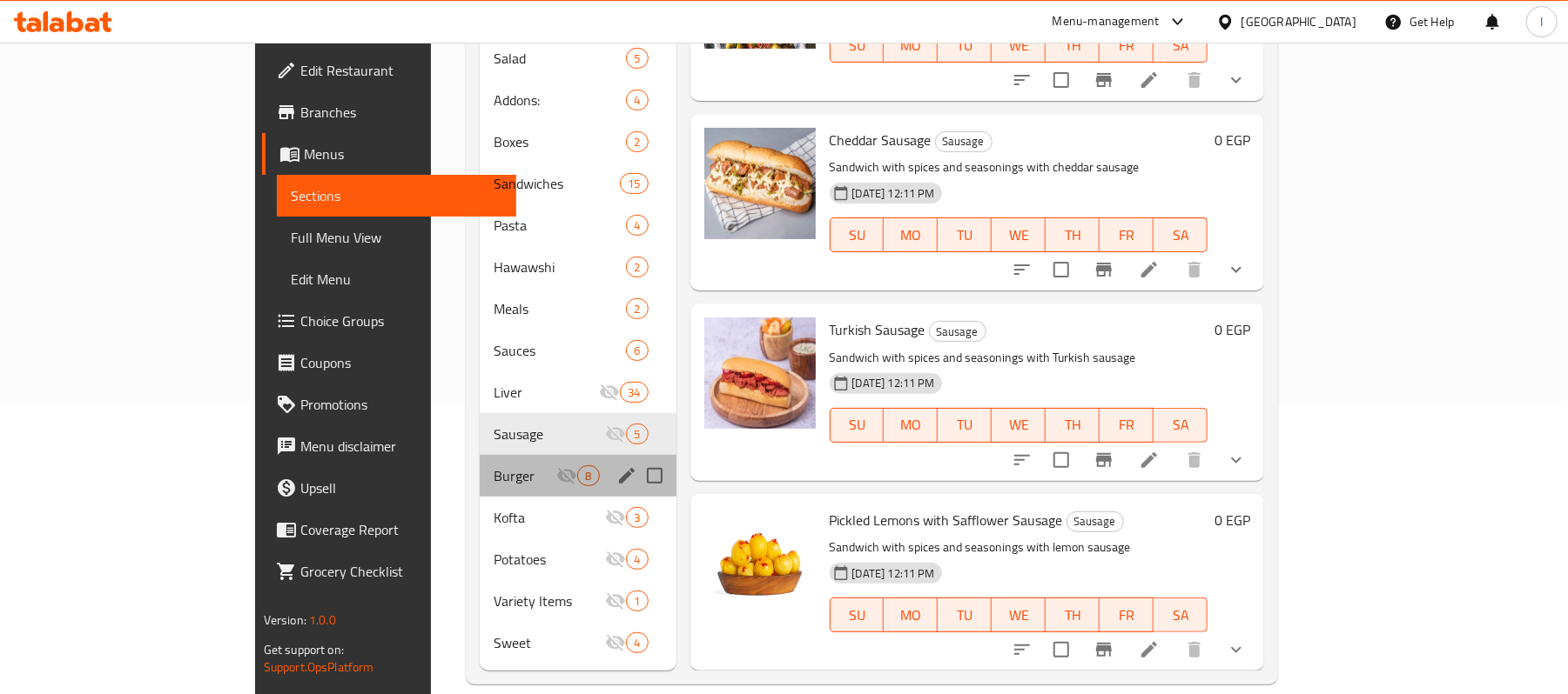
click at [480, 464] on div "Burger 8" at bounding box center [577, 476] width 196 height 41
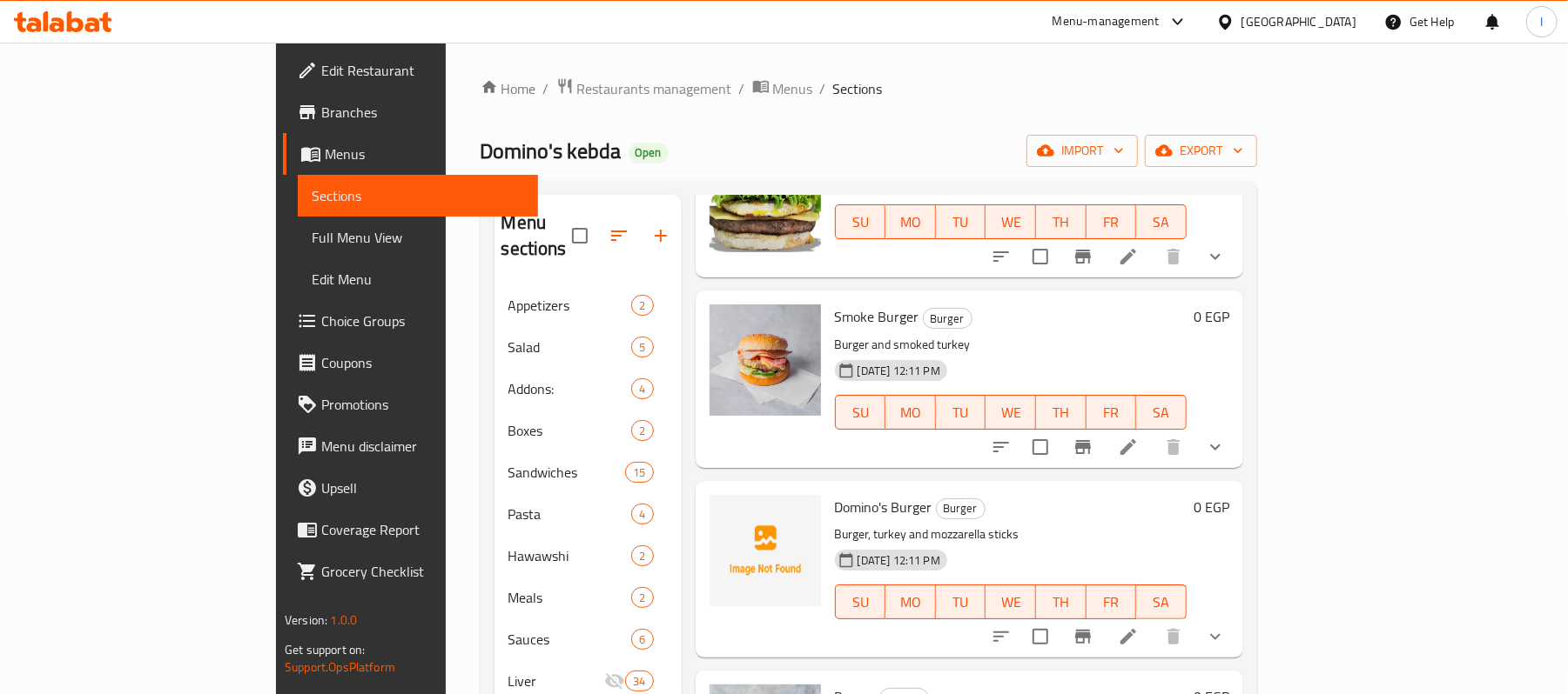
scroll to position [580, 0]
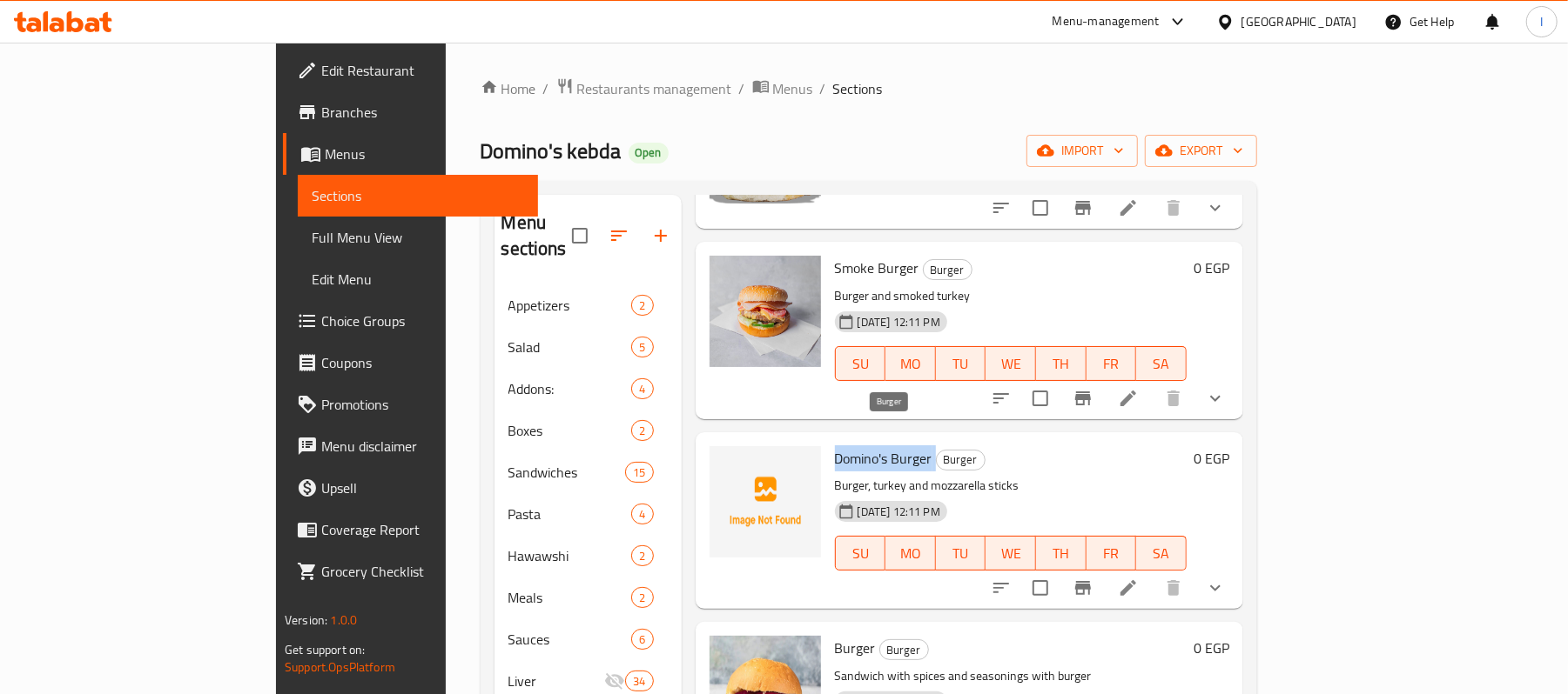
drag, startPoint x: 764, startPoint y: 429, endPoint x: 869, endPoint y: 432, distance: 105.0
click at [869, 446] on h6 "Domino's Burger Burger" at bounding box center [1011, 458] width 352 height 25
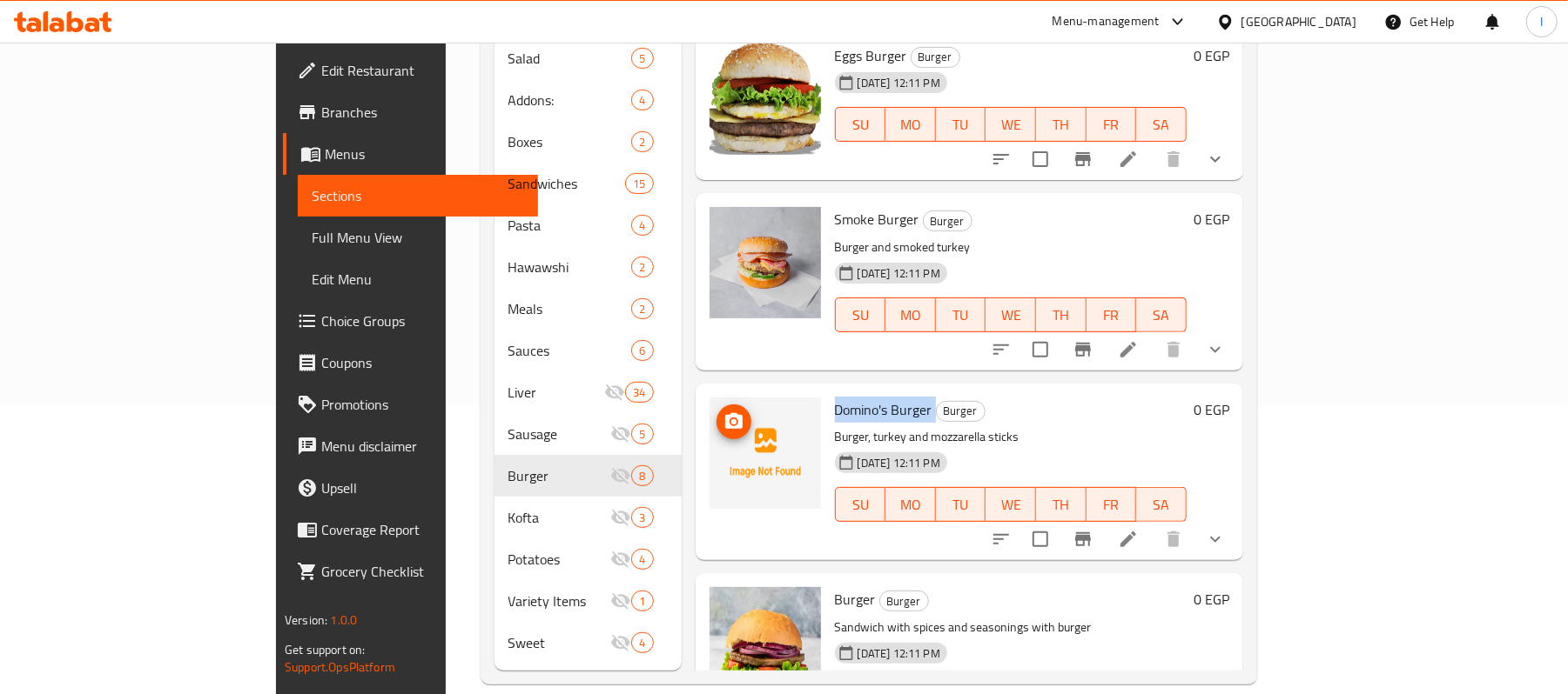
scroll to position [335, 0]
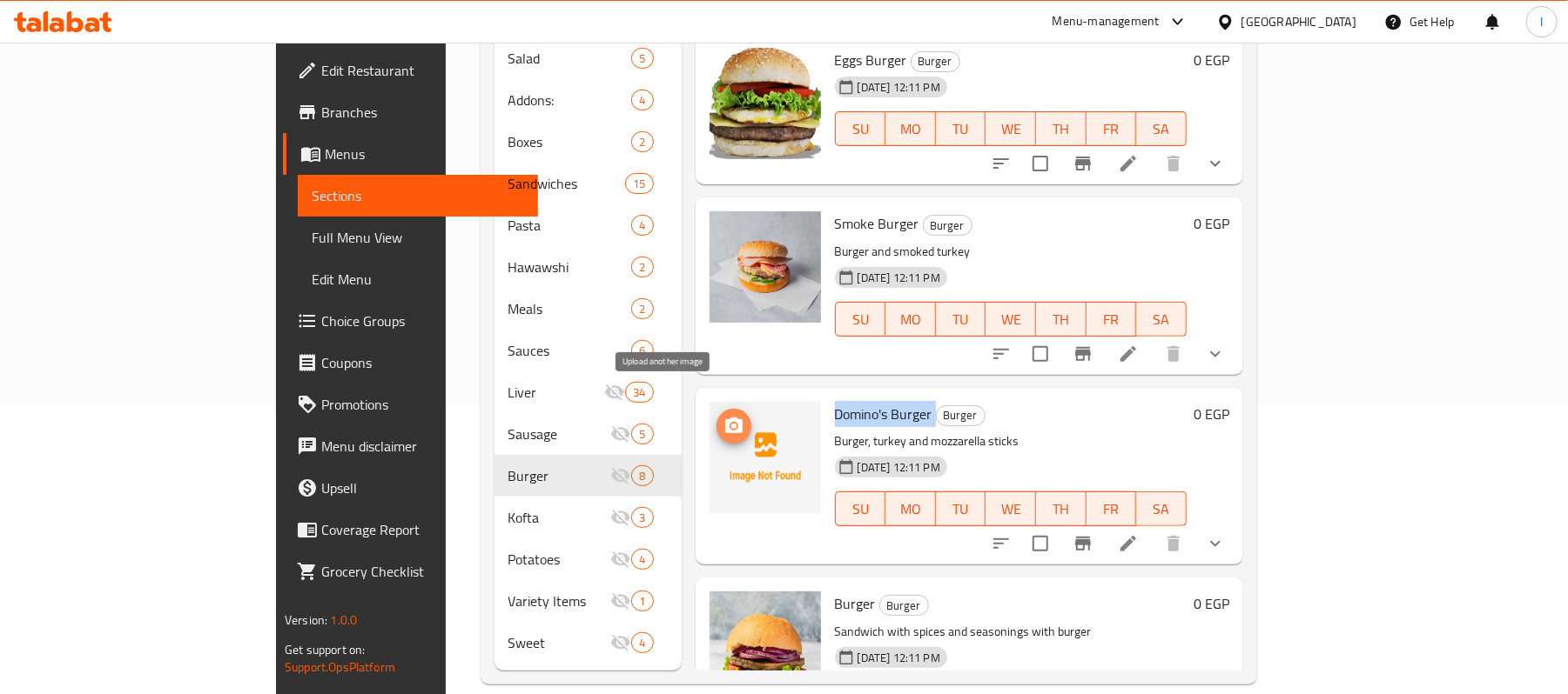
click at [724, 416] on icon "upload picture" at bounding box center [734, 426] width 21 height 21
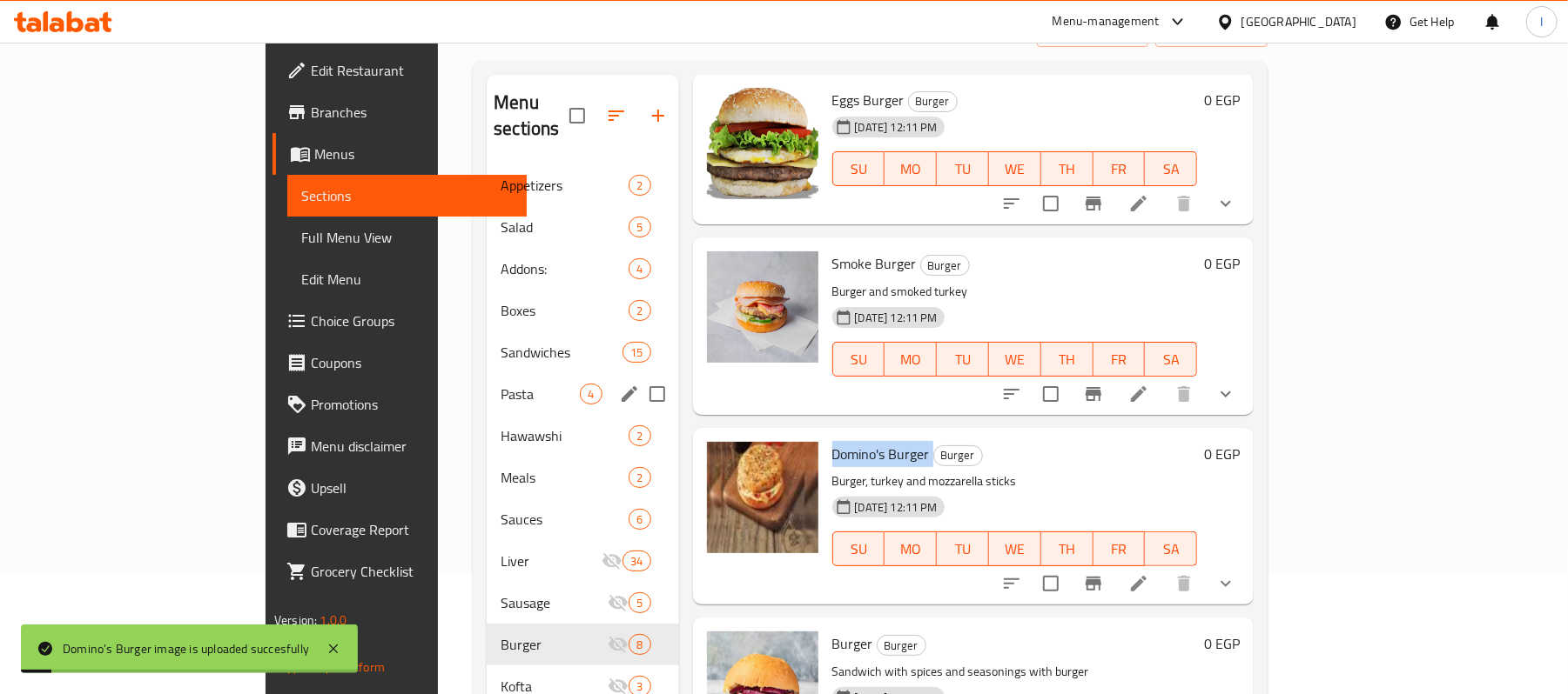
scroll to position [289, 0]
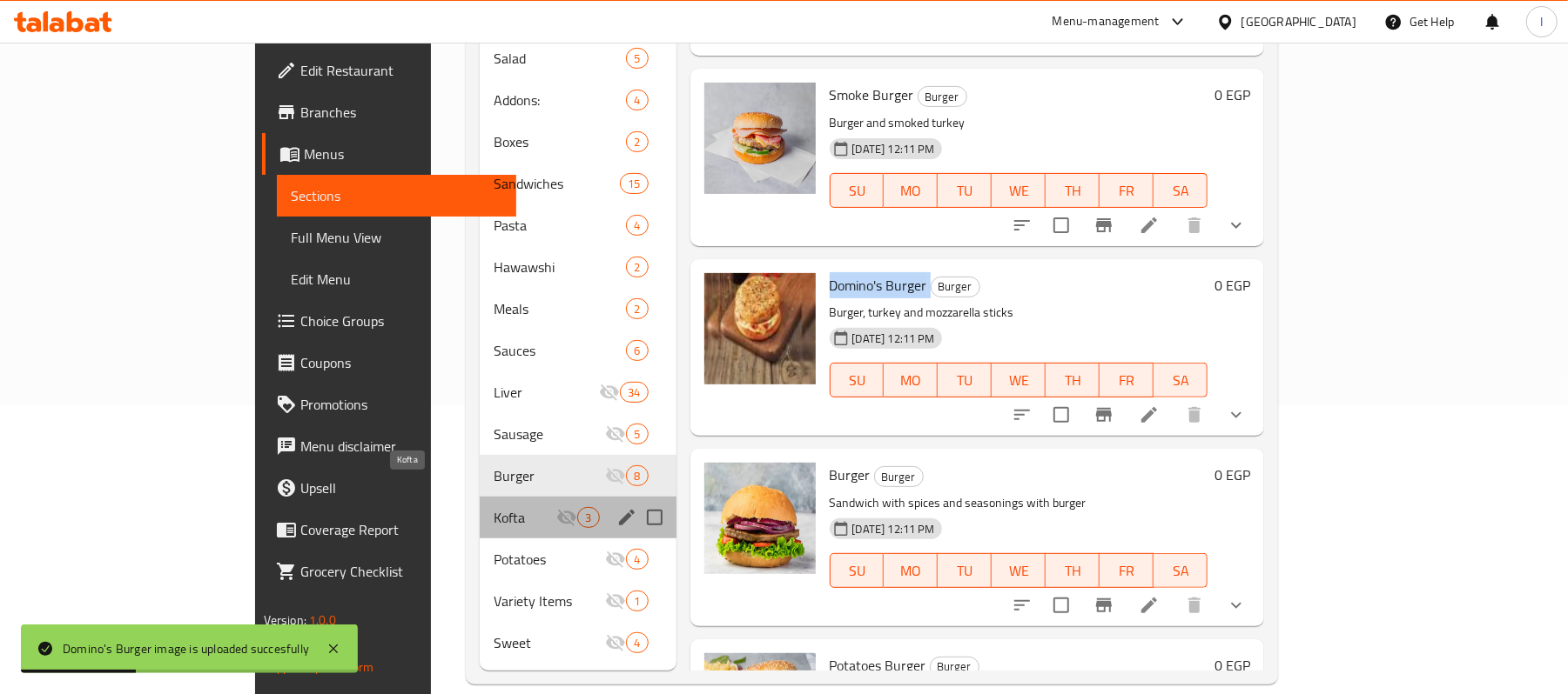
click at [494, 507] on span "Kofta" at bounding box center [525, 517] width 63 height 21
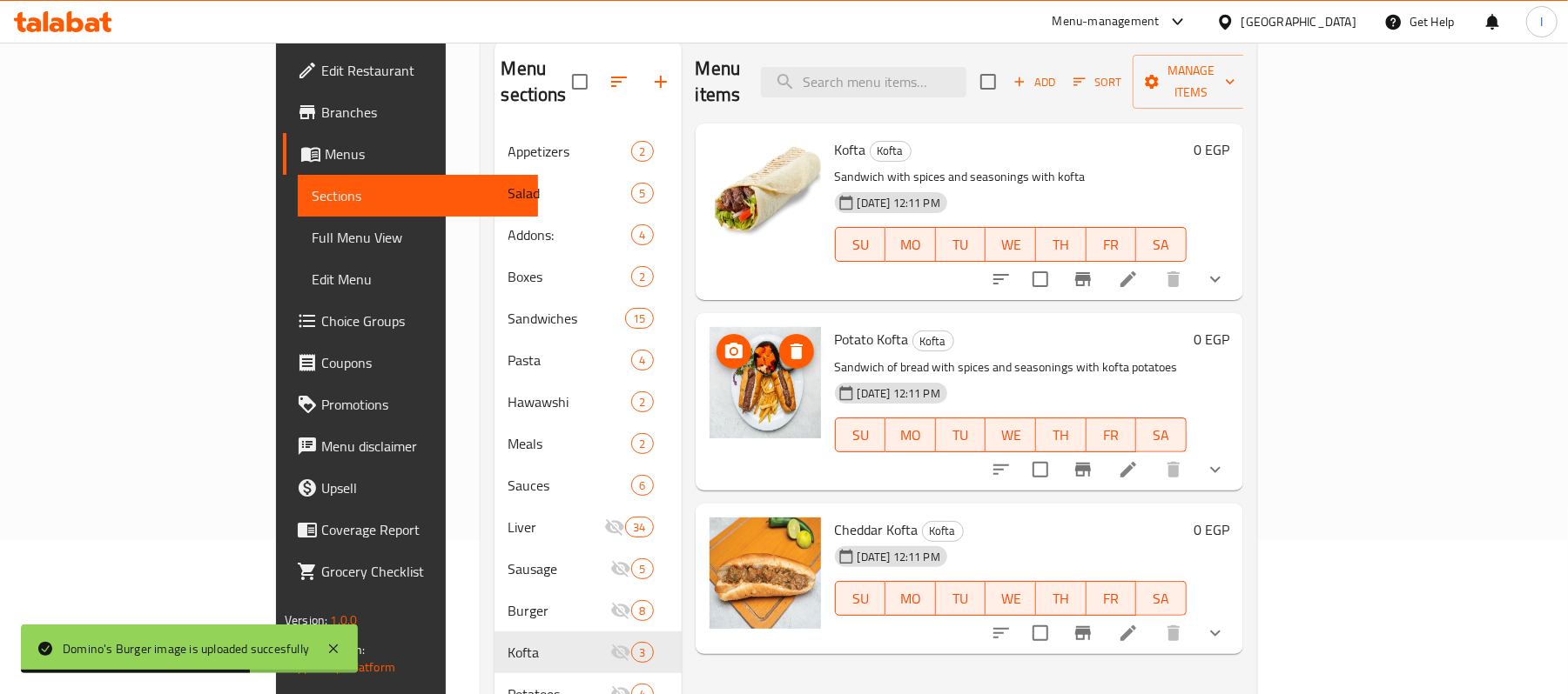
scroll to position [289, 0]
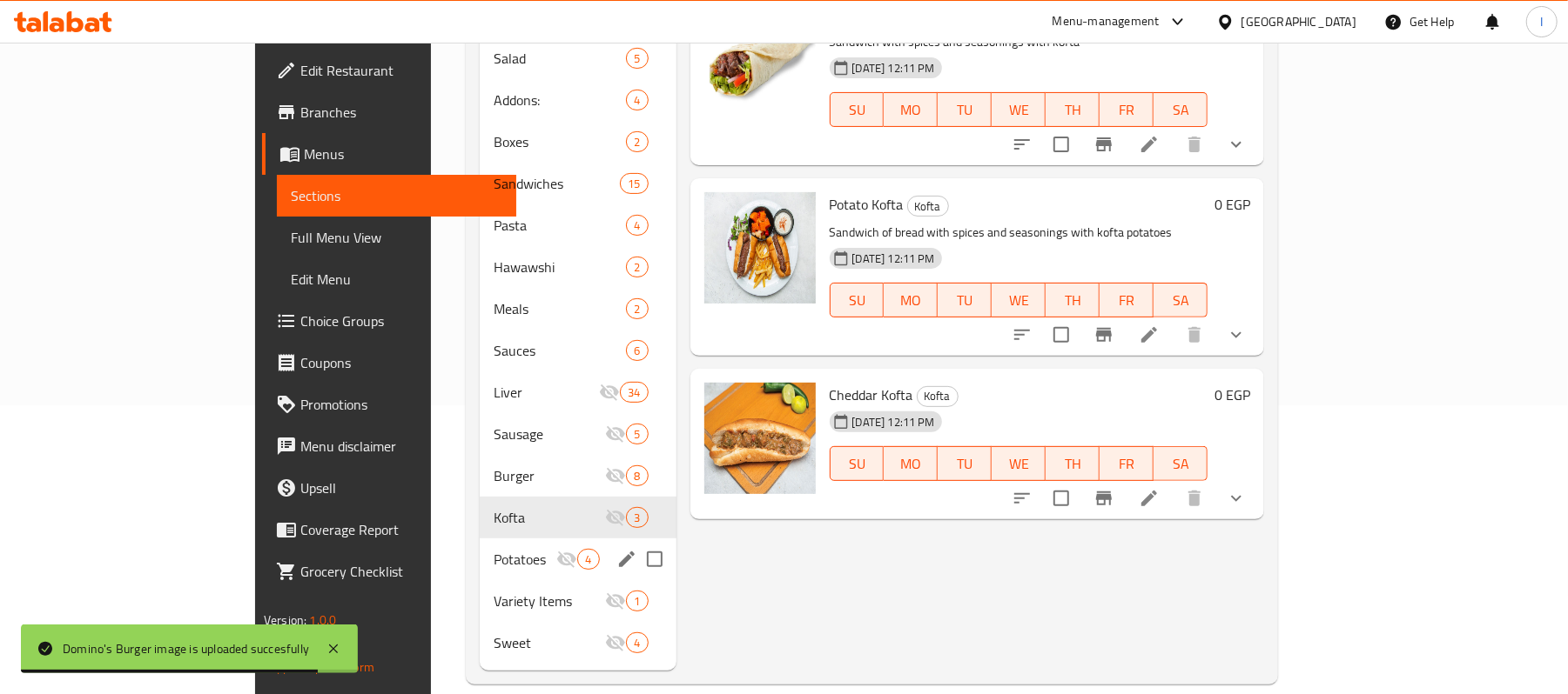
click at [480, 539] on div "Potatoes 4" at bounding box center [577, 559] width 196 height 41
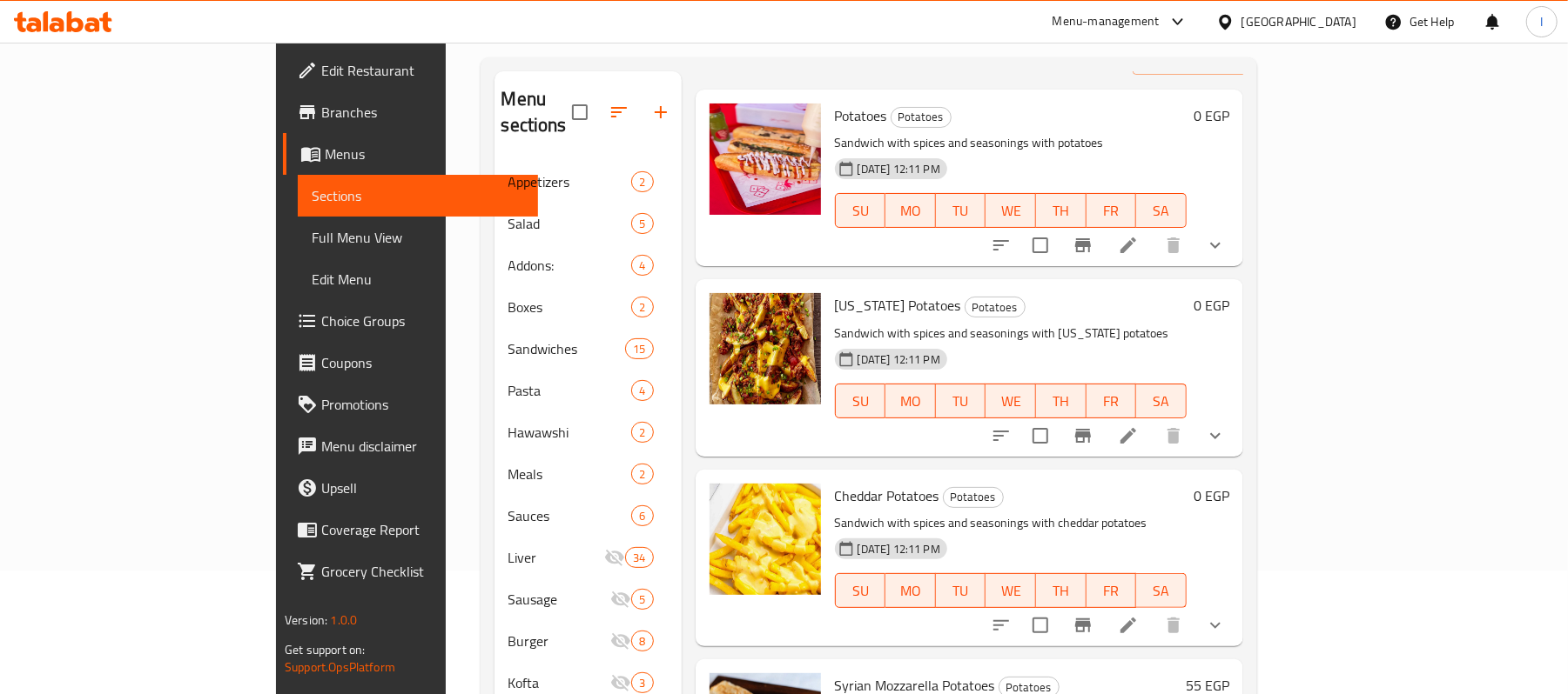
scroll to position [289, 0]
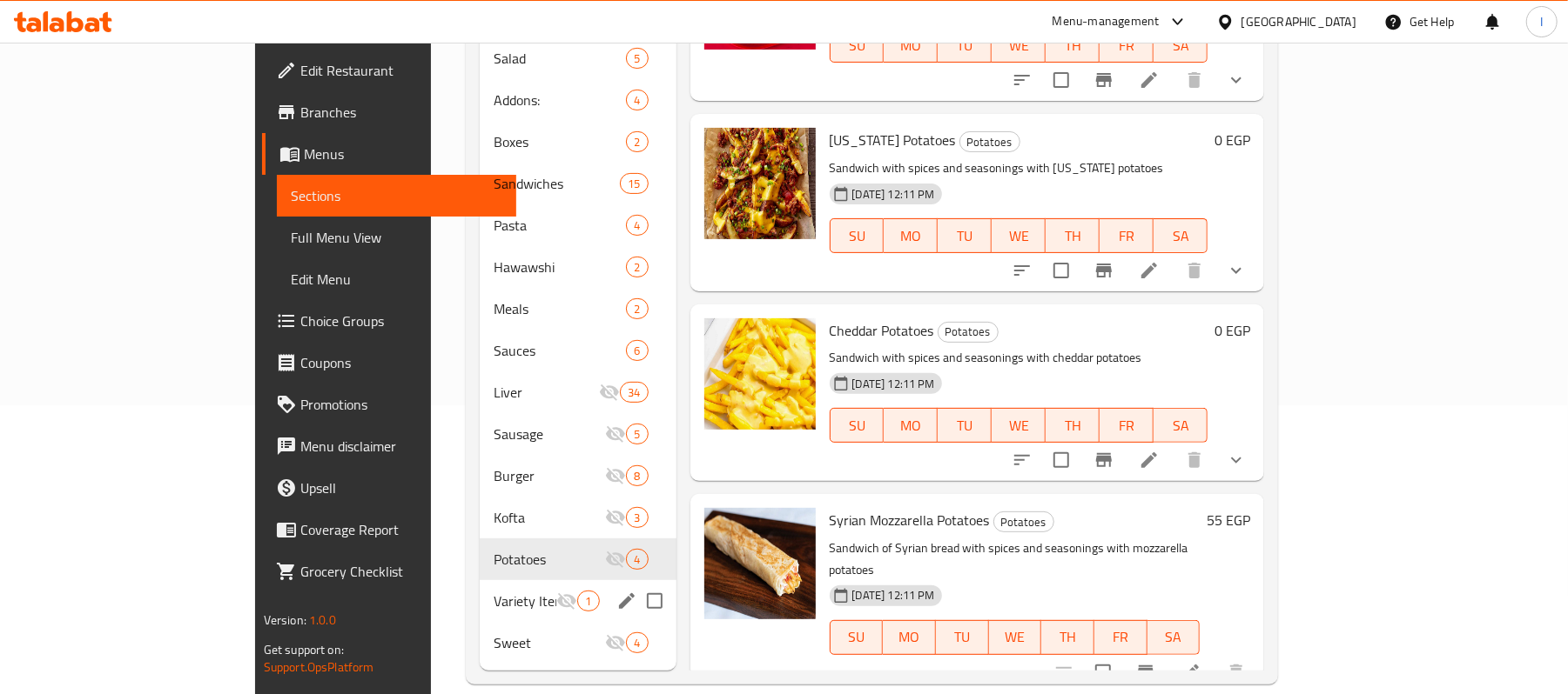
click at [480, 588] on div "Variety Items 1" at bounding box center [577, 601] width 196 height 41
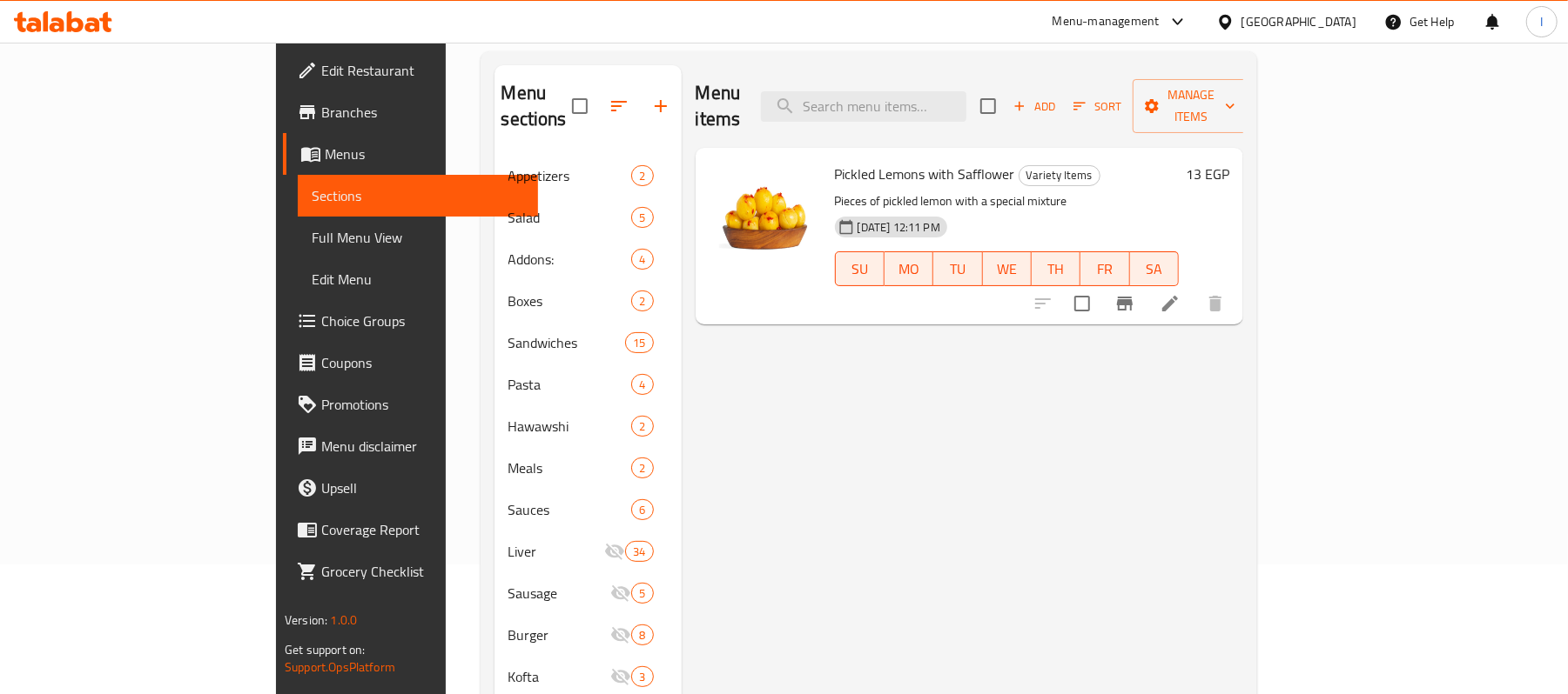
scroll to position [289, 0]
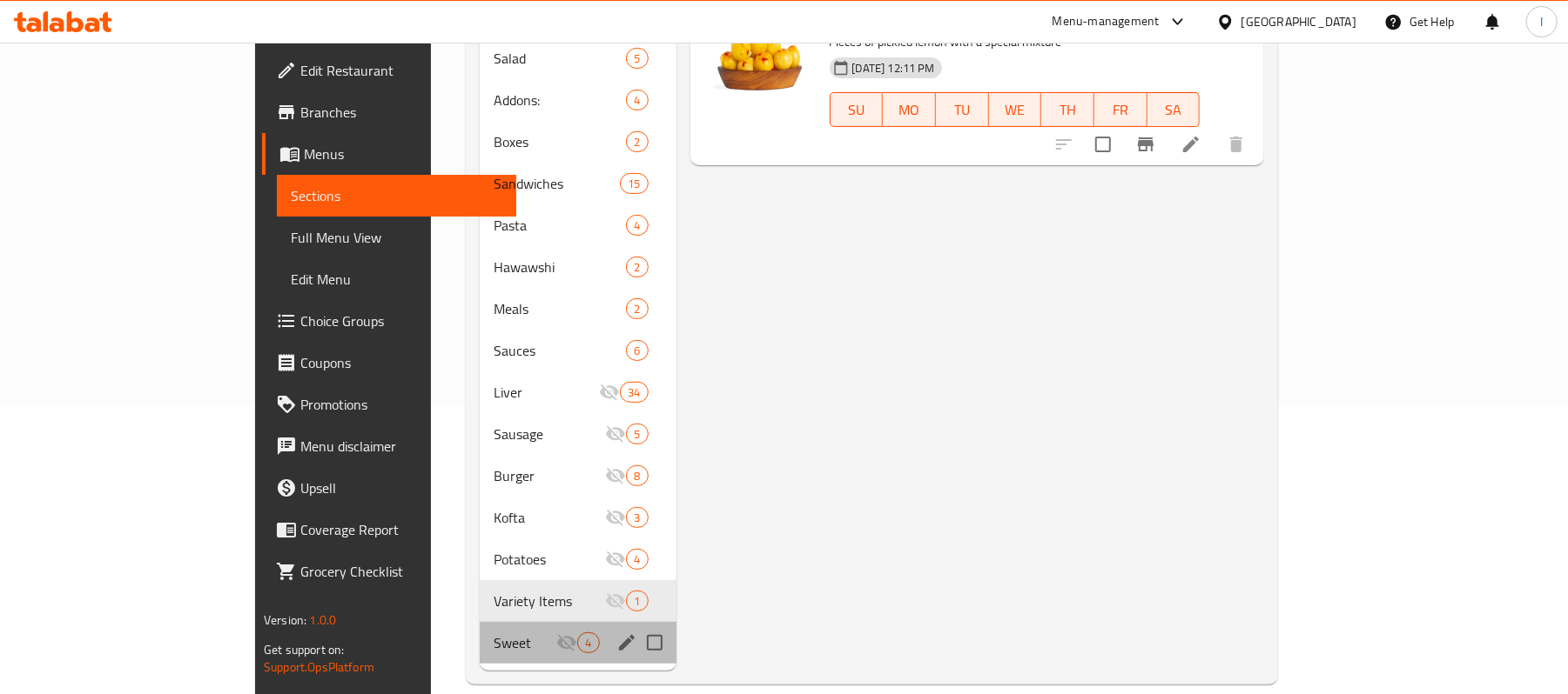
click at [480, 622] on div "Sweet 4" at bounding box center [577, 643] width 196 height 41
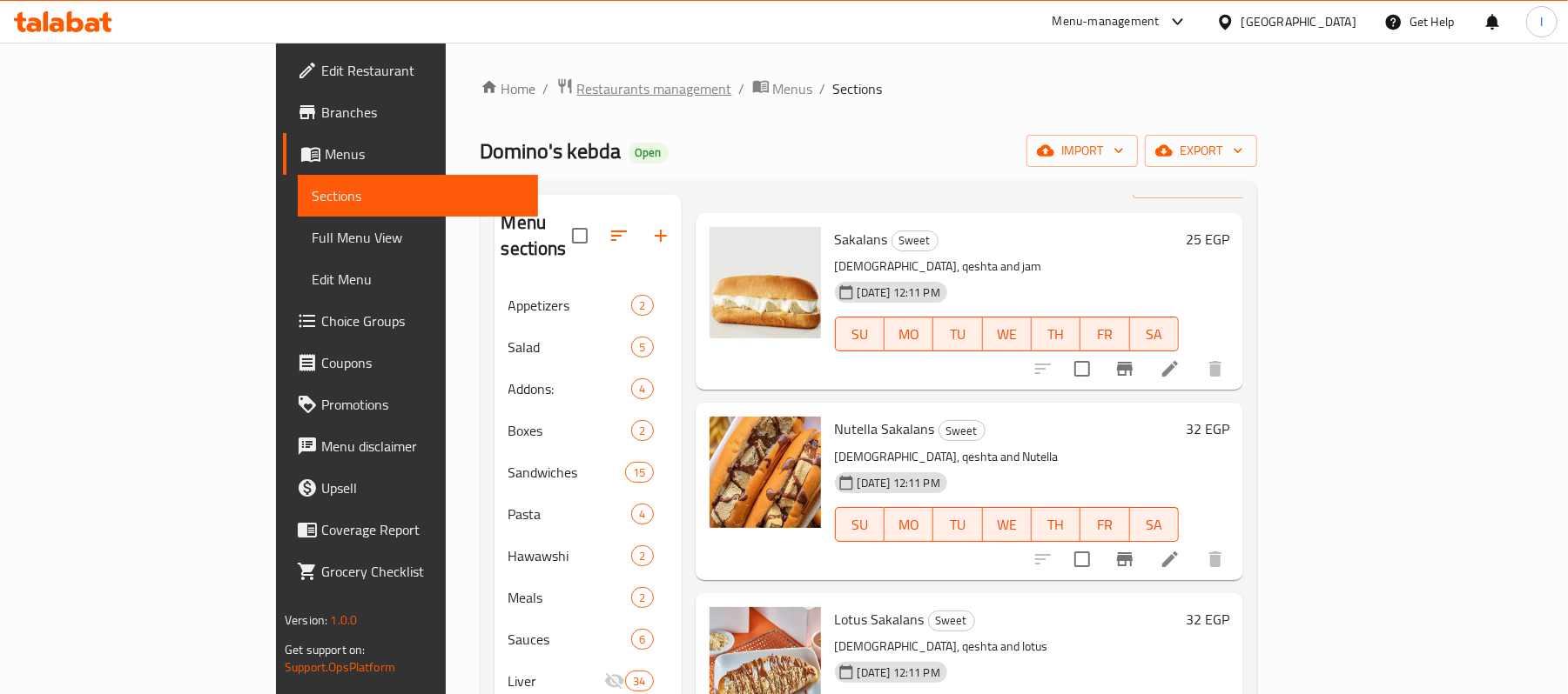
click at [481, 102] on div "Home / Restaurants management / Menus / Sections Domino's kebda Open import exp…" at bounding box center [870, 526] width 777 height 896
click at [577, 94] on span "Restaurants management" at bounding box center [655, 88] width 155 height 21
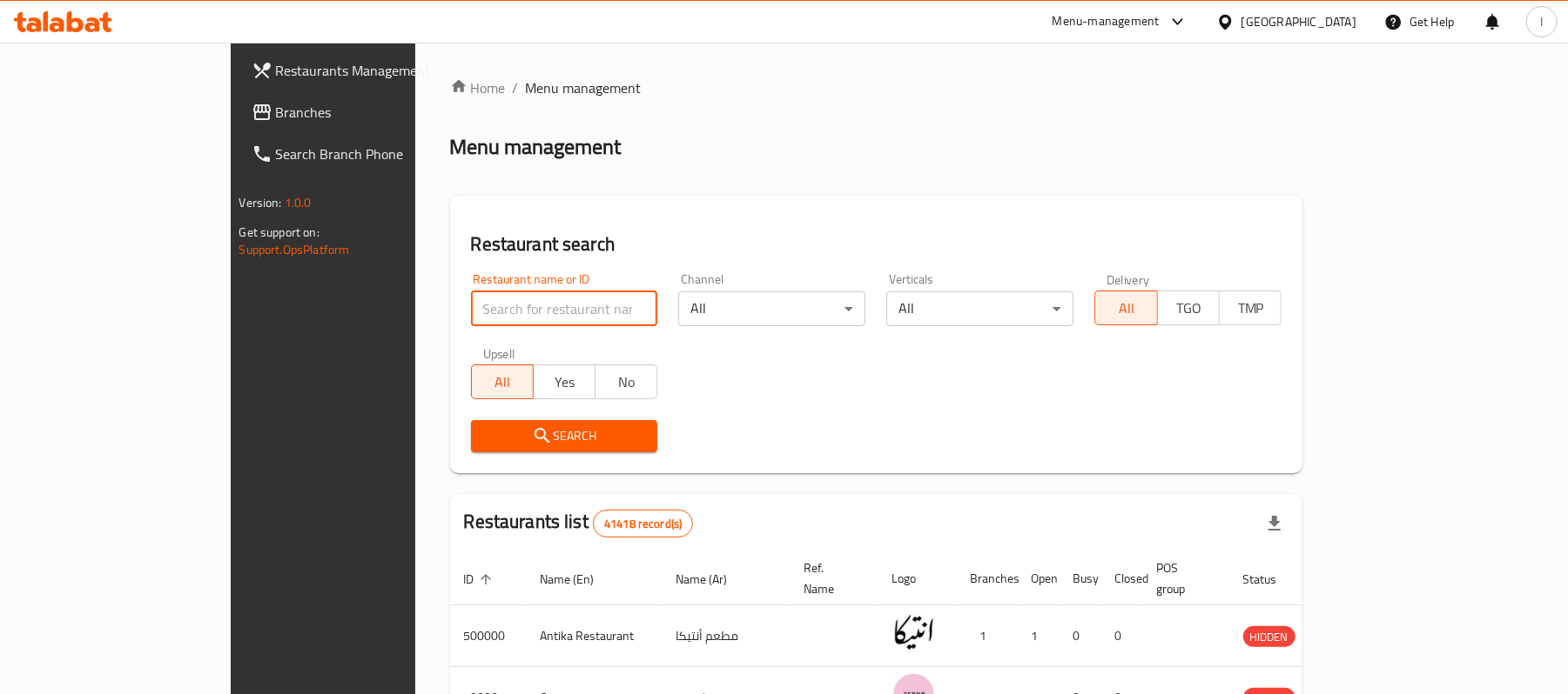
click at [471, 315] on input "search" at bounding box center [565, 309] width 187 height 34
paste input "669872"
type input "669872"
click button "Search" at bounding box center [565, 436] width 187 height 32
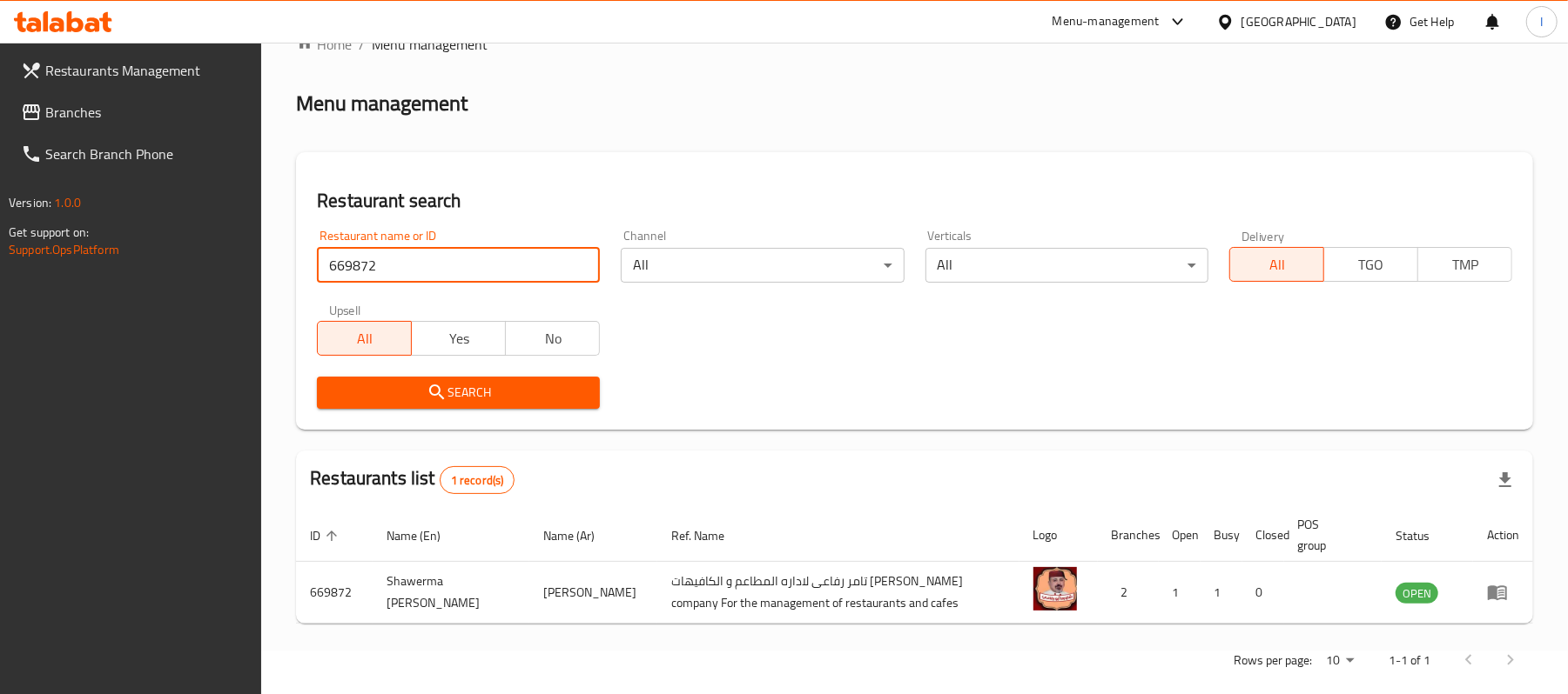
scroll to position [67, 0]
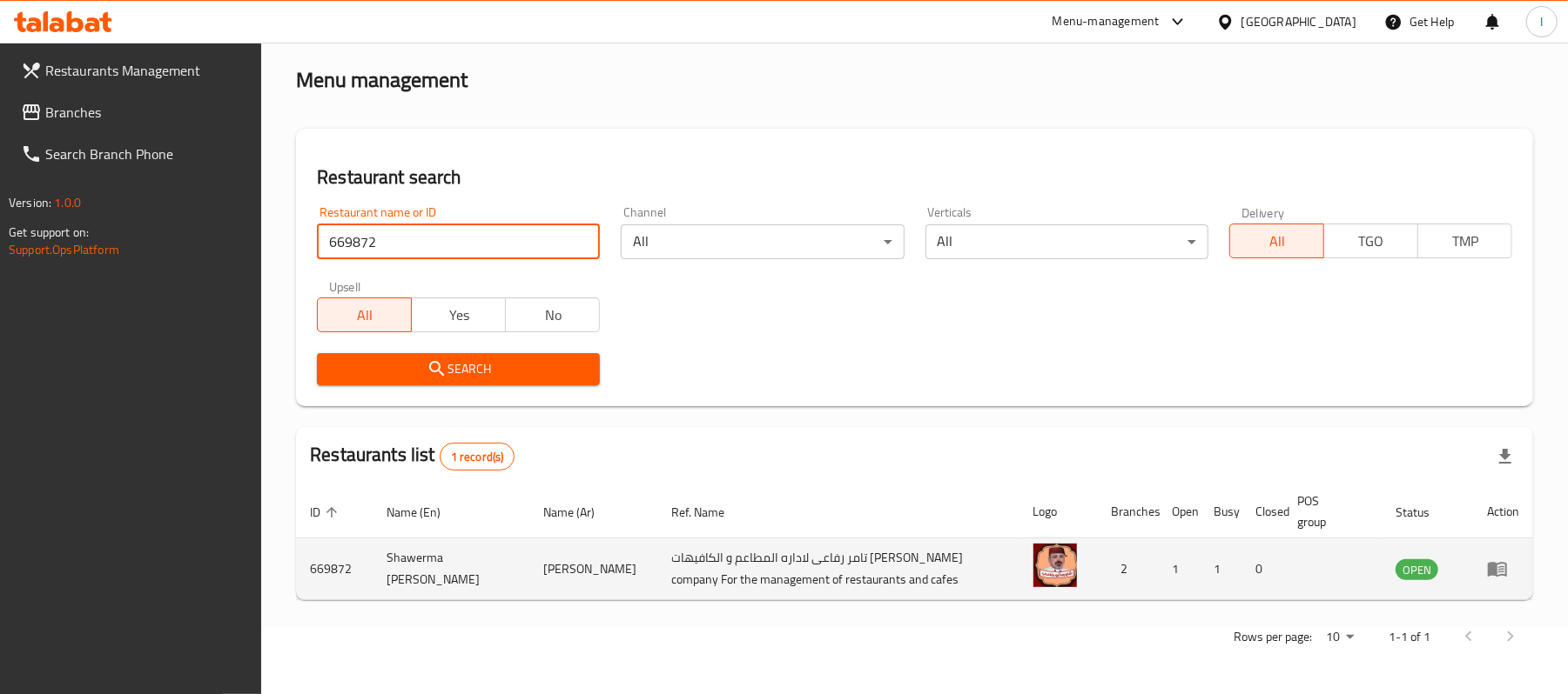
click at [1496, 572] on icon "enhanced table" at bounding box center [1497, 570] width 19 height 15
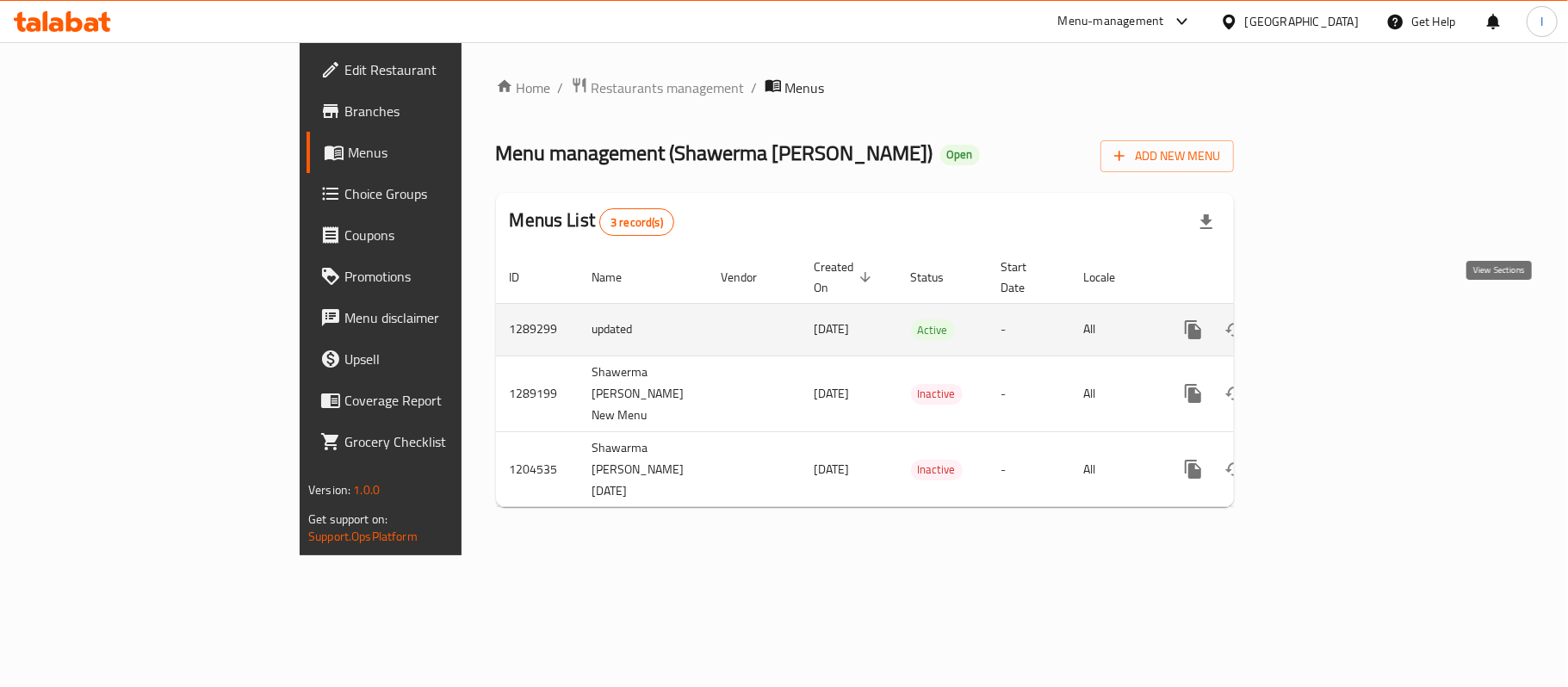
click at [1328, 319] on icon "enhanced table" at bounding box center [1317, 329] width 20 height 20
